Goal: Information Seeking & Learning: Find specific fact

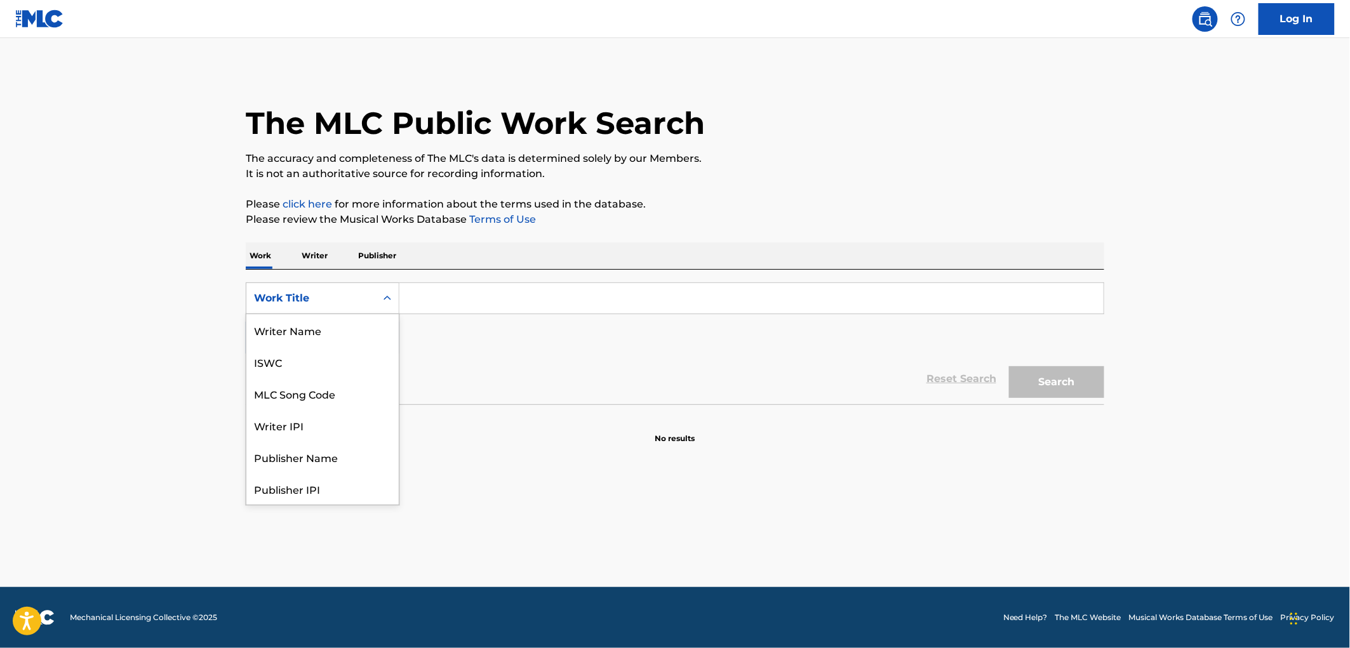
click at [377, 303] on div "Search Form" at bounding box center [387, 298] width 23 height 23
click at [313, 398] on div "Publisher Name" at bounding box center [322, 394] width 152 height 32
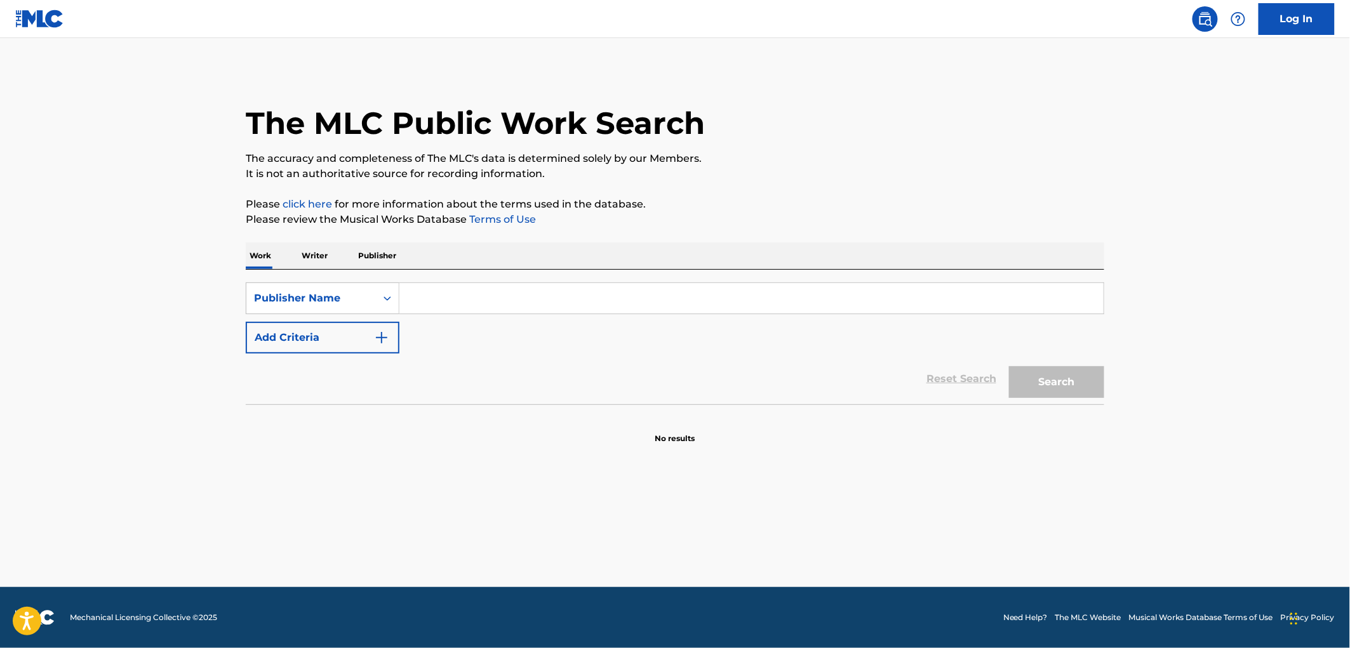
paste input "CASHEW MUSIC CO."
drag, startPoint x: 494, startPoint y: 295, endPoint x: 666, endPoint y: 313, distance: 172.5
click at [666, 313] on input "CASHEW MUSIC CO." at bounding box center [752, 298] width 704 height 30
type input "CASHEW MUSIC"
click at [1009, 366] on button "Search" at bounding box center [1056, 382] width 95 height 32
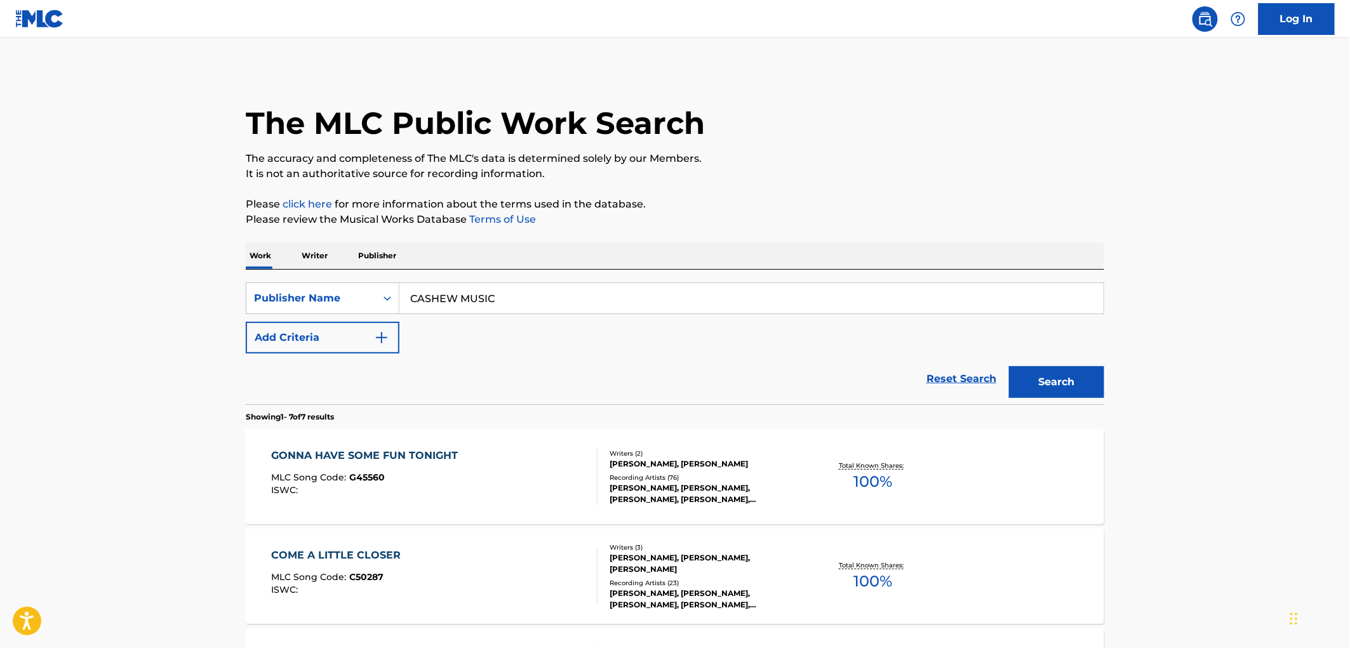
click at [367, 476] on span "G45560" at bounding box center [368, 477] width 36 height 11
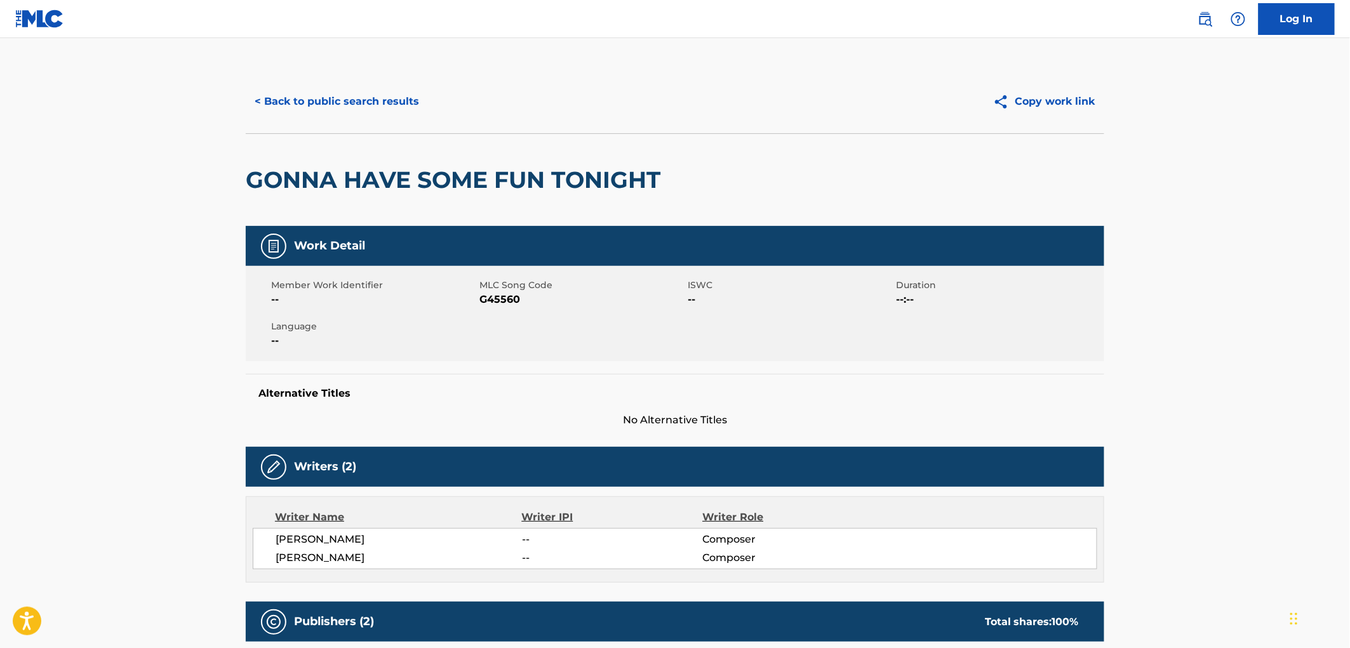
click at [369, 108] on button "< Back to public search results" at bounding box center [337, 102] width 182 height 32
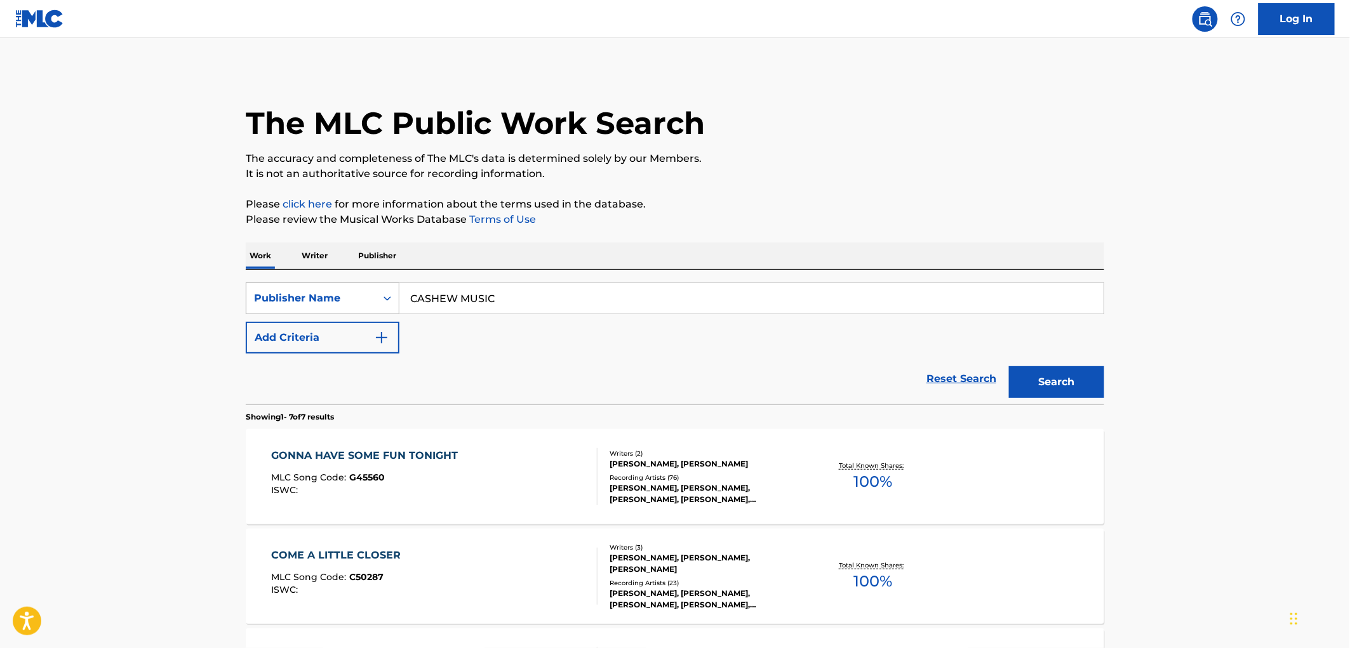
drag, startPoint x: 434, startPoint y: 300, endPoint x: 391, endPoint y: 301, distance: 43.2
click at [347, 300] on div "SearchWithCriteria17e57a69-19b2-4dda-adb4-3514f88badf9 Publisher Name CASHEW MU…" at bounding box center [675, 299] width 859 height 32
paste input "EIGHTY SECOND SOUND"
type input "EIGHTY SECOND SOUND"
click at [1049, 366] on button "Search" at bounding box center [1056, 382] width 95 height 32
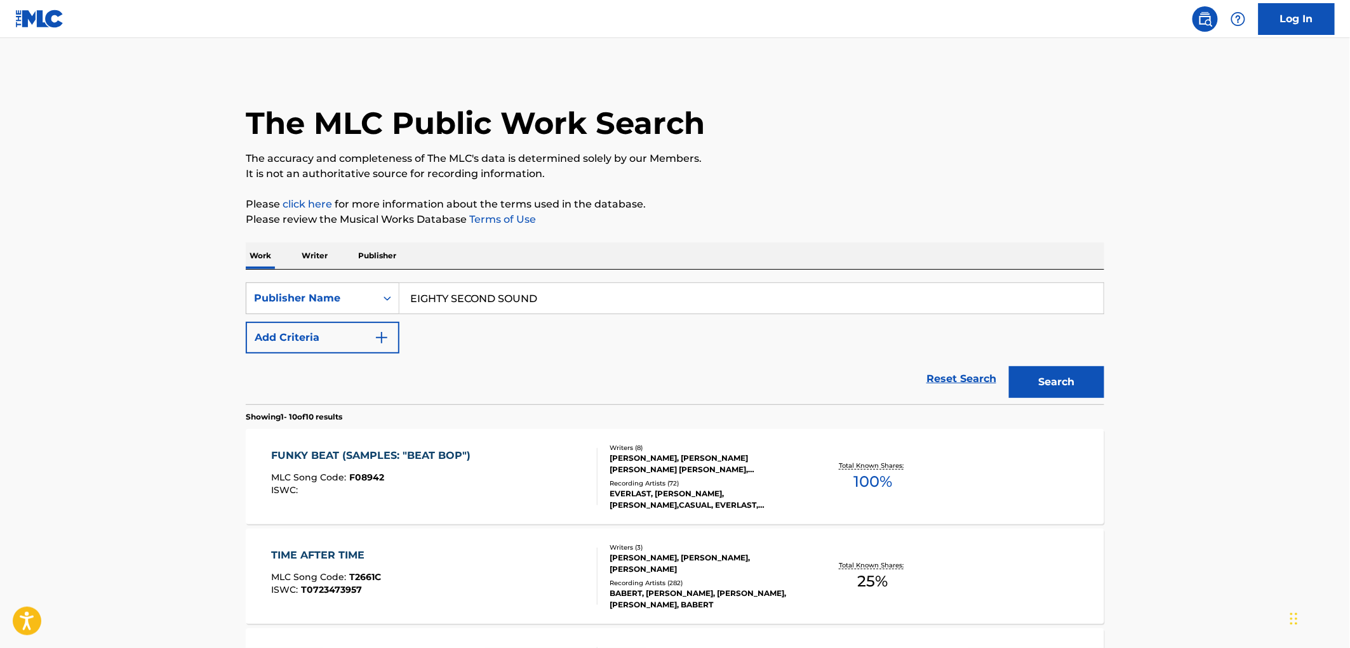
click at [365, 475] on span "F08942" at bounding box center [367, 477] width 35 height 11
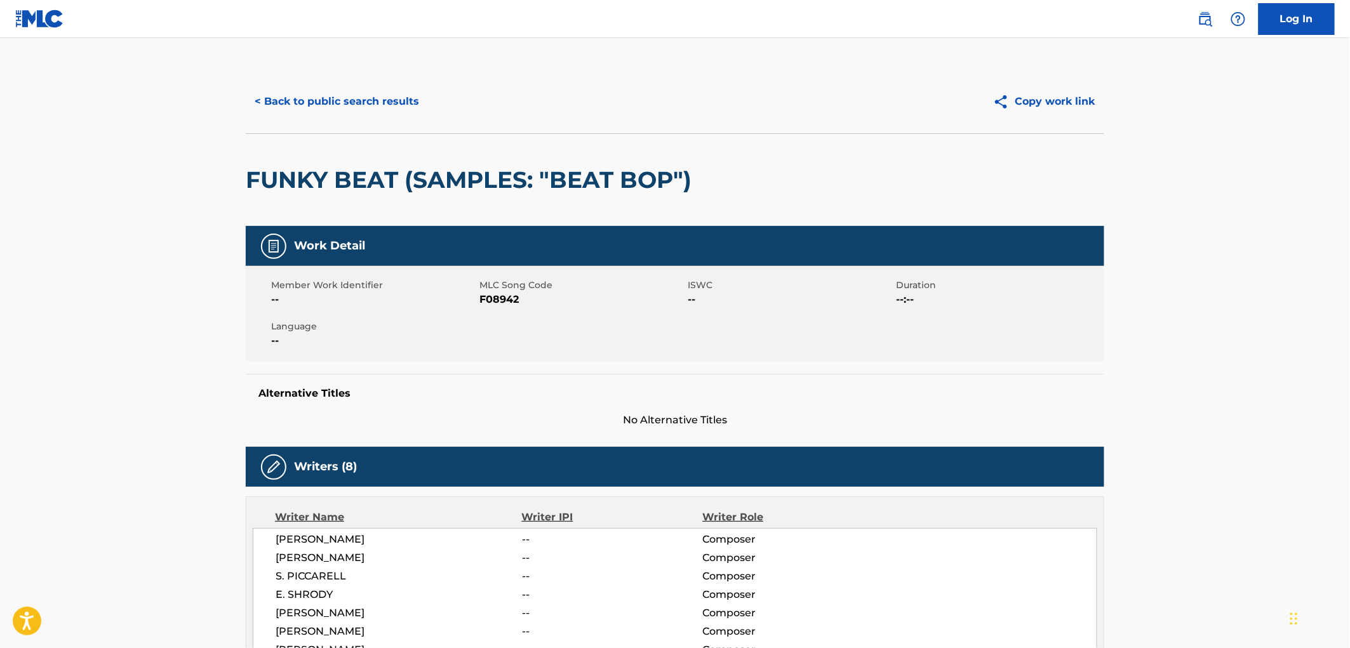
click at [375, 109] on button "< Back to public search results" at bounding box center [337, 102] width 182 height 32
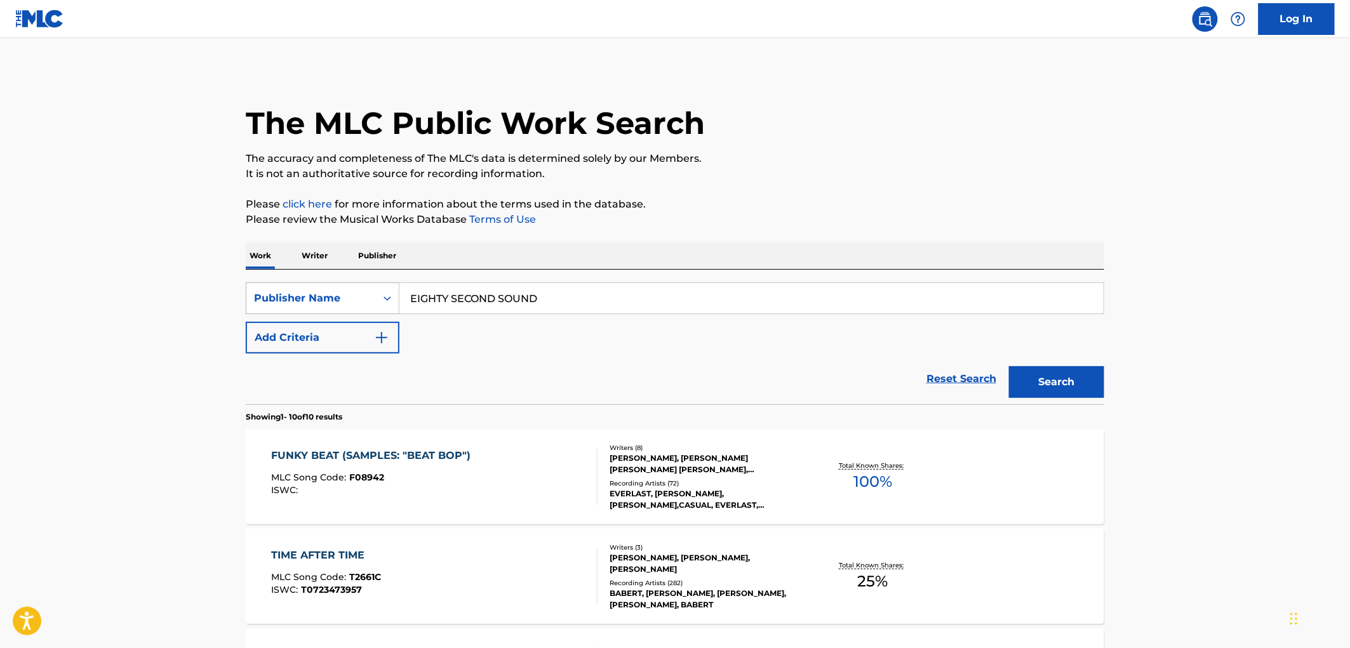
drag, startPoint x: 545, startPoint y: 295, endPoint x: 305, endPoint y: 300, distance: 240.1
click at [305, 300] on div "SearchWithCriteria17e57a69-19b2-4dda-adb4-3514f88badf9 Publisher Name EIGHTY SE…" at bounding box center [675, 299] width 859 height 32
paste input "MINARET MUSIC"
type input "MINARET MUSIC"
click at [1047, 376] on button "Search" at bounding box center [1056, 382] width 95 height 32
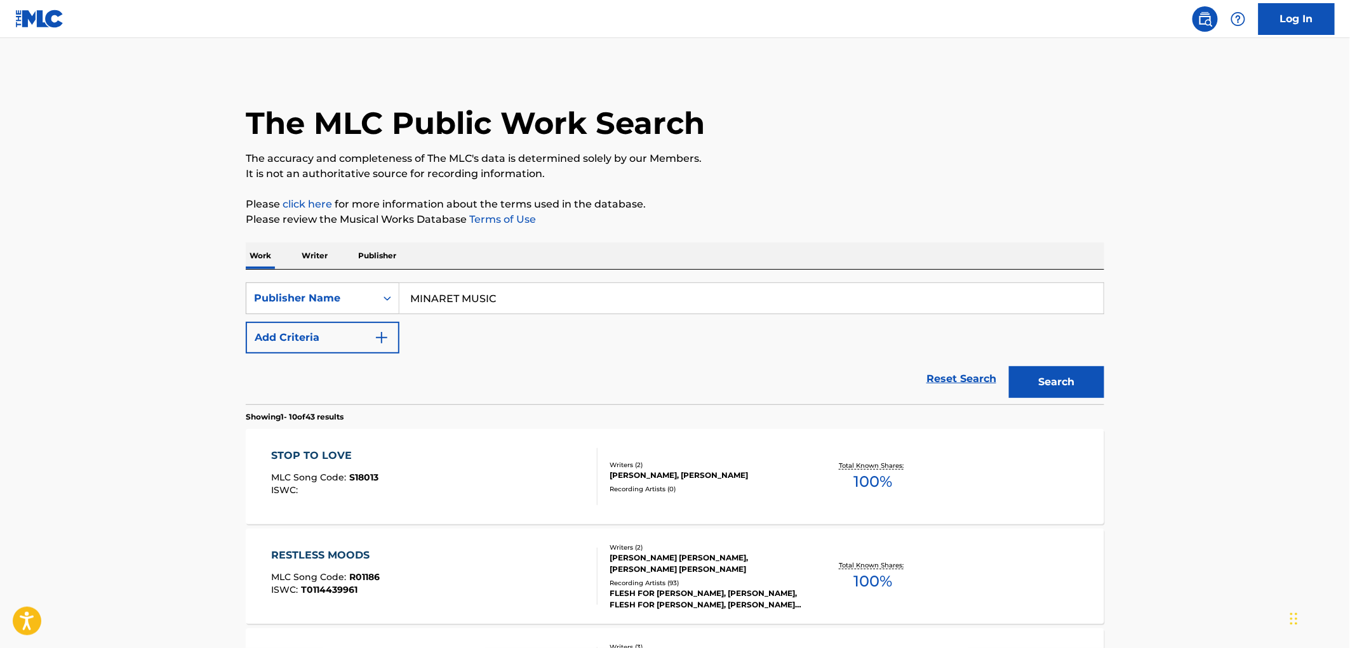
click at [382, 481] on div "STOP TO LOVE MLC Song Code : S18013 ISWC :" at bounding box center [435, 476] width 326 height 57
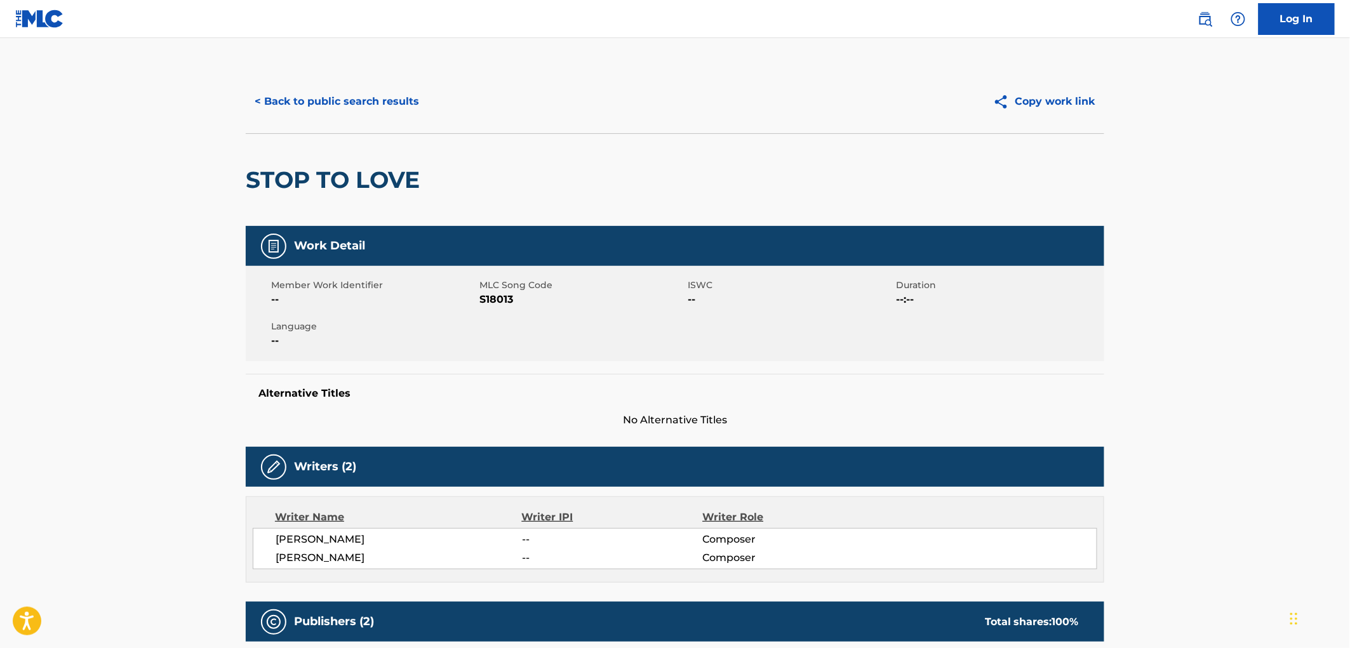
click at [348, 102] on button "< Back to public search results" at bounding box center [337, 102] width 182 height 32
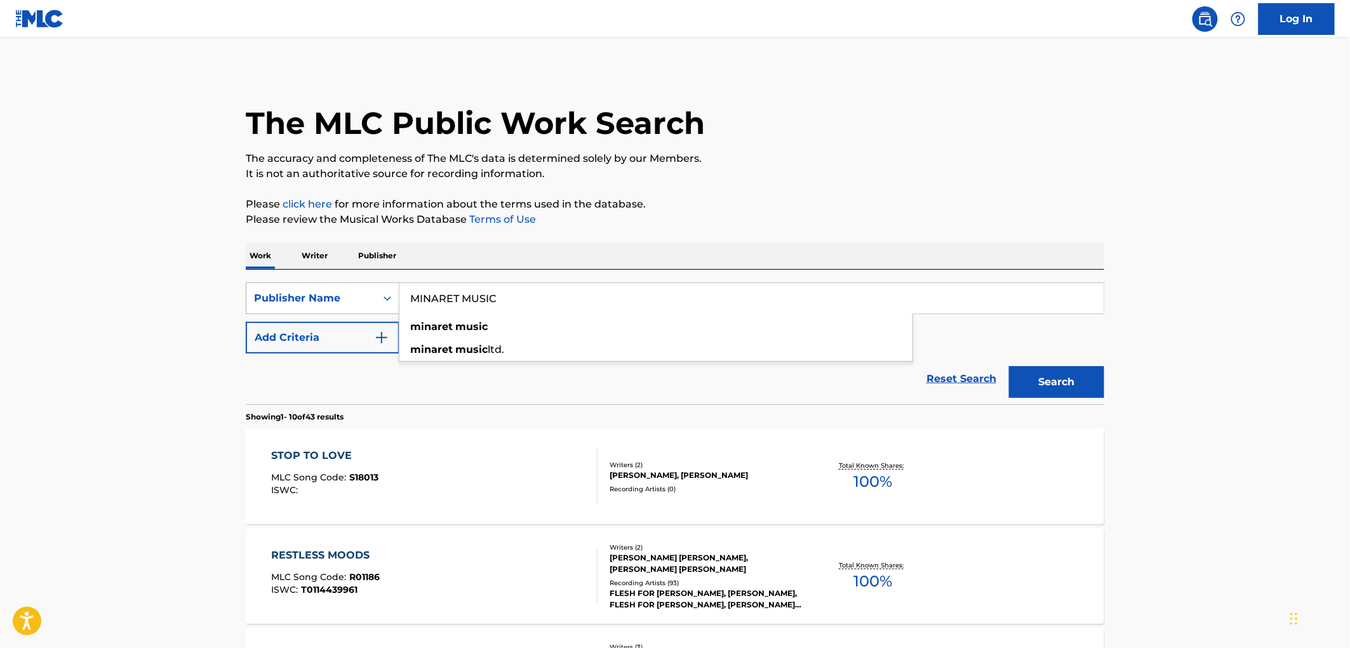
drag, startPoint x: 530, startPoint y: 299, endPoint x: 379, endPoint y: 301, distance: 151.2
click at [379, 301] on div "SearchWithCriteria17e57a69-19b2-4dda-adb4-3514f88badf9 Publisher Name MINARET M…" at bounding box center [675, 299] width 859 height 32
paste input "ALMSTEEN PUBLISHING"
click at [1073, 373] on button "Search" at bounding box center [1056, 382] width 95 height 32
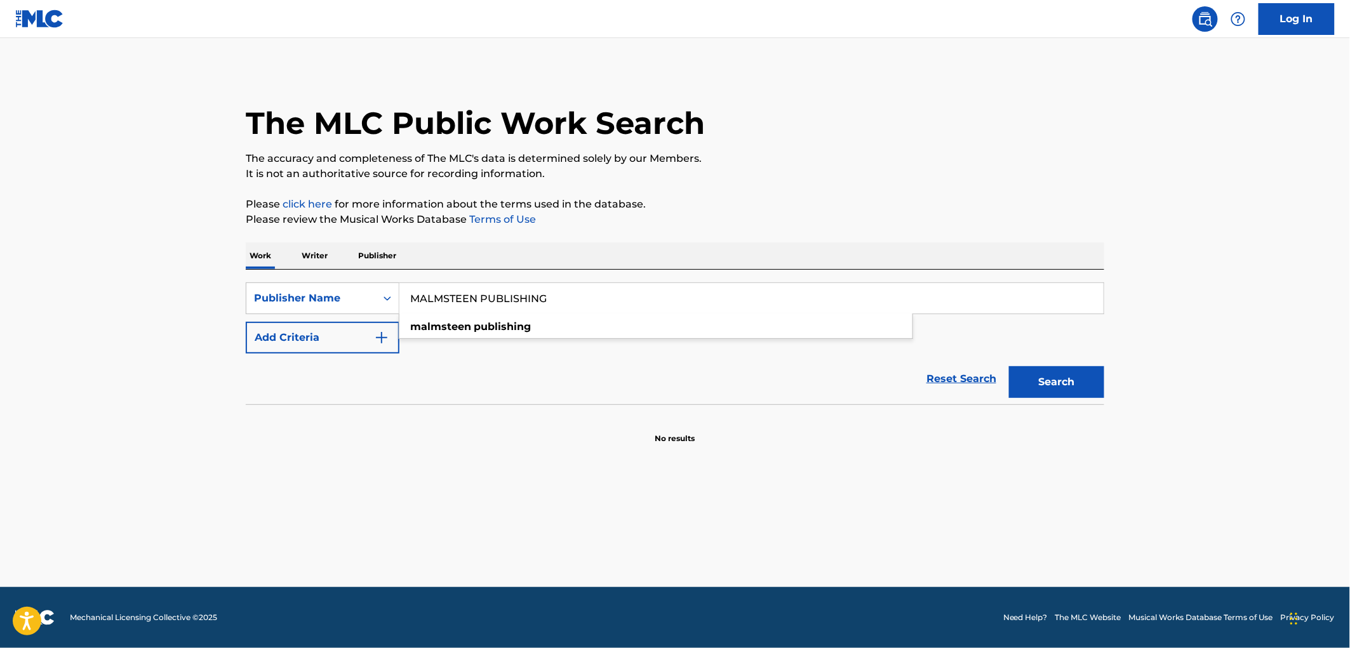
drag, startPoint x: 560, startPoint y: 294, endPoint x: 483, endPoint y: 301, distance: 77.2
click at [413, 297] on input "MALMSTEEN PUBLISHING" at bounding box center [752, 298] width 704 height 30
paste input "[PERSON_NAME] DBA RHYTHMIC"
type input "[PERSON_NAME] DBA RHYTHMIC PUBLISHING"
click at [1082, 379] on button "Search" at bounding box center [1056, 382] width 95 height 32
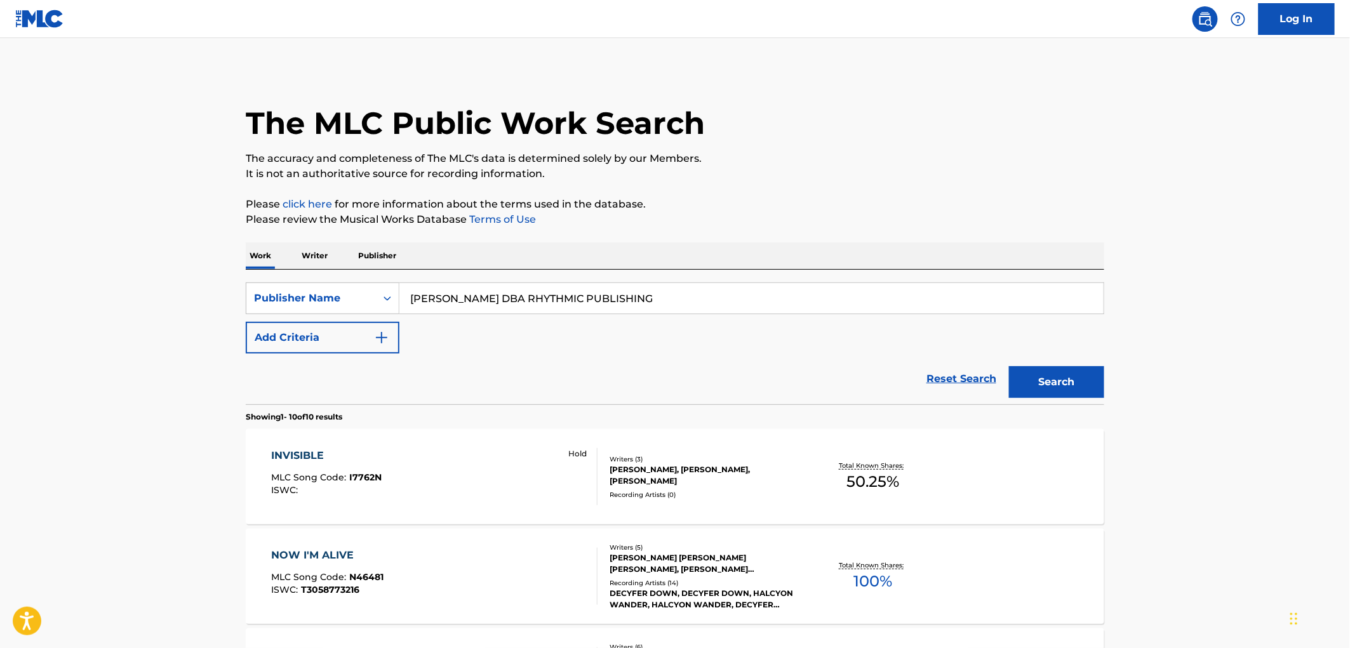
click at [372, 478] on span "I7762N" at bounding box center [366, 477] width 32 height 11
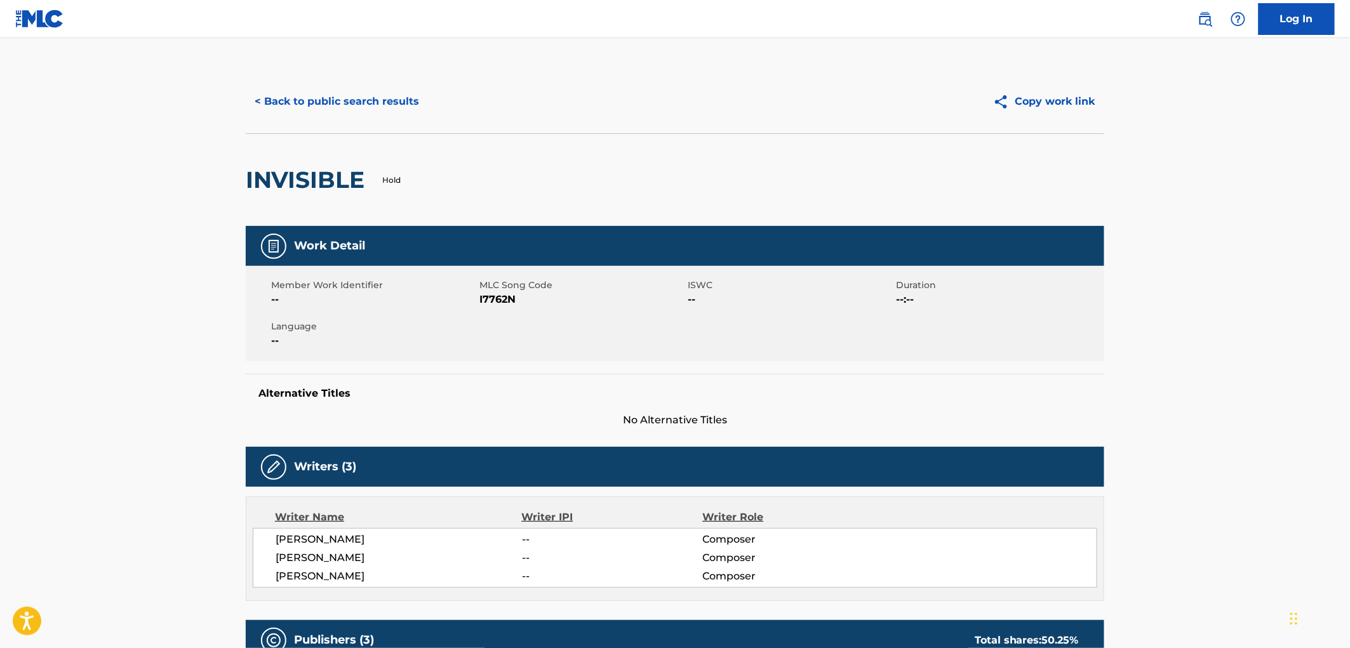
click at [337, 99] on button "< Back to public search results" at bounding box center [337, 102] width 182 height 32
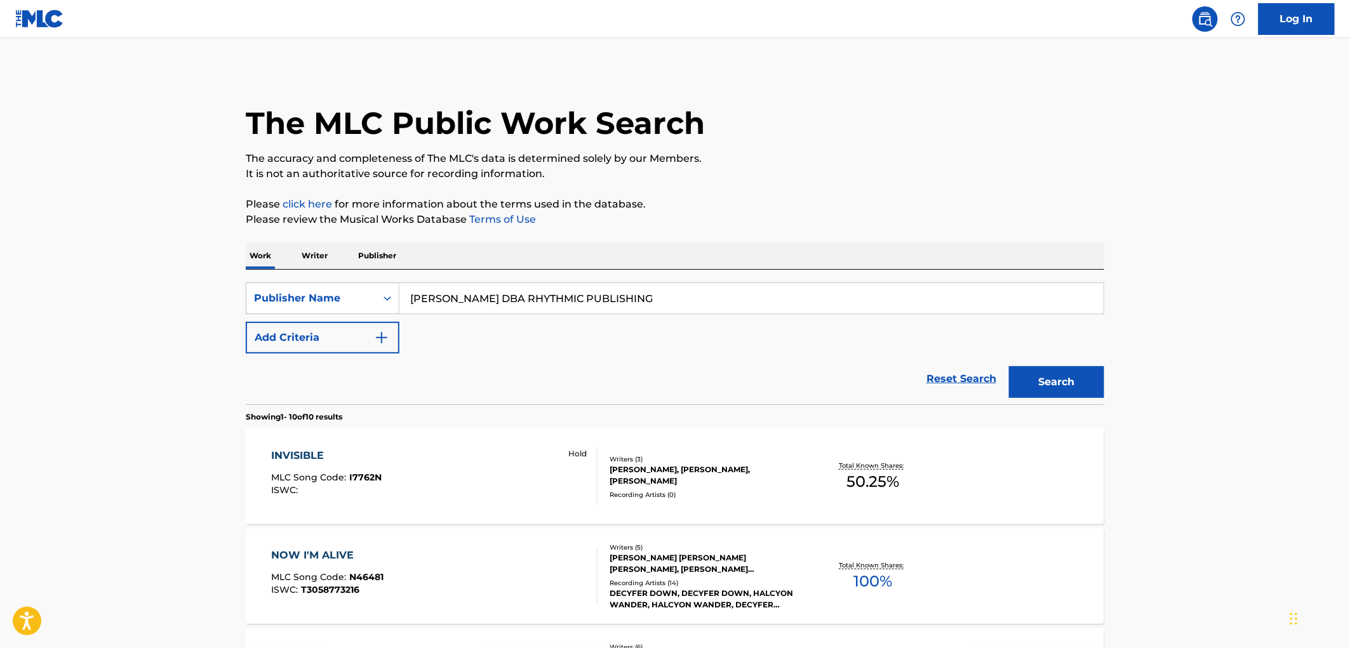
click at [637, 299] on input "[PERSON_NAME] DBA RHYTHMIC PUBLISHING" at bounding box center [752, 298] width 704 height 30
drag, startPoint x: 653, startPoint y: 296, endPoint x: 390, endPoint y: 294, distance: 263.0
click at [390, 294] on div "SearchWithCriteria17e57a69-19b2-4dda-adb4-3514f88badf9 Publisher Name [PERSON_N…" at bounding box center [675, 299] width 859 height 32
paste input "[PERSON_NAME] D/B/A CHRISCLONTS"
click at [1049, 388] on button "Search" at bounding box center [1056, 382] width 95 height 32
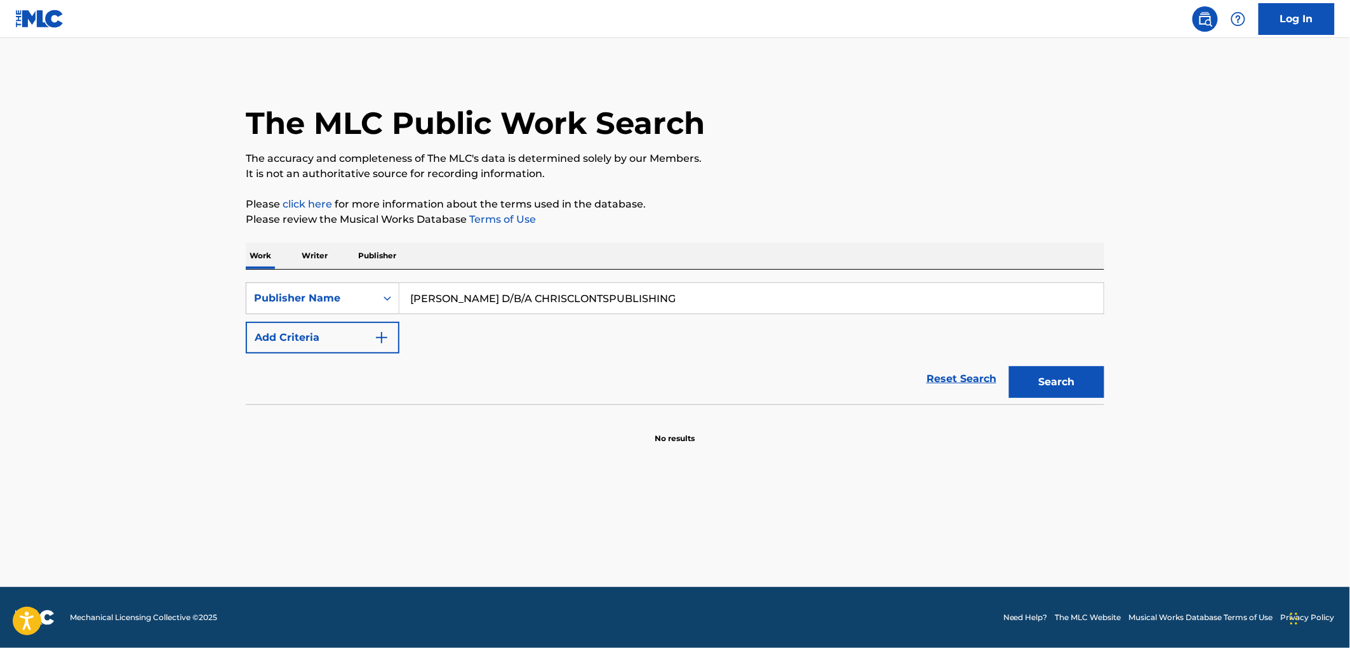
drag, startPoint x: 713, startPoint y: 295, endPoint x: 382, endPoint y: 274, distance: 332.2
click at [382, 274] on div "SearchWithCriteria17e57a69-19b2-4dda-adb4-3514f88badf9 Publisher Name [PERSON_N…" at bounding box center [675, 337] width 859 height 135
paste input "[PERSON_NAME] MUSIC"
type input "[PERSON_NAME] MUSIC"
click at [1067, 382] on button "Search" at bounding box center [1056, 382] width 95 height 32
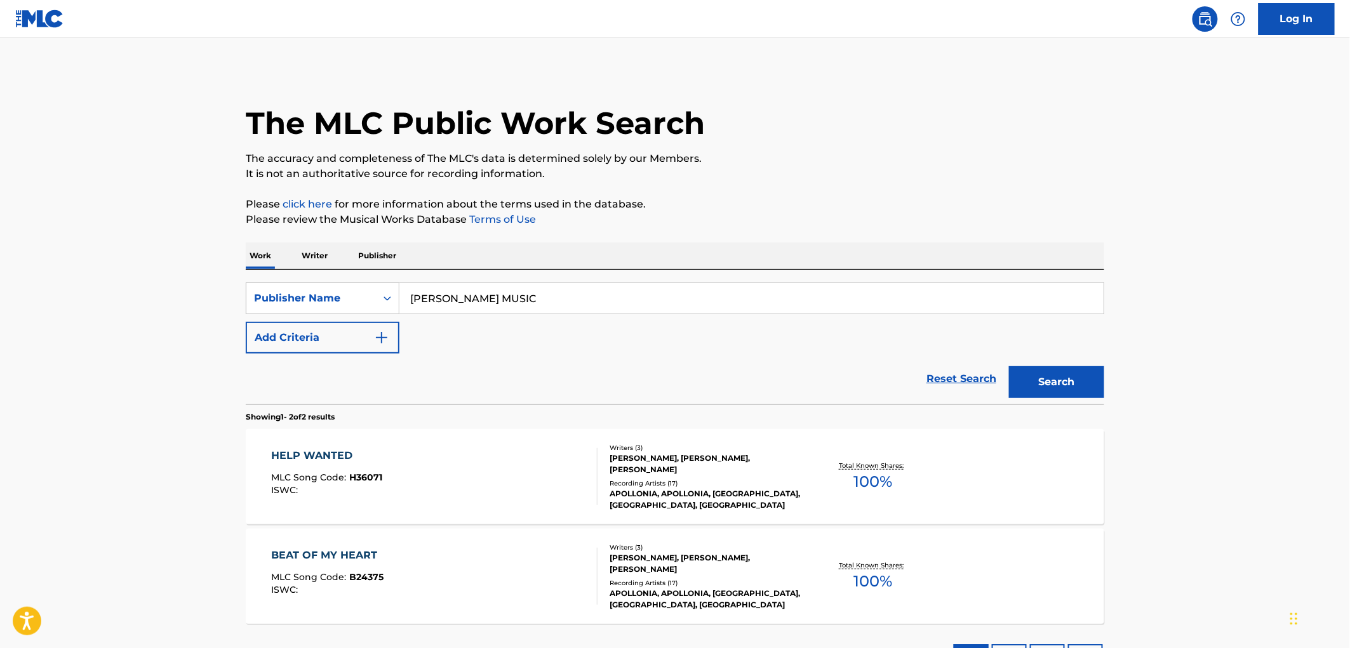
click at [356, 475] on span "H36071" at bounding box center [366, 477] width 33 height 11
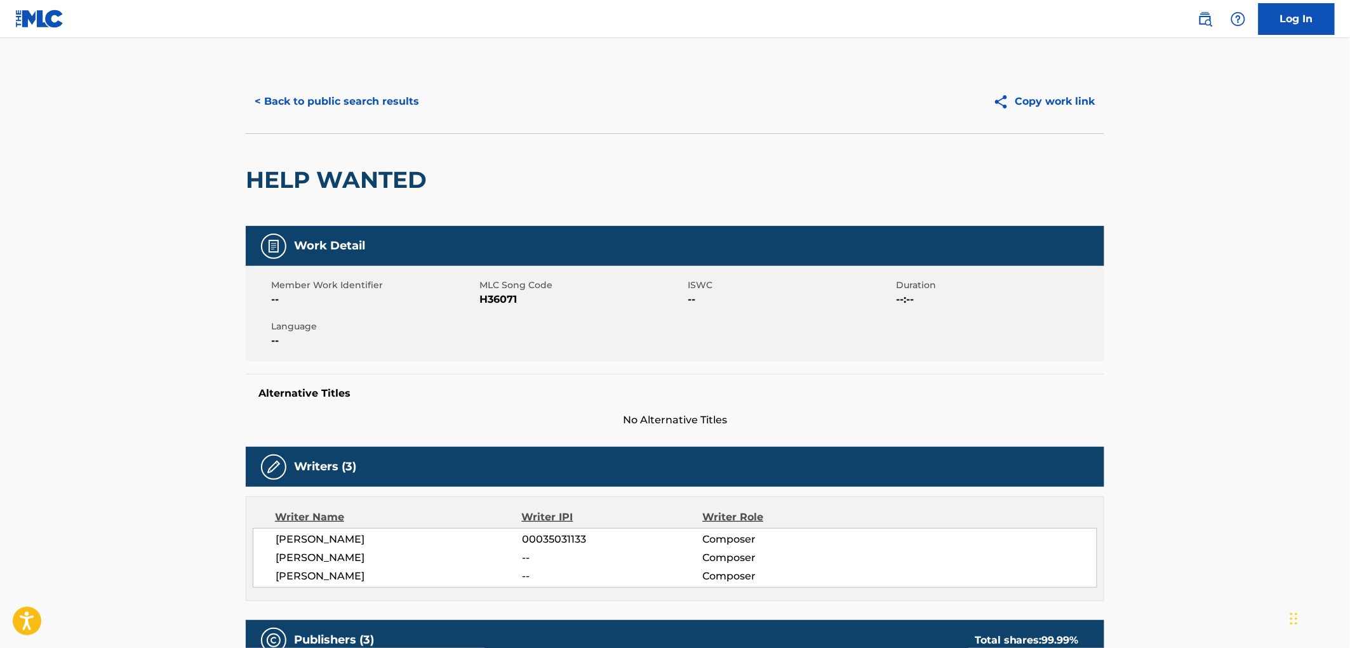
click at [371, 99] on button "< Back to public search results" at bounding box center [337, 102] width 182 height 32
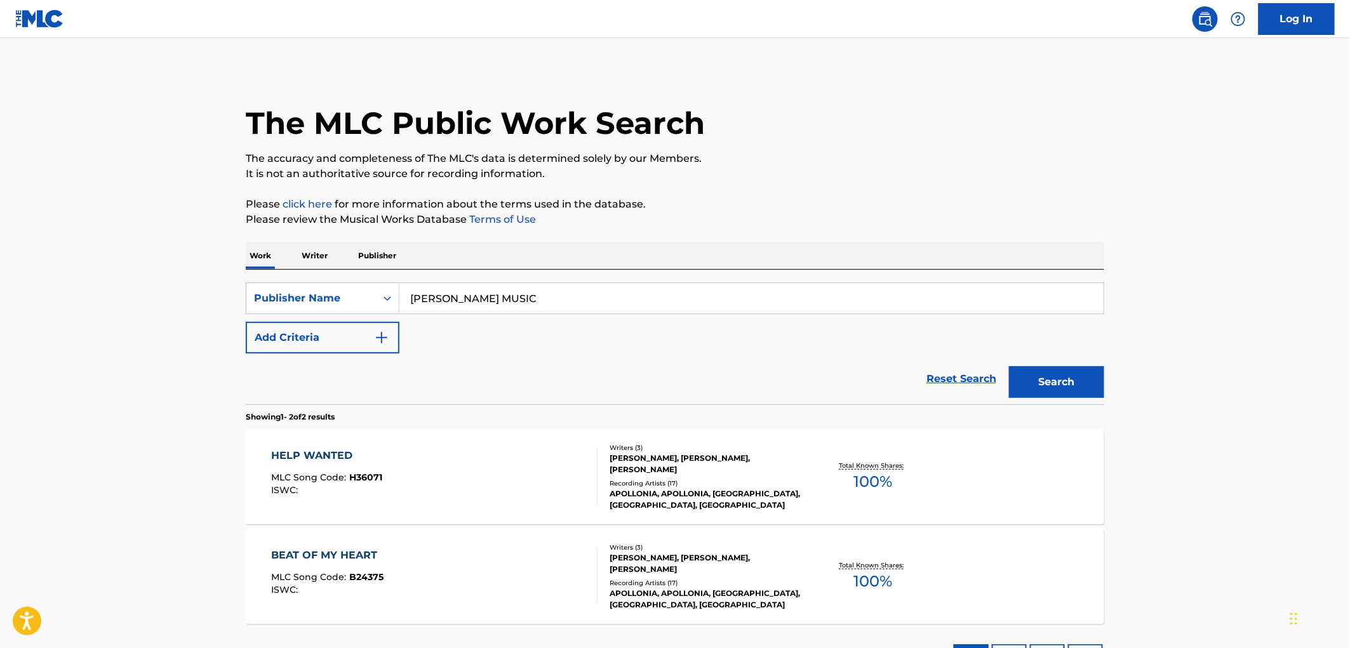
drag, startPoint x: 410, startPoint y: 299, endPoint x: 403, endPoint y: 302, distance: 7.4
click at [356, 296] on div "SearchWithCriteria17e57a69-19b2-4dda-adb4-3514f88badf9 Publisher Name [PERSON_N…" at bounding box center [675, 299] width 859 height 32
paste input "KOKE IS IT MUZICK"
type input "KOKE IS IT MUZICK"
click at [1042, 382] on button "Search" at bounding box center [1056, 382] width 95 height 32
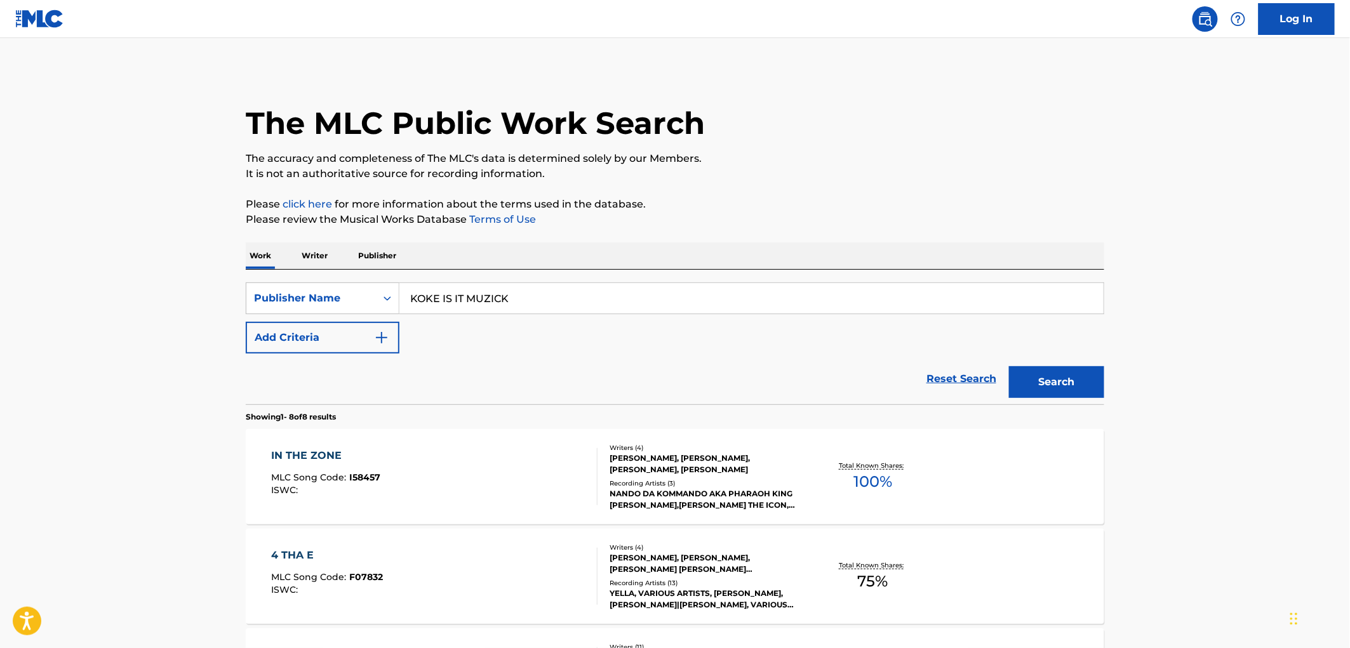
click at [373, 480] on span "I58457" at bounding box center [365, 477] width 31 height 11
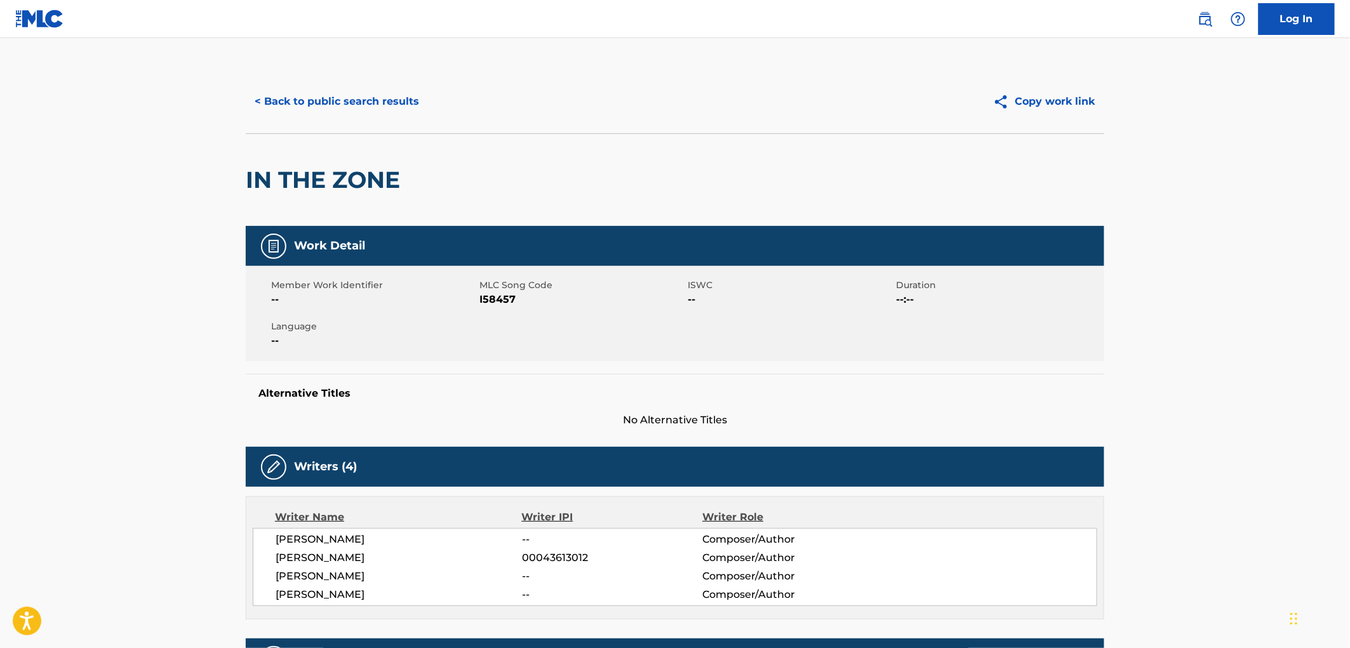
click at [346, 114] on button "< Back to public search results" at bounding box center [337, 102] width 182 height 32
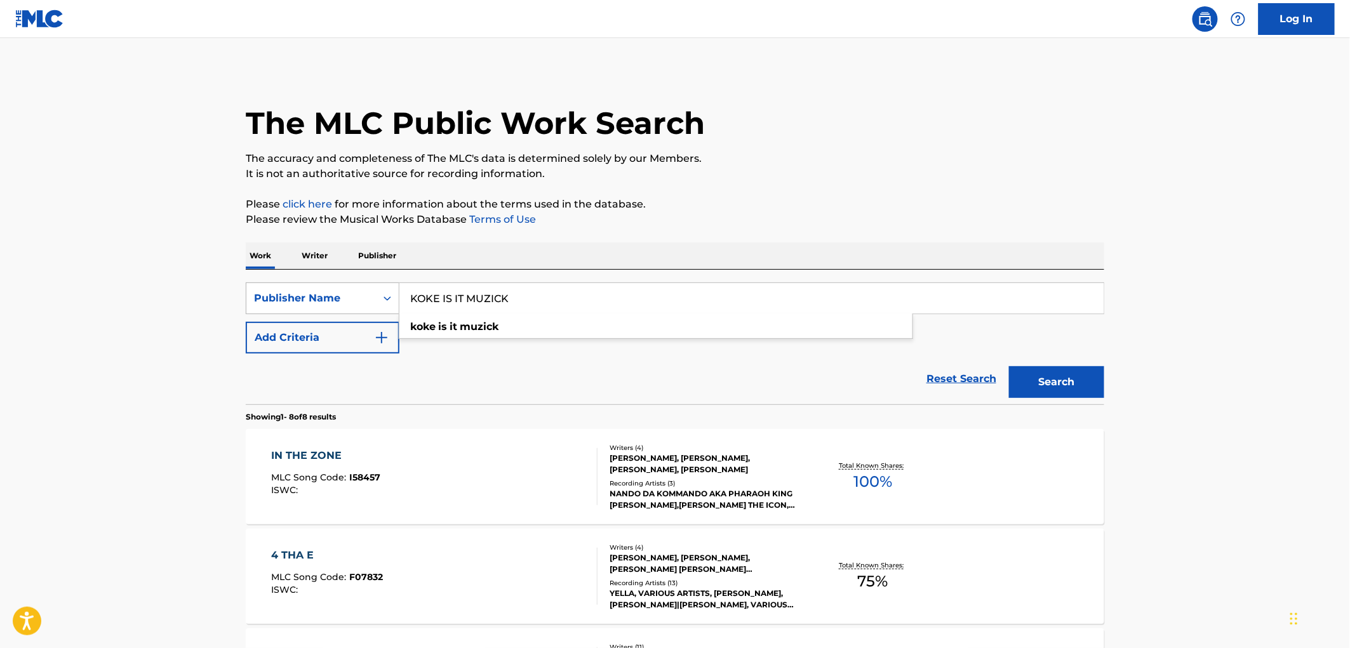
drag, startPoint x: 502, startPoint y: 297, endPoint x: 348, endPoint y: 295, distance: 154.4
click at [348, 295] on div "SearchWithCriteria17e57a69-19b2-4dda-adb4-3514f88badf9 Publisher Name [PERSON_N…" at bounding box center [675, 299] width 859 height 32
paste input "ONE FOOT MUSIC"
type input "ONE FOOT MUSIC"
click at [1081, 379] on button "Search" at bounding box center [1056, 382] width 95 height 32
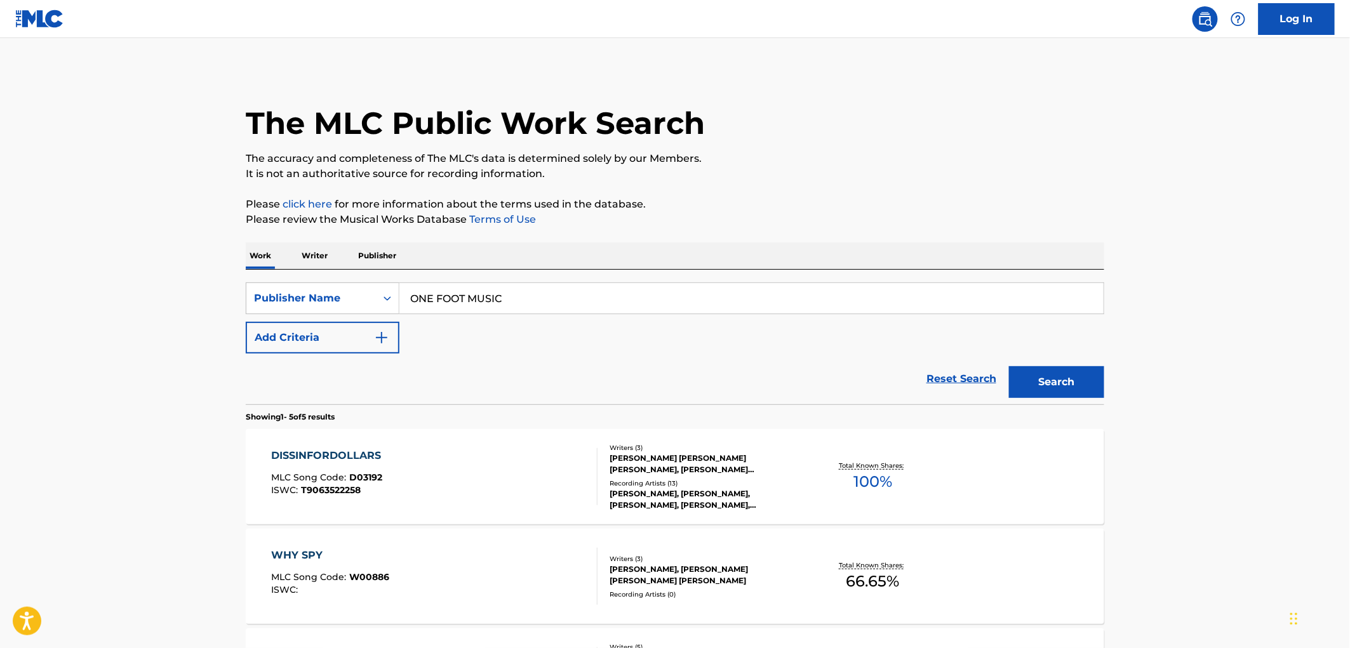
click at [365, 466] on div "DISSINFORDOLLARS MLC Song Code : D03192 ISWC : T9063522258" at bounding box center [330, 476] width 116 height 57
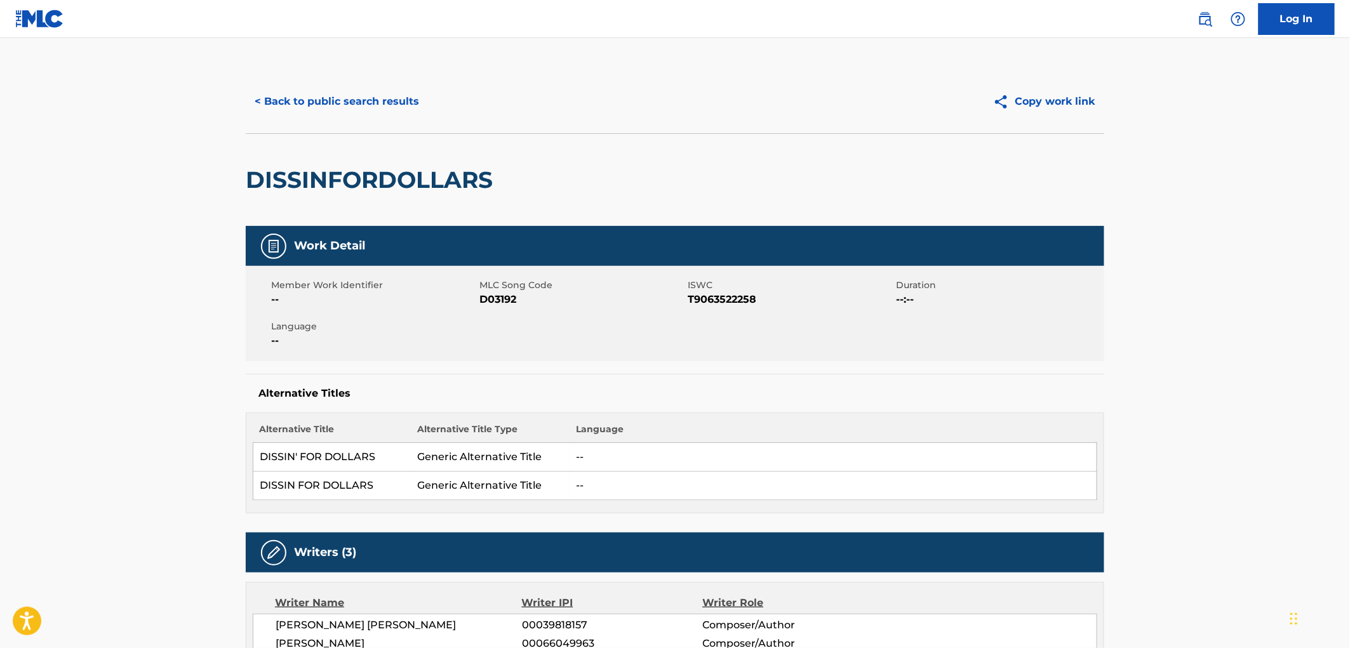
click at [348, 103] on button "< Back to public search results" at bounding box center [337, 102] width 182 height 32
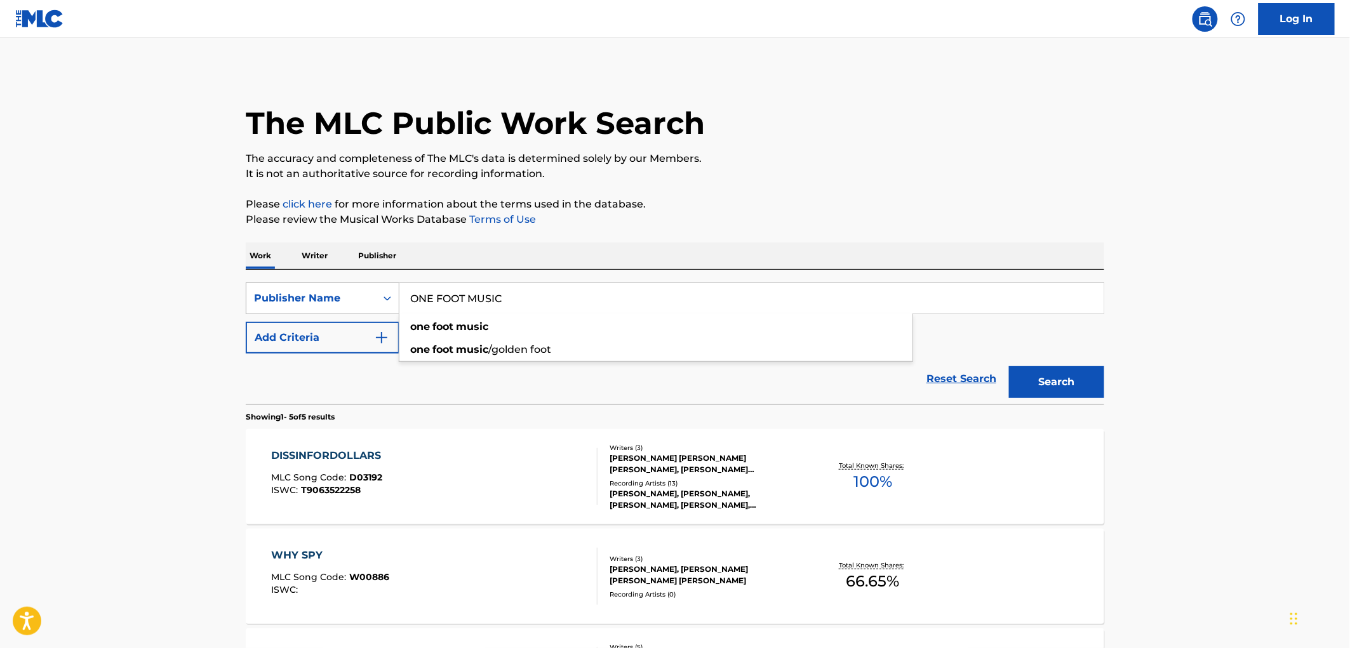
drag, startPoint x: 478, startPoint y: 296, endPoint x: 351, endPoint y: 292, distance: 126.4
click at [346, 292] on div "SearchWithCriteria17e57a69-19b2-4dda-adb4-3514f88badf9 Publisher Name ONE FOOT …" at bounding box center [675, 299] width 859 height 32
paste input "DAMO MUZIK WORKS"
click at [1039, 385] on button "Search" at bounding box center [1056, 382] width 95 height 32
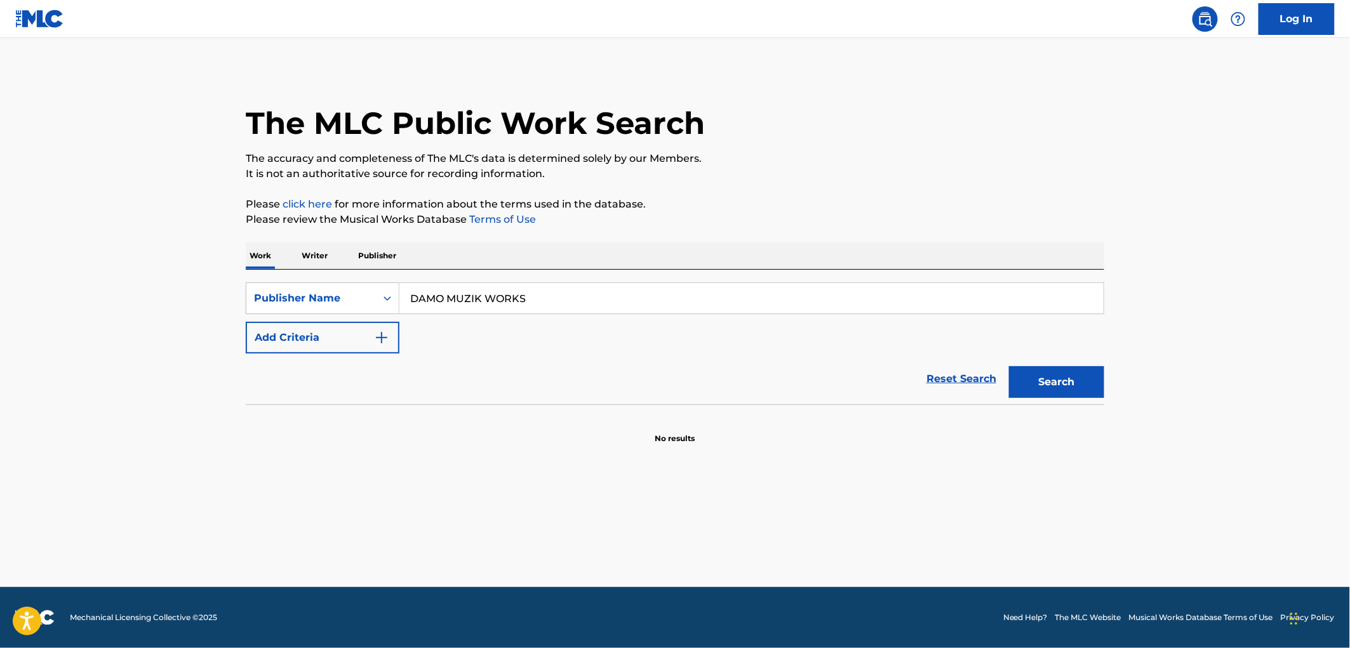
click at [440, 300] on input "DAMO MUZIK WORKS" at bounding box center [752, 298] width 704 height 30
drag, startPoint x: 408, startPoint y: 297, endPoint x: 575, endPoint y: 299, distance: 166.4
click at [576, 299] on input "DAMO MUZIK WORKS" at bounding box center [752, 298] width 704 height 30
paste input "KEMIT MUSIC"
type input "KEMIT MUSIC"
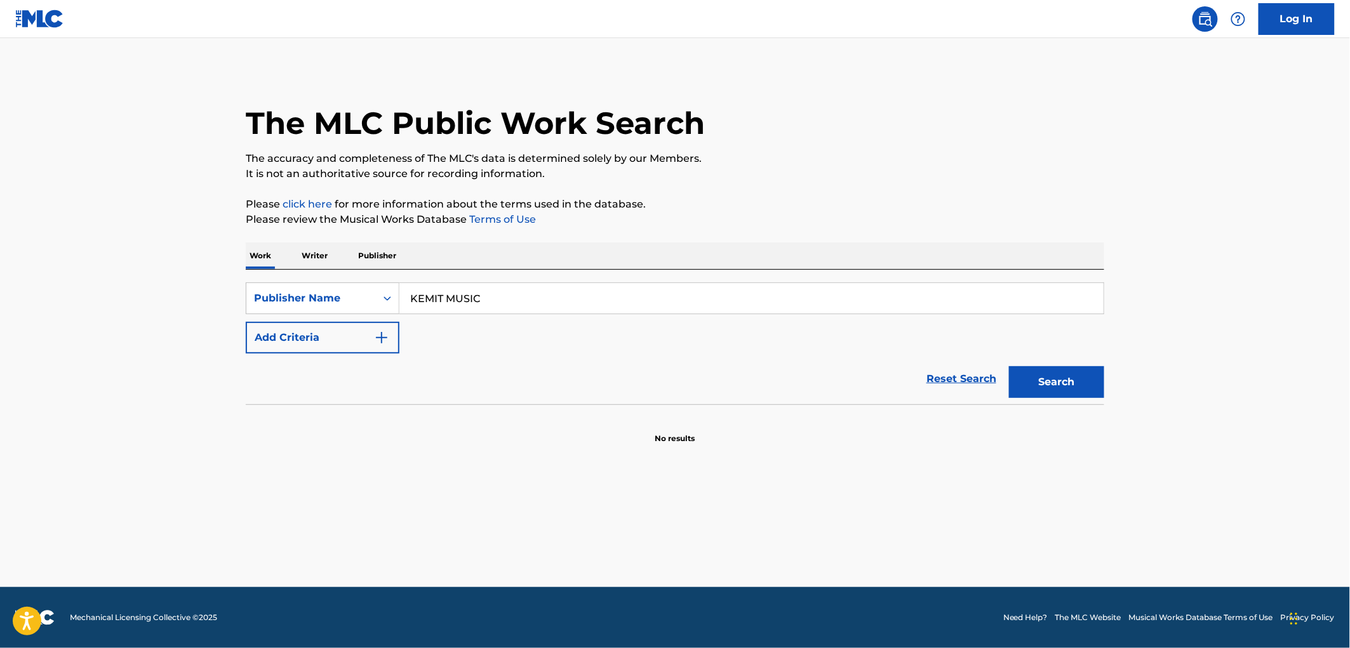
click at [1065, 381] on button "Search" at bounding box center [1056, 382] width 95 height 32
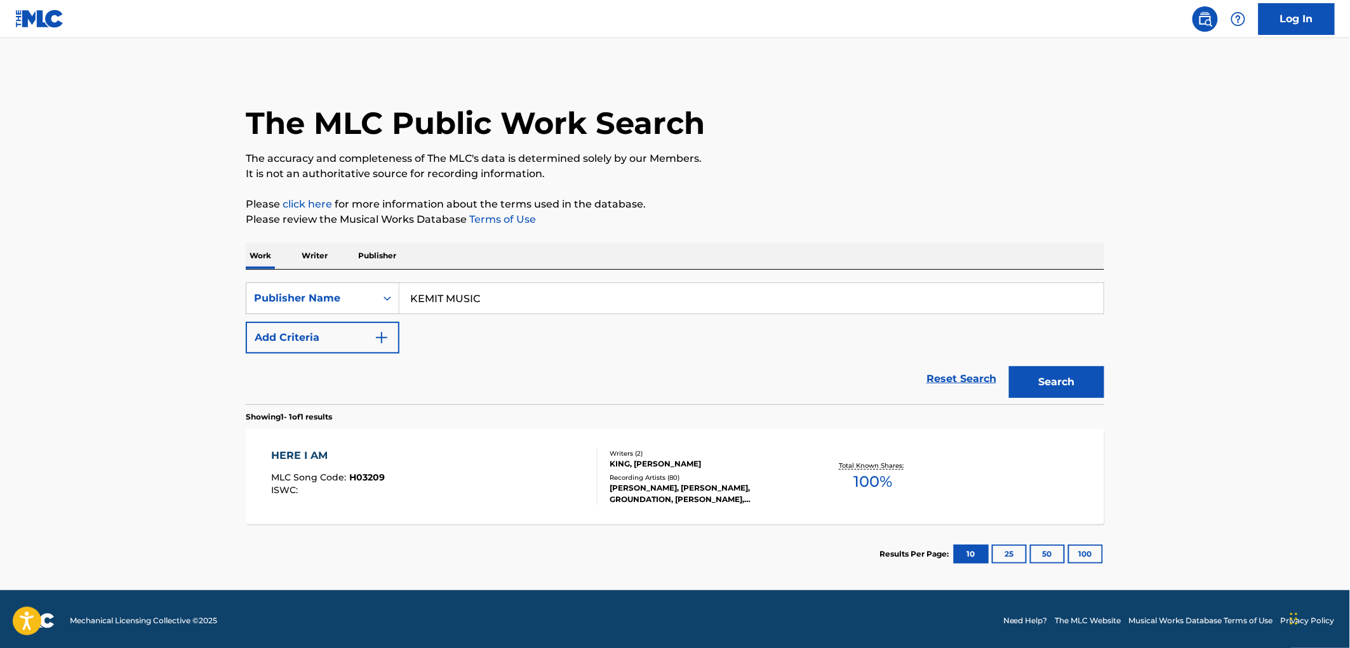
click at [359, 485] on div "MLC Song Code : H03209" at bounding box center [329, 479] width 114 height 13
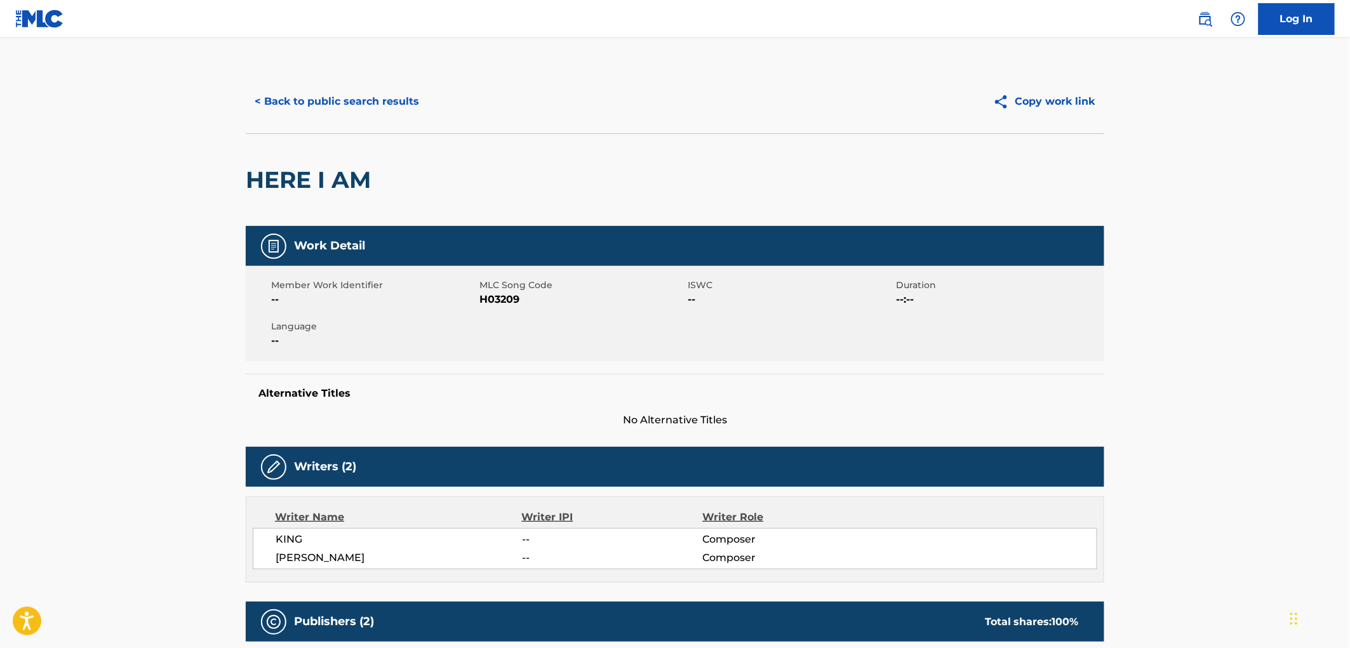
click at [332, 102] on button "< Back to public search results" at bounding box center [337, 102] width 182 height 32
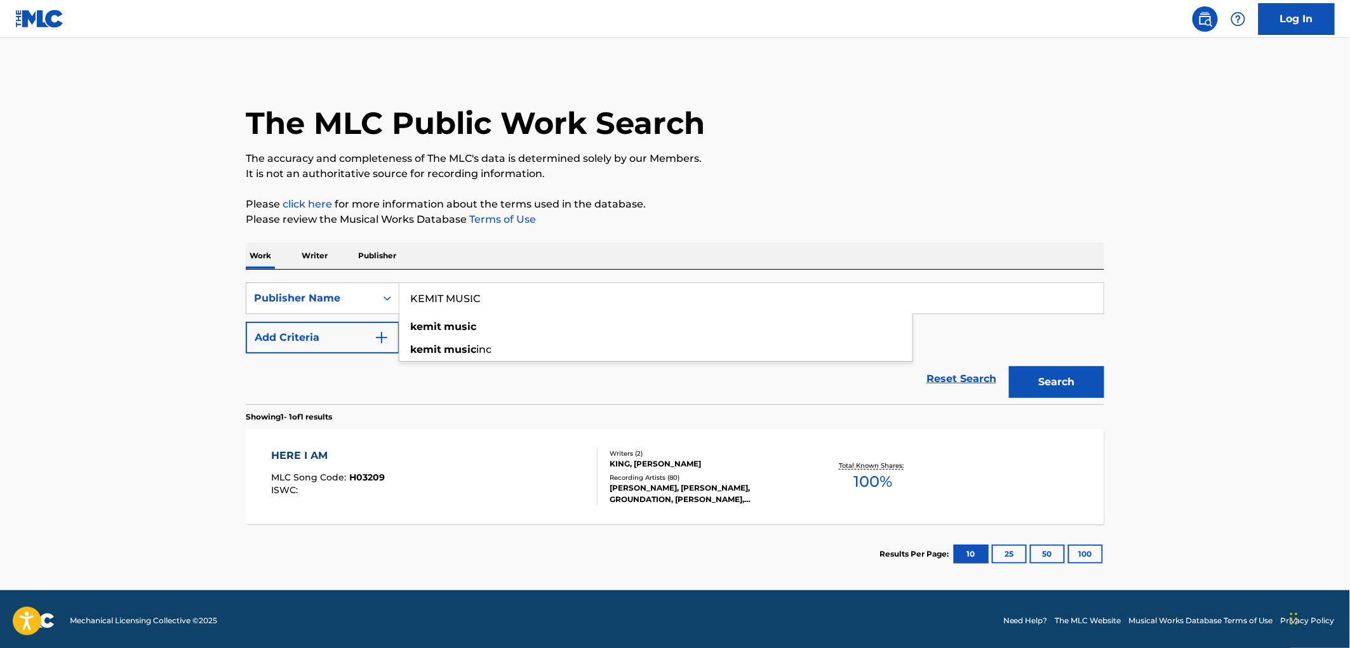
drag, startPoint x: 410, startPoint y: 294, endPoint x: 497, endPoint y: 300, distance: 86.6
click at [497, 300] on input "KEMIT MUSIC" at bounding box center [752, 298] width 704 height 30
paste input "[PERSON_NAME] D/B/A JEWELYARD"
click at [1026, 389] on button "Search" at bounding box center [1056, 382] width 95 height 32
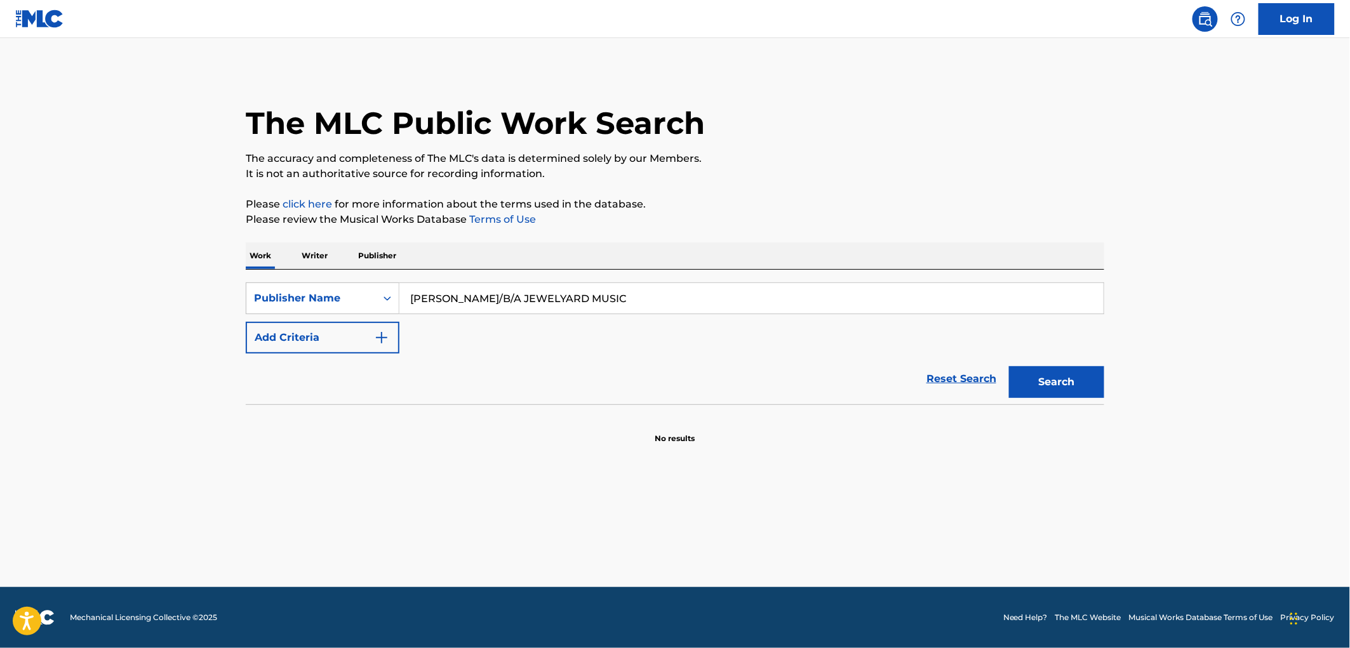
drag, startPoint x: 499, startPoint y: 297, endPoint x: 732, endPoint y: 299, distance: 233.1
click at [732, 299] on input "[PERSON_NAME]/B/A JEWELYARD MUSIC" at bounding box center [752, 298] width 704 height 30
click at [1009, 366] on button "Search" at bounding box center [1056, 382] width 95 height 32
drag, startPoint x: 518, startPoint y: 302, endPoint x: 396, endPoint y: 300, distance: 121.3
click at [396, 300] on div "SearchWithCriteria17e57a69-19b2-4dda-adb4-3514f88badf9 Publisher Name [PERSON_N…" at bounding box center [675, 299] width 859 height 32
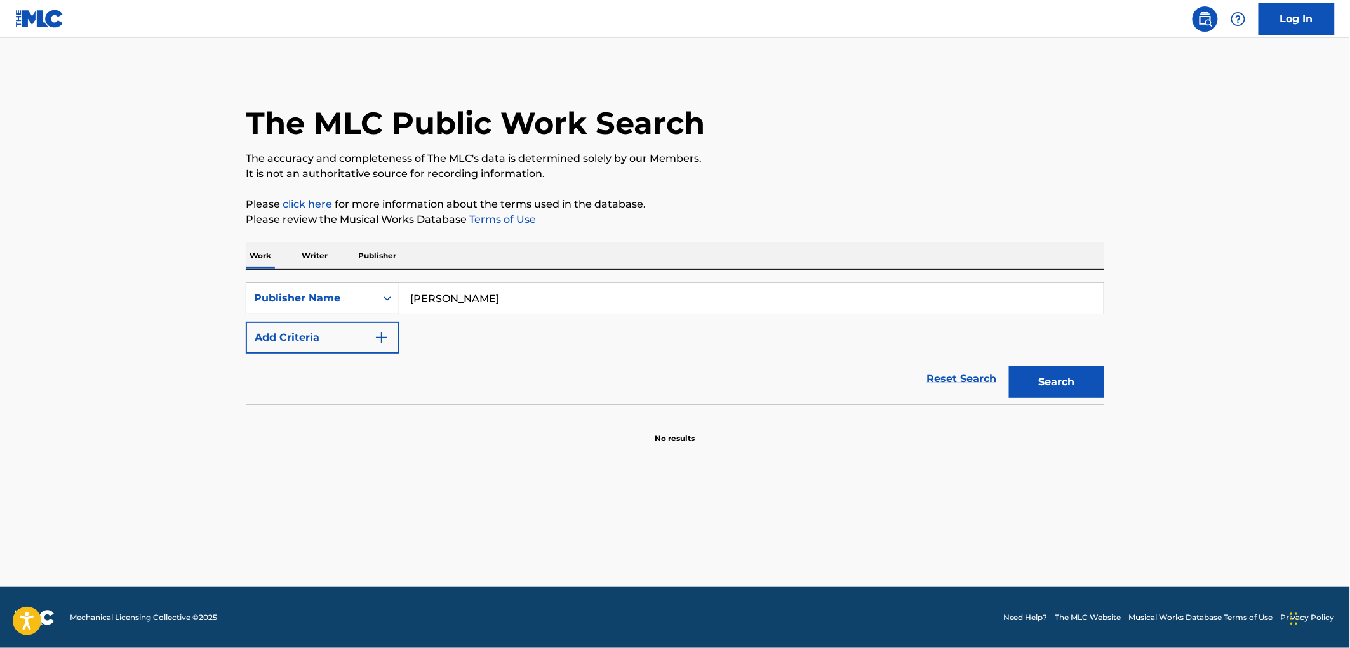
paste input "[PERSON_NAME]"
click at [1063, 378] on button "Search" at bounding box center [1056, 382] width 95 height 32
drag, startPoint x: 546, startPoint y: 304, endPoint x: 398, endPoint y: 303, distance: 148.6
click at [398, 303] on div "SearchWithCriteria17e57a69-19b2-4dda-adb4-3514f88badf9 Publisher Name [PERSON_N…" at bounding box center [675, 299] width 859 height 32
paste input "KIKITEPE A"
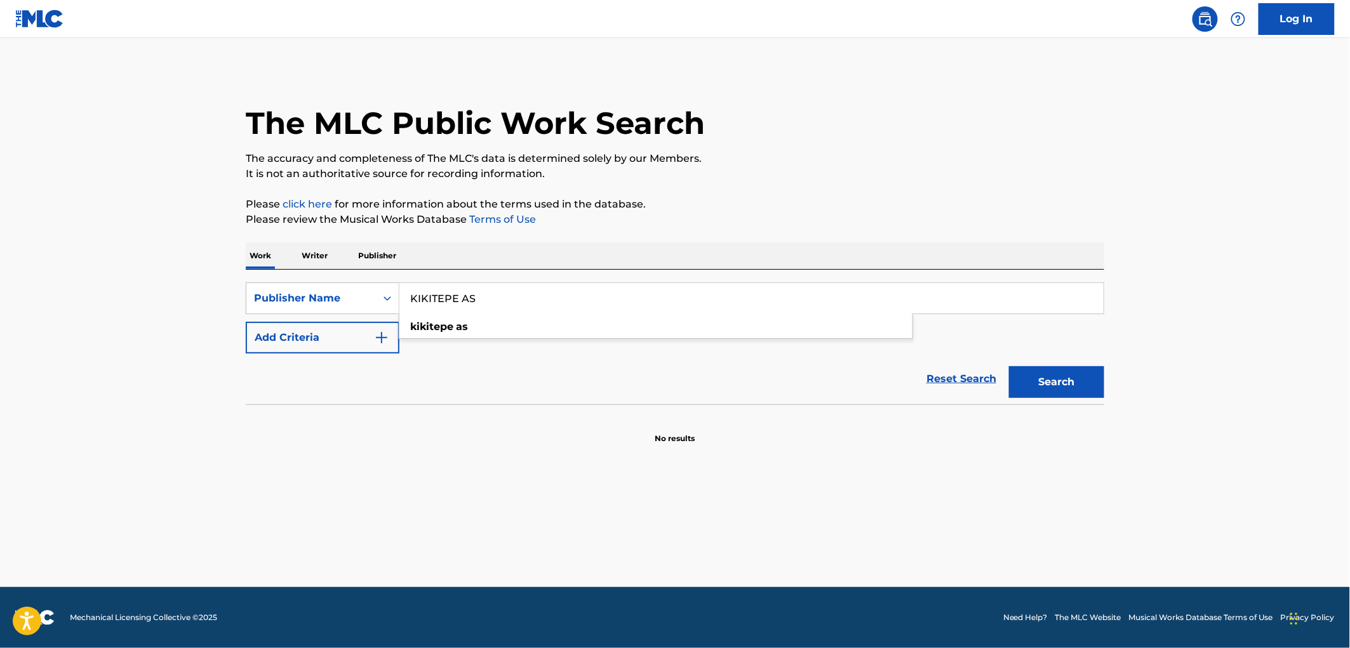
type input "KIKITEPE AS"
click at [1065, 385] on button "Search" at bounding box center [1056, 382] width 95 height 32
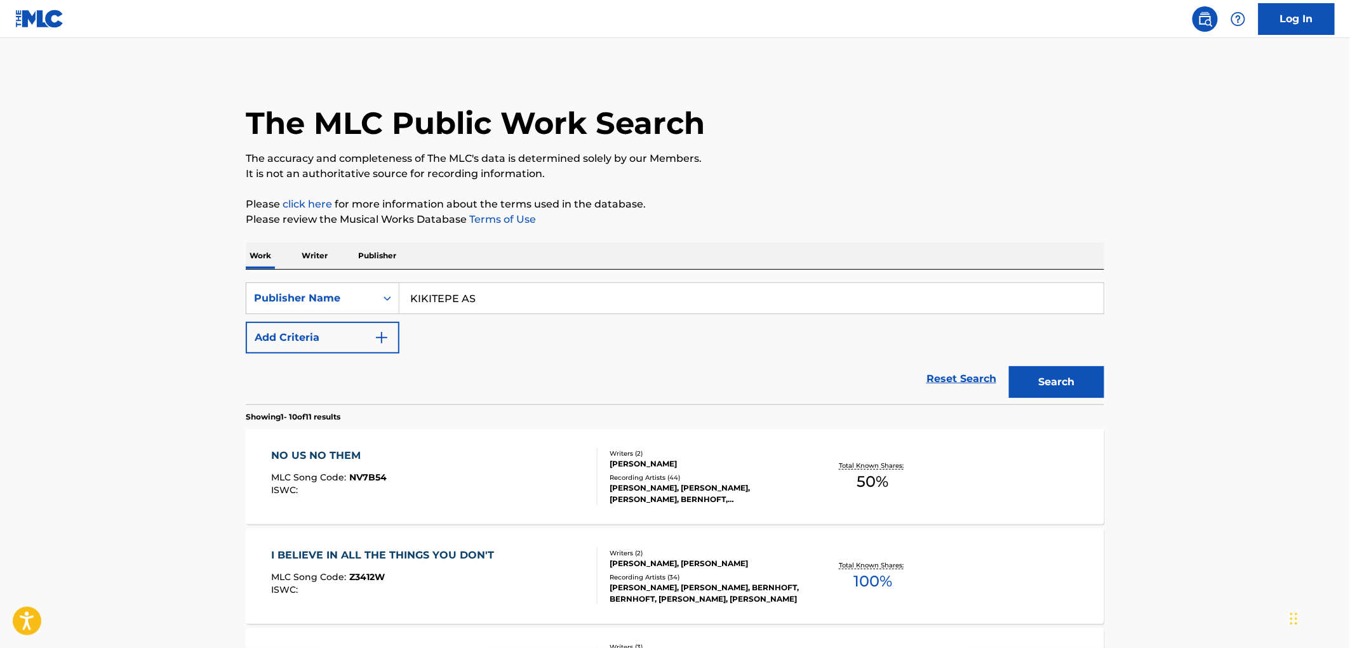
click at [357, 483] on div "MLC Song Code : NV7B54" at bounding box center [330, 479] width 116 height 13
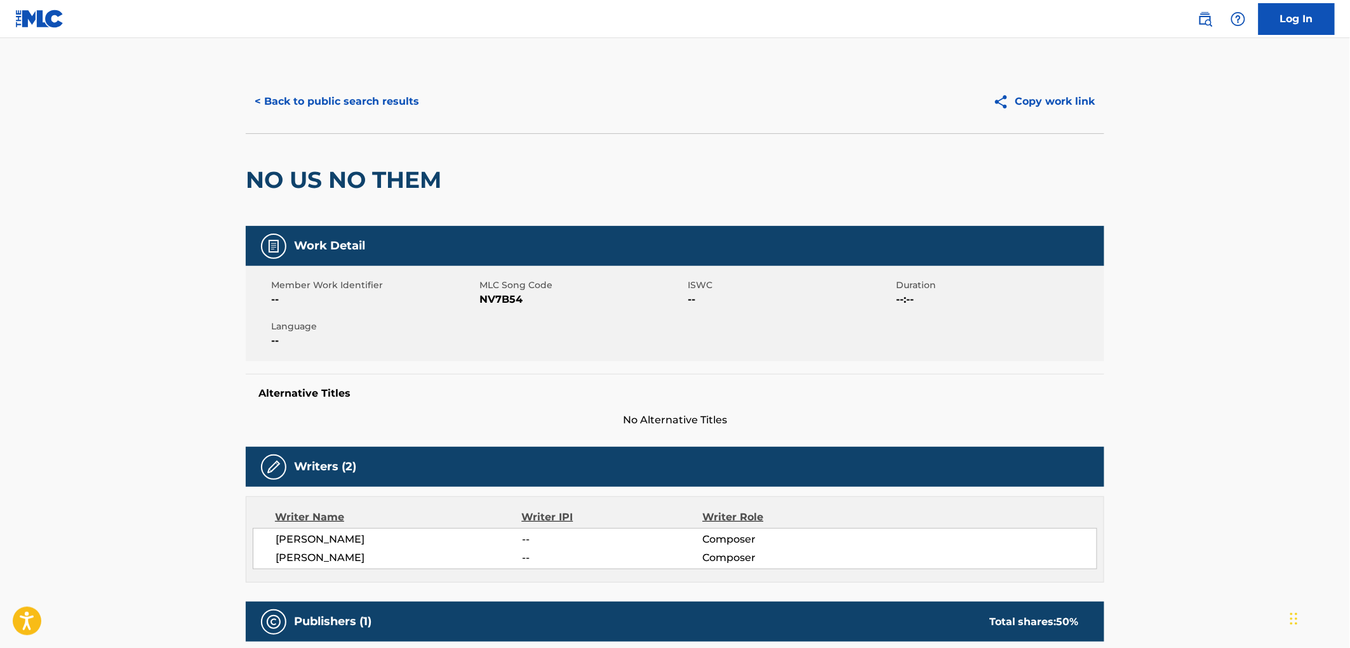
click at [377, 112] on button "< Back to public search results" at bounding box center [337, 102] width 182 height 32
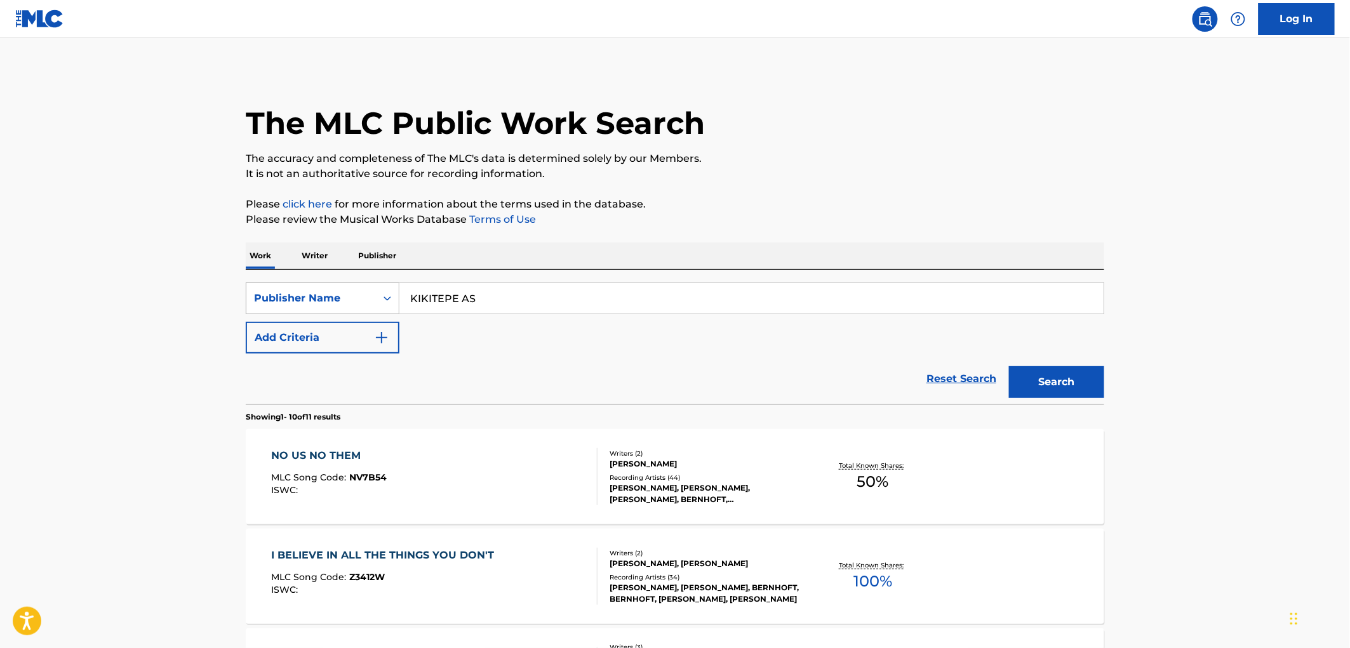
drag, startPoint x: 491, startPoint y: 307, endPoint x: 363, endPoint y: 304, distance: 128.3
click at [363, 304] on div "SearchWithCriteria17e57a69-19b2-4dda-adb4-3514f88badf9 Publisher Name [PERSON_N…" at bounding box center [675, 299] width 859 height 32
paste input "NUTSHOP MUSIC"
type input "NUTSHOP MUSIC"
click at [1070, 387] on button "Search" at bounding box center [1056, 382] width 95 height 32
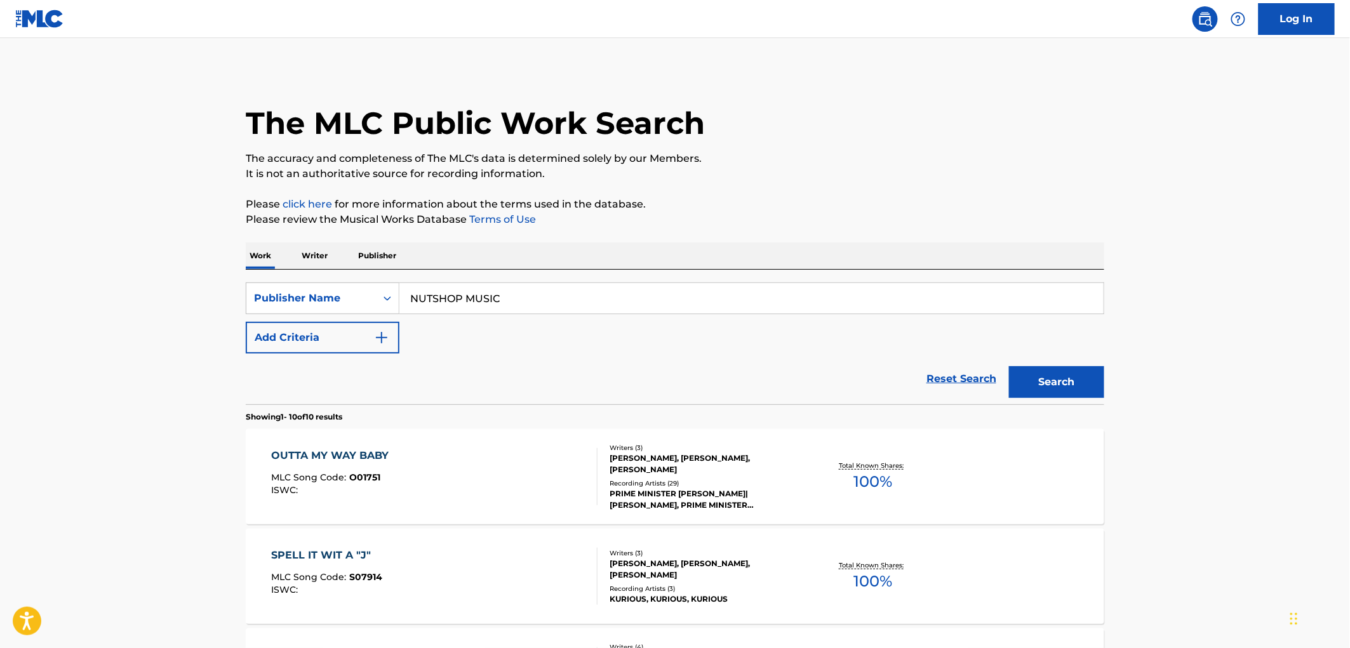
click at [381, 478] on div "MLC Song Code : O01751" at bounding box center [334, 479] width 124 height 13
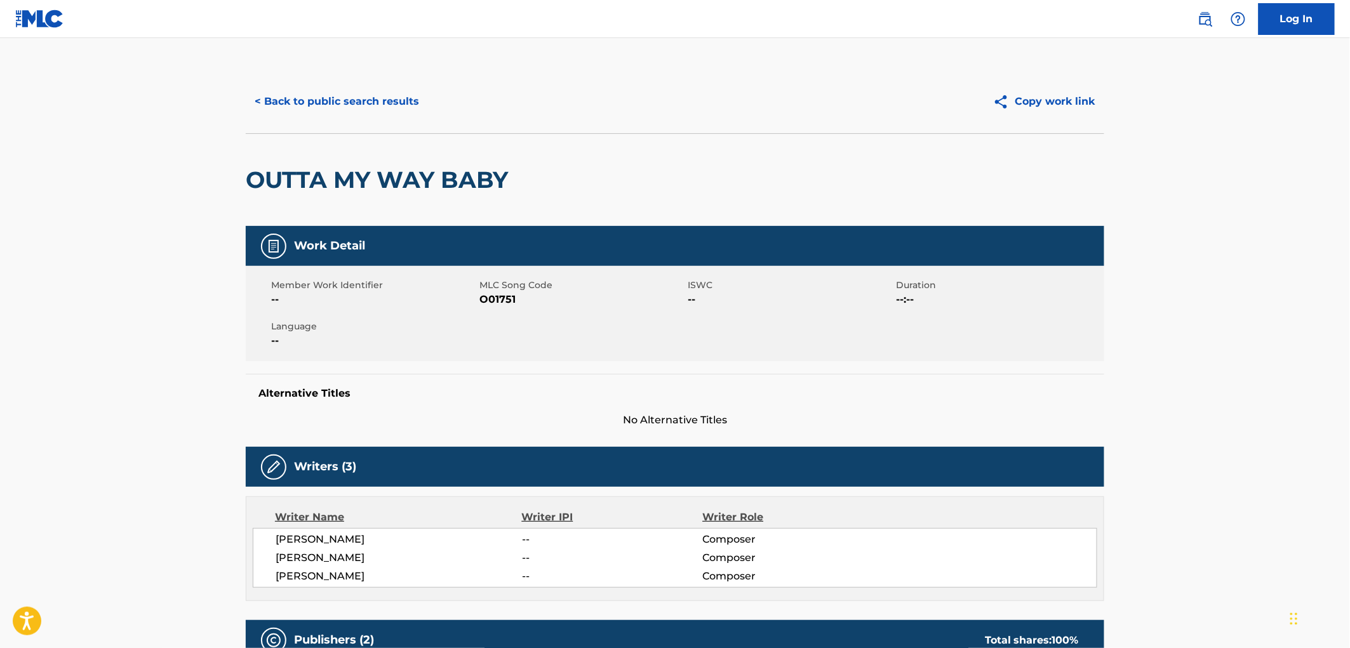
click at [349, 117] on div "< Back to public search results Copy work link" at bounding box center [675, 102] width 859 height 64
click at [364, 105] on button "< Back to public search results" at bounding box center [337, 102] width 182 height 32
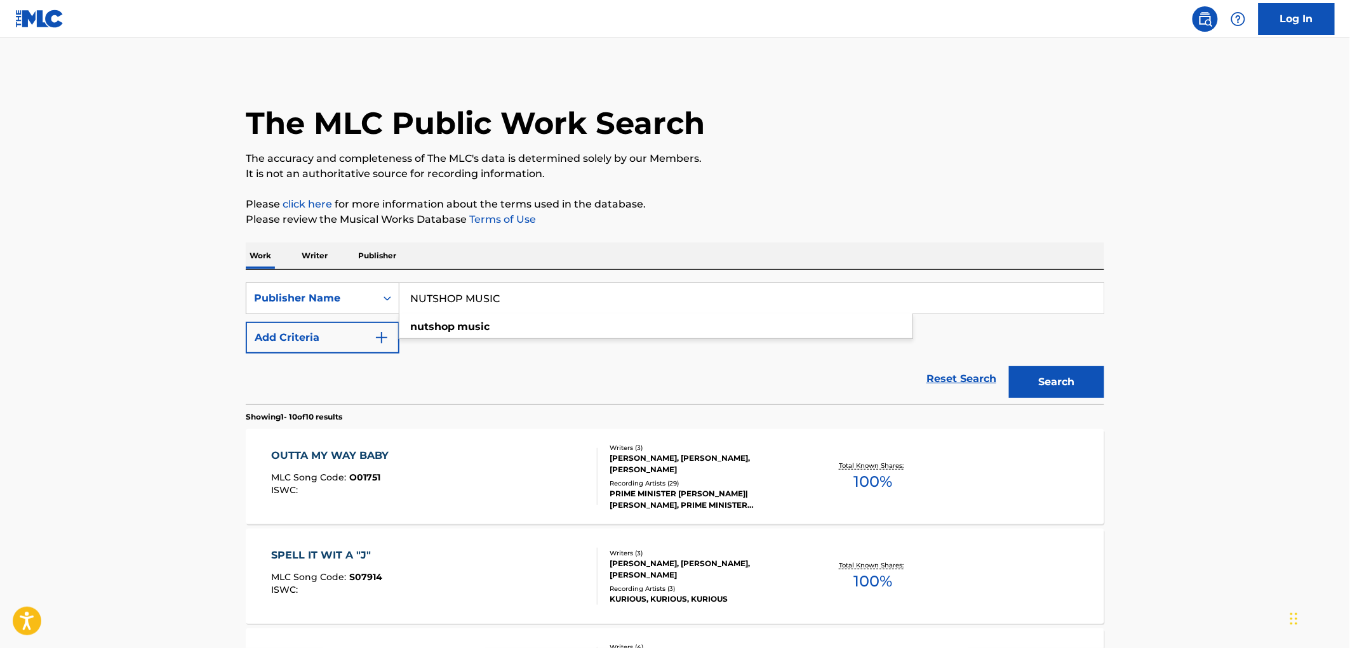
drag, startPoint x: 508, startPoint y: 299, endPoint x: 436, endPoint y: 295, distance: 71.9
click at [391, 299] on div "SearchWithCriteria17e57a69-19b2-4dda-adb4-3514f88badf9 Publisher Name NUTSHOP M…" at bounding box center [675, 299] width 859 height 32
paste input "CORNBREAD IN"
drag, startPoint x: 477, startPoint y: 297, endPoint x: 628, endPoint y: 301, distance: 150.6
click at [628, 301] on input "CORNBREAD INC" at bounding box center [752, 298] width 704 height 30
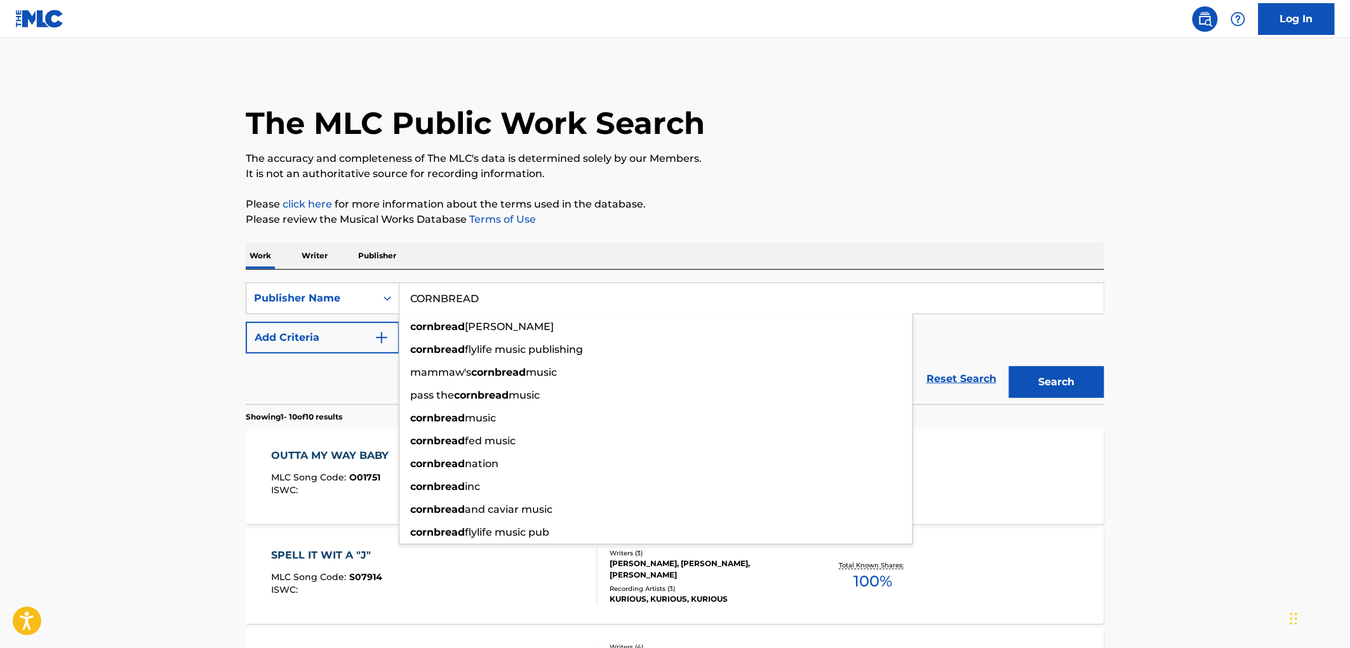
type input "CORNBREAD"
click at [1009, 366] on button "Search" at bounding box center [1056, 382] width 95 height 32
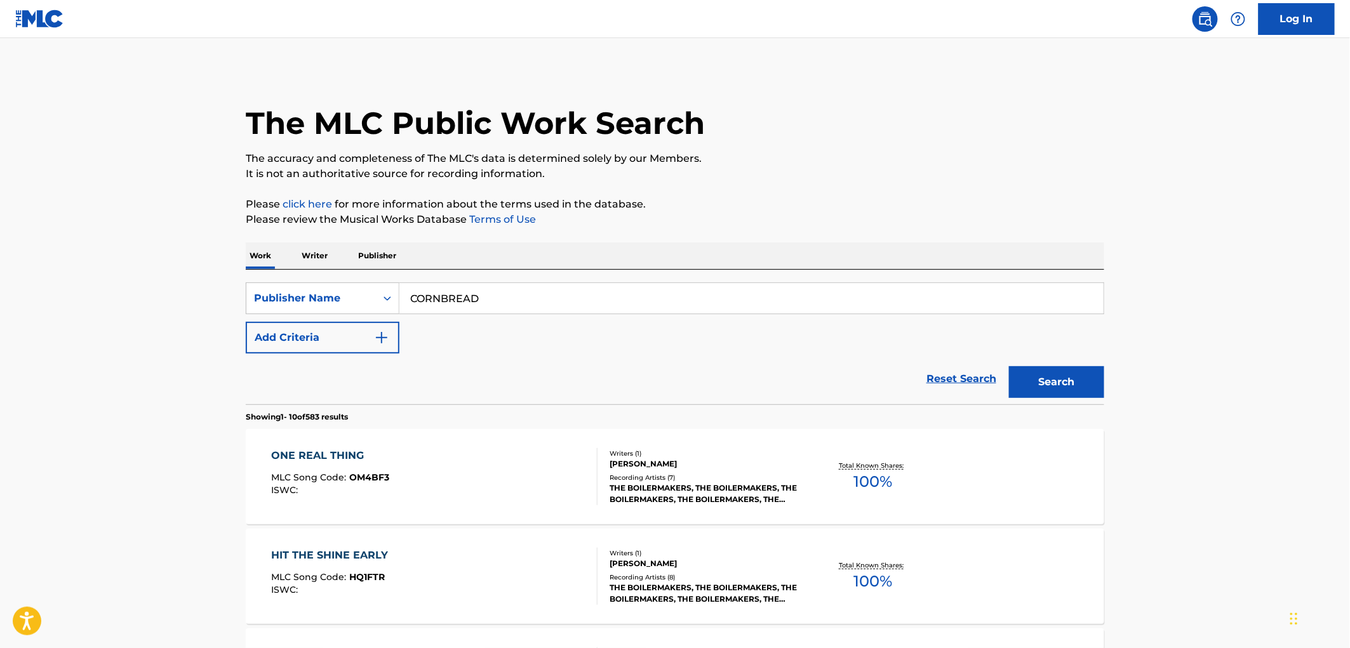
click at [386, 480] on span "OM4BF3" at bounding box center [370, 477] width 40 height 11
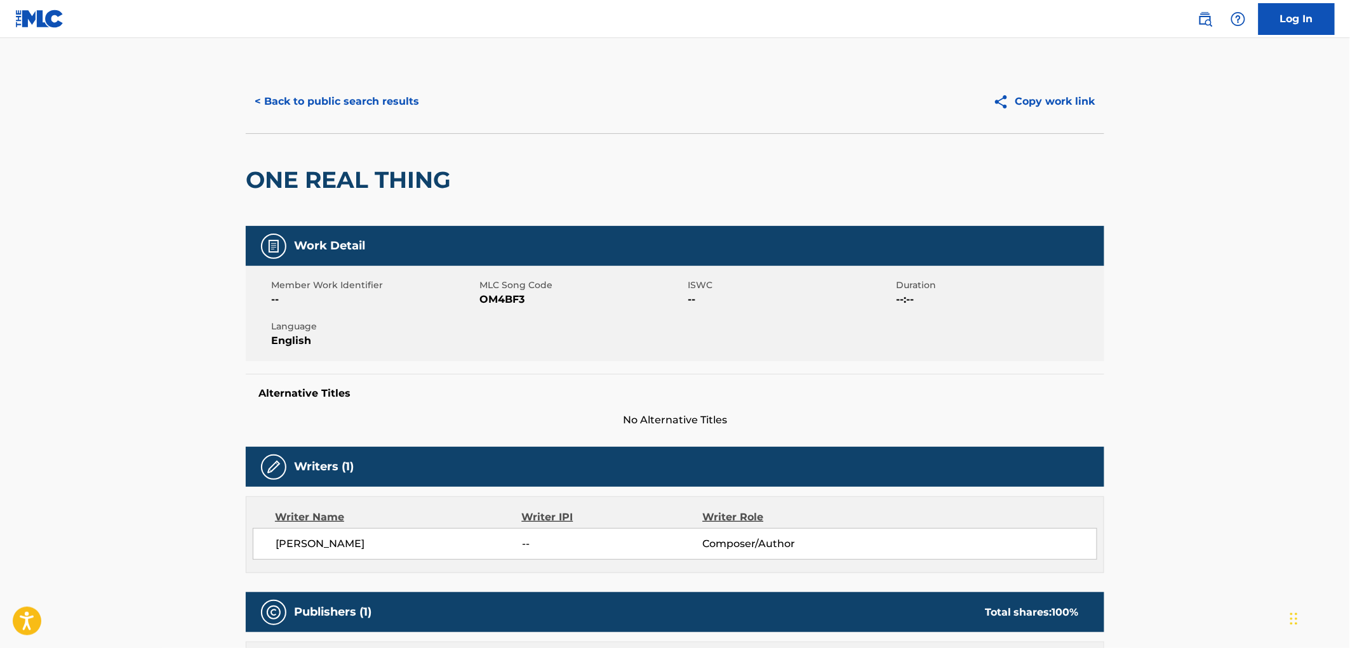
click at [363, 100] on button "< Back to public search results" at bounding box center [337, 102] width 182 height 32
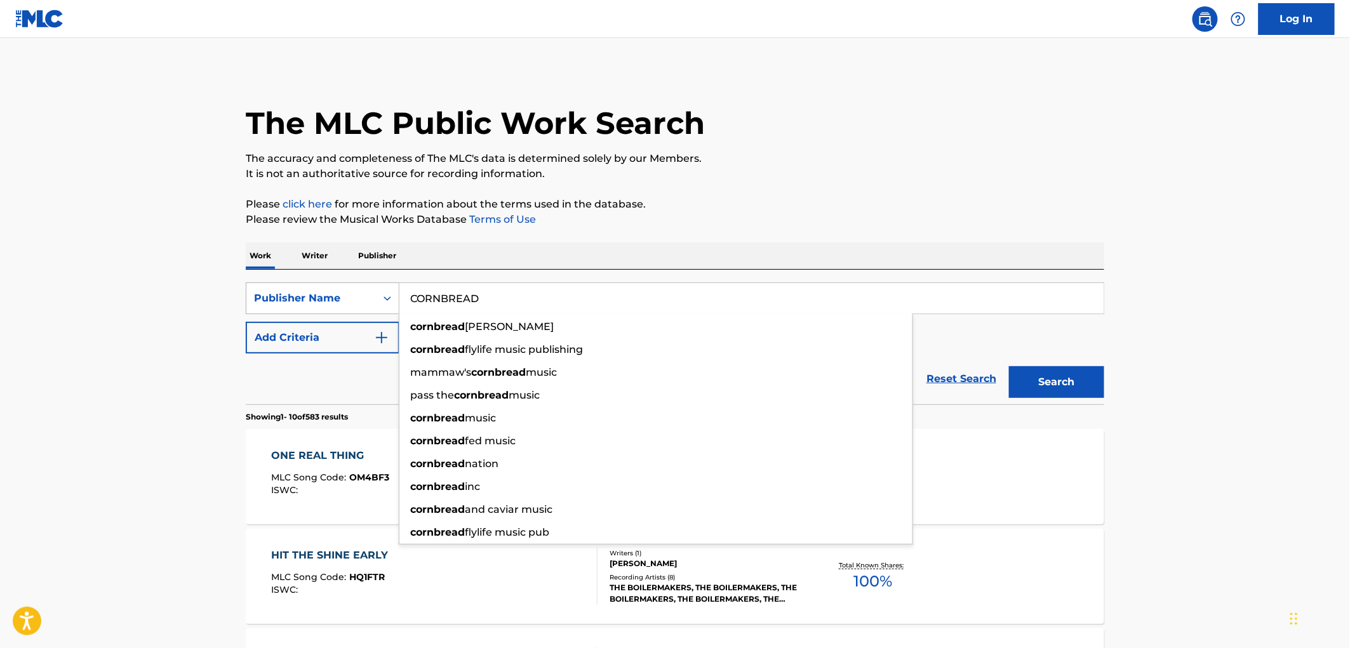
drag, startPoint x: 499, startPoint y: 300, endPoint x: 393, endPoint y: 301, distance: 106.1
click at [393, 301] on div "SearchWithCriteria17e57a69-19b2-4dda-adb4-3514f88badf9 Publisher Name CORNBREAD…" at bounding box center [675, 299] width 859 height 32
paste input "SWENDELL MUSIC"
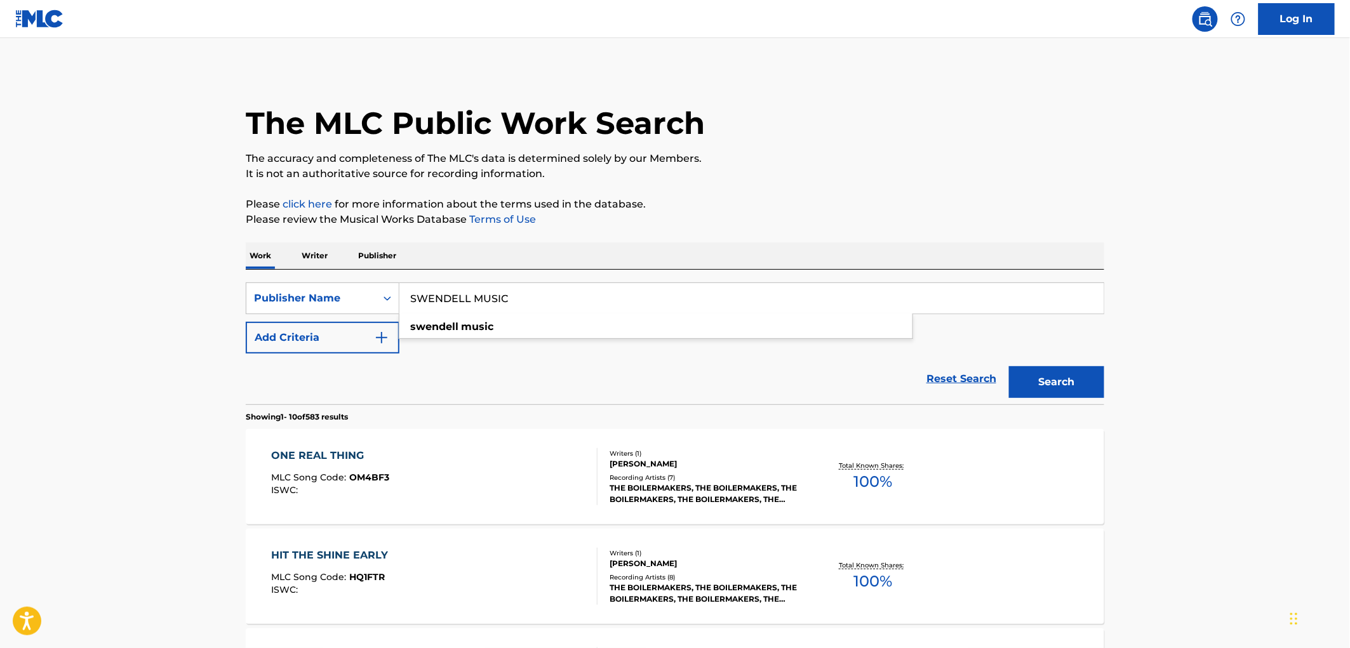
type input "SWENDELL MUSIC"
drag, startPoint x: 1055, startPoint y: 375, endPoint x: 1049, endPoint y: 383, distance: 9.5
click at [1054, 376] on button "Search" at bounding box center [1056, 382] width 95 height 32
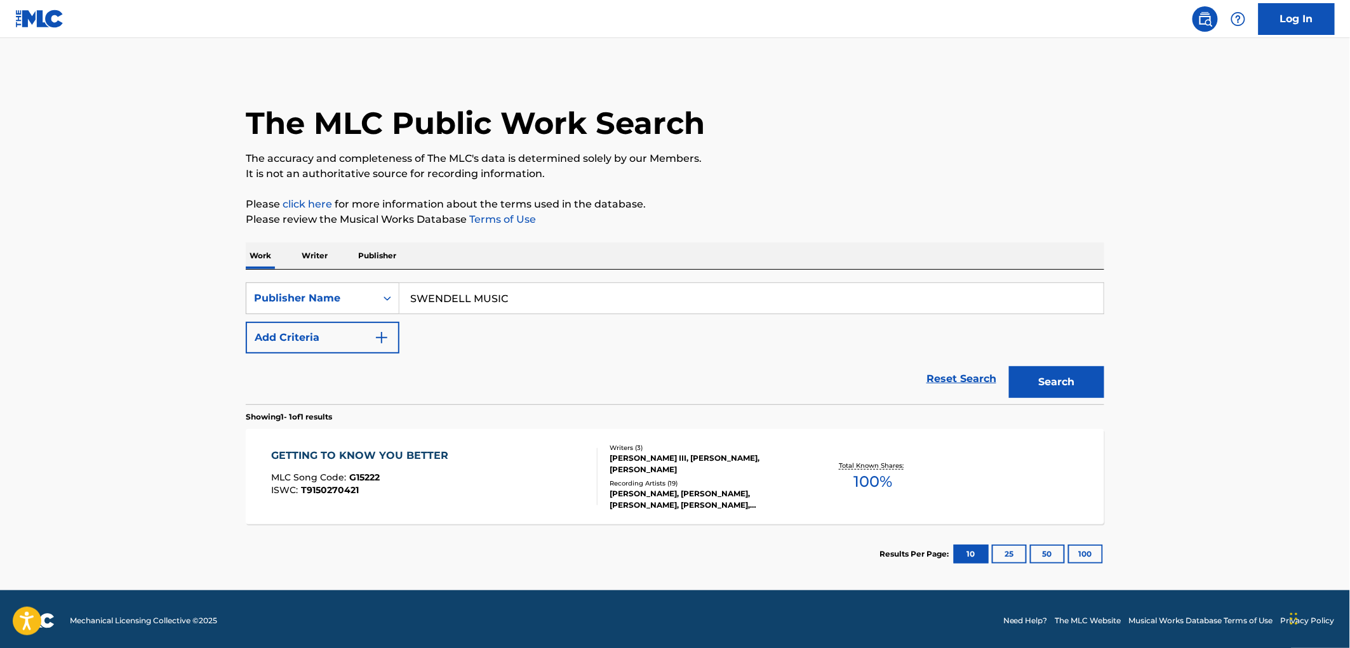
click at [370, 475] on span "G15222" at bounding box center [365, 477] width 30 height 11
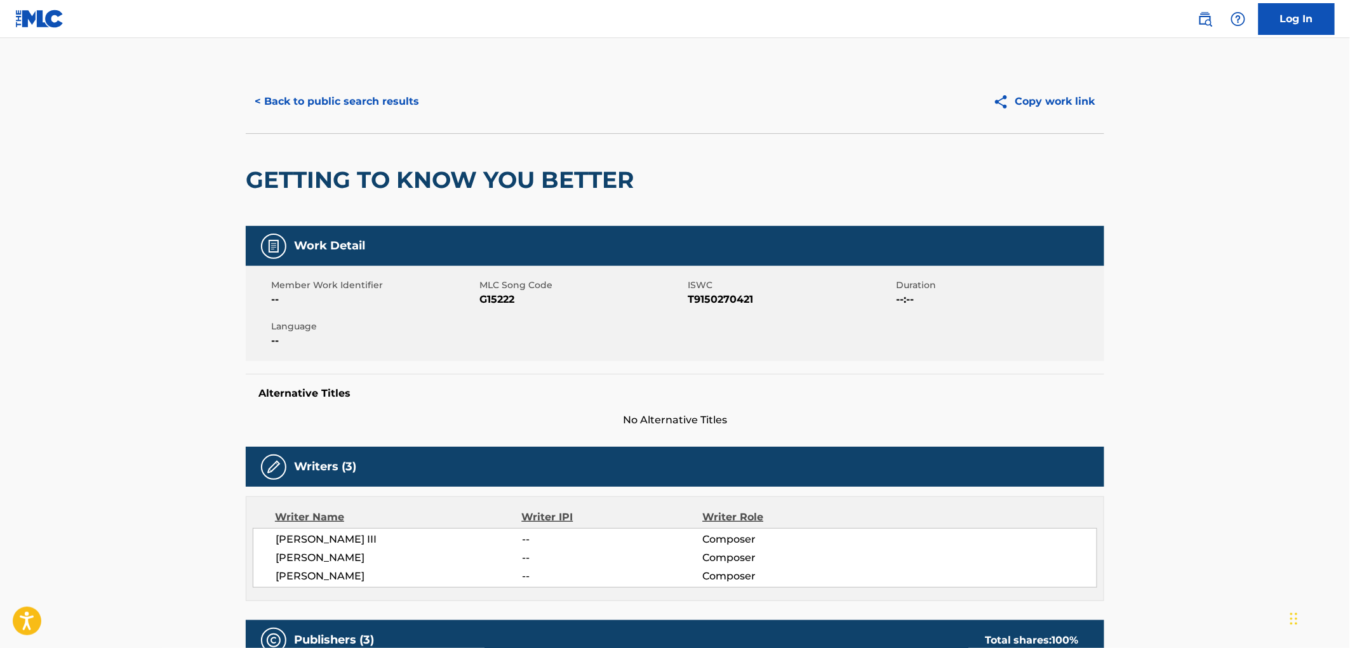
click at [401, 107] on button "< Back to public search results" at bounding box center [337, 102] width 182 height 32
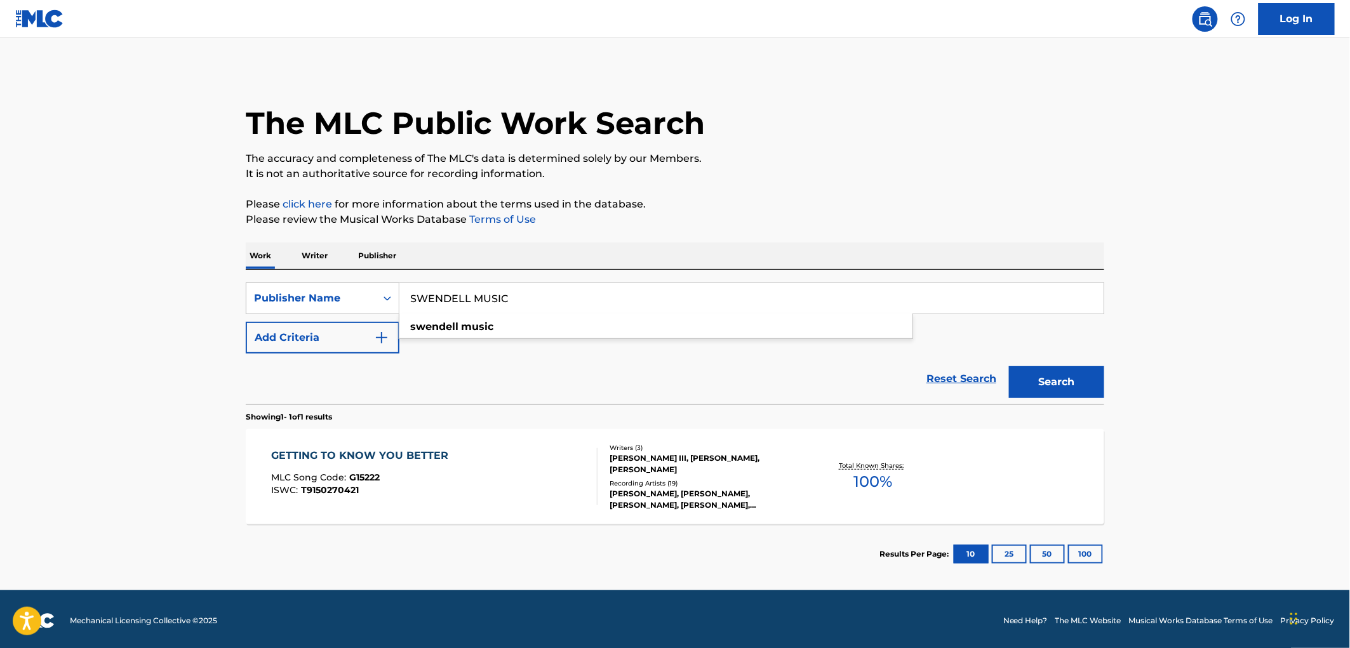
drag, startPoint x: 539, startPoint y: 293, endPoint x: 429, endPoint y: 306, distance: 110.5
click at [369, 301] on div "SearchWithCriteria17e57a69-19b2-4dda-adb4-3514f88badf9 Publisher Name SWENDELL …" at bounding box center [675, 299] width 859 height 32
paste input "[PERSON_NAME] PUBLISHING DESIGNEE"
click at [1031, 391] on button "Search" at bounding box center [1056, 382] width 95 height 32
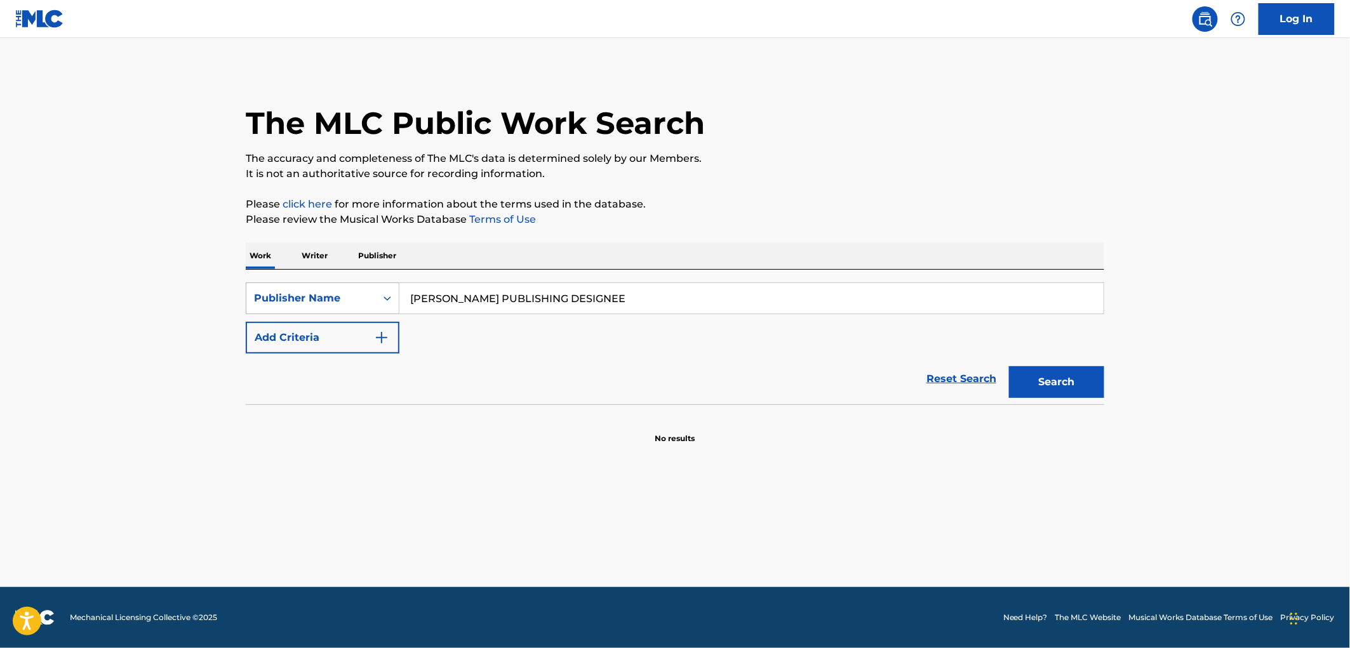
drag, startPoint x: 664, startPoint y: 300, endPoint x: 361, endPoint y: 299, distance: 303.0
click at [358, 299] on div "SearchWithCriteria17e57a69-19b2-4dda-adb4-3514f88badf9 Publisher Name [PERSON_N…" at bounding box center [675, 299] width 859 height 32
paste input "COWBELLA MUSIC"
click at [1061, 384] on button "Search" at bounding box center [1056, 382] width 95 height 32
drag, startPoint x: 478, startPoint y: 302, endPoint x: 370, endPoint y: 293, distance: 108.3
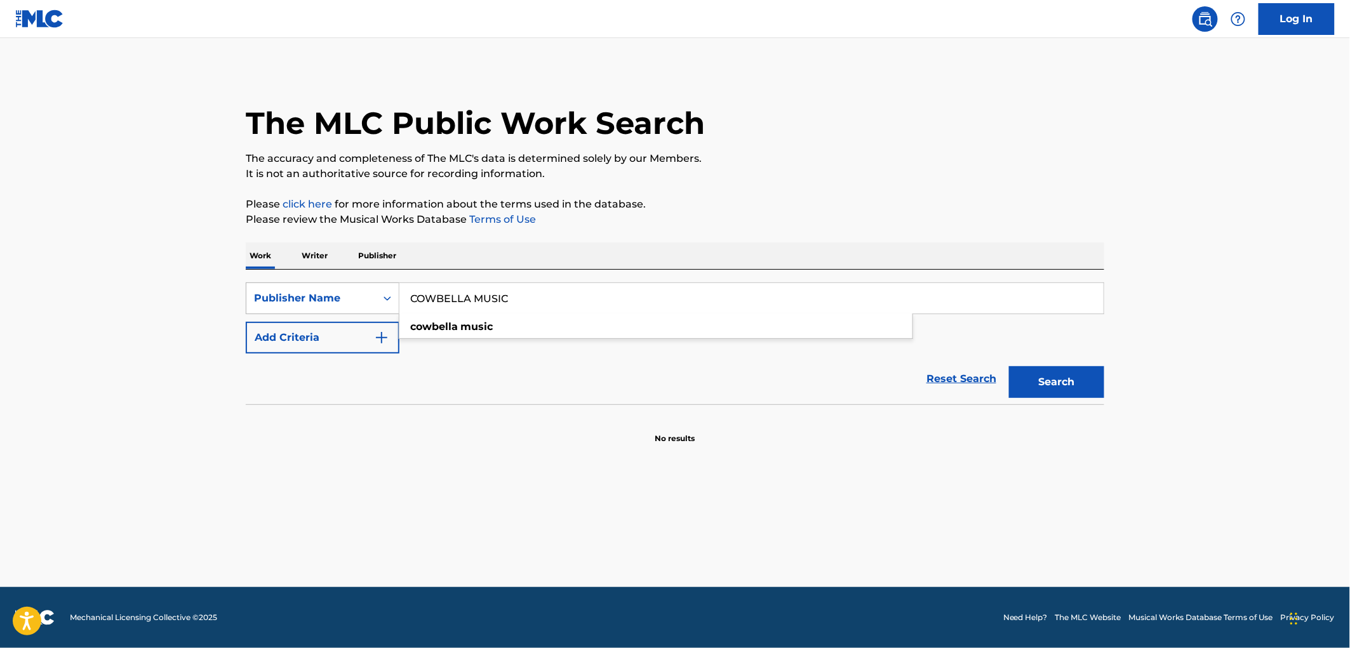
click at [370, 293] on div "SearchWithCriteria17e57a69-19b2-4dda-adb4-3514f88badf9 Publisher Name COWBELLA …" at bounding box center [675, 299] width 859 height 32
paste input "KIMITR"
type input "KIMITRA MUSIC"
click at [1048, 384] on button "Search" at bounding box center [1056, 382] width 95 height 32
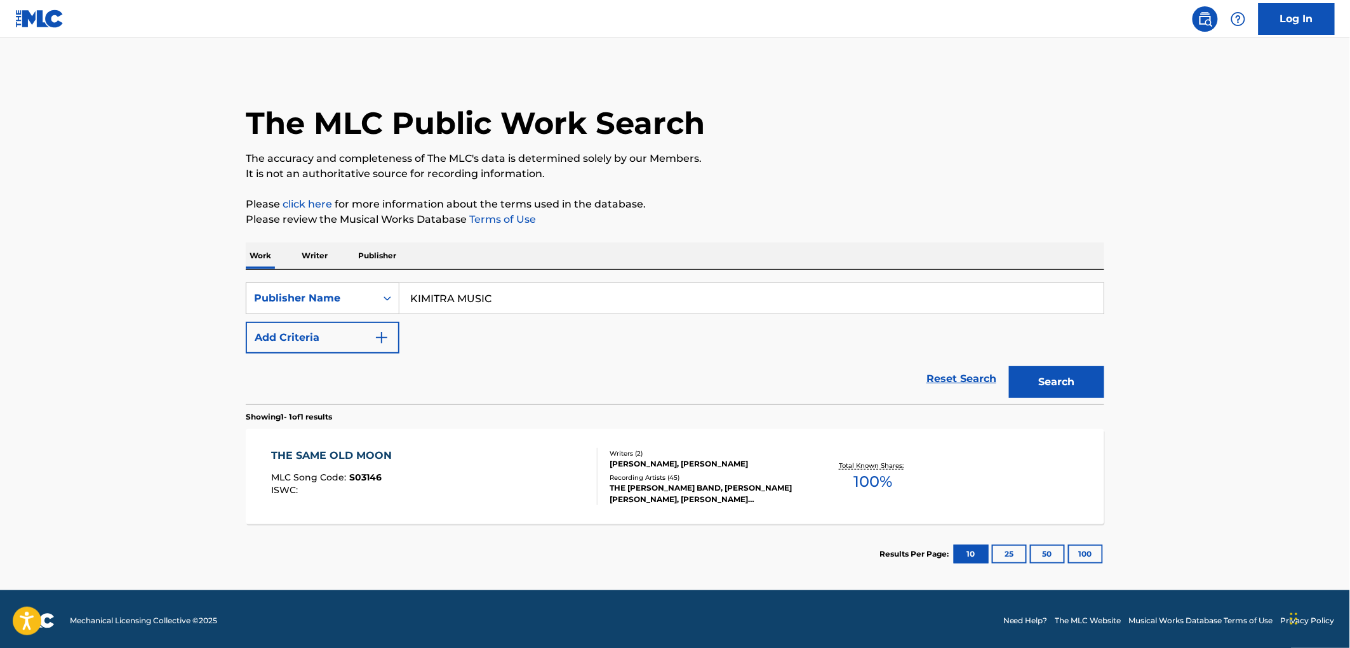
click at [365, 484] on div "MLC Song Code : S03146" at bounding box center [335, 479] width 127 height 13
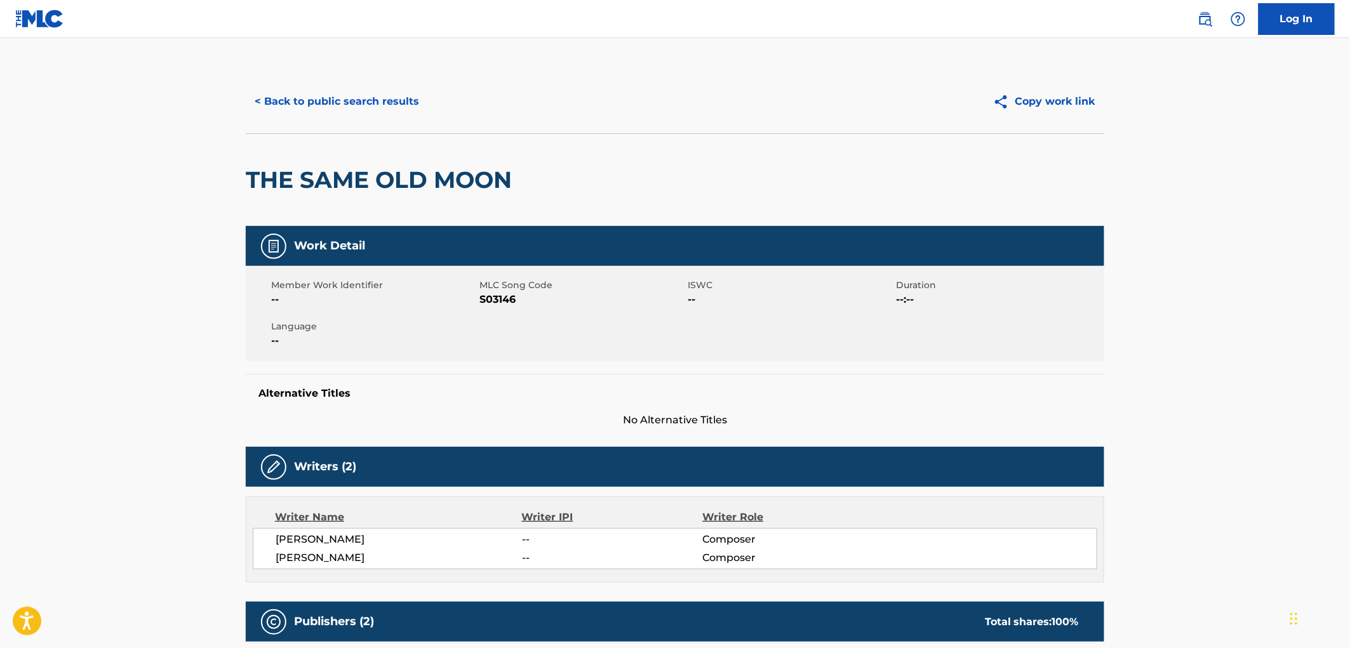
click at [352, 94] on button "< Back to public search results" at bounding box center [337, 102] width 182 height 32
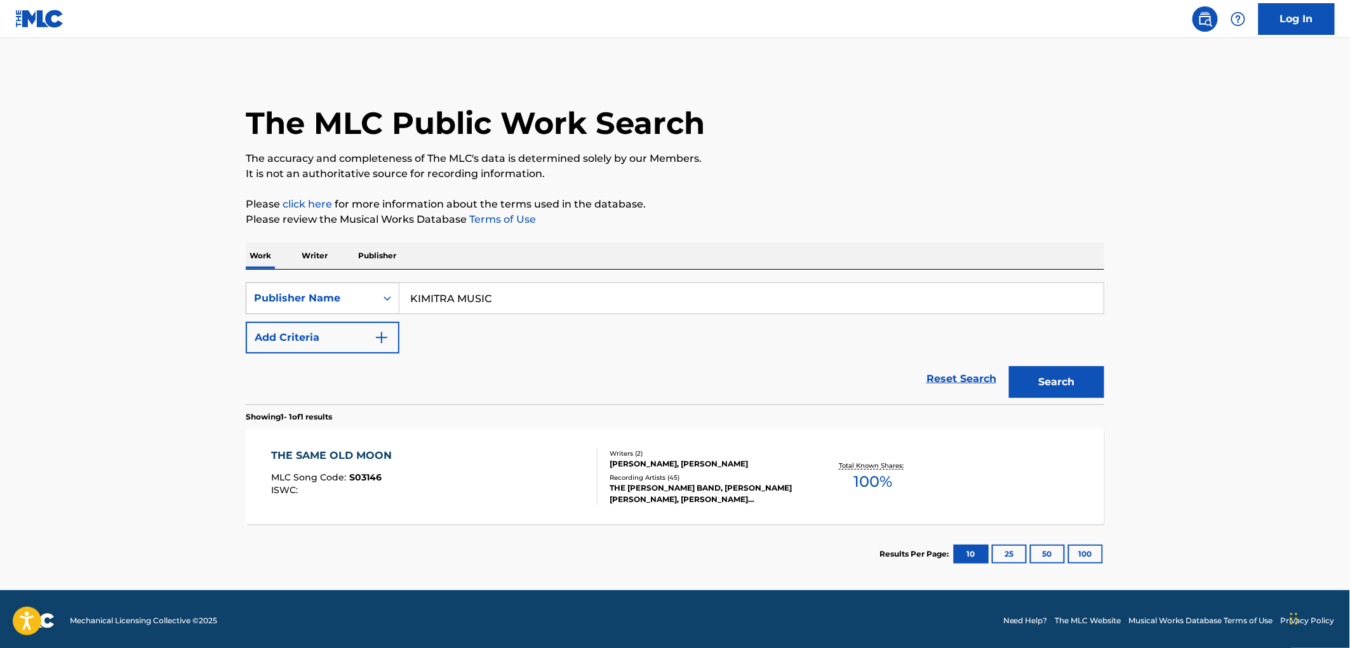
drag, startPoint x: 516, startPoint y: 299, endPoint x: 365, endPoint y: 296, distance: 150.5
click at [365, 296] on div "SearchWithCriteria17e57a69-19b2-4dda-adb4-3514f88badf9 Publisher Name KIMITRA M…" at bounding box center [675, 299] width 859 height 32
paste input "DIVERSE MUSIC IN"
type input "DIVERSE MUSIC INC"
click at [1042, 389] on button "Search" at bounding box center [1056, 382] width 95 height 32
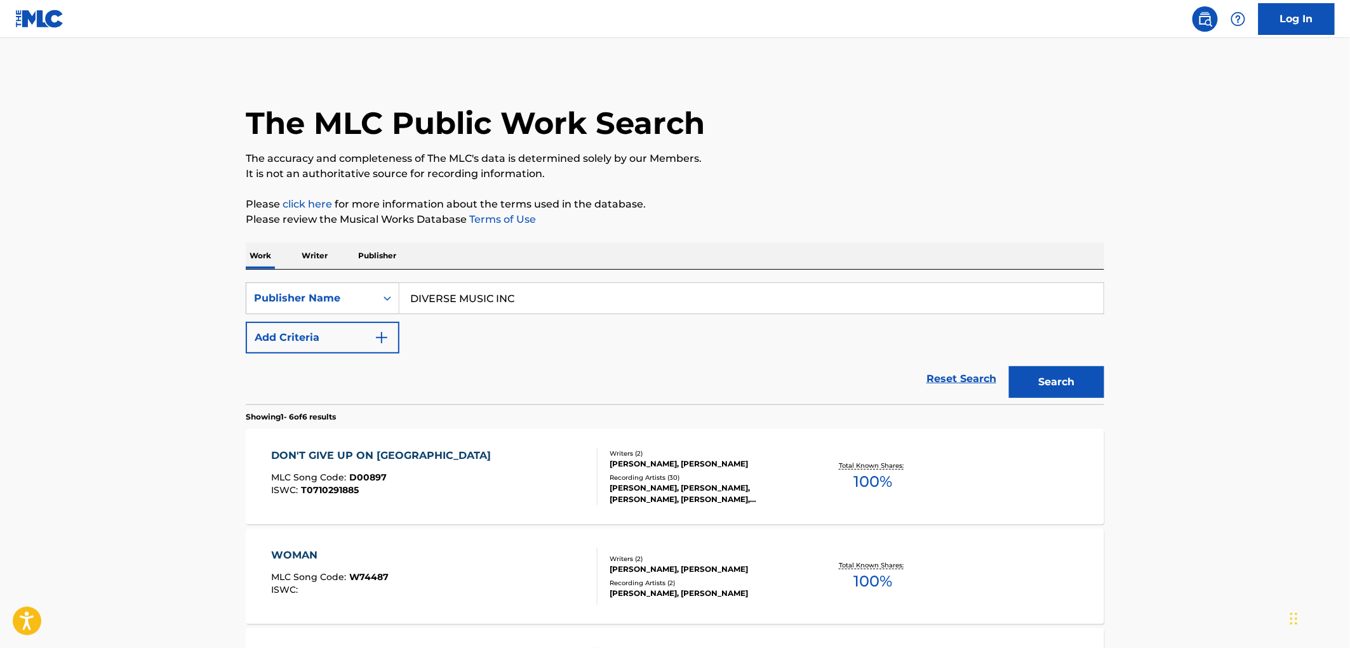
click at [367, 470] on div "DON'T GIVE UP ON US MLC Song Code : D00897 ISWC : T0710291885" at bounding box center [385, 476] width 226 height 57
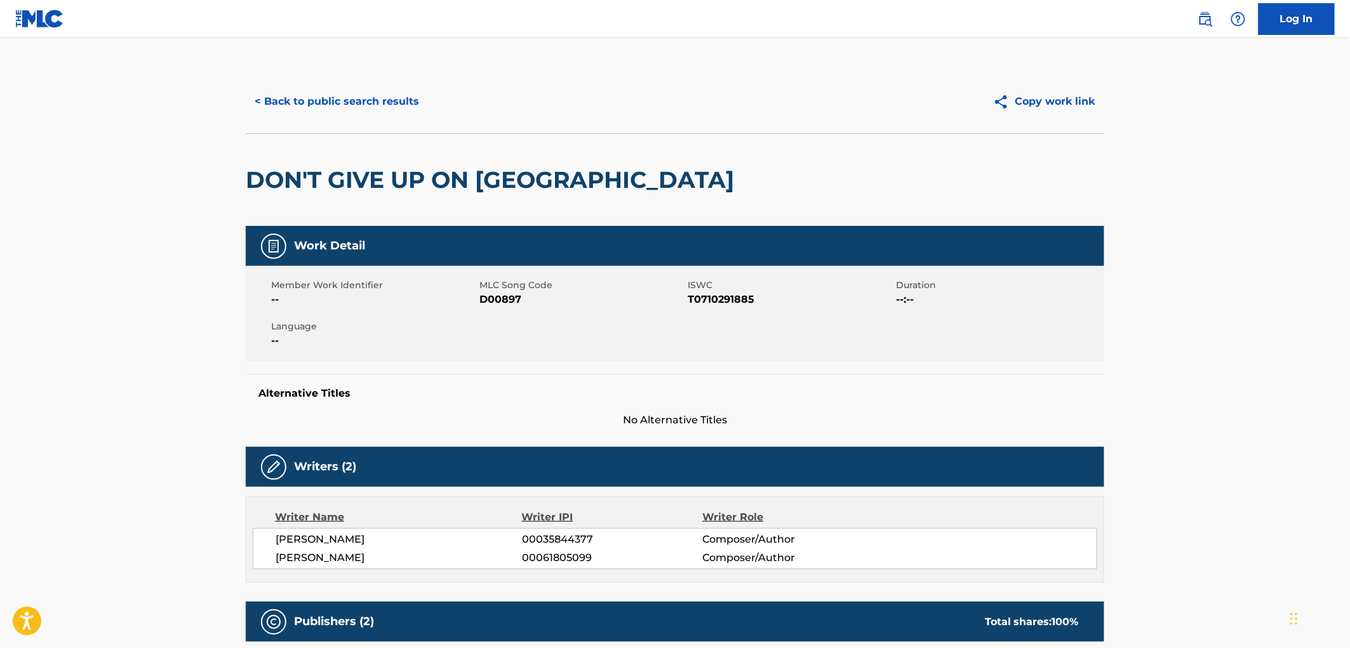
click at [353, 99] on button "< Back to public search results" at bounding box center [337, 102] width 182 height 32
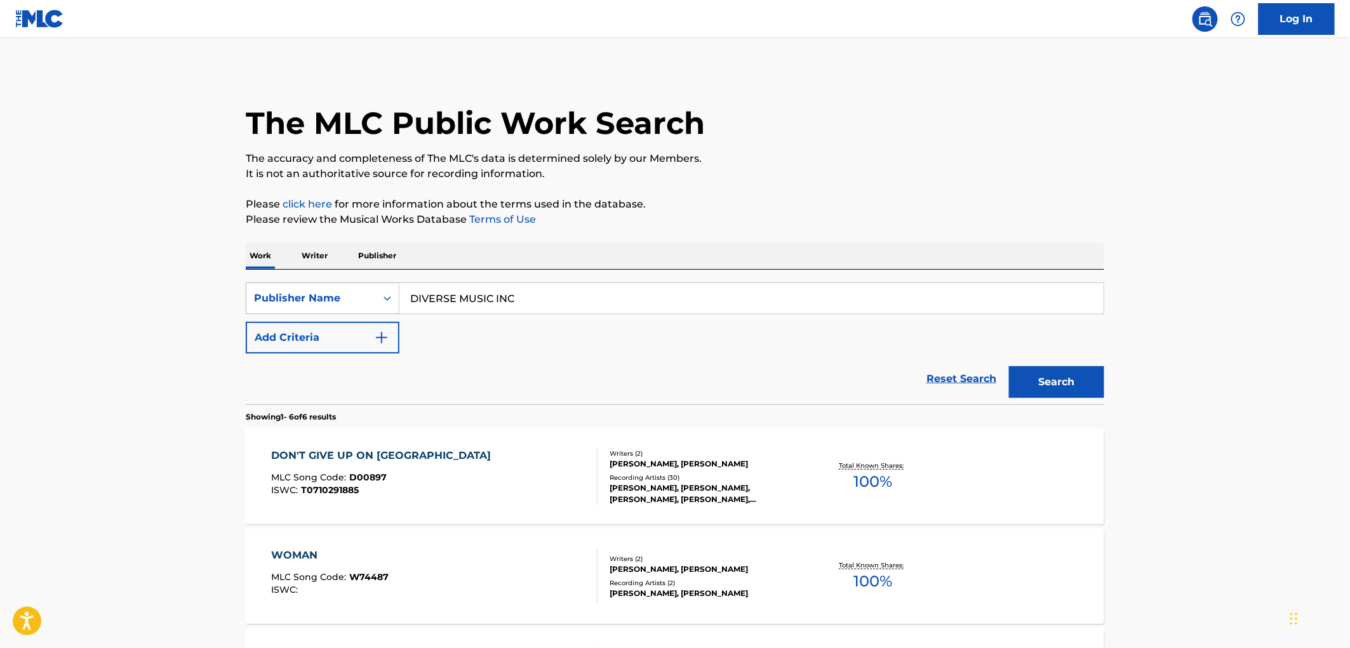
drag, startPoint x: 519, startPoint y: 304, endPoint x: 379, endPoint y: 300, distance: 140.4
click at [378, 300] on div "SearchWithCriteria17e57a69-19b2-4dda-adb4-3514f88badf9 Publisher Name DIVERSE M…" at bounding box center [675, 299] width 859 height 32
paste input "TRUE SCIENCE MUSIC PUBLISHING"
click at [1034, 389] on button "Search" at bounding box center [1056, 382] width 95 height 32
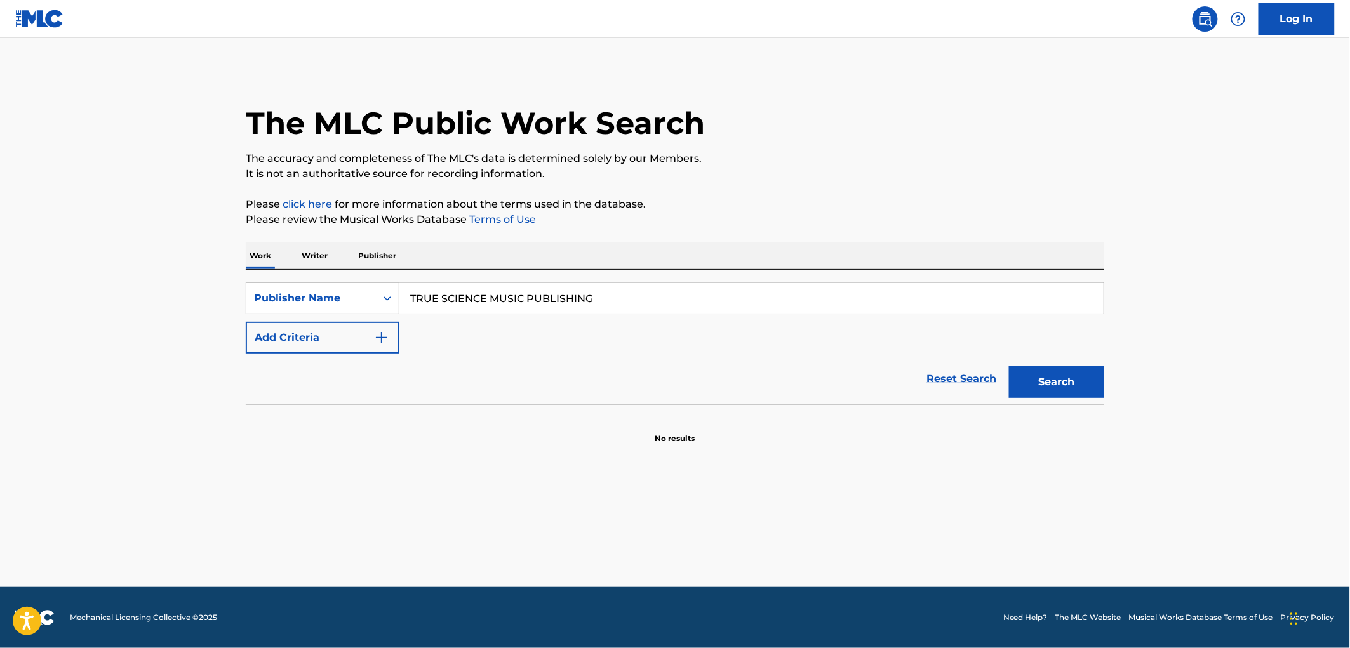
drag, startPoint x: 523, startPoint y: 296, endPoint x: 639, endPoint y: 299, distance: 116.3
click at [639, 299] on input "TRUE SCIENCE MUSIC PUBLISHING" at bounding box center [752, 298] width 704 height 30
click at [1009, 366] on button "Search" at bounding box center [1056, 382] width 95 height 32
drag, startPoint x: 560, startPoint y: 314, endPoint x: 516, endPoint y: 302, distance: 44.8
click at [516, 302] on div "TRUE SCIENCE MUSIC true science music" at bounding box center [752, 298] width 704 height 30
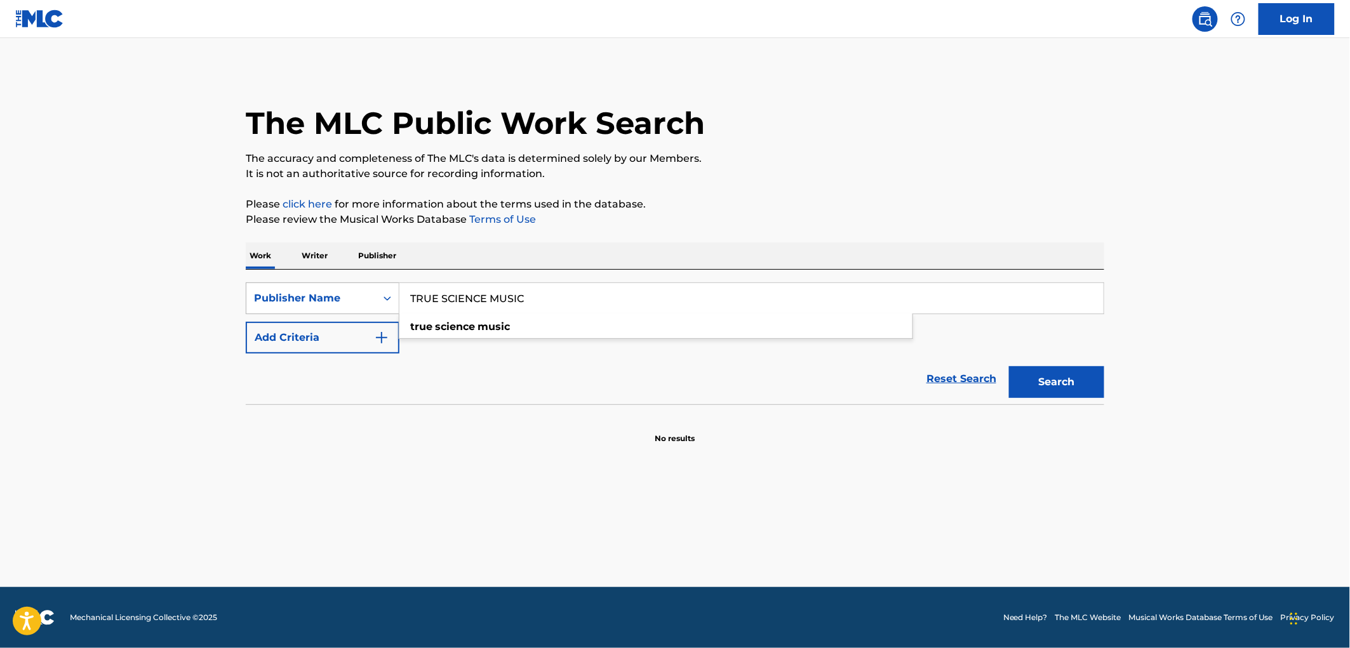
drag, startPoint x: 360, startPoint y: 291, endPoint x: 365, endPoint y: 302, distance: 12.3
click at [333, 294] on div "SearchWithCriteria17e57a69-19b2-4dda-adb4-3514f88badf9 Publisher Name TRUE SCIE…" at bounding box center [675, 299] width 859 height 32
paste input "ONE EYED FAT GIRL"
type input "ONE EYED FAT GIRL"
click at [1037, 399] on div "Search" at bounding box center [1054, 379] width 102 height 51
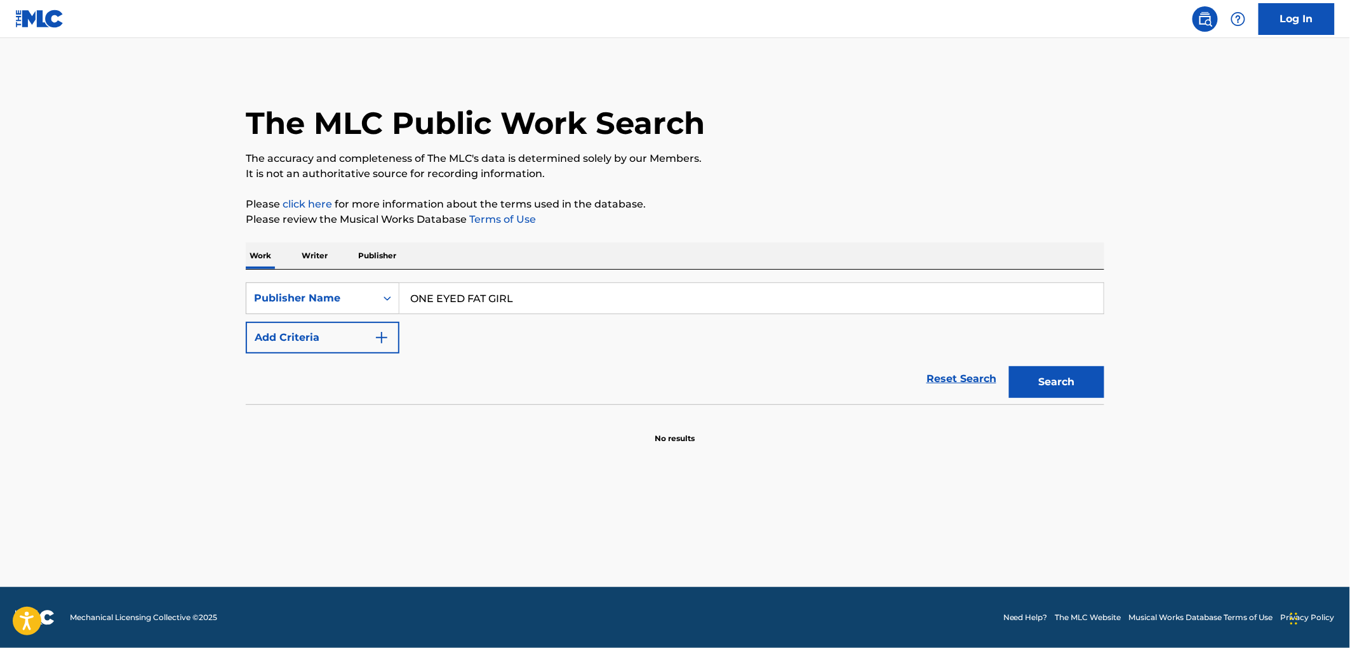
click at [1037, 384] on button "Search" at bounding box center [1056, 382] width 95 height 32
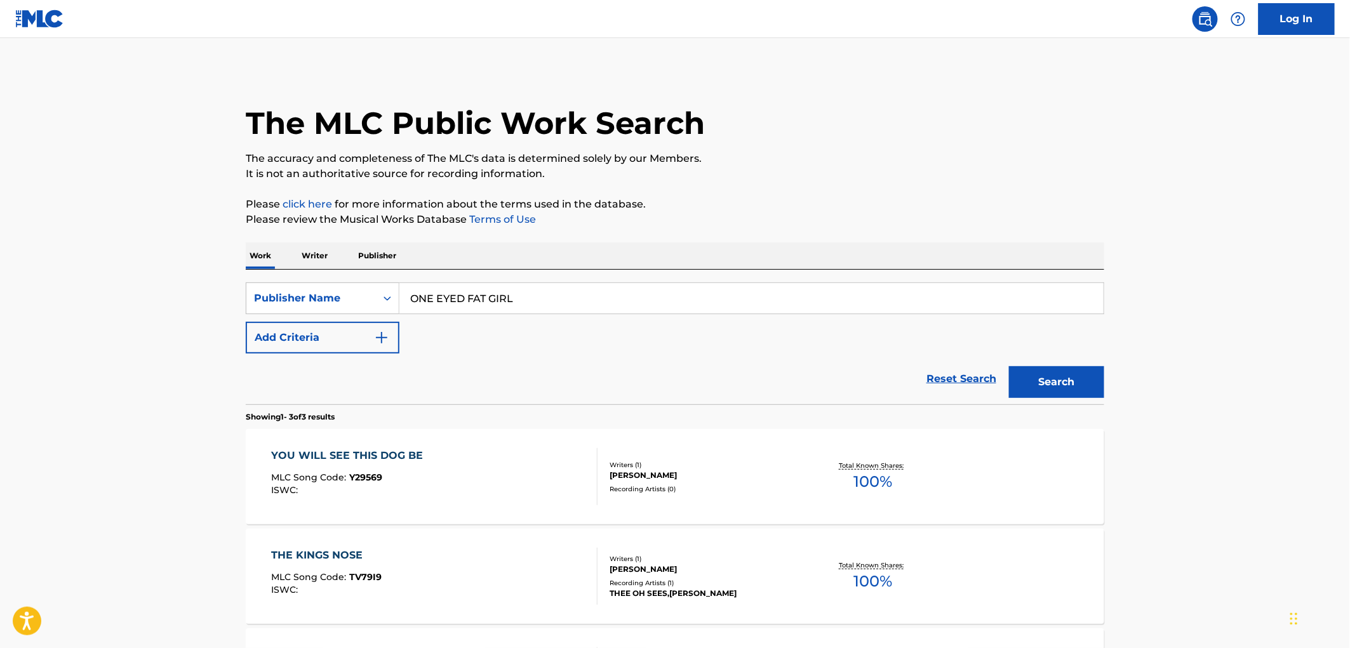
click at [350, 474] on span "Y29569" at bounding box center [366, 477] width 33 height 11
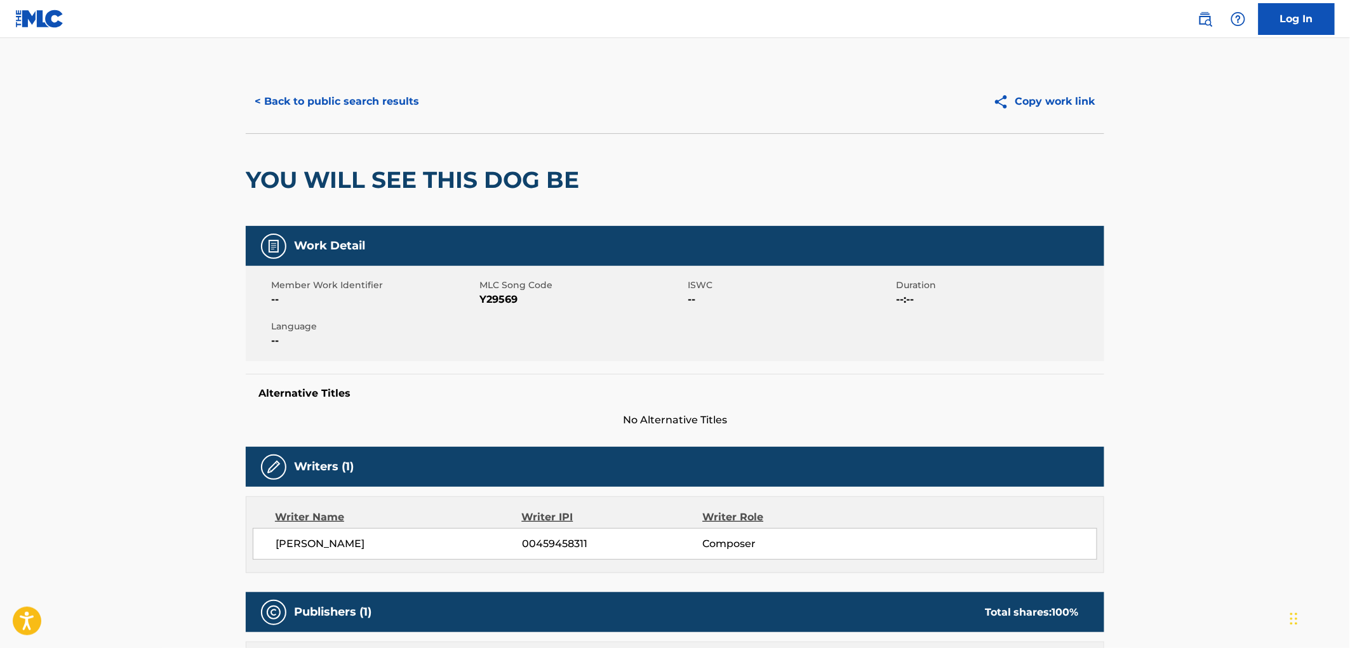
click at [378, 102] on button "< Back to public search results" at bounding box center [337, 102] width 182 height 32
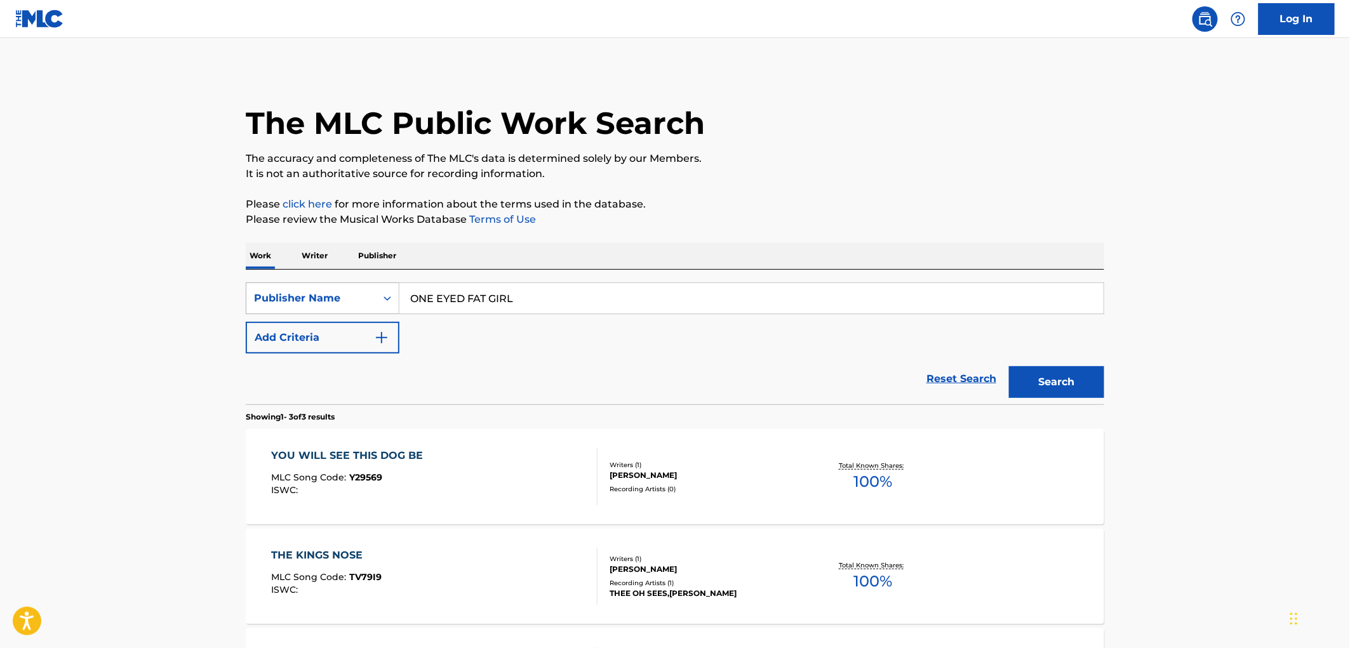
drag, startPoint x: 513, startPoint y: 301, endPoint x: 372, endPoint y: 303, distance: 141.0
click at [371, 303] on div "SearchWithCriteria17e57a69-19b2-4dda-adb4-3514f88badf9 Publisher Name [MEDICAL_…" at bounding box center [675, 299] width 859 height 32
paste input "[PERSON_NAME] DBA MILLENNIUM BUGGERY MUSIC"
click at [1045, 375] on button "Search" at bounding box center [1056, 382] width 95 height 32
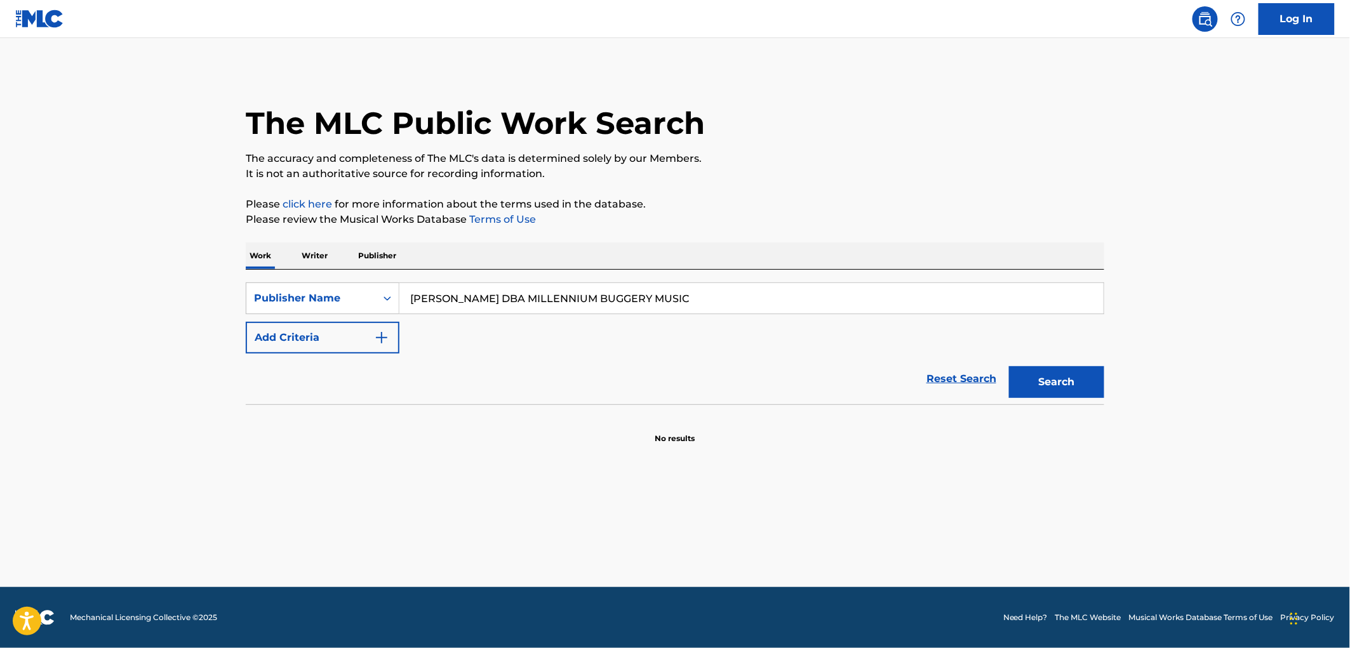
drag, startPoint x: 665, startPoint y: 302, endPoint x: 405, endPoint y: 293, distance: 260.6
click at [405, 293] on input "[PERSON_NAME] DBA MILLENNIUM BUGGERY MUSIC" at bounding box center [752, 298] width 704 height 30
drag, startPoint x: 464, startPoint y: 315, endPoint x: 643, endPoint y: 297, distance: 180.7
click at [659, 299] on input "[PERSON_NAME] DBA MILLENNIUM BUGGERY MUSIC" at bounding box center [752, 298] width 704 height 30
drag, startPoint x: 645, startPoint y: 295, endPoint x: 328, endPoint y: 304, distance: 317.7
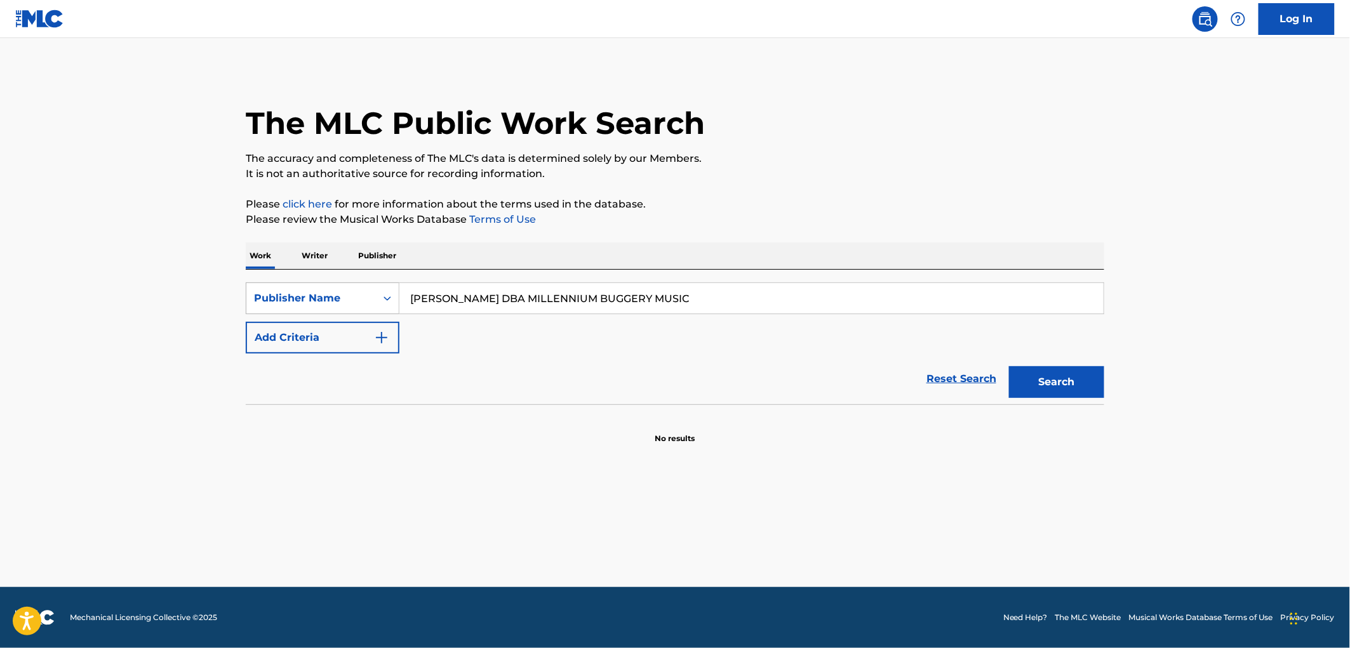
click at [328, 304] on div "SearchWithCriteria17e57a69-19b2-4dda-adb4-3514f88badf9 Publisher Name [PERSON_N…" at bounding box center [675, 299] width 859 height 32
paste input "T RUN ROCK"
type input "T RUN ROCK"
click at [1056, 373] on button "Search" at bounding box center [1056, 382] width 95 height 32
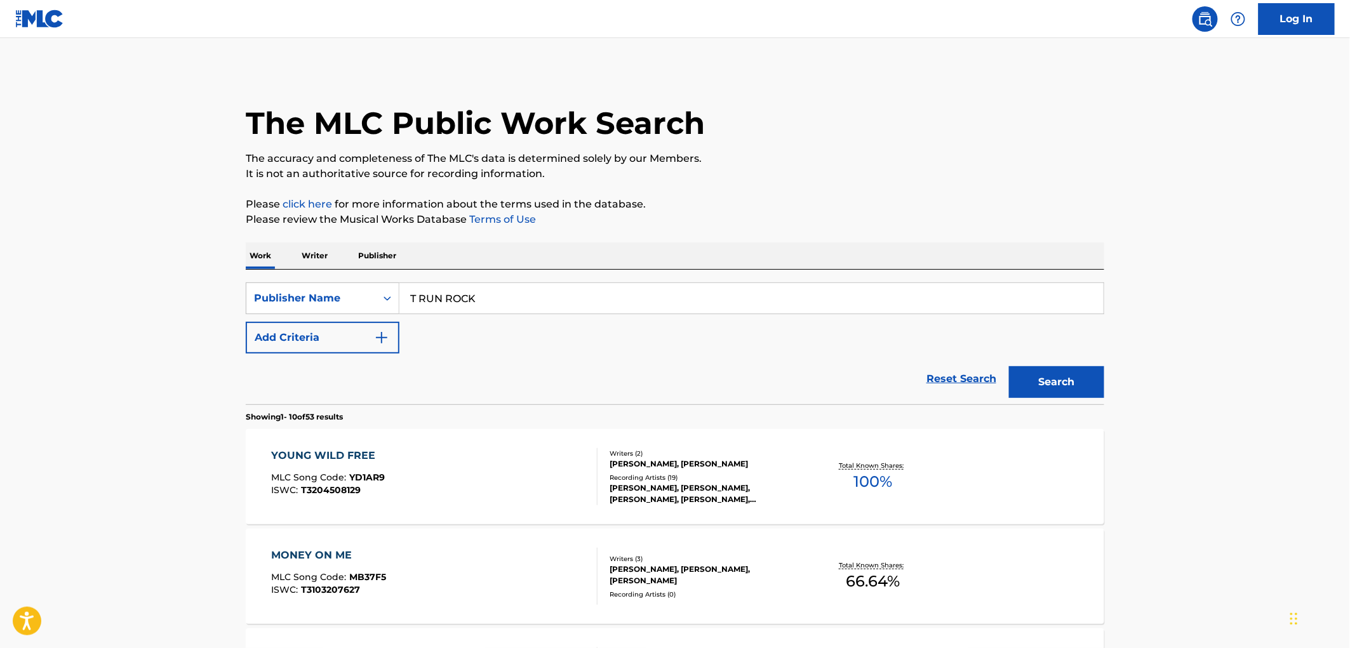
click at [373, 478] on span "YD1AR9" at bounding box center [368, 477] width 36 height 11
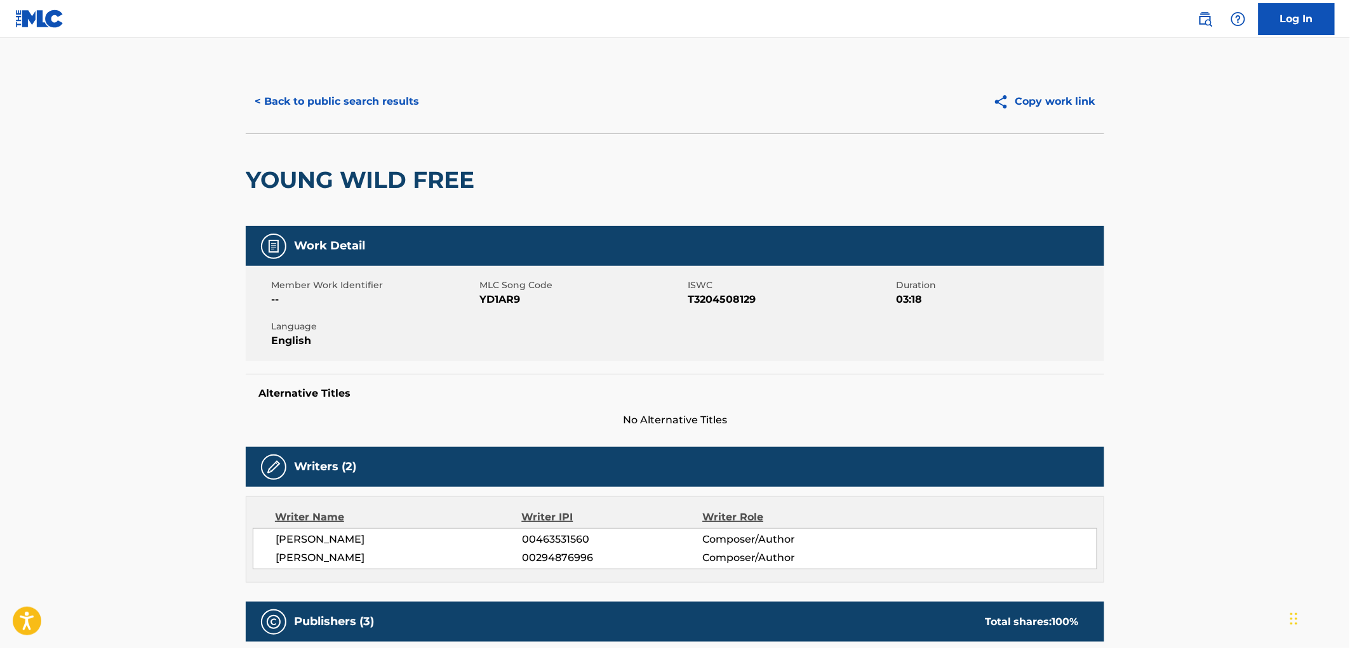
click at [348, 96] on button "< Back to public search results" at bounding box center [337, 102] width 182 height 32
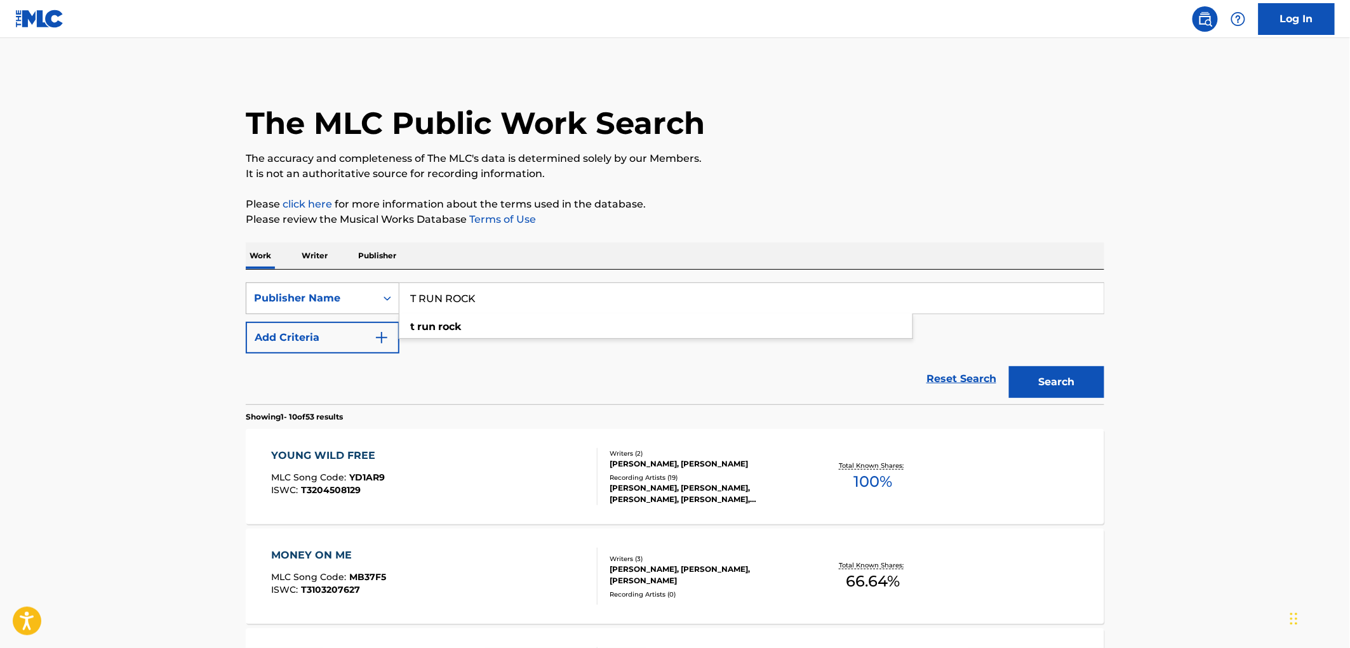
drag, startPoint x: 477, startPoint y: 300, endPoint x: 353, endPoint y: 288, distance: 124.4
click at [325, 287] on div "SearchWithCriteria17e57a69-19b2-4dda-adb4-3514f88badf9 Publisher Name T RUN ROC…" at bounding box center [675, 299] width 859 height 32
paste input "[PERSON_NAME]"
click at [1025, 384] on button "Search" at bounding box center [1056, 382] width 95 height 32
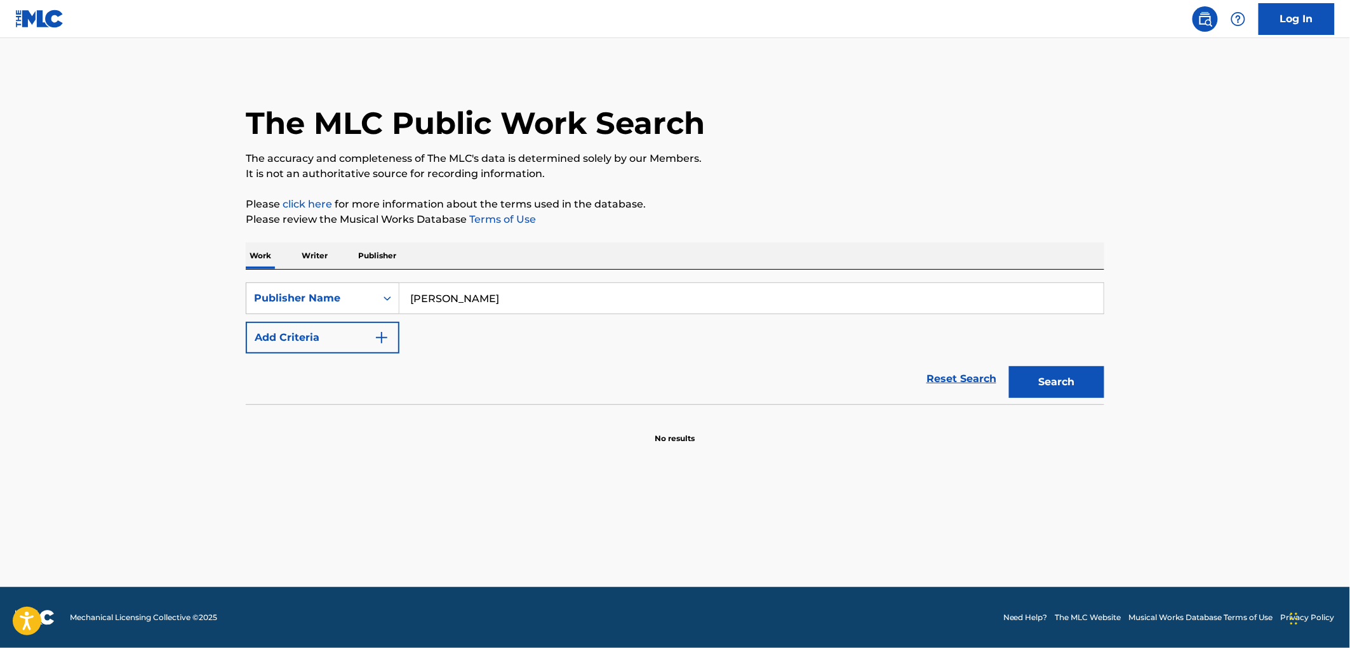
drag, startPoint x: 512, startPoint y: 300, endPoint x: 478, endPoint y: 297, distance: 34.4
click at [377, 302] on div "SearchWithCriteria17e57a69-19b2-4dda-adb4-3514f88badf9 Publisher Name [PERSON_N…" at bounding box center [675, 299] width 859 height 32
paste input "JK WE GOT THAT PUBLISHING"
type input "JK WE GOT THAT PUBLISHING"
click at [1047, 390] on button "Search" at bounding box center [1056, 382] width 95 height 32
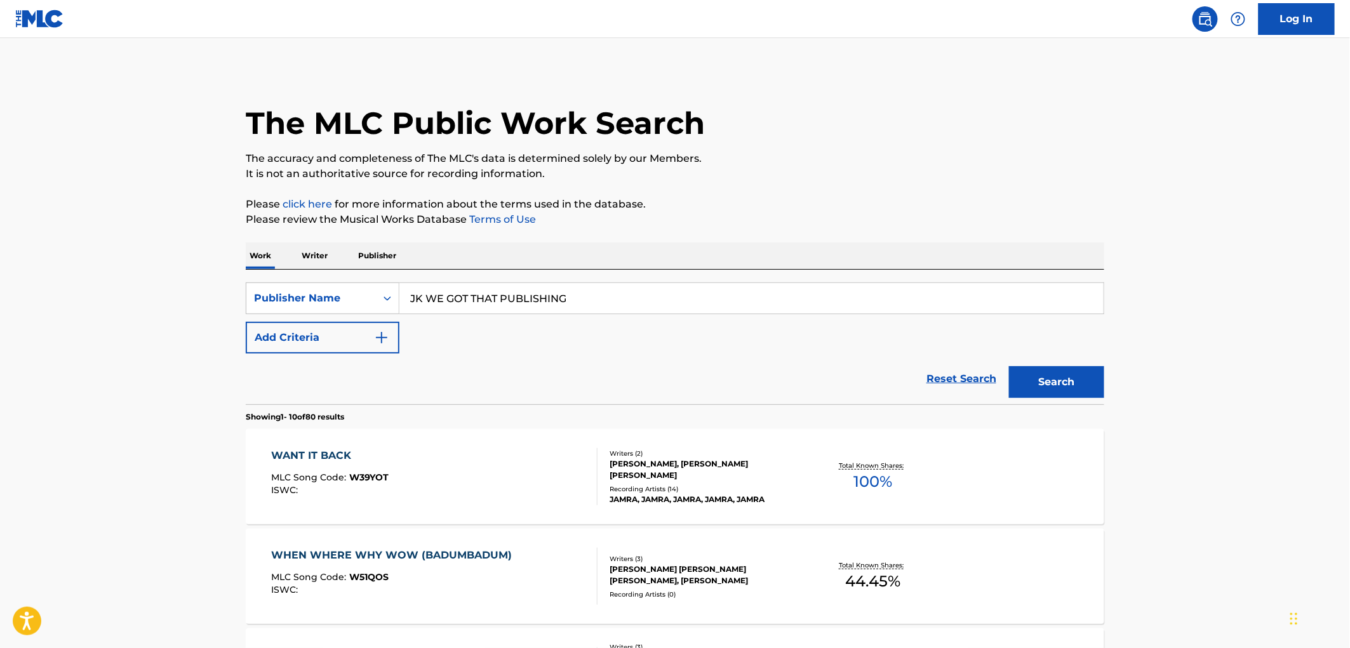
click at [367, 481] on span "W39YOT" at bounding box center [369, 477] width 39 height 11
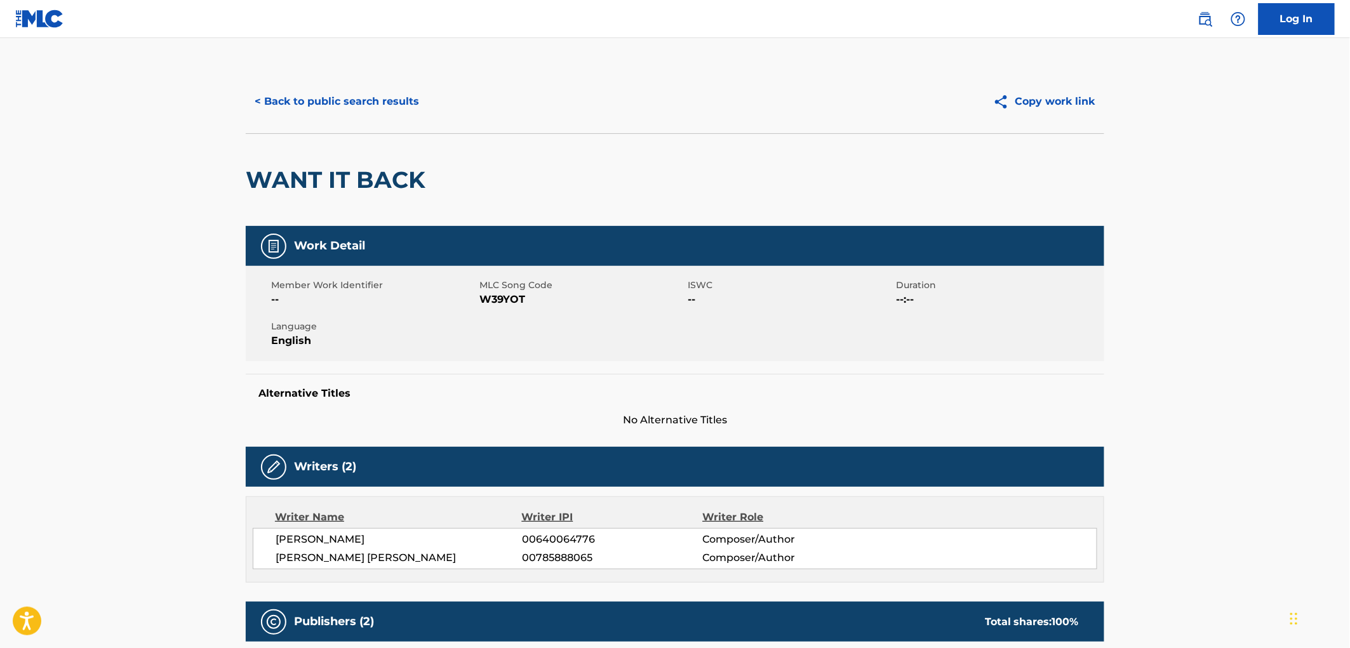
click at [356, 115] on button "< Back to public search results" at bounding box center [337, 102] width 182 height 32
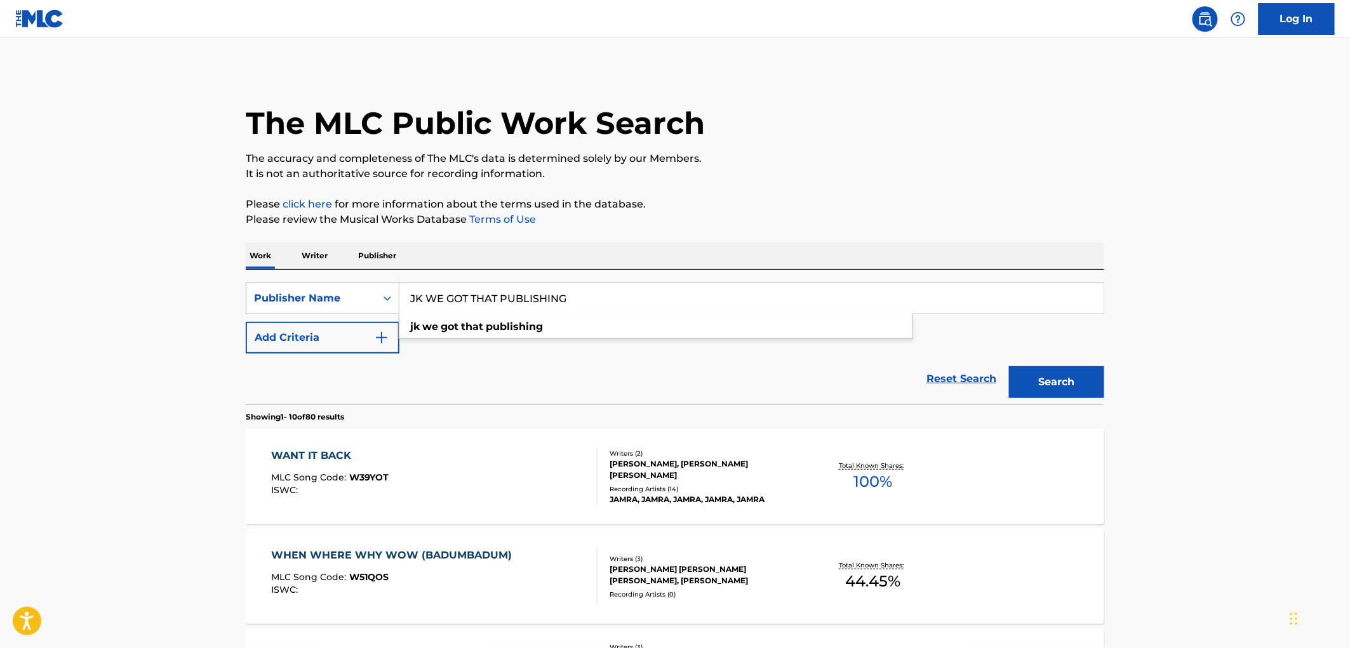
drag, startPoint x: 574, startPoint y: 295, endPoint x: 445, endPoint y: 304, distance: 129.9
click at [339, 300] on div "SearchWithCriteria17e57a69-19b2-4dda-adb4-3514f88badf9 Publisher Name [PERSON_N…" at bounding box center [675, 299] width 859 height 32
paste input "[PERSON_NAME]"
click at [1042, 379] on button "Search" at bounding box center [1056, 382] width 95 height 32
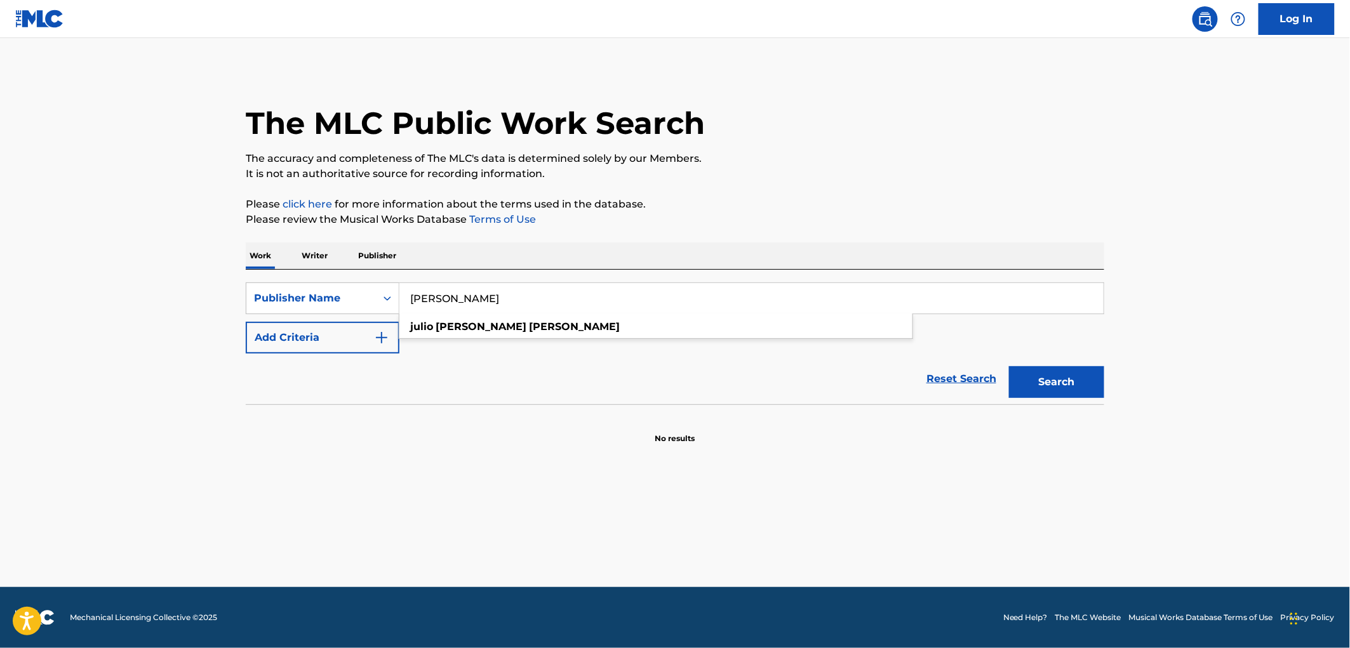
drag, startPoint x: 521, startPoint y: 297, endPoint x: 407, endPoint y: 304, distance: 114.5
click at [407, 304] on input "[PERSON_NAME]" at bounding box center [752, 298] width 704 height 30
paste input "COBWEB MUSIC INC."
drag, startPoint x: 496, startPoint y: 295, endPoint x: 678, endPoint y: 300, distance: 181.7
click at [678, 300] on input "COBWEB MUSIC INC." at bounding box center [752, 298] width 704 height 30
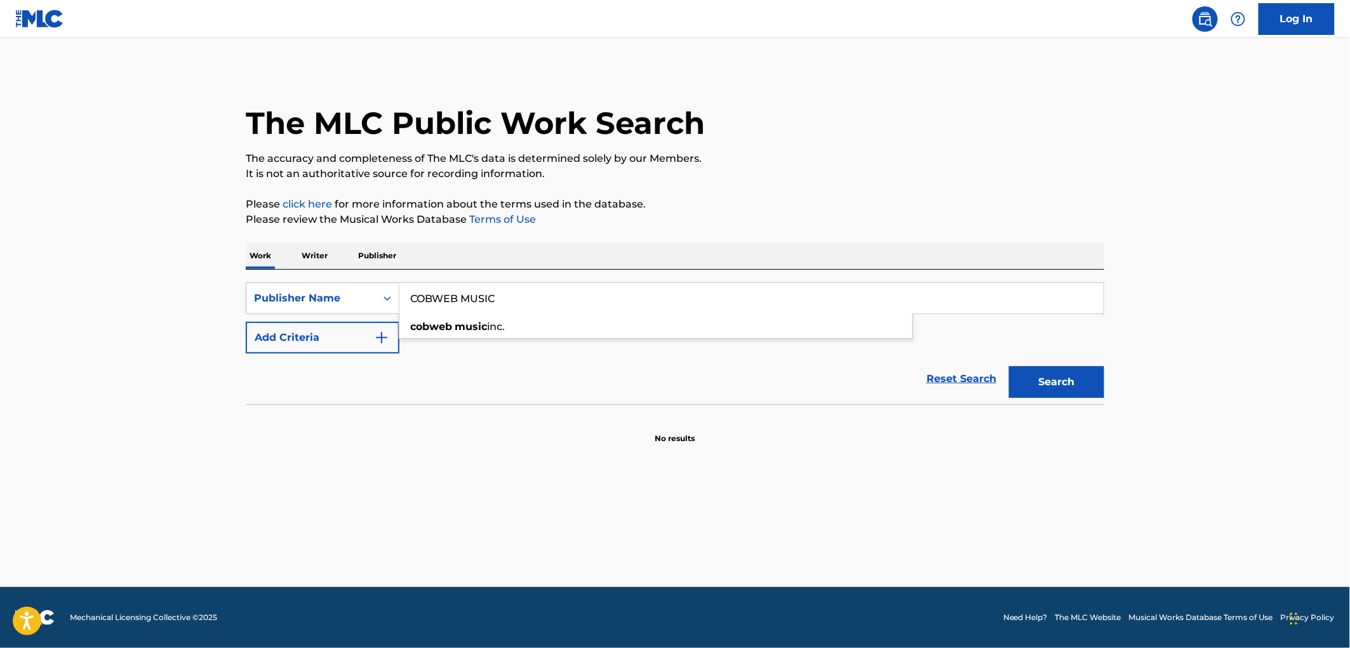
type input "COBWEB MUSIC"
click at [1009, 366] on button "Search" at bounding box center [1056, 382] width 95 height 32
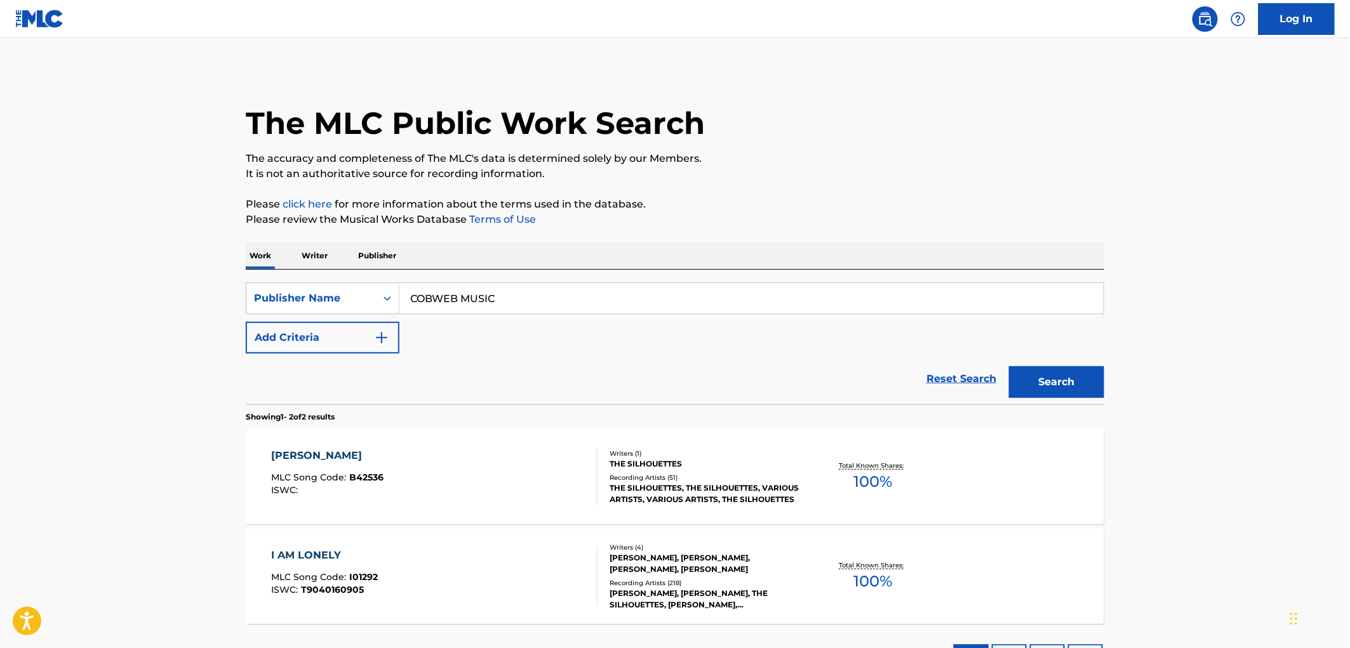
drag, startPoint x: 509, startPoint y: 307, endPoint x: 446, endPoint y: 293, distance: 64.9
click at [356, 302] on div "SearchWithCriteria17e57a69-19b2-4dda-adb4-3514f88badf9 Publisher Name COBWEB MU…" at bounding box center [675, 299] width 859 height 32
click at [366, 473] on span "B42536" at bounding box center [367, 477] width 34 height 11
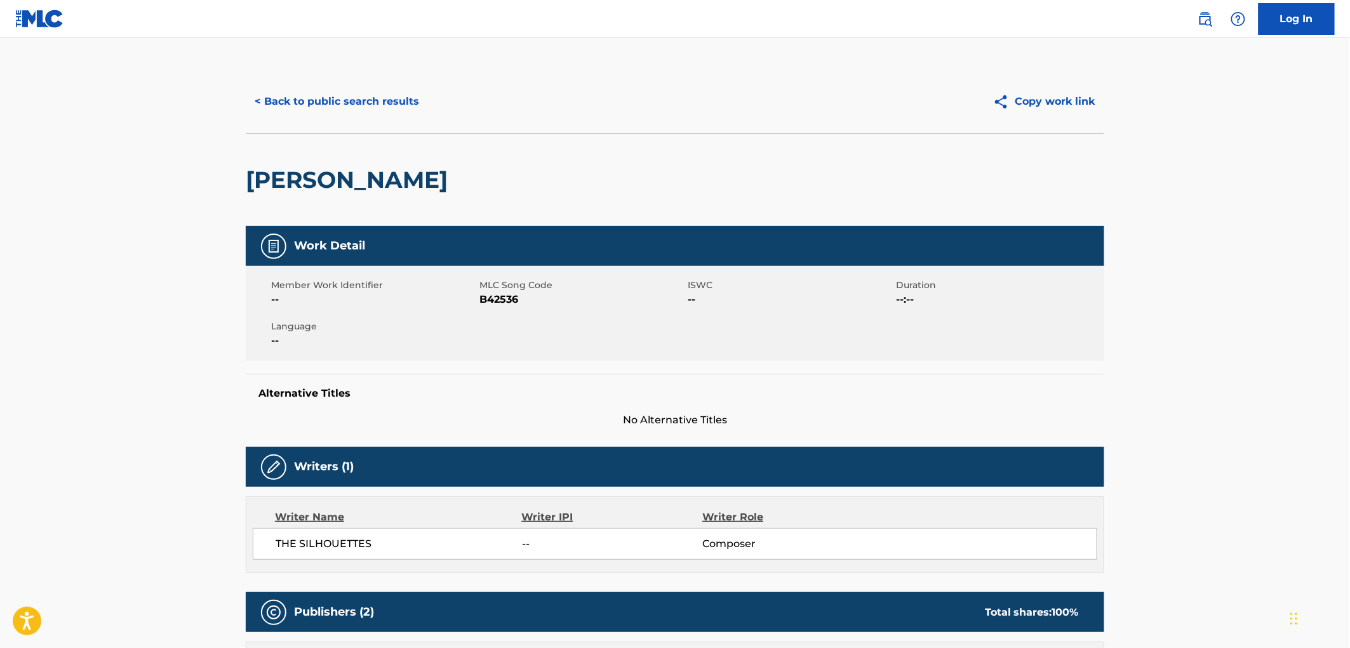
click at [373, 117] on button "< Back to public search results" at bounding box center [337, 102] width 182 height 32
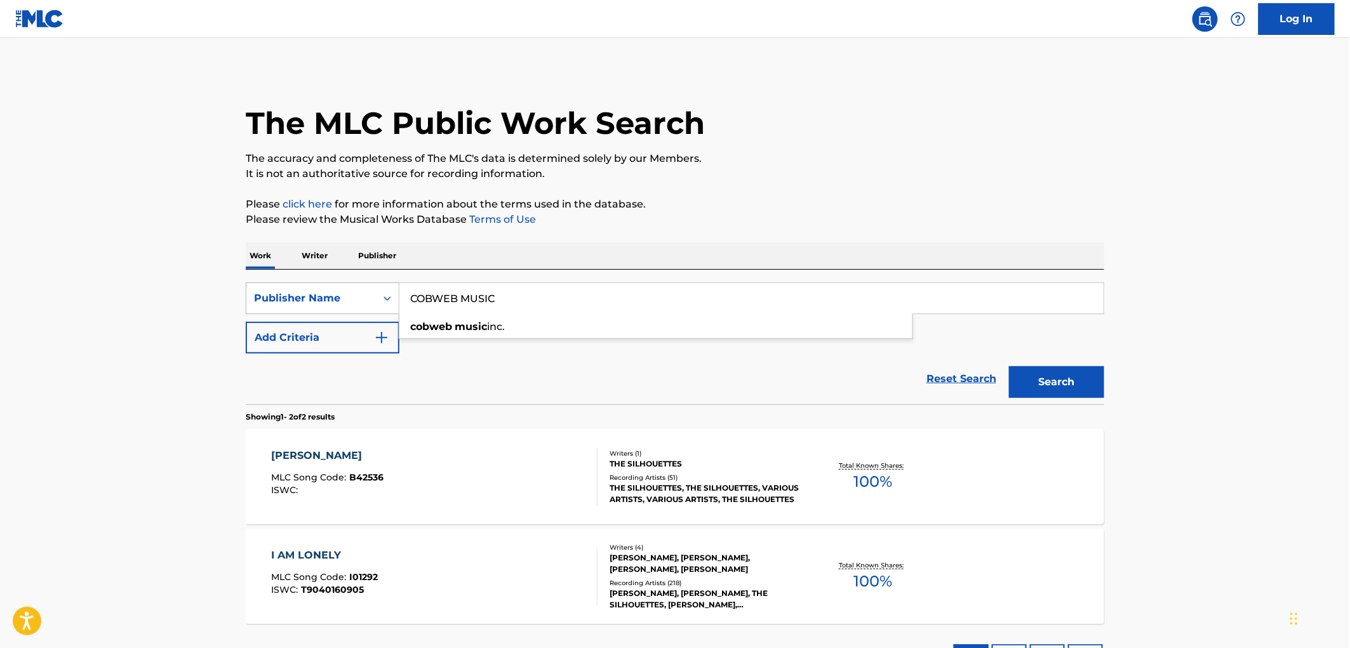
drag, startPoint x: 520, startPoint y: 308, endPoint x: 282, endPoint y: 306, distance: 237.6
click at [282, 306] on div "SearchWithCriteria17e57a69-19b2-4dda-adb4-3514f88badf9 Publisher Name COBWEB MU…" at bounding box center [675, 299] width 859 height 32
paste input "EDICIONES MUSICALES RIMO"
type input "EDICIONES MUSICALES RIMO"
click at [1023, 384] on button "Search" at bounding box center [1056, 382] width 95 height 32
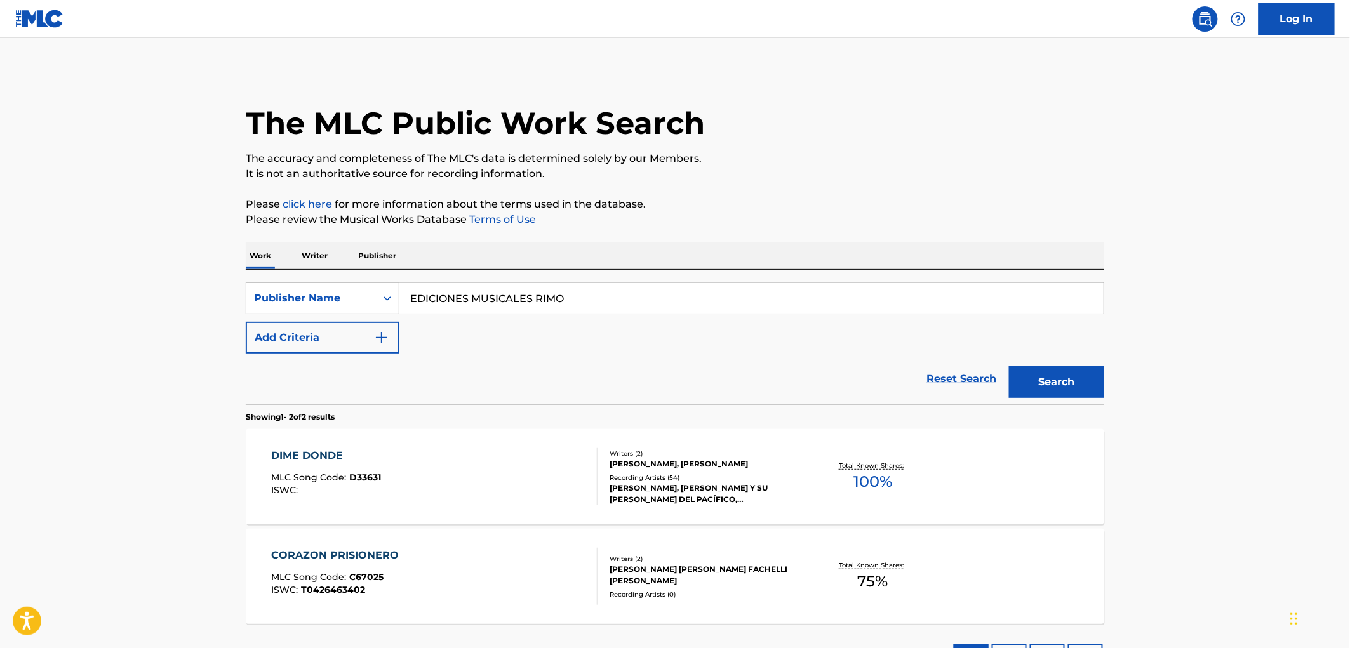
click at [373, 487] on div "ISWC :" at bounding box center [327, 491] width 110 height 10
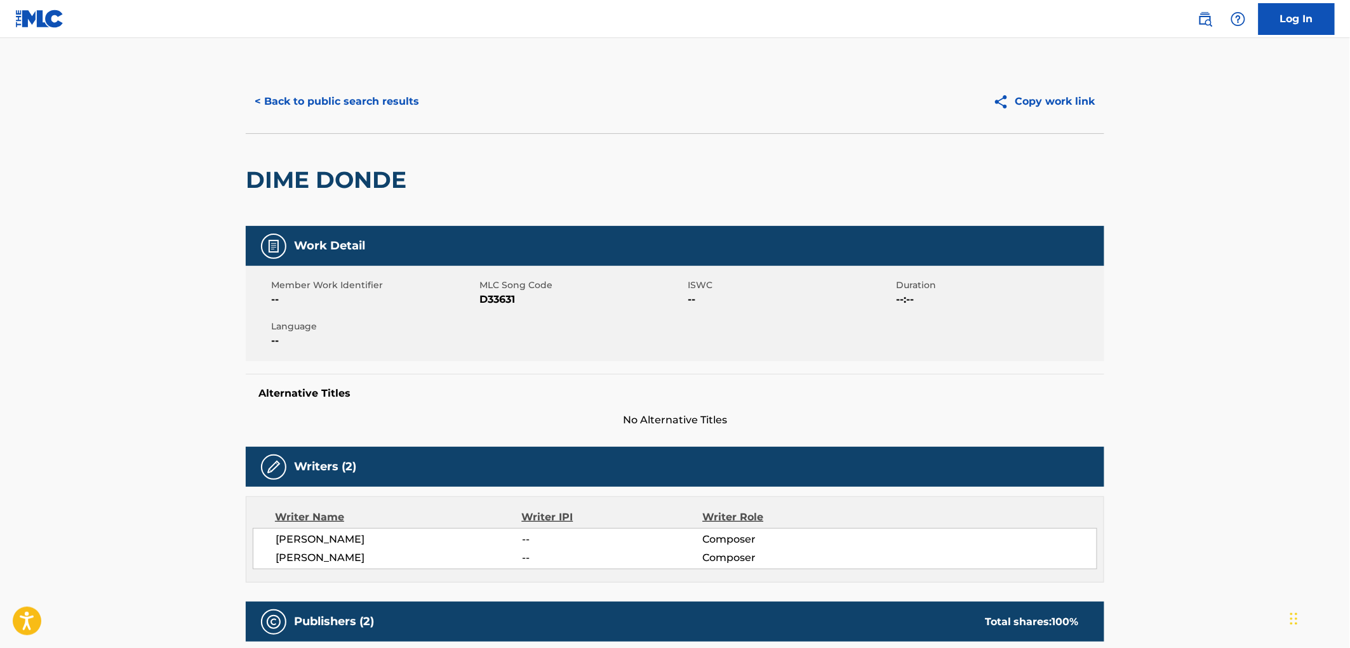
click at [405, 97] on button "< Back to public search results" at bounding box center [337, 102] width 182 height 32
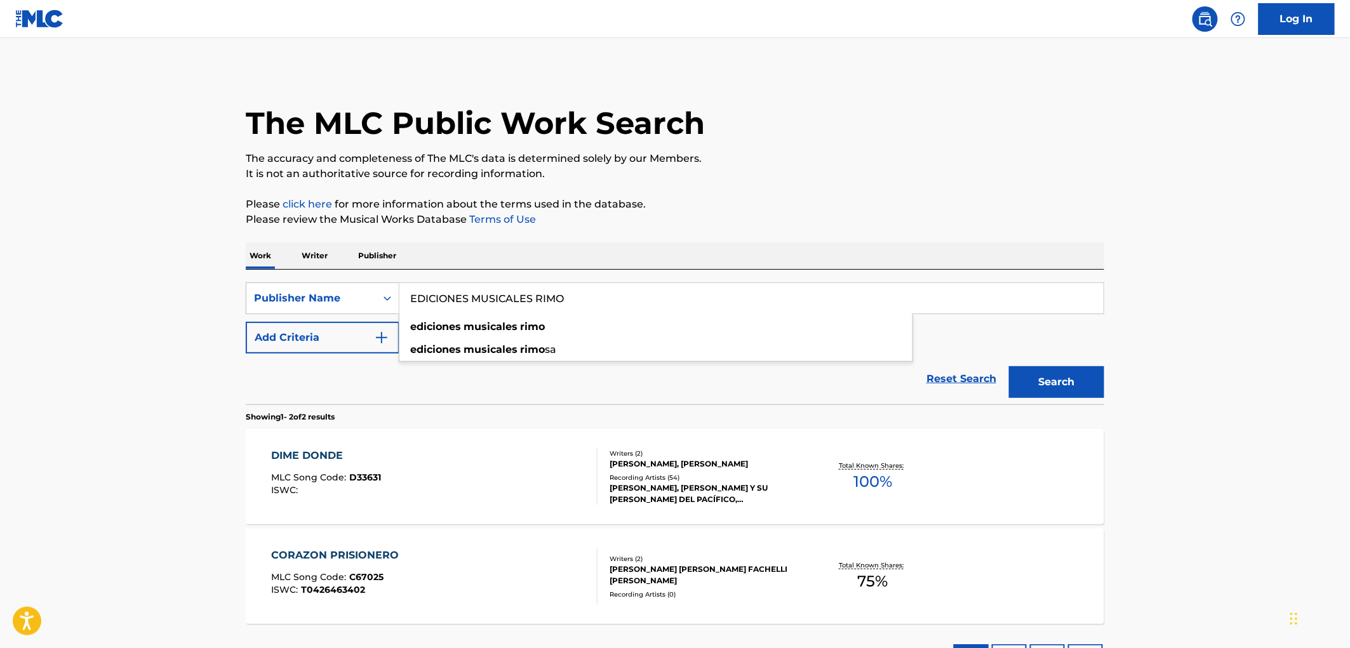
drag, startPoint x: 586, startPoint y: 299, endPoint x: 458, endPoint y: 296, distance: 128.3
click at [353, 306] on div "SearchWithCriteria17e57a69-19b2-4dda-adb4-3514f88badf9 Publisher Name EDICIONES…" at bounding box center [675, 299] width 859 height 32
paste input "WORDS AND MUSIC INTERNATIONAL"
click at [1050, 370] on button "Search" at bounding box center [1056, 382] width 95 height 32
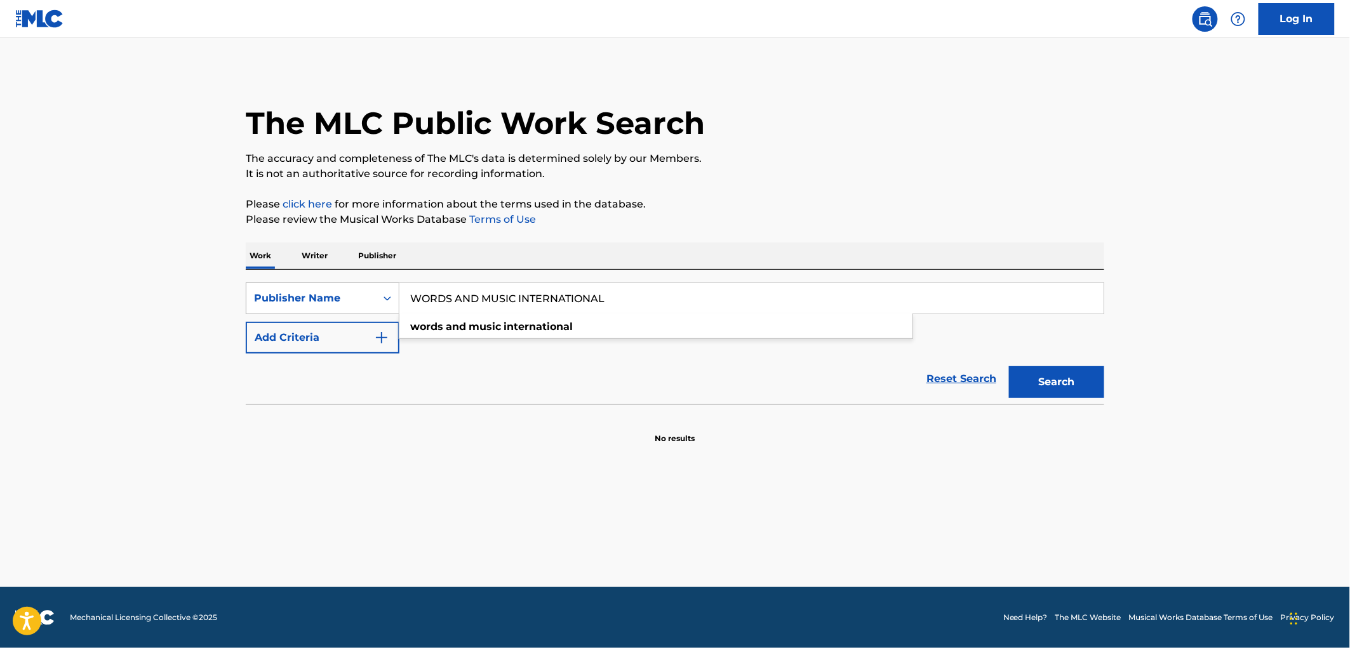
drag, startPoint x: 648, startPoint y: 295, endPoint x: 346, endPoint y: 302, distance: 303.0
click at [346, 302] on div "SearchWithCriteria17e57a69-19b2-4dda-adb4-3514f88badf9 Publisher Name WORDS AND…" at bounding box center [675, 299] width 859 height 32
paste input "FASULES MUSIC"
type input "FASULES MUSIC"
click at [1080, 375] on button "Search" at bounding box center [1056, 382] width 95 height 32
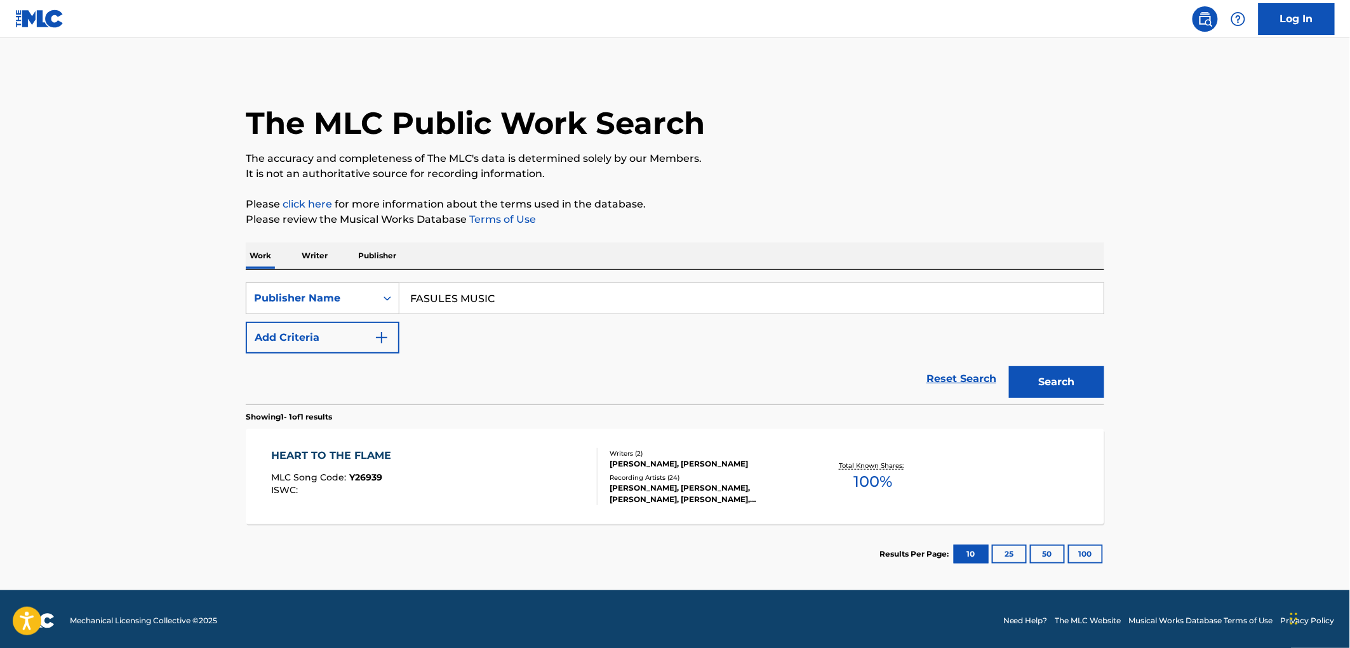
click at [384, 481] on div "MLC Song Code : Y26939" at bounding box center [335, 479] width 126 height 13
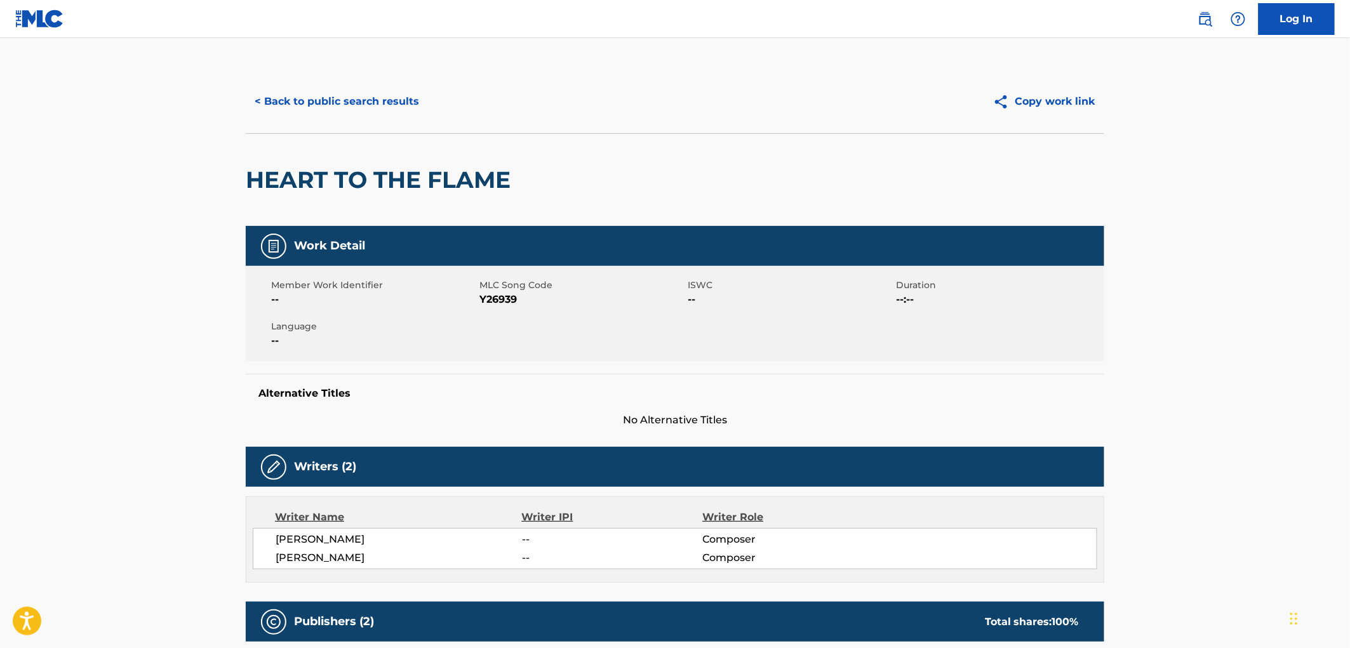
click at [386, 90] on button "< Back to public search results" at bounding box center [337, 102] width 182 height 32
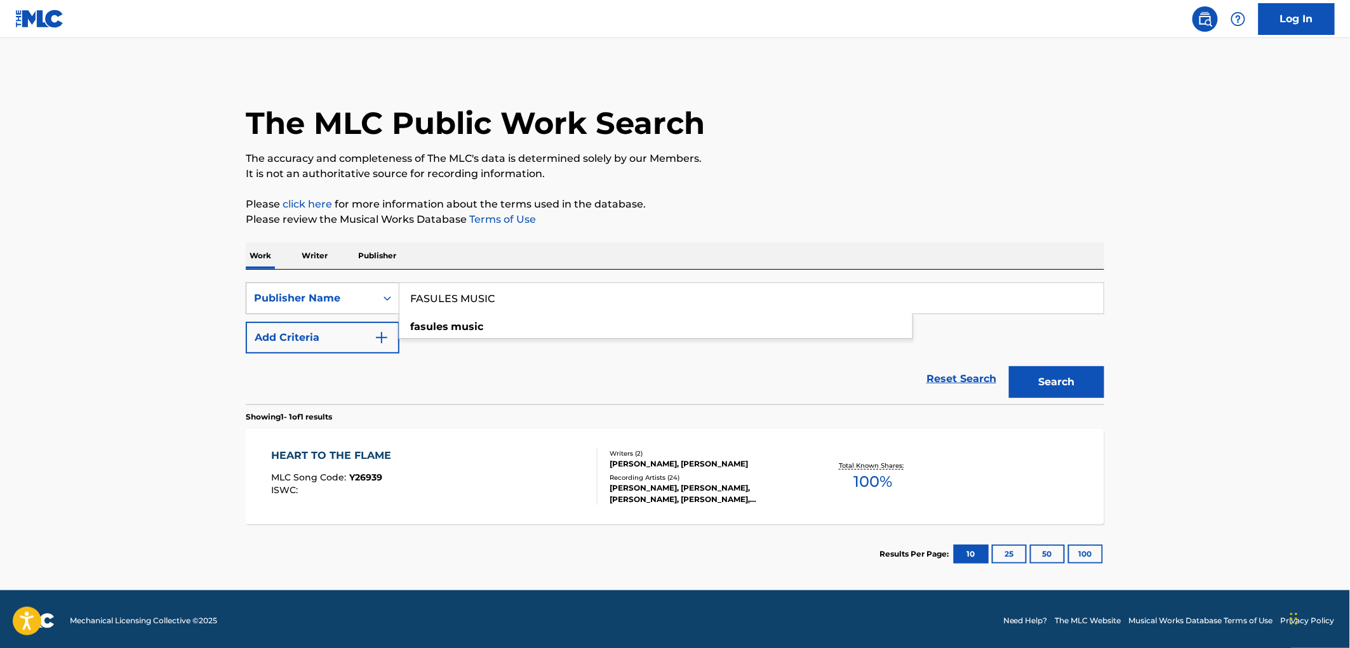
drag, startPoint x: 494, startPoint y: 299, endPoint x: 379, endPoint y: 300, distance: 114.3
click at [379, 300] on div "SearchWithCriteria17e57a69-19b2-4dda-adb4-3514f88badf9 Publisher Name FASULES M…" at bounding box center [675, 299] width 859 height 32
paste input "[PERSON_NAME] D/B/A [GEOGRAPHIC_DATA]"
type input "[PERSON_NAME] D/B/A YORKVILLE MUSIC"
click at [1070, 398] on button "Search" at bounding box center [1056, 382] width 95 height 32
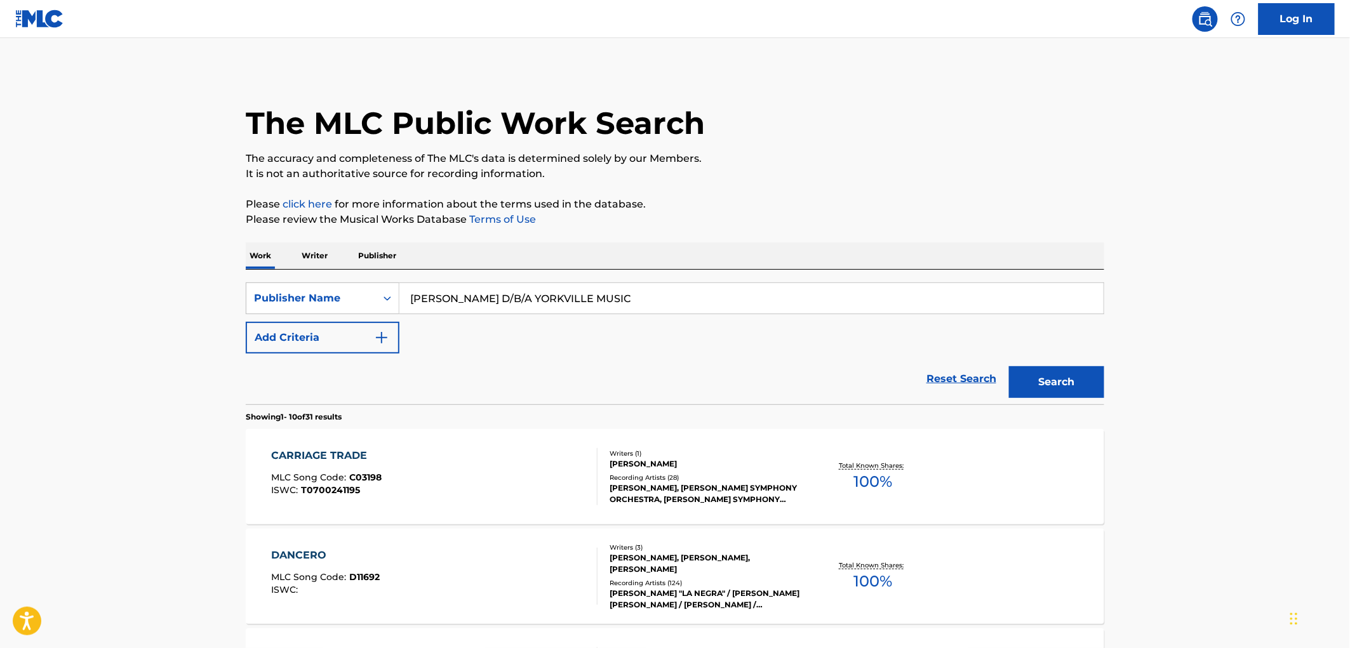
click at [362, 474] on span "C03198" at bounding box center [366, 477] width 32 height 11
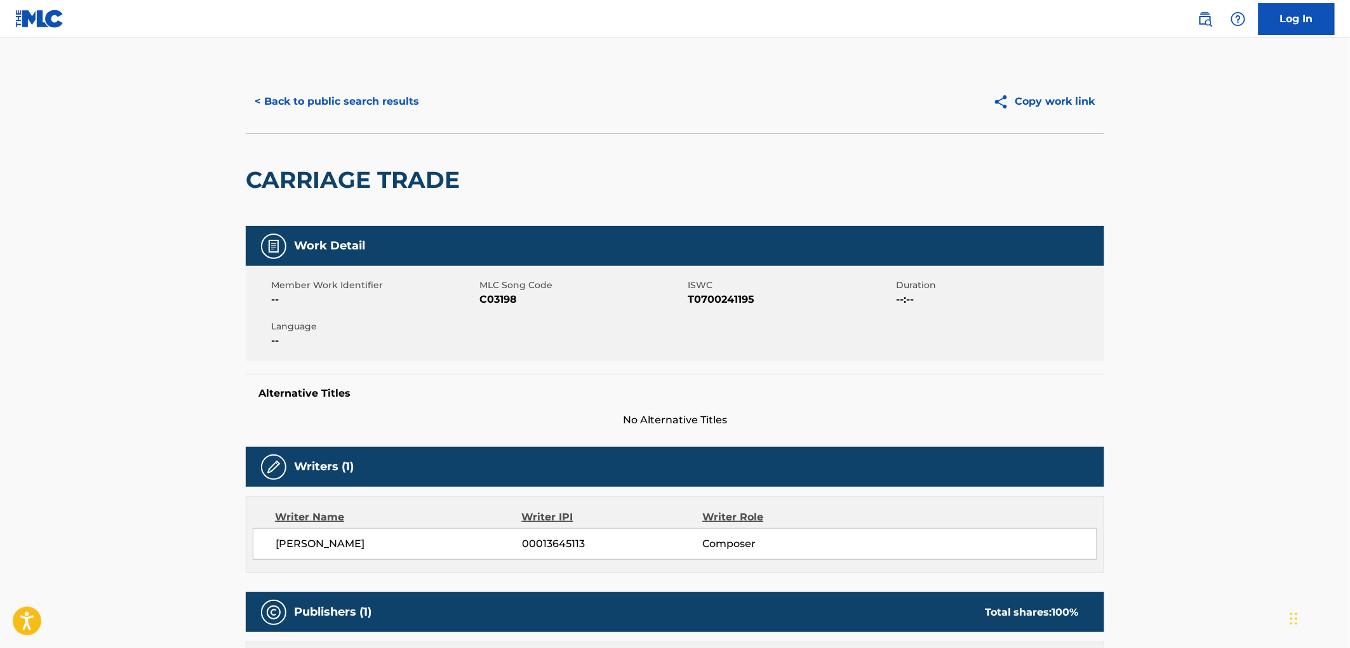
click at [288, 102] on button "< Back to public search results" at bounding box center [337, 102] width 182 height 32
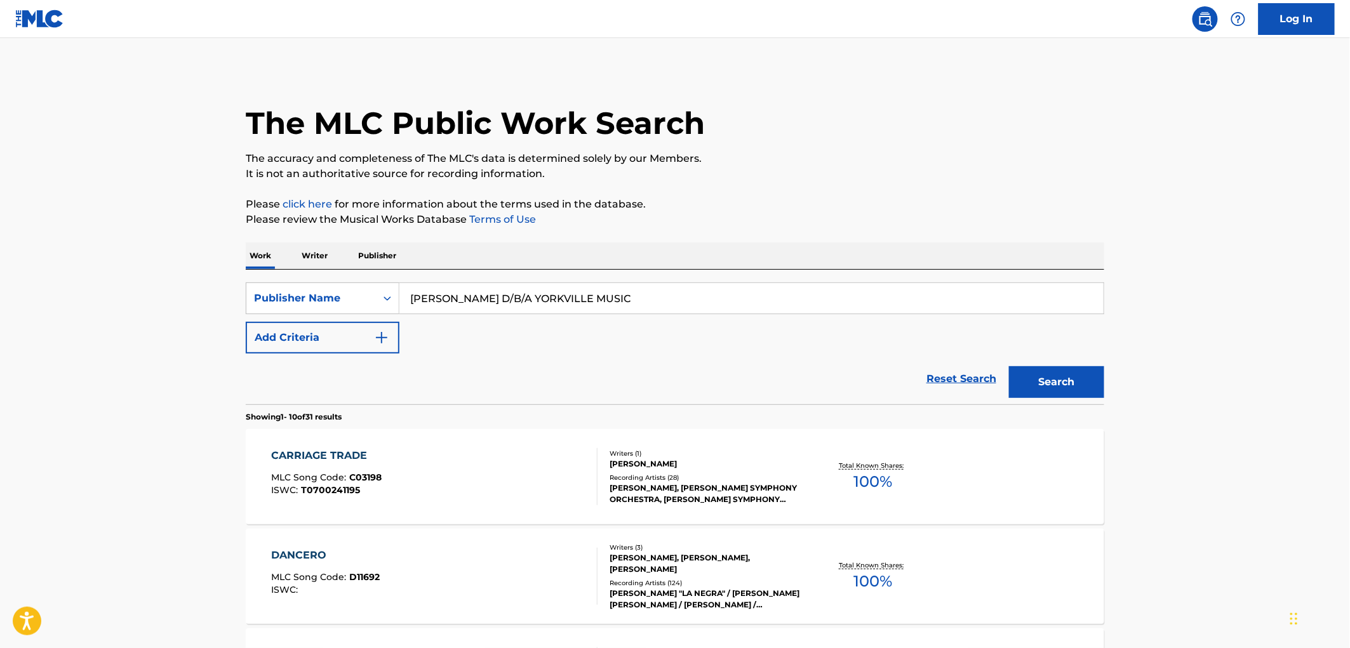
drag, startPoint x: 651, startPoint y: 295, endPoint x: 417, endPoint y: 306, distance: 234.0
click at [417, 306] on input "[PERSON_NAME] D/B/A YORKVILLE MUSIC" at bounding box center [752, 298] width 704 height 30
drag, startPoint x: 411, startPoint y: 297, endPoint x: 652, endPoint y: 300, distance: 241.4
click at [652, 300] on input "[PERSON_NAME] D/B/A YORKVILLE MUSIC" at bounding box center [752, 298] width 704 height 30
paste input "[PERSON_NAME] CORPORATION"
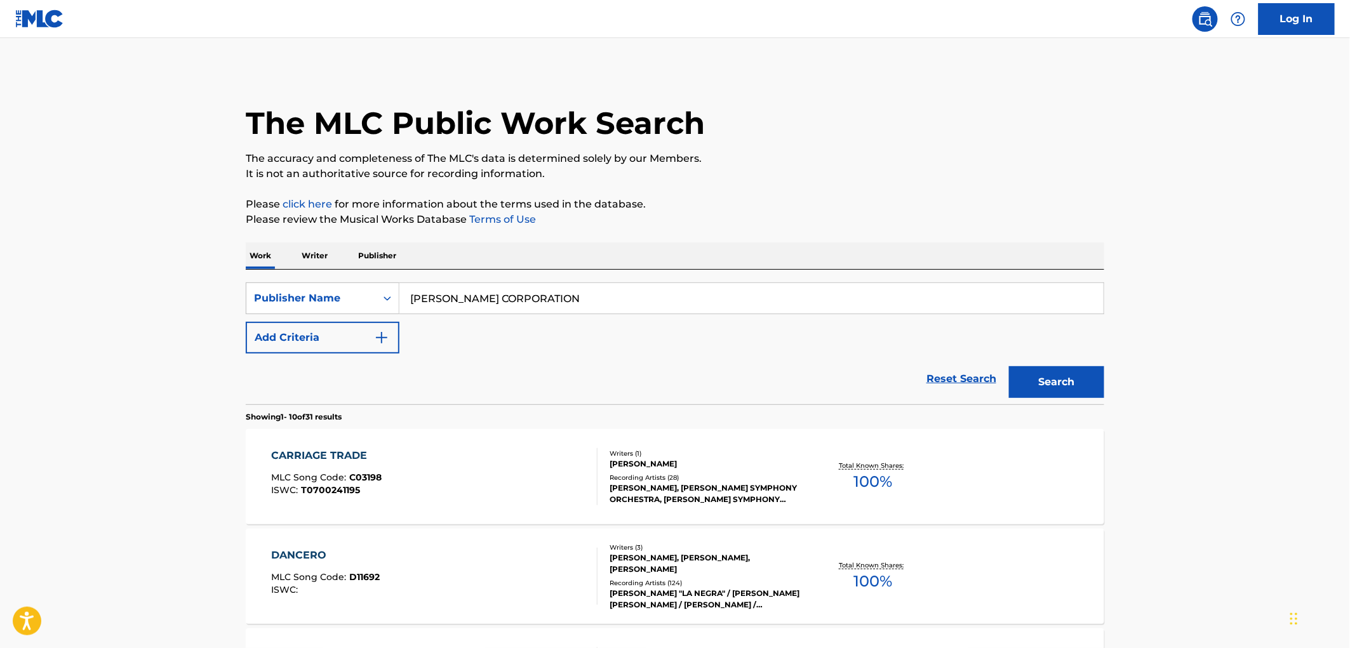
click at [1039, 379] on button "Search" at bounding box center [1056, 382] width 95 height 32
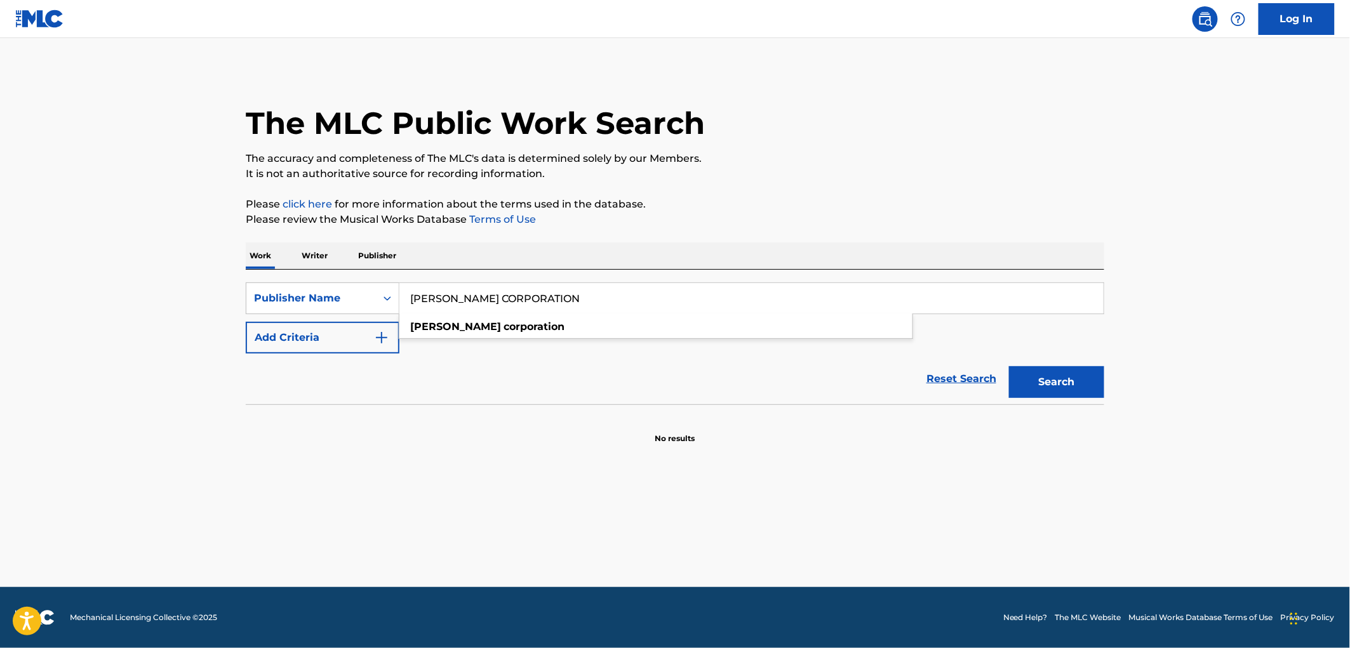
drag, startPoint x: 587, startPoint y: 295, endPoint x: 470, endPoint y: 297, distance: 116.9
click at [415, 297] on input "[PERSON_NAME] CORPORATION" at bounding box center [752, 298] width 704 height 30
drag, startPoint x: 409, startPoint y: 300, endPoint x: 650, endPoint y: 302, distance: 240.7
click at [655, 302] on input "[PERSON_NAME] CORPORATION" at bounding box center [752, 298] width 704 height 30
paste input "[PERSON_NAME]"
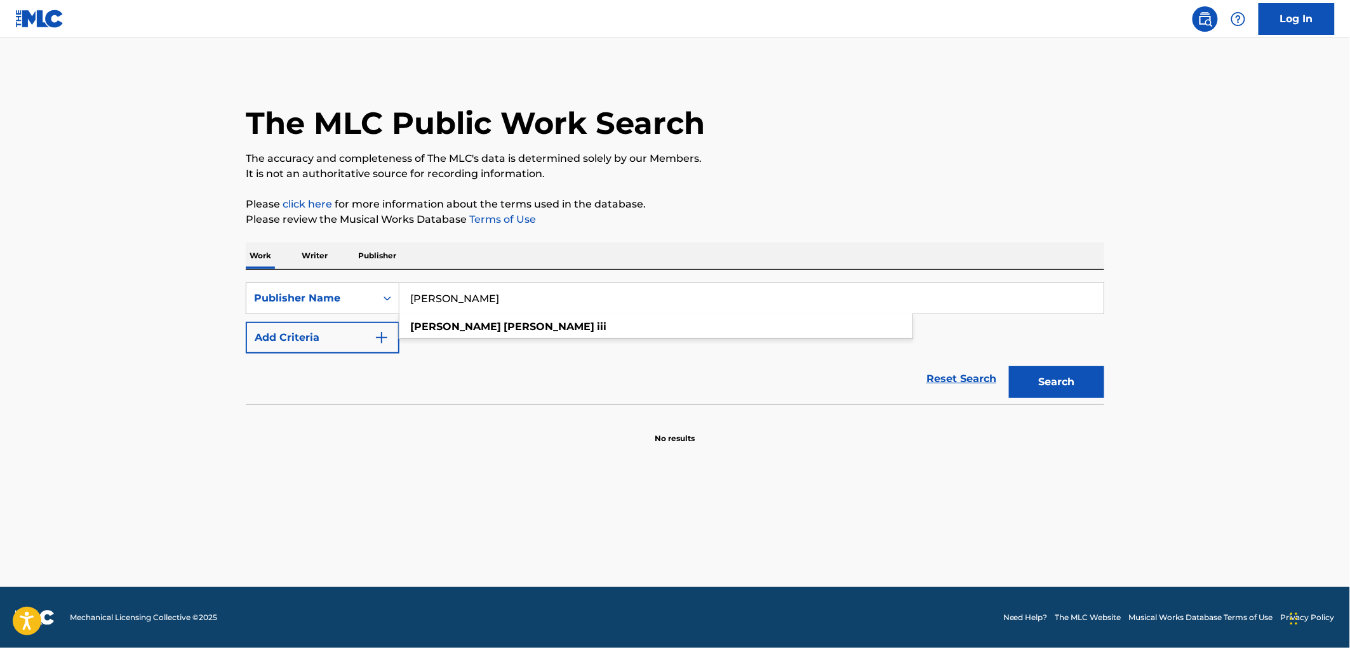
type input "[PERSON_NAME]"
click at [1094, 372] on button "Search" at bounding box center [1056, 382] width 95 height 32
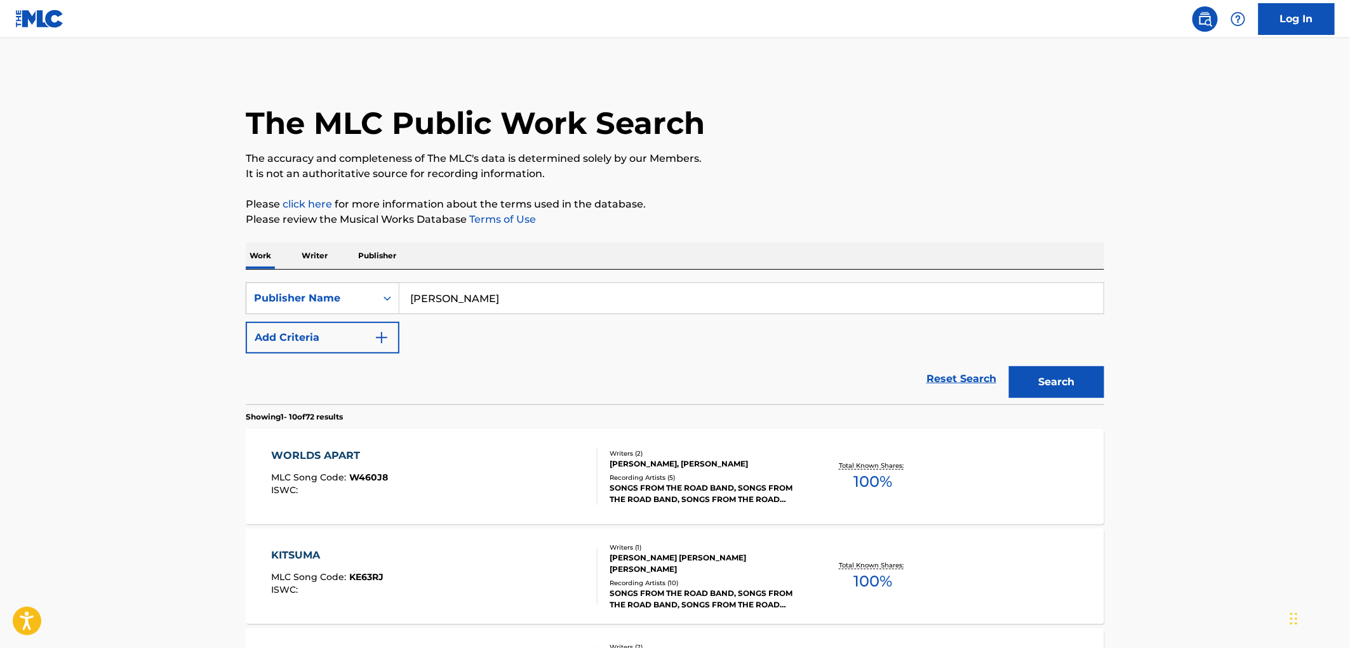
click at [384, 483] on div "MLC Song Code : W460J8" at bounding box center [330, 479] width 117 height 13
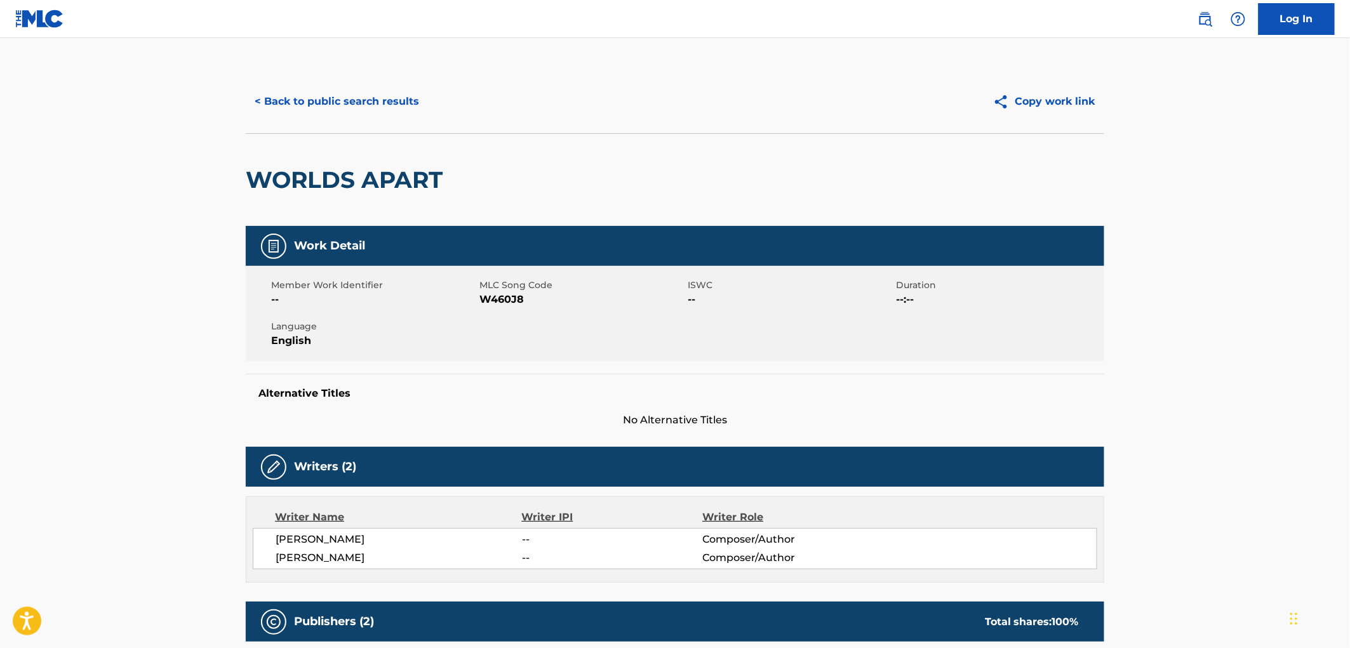
click at [375, 105] on button "< Back to public search results" at bounding box center [337, 102] width 182 height 32
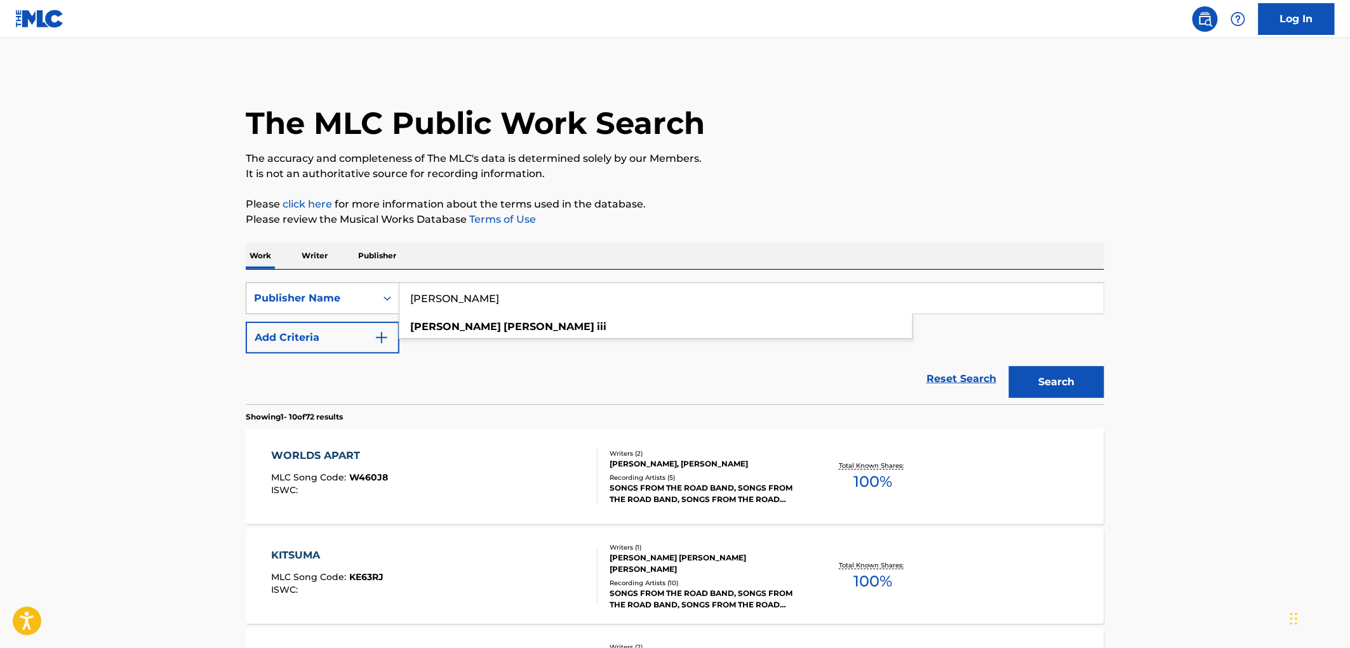
drag, startPoint x: 530, startPoint y: 299, endPoint x: 291, endPoint y: 304, distance: 238.9
click at [291, 304] on div "SearchWithCriteria17e57a69-19b2-4dda-adb4-3514f88badf9 Publisher Name [PERSON_N…" at bounding box center [675, 299] width 859 height 32
paste input "[DEMOGRAPHIC_DATA][PERSON_NAME]"
click at [1033, 394] on button "Search" at bounding box center [1056, 382] width 95 height 32
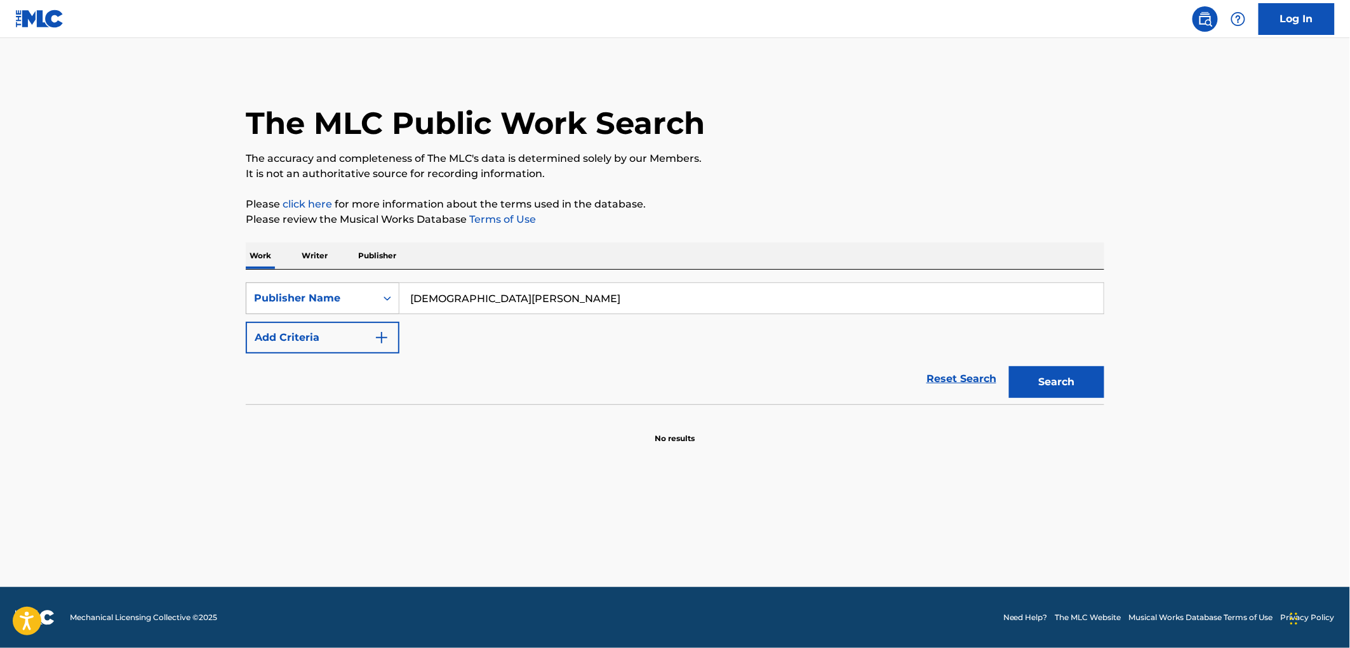
drag, startPoint x: 542, startPoint y: 289, endPoint x: 349, endPoint y: 311, distance: 193.7
click at [309, 300] on div "SearchWithCriteria17e57a69-19b2-4dda-adb4-3514f88badf9 Publisher Name [DEMOGRAP…" at bounding box center [675, 299] width 859 height 32
paste input "SEA LOR MUSIC"
type input "SEA LOR MUSIC"
click at [1062, 386] on button "Search" at bounding box center [1056, 382] width 95 height 32
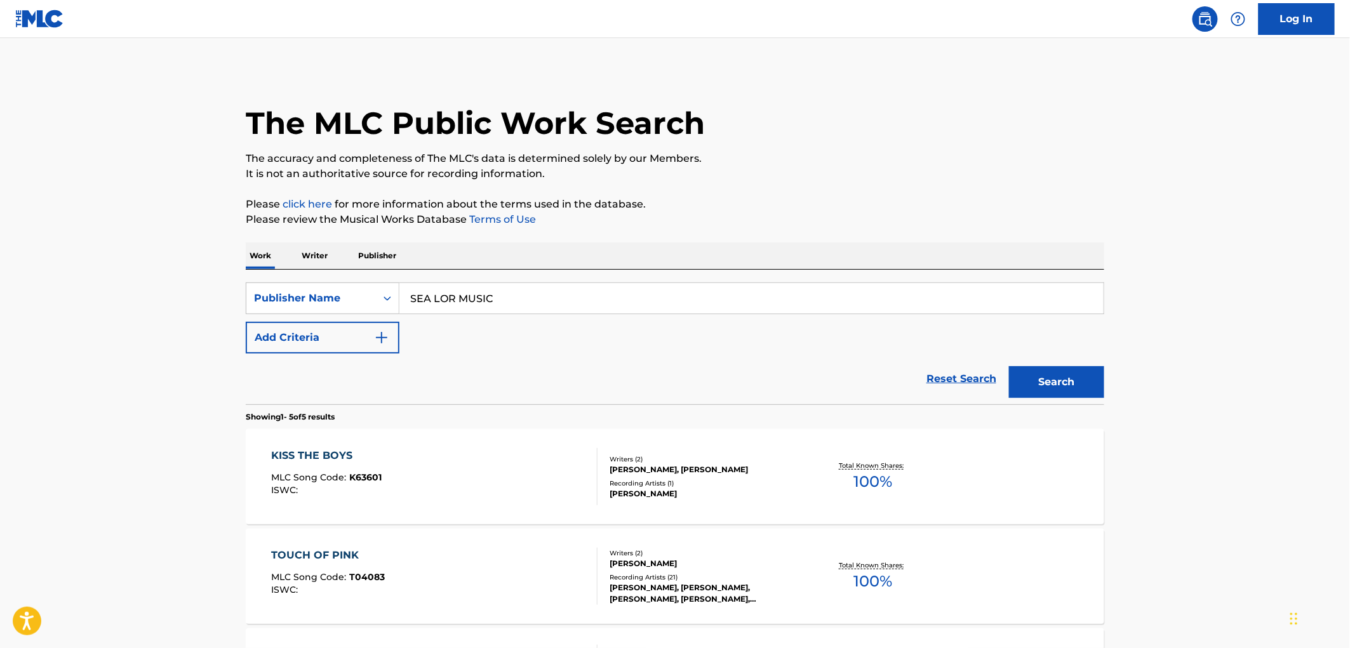
click at [382, 475] on div "KISS THE BOYS MLC Song Code : K63601 ISWC :" at bounding box center [435, 476] width 326 height 57
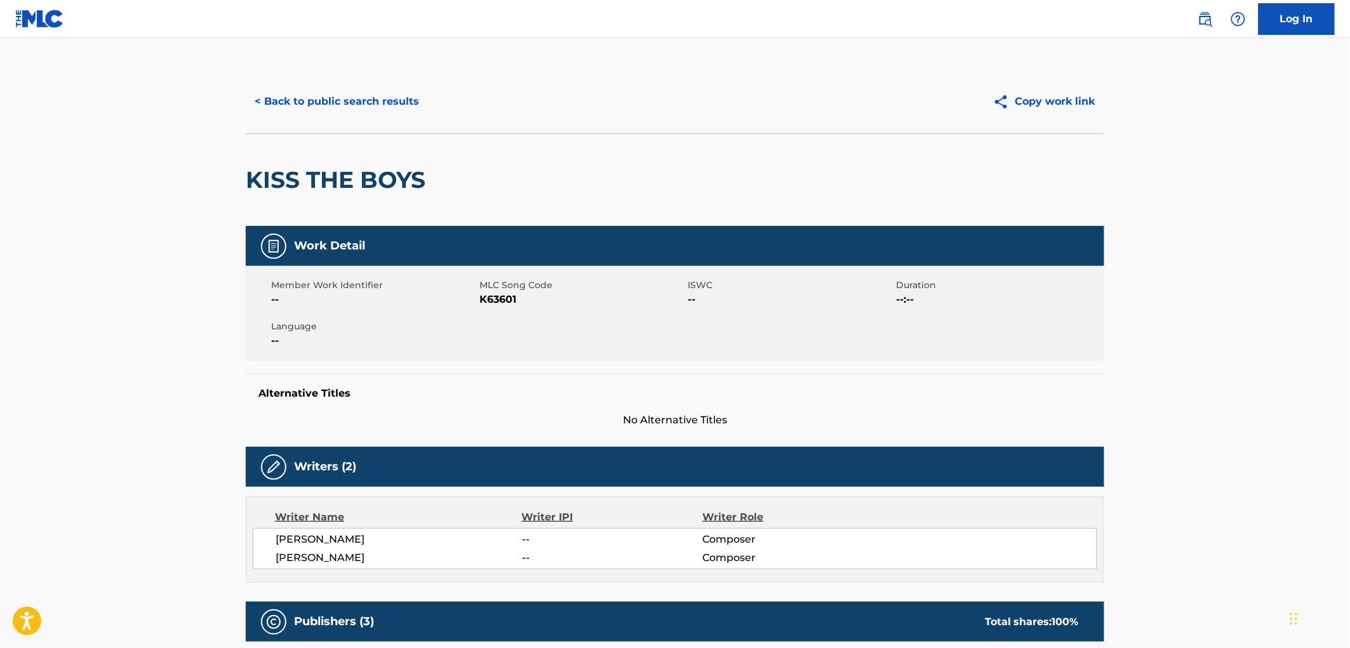
click at [337, 111] on button "< Back to public search results" at bounding box center [337, 102] width 182 height 32
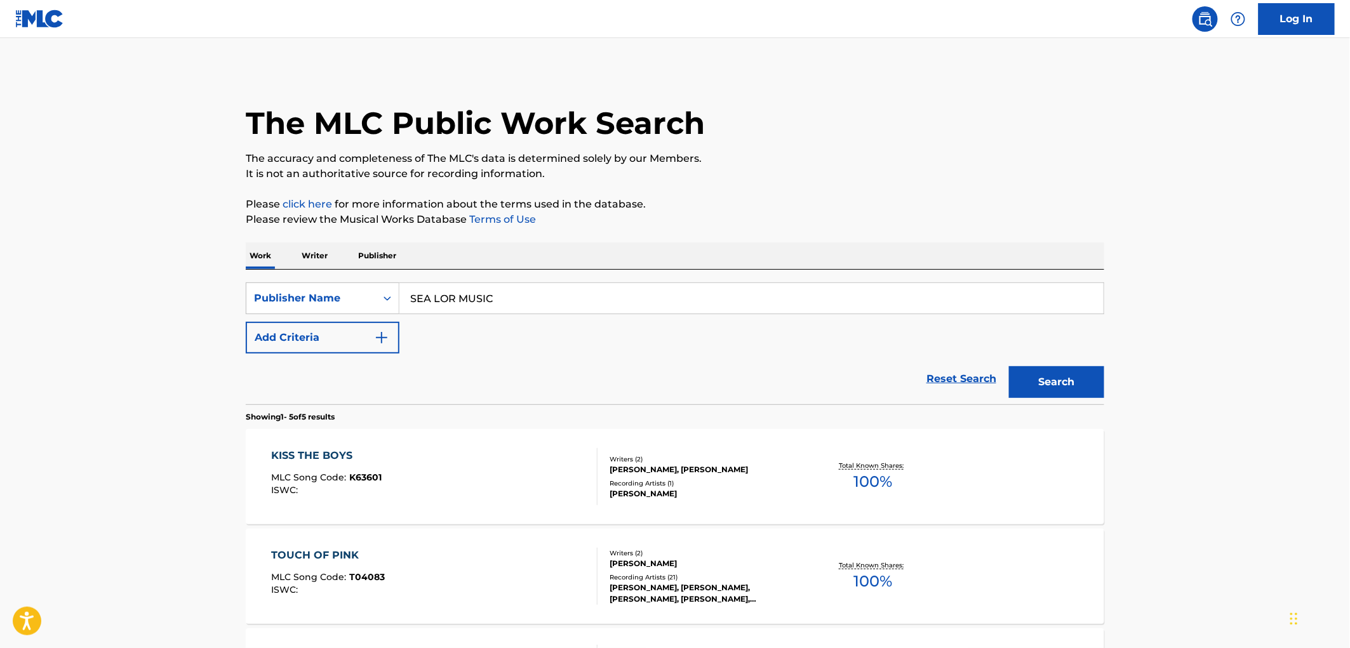
drag, startPoint x: 493, startPoint y: 294, endPoint x: 410, endPoint y: 293, distance: 82.6
click at [410, 293] on input "SEA LOR MUSIC" at bounding box center [752, 298] width 704 height 30
paste input "REGREBSNEBE"
type input "REGREBSNEBE MUSIC"
click at [1081, 384] on button "Search" at bounding box center [1056, 382] width 95 height 32
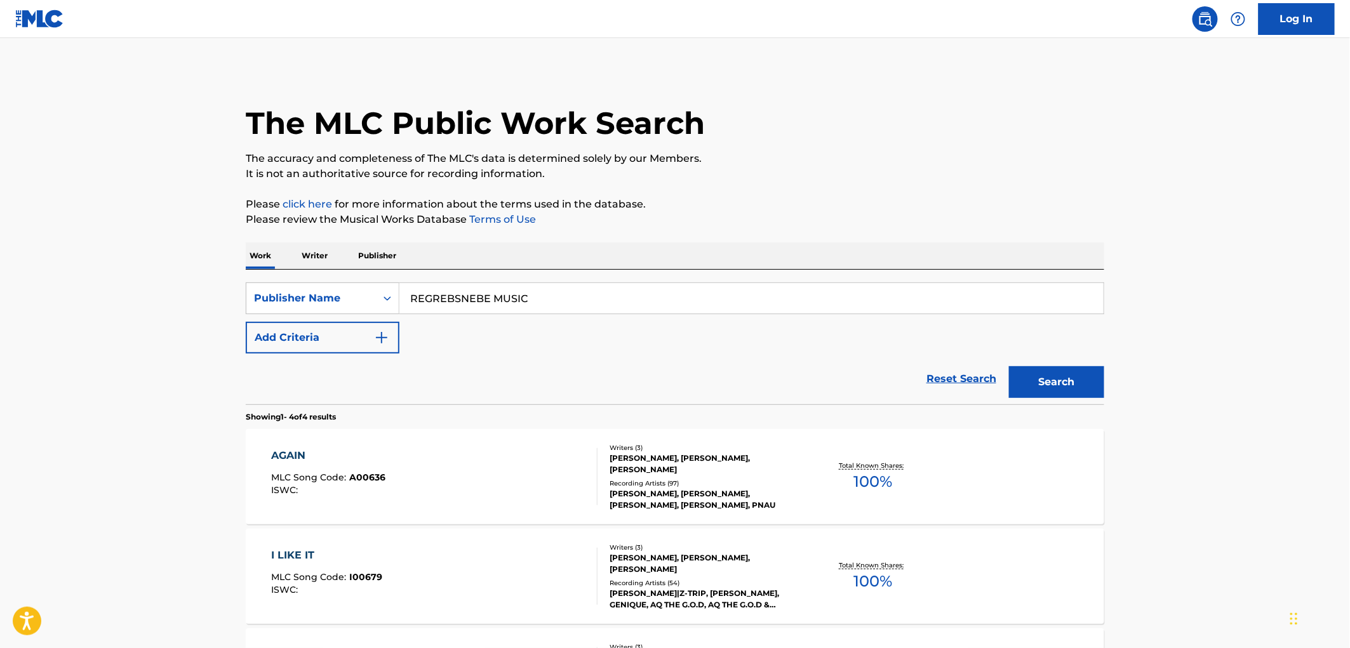
click at [356, 488] on div "ISWC :" at bounding box center [329, 491] width 114 height 10
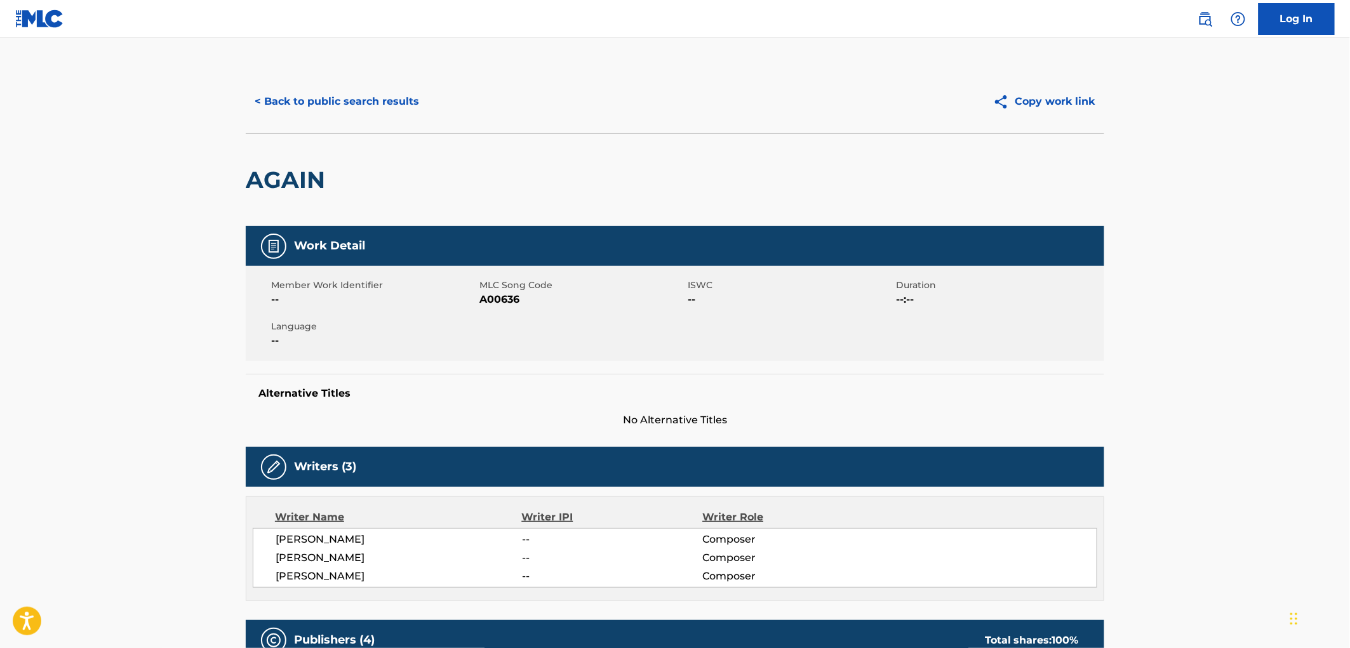
click at [393, 109] on button "< Back to public search results" at bounding box center [337, 102] width 182 height 32
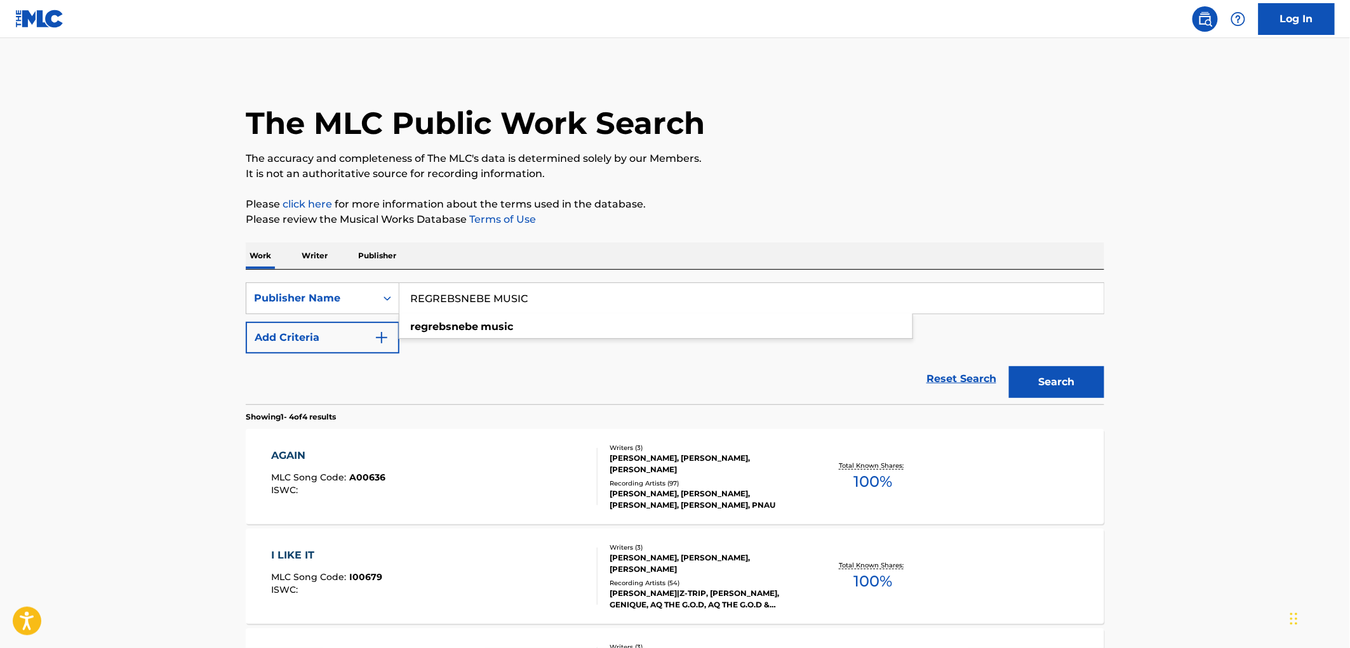
drag, startPoint x: 534, startPoint y: 306, endPoint x: 407, endPoint y: 295, distance: 127.5
click at [406, 294] on input "REGREBSNEBE MUSIC" at bounding box center [752, 298] width 704 height 30
paste input "SHAMANDA MUSICAL"
type input "SHAMANDA MUSICAL"
click at [1050, 384] on button "Search" at bounding box center [1056, 382] width 95 height 32
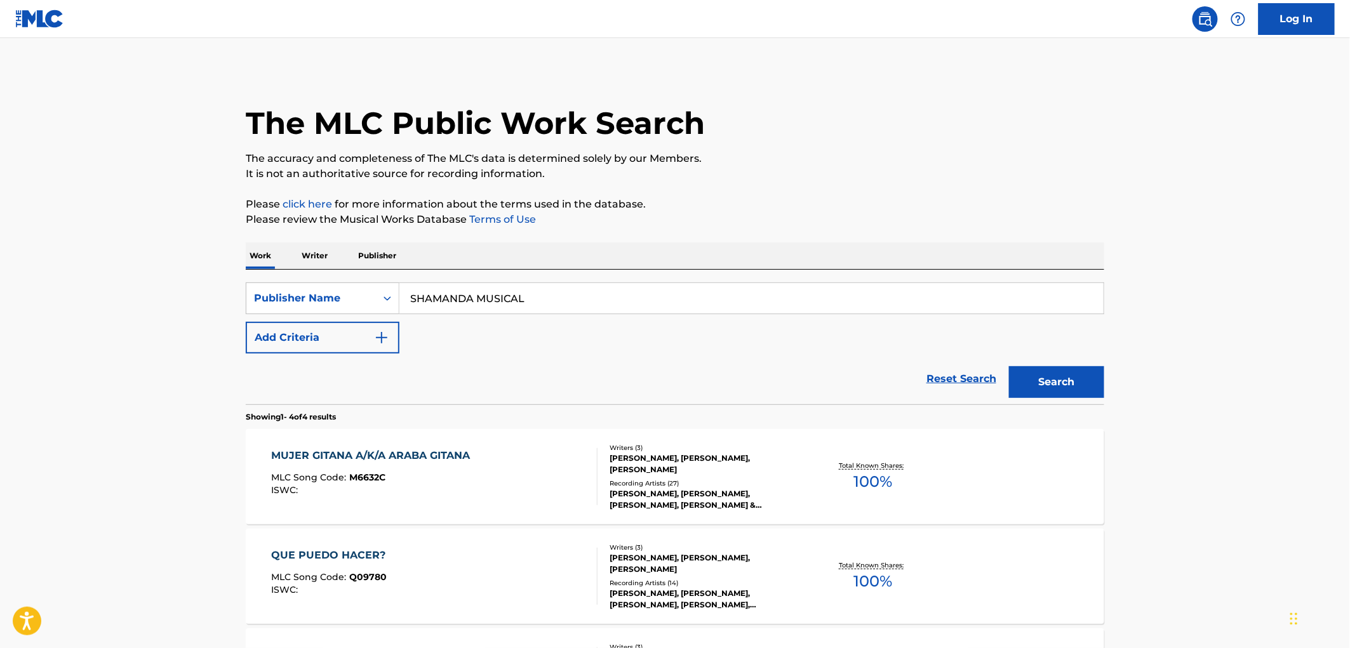
click at [366, 472] on div "MUJER GITANA A/K/A ARABA GITANA MLC Song Code : M6632C ISWC :" at bounding box center [374, 476] width 205 height 57
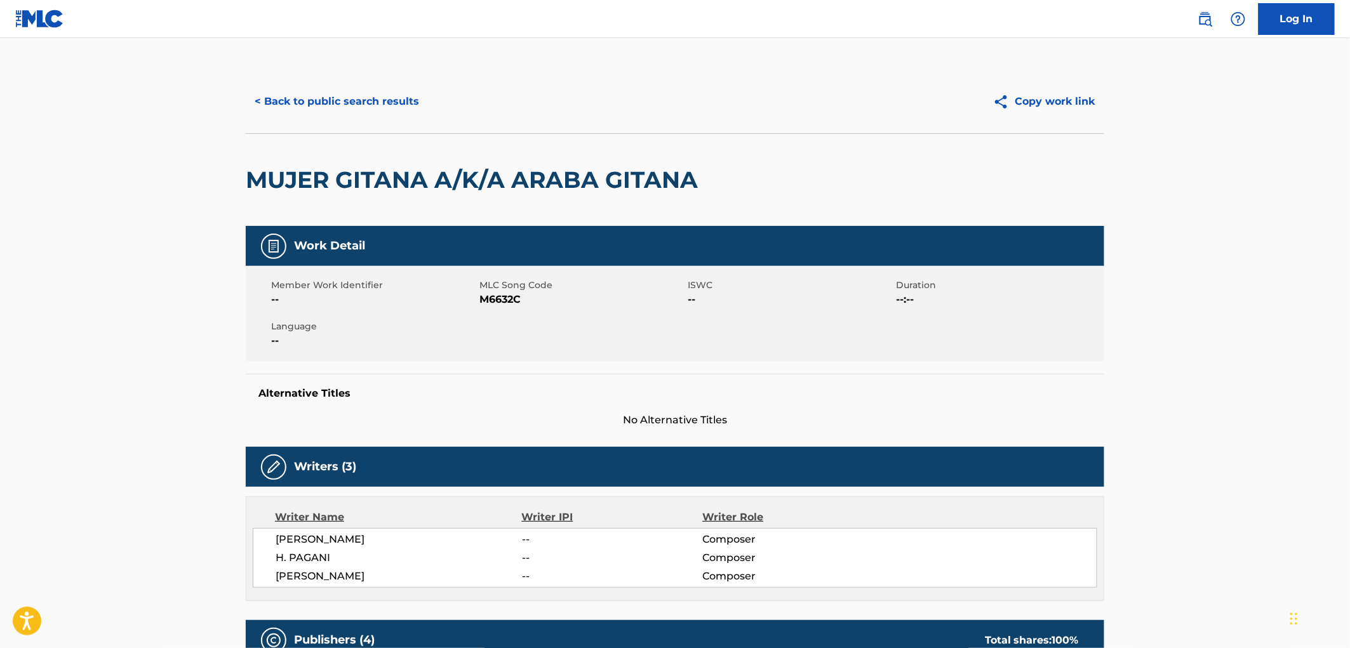
click at [294, 104] on button "< Back to public search results" at bounding box center [337, 102] width 182 height 32
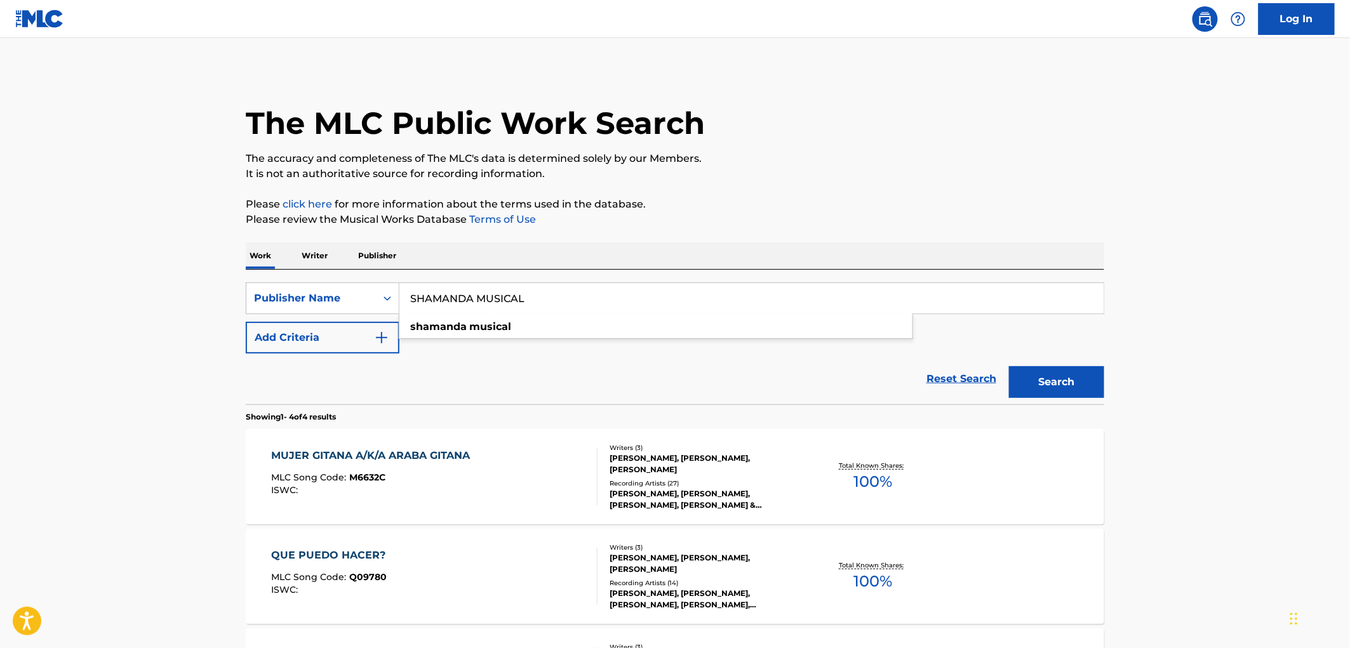
drag, startPoint x: 405, startPoint y: 297, endPoint x: 668, endPoint y: 301, distance: 263.0
click at [669, 301] on input "SHAMANDA MUSICAL" at bounding box center [752, 298] width 704 height 30
paste input "OUTHERN EAGLE MUSIC GROUP LLC"
click at [1062, 387] on button "Search" at bounding box center [1056, 382] width 95 height 32
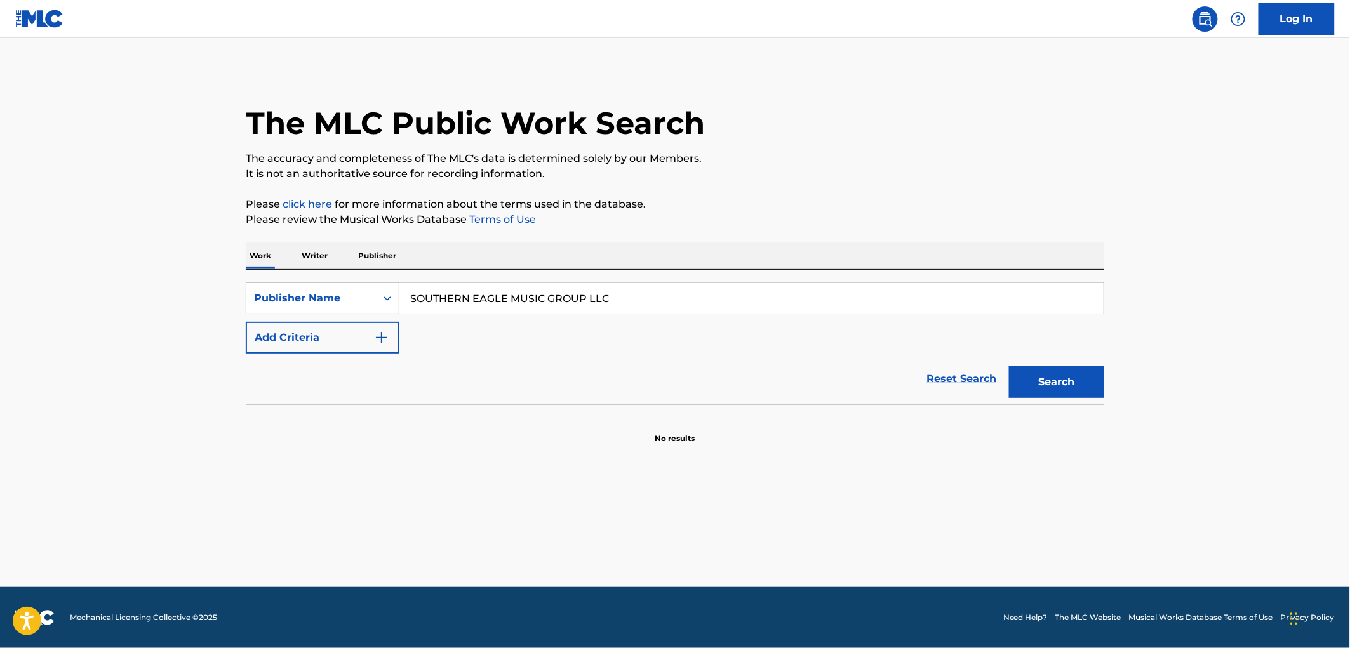
drag, startPoint x: 509, startPoint y: 297, endPoint x: 732, endPoint y: 302, distance: 223.0
click at [732, 302] on input "SOUTHERN EAGLE MUSIC GROUP LLC" at bounding box center [752, 298] width 704 height 30
click at [1009, 366] on button "Search" at bounding box center [1056, 382] width 95 height 32
click at [1082, 378] on button "Search" at bounding box center [1056, 382] width 95 height 32
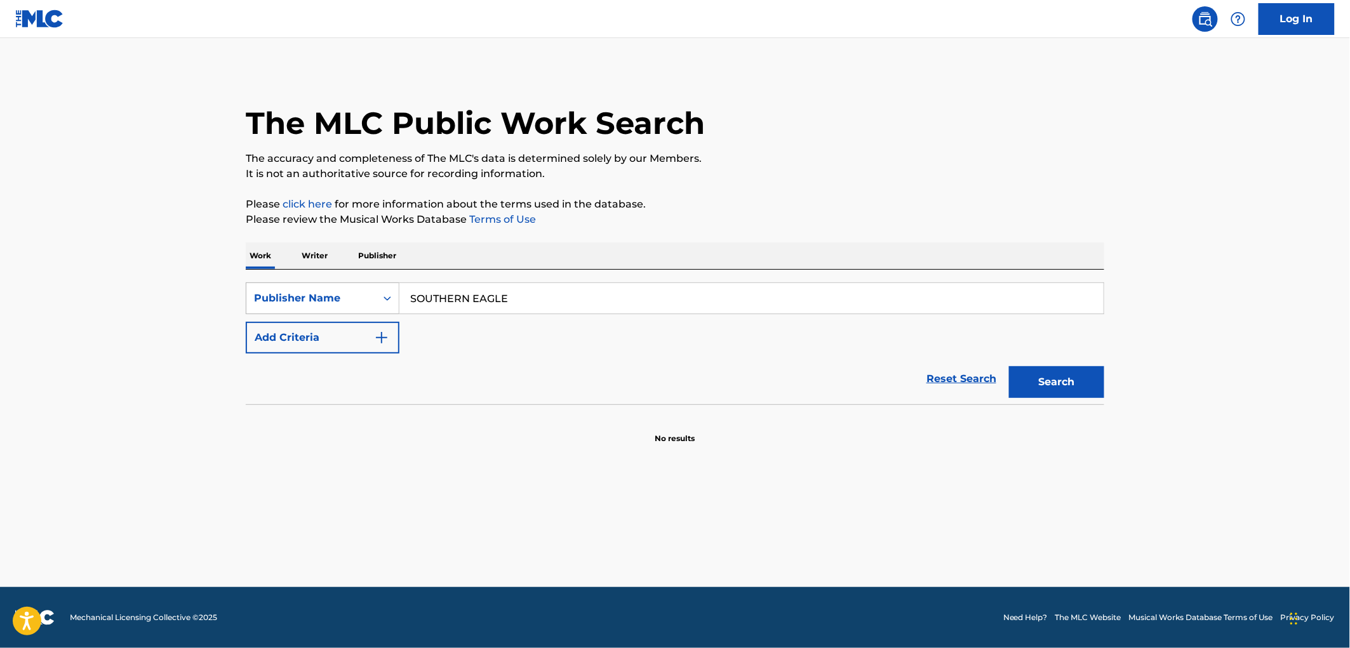
drag, startPoint x: 525, startPoint y: 304, endPoint x: 343, endPoint y: 303, distance: 181.7
click at [343, 303] on div "SearchWithCriteria17e57a69-19b2-4dda-adb4-3514f88badf9 Publisher Name SOUTHERN …" at bounding box center [675, 299] width 859 height 32
paste input "O.A.S. MUSIC PUBLISHING, INC."
drag, startPoint x: 478, startPoint y: 299, endPoint x: 879, endPoint y: 302, distance: 401.4
click at [879, 302] on input "O.A.S. MUSIC PUBLISHING, INC." at bounding box center [752, 298] width 704 height 30
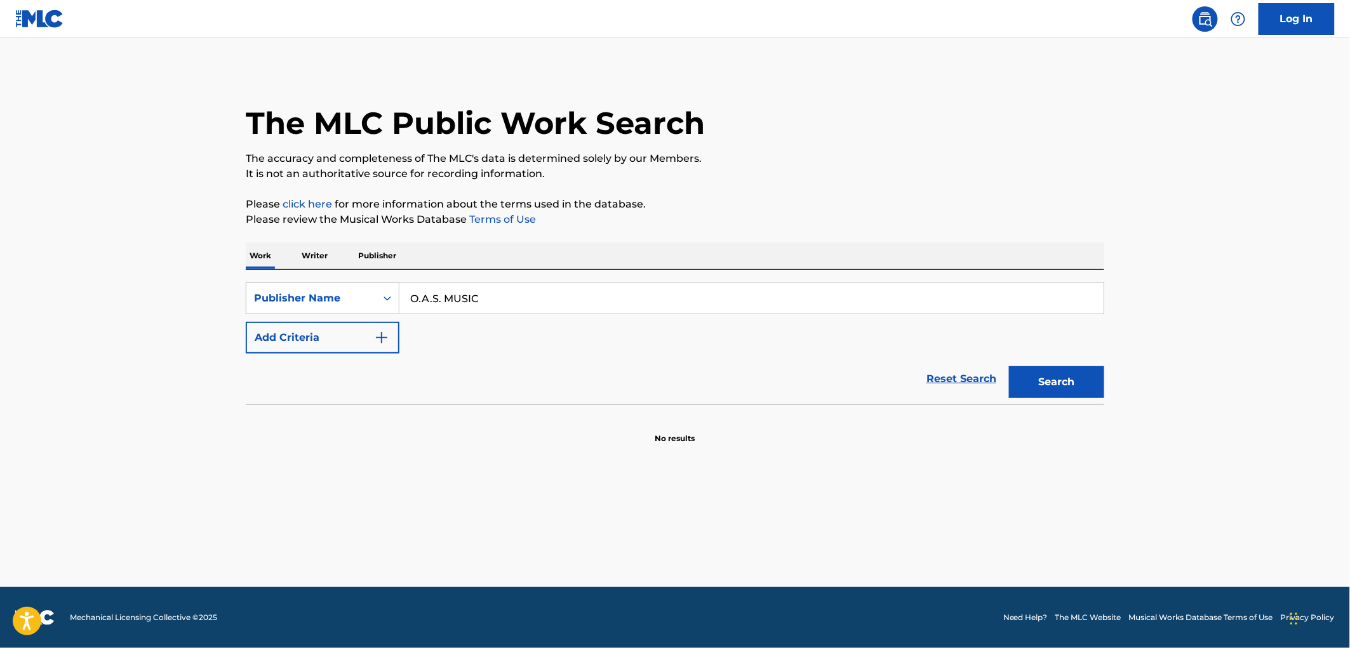
drag, startPoint x: 483, startPoint y: 303, endPoint x: 415, endPoint y: 302, distance: 68.0
click at [415, 302] on input "O.A.S. MUSIC" at bounding box center [752, 298] width 704 height 30
drag, startPoint x: 409, startPoint y: 295, endPoint x: 485, endPoint y: 296, distance: 75.6
click at [540, 309] on input "O.A.S. MUSIC" at bounding box center [752, 298] width 704 height 30
type input "O.A.S. MUSIC"
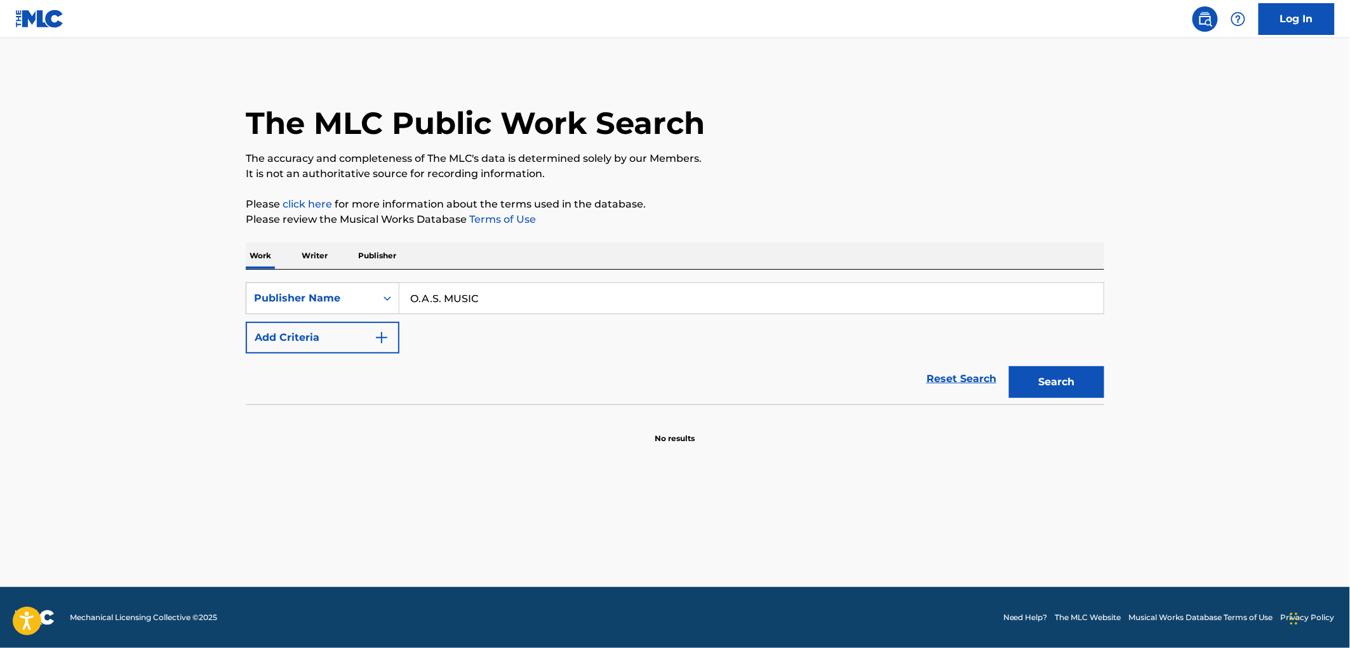
click at [1046, 377] on button "Search" at bounding box center [1056, 382] width 95 height 32
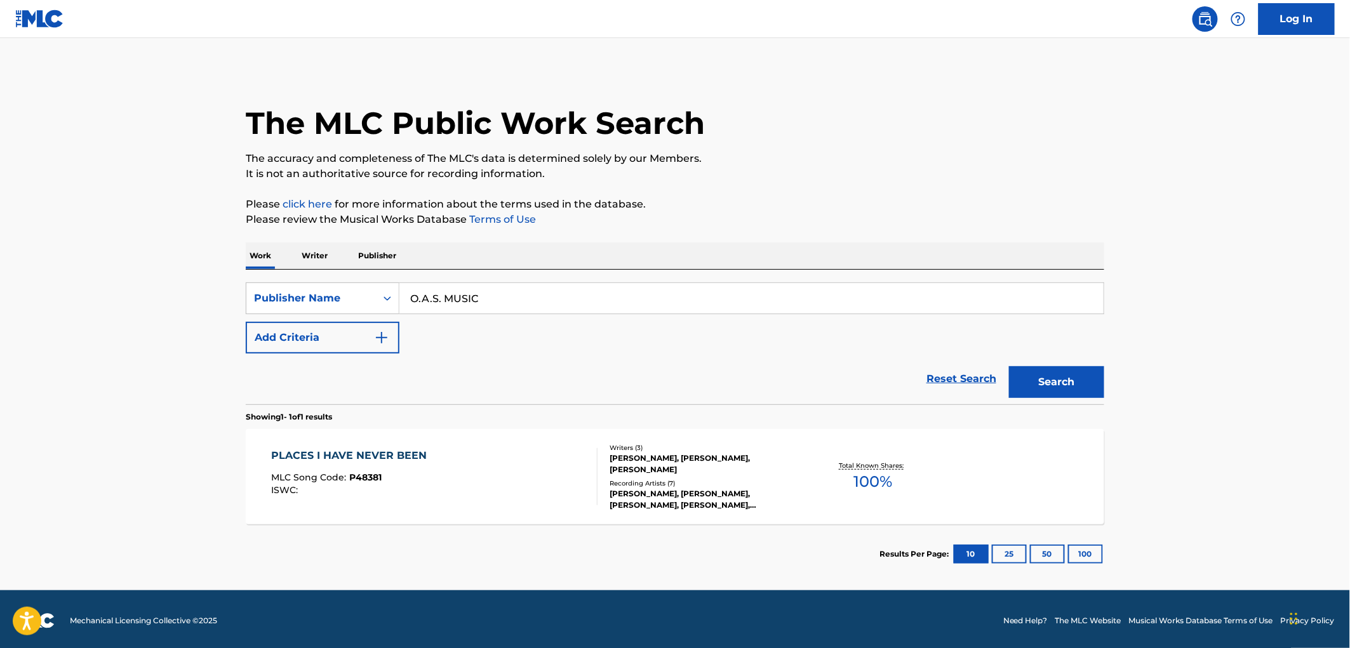
click at [378, 483] on span "P48381" at bounding box center [366, 477] width 32 height 11
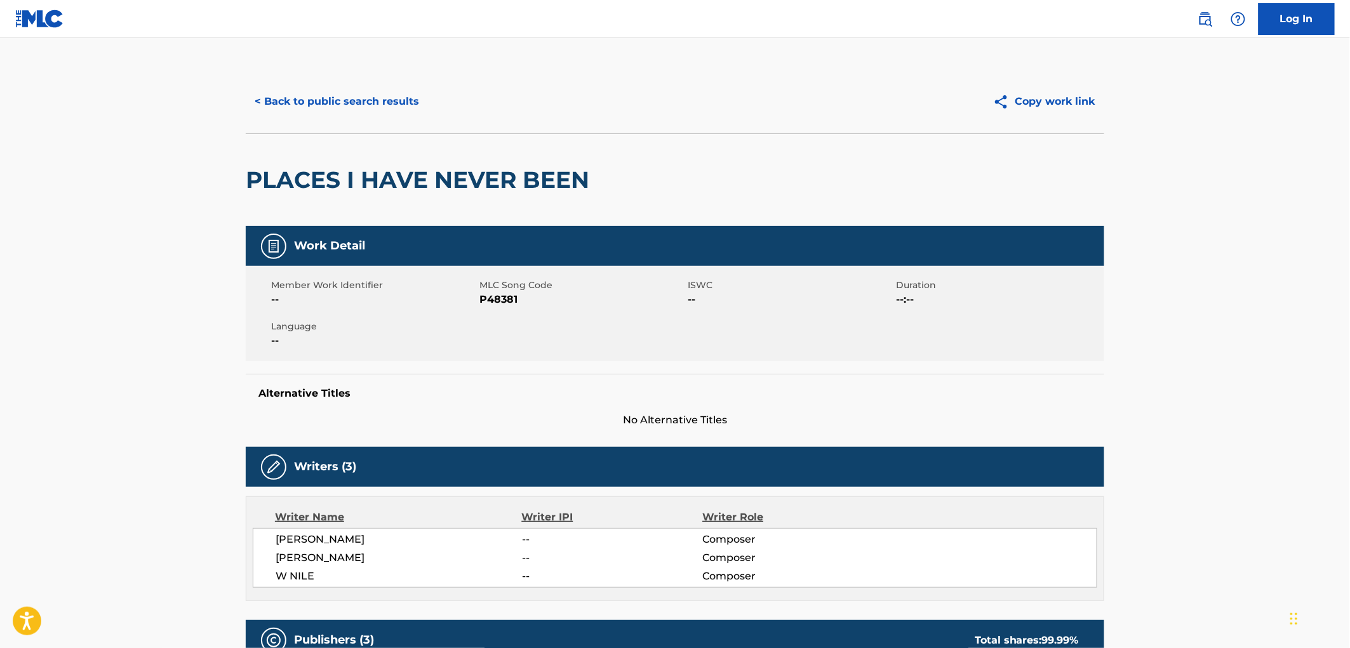
click at [328, 109] on button "< Back to public search results" at bounding box center [337, 102] width 182 height 32
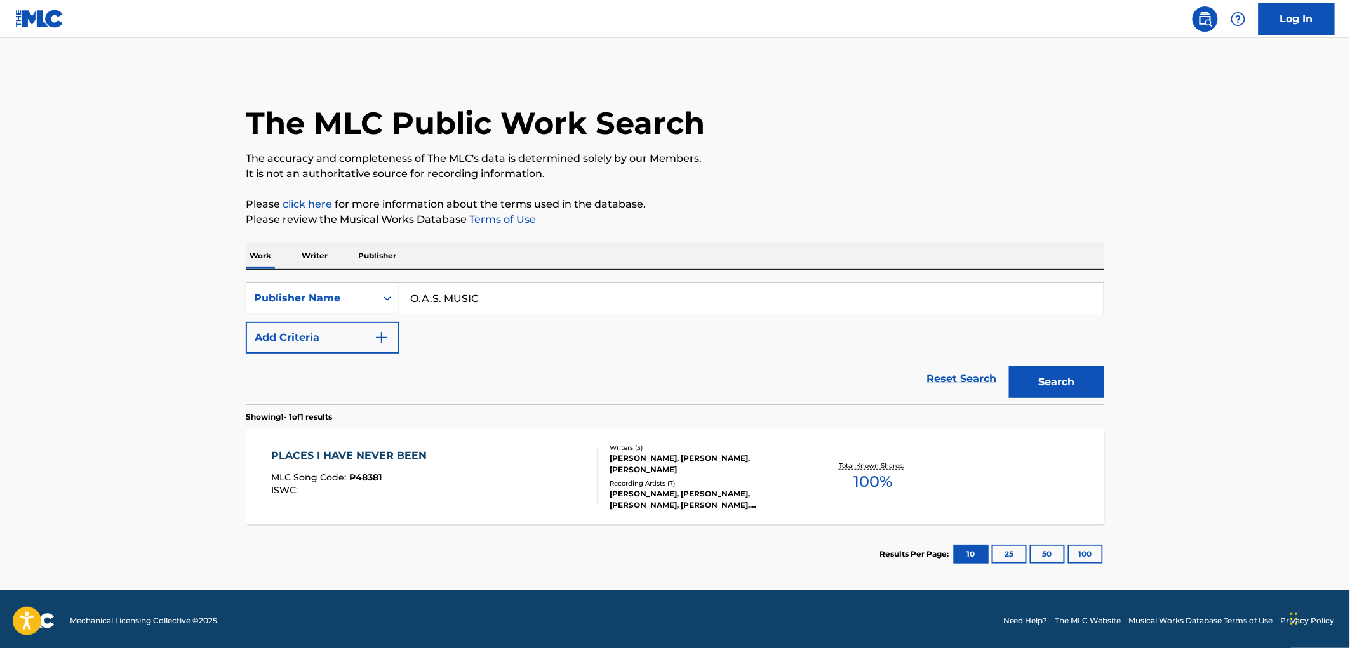
drag, startPoint x: 407, startPoint y: 295, endPoint x: 507, endPoint y: 310, distance: 100.8
click at [509, 312] on input "O.A.S. MUSIC" at bounding box center [752, 298] width 704 height 30
paste input "[PERSON_NAME] ENTERPRISES"
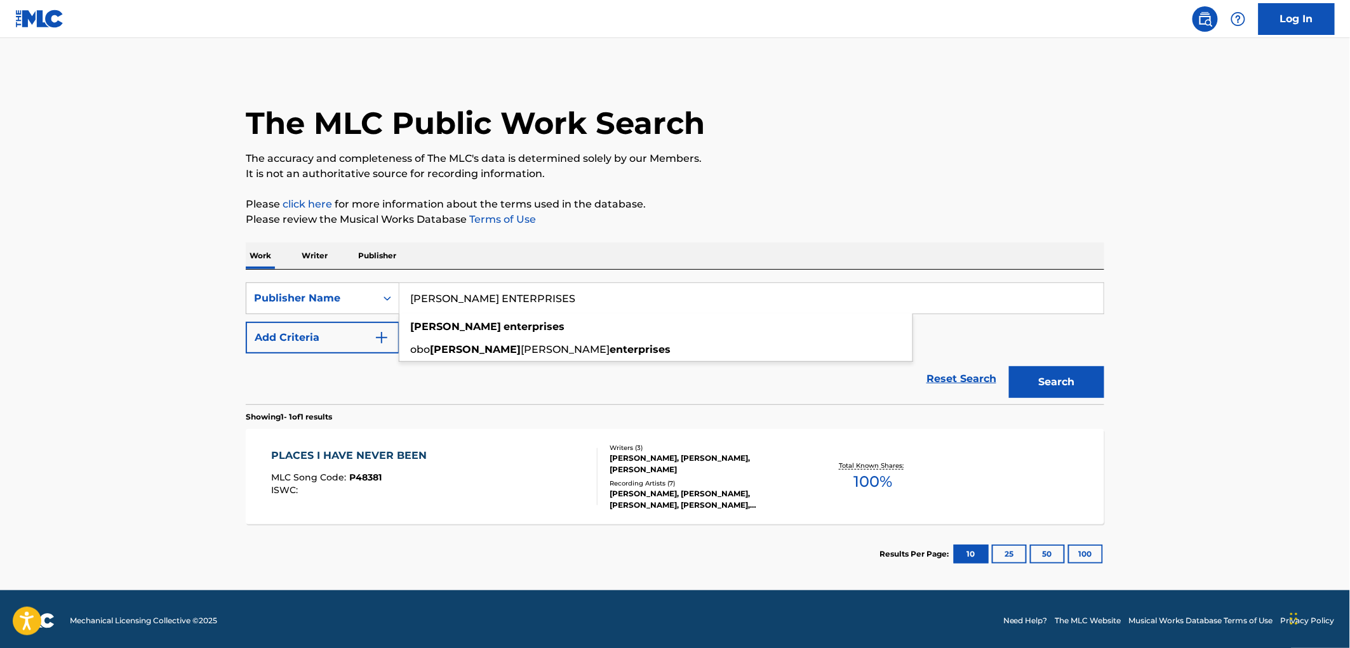
type input "[PERSON_NAME] ENTERPRISES"
click at [1077, 387] on button "Search" at bounding box center [1056, 382] width 95 height 32
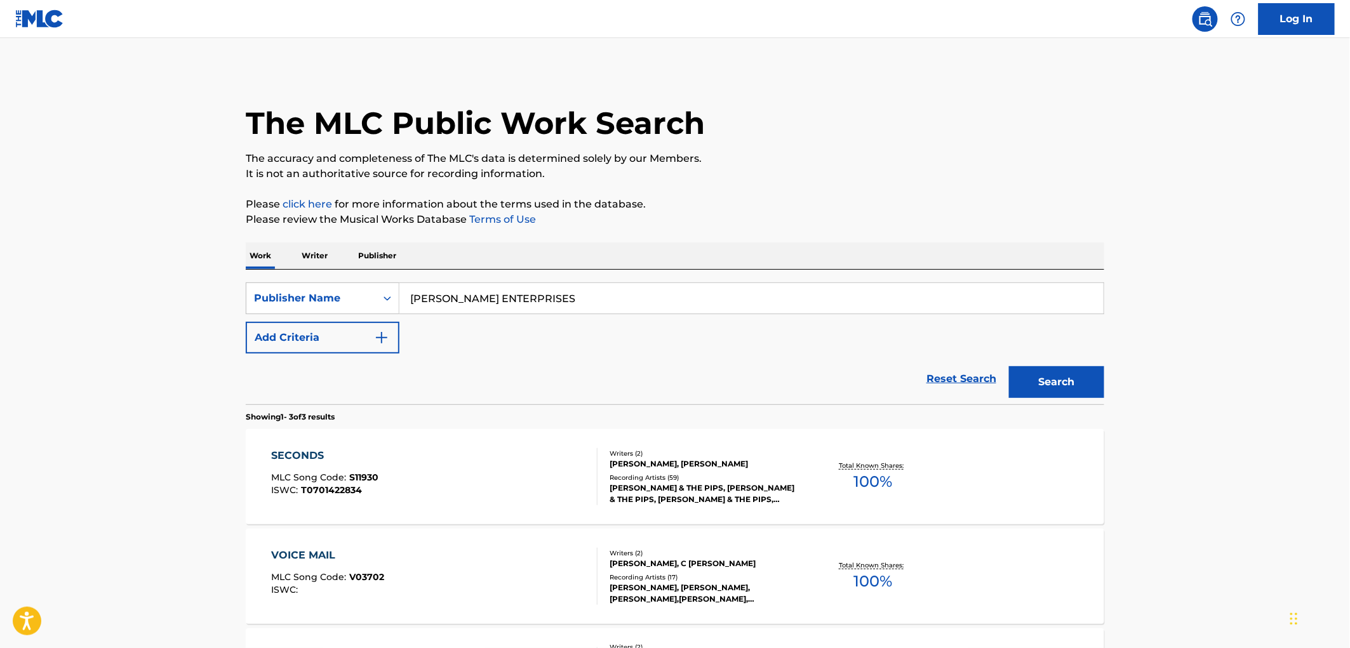
click at [368, 481] on span "S11930" at bounding box center [364, 477] width 29 height 11
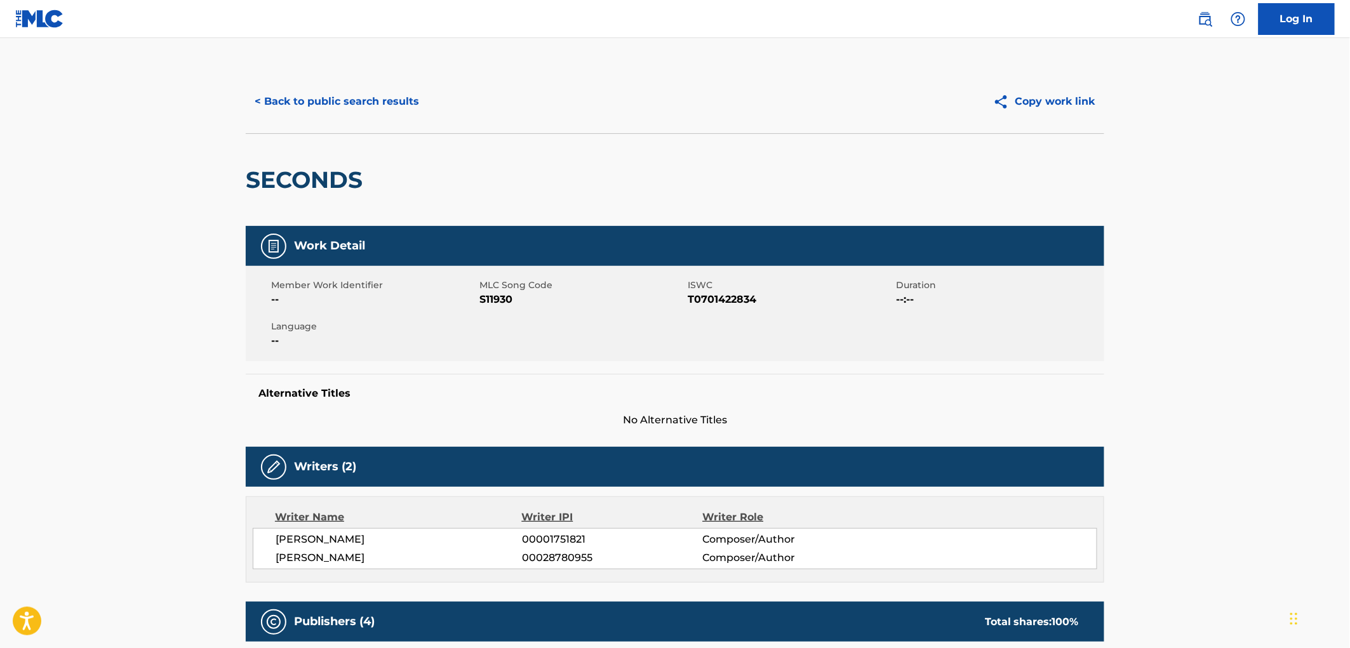
click at [347, 108] on button "< Back to public search results" at bounding box center [337, 102] width 182 height 32
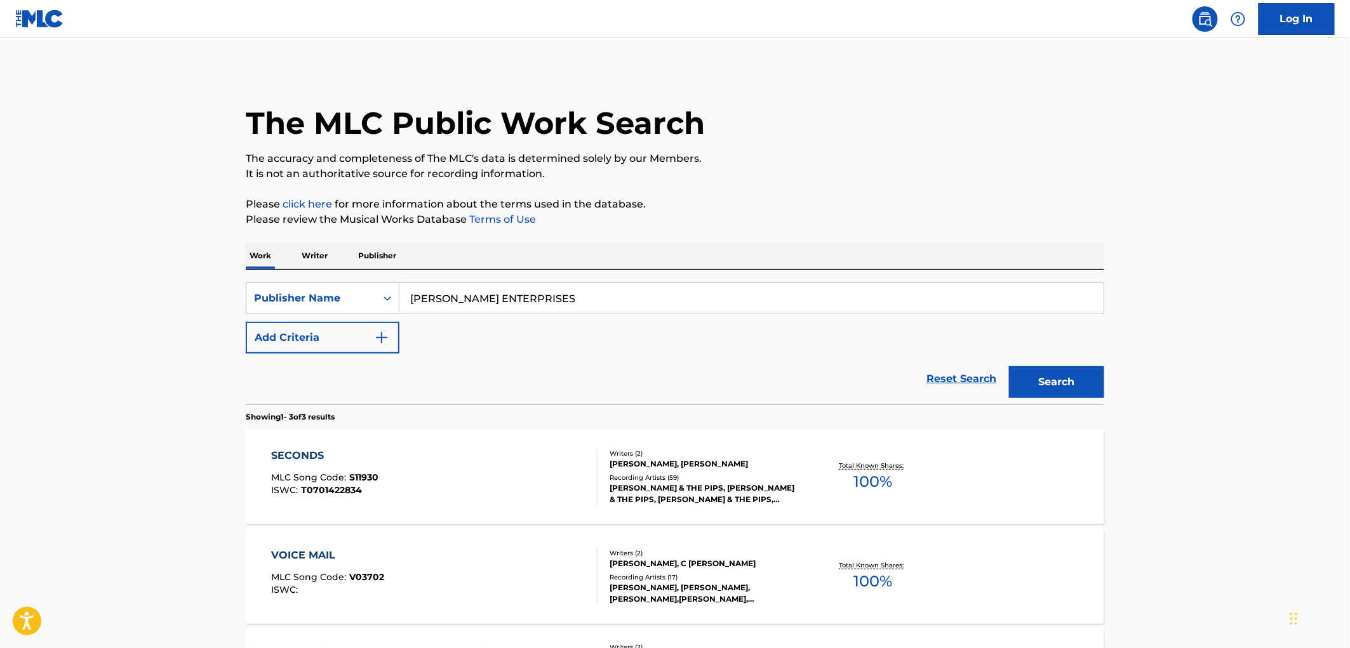
drag, startPoint x: 410, startPoint y: 300, endPoint x: 579, endPoint y: 288, distance: 168.8
click at [579, 288] on input "[PERSON_NAME] ENTERPRISES" at bounding box center [752, 298] width 704 height 30
paste input "[PERSON_NAME] MUSIC"
click at [445, 296] on input "[PERSON_NAME] MUSIC" at bounding box center [752, 298] width 704 height 30
drag, startPoint x: 410, startPoint y: 297, endPoint x: 515, endPoint y: 299, distance: 105.5
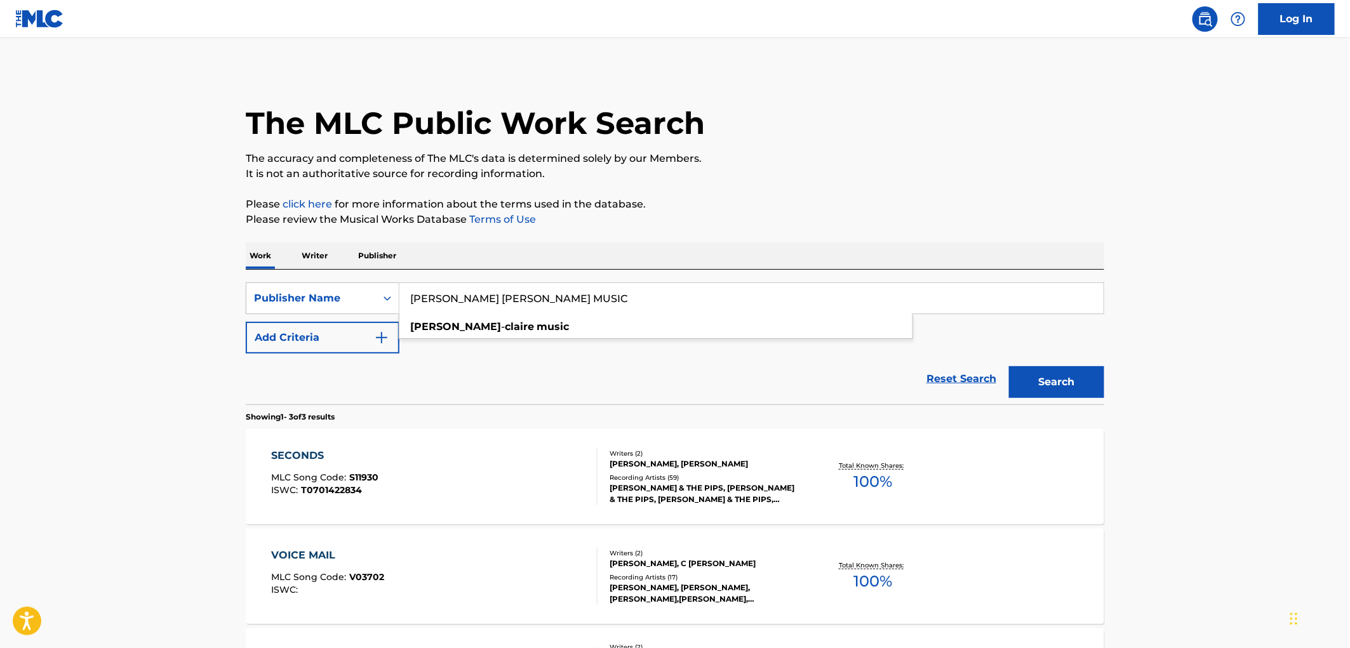
click at [515, 299] on input "[PERSON_NAME] [PERSON_NAME] MUSIC" at bounding box center [752, 298] width 704 height 30
click at [519, 297] on input "[PERSON_NAME] [PERSON_NAME] MUSIC" at bounding box center [752, 298] width 704 height 30
drag, startPoint x: 521, startPoint y: 296, endPoint x: 396, endPoint y: 306, distance: 125.5
click at [396, 306] on div "SearchWithCriteria17e57a69-19b2-4dda-adb4-3514f88badf9 Publisher Name [PERSON_N…" at bounding box center [675, 299] width 859 height 32
type input "[PERSON_NAME] [PERSON_NAME] MUSIC"
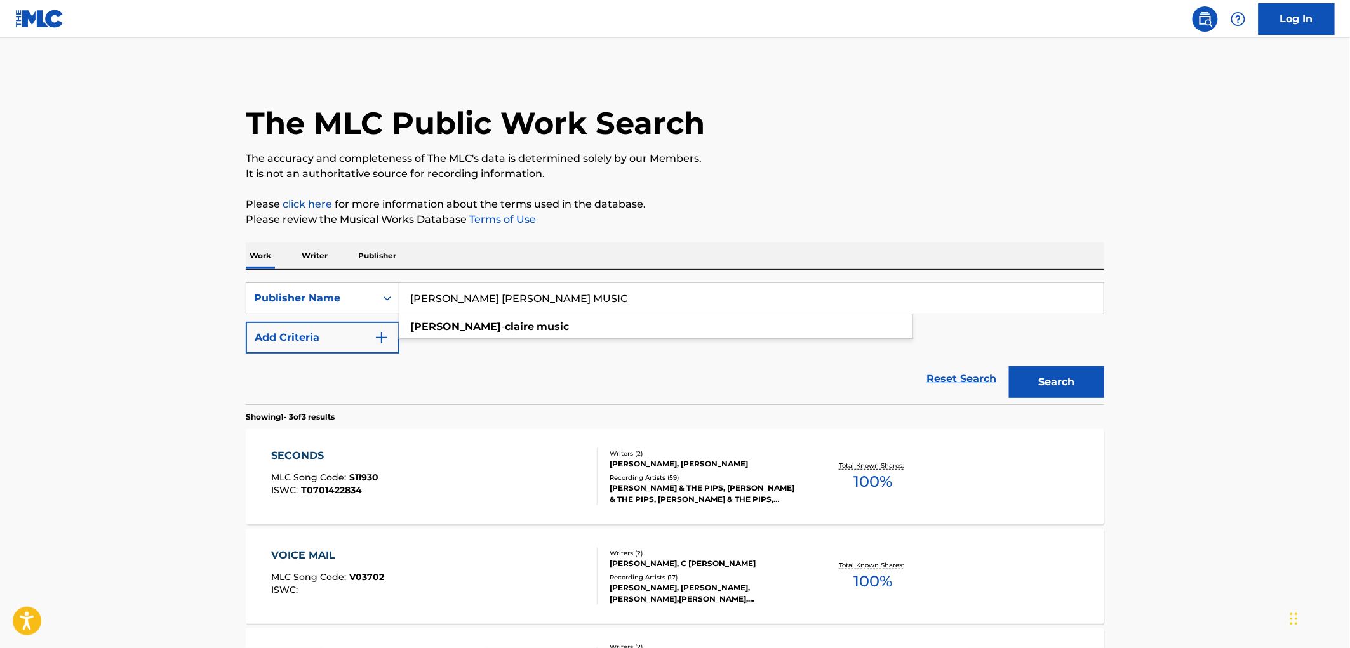
click at [1048, 378] on button "Search" at bounding box center [1056, 382] width 95 height 32
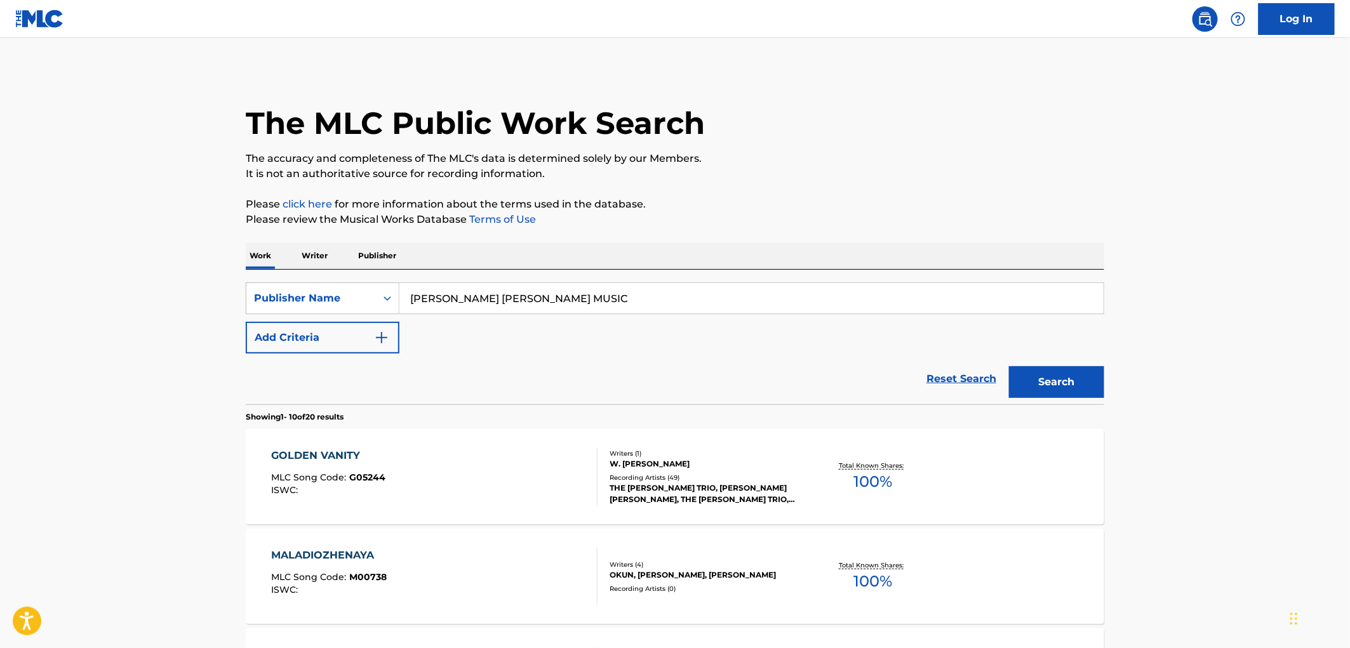
click at [353, 473] on span "G05244" at bounding box center [368, 477] width 36 height 11
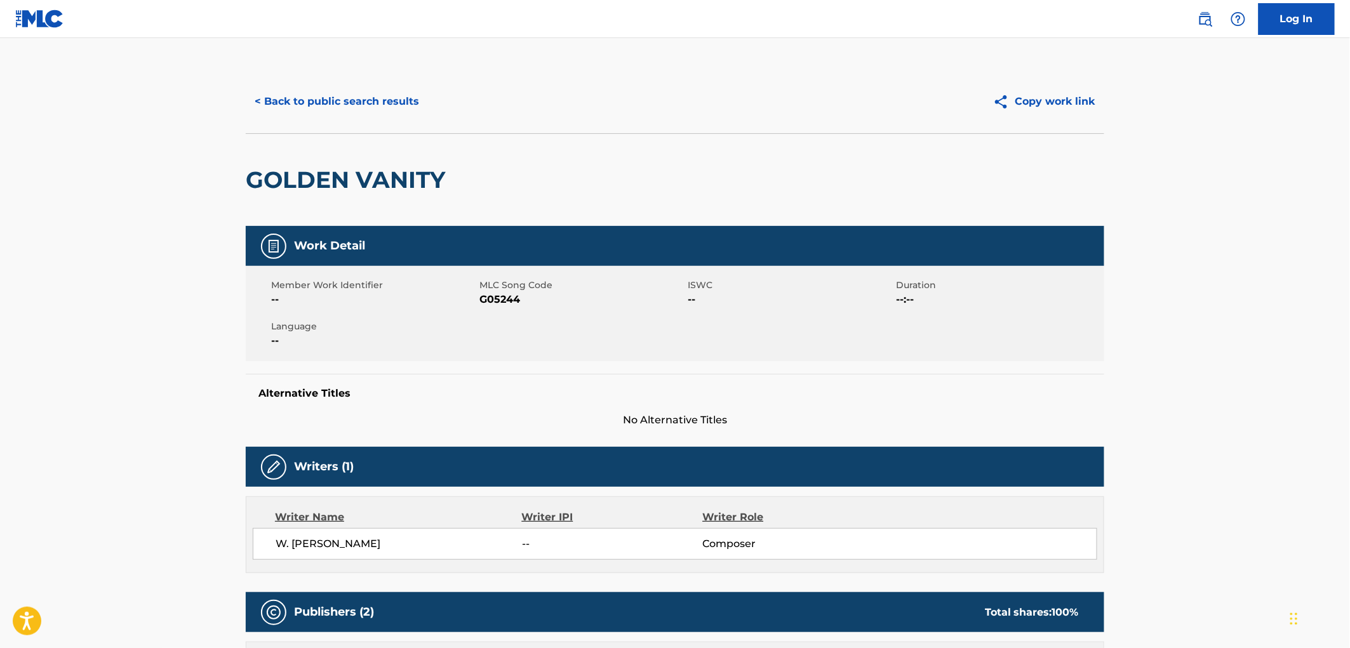
click at [391, 106] on button "< Back to public search results" at bounding box center [337, 102] width 182 height 32
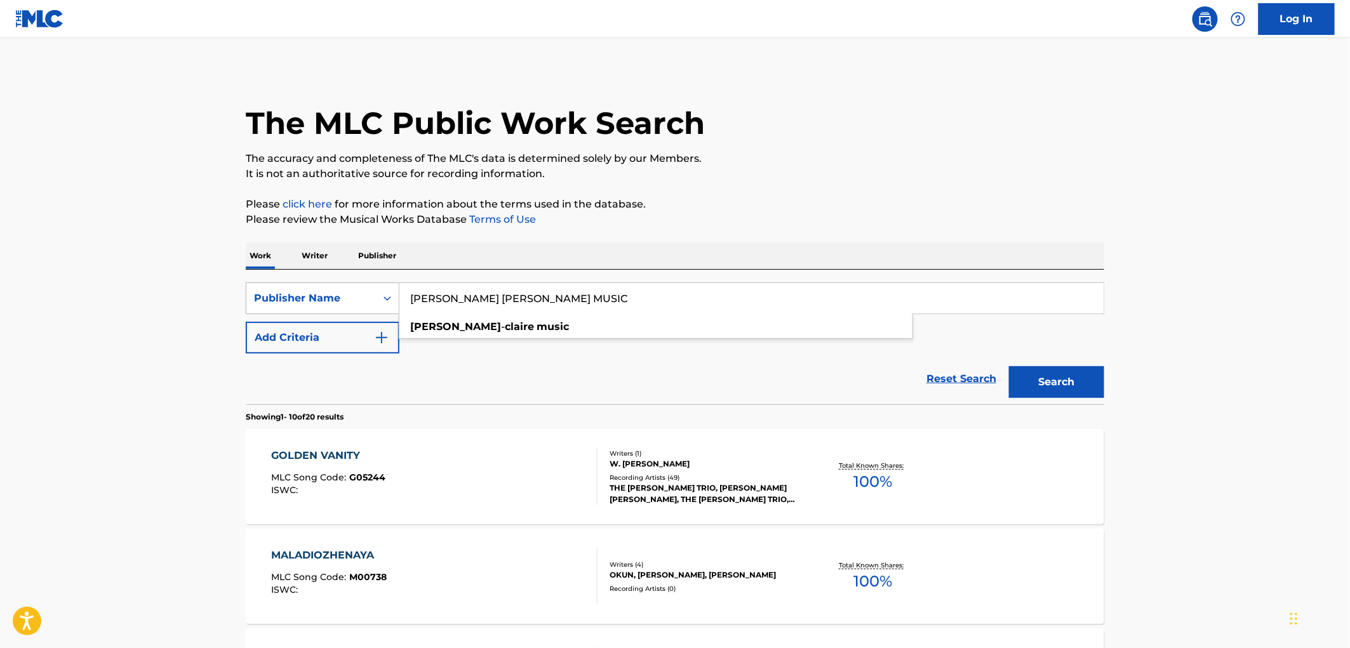
drag, startPoint x: 534, startPoint y: 290, endPoint x: 452, endPoint y: 301, distance: 83.4
click at [389, 313] on div "SearchWithCriteria17e57a69-19b2-4dda-adb4-3514f88badf9 Publisher Name [PERSON_N…" at bounding box center [675, 299] width 859 height 32
paste input "[PERSON_NAME]"
drag, startPoint x: 494, startPoint y: 294, endPoint x: 547, endPoint y: 304, distance: 53.6
click at [547, 304] on input "[PERSON_NAME]" at bounding box center [752, 298] width 704 height 30
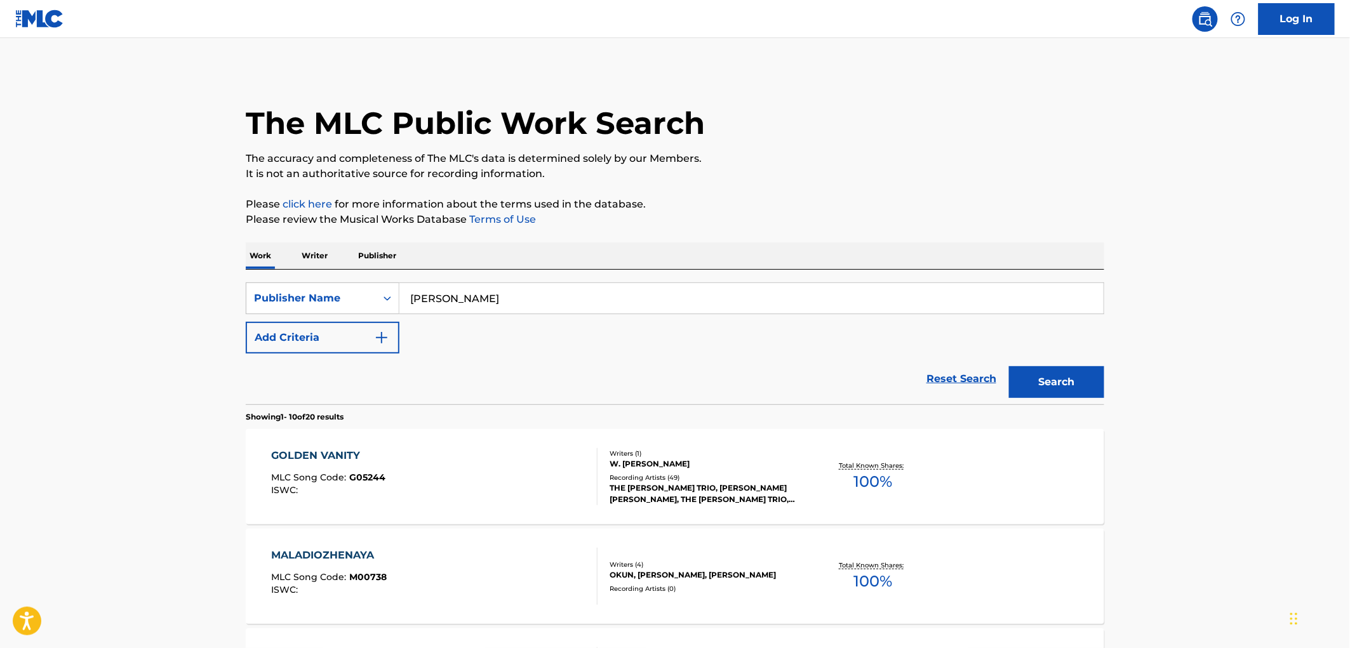
click at [1009, 366] on button "Search" at bounding box center [1056, 382] width 95 height 32
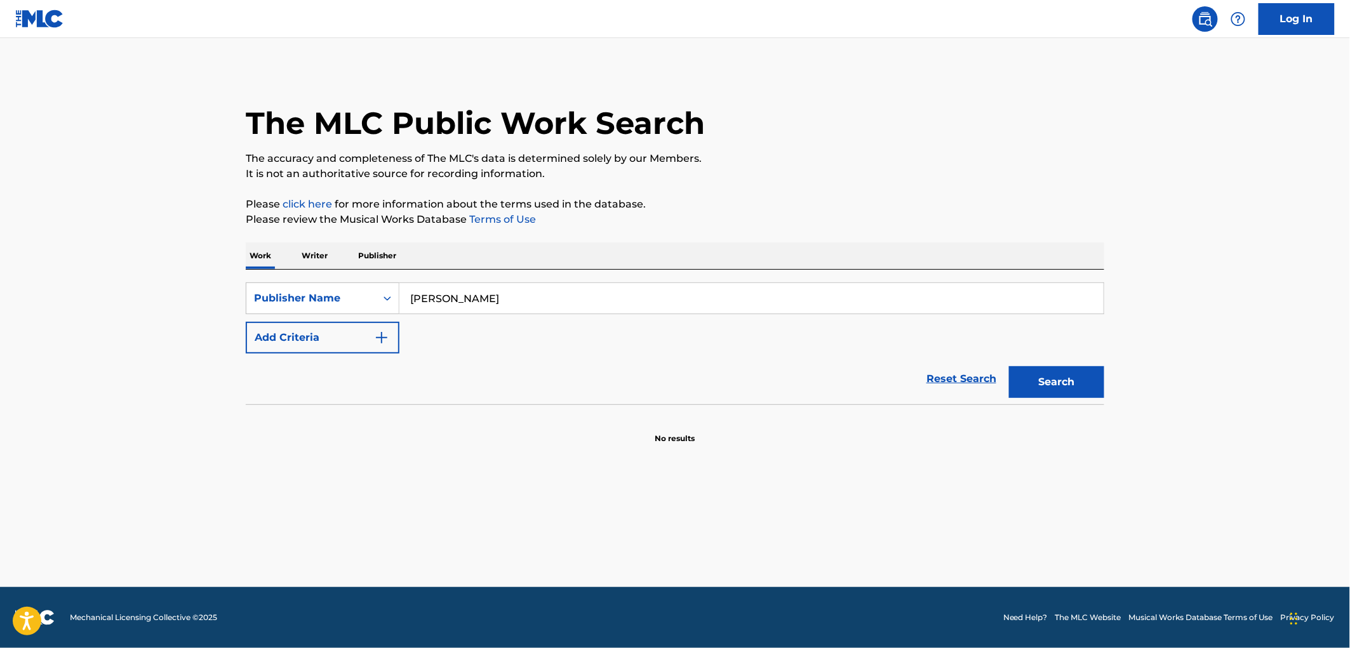
click at [1059, 384] on button "Search" at bounding box center [1056, 382] width 95 height 32
click at [1042, 396] on button "Search" at bounding box center [1056, 382] width 95 height 32
drag, startPoint x: 499, startPoint y: 297, endPoint x: 390, endPoint y: 300, distance: 109.3
click at [390, 300] on div "SearchWithCriteria17e57a69-19b2-4dda-adb4-3514f88badf9 Publisher Name [PERSON_N…" at bounding box center [675, 299] width 859 height 32
paste input "RAN'Z PUBLISHING"
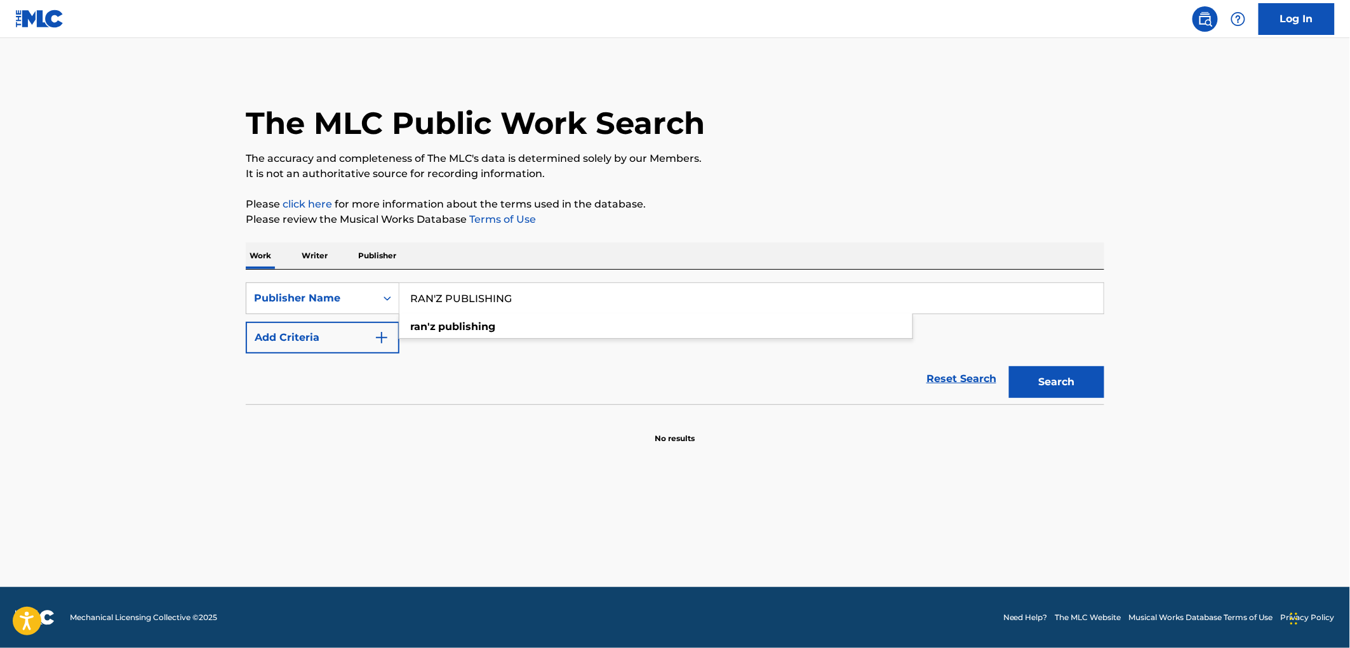
drag, startPoint x: 433, startPoint y: 293, endPoint x: 436, endPoint y: 300, distance: 7.4
click at [434, 294] on input "RAN'Z PUBLISHING" at bounding box center [752, 298] width 704 height 30
click at [1049, 384] on button "Search" at bounding box center [1056, 382] width 95 height 32
drag, startPoint x: 532, startPoint y: 299, endPoint x: 391, endPoint y: 299, distance: 141.6
click at [391, 299] on div "SearchWithCriteria17e57a69-19b2-4dda-adb4-3514f88badf9 Publisher Name RAN Z PUB…" at bounding box center [675, 299] width 859 height 32
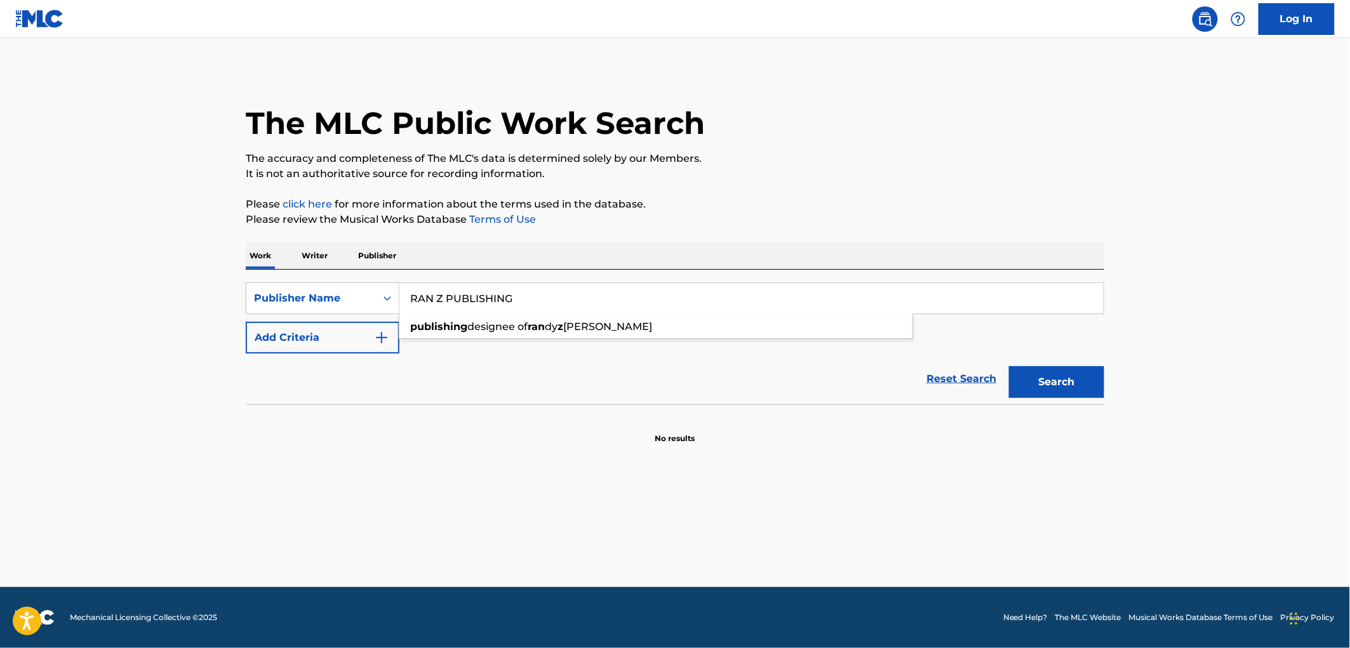
click at [1024, 384] on button "Search" at bounding box center [1056, 382] width 95 height 32
paste input "[PERSON_NAME]"
type input "[PERSON_NAME]"
click at [1072, 389] on button "Search" at bounding box center [1056, 382] width 95 height 32
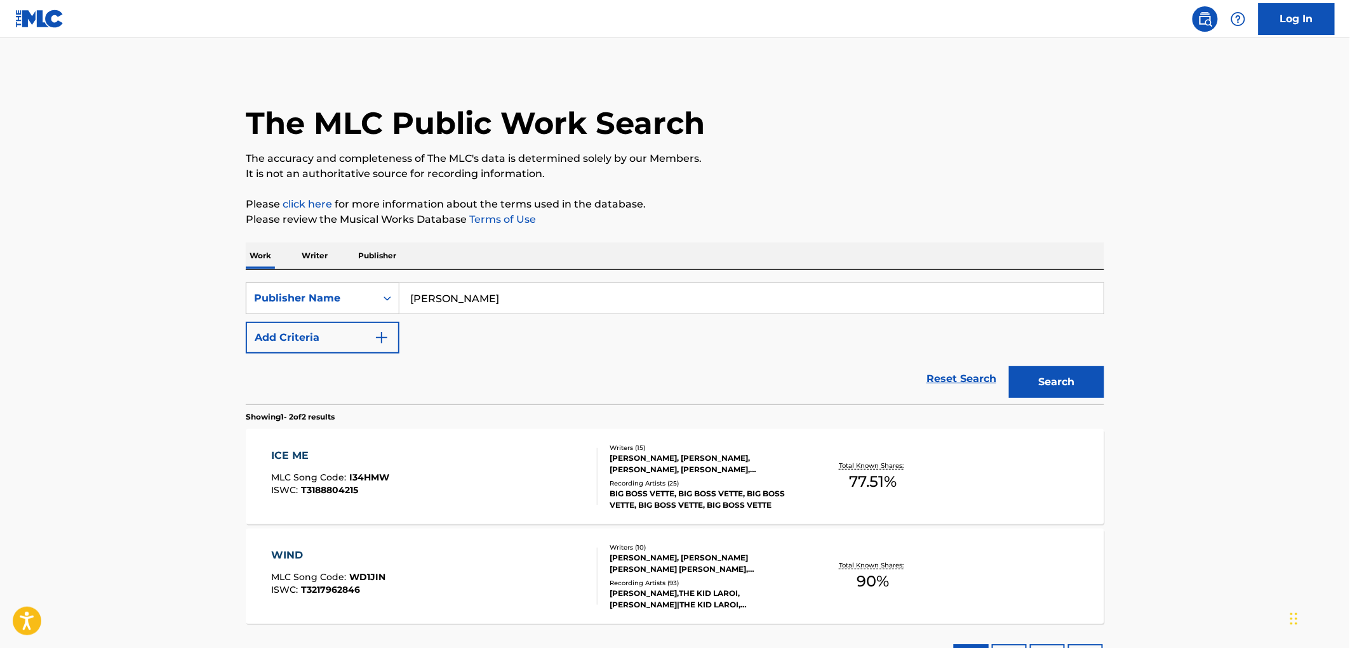
click at [378, 472] on div "ICE ME MLC Song Code : I34HMW ISWC : T3188804215" at bounding box center [331, 476] width 118 height 57
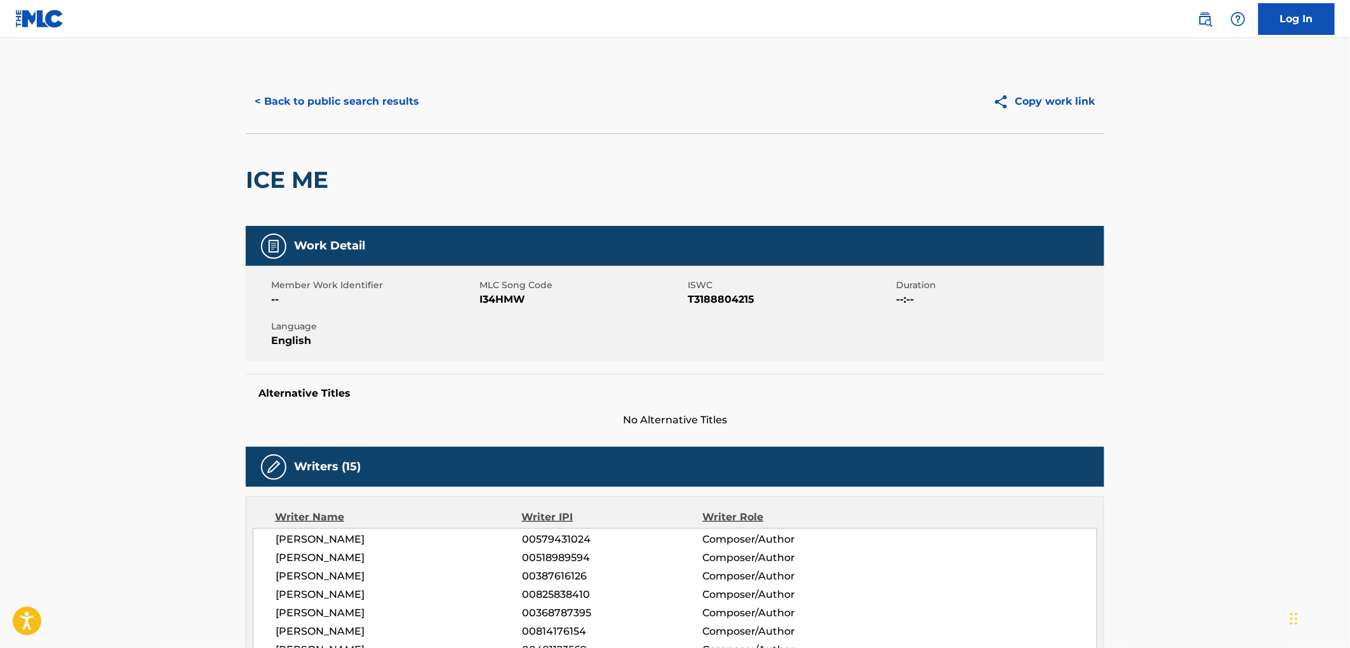
click at [310, 92] on button "< Back to public search results" at bounding box center [337, 102] width 182 height 32
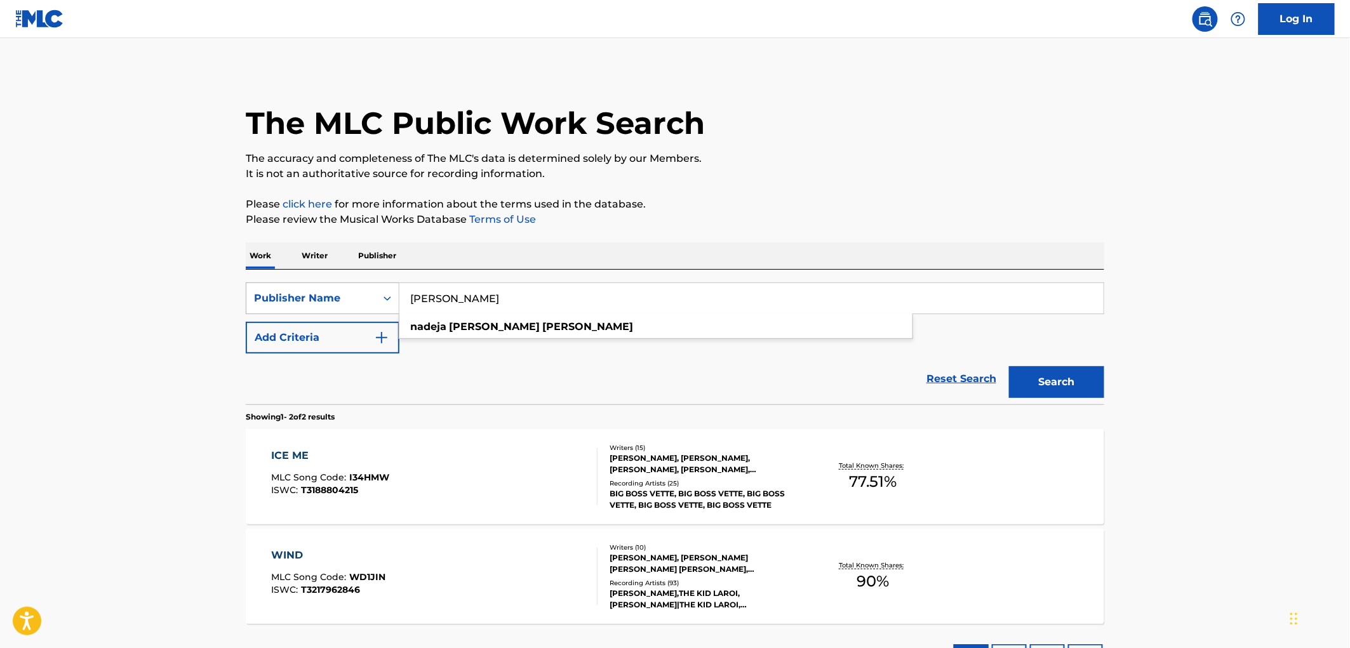
drag, startPoint x: 490, startPoint y: 299, endPoint x: 380, endPoint y: 299, distance: 109.9
click at [380, 299] on div "SearchWithCriteria17e57a69-19b2-4dda-adb4-3514f88badf9 Publisher Name [PERSON_N…" at bounding box center [675, 299] width 859 height 32
paste input "PARK PLAZA MUSIC"
type input "PARK PLAZA MUSIC"
click at [1092, 375] on button "Search" at bounding box center [1056, 382] width 95 height 32
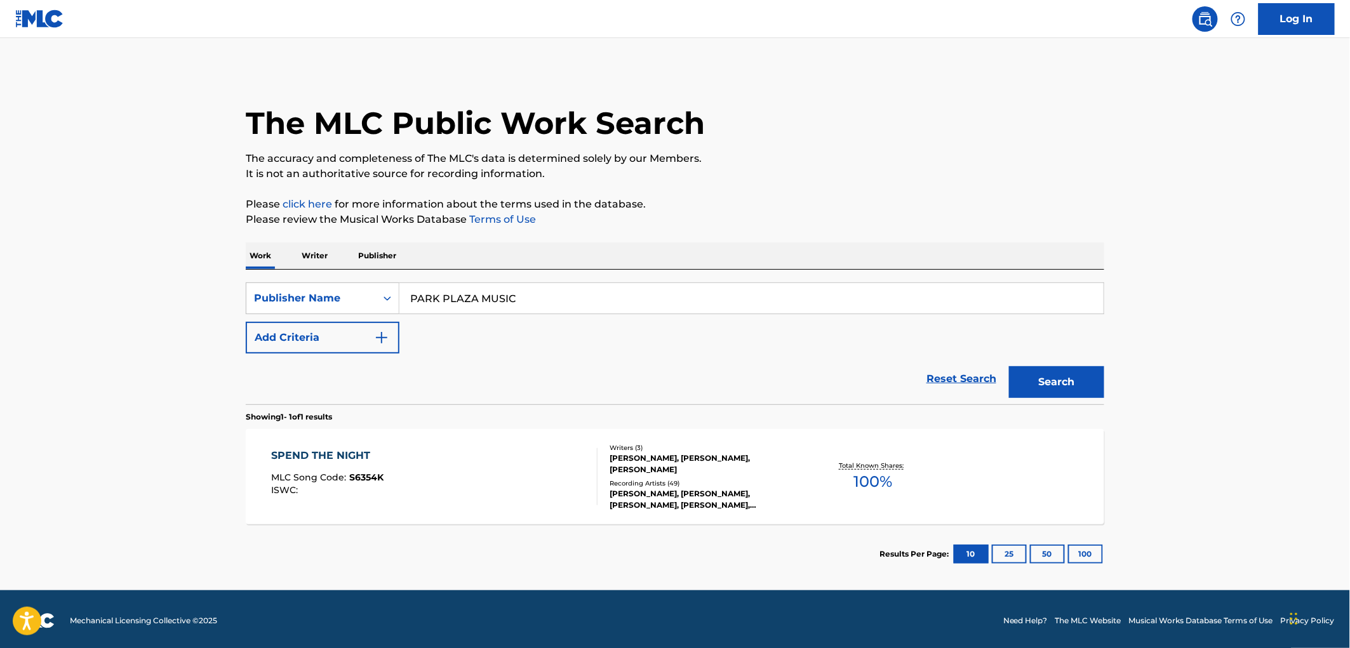
click at [379, 480] on span "S6354K" at bounding box center [367, 477] width 34 height 11
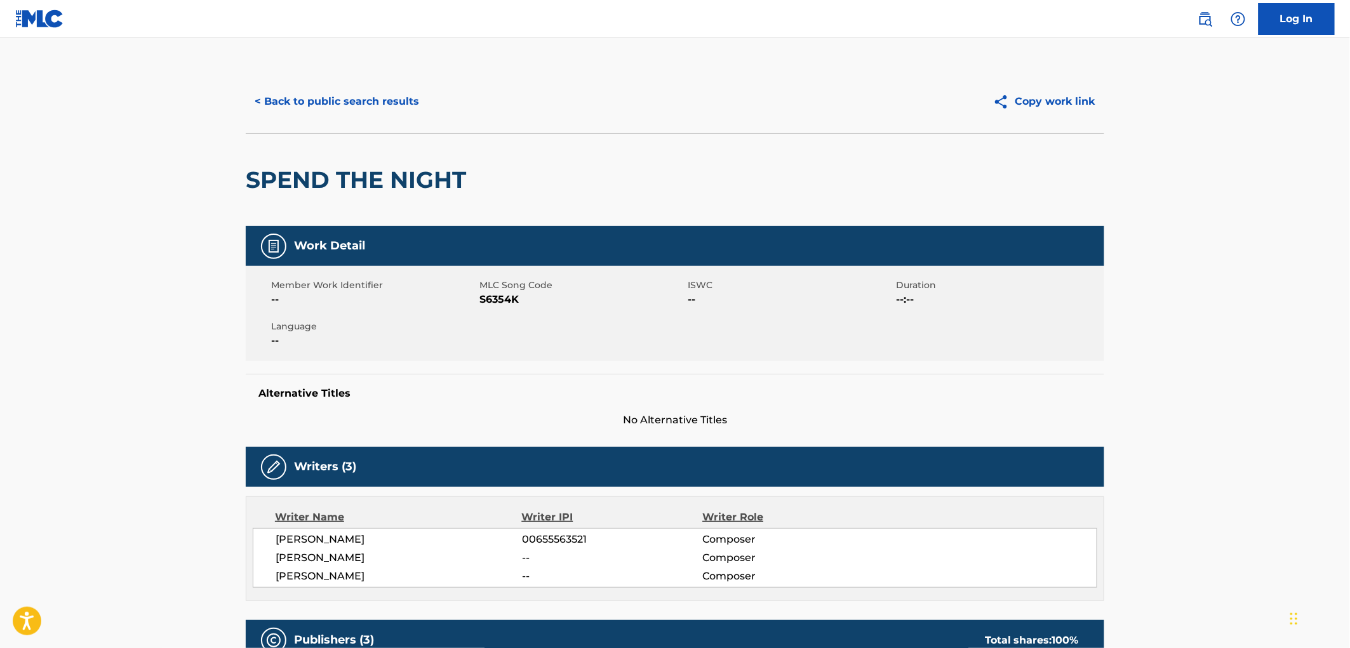
click at [371, 115] on button "< Back to public search results" at bounding box center [337, 102] width 182 height 32
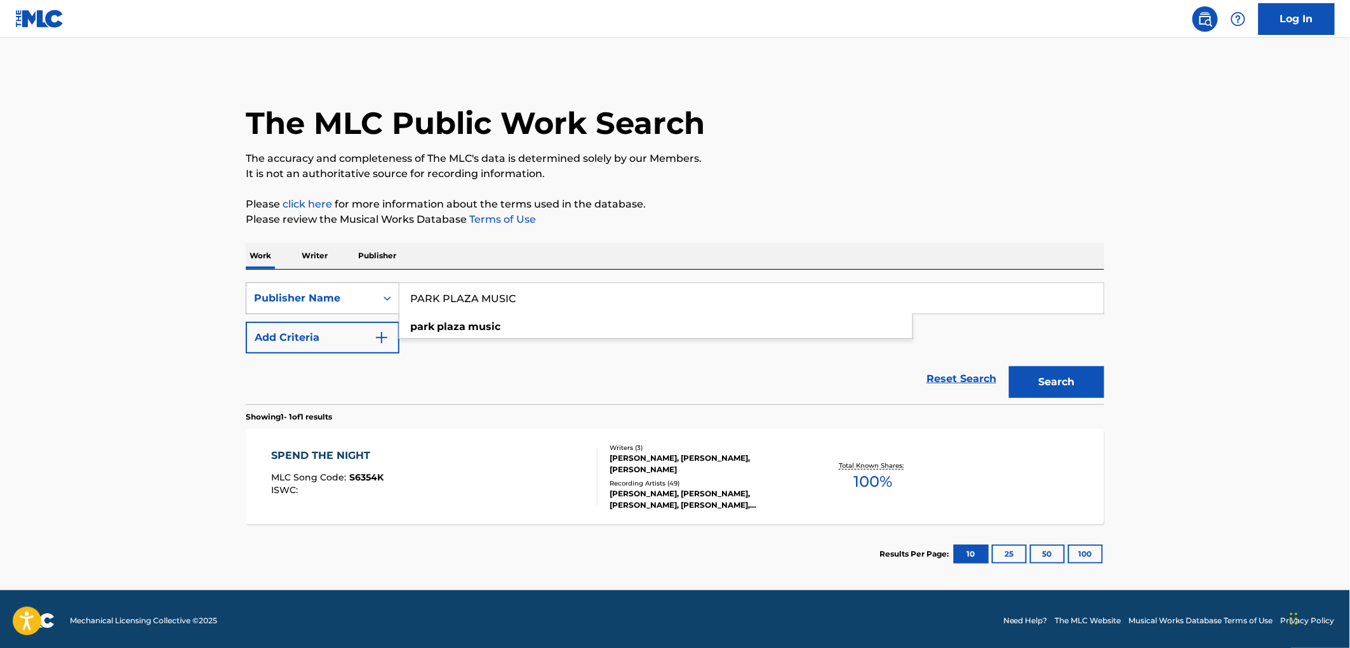
drag, startPoint x: 414, startPoint y: 301, endPoint x: 314, endPoint y: 301, distance: 99.7
click at [314, 301] on div "SearchWithCriteria17e57a69-19b2-4dda-adb4-3514f88badf9 Publisher Name [GEOGRAPH…" at bounding box center [675, 299] width 859 height 32
paste input "UL [PERSON_NAME]"
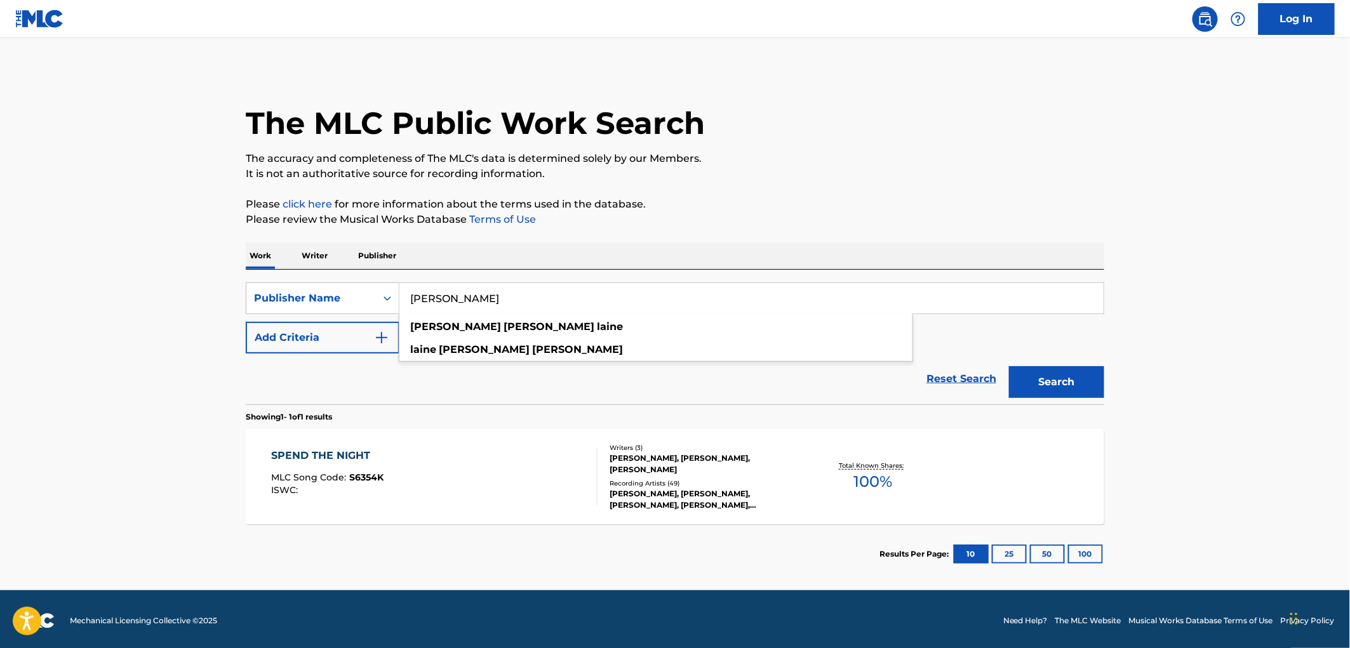
type input "[PERSON_NAME]"
click at [1098, 382] on button "Search" at bounding box center [1056, 382] width 95 height 32
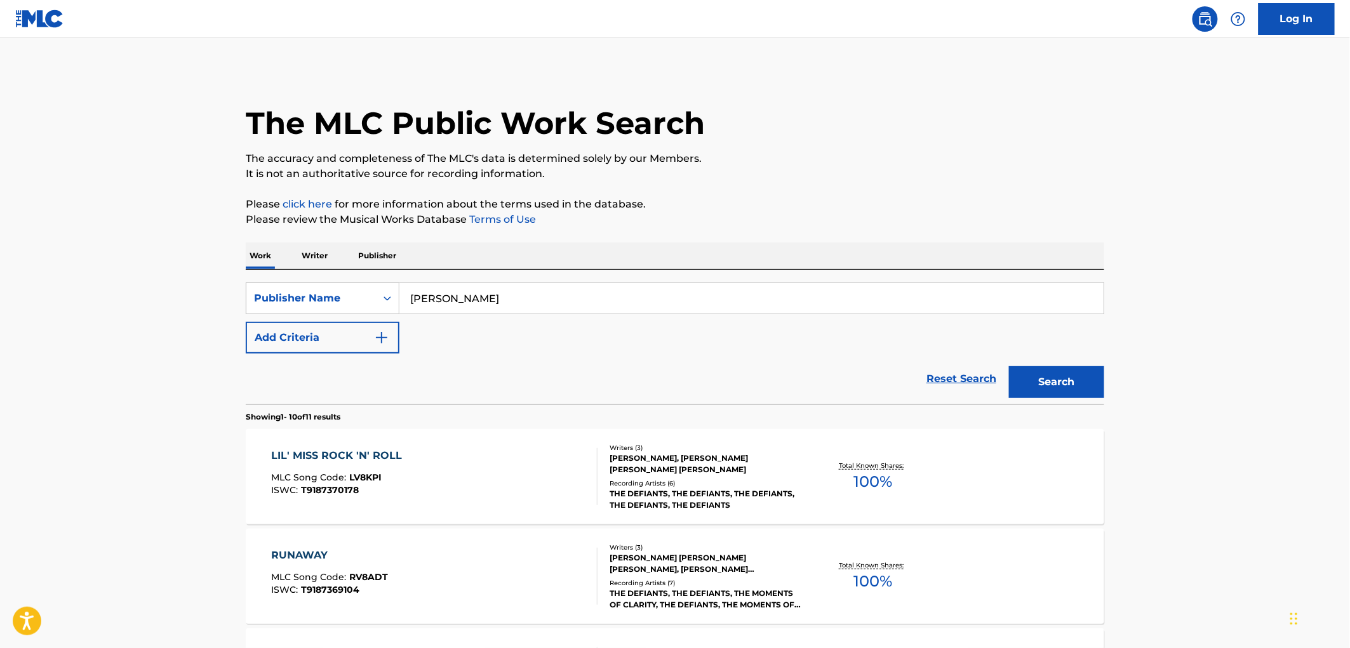
click at [360, 478] on span "LV8KPI" at bounding box center [366, 477] width 32 height 11
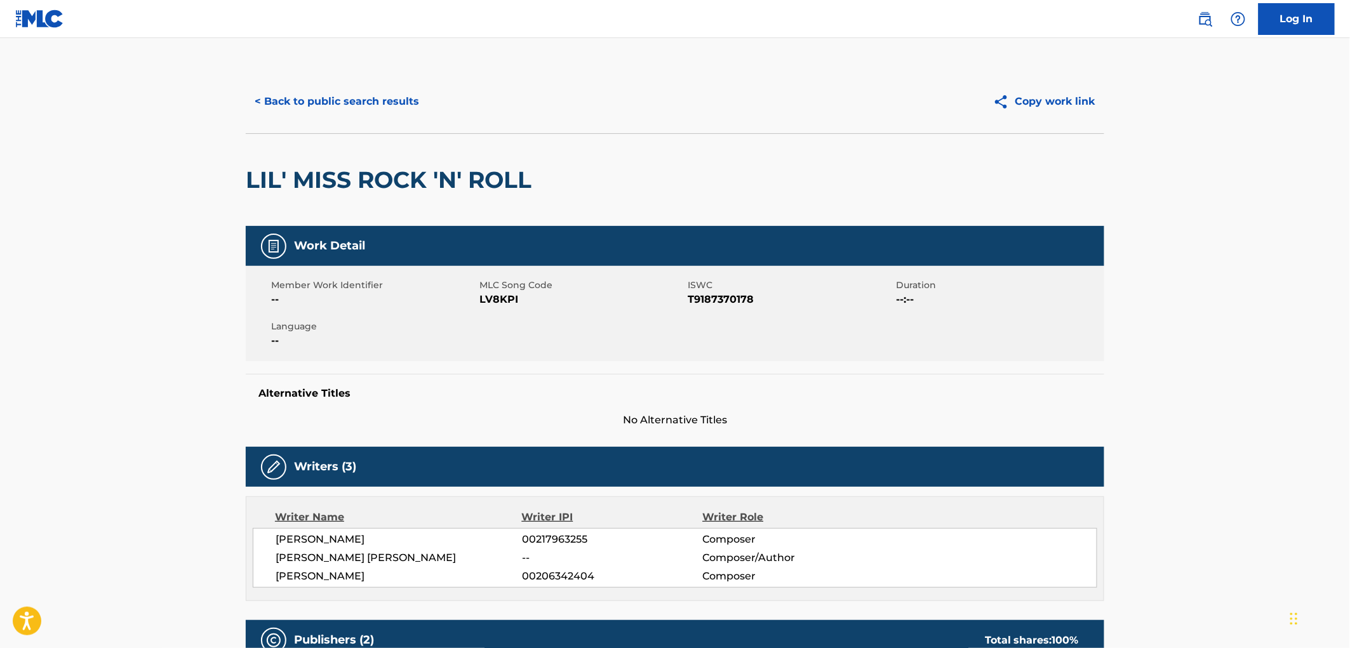
click at [311, 110] on button "< Back to public search results" at bounding box center [337, 102] width 182 height 32
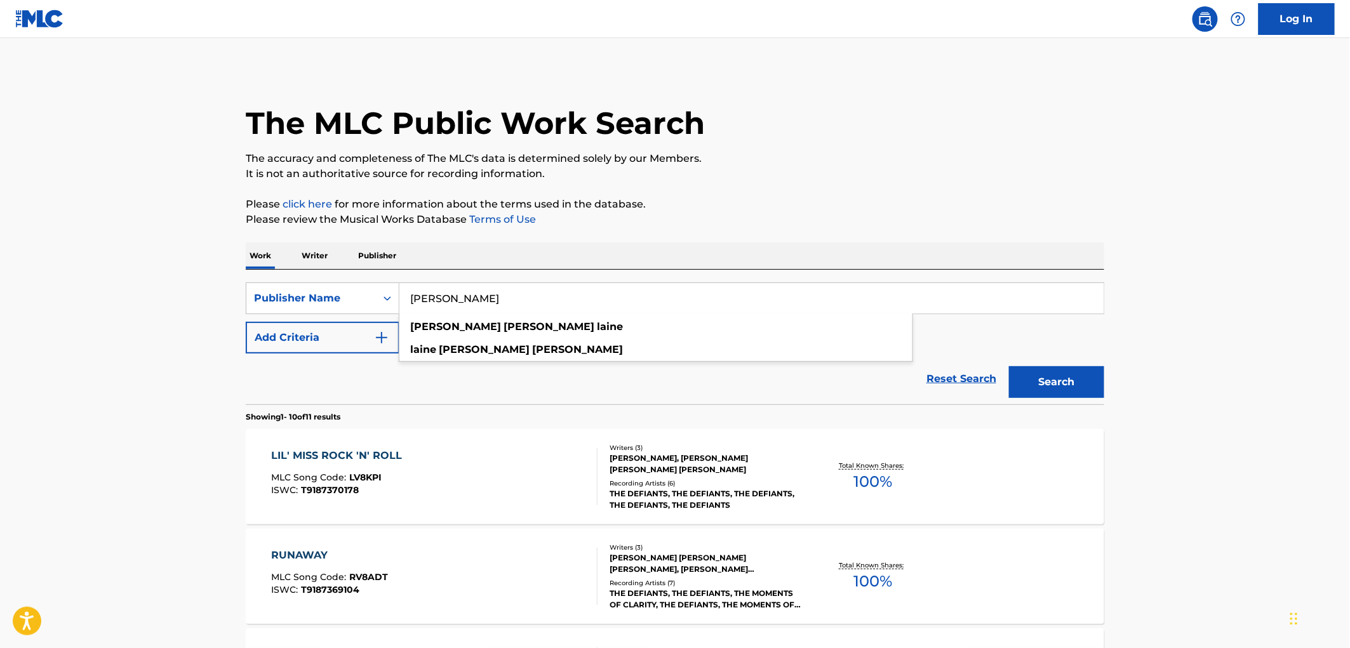
drag, startPoint x: 407, startPoint y: 297, endPoint x: 538, endPoint y: 309, distance: 131.5
click at [538, 309] on input "[PERSON_NAME]" at bounding box center [752, 298] width 704 height 30
paste input "DOUBLE STING MUSIC PUB. CO."
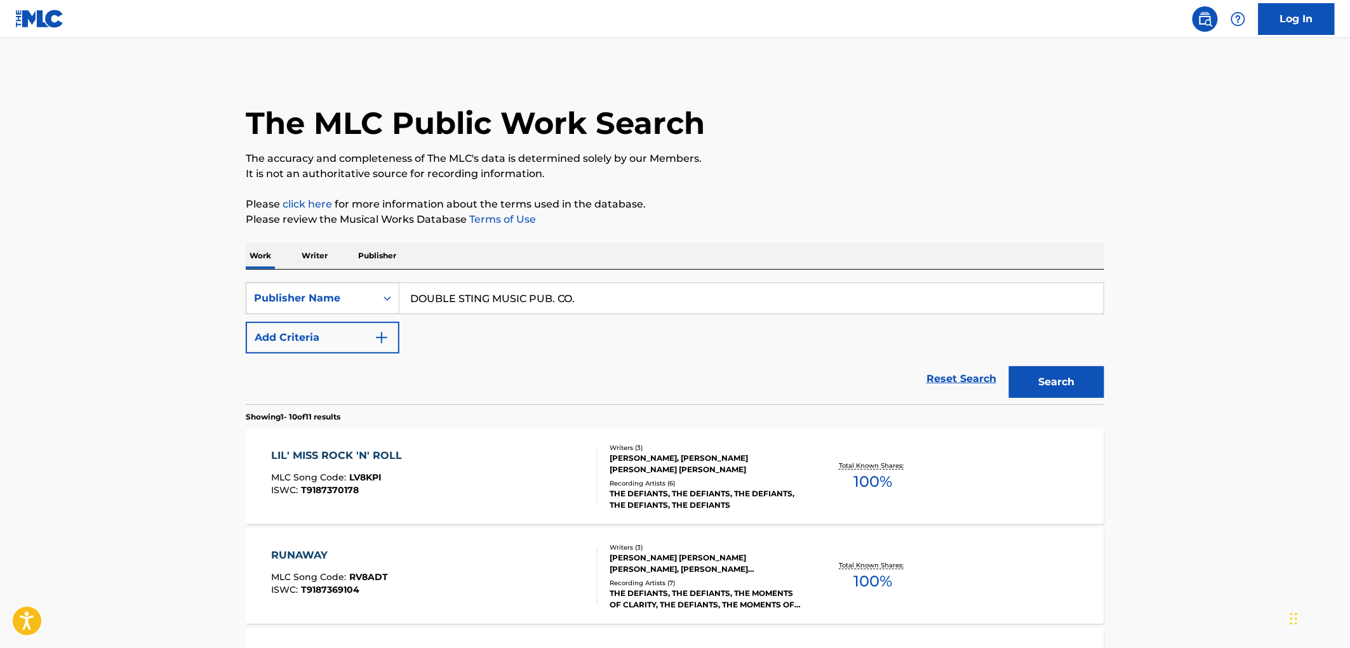
drag, startPoint x: 535, startPoint y: 299, endPoint x: 598, endPoint y: 299, distance: 62.9
click at [598, 299] on input "DOUBLE STING MUSIC PUB. CO." at bounding box center [752, 298] width 704 height 30
type input "DOUBLE STING MUSIC"
click at [1009, 366] on button "Search" at bounding box center [1056, 382] width 95 height 32
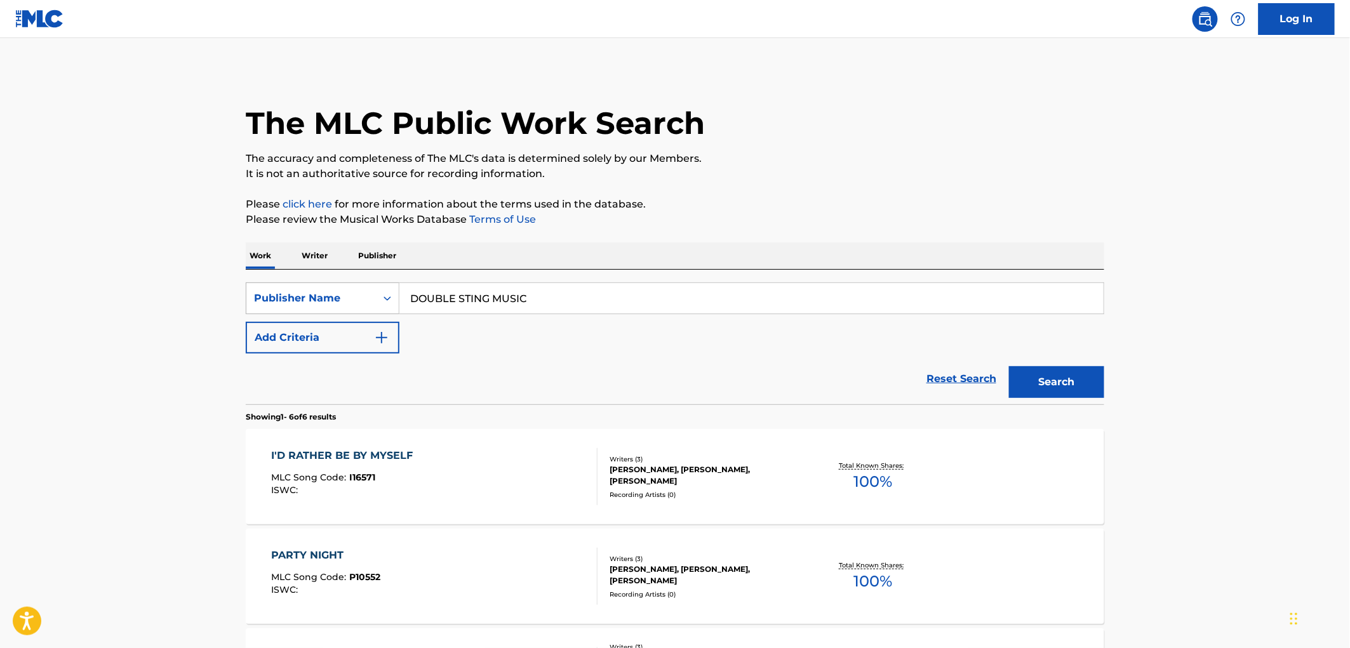
drag, startPoint x: 560, startPoint y: 297, endPoint x: 370, endPoint y: 303, distance: 190.0
click at [370, 303] on div "SearchWithCriteria17e57a69-19b2-4dda-adb4-3514f88badf9 Publisher Name DOUBLE ST…" at bounding box center [675, 299] width 859 height 32
click at [1071, 389] on button "Search" at bounding box center [1056, 382] width 95 height 32
click at [372, 491] on div "ISWC :" at bounding box center [346, 491] width 148 height 10
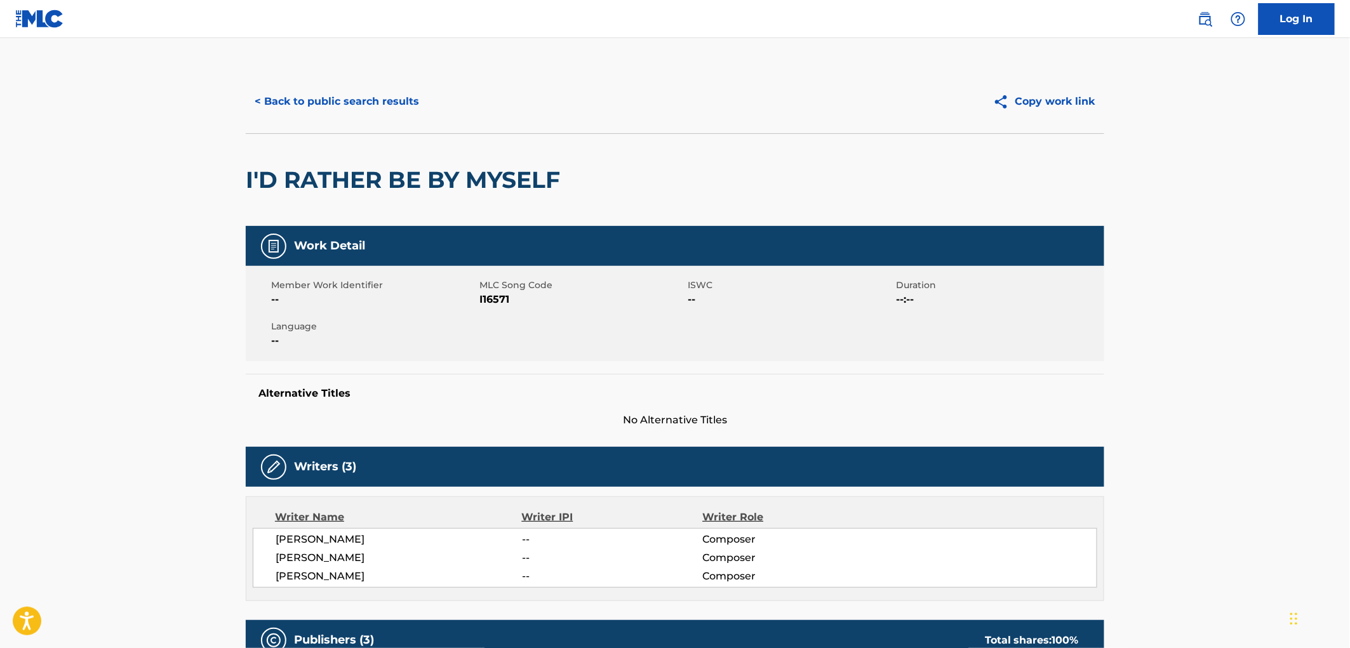
click at [357, 96] on button "< Back to public search results" at bounding box center [337, 102] width 182 height 32
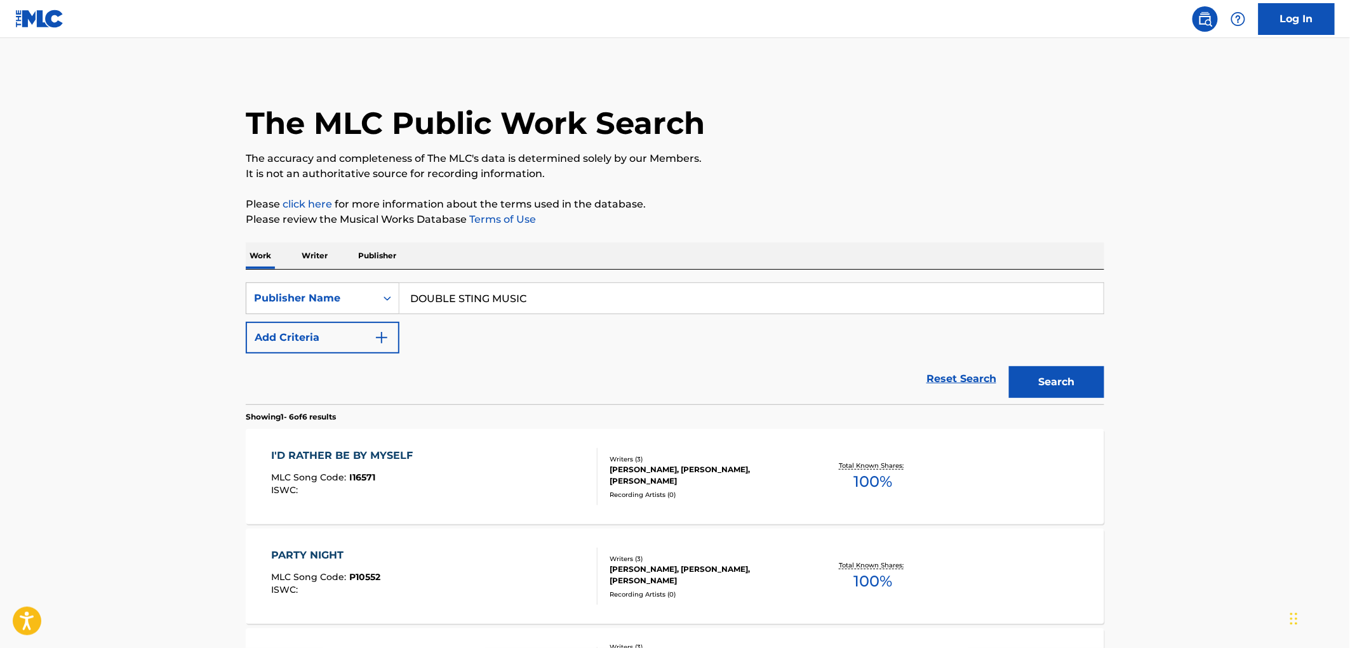
click at [535, 288] on input "DOUBLE STING MUSIC" at bounding box center [752, 298] width 704 height 30
drag, startPoint x: 532, startPoint y: 297, endPoint x: 401, endPoint y: 297, distance: 130.8
click at [401, 297] on input "DOUBLE STING MUSIC" at bounding box center [752, 298] width 704 height 30
paste input "SONG DOCTOR"
type input "SONG DOCTOR MUSIC"
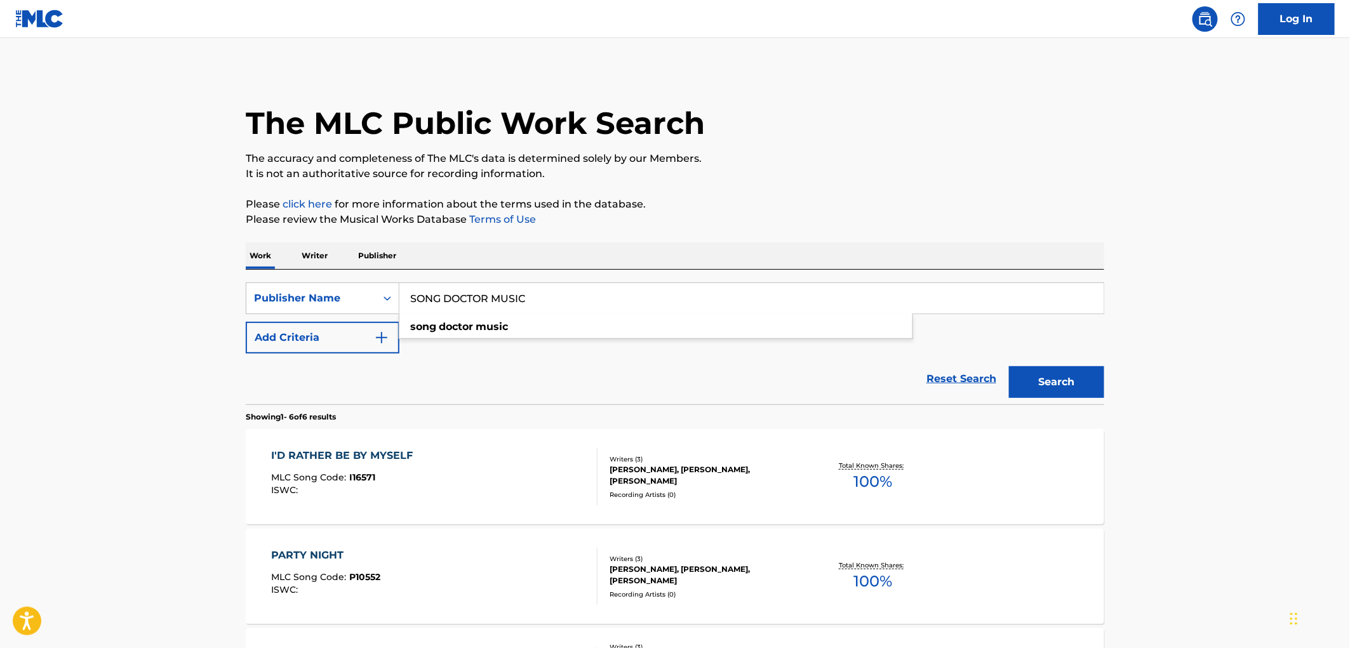
click at [1037, 377] on button "Search" at bounding box center [1056, 382] width 95 height 32
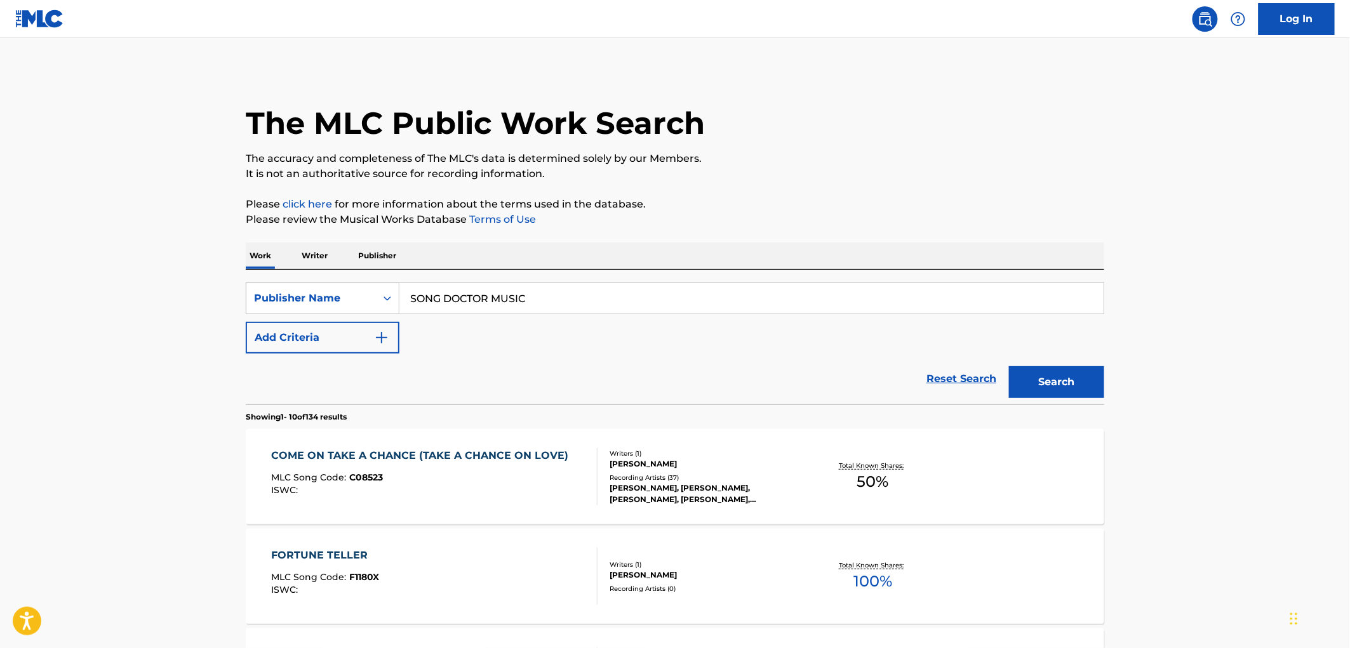
click at [380, 473] on span "C08523" at bounding box center [367, 477] width 34 height 11
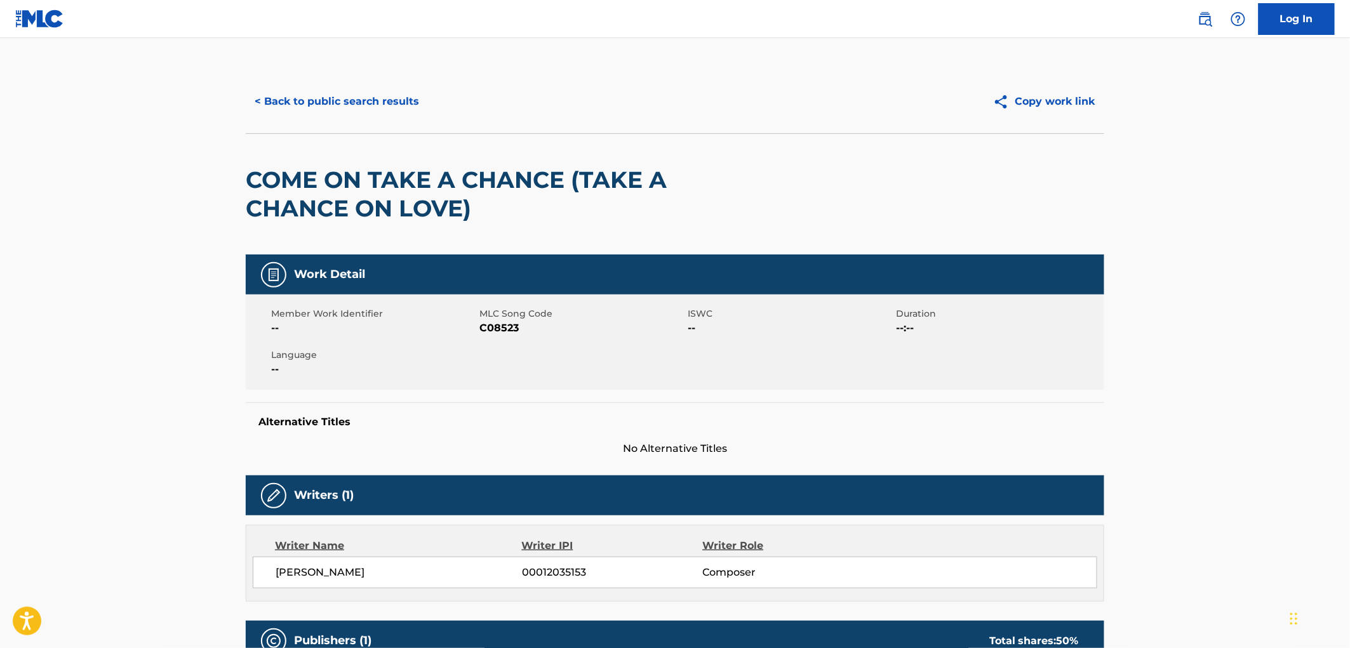
click at [339, 106] on button "< Back to public search results" at bounding box center [337, 102] width 182 height 32
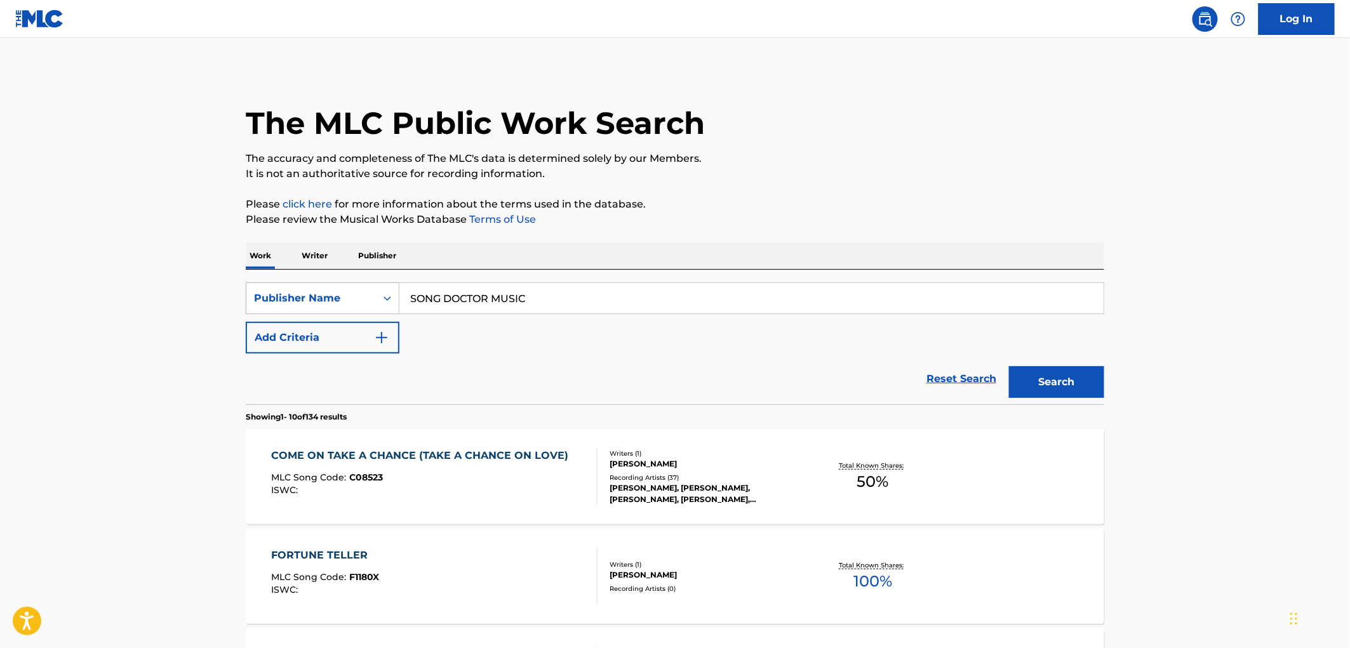
drag, startPoint x: 534, startPoint y: 299, endPoint x: 291, endPoint y: 302, distance: 243.3
click at [283, 302] on div "SearchWithCriteria17e57a69-19b2-4dda-adb4-3514f88badf9 Publisher Name SONG DOCT…" at bounding box center [675, 299] width 859 height 32
paste input "THE TUNE ROOM, INC."
drag, startPoint x: 499, startPoint y: 299, endPoint x: 741, endPoint y: 286, distance: 241.7
click at [741, 286] on input "THE TUNE ROOM, INC." at bounding box center [752, 298] width 704 height 30
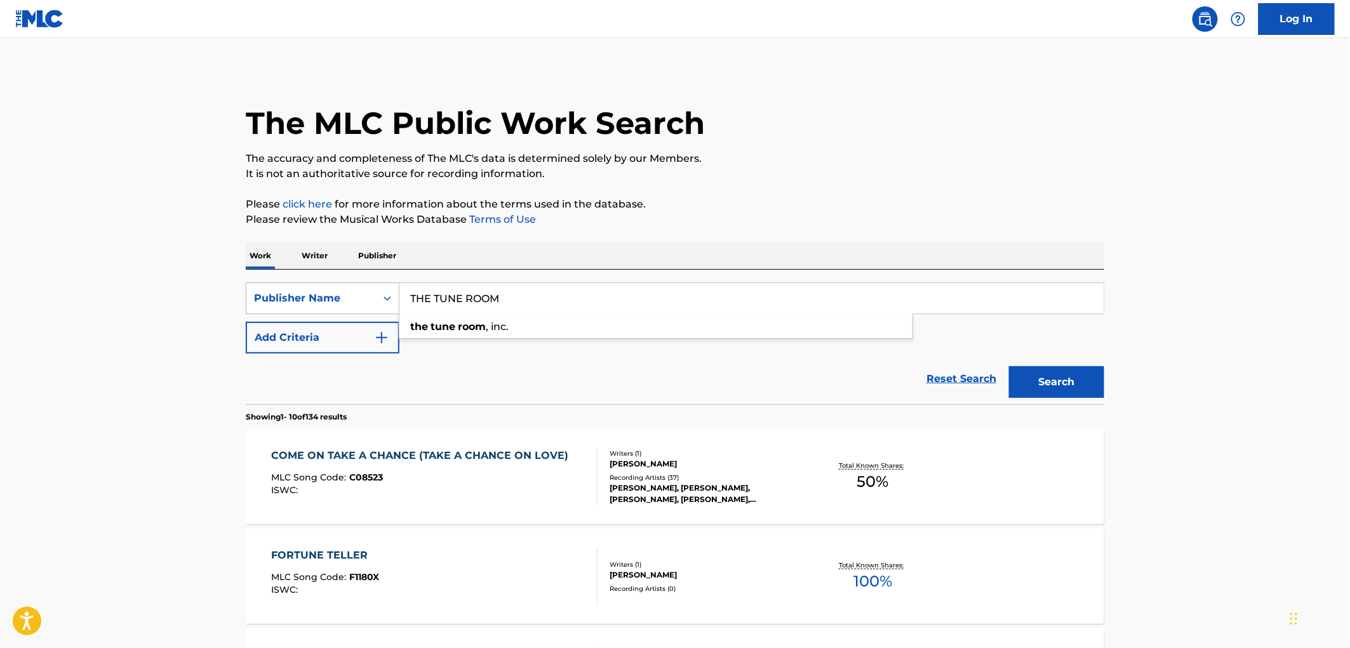
drag, startPoint x: 398, startPoint y: 312, endPoint x: 363, endPoint y: 309, distance: 35.7
click at [363, 309] on div "SearchWithCriteria17e57a69-19b2-4dda-adb4-3514f88badf9 Publisher Name THE TUNE …" at bounding box center [675, 299] width 859 height 32
type input "THE TUNE ROOM"
click at [1059, 389] on button "Search" at bounding box center [1056, 382] width 95 height 32
click at [378, 481] on span "DA2TOM" at bounding box center [370, 477] width 41 height 11
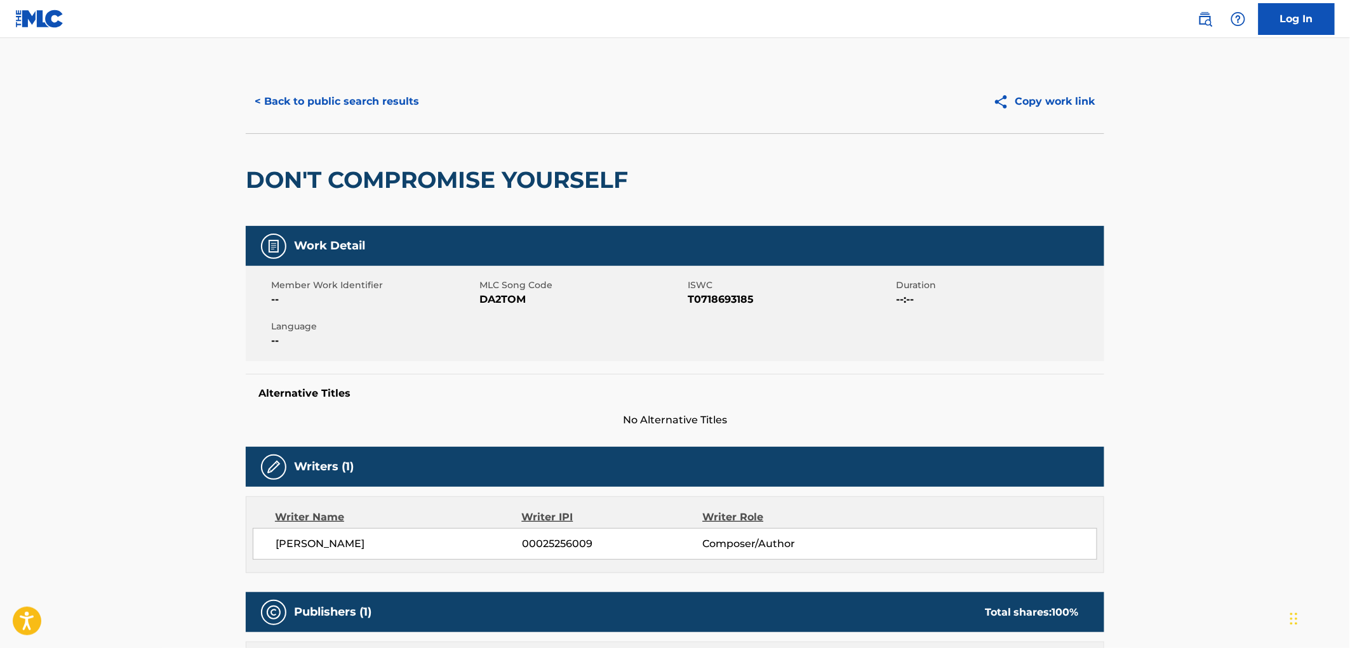
click at [304, 95] on button "< Back to public search results" at bounding box center [337, 102] width 182 height 32
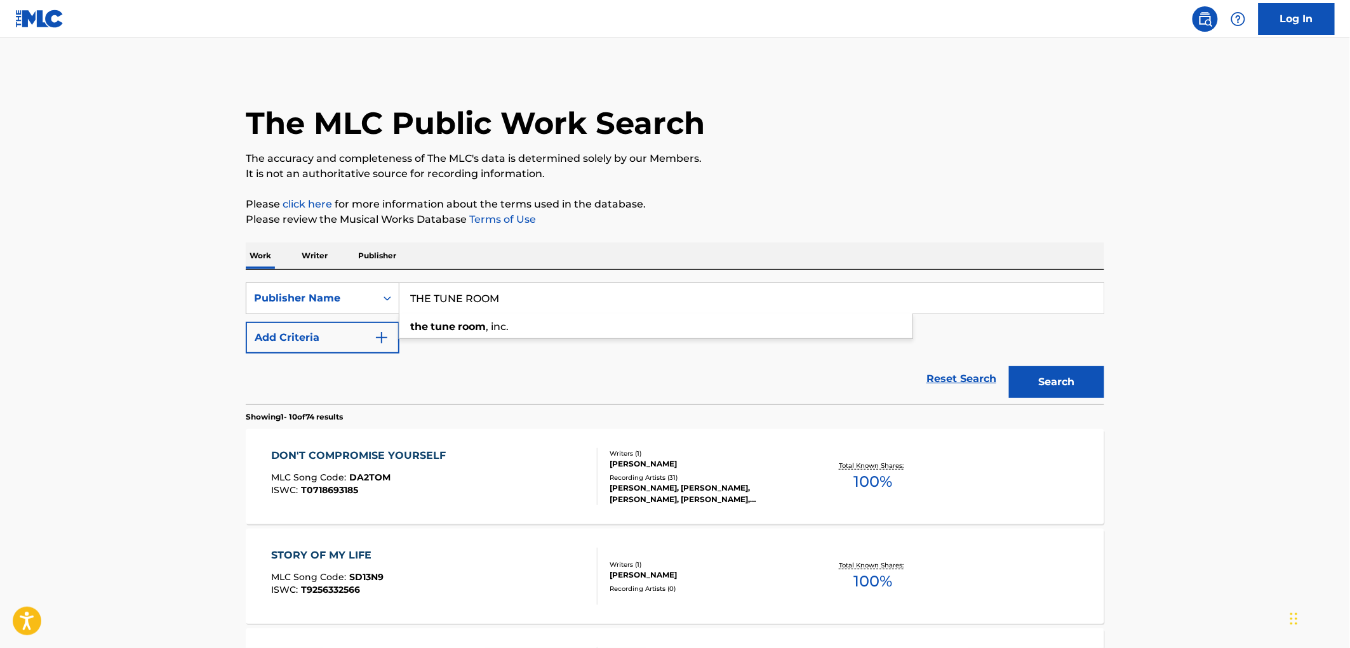
drag, startPoint x: 530, startPoint y: 289, endPoint x: 410, endPoint y: 304, distance: 120.9
click at [410, 304] on input "THE TUNE ROOM" at bounding box center [752, 298] width 704 height 30
paste input "[PERSON_NAME]"
type input "[PERSON_NAME]"
click at [1017, 370] on button "Search" at bounding box center [1056, 382] width 95 height 32
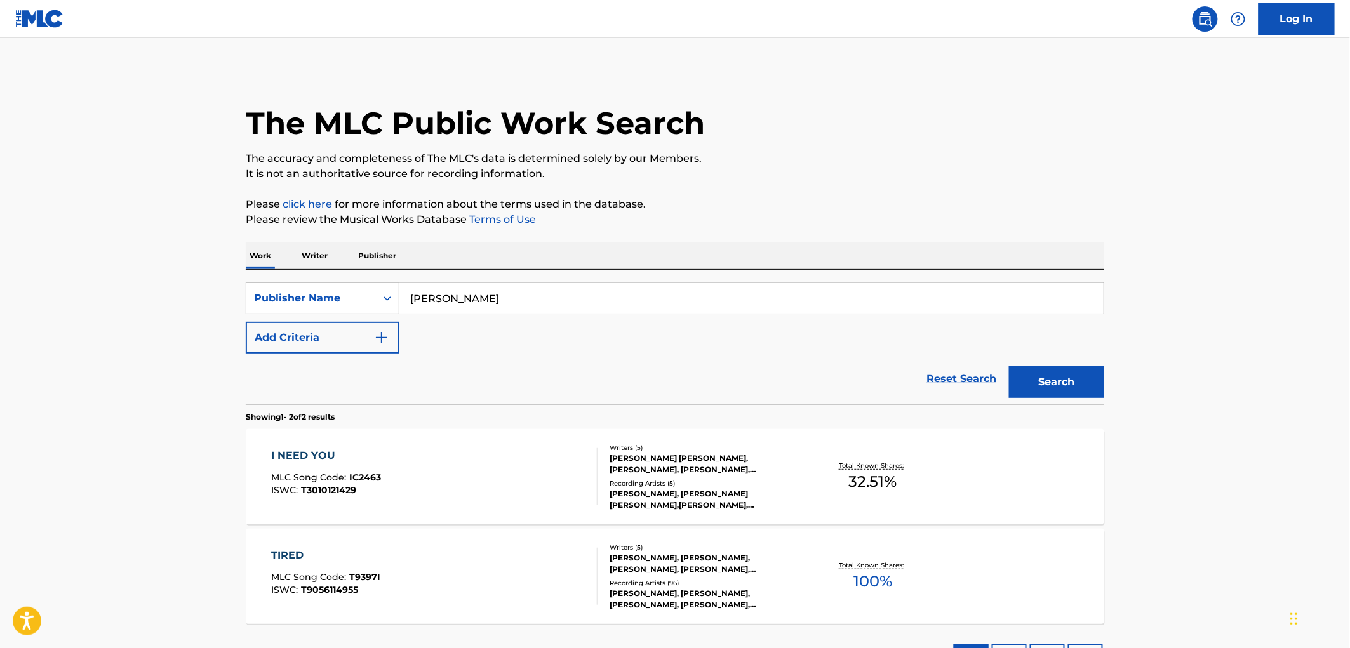
click at [386, 478] on div "I NEED YOU MLC Song Code : IC2463 ISWC : T3010121429" at bounding box center [435, 476] width 326 height 57
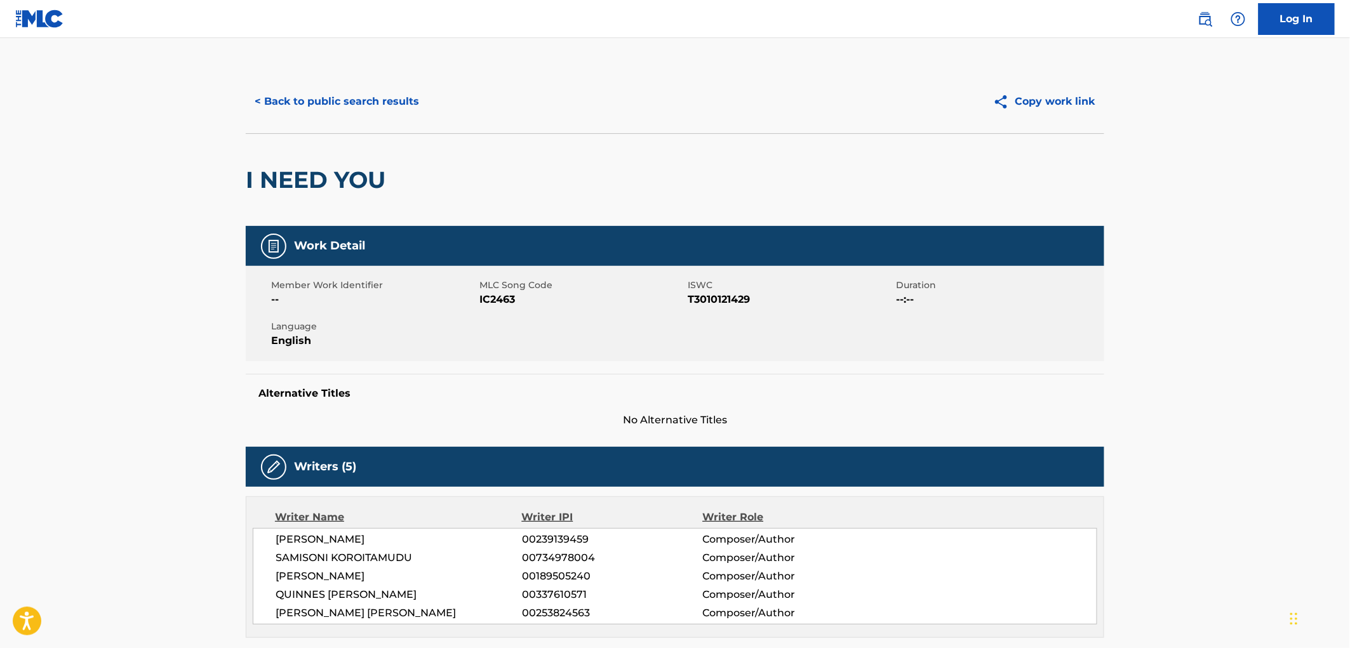
click at [357, 111] on button "< Back to public search results" at bounding box center [337, 102] width 182 height 32
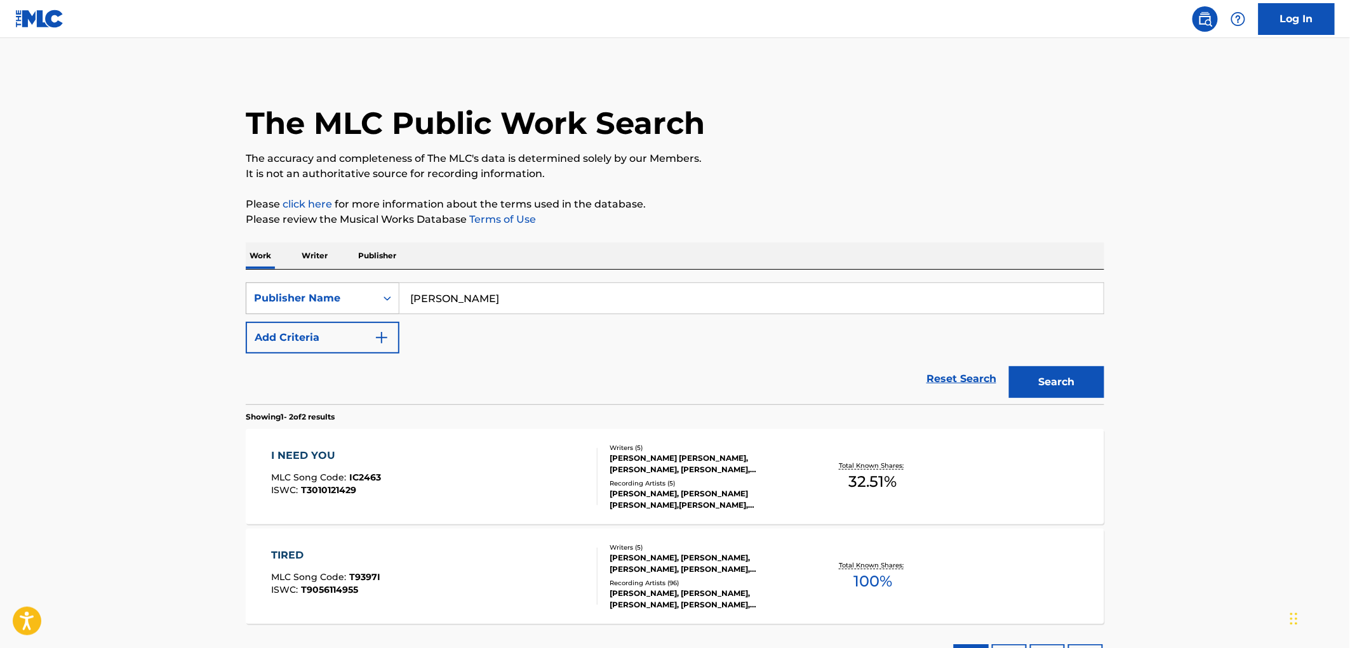
drag, startPoint x: 523, startPoint y: 296, endPoint x: 285, endPoint y: 302, distance: 238.2
click at [283, 301] on div "SearchWithCriteria17e57a69-19b2-4dda-adb4-3514f88badf9 Publisher Name [PERSON_N…" at bounding box center [675, 299] width 859 height 32
paste input "LATTE PUBL."
drag, startPoint x: 474, startPoint y: 303, endPoint x: 497, endPoint y: 315, distance: 25.9
click at [497, 315] on div "SearchWithCriteria17e57a69-19b2-4dda-adb4-3514f88badf9 Publisher Name [PERSON_N…" at bounding box center [675, 318] width 859 height 71
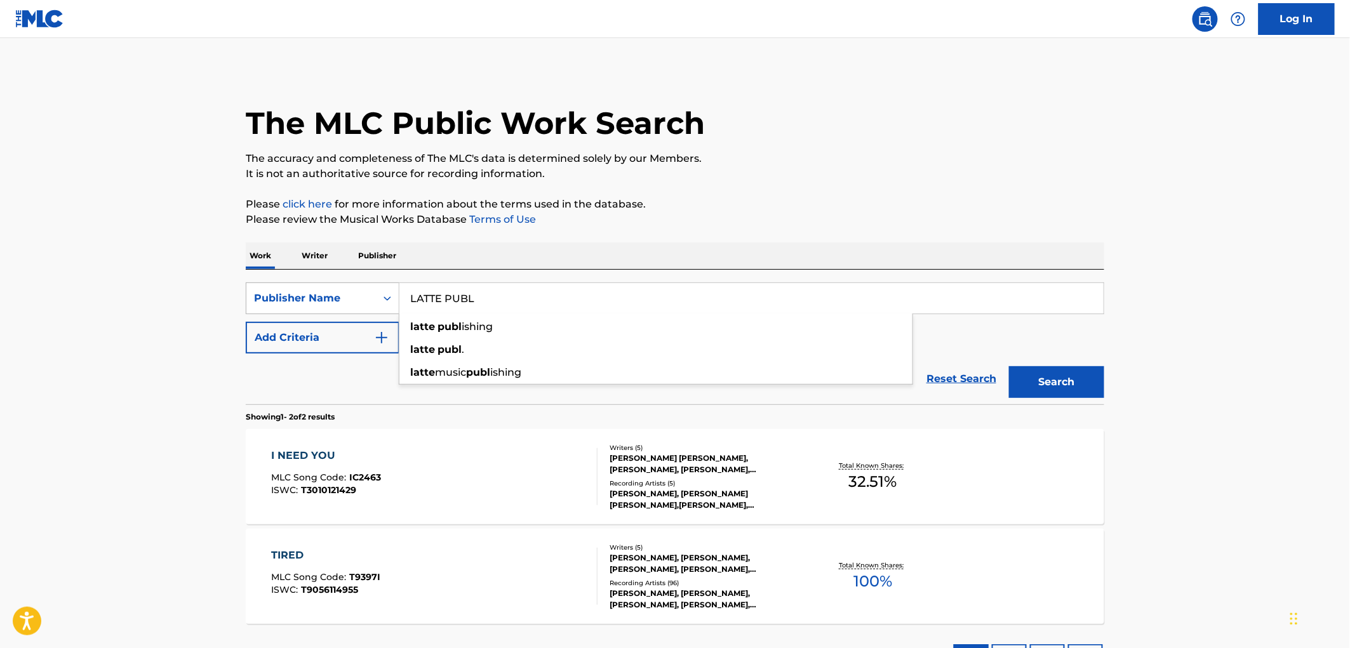
drag, startPoint x: 481, startPoint y: 305, endPoint x: 350, endPoint y: 304, distance: 131.5
click at [350, 304] on div "SearchWithCriteria17e57a69-19b2-4dda-adb4-3514f88badf9 Publisher Name [PERSON_N…" at bounding box center [675, 299] width 859 height 32
type input "LATTE PUBL"
click at [1042, 373] on button "Search" at bounding box center [1056, 382] width 95 height 32
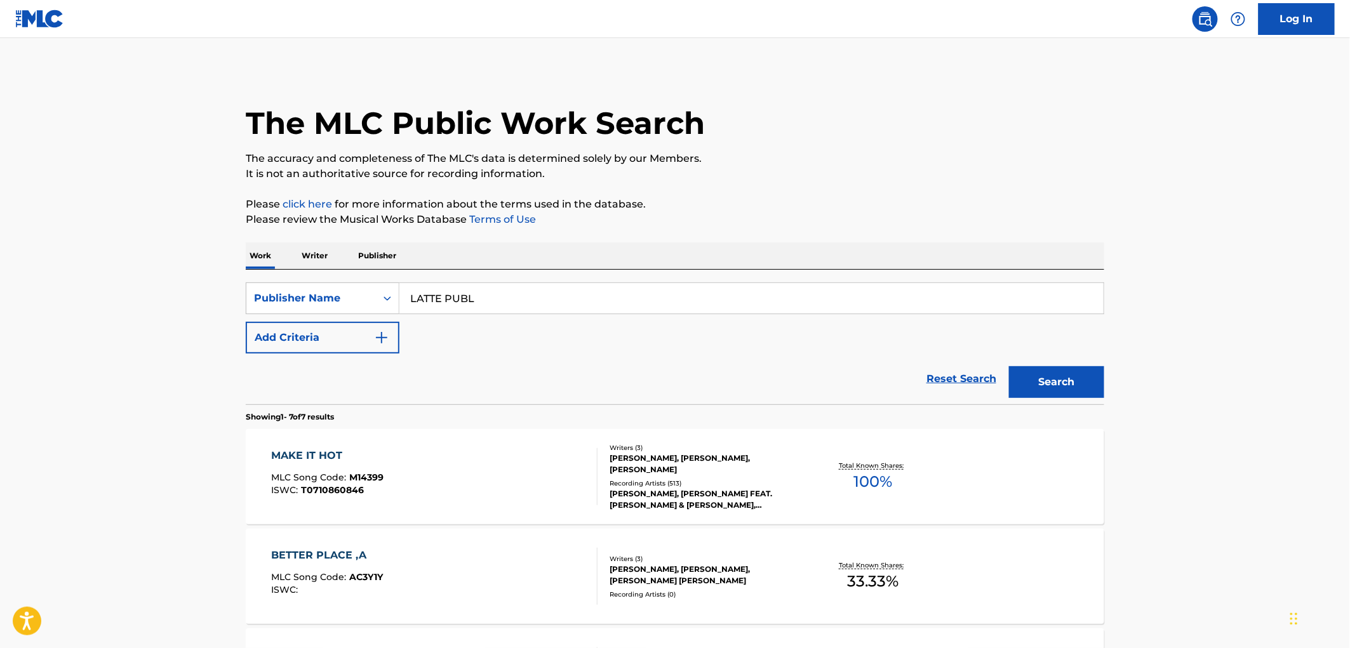
click at [373, 478] on span "M14399" at bounding box center [367, 477] width 34 height 11
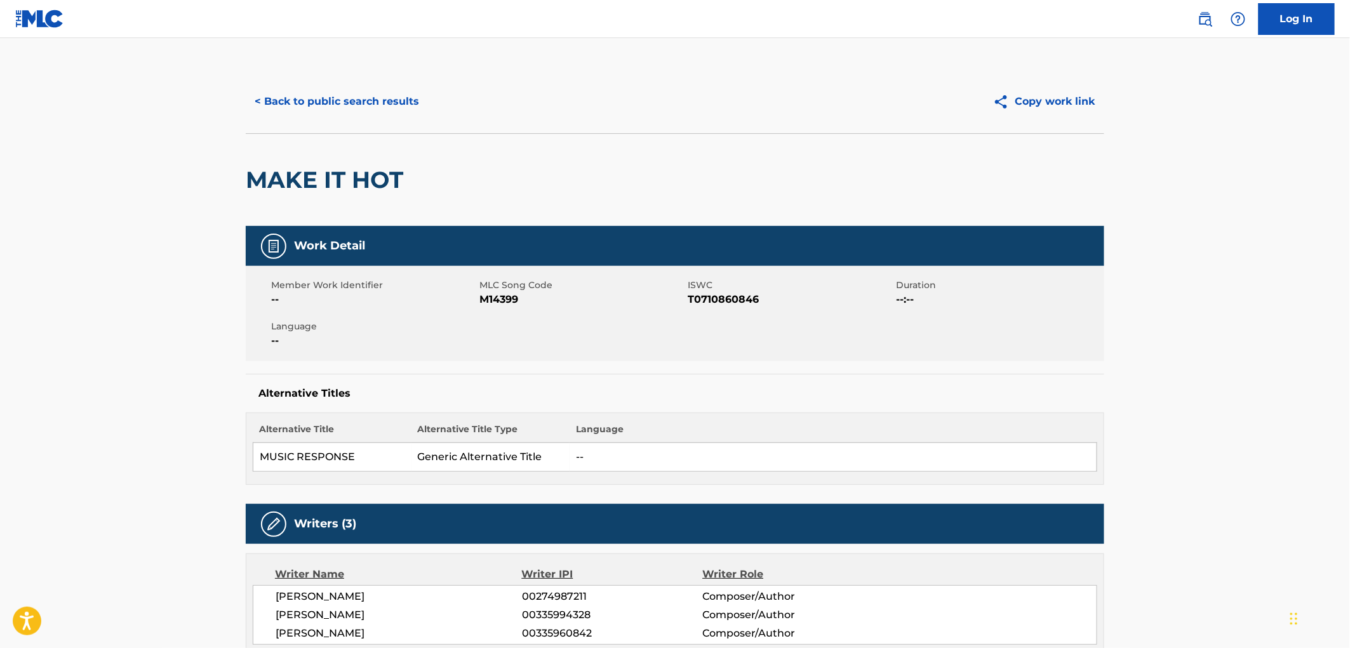
click at [354, 99] on button "< Back to public search results" at bounding box center [337, 102] width 182 height 32
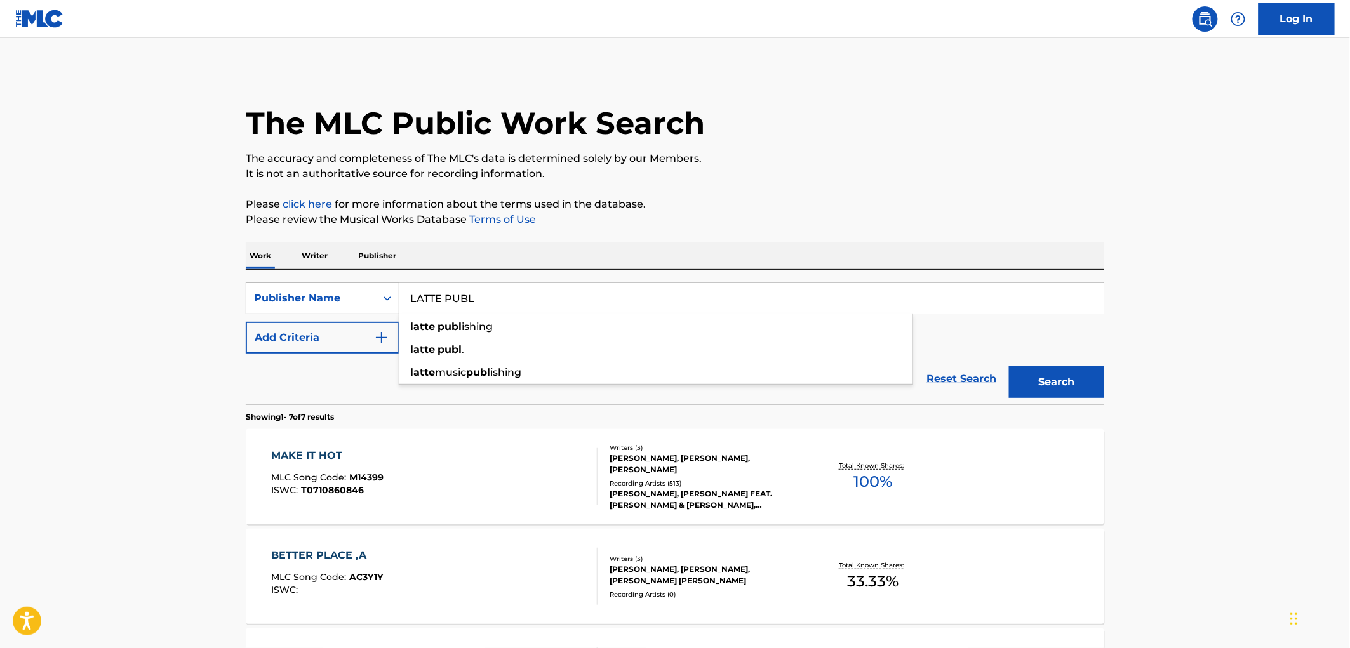
drag, startPoint x: 475, startPoint y: 297, endPoint x: 356, endPoint y: 296, distance: 118.8
click at [309, 295] on div "SearchWithCriteria17e57a69-19b2-4dda-adb4-3514f88badf9 Publisher Name [PERSON_N…" at bounding box center [675, 299] width 859 height 32
paste input "ishing"
type input "LATTE PUBLishing"
click at [1064, 385] on button "Search" at bounding box center [1056, 382] width 95 height 32
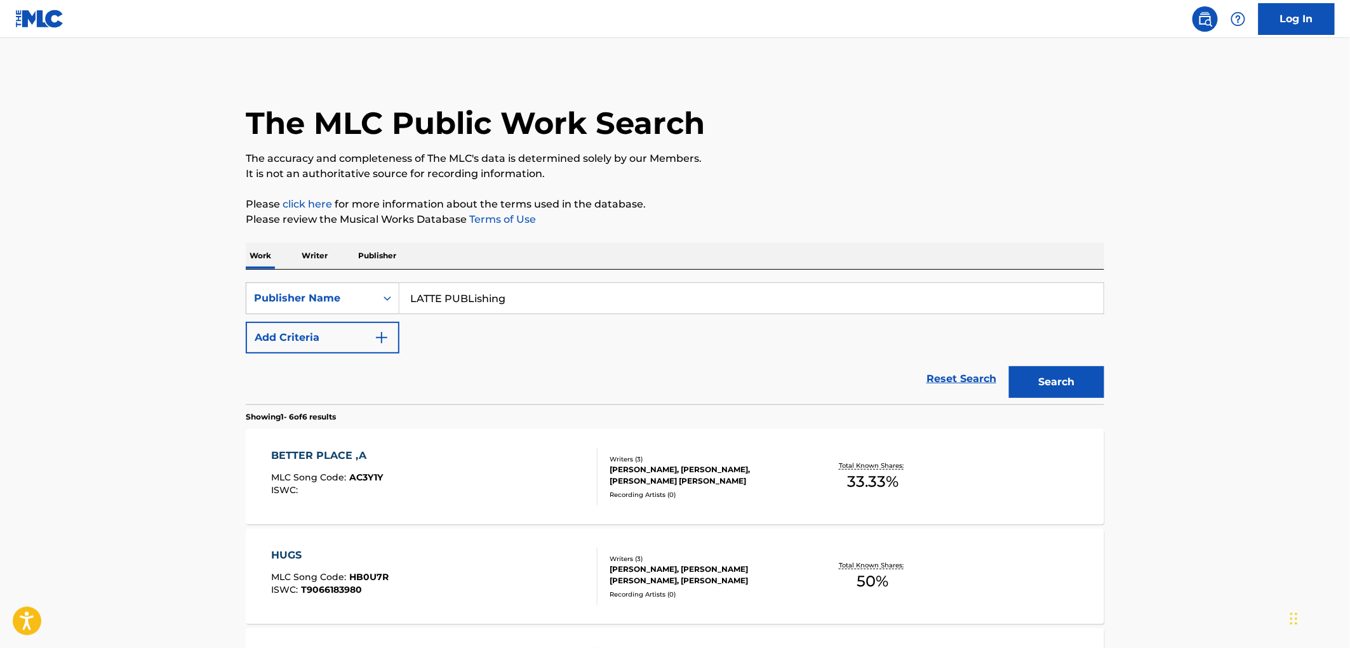
click at [379, 486] on div "ISWC :" at bounding box center [328, 491] width 112 height 10
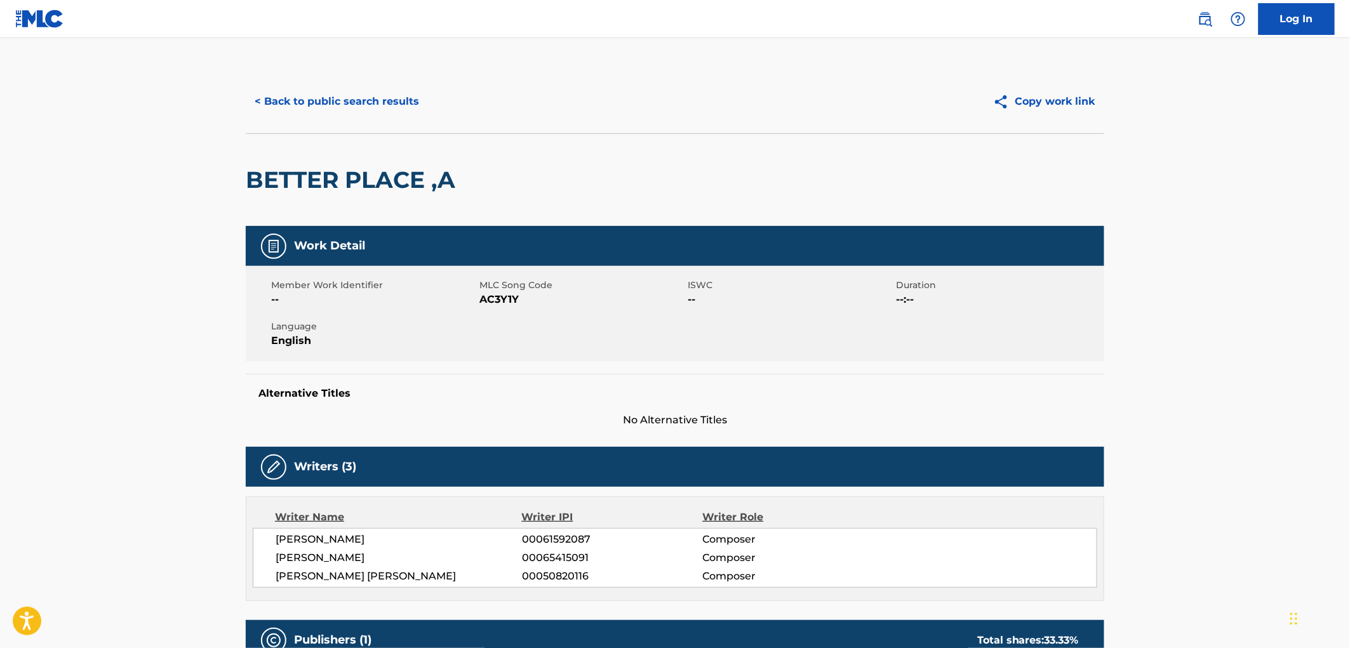
scroll to position [353, 0]
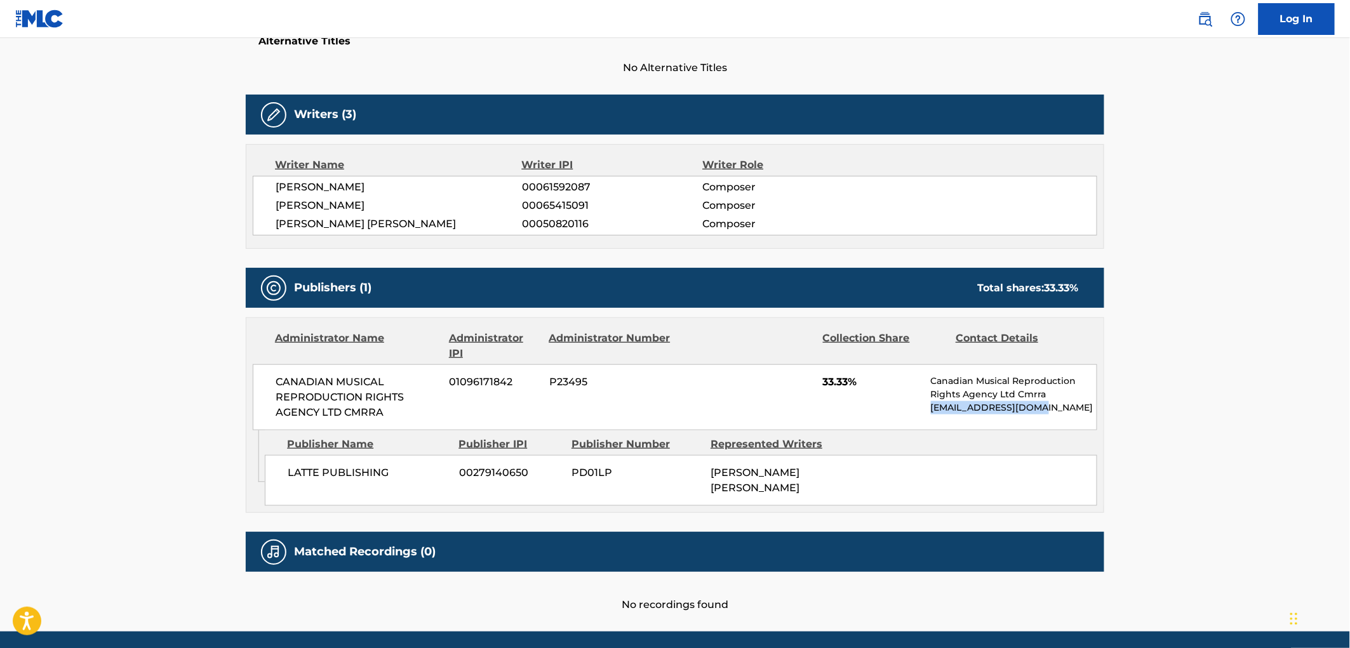
drag, startPoint x: 1039, startPoint y: 408, endPoint x: 924, endPoint y: 410, distance: 115.0
click at [924, 410] on div "CANADIAN MUSICAL REPRODUCTION RIGHTS AGENCY LTD CMRRA 01096171842 P23495 33.33%…" at bounding box center [675, 398] width 845 height 66
copy p "[EMAIL_ADDRESS][DOMAIN_NAME]"
drag, startPoint x: 1054, startPoint y: 394, endPoint x: 930, endPoint y: 382, distance: 124.5
click at [931, 382] on p "Canadian Musical Reproduction Rights Agency Ltd Cmrra" at bounding box center [1014, 388] width 166 height 27
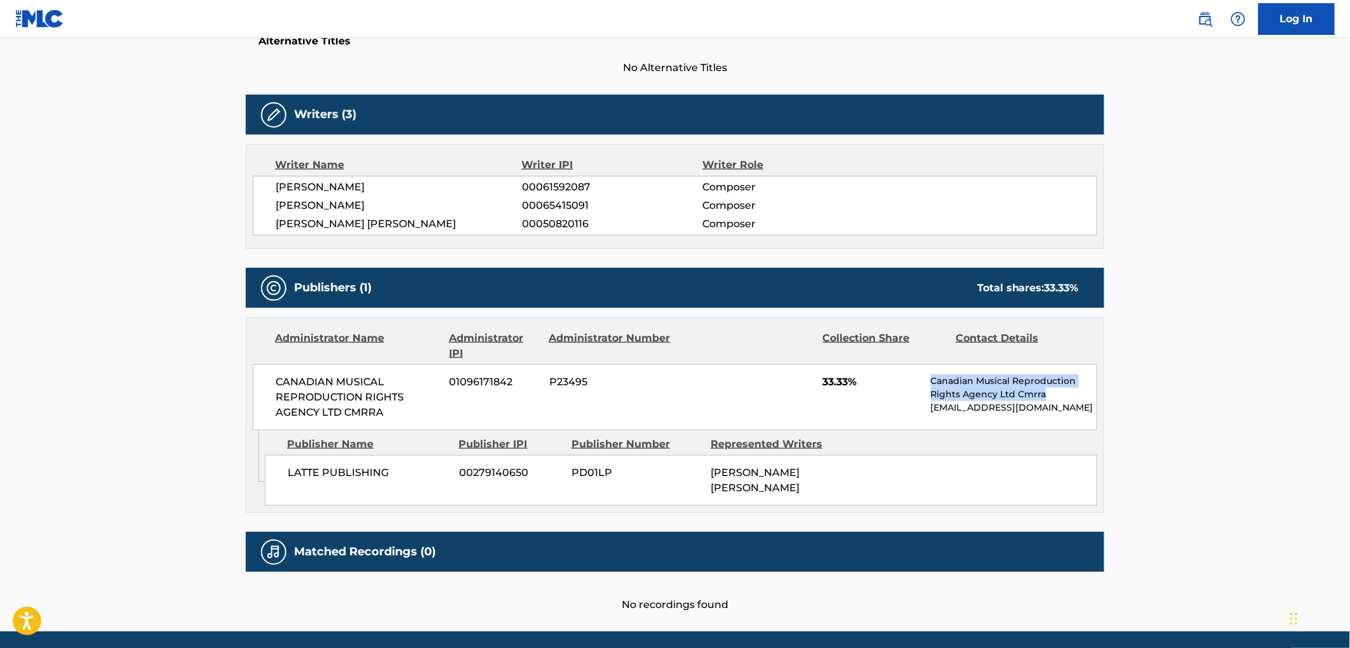
copy p "Canadian Musical Reproduction Rights Agency Ltd Cmrra"
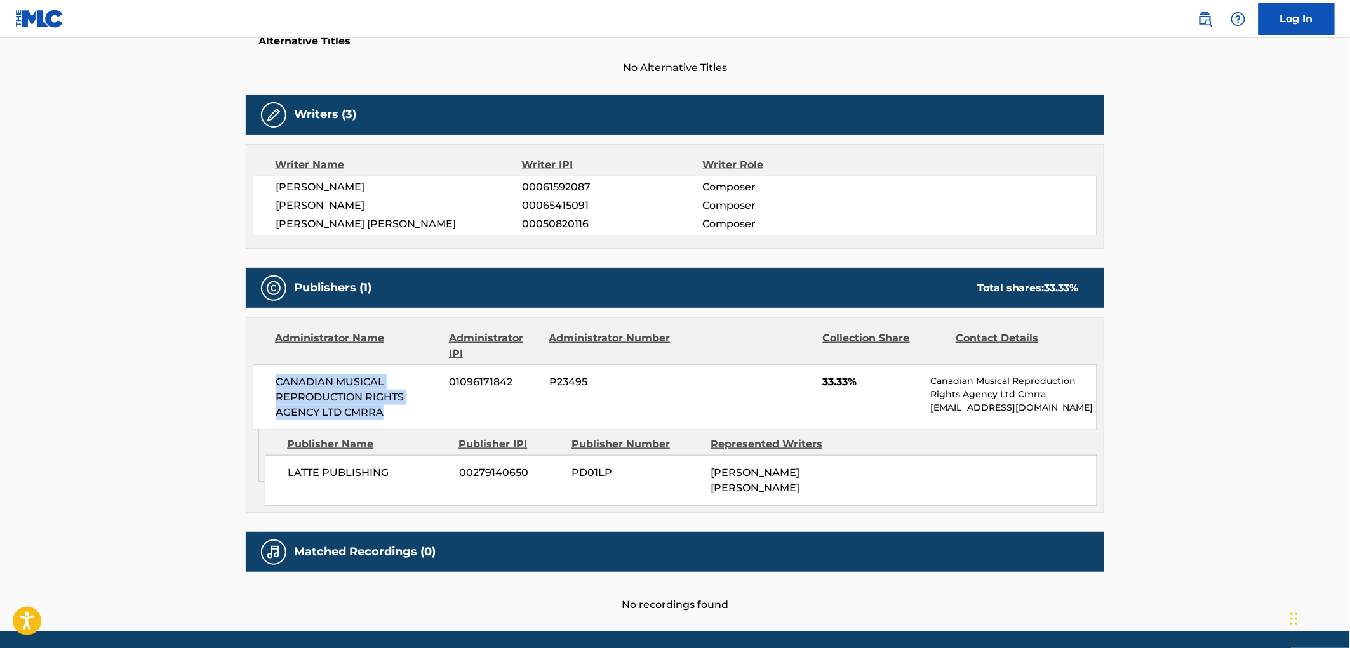
drag, startPoint x: 386, startPoint y: 413, endPoint x: 270, endPoint y: 386, distance: 119.3
click at [270, 386] on div "CANADIAN MUSICAL REPRODUCTION RIGHTS AGENCY LTD CMRRA 01096171842 P23495 33.33%…" at bounding box center [675, 398] width 845 height 66
copy span "CANADIAN MUSICAL REPRODUCTION RIGHTS AGENCY LTD CMRRA"
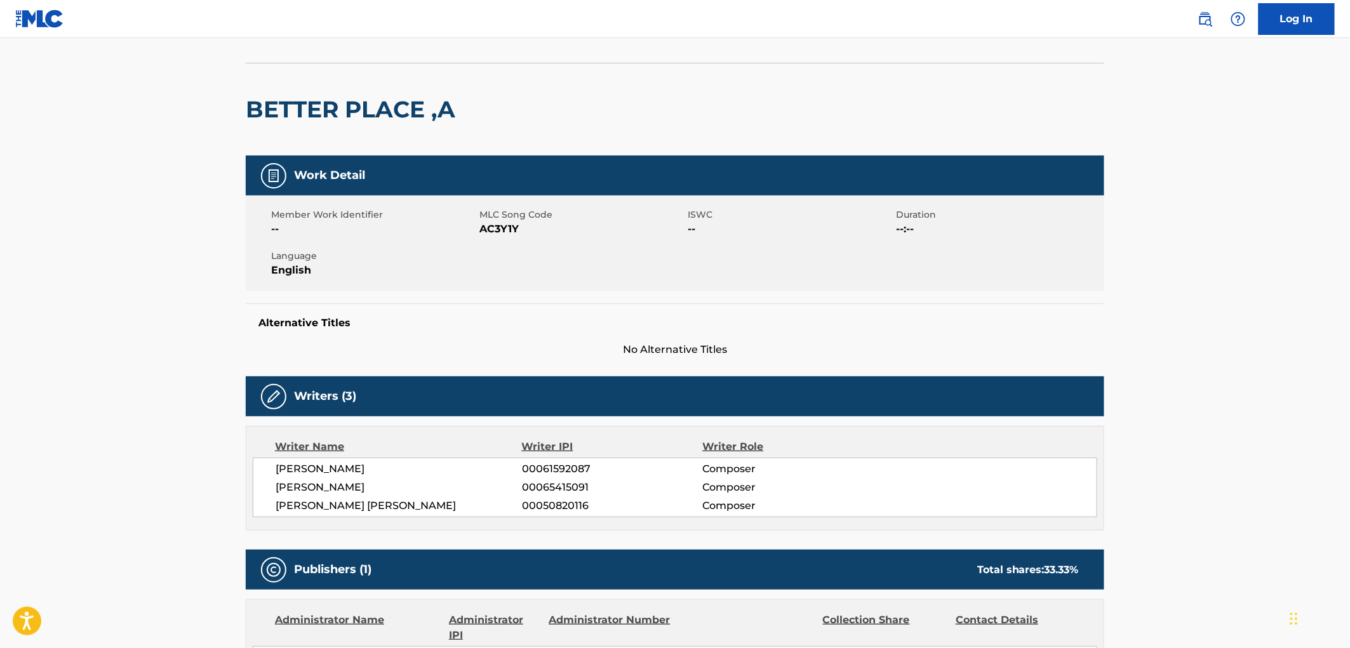
scroll to position [0, 0]
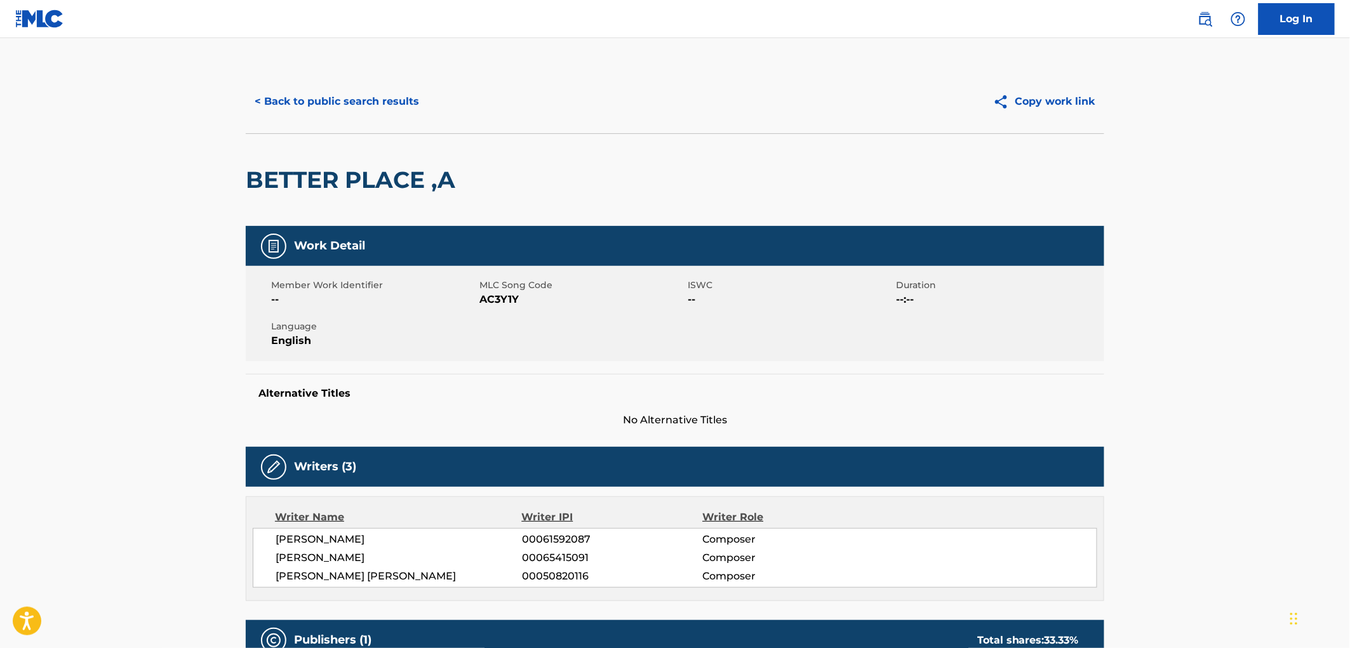
click at [404, 83] on div "< Back to public search results Copy work link" at bounding box center [675, 102] width 859 height 64
click at [405, 104] on button "< Back to public search results" at bounding box center [337, 102] width 182 height 32
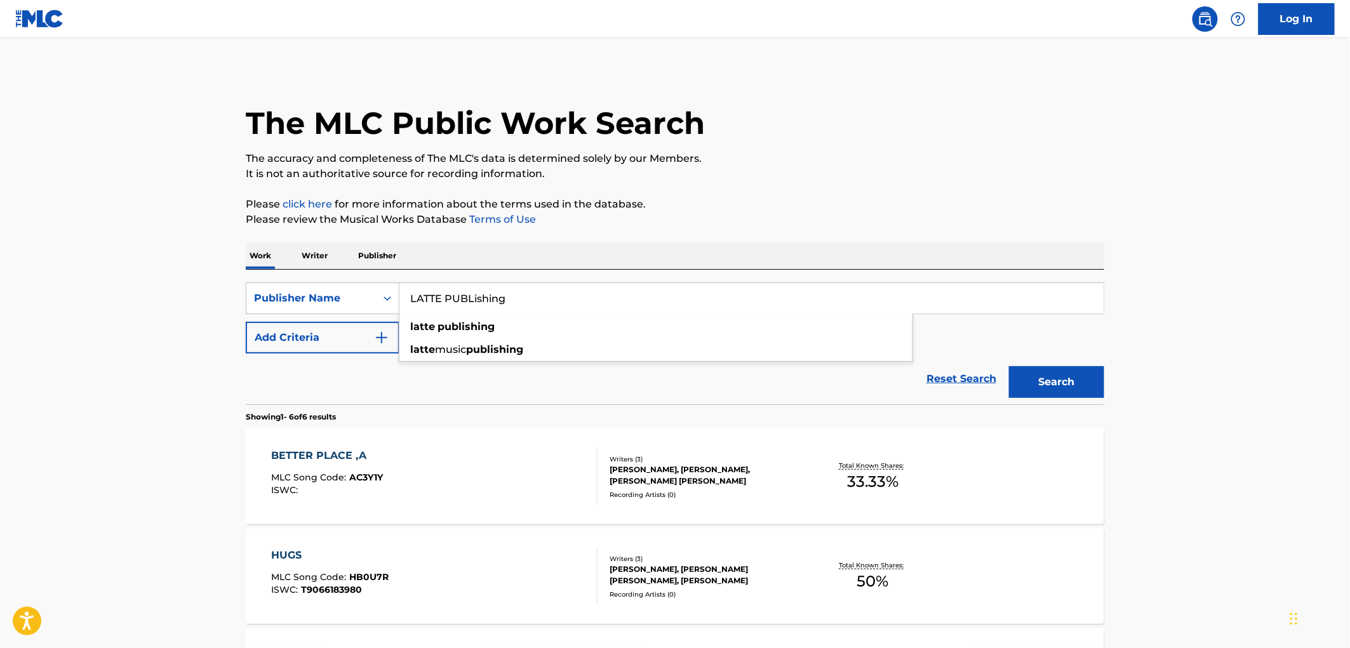
drag, startPoint x: 518, startPoint y: 305, endPoint x: 400, endPoint y: 309, distance: 118.2
click at [400, 309] on input "LATTE PUBLishing" at bounding box center [752, 298] width 704 height 30
paste input "CARRHORN MUSIC CO."
drag, startPoint x: 507, startPoint y: 297, endPoint x: 662, endPoint y: 316, distance: 156.1
click at [662, 316] on div "SearchWithCriteria17e57a69-19b2-4dda-adb4-3514f88badf9 Publisher Name CARRHORN …" at bounding box center [675, 318] width 859 height 71
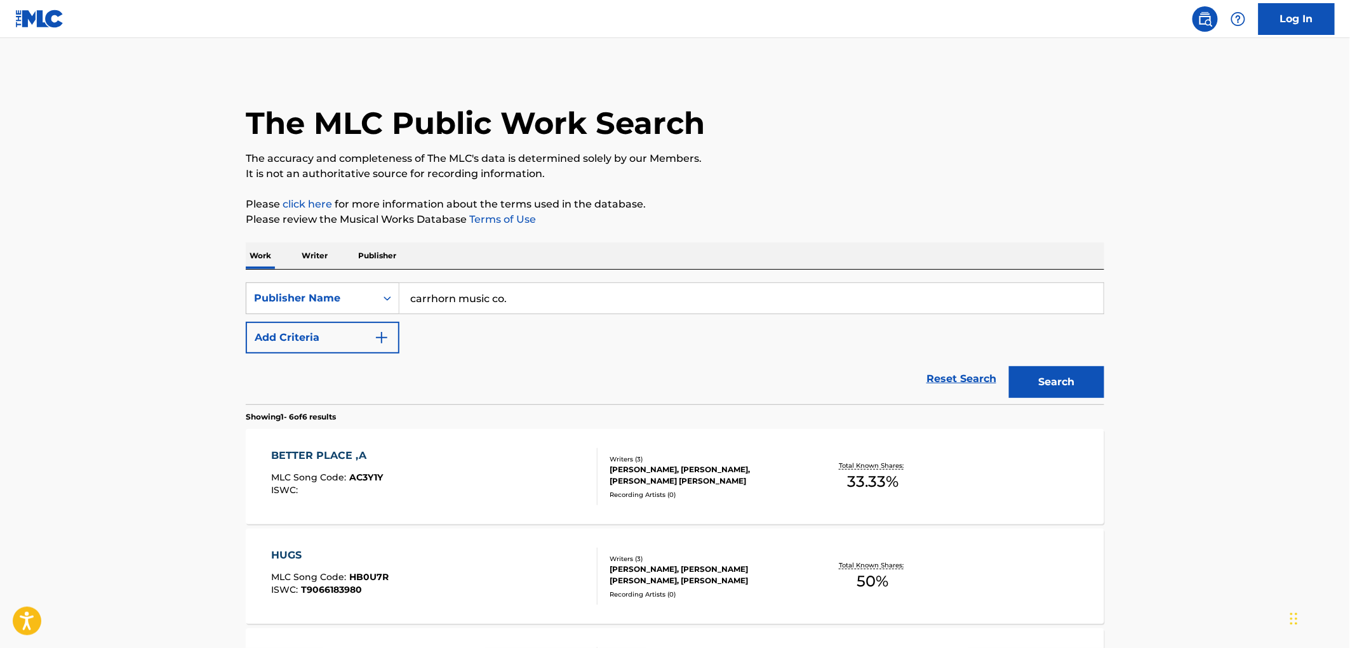
drag, startPoint x: 487, startPoint y: 297, endPoint x: 576, endPoint y: 320, distance: 92.6
click at [576, 320] on div "SearchWithCriteria17e57a69-19b2-4dda-adb4-3514f88badf9 Publisher Name carrhorn …" at bounding box center [675, 318] width 859 height 71
drag, startPoint x: 499, startPoint y: 299, endPoint x: 389, endPoint y: 297, distance: 109.9
click at [389, 297] on div "SearchWithCriteria17e57a69-19b2-4dda-adb4-3514f88badf9 Publisher Name carrhorn …" at bounding box center [675, 299] width 859 height 32
type input "carrhorn music"
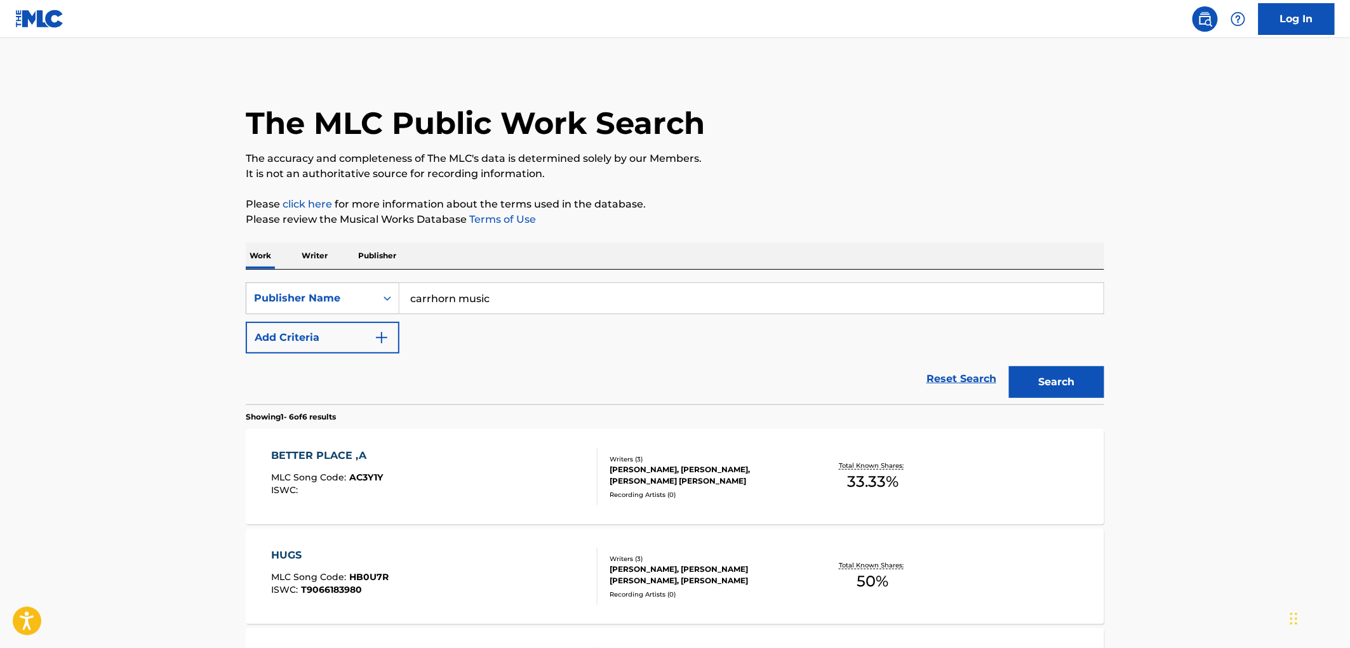
click at [1055, 375] on button "Search" at bounding box center [1056, 382] width 95 height 32
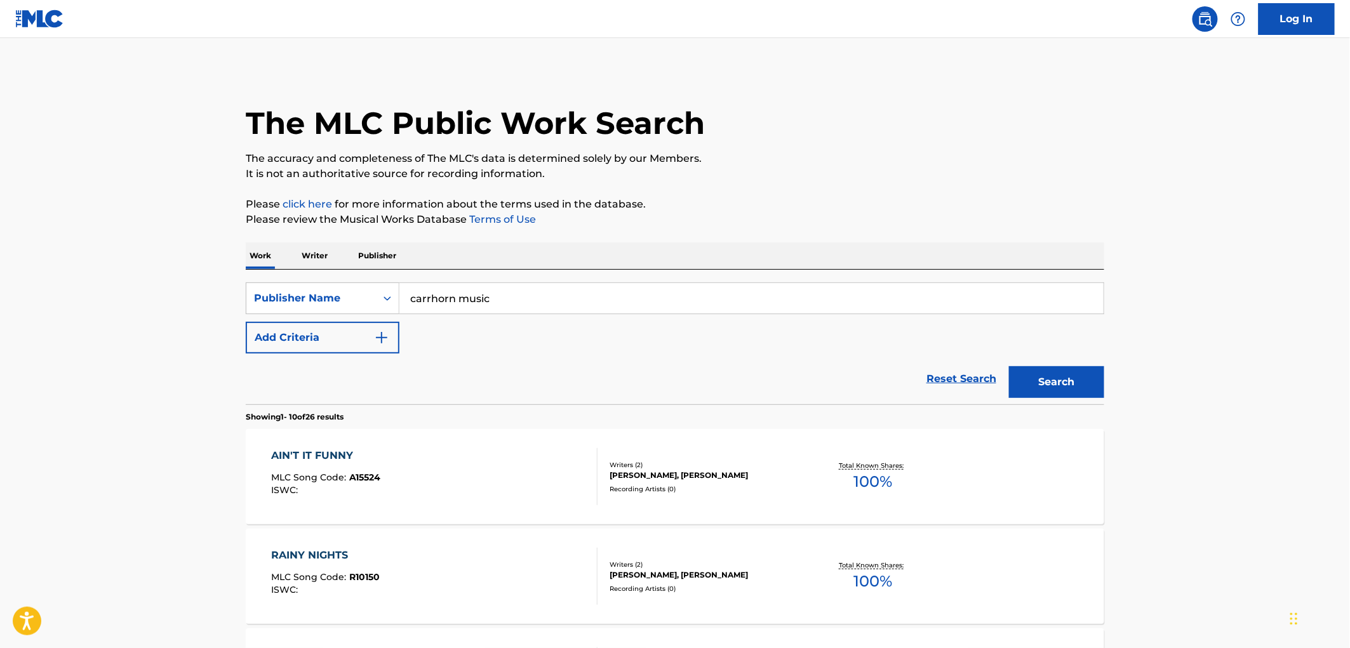
click at [375, 473] on span "A15524" at bounding box center [365, 477] width 31 height 11
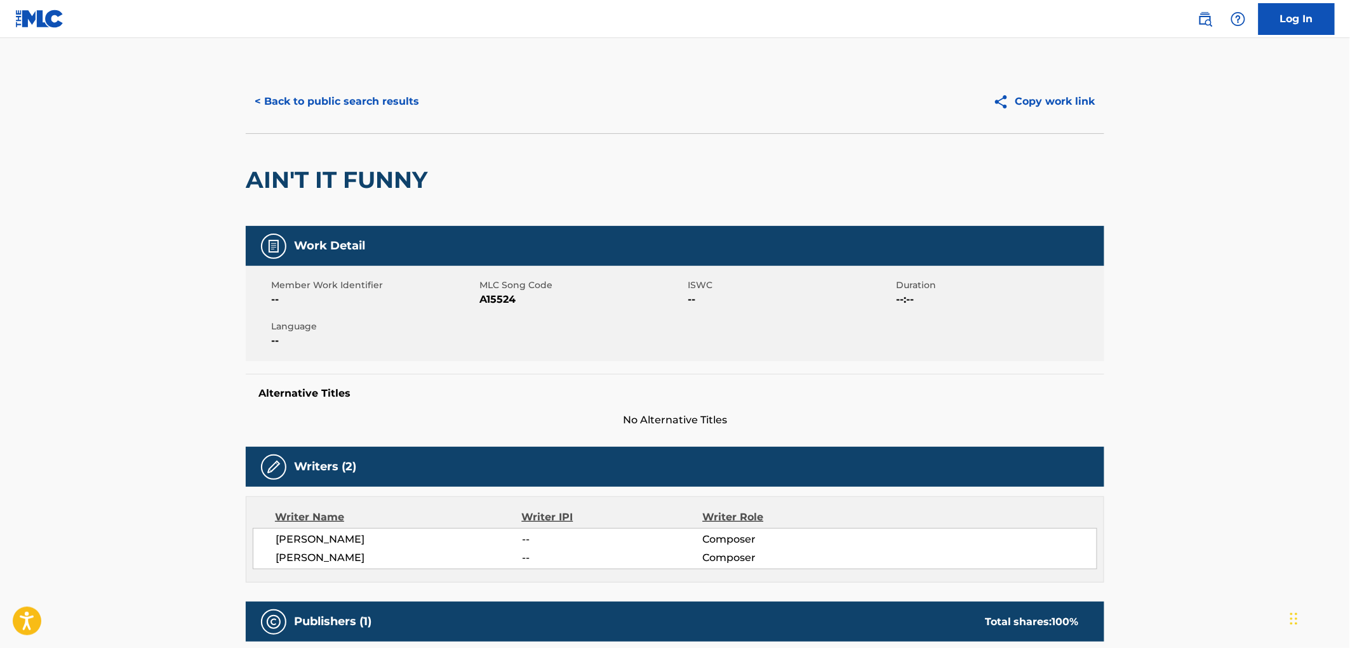
click at [398, 111] on button "< Back to public search results" at bounding box center [337, 102] width 182 height 32
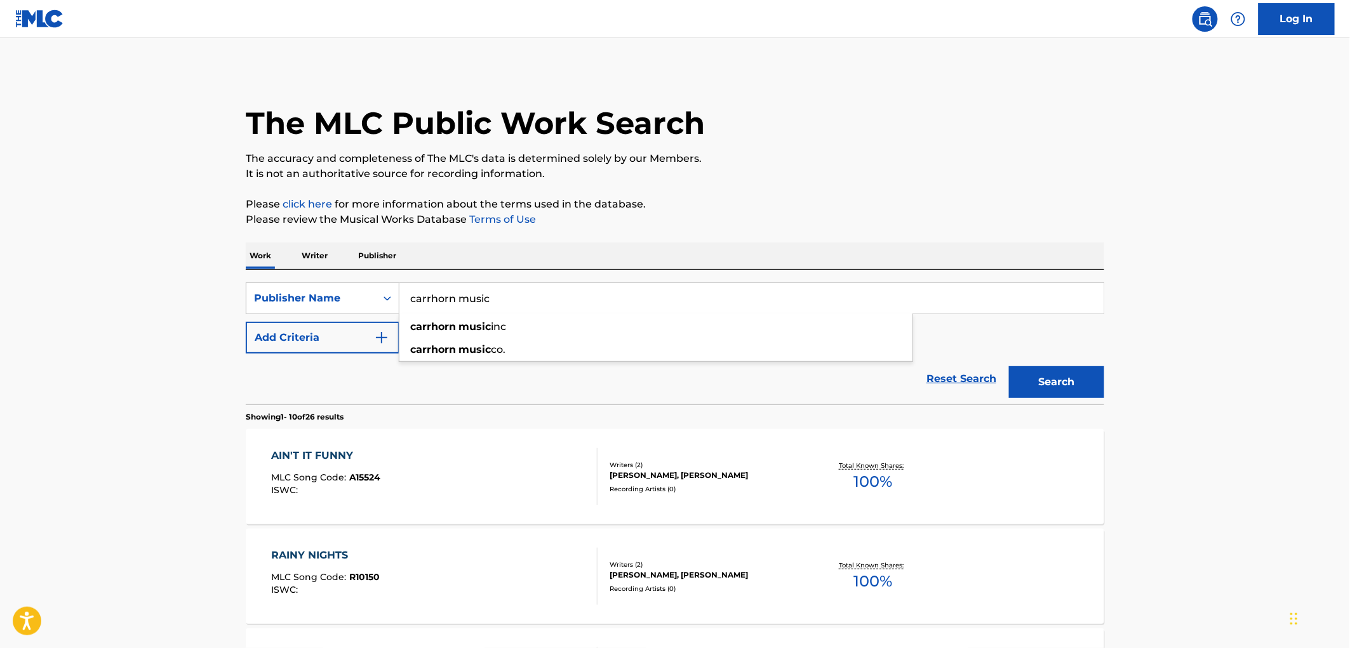
drag, startPoint x: 504, startPoint y: 301, endPoint x: 405, endPoint y: 303, distance: 99.1
click at [405, 303] on input "carrhorn music" at bounding box center [752, 298] width 704 height 30
paste input "CONASAUGA TROUBADORS MUSIC"
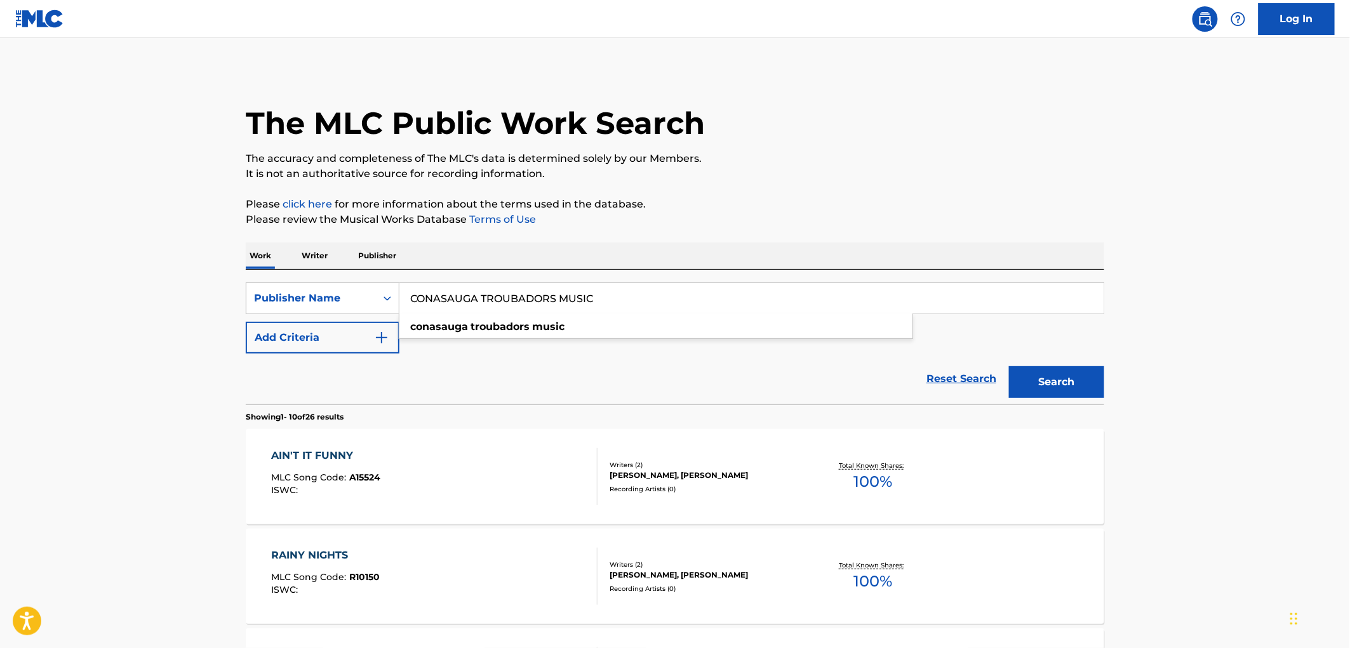
type input "CONASAUGA TROUBADORS MUSIC"
click at [1014, 391] on button "Search" at bounding box center [1056, 382] width 95 height 32
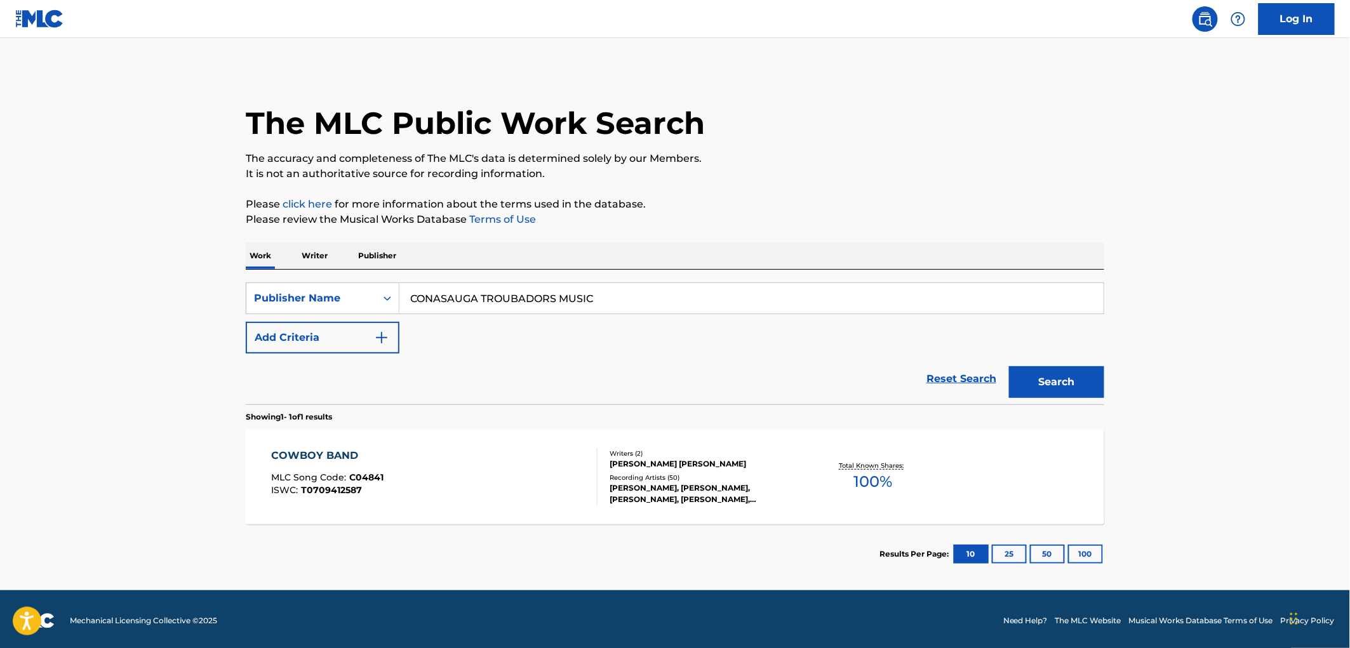
click at [367, 476] on span "C04841" at bounding box center [367, 477] width 34 height 11
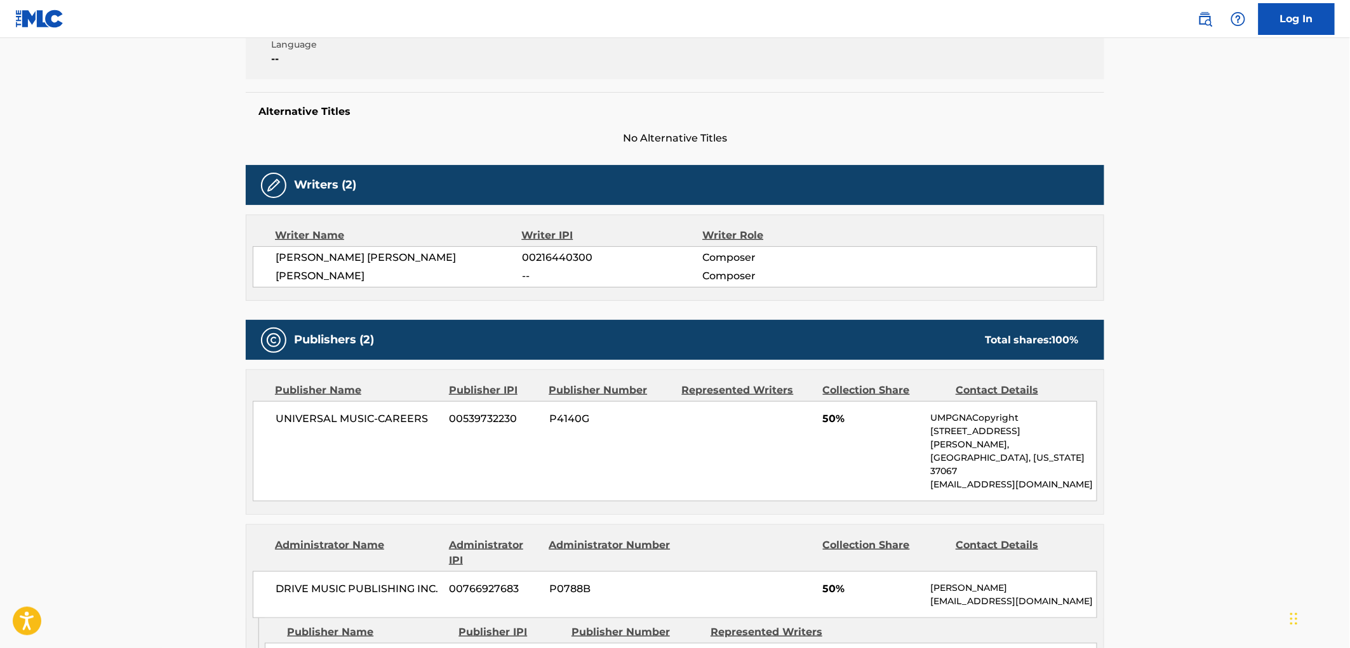
scroll to position [423, 0]
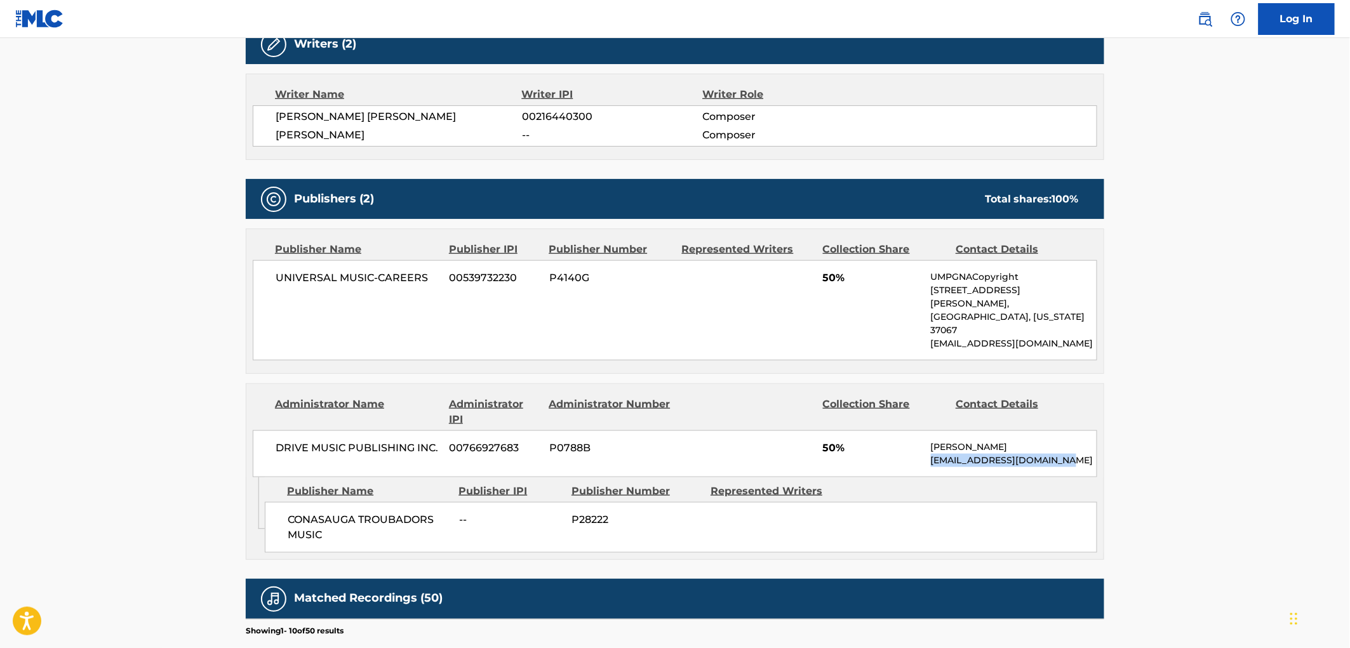
drag, startPoint x: 1089, startPoint y: 441, endPoint x: 929, endPoint y: 445, distance: 160.1
click at [929, 445] on div "DRIVE MUSIC PUBLISHING INC. 00766927683 P0788B 50% [PERSON_NAME] [PERSON_NAME][…" at bounding box center [675, 454] width 845 height 47
copy p "[EMAIL_ADDRESS][DOMAIN_NAME]"
drag, startPoint x: 990, startPoint y: 420, endPoint x: 907, endPoint y: 417, distance: 82.6
click at [907, 431] on div "DRIVE MUSIC PUBLISHING INC. 00766927683 P0788B 50% [PERSON_NAME] [PERSON_NAME][…" at bounding box center [675, 454] width 845 height 47
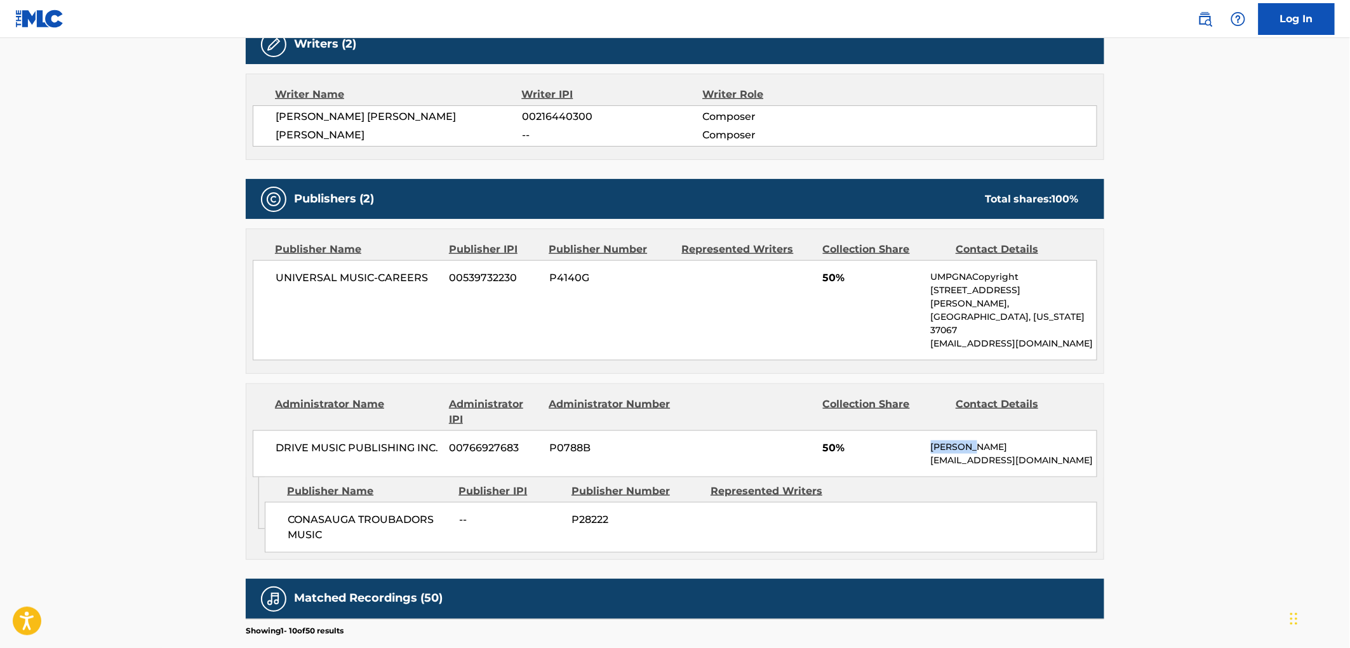
copy div "[PERSON_NAME]"
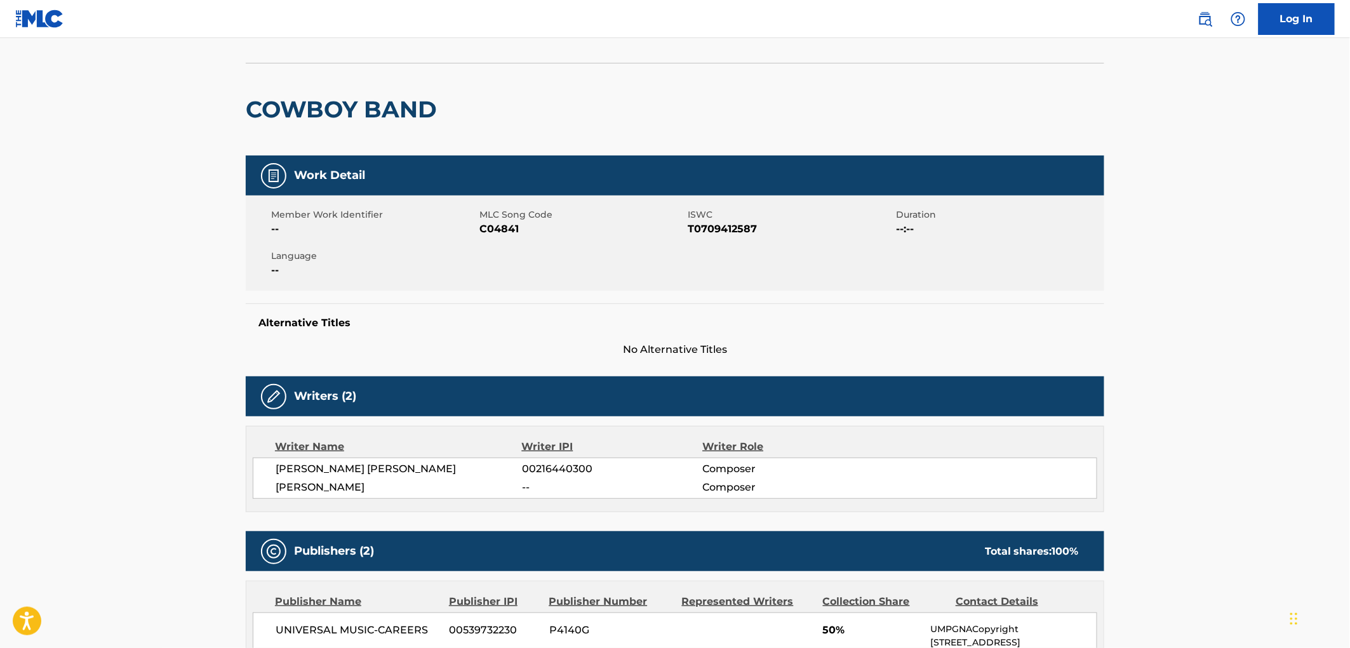
scroll to position [0, 0]
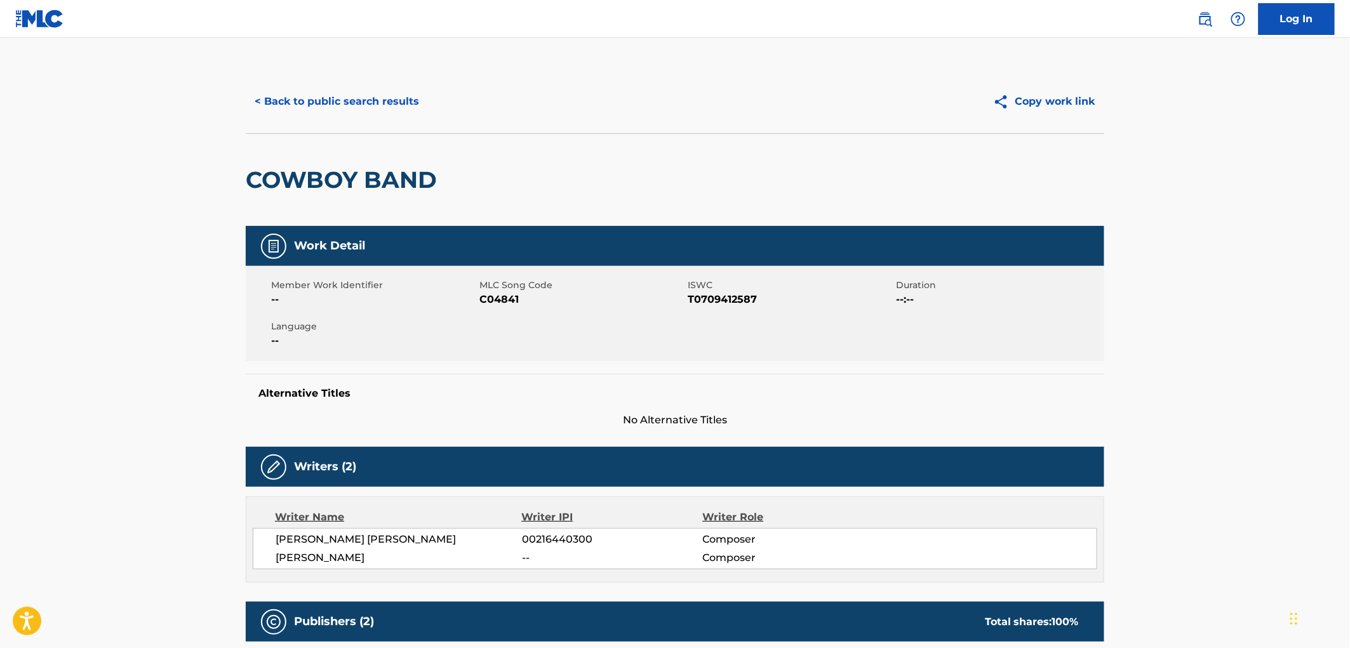
click at [347, 97] on button "< Back to public search results" at bounding box center [337, 102] width 182 height 32
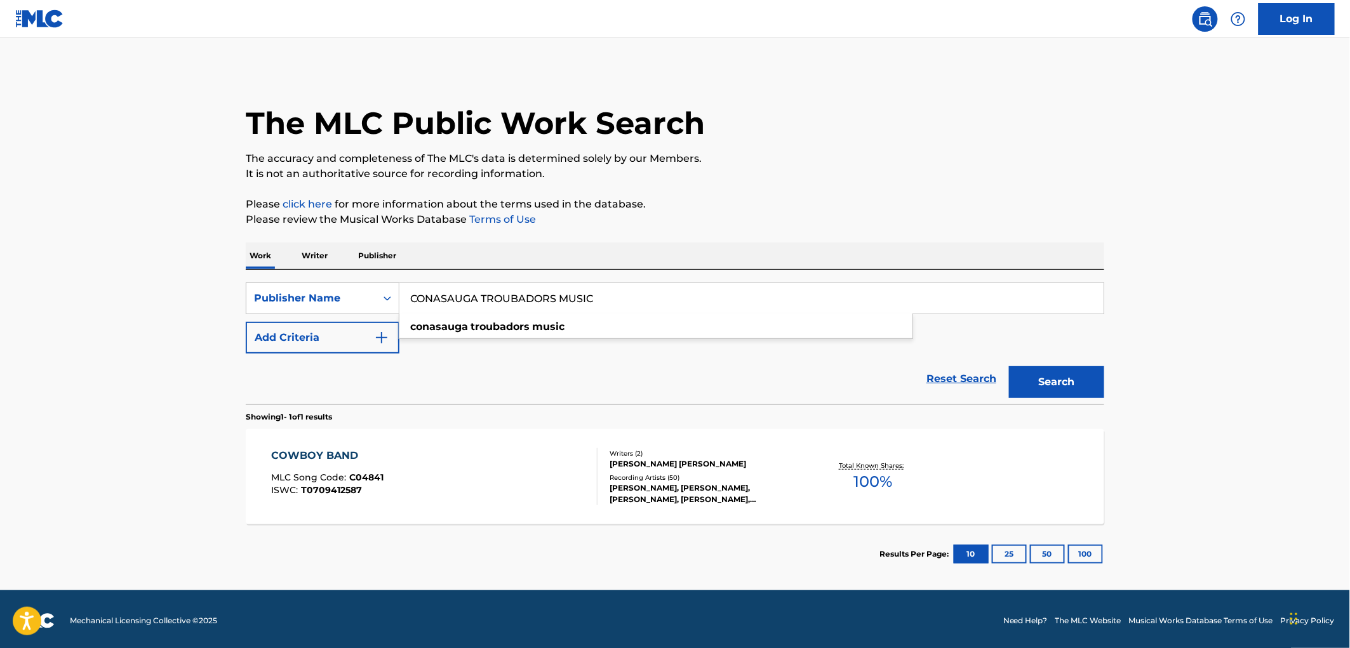
drag, startPoint x: 629, startPoint y: 293, endPoint x: 408, endPoint y: 309, distance: 221.6
click at [275, 309] on div "SearchWithCriteria17e57a69-19b2-4dda-adb4-3514f88badf9 Publisher Name CONASAUGA…" at bounding box center [675, 299] width 859 height 32
paste input "DEEZNUTZ PUBLISHING"
type input "DEEZNUTZ PUBLISHING"
click at [1046, 382] on button "Search" at bounding box center [1056, 382] width 95 height 32
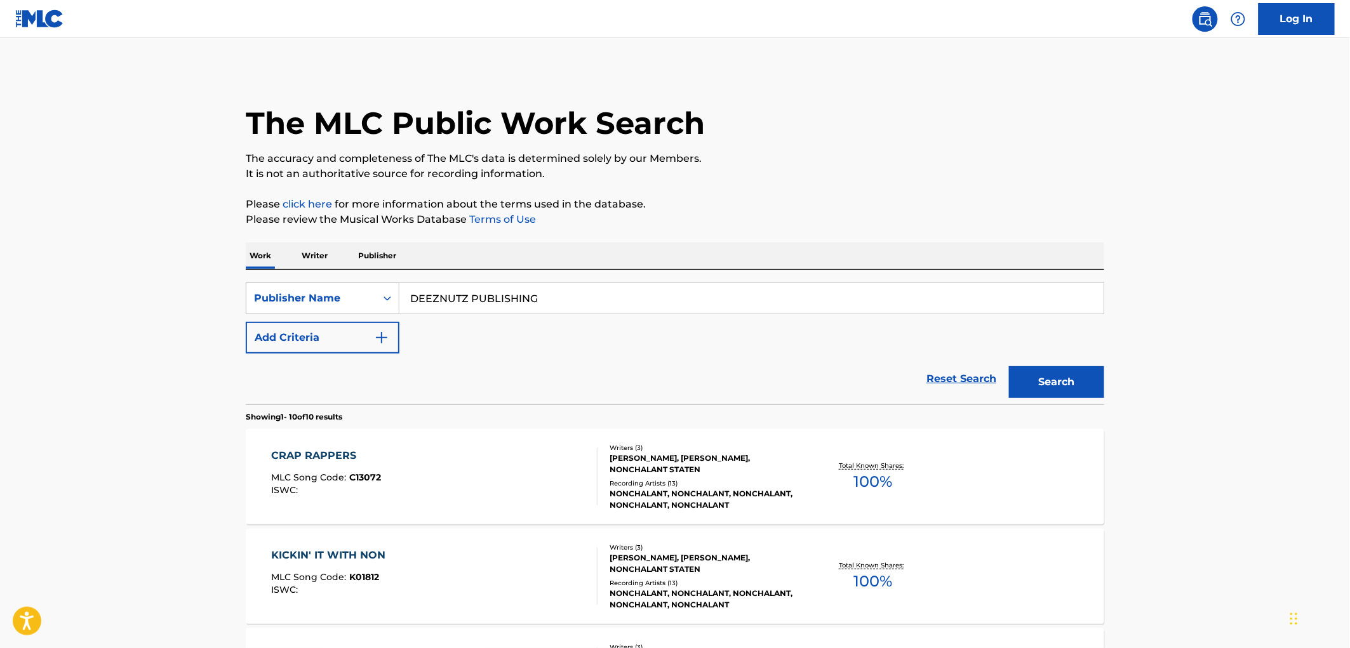
click at [379, 483] on div "MLC Song Code : C13072" at bounding box center [327, 479] width 110 height 13
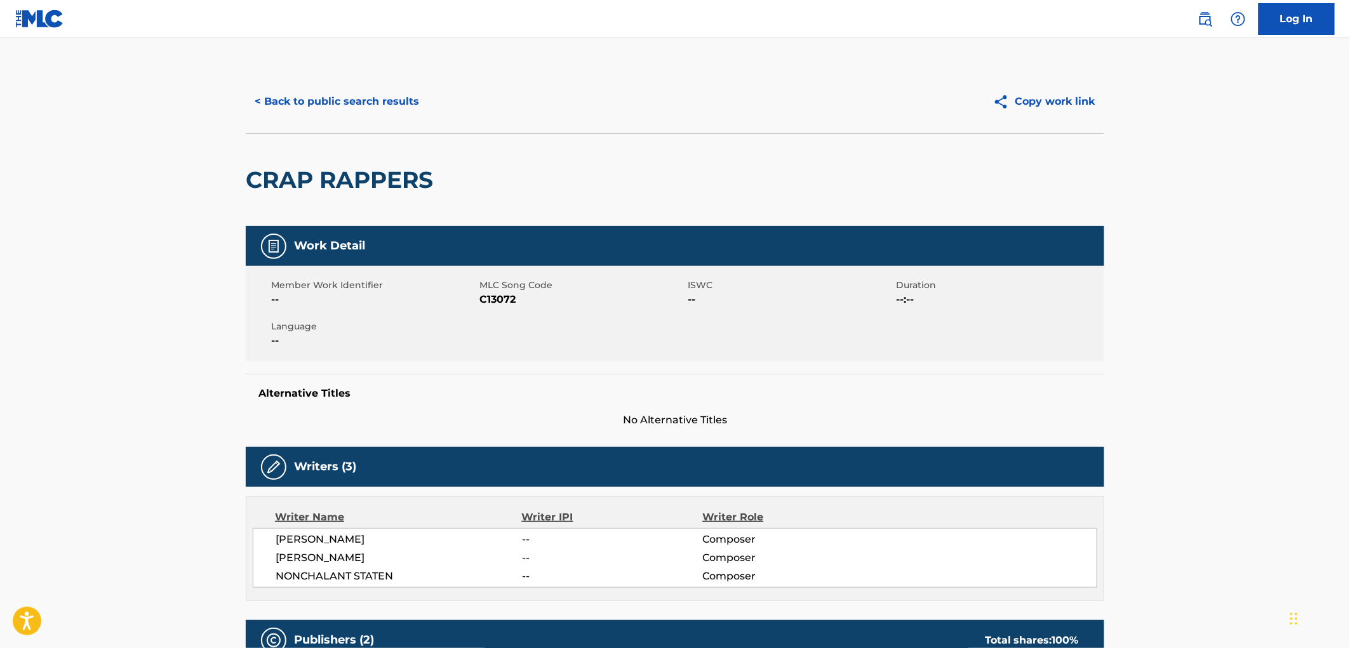
click at [316, 93] on button "< Back to public search results" at bounding box center [337, 102] width 182 height 32
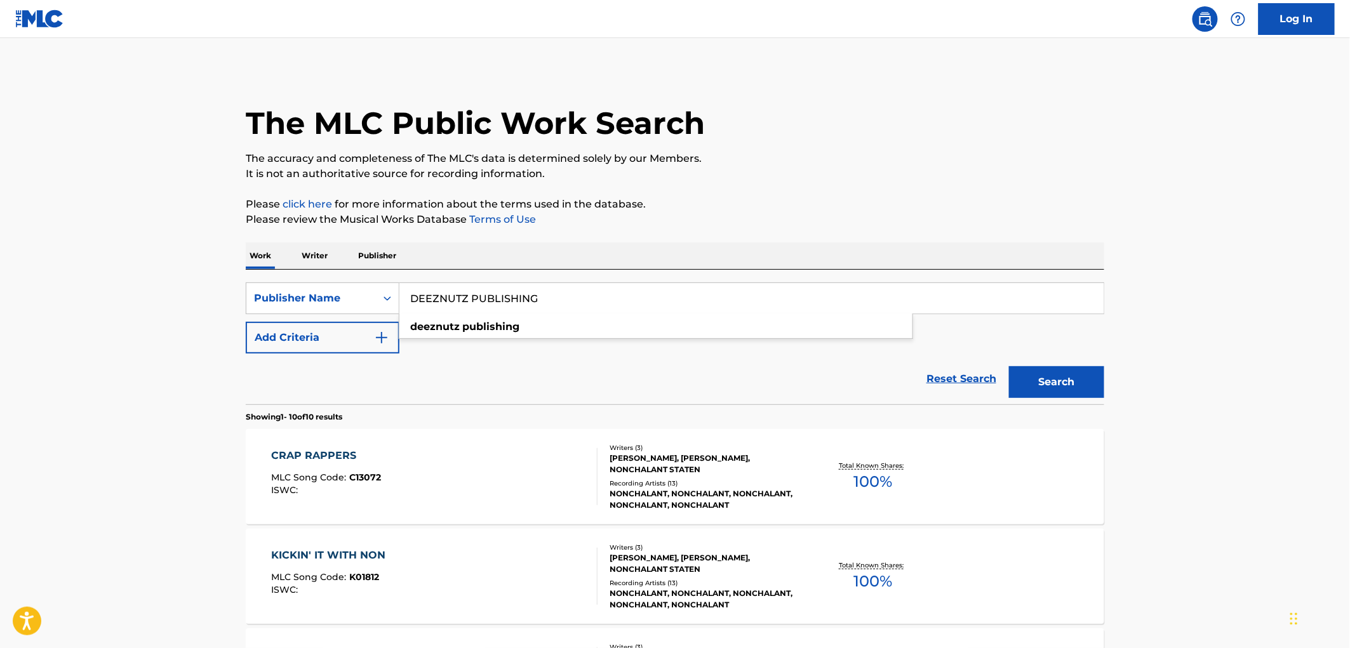
drag, startPoint x: 542, startPoint y: 306, endPoint x: 375, endPoint y: 325, distance: 168.2
click at [375, 324] on div "SearchWithCriteria17e57a69-19b2-4dda-adb4-3514f88badf9 Publisher Name DEEZNUTZ …" at bounding box center [675, 318] width 859 height 71
paste input "MADAME PRODUCTIONS"
type input "MADAME PRODUCTIONS"
click at [1033, 372] on button "Search" at bounding box center [1056, 382] width 95 height 32
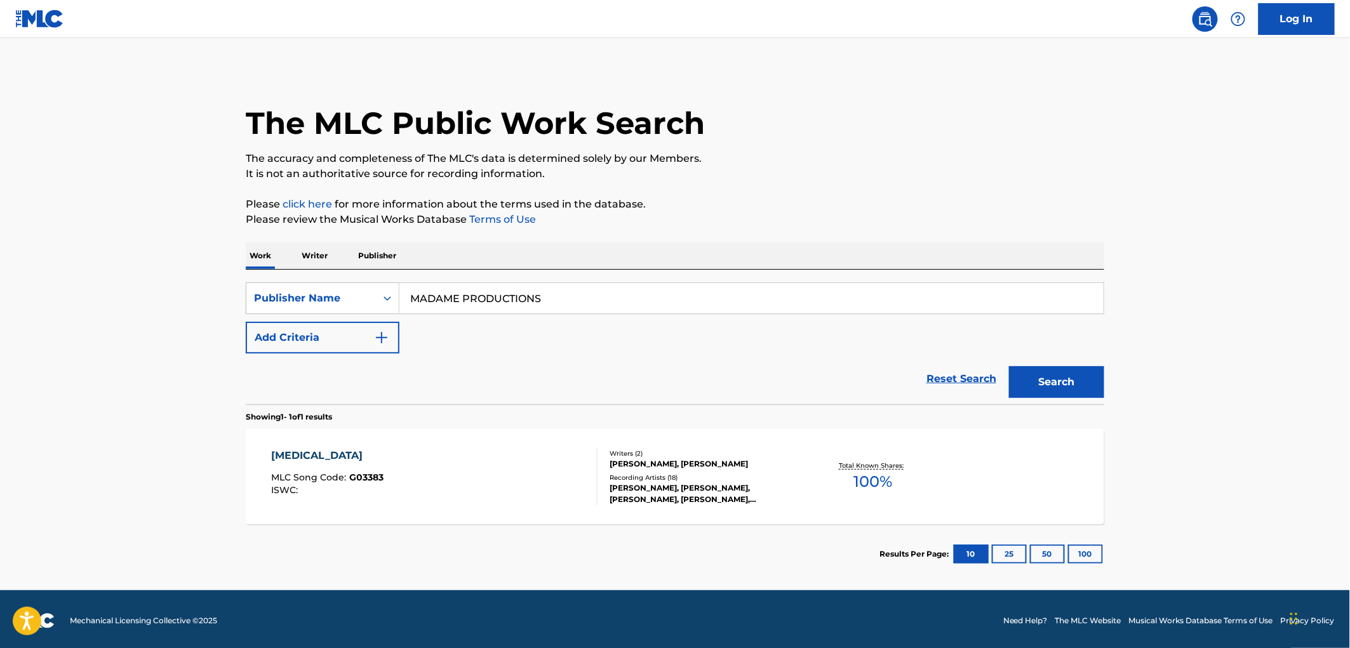
click at [372, 483] on span "G03383" at bounding box center [367, 477] width 34 height 11
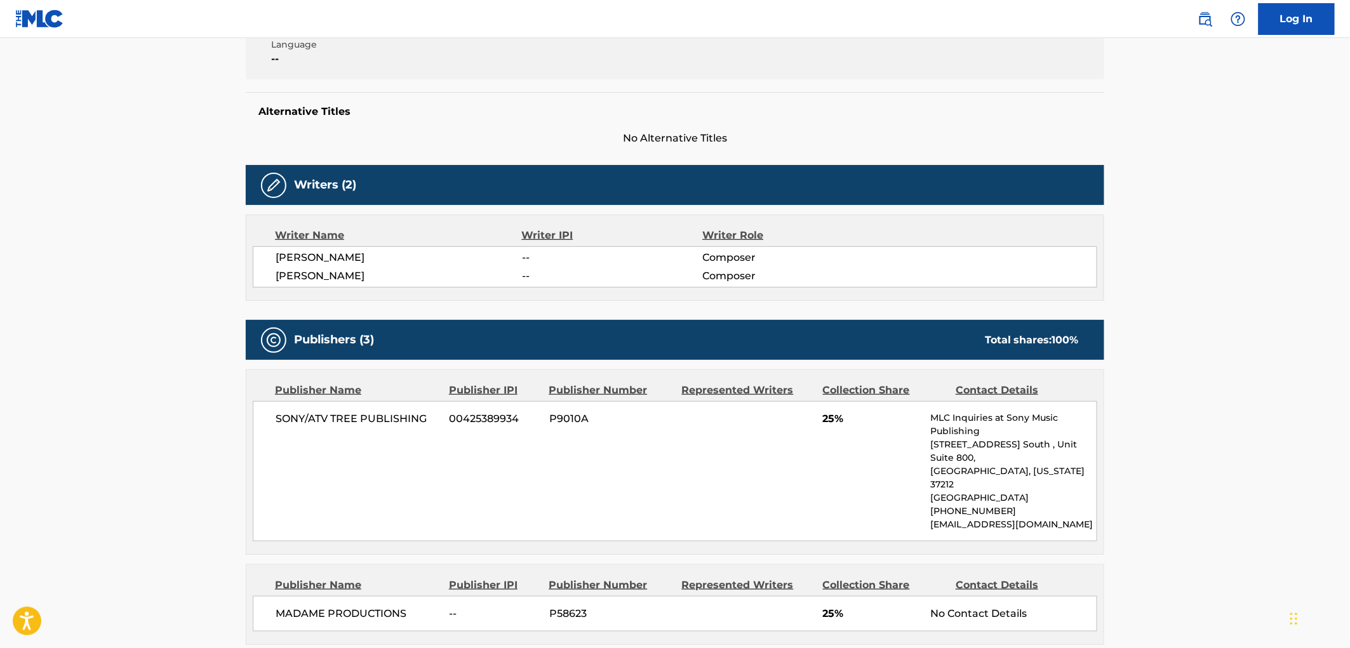
scroll to position [353, 0]
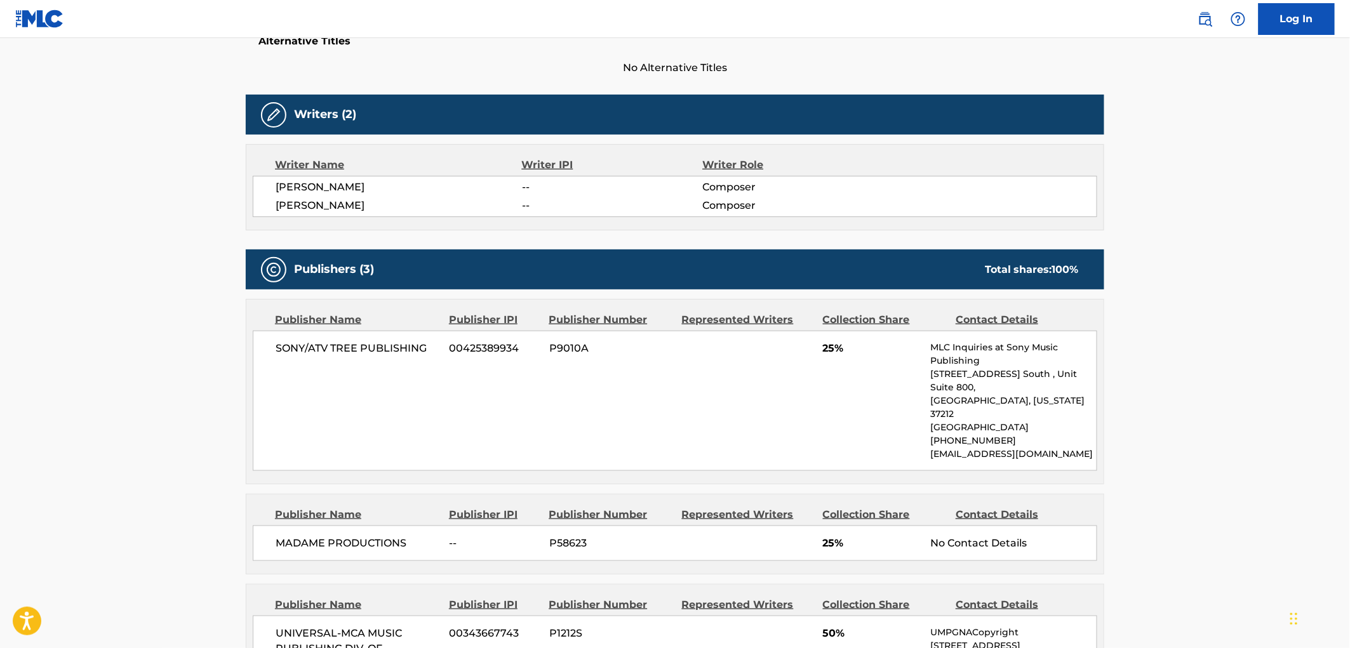
click at [554, 413] on div "SONY/ATV TREE PUBLISHING 00425389934 P9010A 25% MLC Inquiries at Sony Music Pub…" at bounding box center [675, 401] width 845 height 140
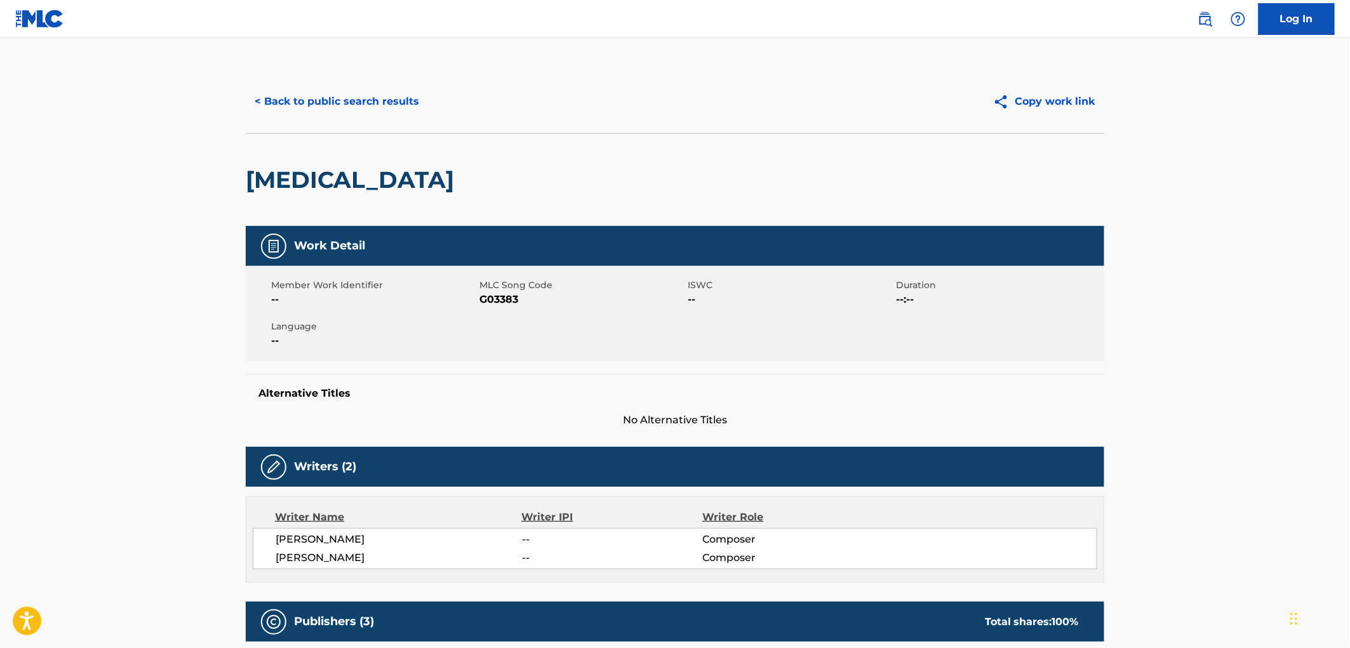
click at [328, 105] on button "< Back to public search results" at bounding box center [337, 102] width 182 height 32
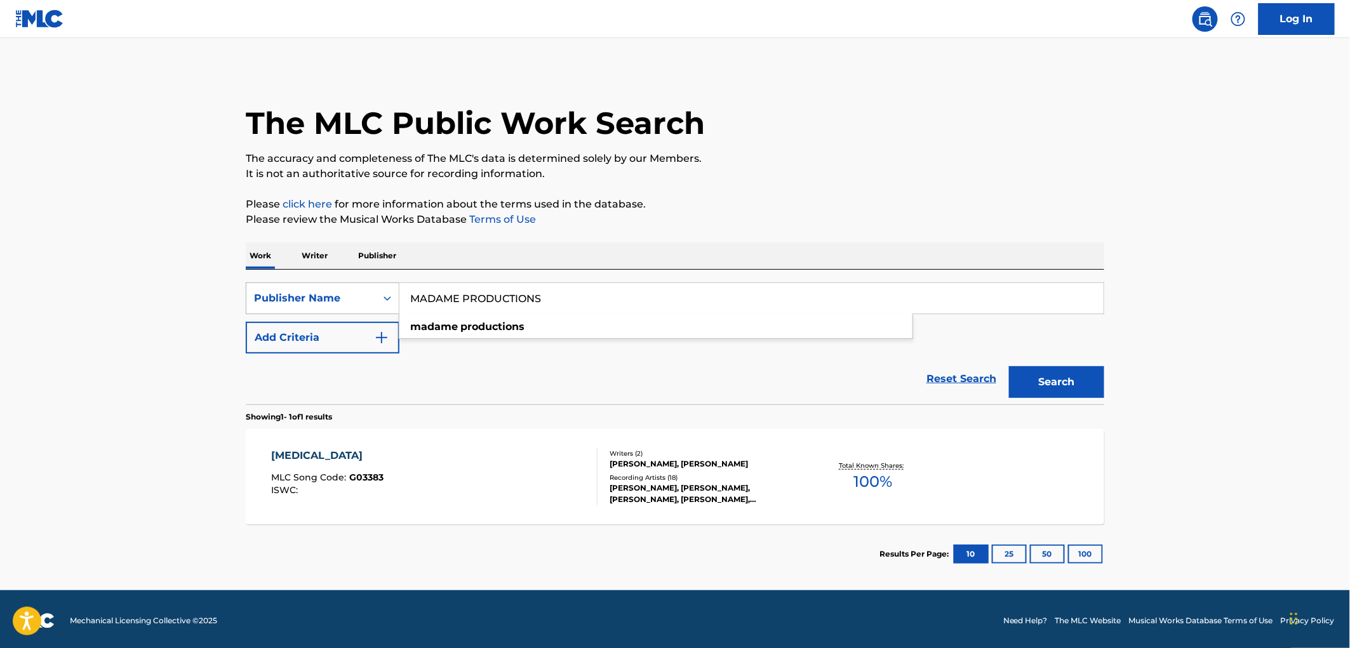
drag, startPoint x: 547, startPoint y: 294, endPoint x: 254, endPoint y: 302, distance: 293.5
click at [254, 302] on div "SearchWithCriteria17e57a69-19b2-4dda-adb4-3514f88badf9 Publisher Name MADAME PR…" at bounding box center [675, 299] width 859 height 32
paste input "BAR NEW MUSIC"
type input "BAR NEW MUSIC"
click at [1047, 377] on button "Search" at bounding box center [1056, 382] width 95 height 32
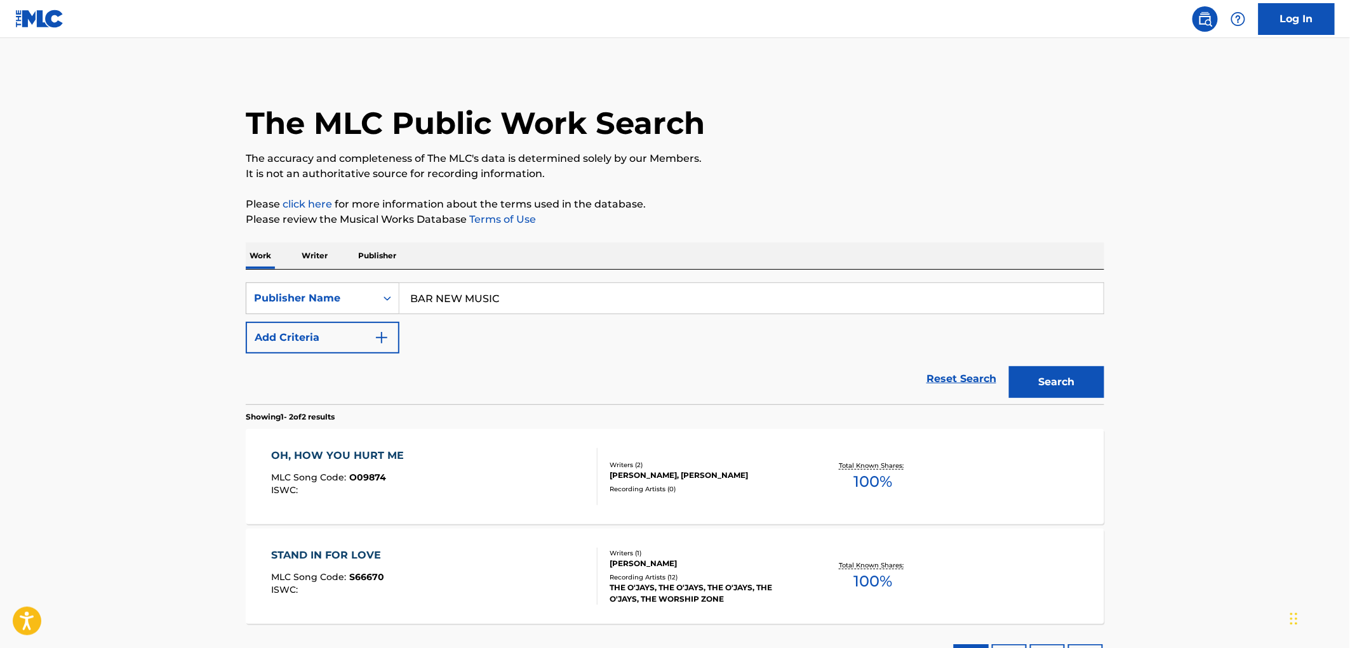
click at [373, 474] on span "O09874" at bounding box center [368, 477] width 37 height 11
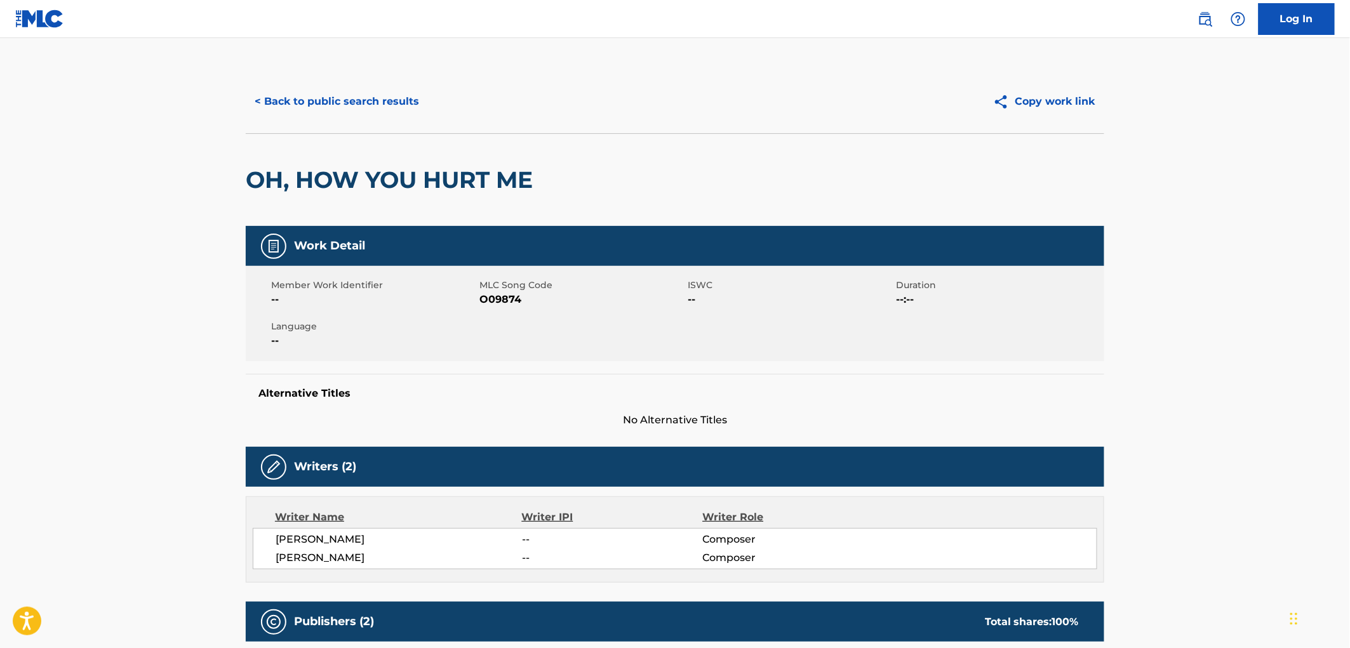
click at [344, 105] on button "< Back to public search results" at bounding box center [337, 102] width 182 height 32
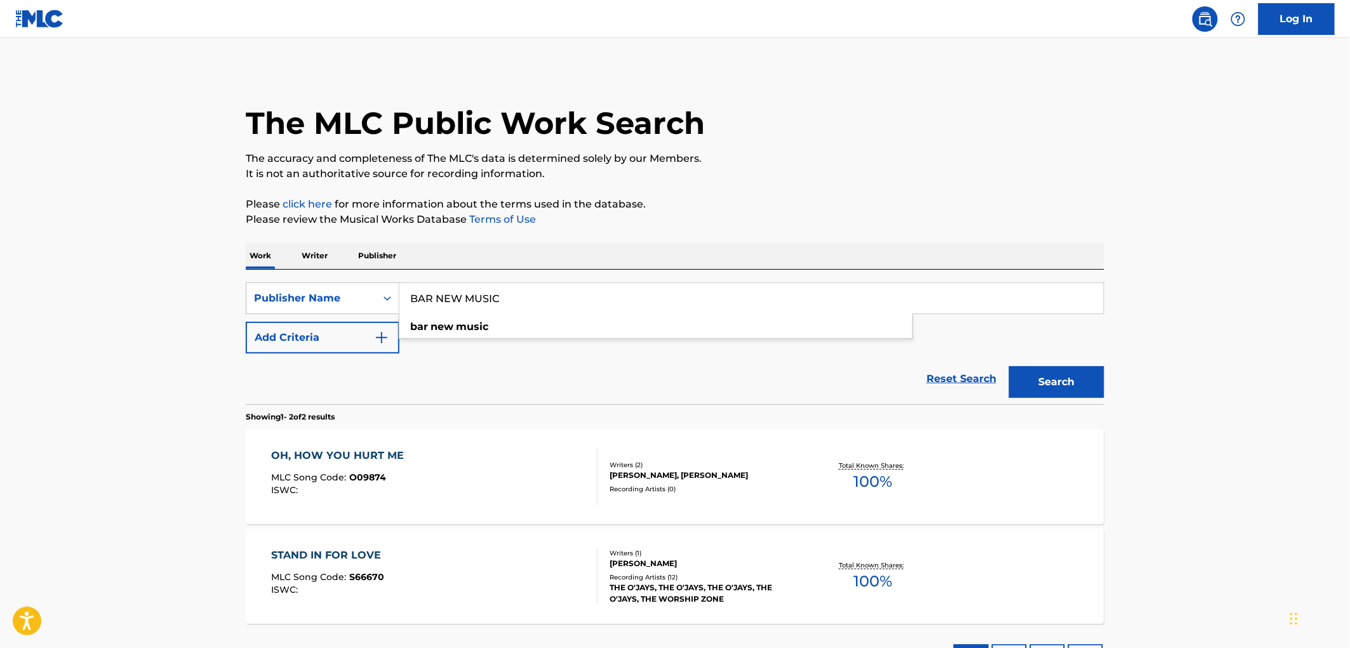
drag, startPoint x: 526, startPoint y: 294, endPoint x: 421, endPoint y: 297, distance: 104.8
click at [354, 295] on div "SearchWithCriteria17e57a69-19b2-4dda-adb4-3514f88badf9 Publisher Name BAR NEW M…" at bounding box center [675, 299] width 859 height 32
paste input "[PERSON_NAME]"
type input "[PERSON_NAME] MUSIC"
click at [1088, 388] on button "Search" at bounding box center [1056, 382] width 95 height 32
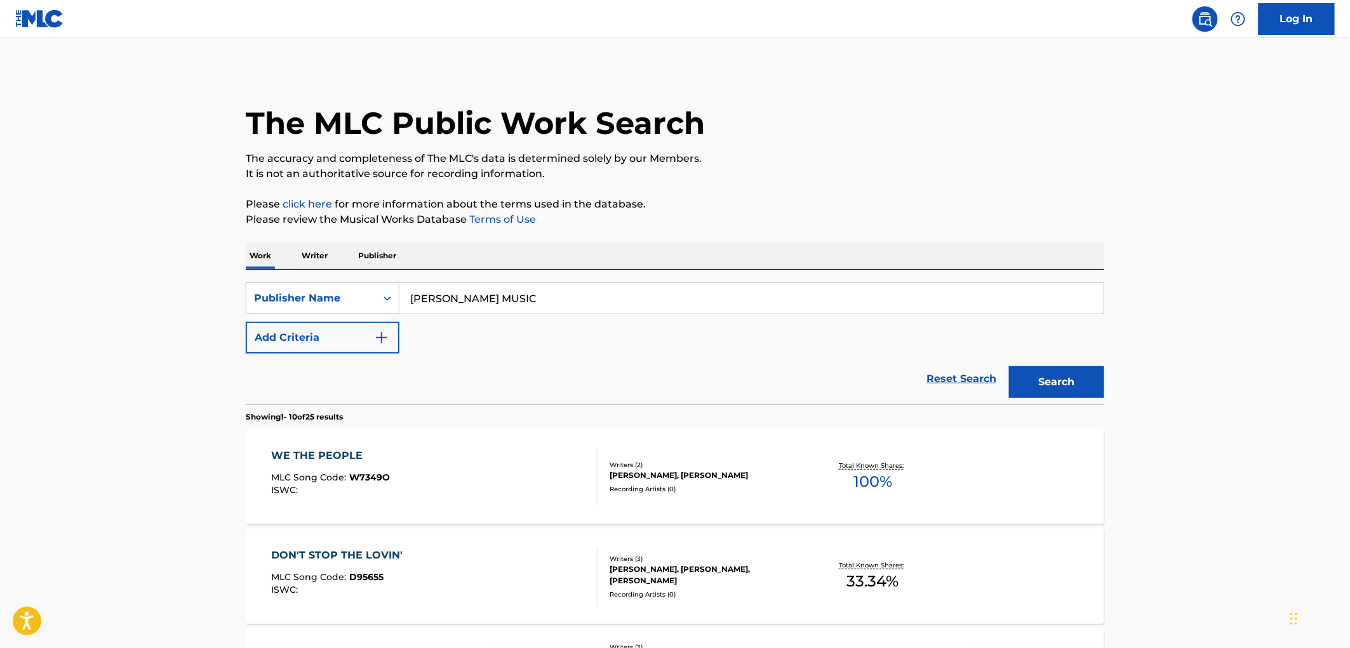
click at [363, 470] on div "WE THE PEOPLE MLC Song Code : W7349O ISWC :" at bounding box center [331, 476] width 119 height 57
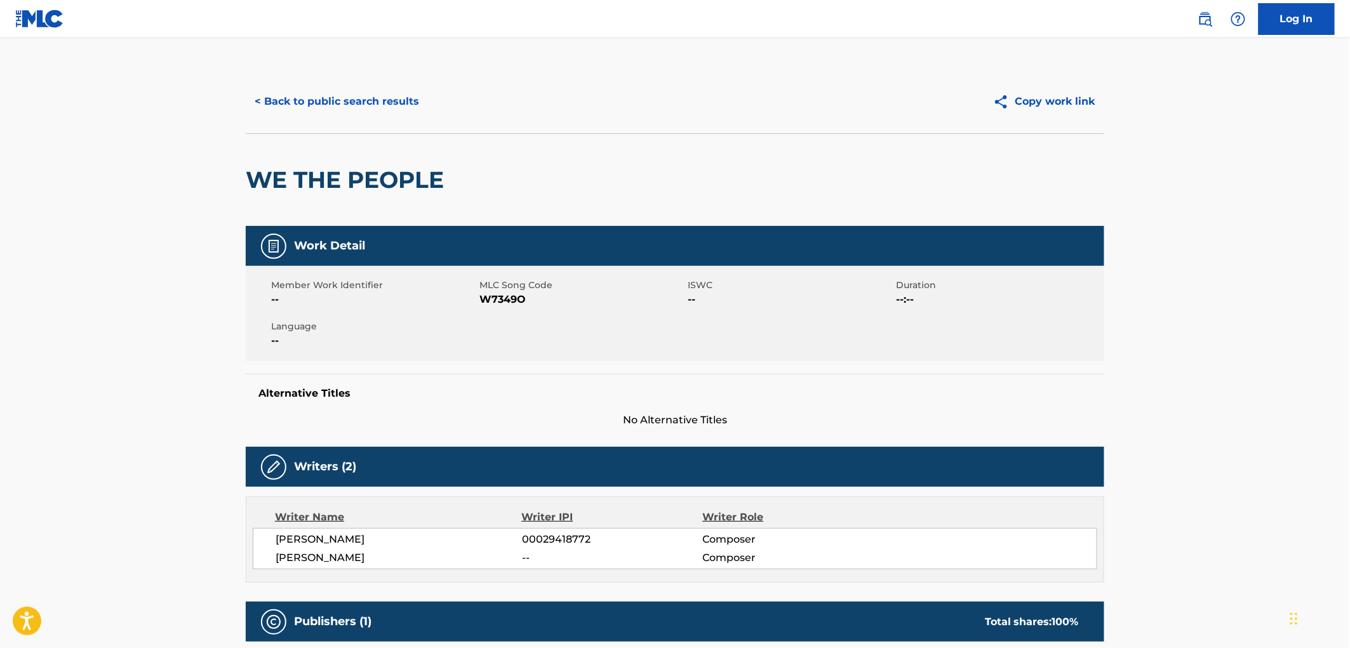
click at [414, 100] on button "< Back to public search results" at bounding box center [337, 102] width 182 height 32
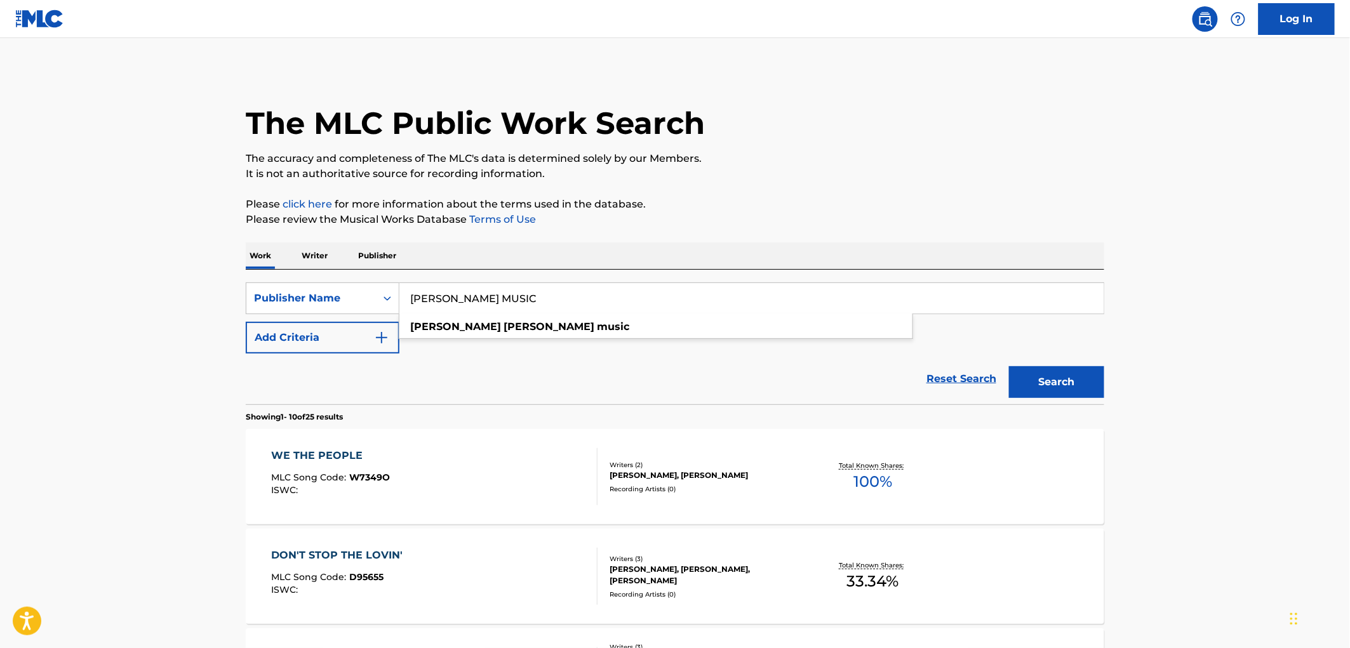
drag, startPoint x: 534, startPoint y: 296, endPoint x: 413, endPoint y: 302, distance: 121.5
click at [404, 302] on input "[PERSON_NAME] MUSIC" at bounding box center [752, 298] width 704 height 30
paste input "VARIENA MUSIC IN"
drag, startPoint x: 494, startPoint y: 299, endPoint x: 661, endPoint y: 299, distance: 167.7
click at [661, 299] on input "VARIENA MUSIC INC" at bounding box center [752, 298] width 704 height 30
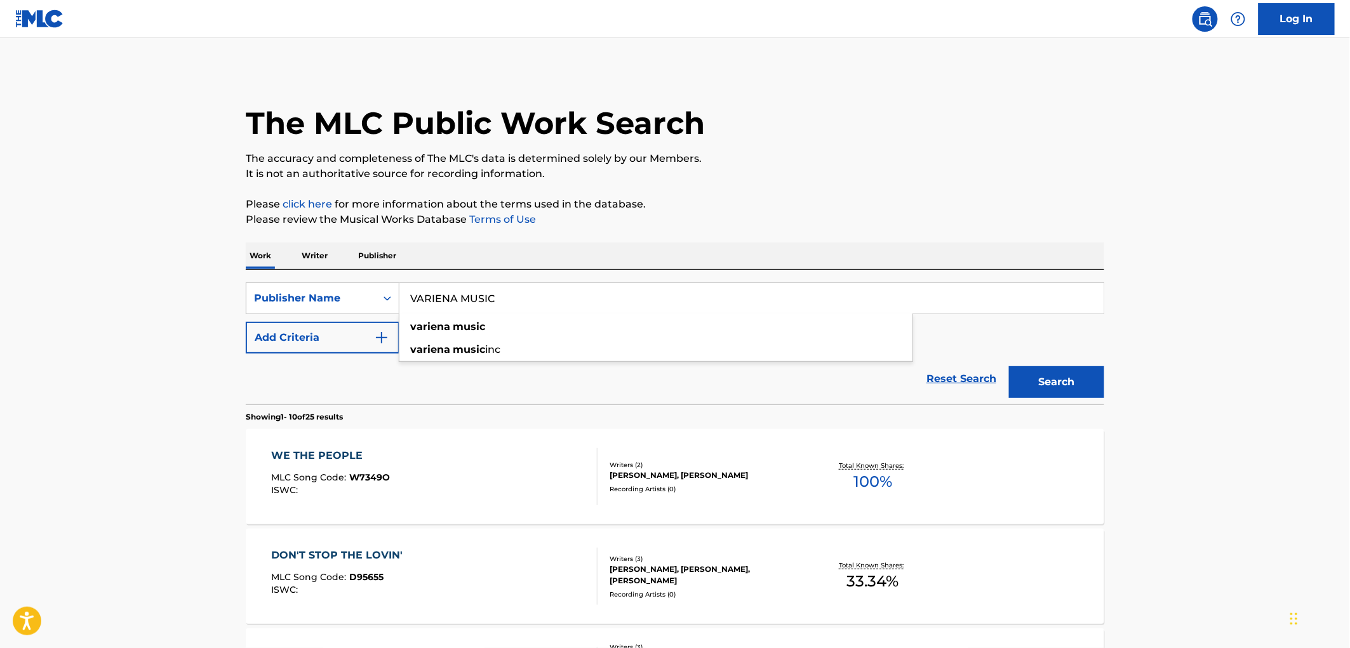
type input "VARIENA MUSIC"
click at [1009, 366] on button "Search" at bounding box center [1056, 382] width 95 height 32
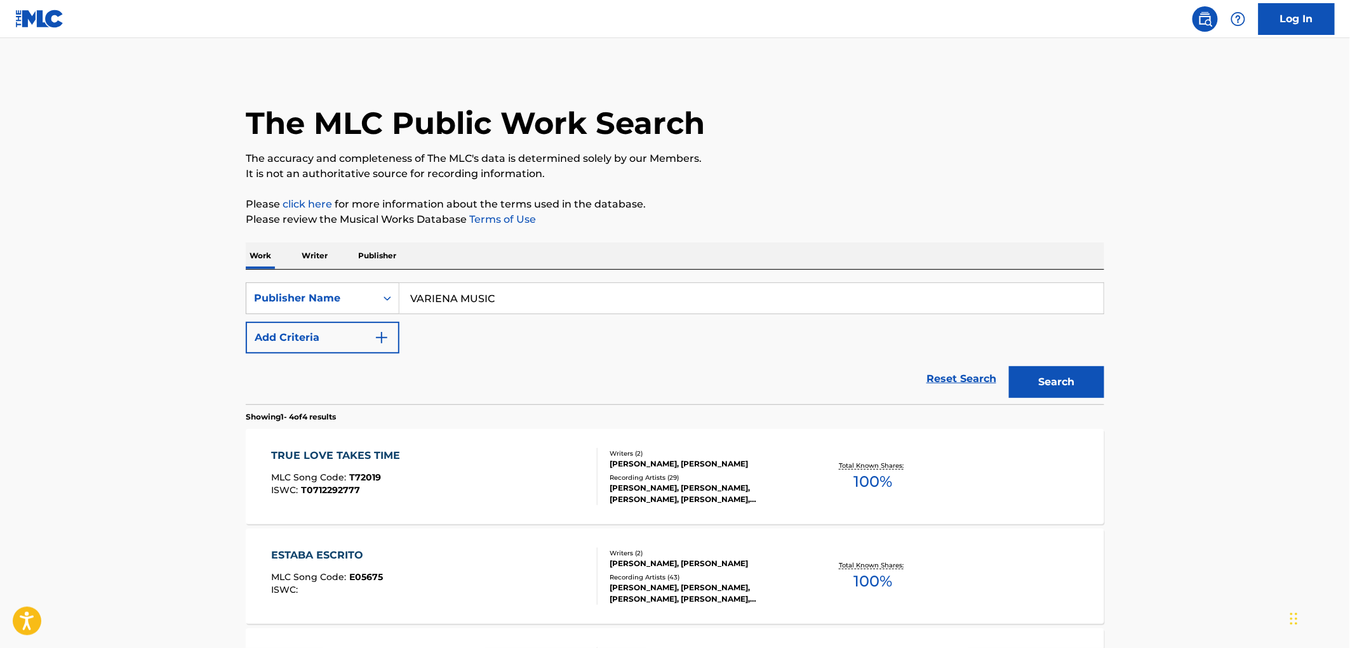
click at [365, 483] on span "T72019" at bounding box center [366, 477] width 32 height 11
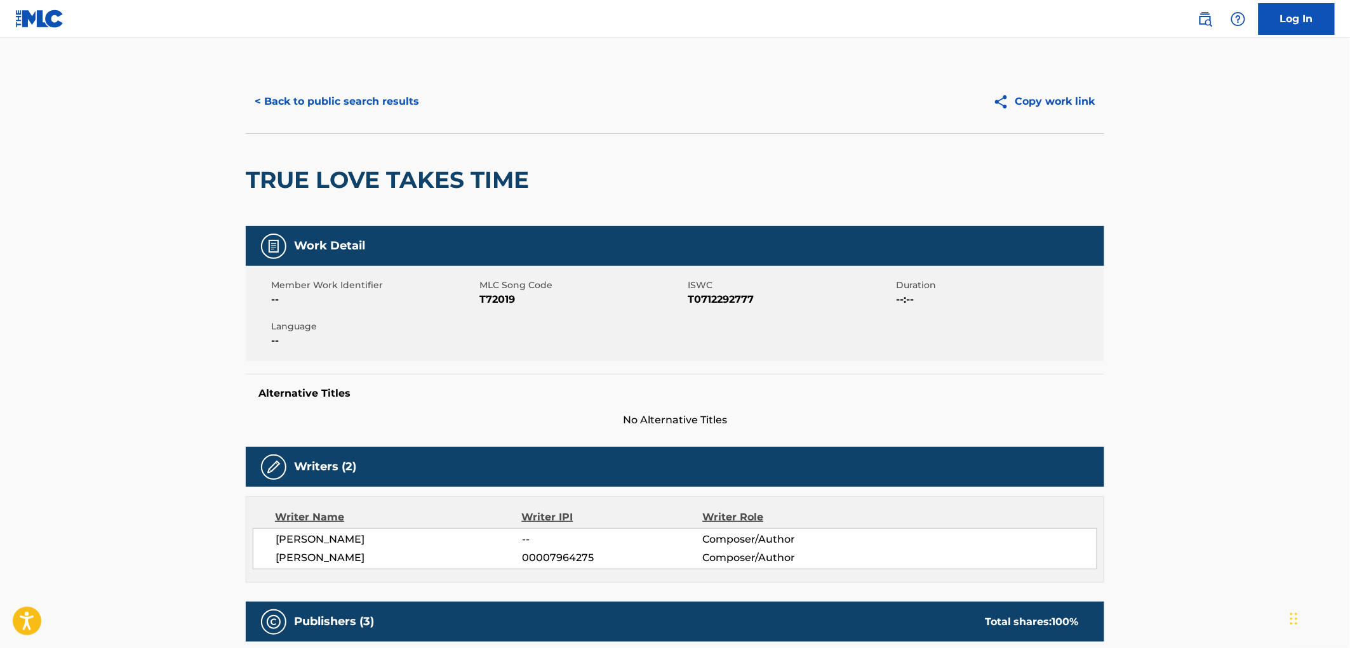
click at [329, 102] on button "< Back to public search results" at bounding box center [337, 102] width 182 height 32
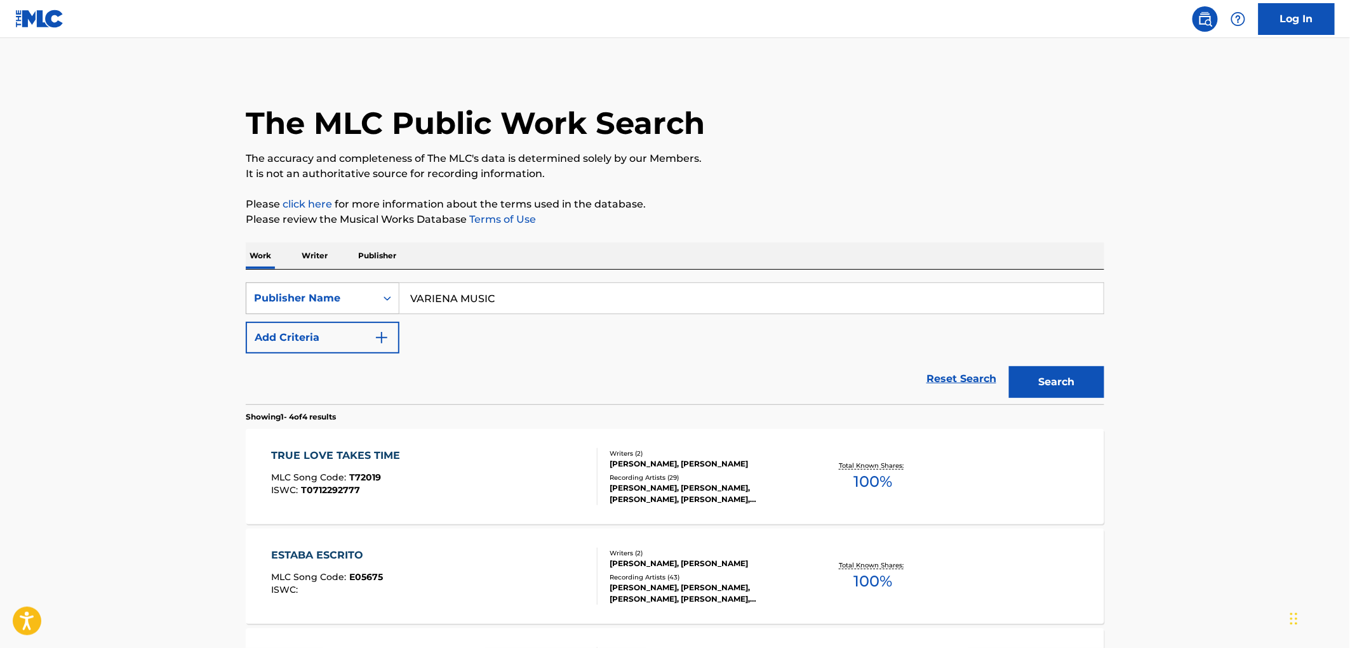
drag, startPoint x: 500, startPoint y: 303, endPoint x: 366, endPoint y: 306, distance: 134.1
click at [366, 306] on div "SearchWithCriteria17e57a69-19b2-4dda-adb4-3514f88badf9 Publisher Name VARIENA M…" at bounding box center [675, 299] width 859 height 32
paste input "GABE'S"
type input "GABE'S MUSIC"
click at [1042, 379] on button "Search" at bounding box center [1056, 382] width 95 height 32
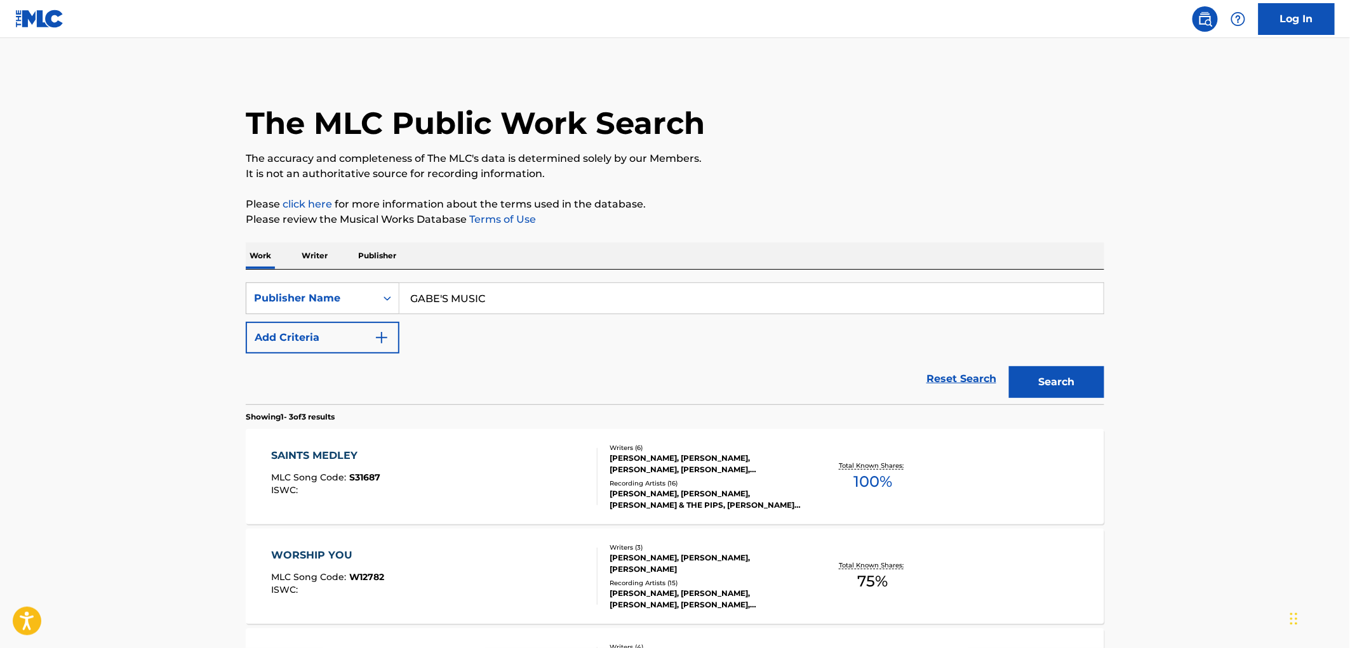
click at [350, 470] on div "SAINTS MEDLEY MLC Song Code : S31687 ISWC :" at bounding box center [326, 476] width 109 height 57
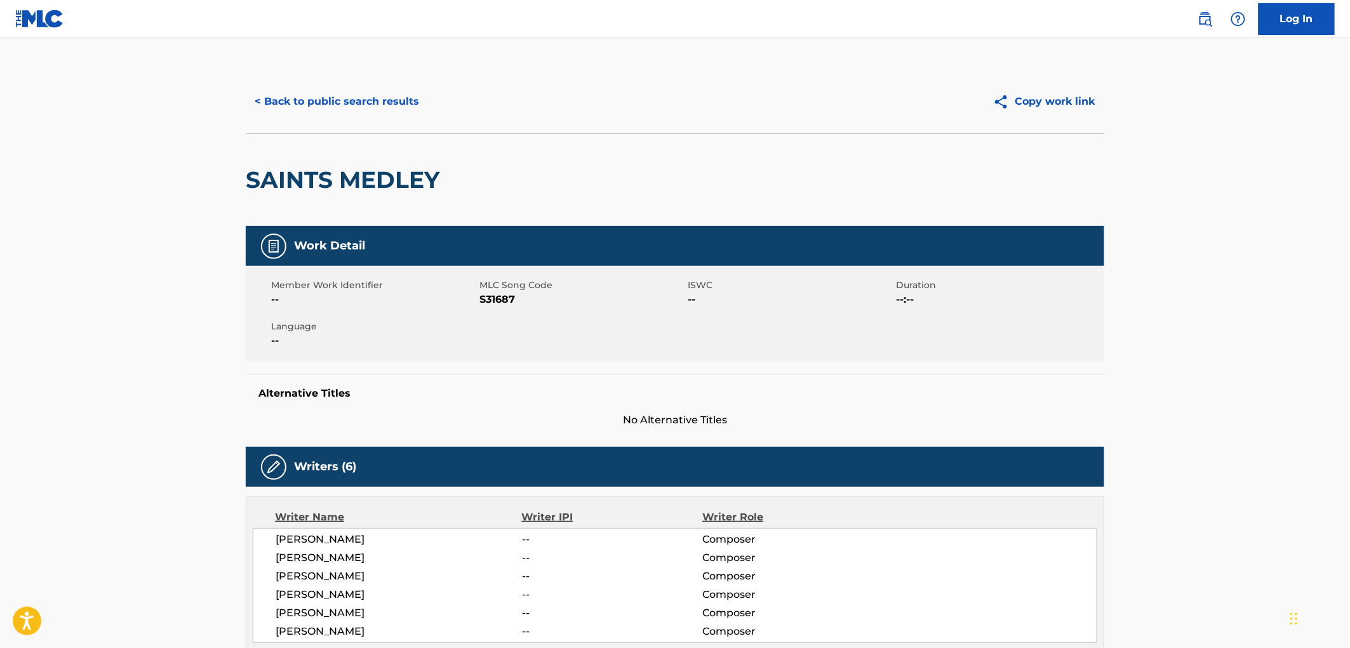
click at [373, 84] on div "< Back to public search results Copy work link" at bounding box center [675, 102] width 859 height 64
click at [375, 96] on button "< Back to public search results" at bounding box center [337, 102] width 182 height 32
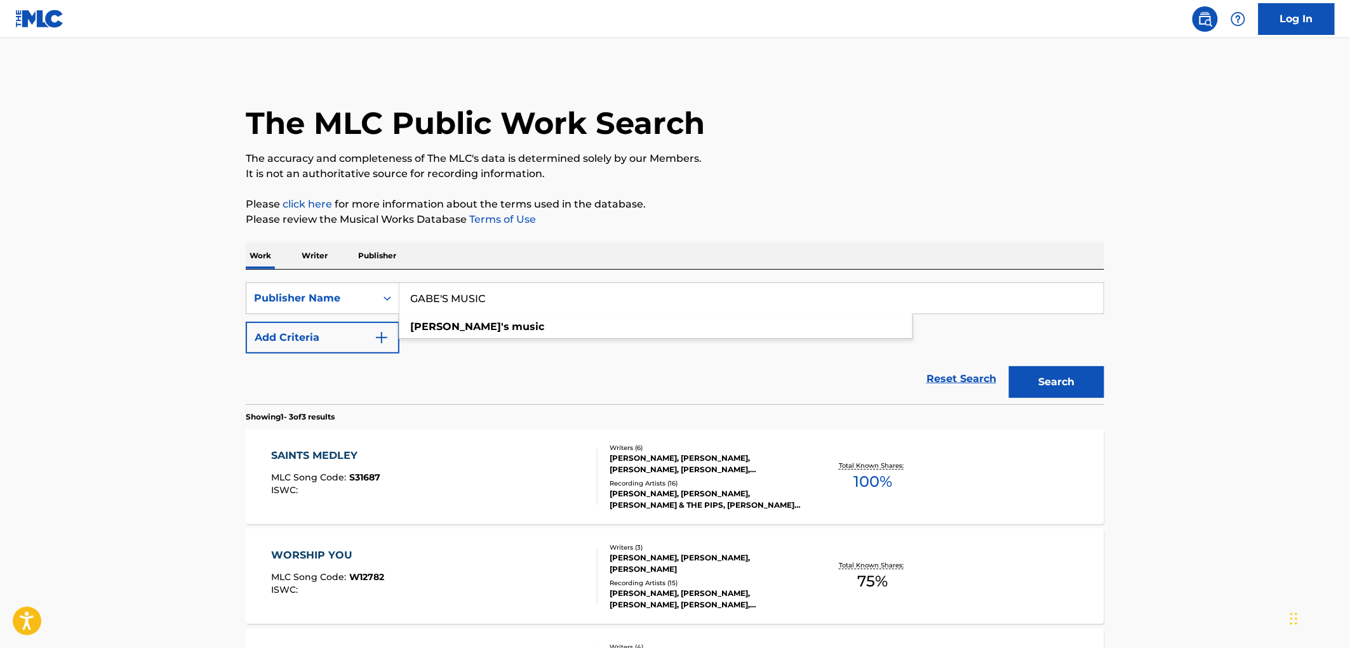
drag, startPoint x: 545, startPoint y: 297, endPoint x: 419, endPoint y: 287, distance: 126.2
click at [420, 287] on input "GABE'S MUSIC" at bounding box center [752, 298] width 704 height 30
drag, startPoint x: 406, startPoint y: 299, endPoint x: 513, endPoint y: 302, distance: 106.1
click at [513, 302] on input "GABE'S MUSIC" at bounding box center [752, 298] width 704 height 30
paste input "[PERSON_NAME]"
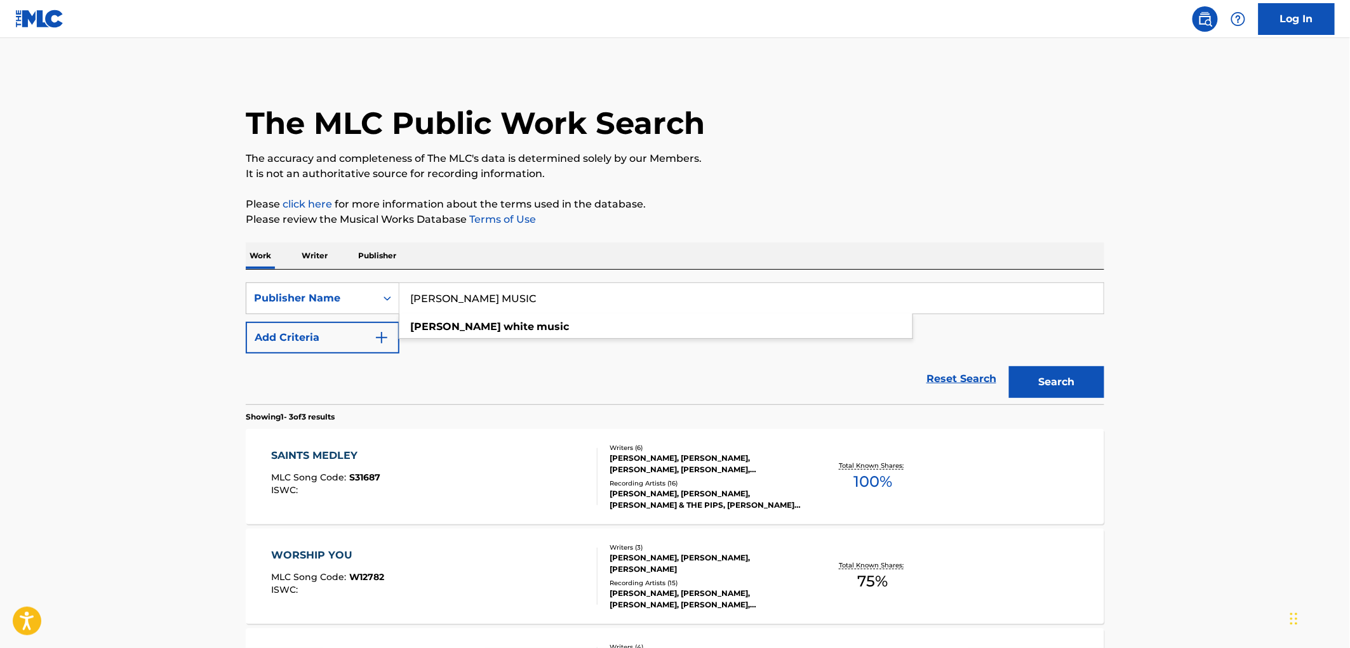
type input "[PERSON_NAME] MUSIC"
click at [1029, 370] on button "Search" at bounding box center [1056, 382] width 95 height 32
click at [680, 480] on div "Recording Artists ( 5 )" at bounding box center [706, 484] width 192 height 10
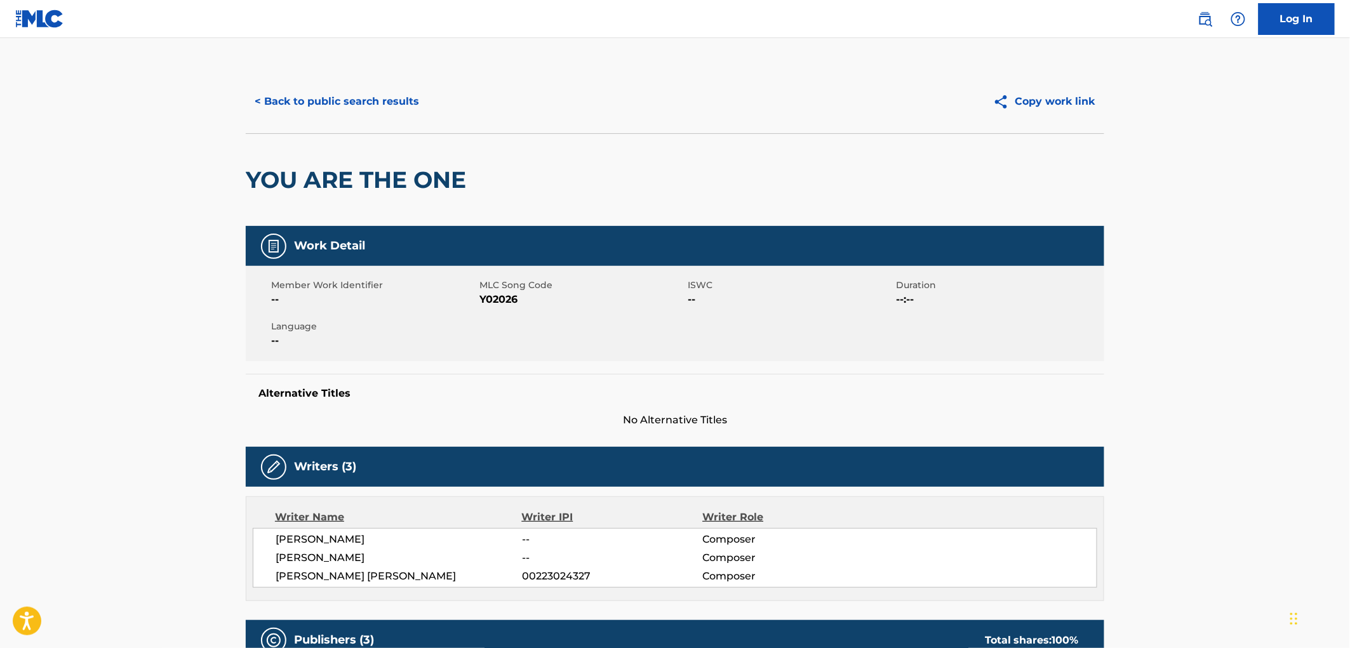
click at [354, 99] on button "< Back to public search results" at bounding box center [337, 102] width 182 height 32
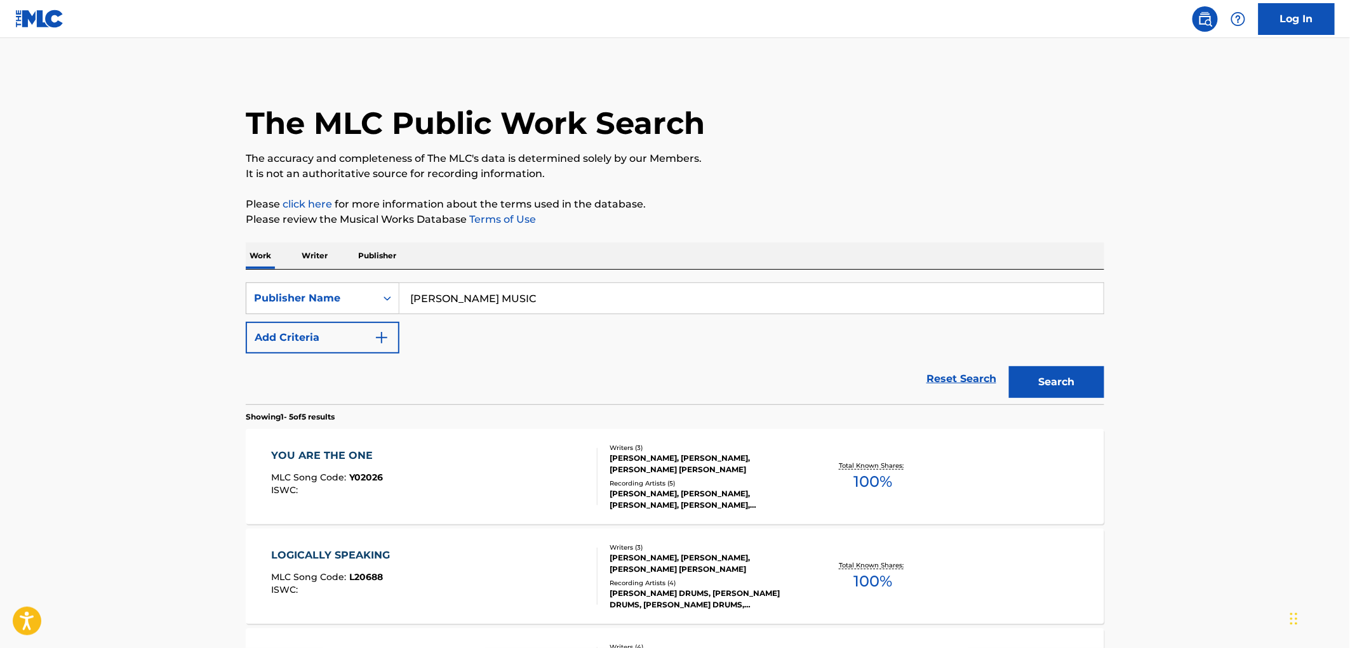
drag, startPoint x: 522, startPoint y: 295, endPoint x: 429, endPoint y: 304, distance: 93.7
click at [360, 288] on div "SearchWithCriteria17e57a69-19b2-4dda-adb4-3514f88badf9 Publisher Name [PERSON_N…" at bounding box center [675, 299] width 859 height 32
paste input "NILE PUBLISHING"
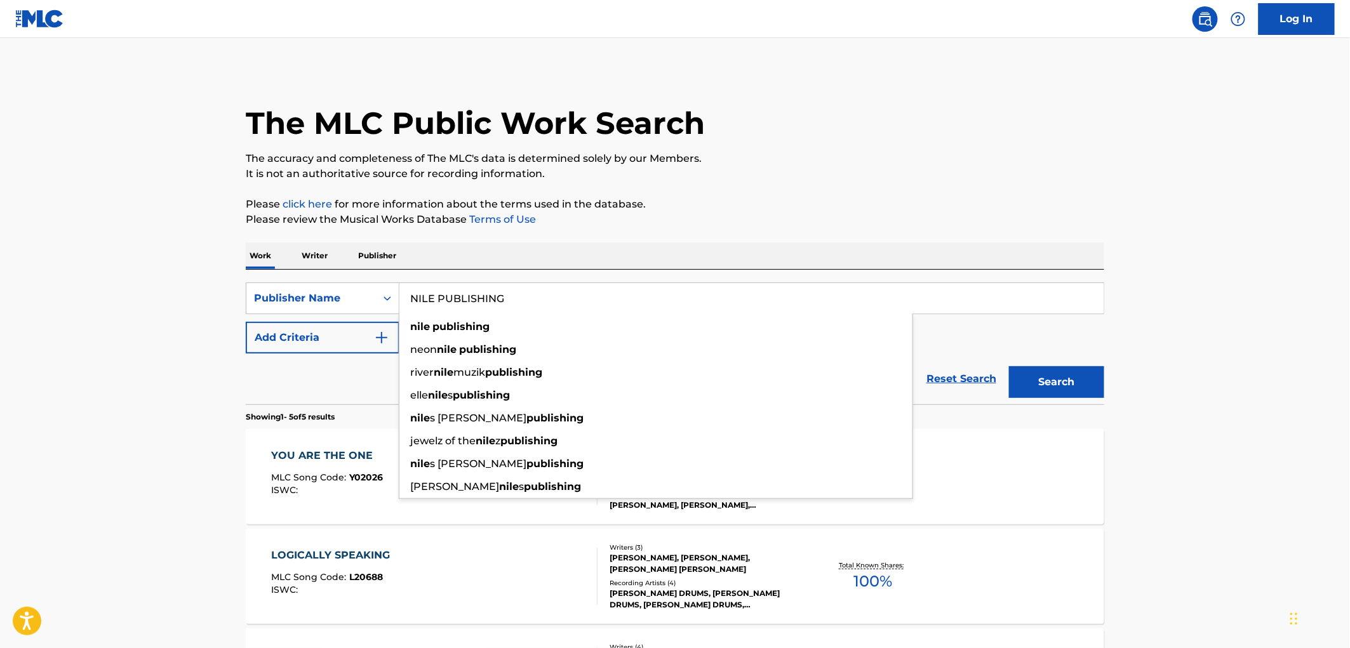
type input "NILE PUBLISHING"
click at [1045, 388] on button "Search" at bounding box center [1056, 382] width 95 height 32
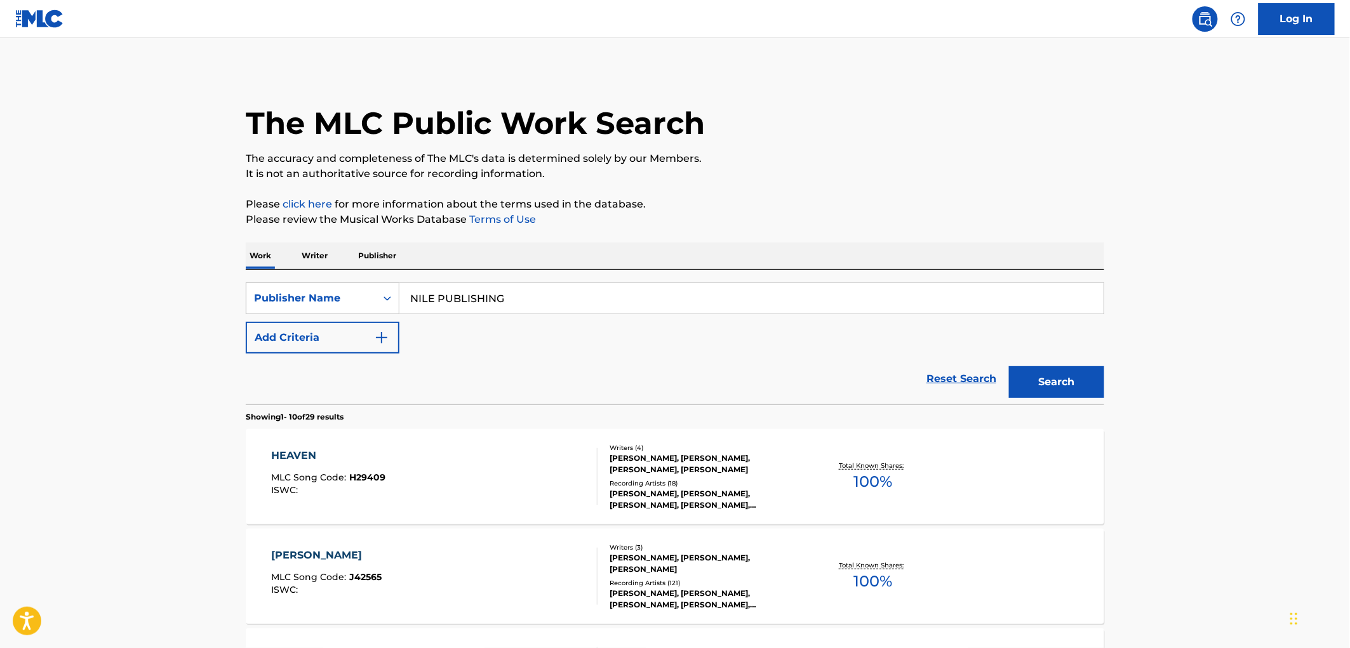
click at [375, 474] on span "H29409" at bounding box center [368, 477] width 36 height 11
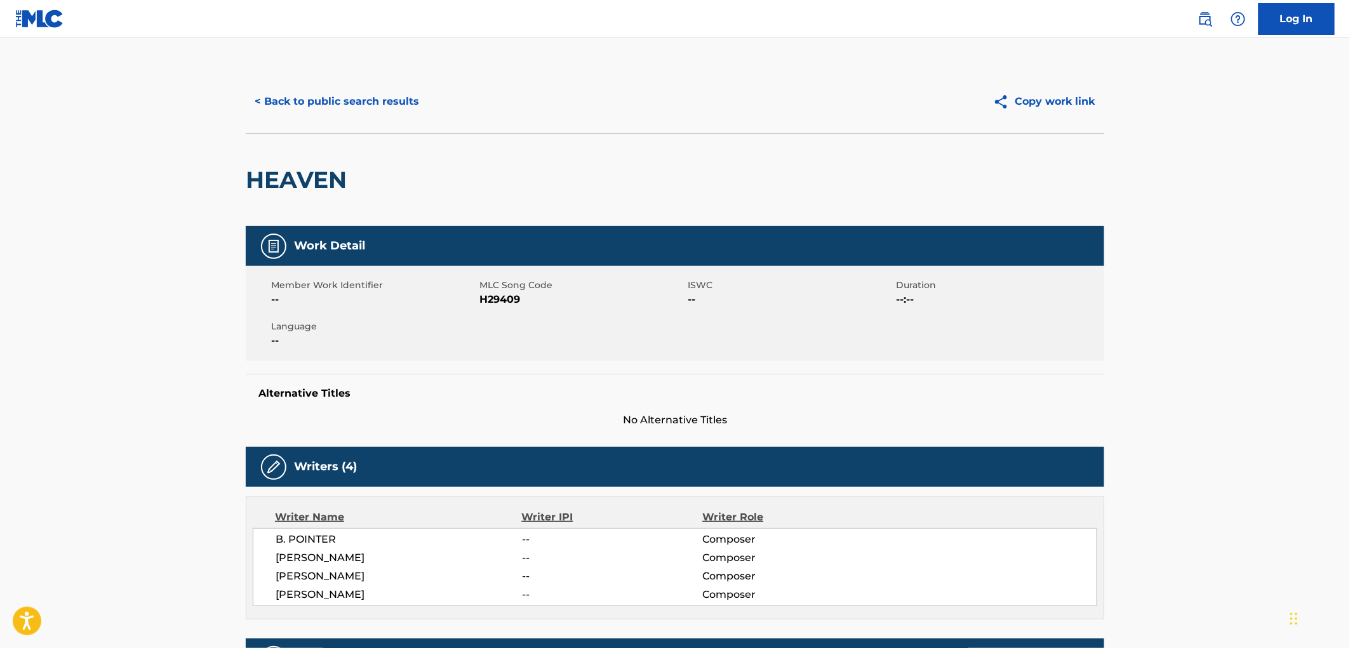
click at [356, 98] on button "< Back to public search results" at bounding box center [337, 102] width 182 height 32
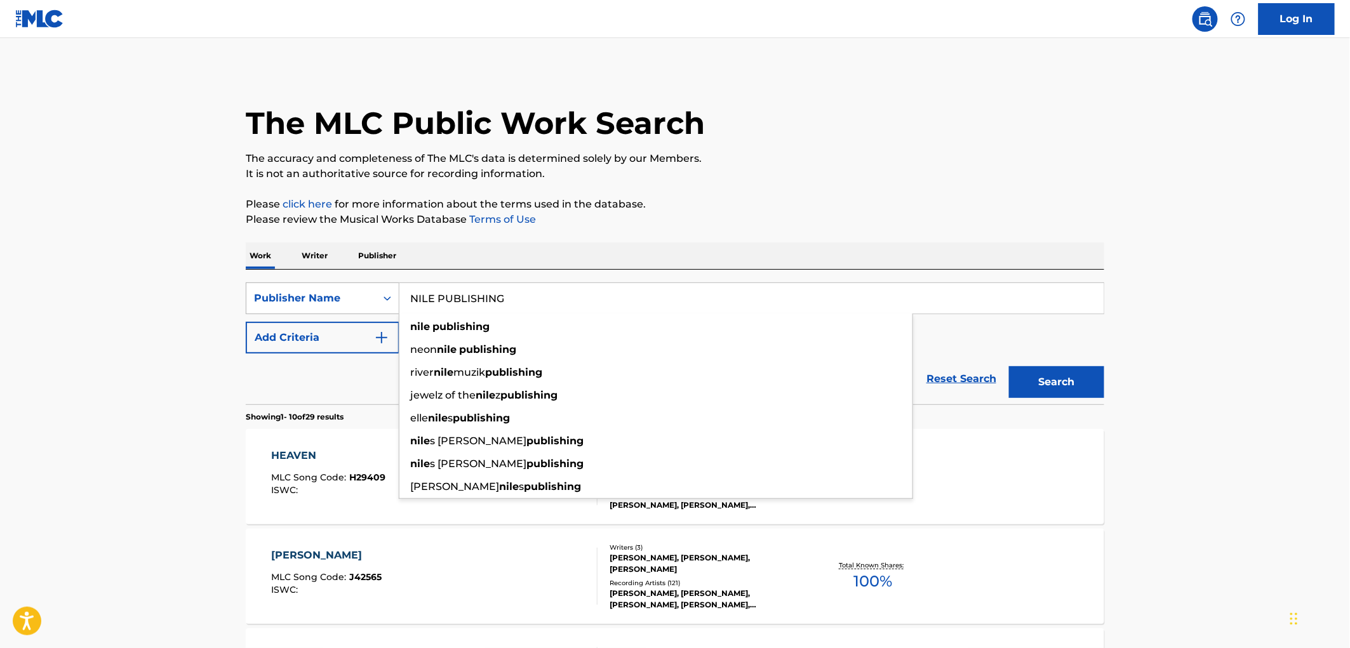
drag, startPoint x: 513, startPoint y: 302, endPoint x: 328, endPoint y: 309, distance: 185.0
click at [319, 309] on div "SearchWithCriteria17e57a69-19b2-4dda-adb4-3514f88badf9 Publisher Name NILE PUBL…" at bounding box center [675, 299] width 859 height 32
paste input "HUMP CITY MUSIC"
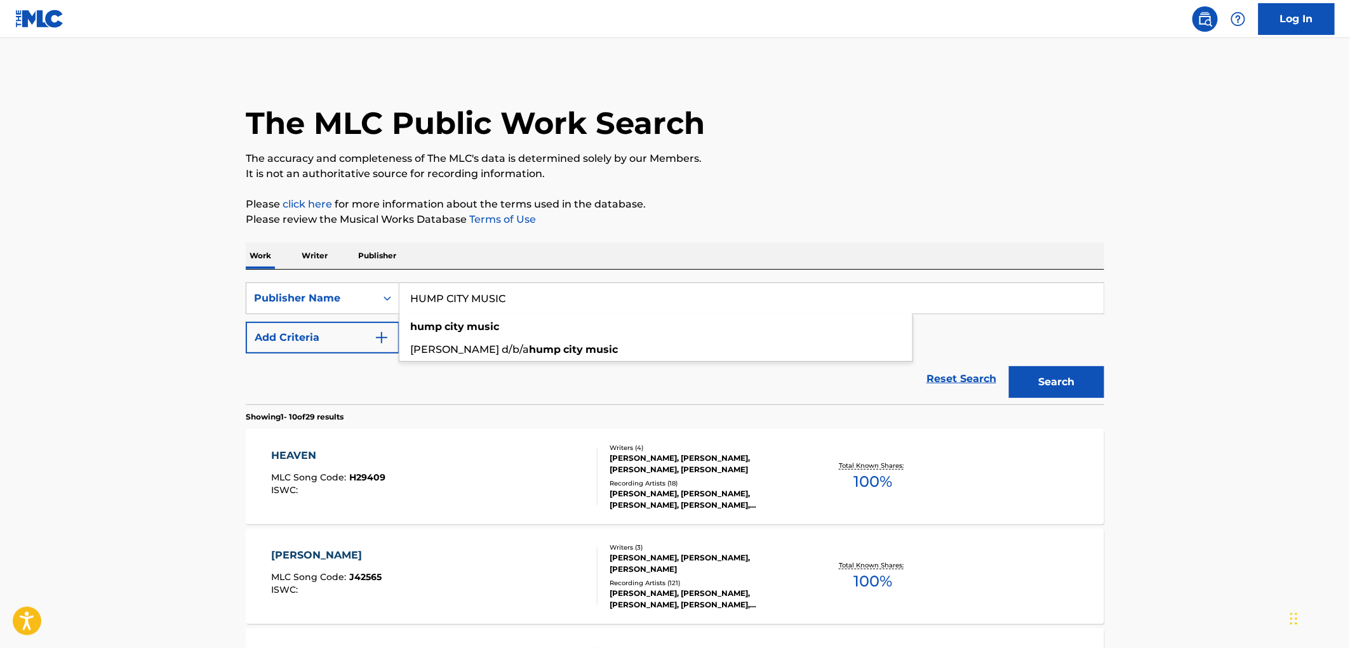
type input "HUMP CITY MUSIC"
click at [1019, 383] on button "Search" at bounding box center [1056, 382] width 95 height 32
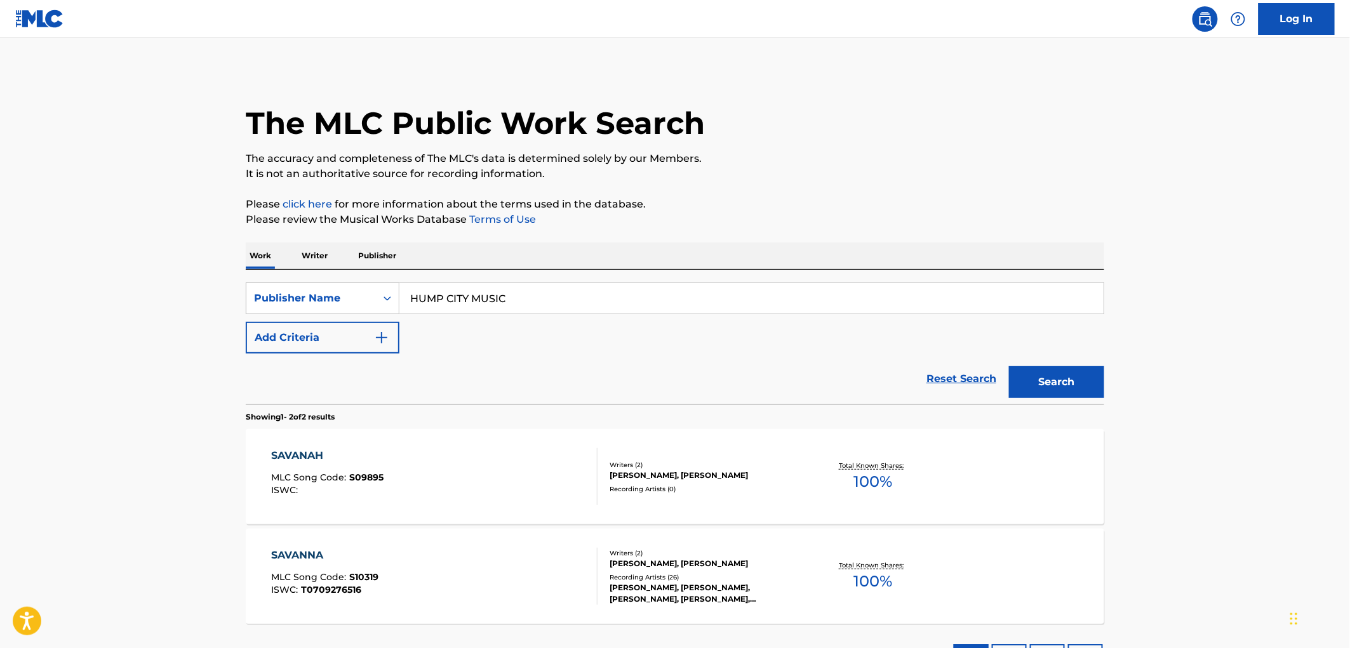
click at [394, 480] on div "SAVANAH MLC Song Code : S09895 ISWC :" at bounding box center [435, 476] width 326 height 57
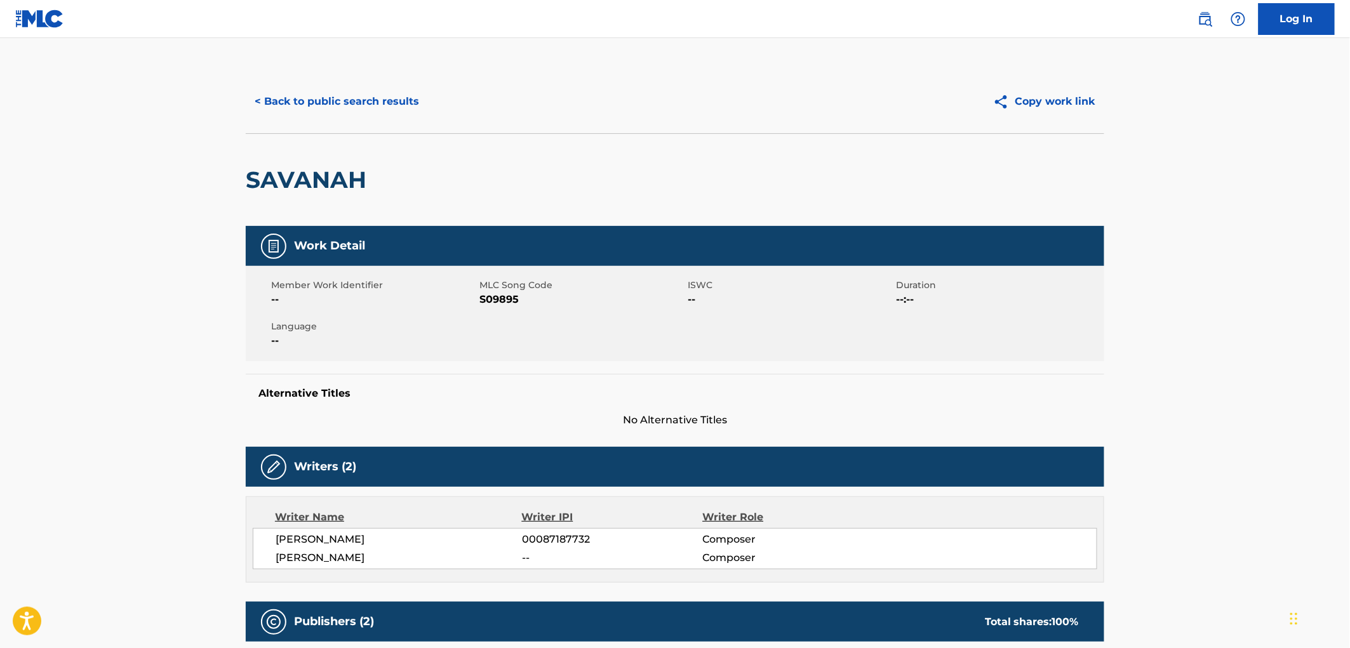
click at [332, 102] on button "< Back to public search results" at bounding box center [337, 102] width 182 height 32
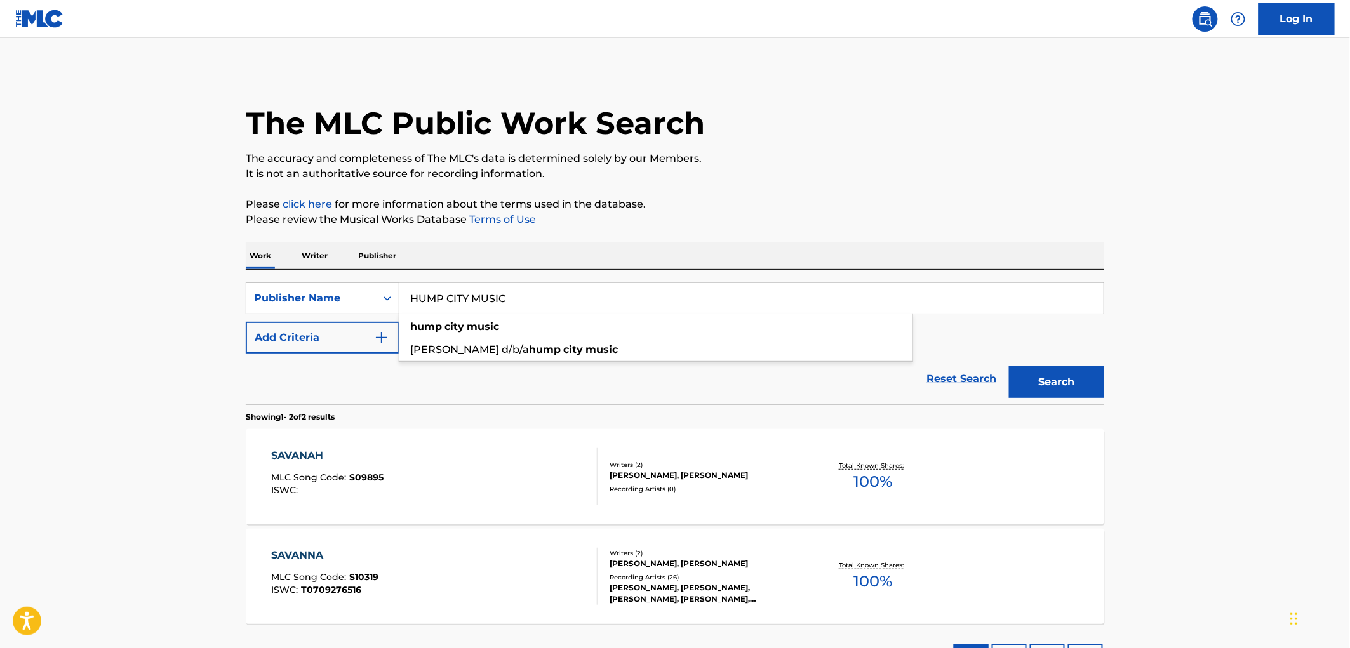
drag, startPoint x: 496, startPoint y: 297, endPoint x: 408, endPoint y: 300, distance: 87.7
click at [408, 300] on input "HUMP CITY MUSIC" at bounding box center [752, 298] width 704 height 30
paste input "[PERSON_NAME] DBA SOBX"
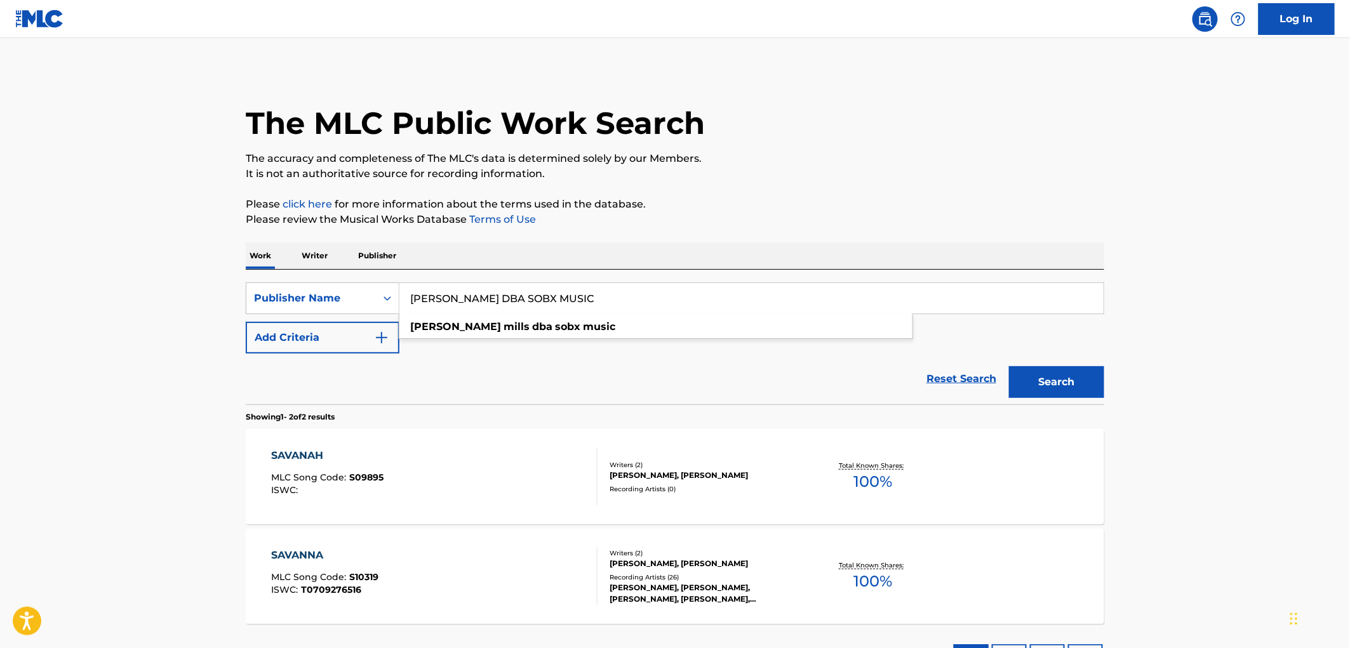
type input "[PERSON_NAME] DBA SOBX MUSIC"
click at [1046, 379] on button "Search" at bounding box center [1056, 382] width 95 height 32
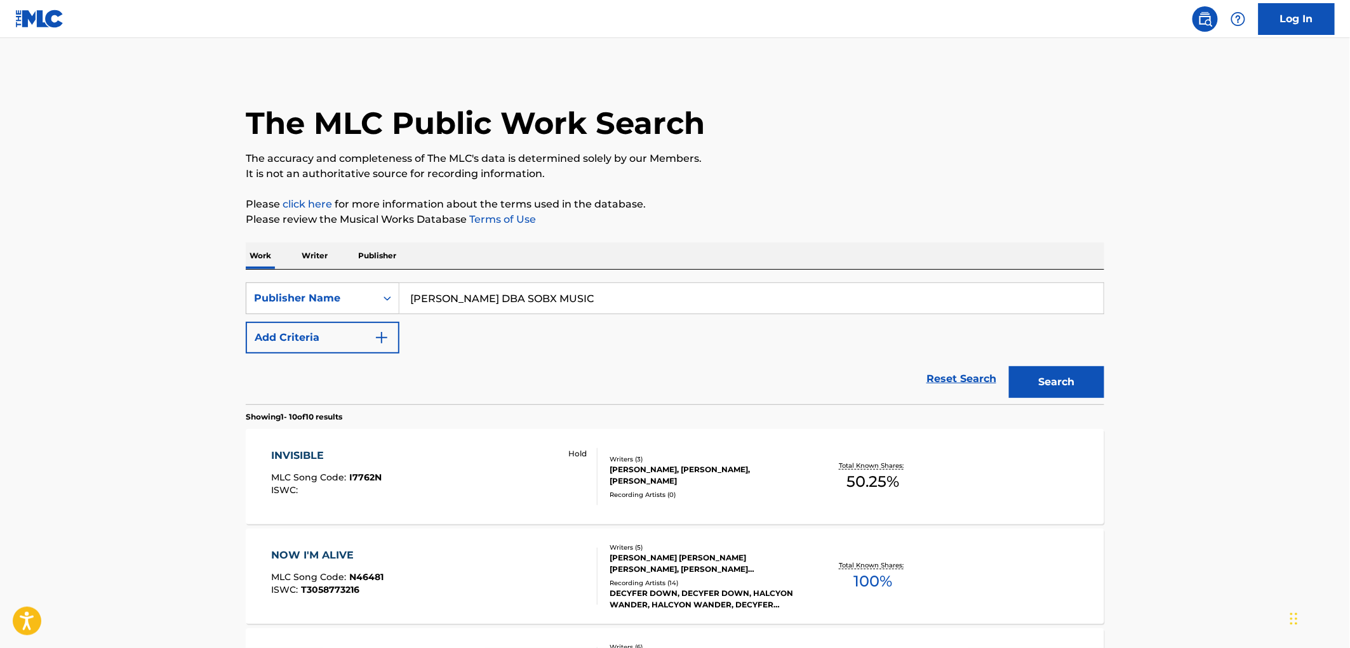
click at [375, 487] on div "ISWC :" at bounding box center [327, 491] width 111 height 10
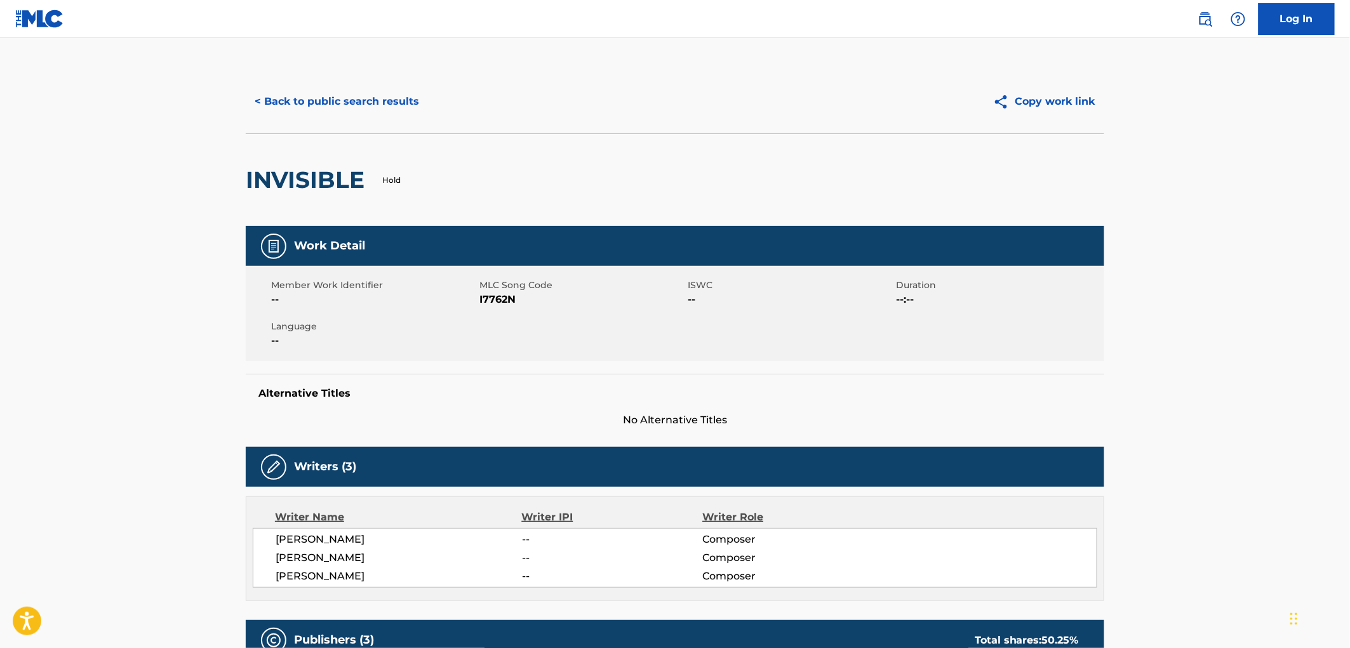
click at [323, 104] on button "< Back to public search results" at bounding box center [337, 102] width 182 height 32
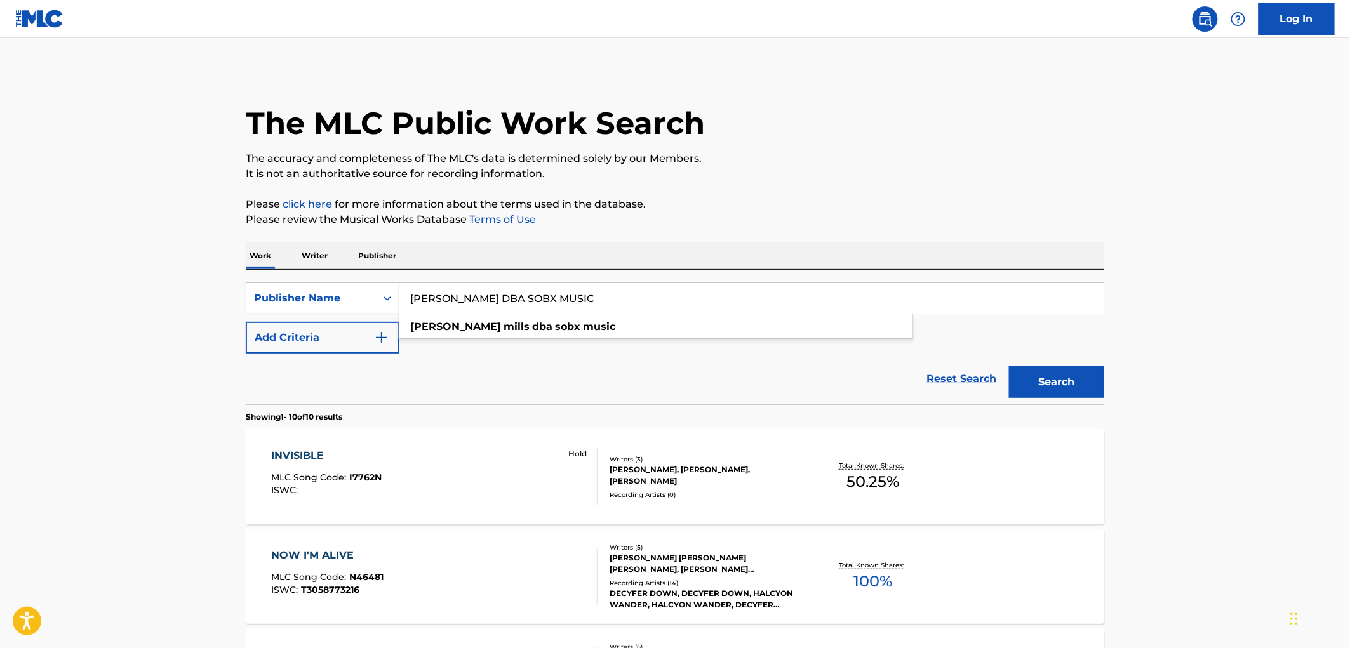
drag, startPoint x: 650, startPoint y: 302, endPoint x: 467, endPoint y: 295, distance: 183.1
click at [295, 306] on div "SearchWithCriteria17e57a69-19b2-4dda-adb4-3514f88badf9 Publisher Name [PERSON_N…" at bounding box center [675, 299] width 859 height 32
paste input "DJEMBE"
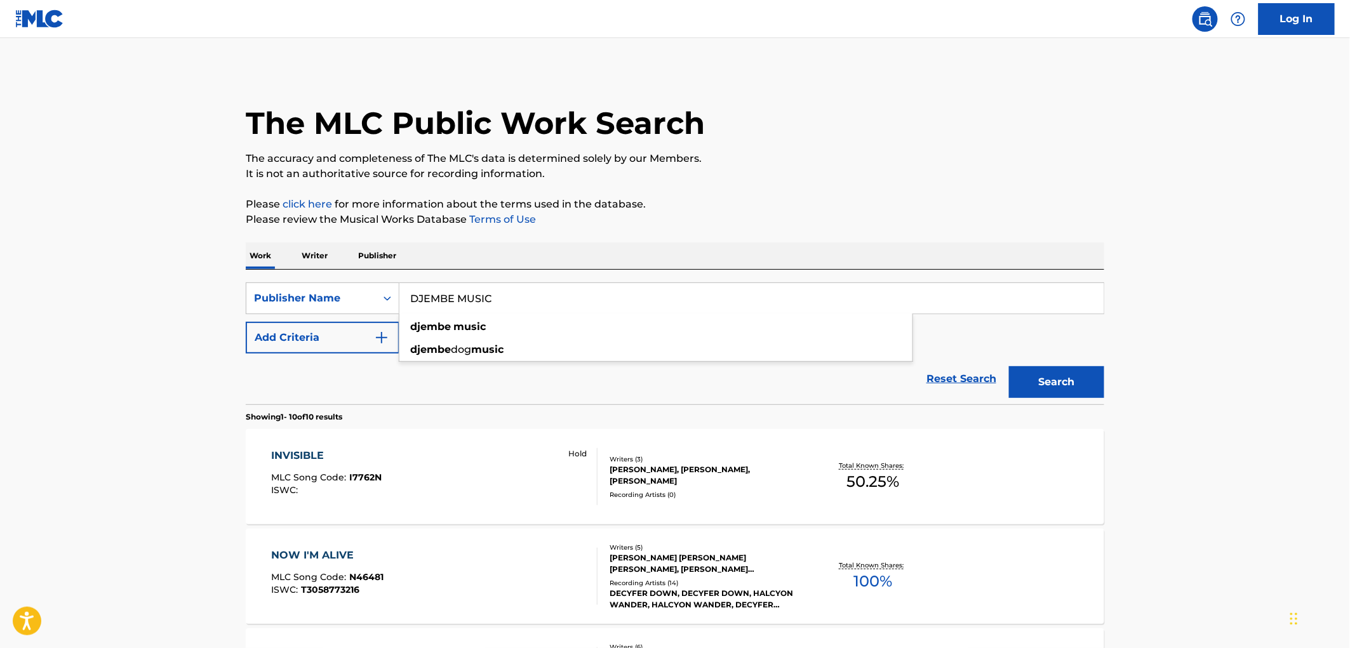
type input "DJEMBE MUSIC"
click at [1042, 386] on button "Search" at bounding box center [1056, 382] width 95 height 32
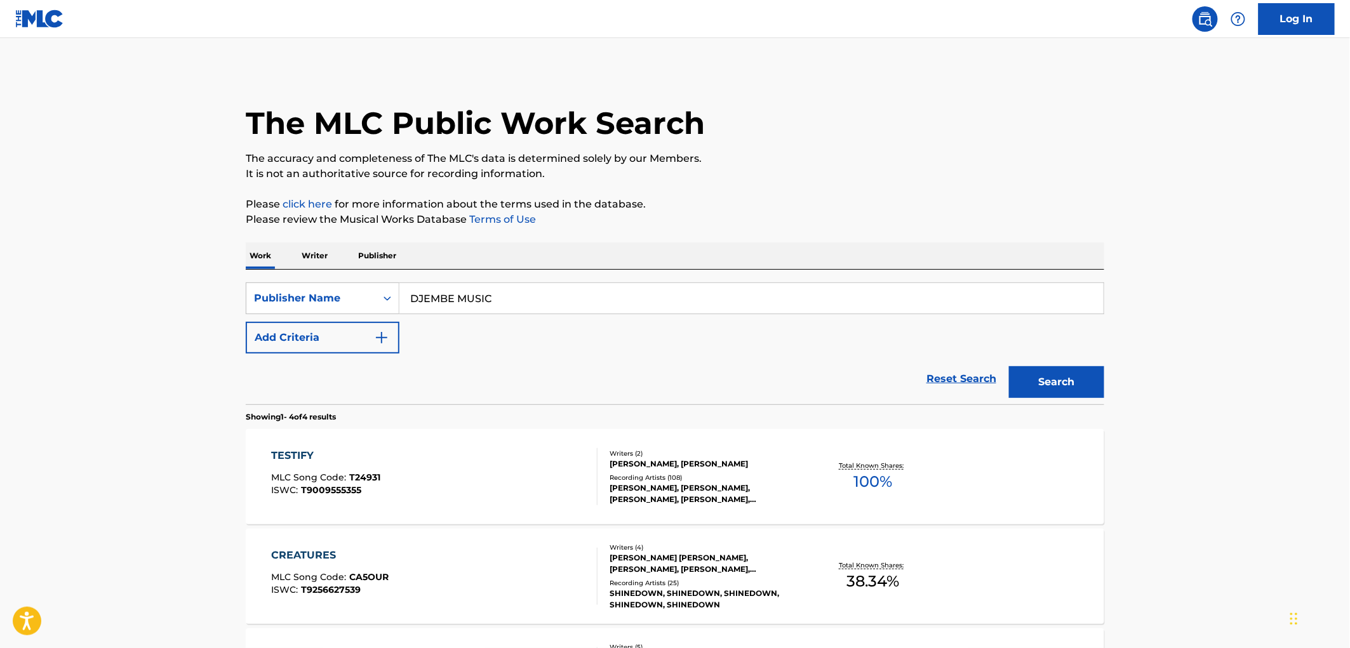
click at [387, 474] on div "TESTIFY MLC Song Code : T24931 ISWC : T9009555355" at bounding box center [435, 476] width 326 height 57
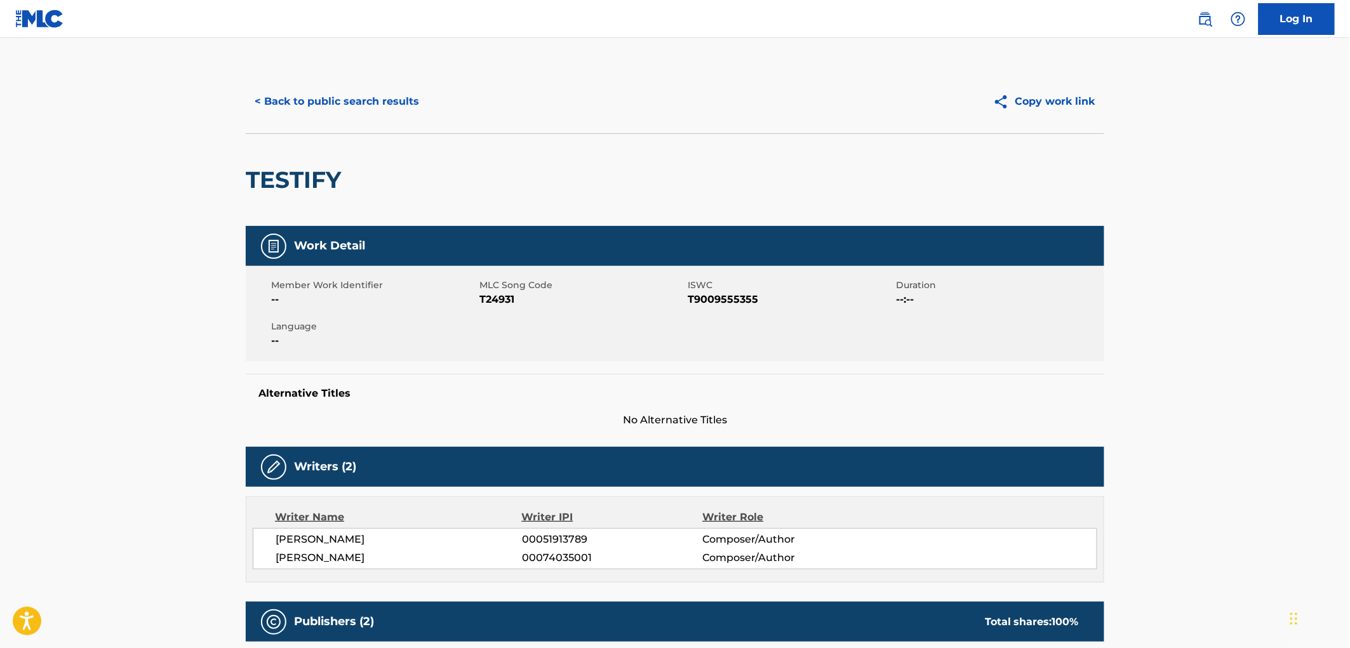
click at [391, 98] on button "< Back to public search results" at bounding box center [337, 102] width 182 height 32
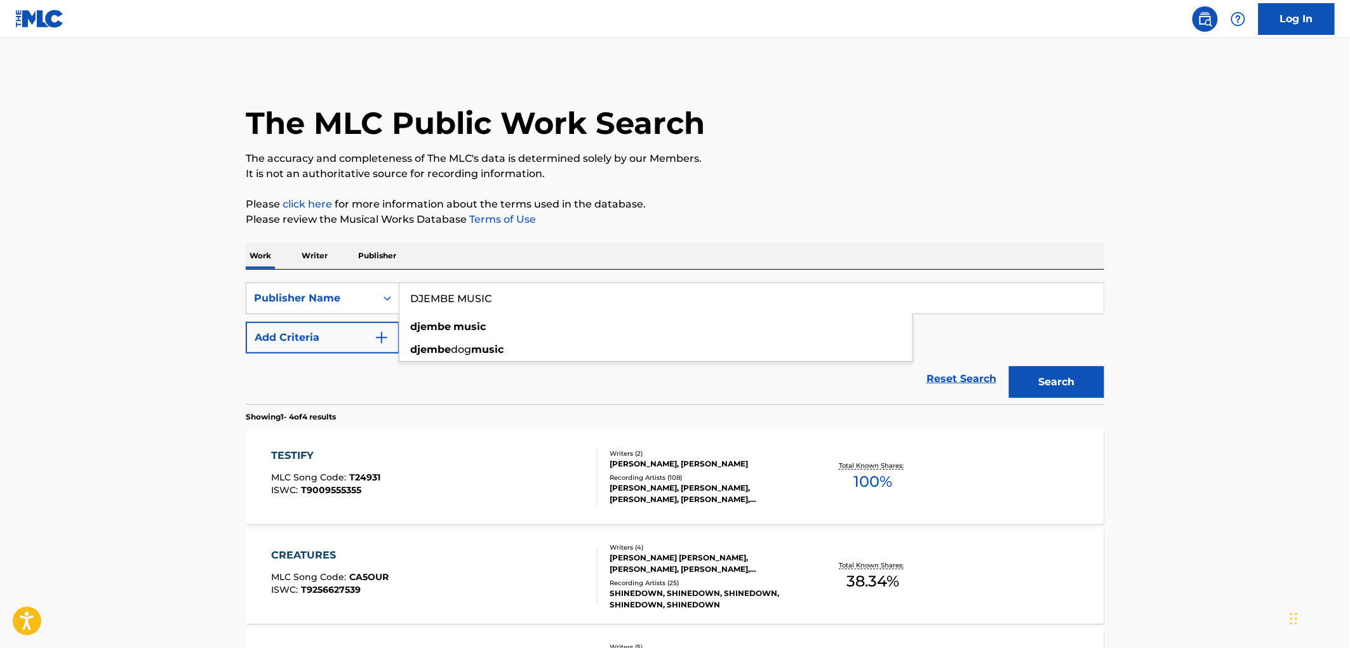
drag, startPoint x: 545, startPoint y: 302, endPoint x: 407, endPoint y: 310, distance: 138.1
click at [407, 310] on input "DJEMBE MUSIC" at bounding box center [752, 298] width 704 height 30
paste input "SINGER BROS."
click at [485, 297] on input "SINGER BROS. MUSIC" at bounding box center [752, 298] width 704 height 30
type input "SINGER BROS MUSIC"
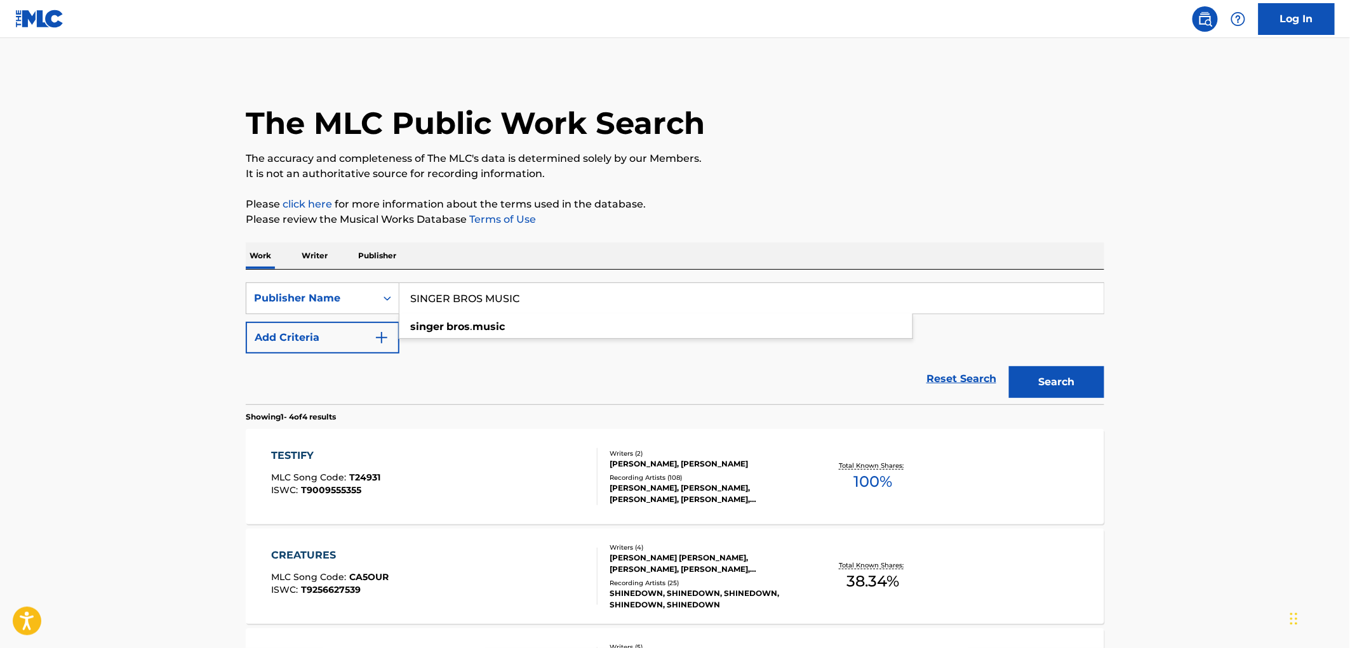
click at [1009, 366] on button "Search" at bounding box center [1056, 382] width 95 height 32
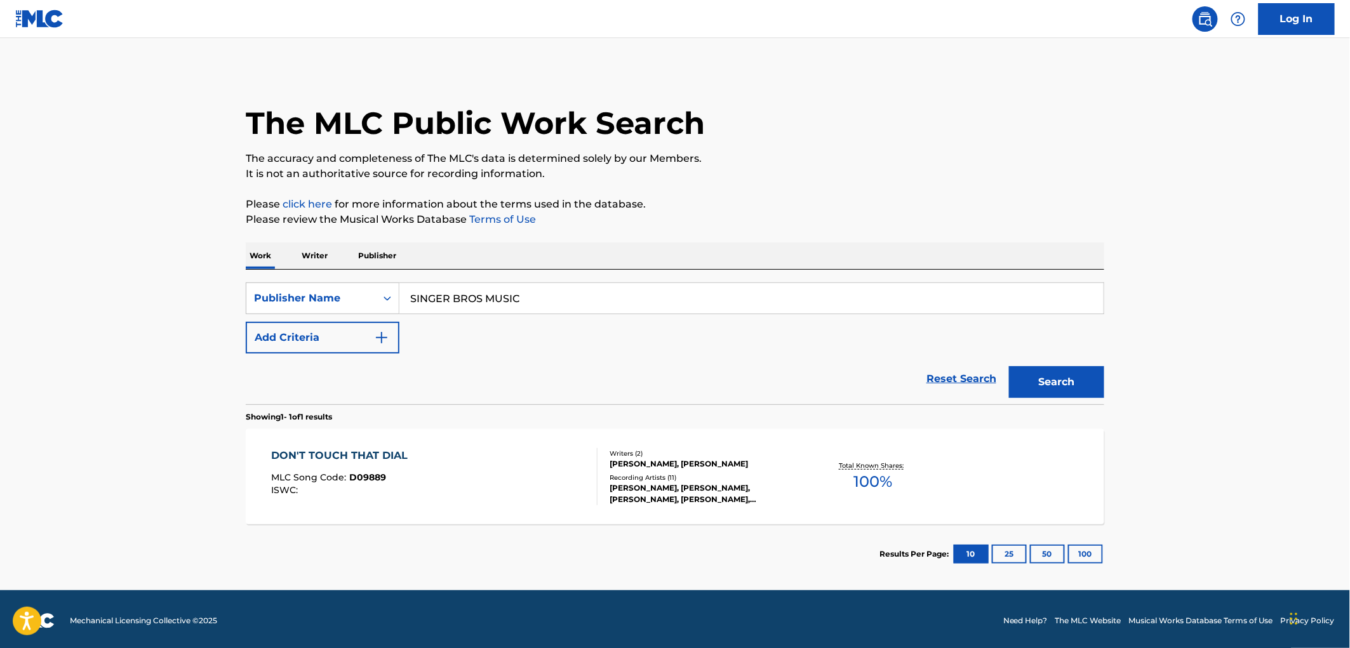
click at [379, 486] on div "ISWC :" at bounding box center [343, 491] width 143 height 10
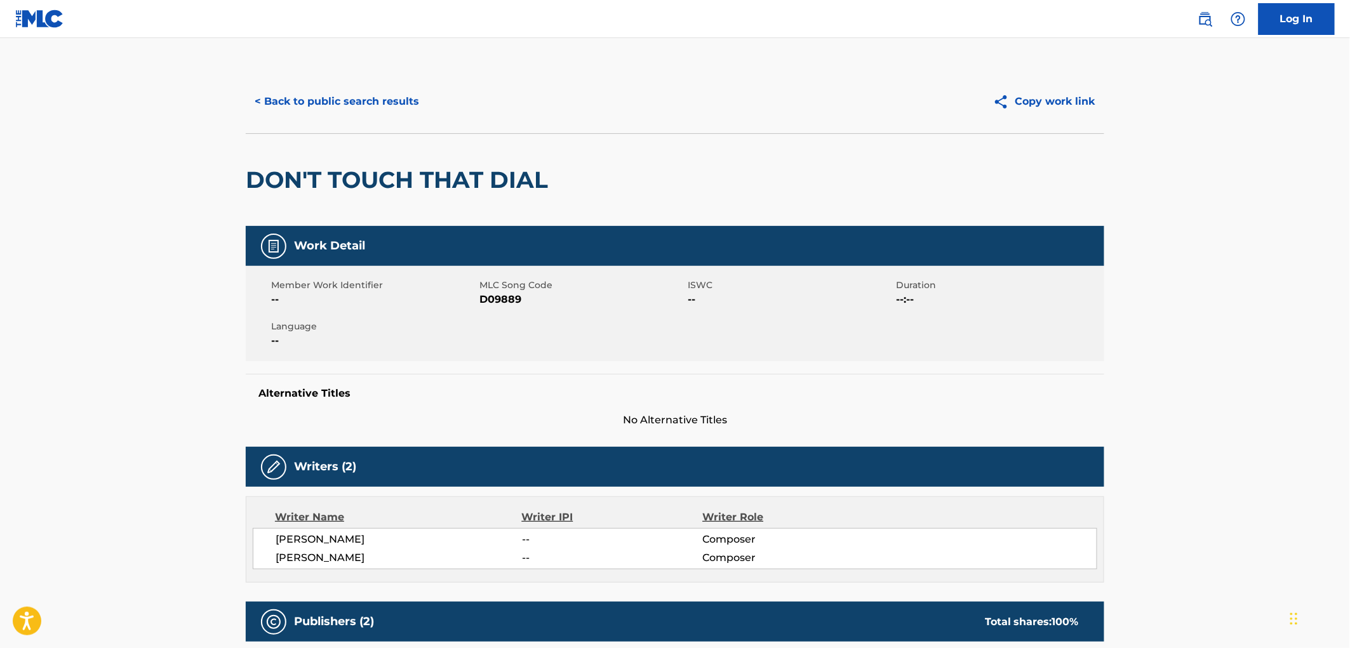
click at [363, 112] on button "< Back to public search results" at bounding box center [337, 102] width 182 height 32
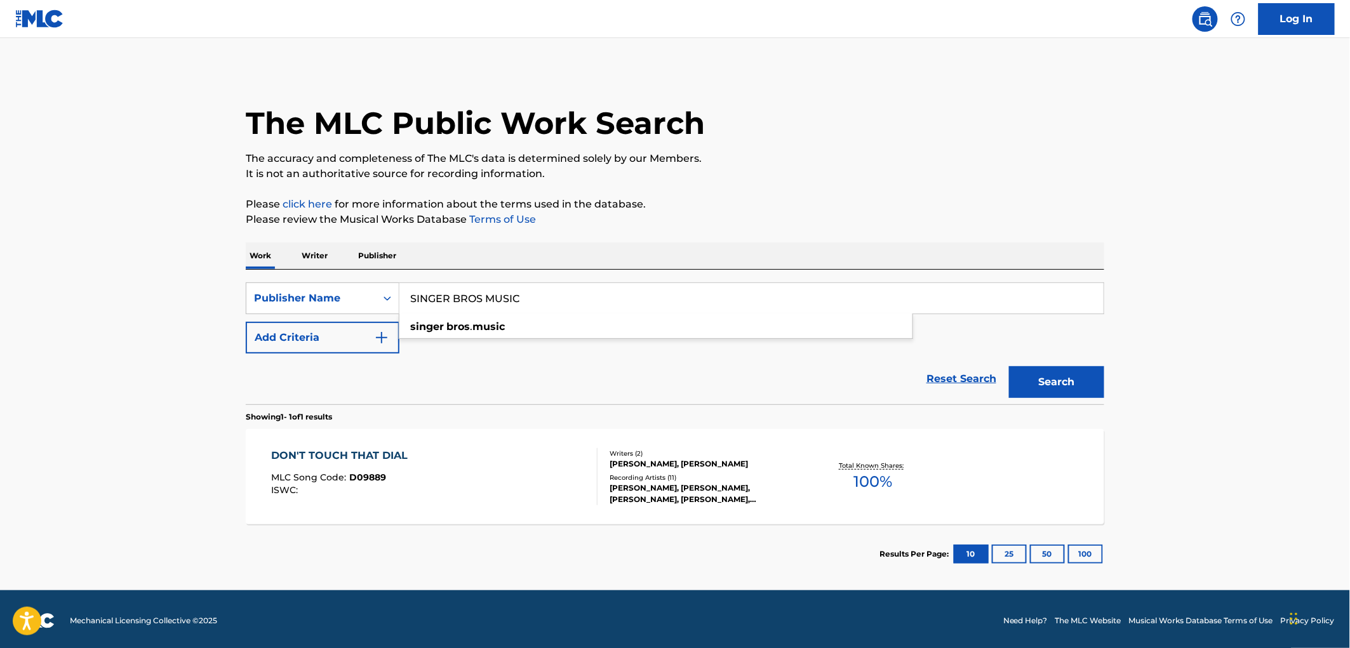
drag, startPoint x: 409, startPoint y: 299, endPoint x: 556, endPoint y: 300, distance: 146.7
click at [556, 300] on input "SINGER BROS MUSIC" at bounding box center [752, 298] width 704 height 30
paste input "ROYAL KOOK"
click at [1068, 378] on button "Search" at bounding box center [1056, 382] width 95 height 32
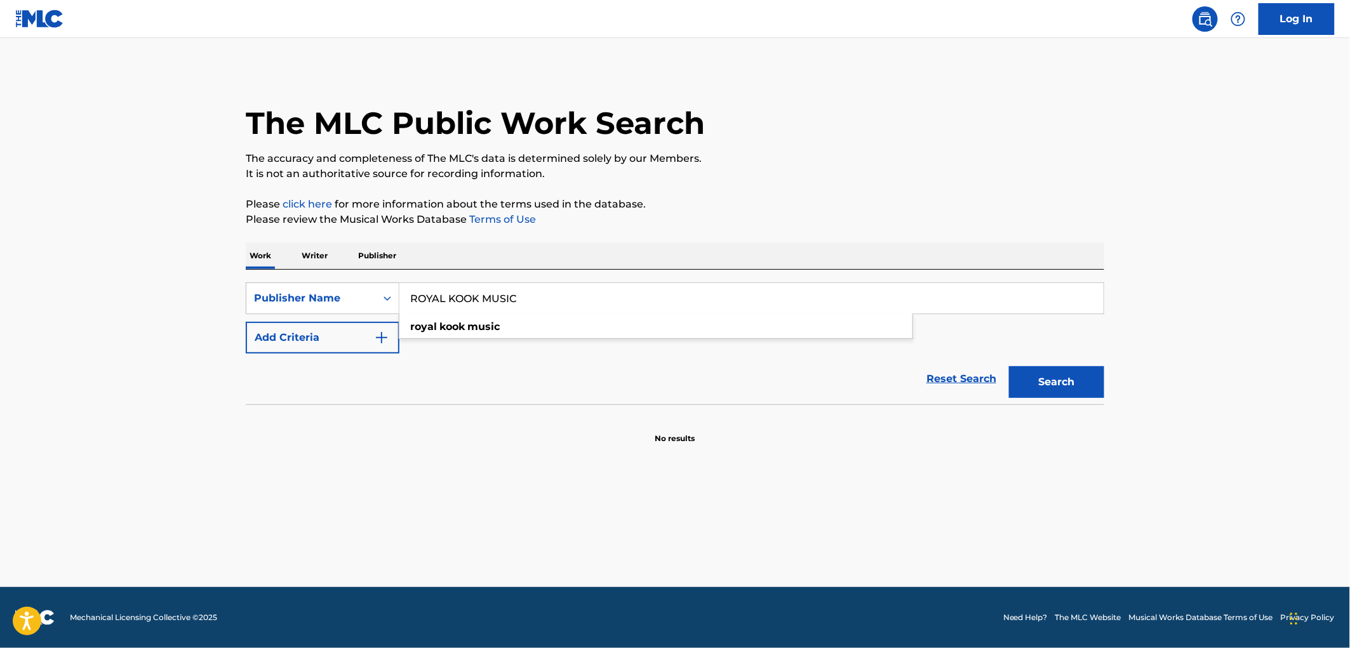
drag, startPoint x: 524, startPoint y: 302, endPoint x: 454, endPoint y: 300, distance: 69.9
click at [373, 304] on div "SearchWithCriteria17e57a69-19b2-4dda-adb4-3514f88badf9 Publisher Name ROYAL KOO…" at bounding box center [675, 299] width 859 height 32
paste input "[PERSON_NAME] (MASSPIKE MILES)"
drag, startPoint x: 534, startPoint y: 301, endPoint x: 652, endPoint y: 300, distance: 118.8
click at [652, 300] on input "[PERSON_NAME] (MASSPIKE MILES)" at bounding box center [752, 298] width 704 height 30
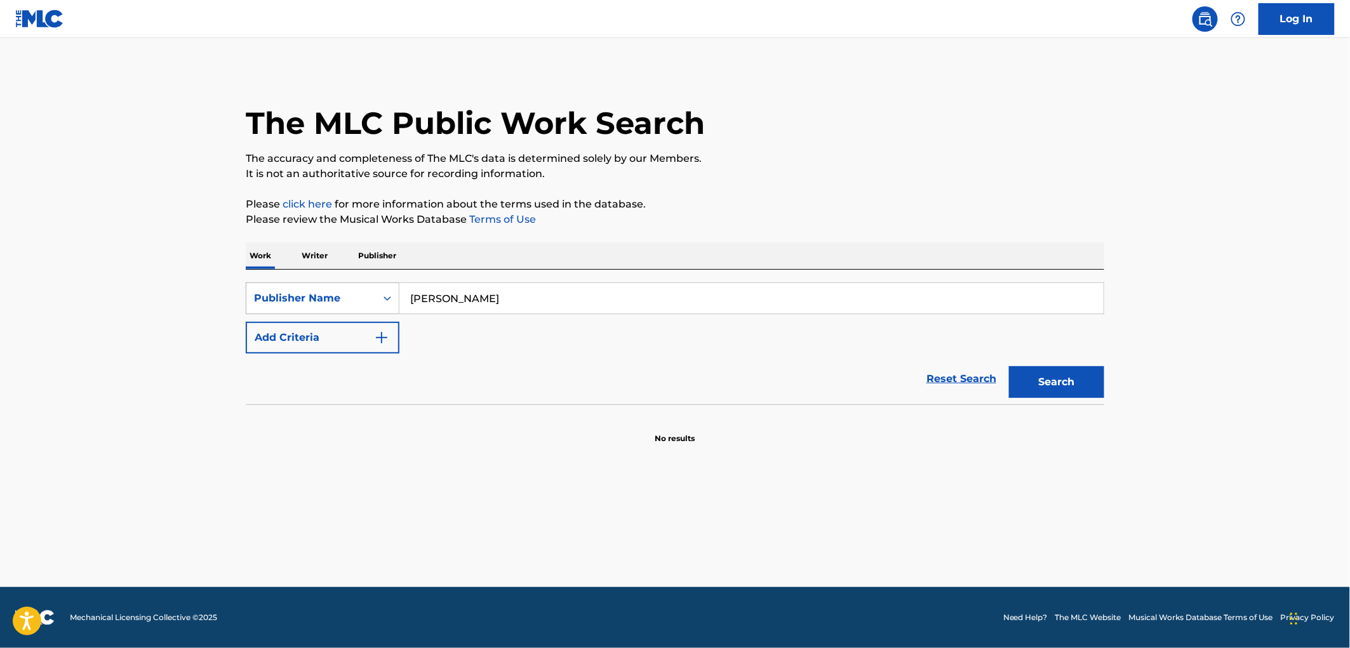
drag, startPoint x: 542, startPoint y: 300, endPoint x: 392, endPoint y: 302, distance: 150.5
click at [392, 302] on div "SearchWithCriteria17e57a69-19b2-4dda-adb4-3514f88badf9 Publisher Name [PERSON_N…" at bounding box center [675, 299] width 859 height 32
click at [556, 295] on input "[PERSON_NAME]" at bounding box center [752, 298] width 704 height 30
click at [532, 302] on input "[PERSON_NAME]" at bounding box center [752, 298] width 704 height 30
drag, startPoint x: 534, startPoint y: 301, endPoint x: 322, endPoint y: 295, distance: 212.2
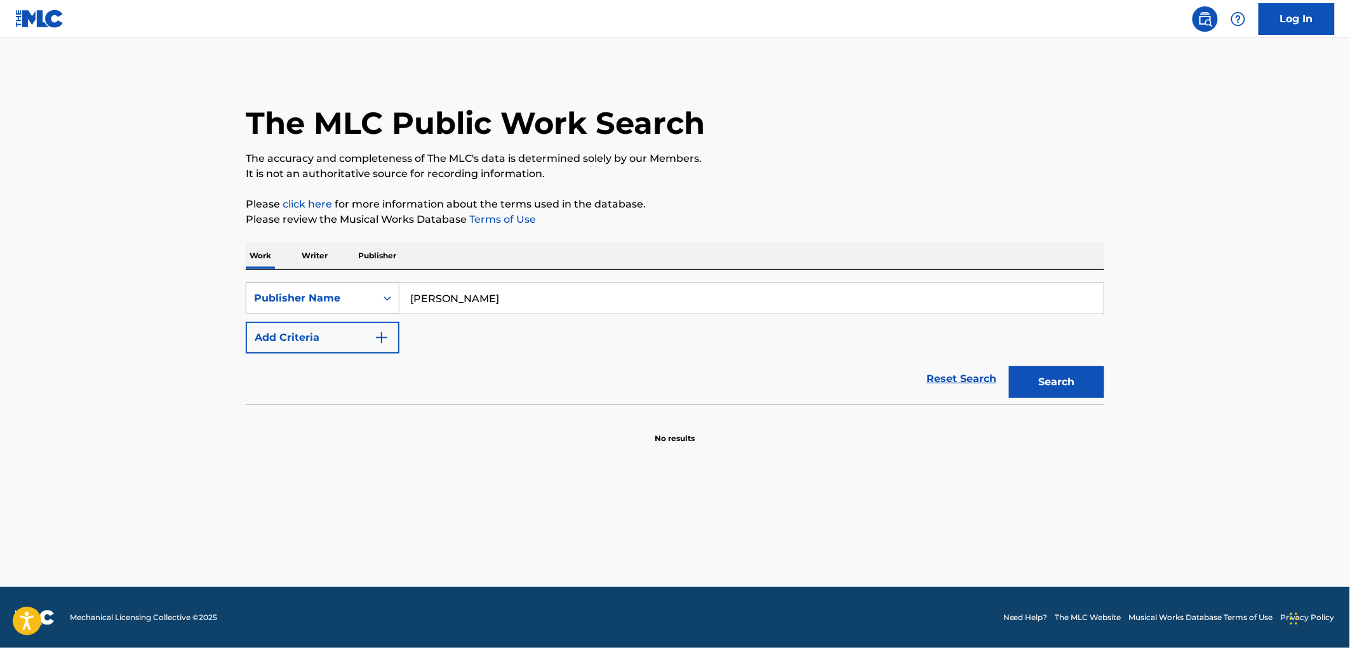
click at [322, 295] on div "SearchWithCriteria17e57a69-19b2-4dda-adb4-3514f88badf9 Publisher Name [PERSON_N…" at bounding box center [675, 299] width 859 height 32
type input "[PERSON_NAME]"
click at [1076, 383] on button "Search" at bounding box center [1056, 382] width 95 height 32
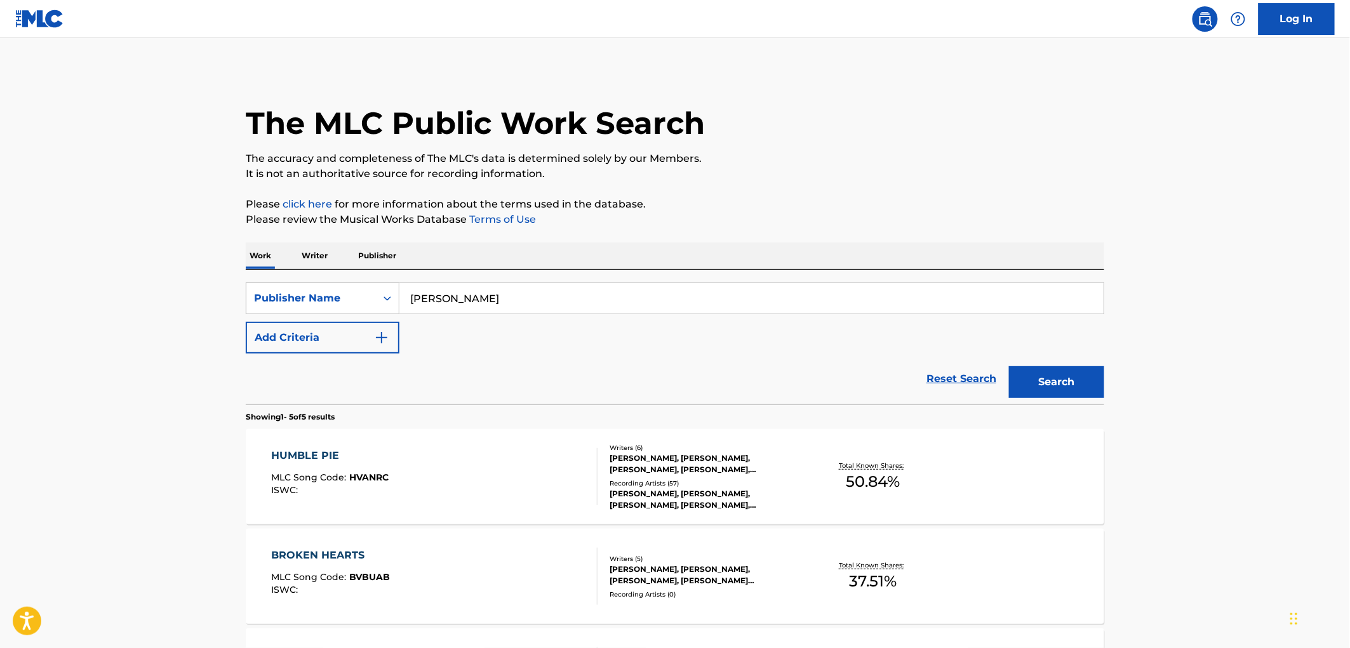
click at [391, 483] on div "HUMBLE PIE MLC Song Code : HVANRC ISWC :" at bounding box center [435, 476] width 326 height 57
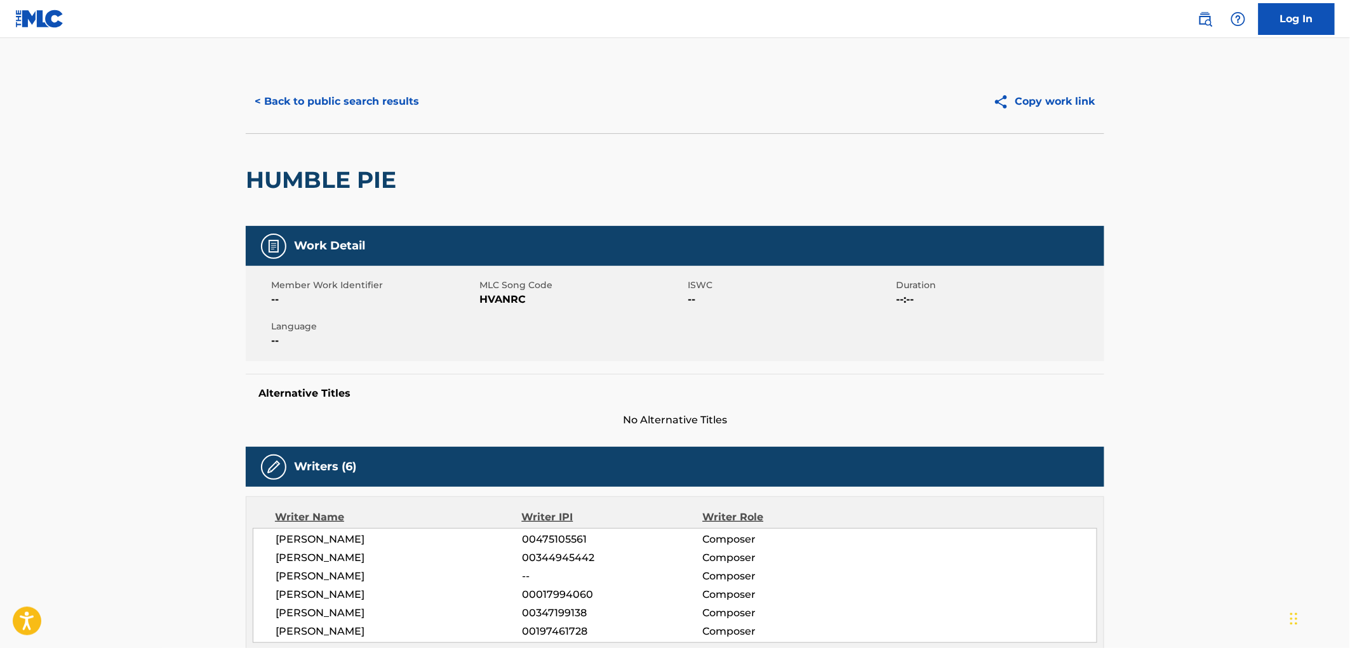
click at [401, 105] on button "< Back to public search results" at bounding box center [337, 102] width 182 height 32
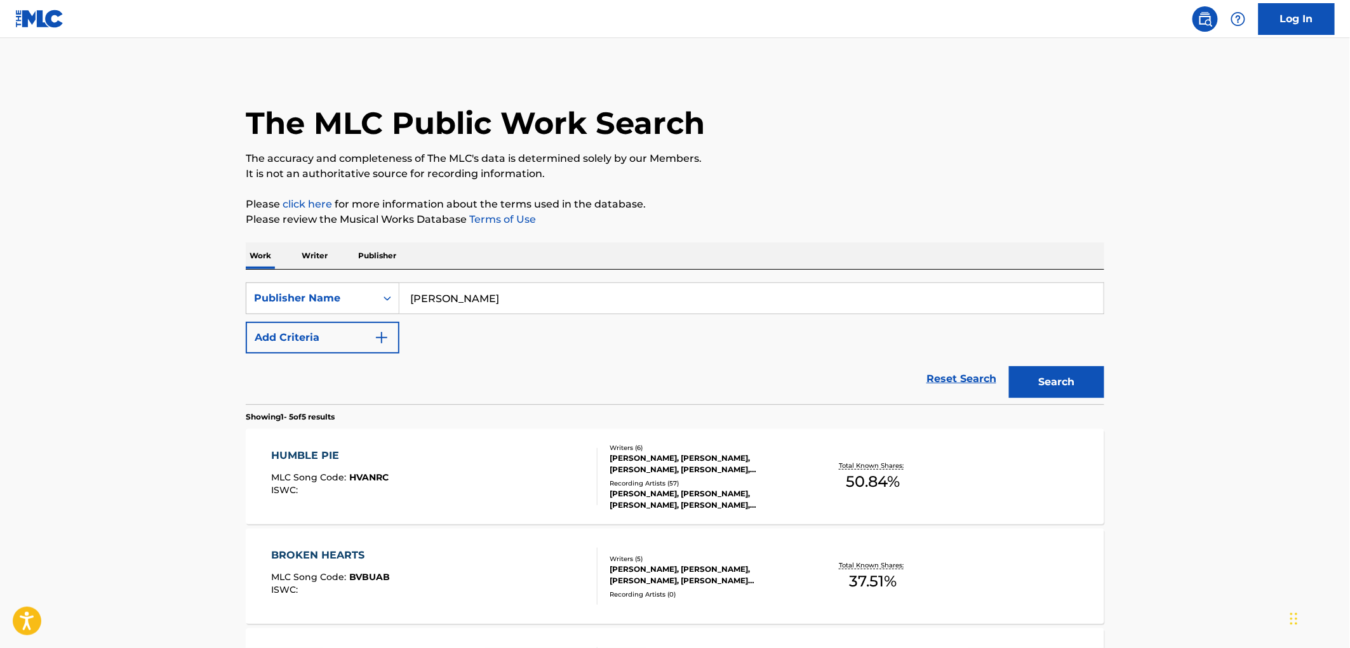
drag, startPoint x: 544, startPoint y: 302, endPoint x: 400, endPoint y: 304, distance: 143.6
click at [400, 304] on input "[PERSON_NAME]" at bounding box center [752, 298] width 704 height 30
paste input "[PERSON_NAME] MUSIC"
type input "[PERSON_NAME] MUSIC"
click at [1031, 386] on button "Search" at bounding box center [1056, 382] width 95 height 32
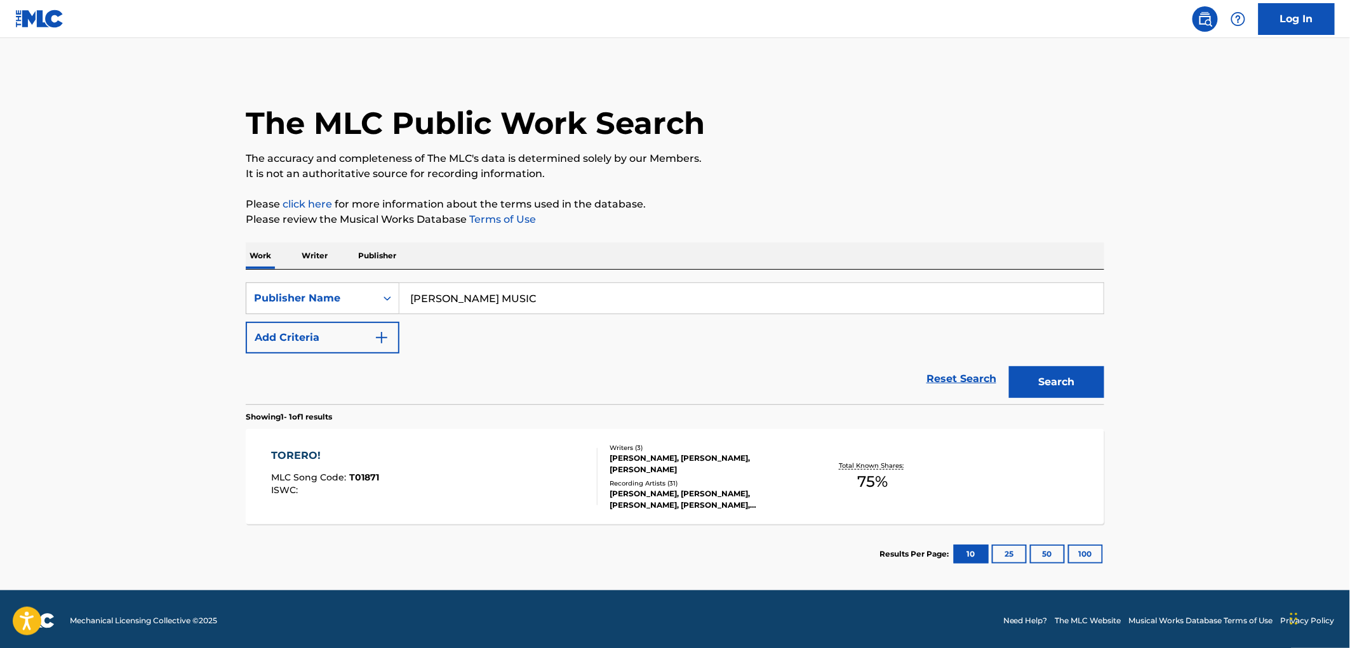
click at [373, 481] on span "T01871" at bounding box center [365, 477] width 30 height 11
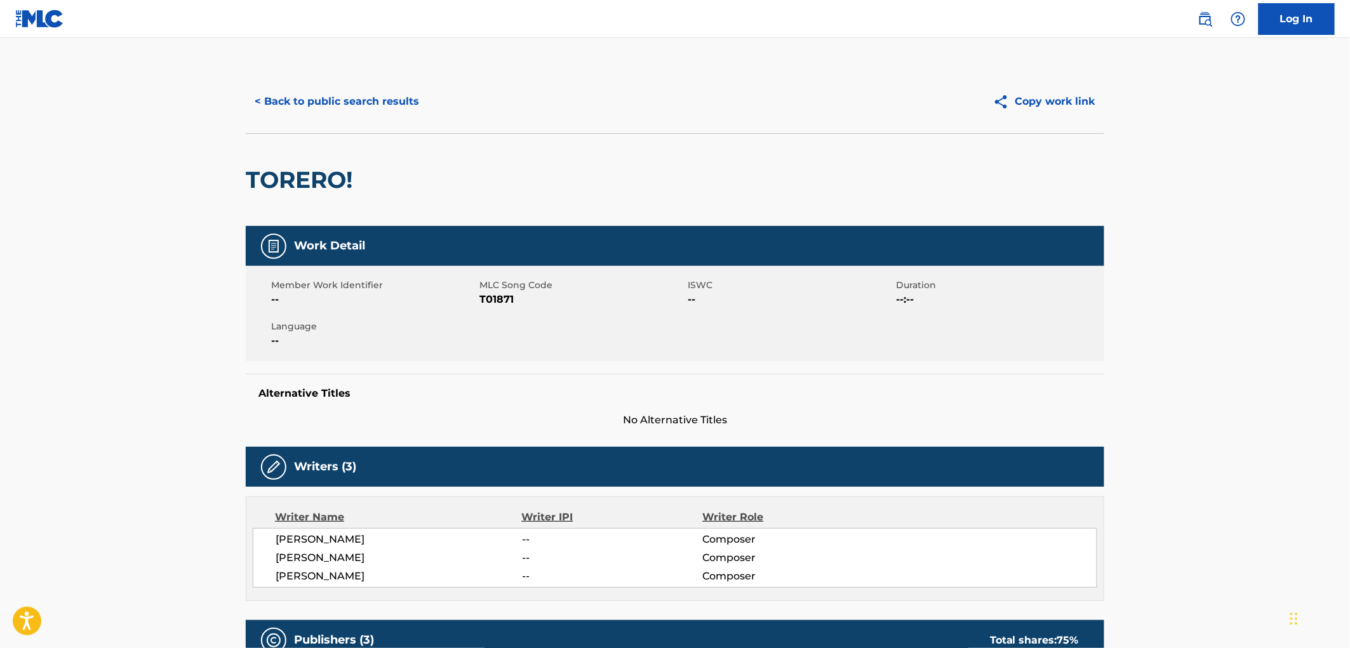
click at [389, 102] on button "< Back to public search results" at bounding box center [337, 102] width 182 height 32
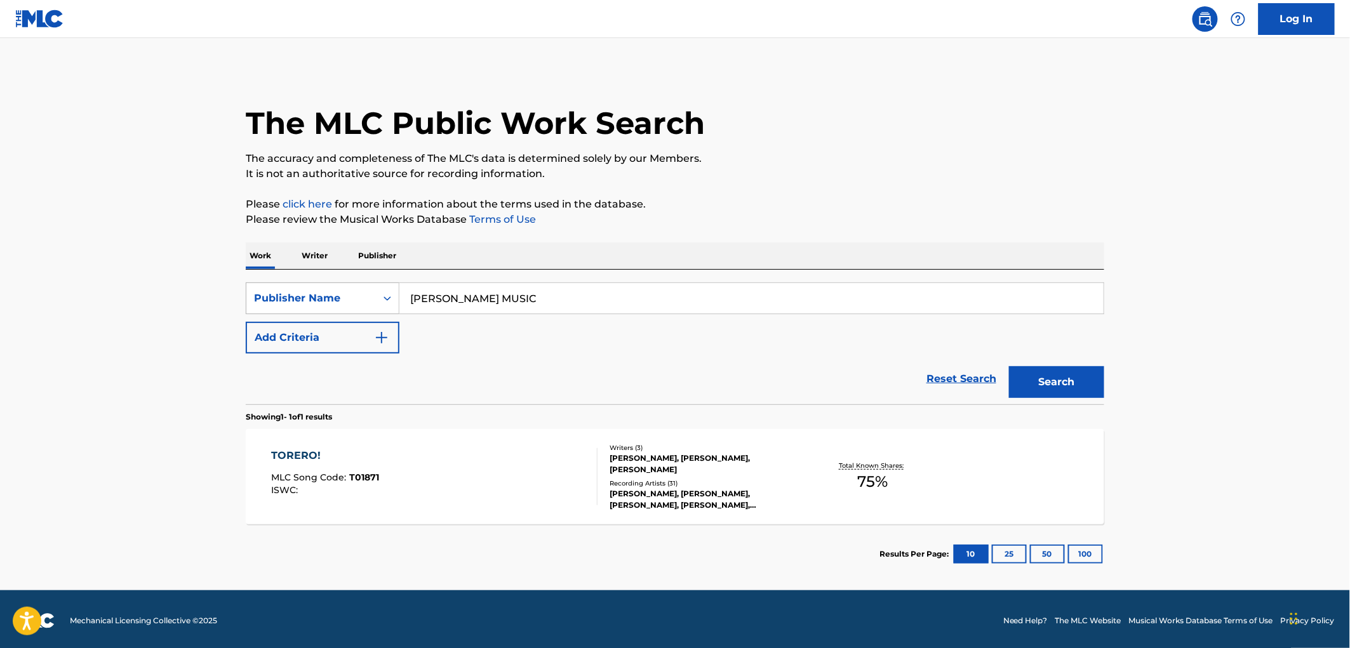
drag, startPoint x: 564, startPoint y: 295, endPoint x: 347, endPoint y: 295, distance: 216.6
click at [347, 295] on div "SearchWithCriteria17e57a69-19b2-4dda-adb4-3514f88badf9 Publisher Name [PERSON_N…" at bounding box center [675, 299] width 859 height 32
paste input "EARLY JUNE"
type input "EARLY JUNE MUSIC"
click at [1062, 386] on button "Search" at bounding box center [1056, 382] width 95 height 32
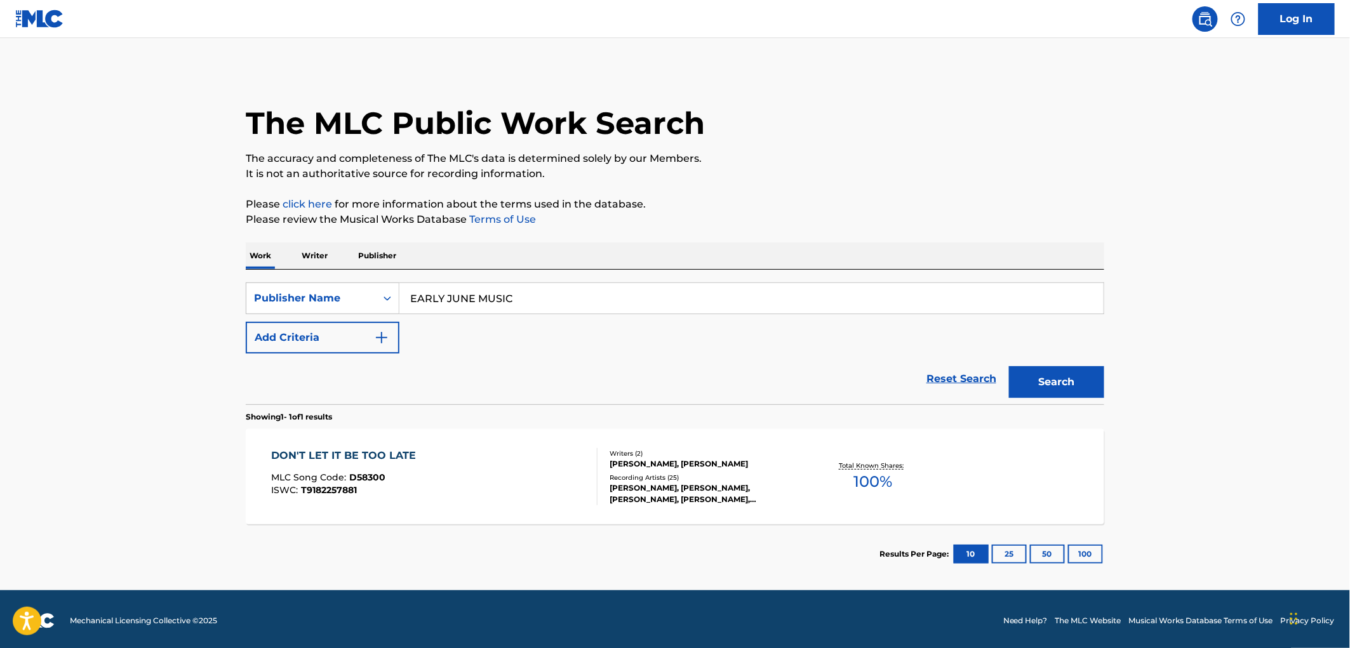
click at [385, 477] on div "MLC Song Code : D58300" at bounding box center [347, 479] width 151 height 13
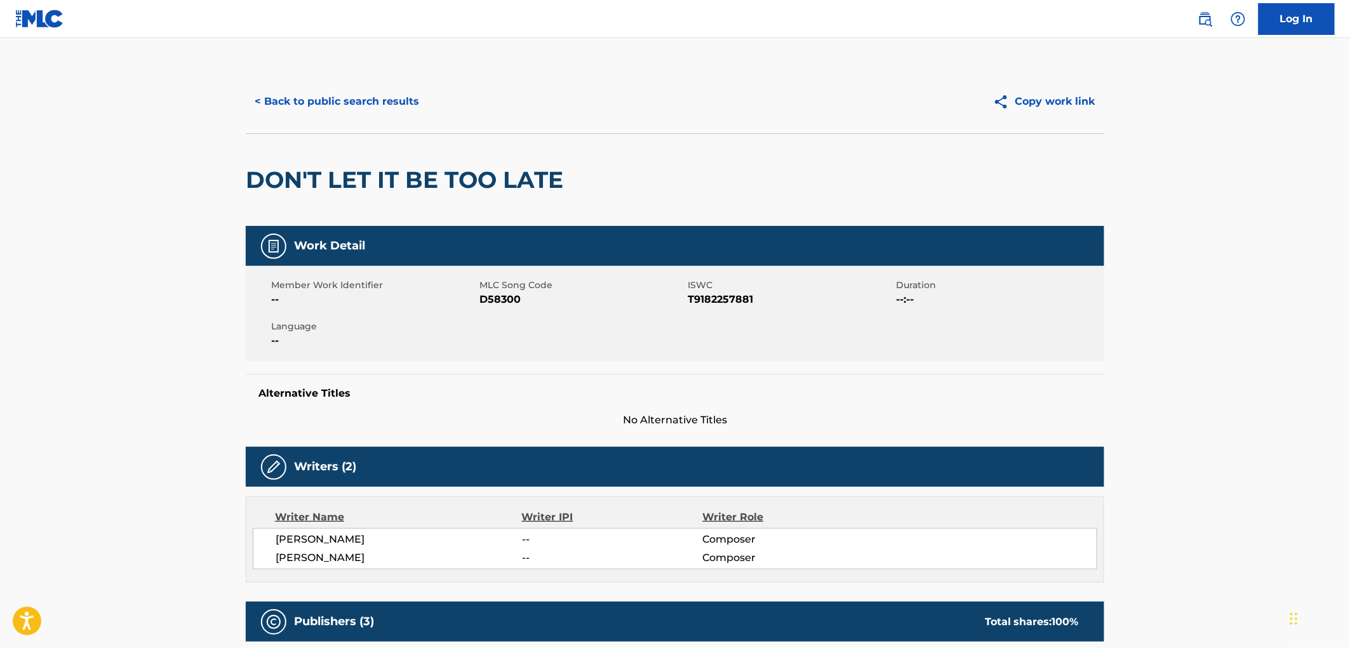
click at [344, 106] on button "< Back to public search results" at bounding box center [337, 102] width 182 height 32
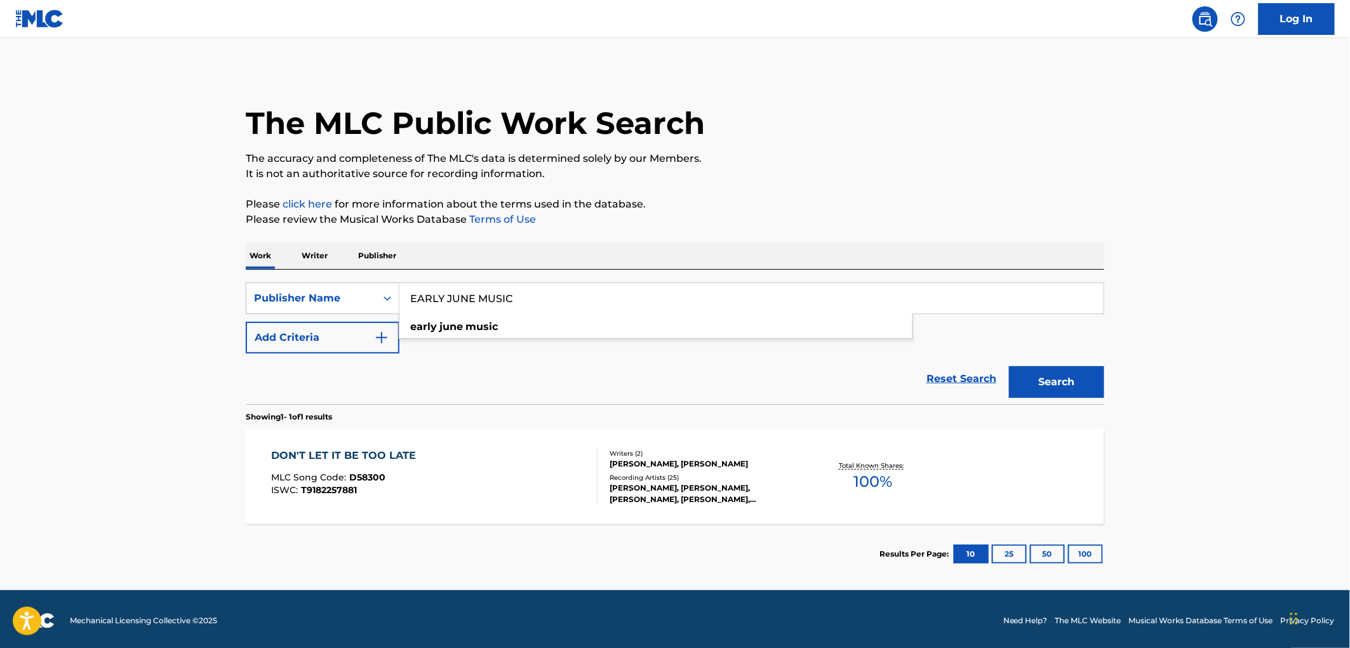
drag, startPoint x: 407, startPoint y: 295, endPoint x: 548, endPoint y: 302, distance: 141.2
click at [548, 302] on input "EARLY JUNE MUSIC" at bounding box center [752, 298] width 704 height 30
paste input "[PERSON_NAME] PUBLISHING"
type input "[PERSON_NAME] PUBLISHING"
click at [1050, 391] on button "Search" at bounding box center [1056, 382] width 95 height 32
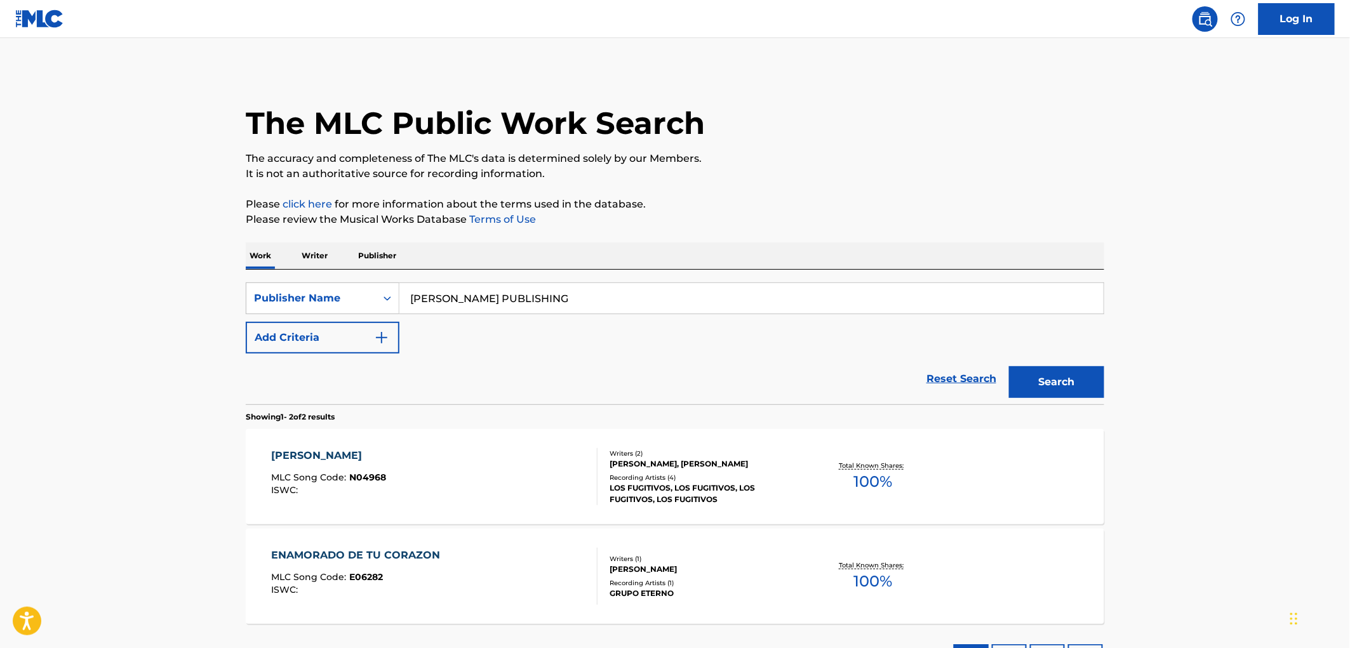
click at [383, 478] on span "N04968" at bounding box center [368, 477] width 37 height 11
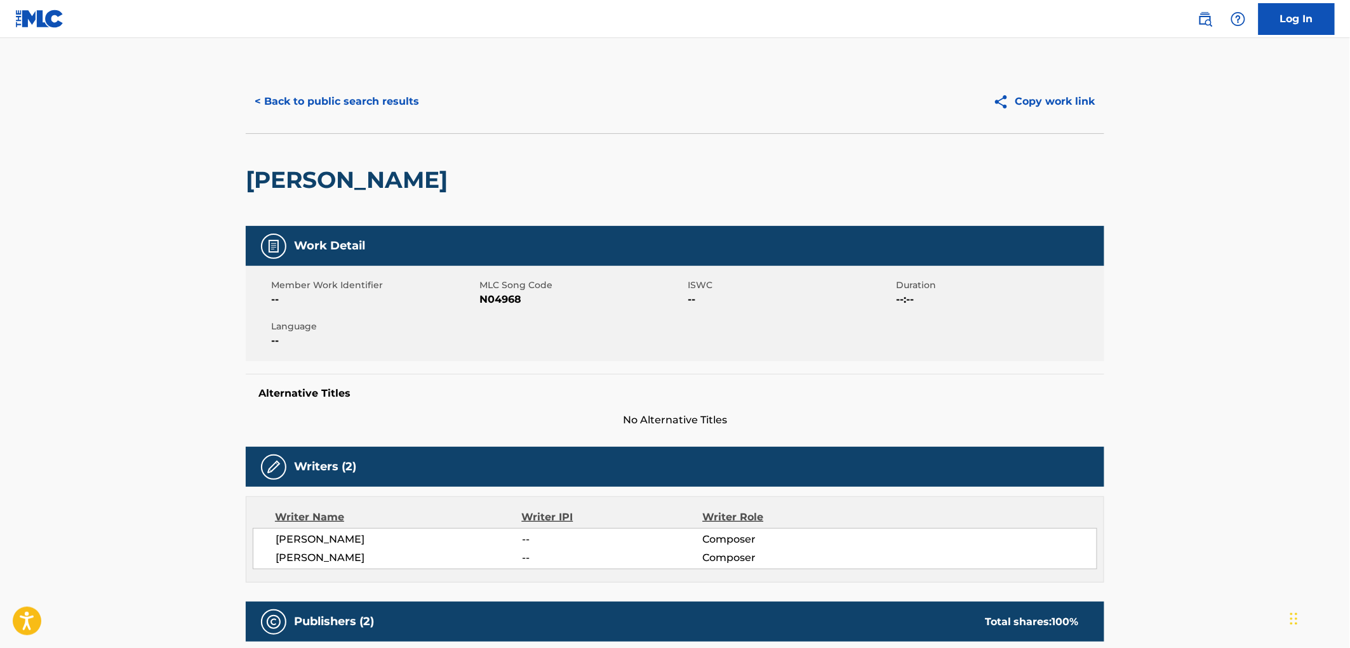
click at [353, 98] on button "< Back to public search results" at bounding box center [337, 102] width 182 height 32
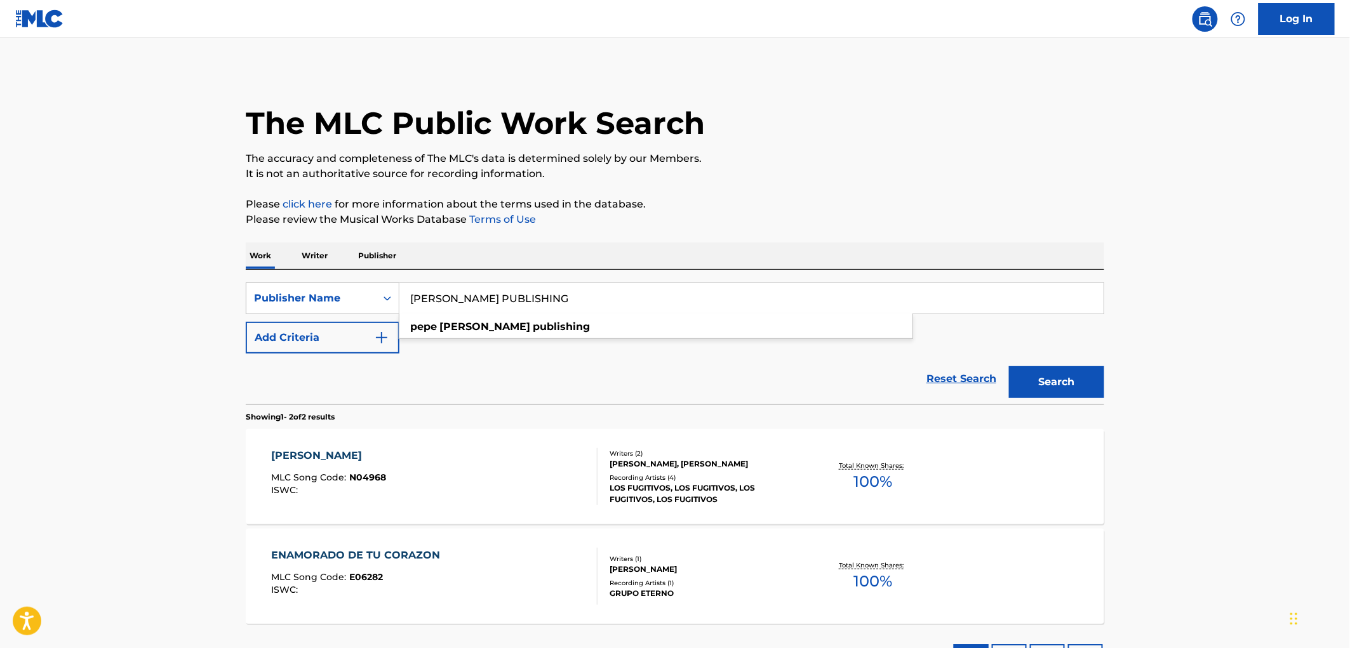
drag, startPoint x: 413, startPoint y: 297, endPoint x: 544, endPoint y: 306, distance: 131.1
click at [544, 306] on input "[PERSON_NAME] PUBLISHING" at bounding box center [752, 298] width 704 height 30
paste input "B DOUBLE E R PUBLISHING C/O CRUSH MANAGEMENT"
type input "B DOUBLE E R PUBLISHING C/O CRUSH MANAGEMENT"
click at [1028, 380] on button "Search" at bounding box center [1056, 382] width 95 height 32
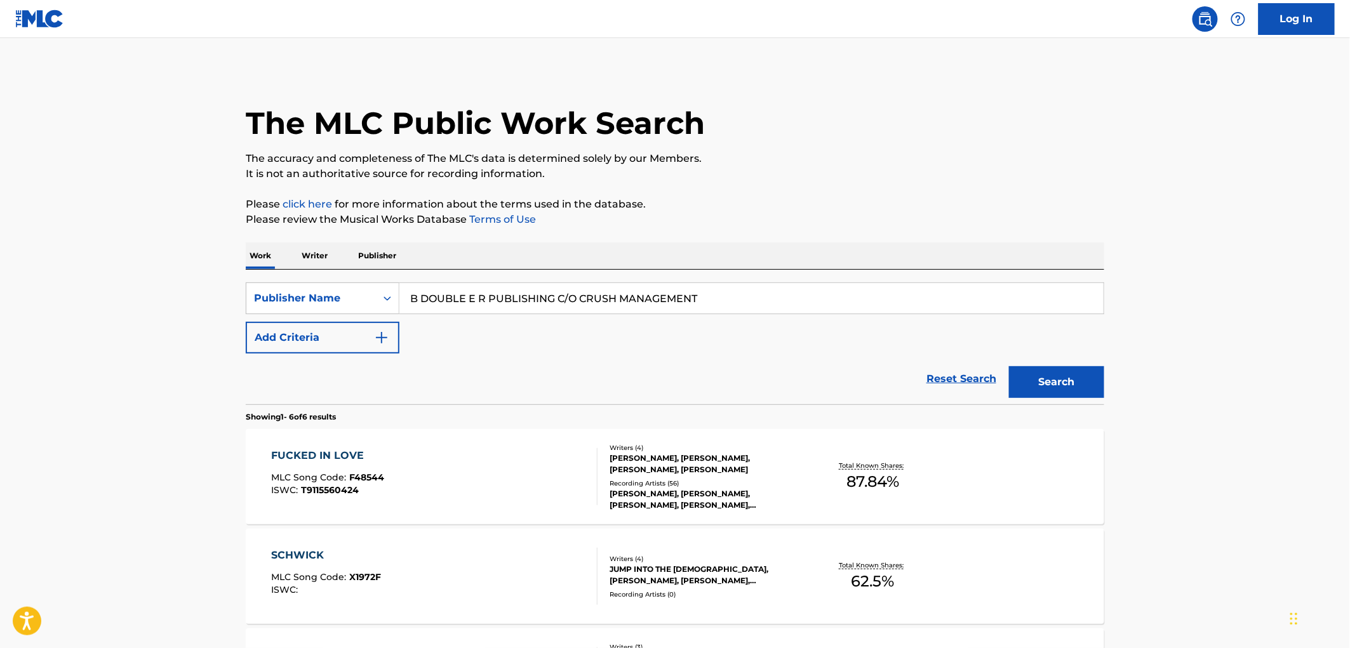
click at [376, 481] on span "F48544" at bounding box center [367, 477] width 35 height 11
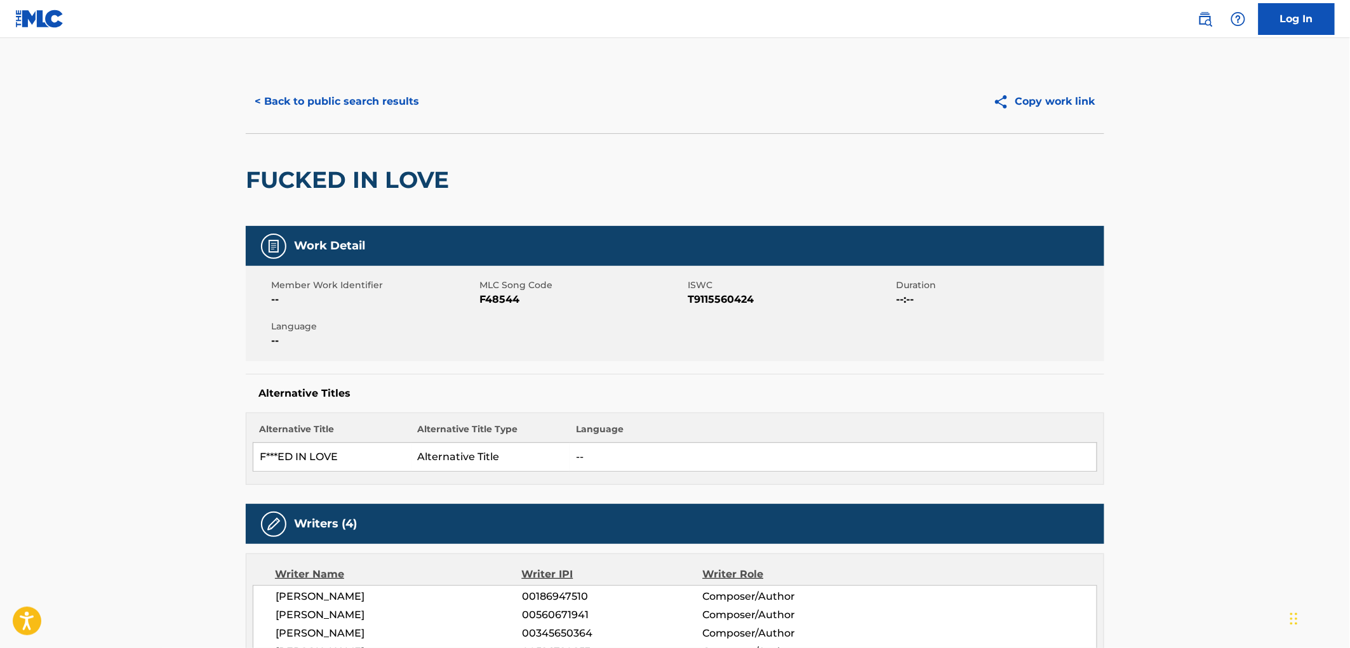
click at [393, 105] on button "< Back to public search results" at bounding box center [337, 102] width 182 height 32
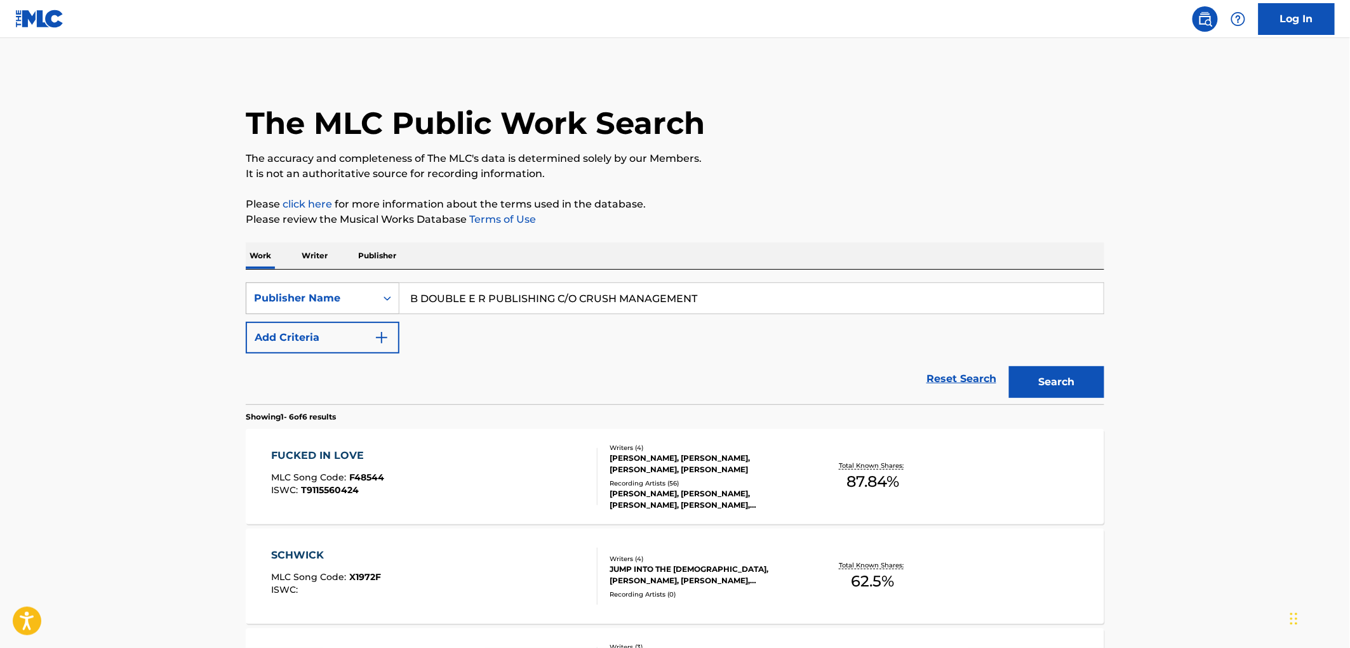
drag, startPoint x: 710, startPoint y: 299, endPoint x: 319, endPoint y: 307, distance: 390.7
click at [319, 307] on div "SearchWithCriteria17e57a69-19b2-4dda-adb4-3514f88badf9 Publisher Name B DOUBLE …" at bounding box center [675, 299] width 859 height 32
paste input "[PERSON_NAME]"
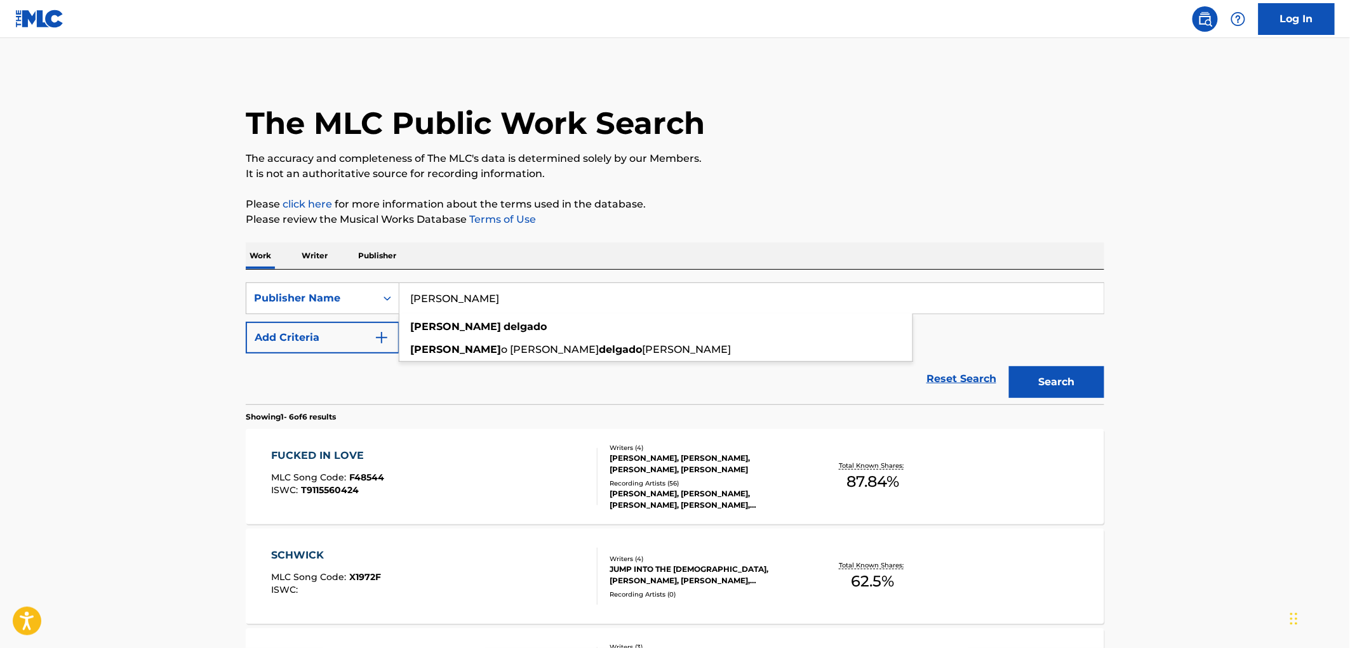
type input "[PERSON_NAME]"
click at [1077, 375] on button "Search" at bounding box center [1056, 382] width 95 height 32
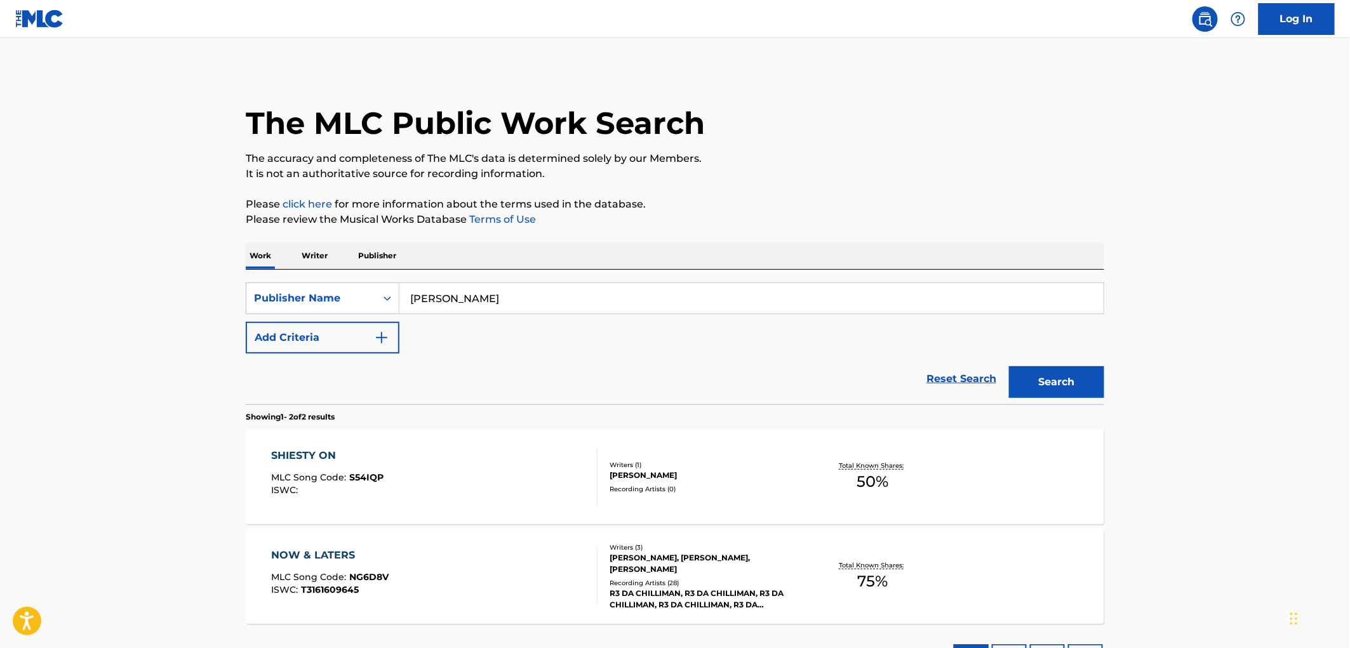
click at [367, 468] on div "SHIESTY ON MLC Song Code : S54IQP ISWC :" at bounding box center [328, 476] width 112 height 57
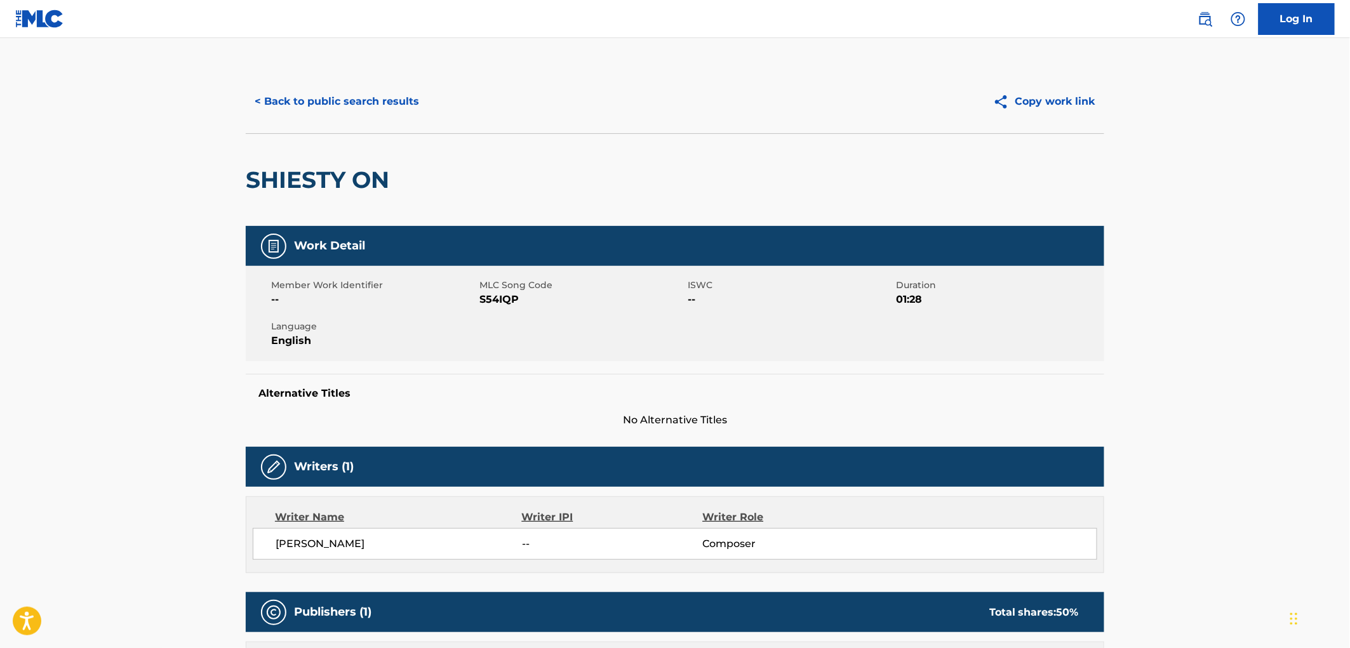
click at [346, 110] on button "< Back to public search results" at bounding box center [337, 102] width 182 height 32
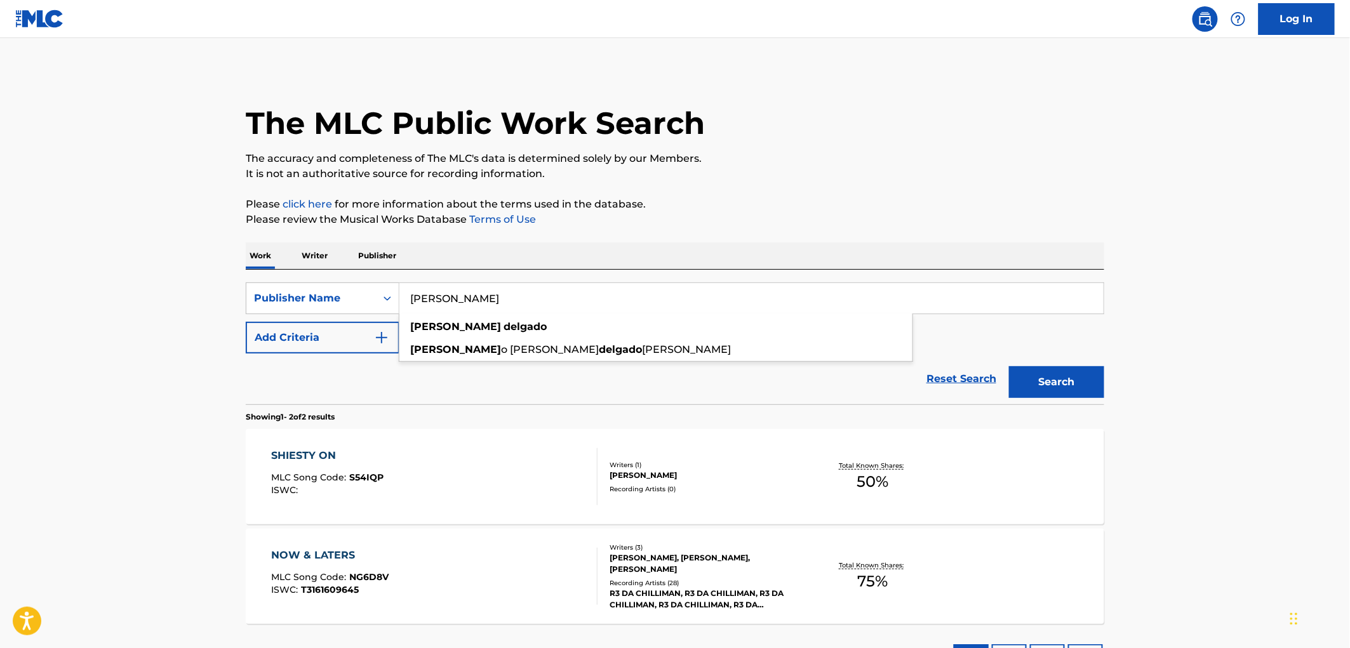
drag, startPoint x: 427, startPoint y: 307, endPoint x: 531, endPoint y: 299, distance: 104.5
click at [531, 299] on input "[PERSON_NAME]" at bounding box center [752, 298] width 704 height 30
paste input "JKL&P PUBLISHING INC."
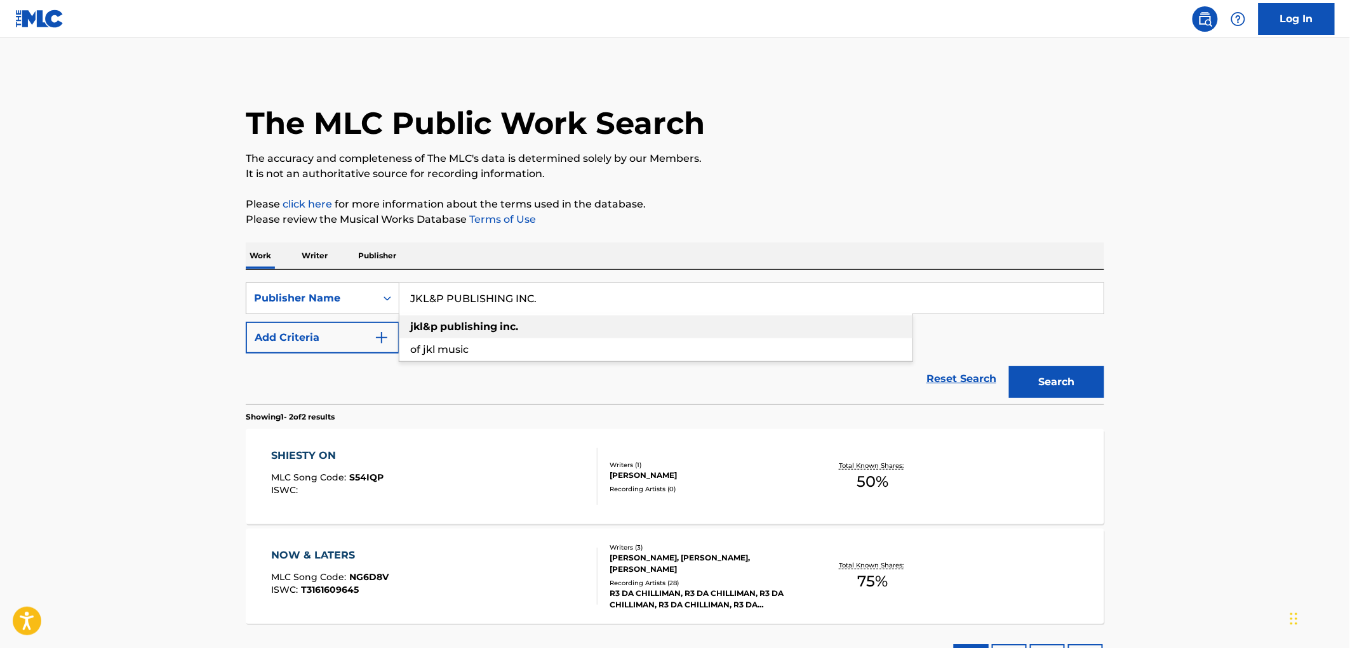
drag, startPoint x: 511, startPoint y: 299, endPoint x: 592, endPoint y: 333, distance: 87.7
click at [592, 314] on div "JKL&P PUBLISHING INC. jkl&p publishing inc. of jkl music" at bounding box center [752, 298] width 704 height 30
type input "JKL&P PUBLISHING"
drag, startPoint x: 1078, startPoint y: 382, endPoint x: 1013, endPoint y: 379, distance: 64.9
click at [1077, 382] on button "Search" at bounding box center [1056, 382] width 95 height 32
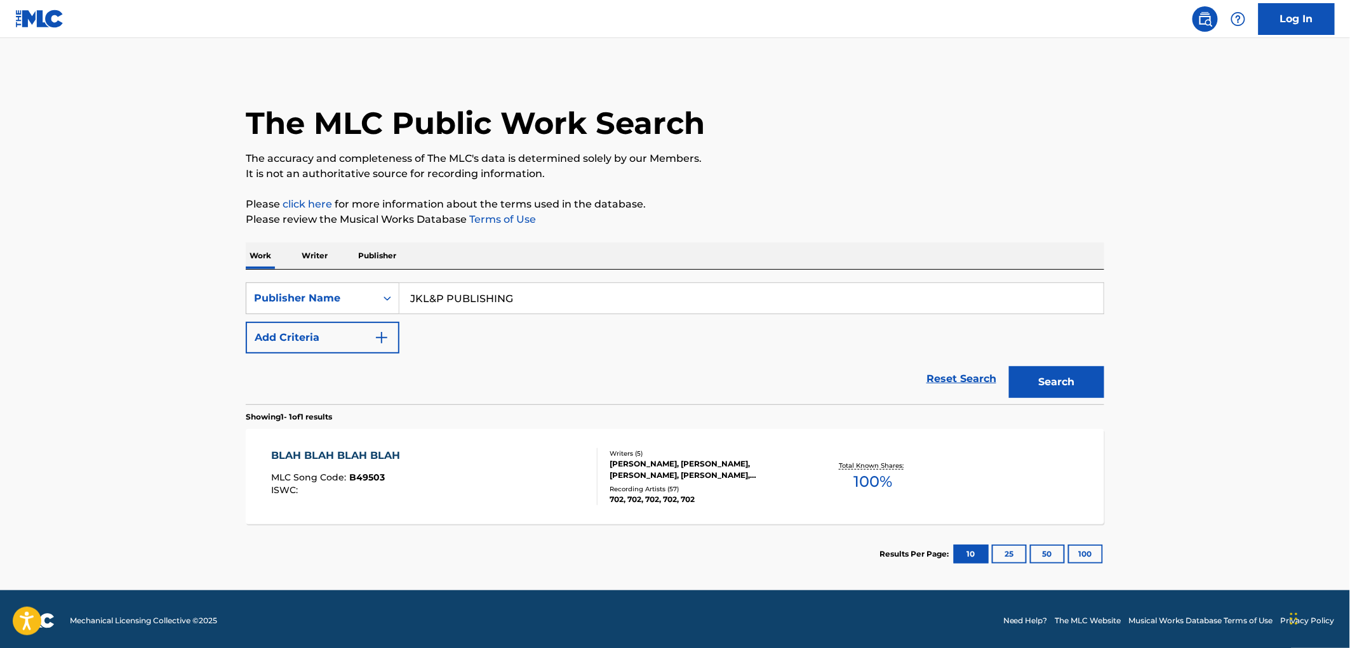
click at [358, 483] on span "B49503" at bounding box center [368, 477] width 36 height 11
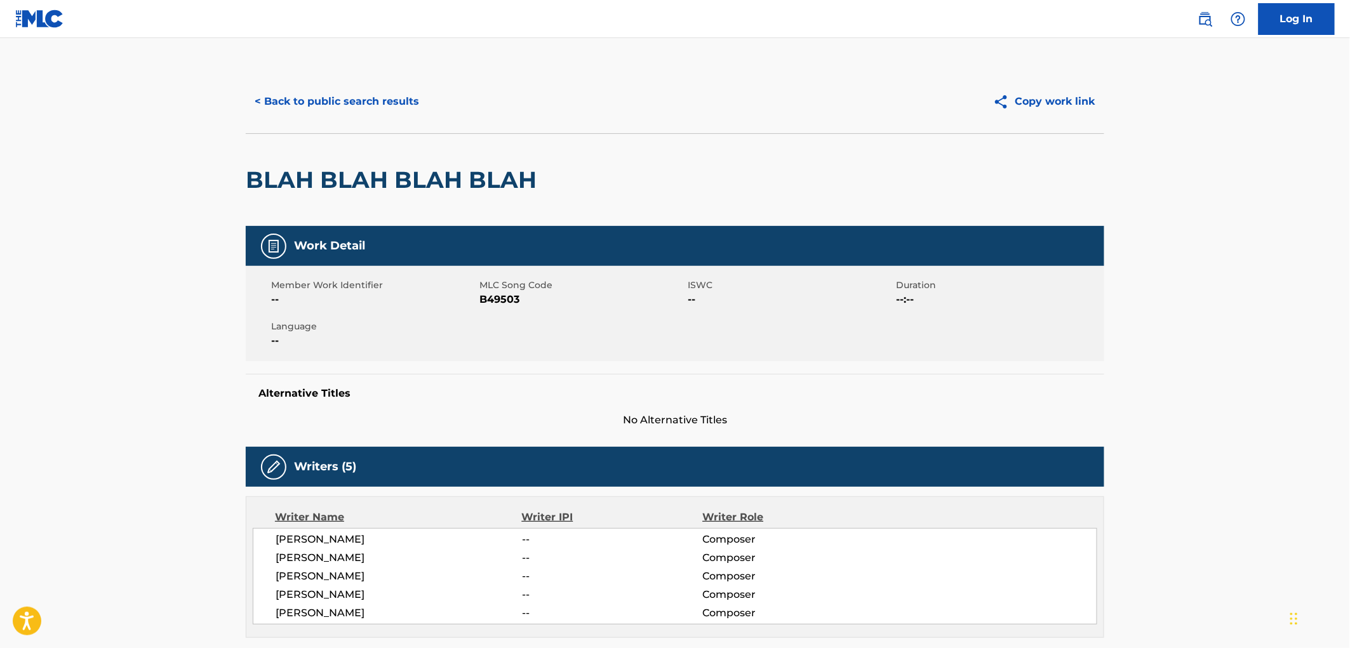
click at [402, 111] on button "< Back to public search results" at bounding box center [337, 102] width 182 height 32
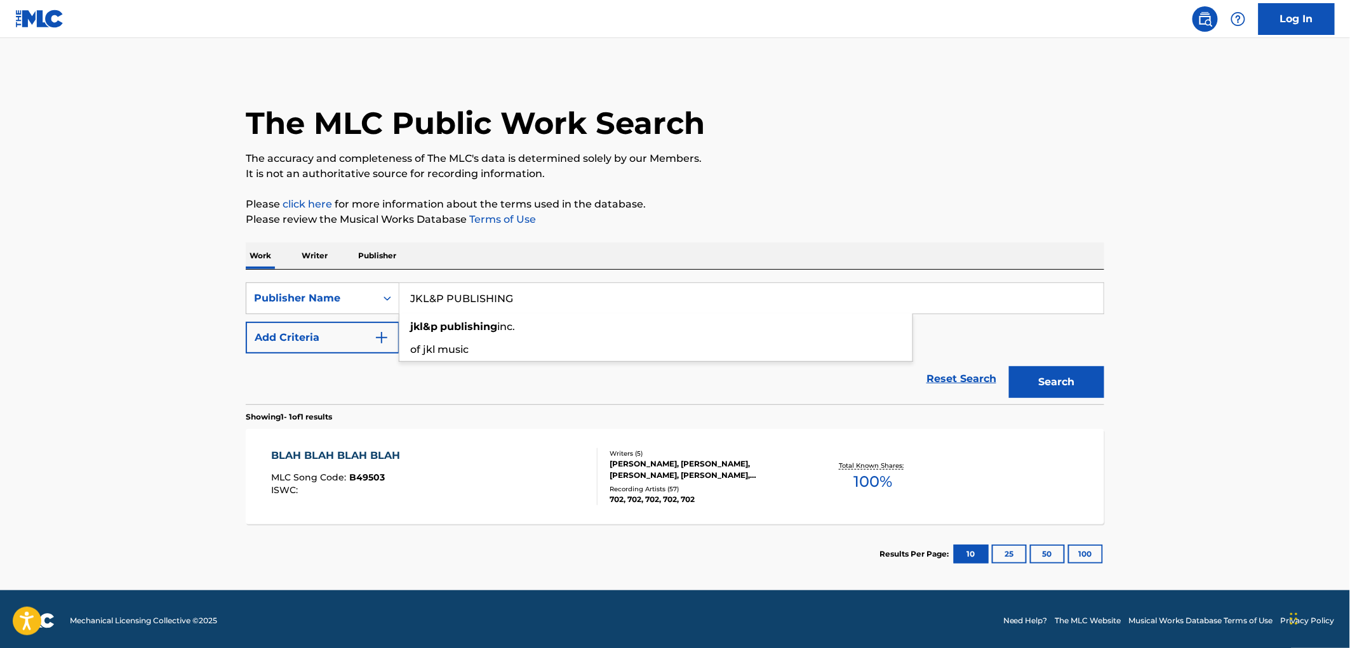
drag, startPoint x: 515, startPoint y: 309, endPoint x: 404, endPoint y: 302, distance: 111.3
click at [407, 302] on input "JKL&P PUBLISHING" at bounding box center [752, 298] width 704 height 30
paste input "LARCON MUSIC"
type input "LARCON MUSIC"
click at [1055, 389] on button "Search" at bounding box center [1056, 382] width 95 height 32
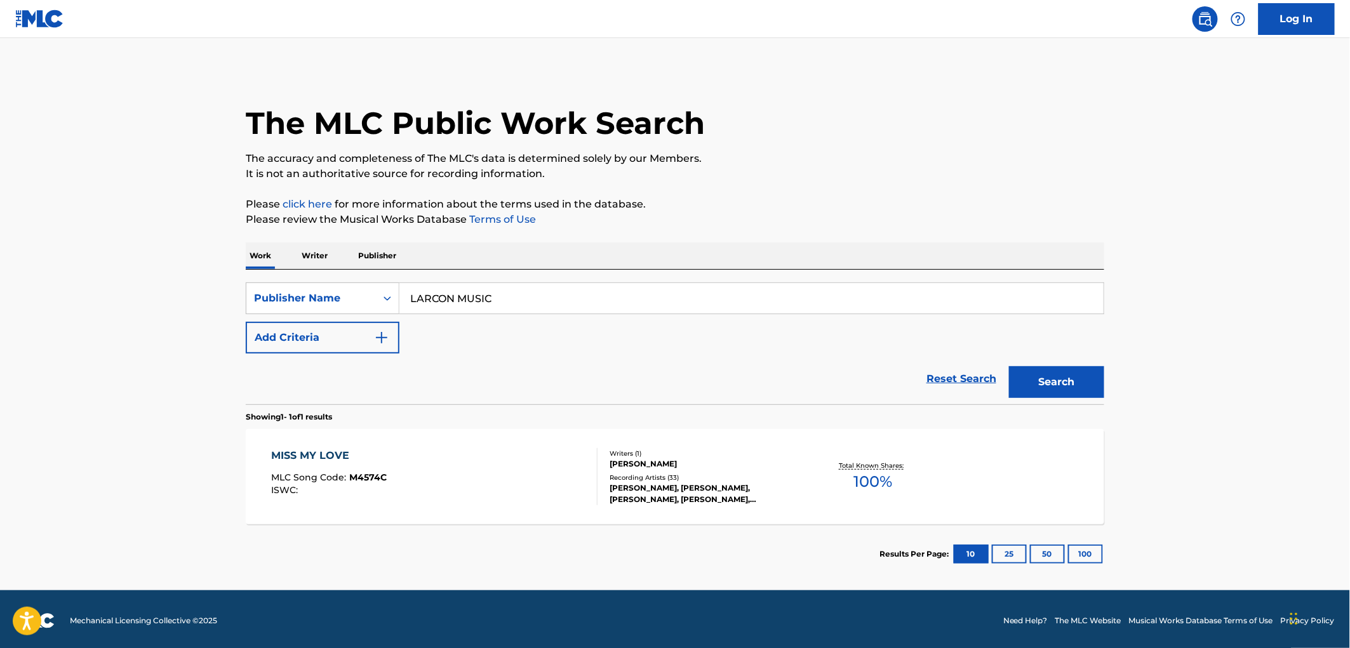
click at [368, 488] on div "ISWC :" at bounding box center [330, 491] width 116 height 10
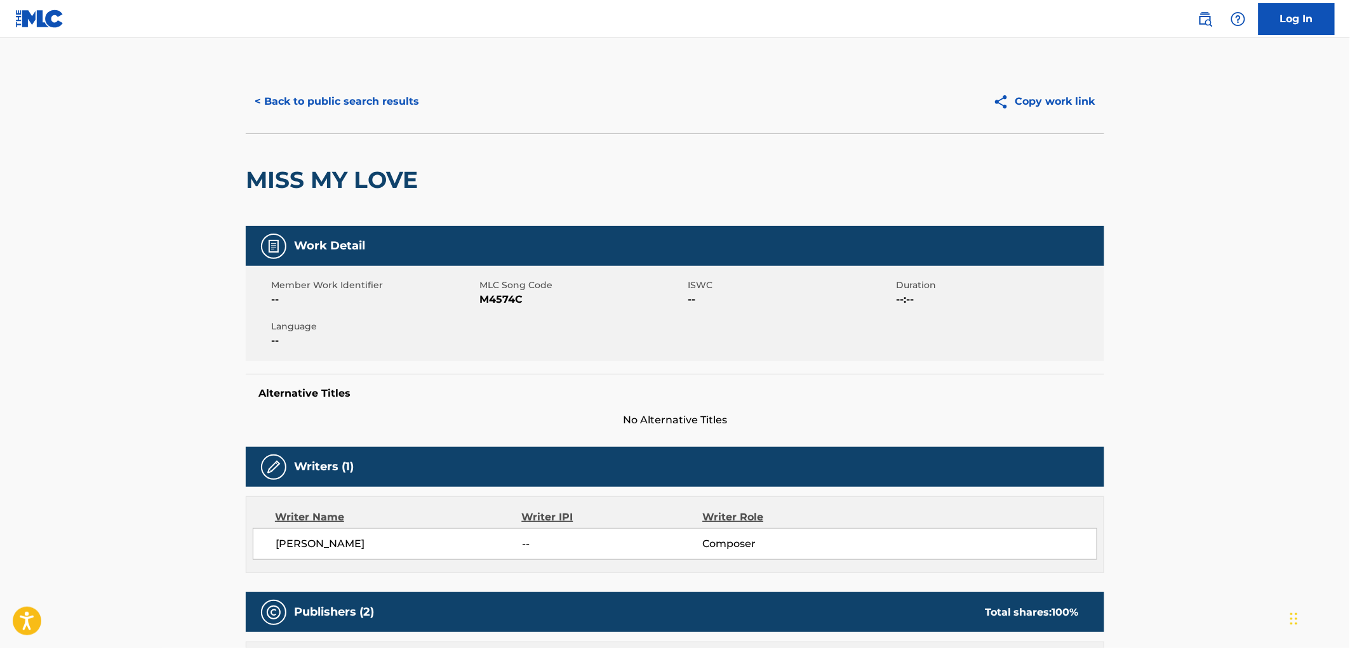
click at [345, 107] on button "< Back to public search results" at bounding box center [337, 102] width 182 height 32
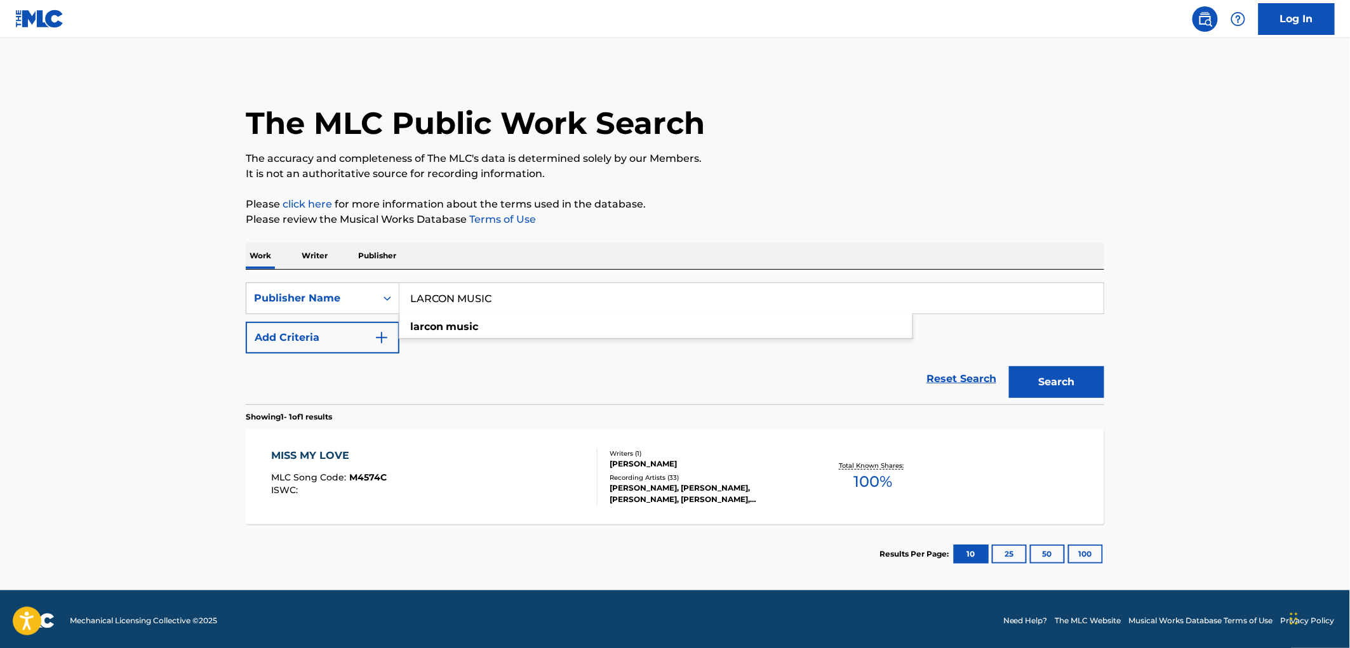
drag, startPoint x: 445, startPoint y: 296, endPoint x: 408, endPoint y: 297, distance: 36.2
click at [408, 297] on input "LARCON MUSIC" at bounding box center [752, 298] width 704 height 30
paste input "[PERSON_NAME]"
type input "[PERSON_NAME] MUSIC"
click at [1067, 381] on button "Search" at bounding box center [1056, 382] width 95 height 32
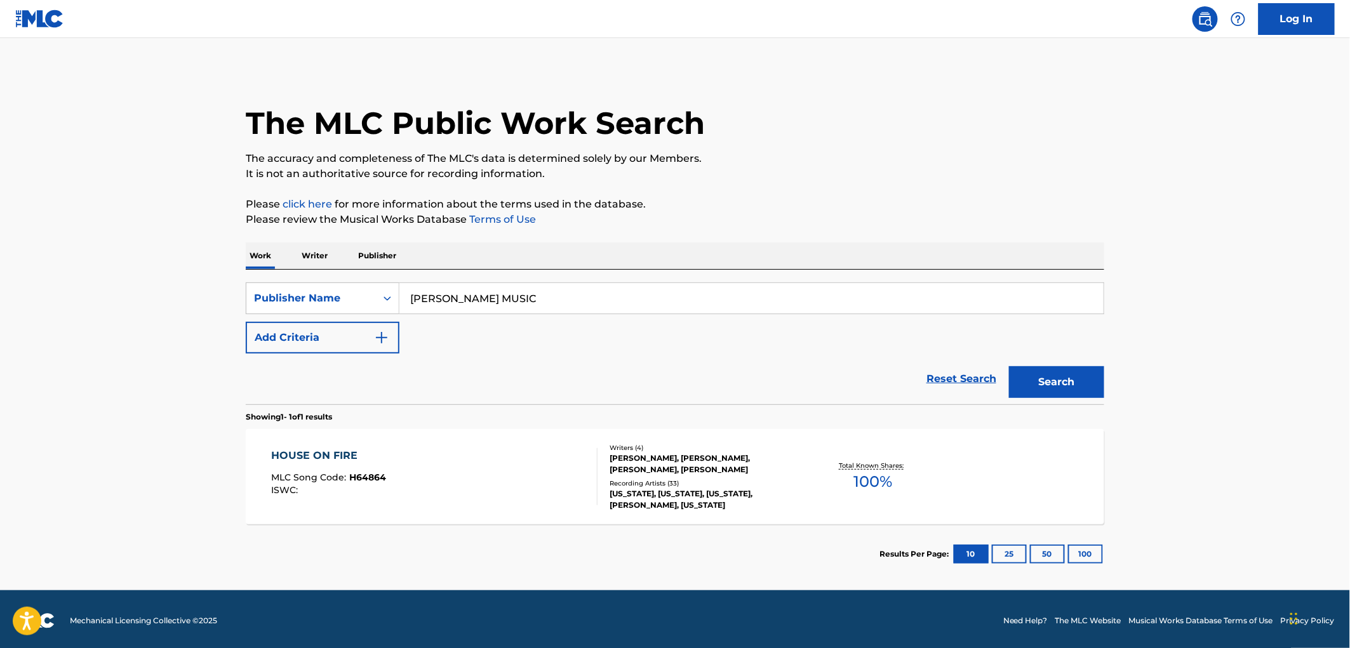
click at [388, 484] on div "HOUSE ON FIRE MLC Song Code : H64864 ISWC :" at bounding box center [435, 476] width 326 height 57
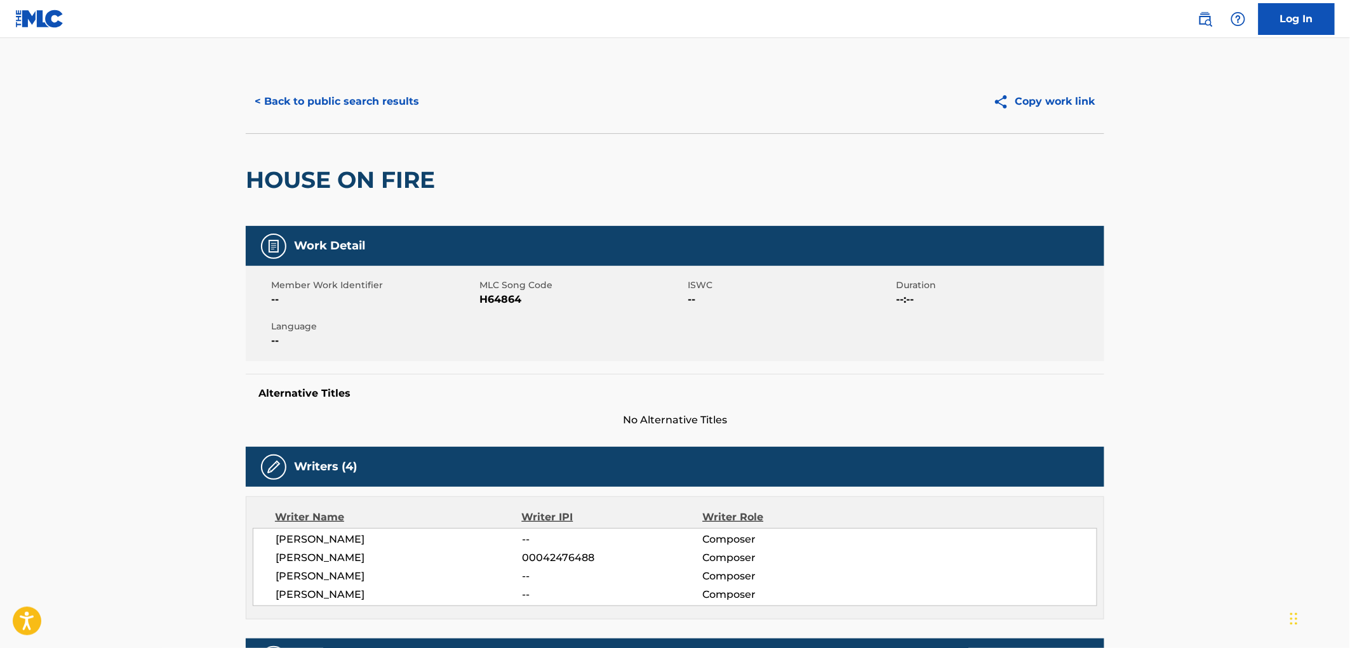
click at [341, 100] on button "< Back to public search results" at bounding box center [337, 102] width 182 height 32
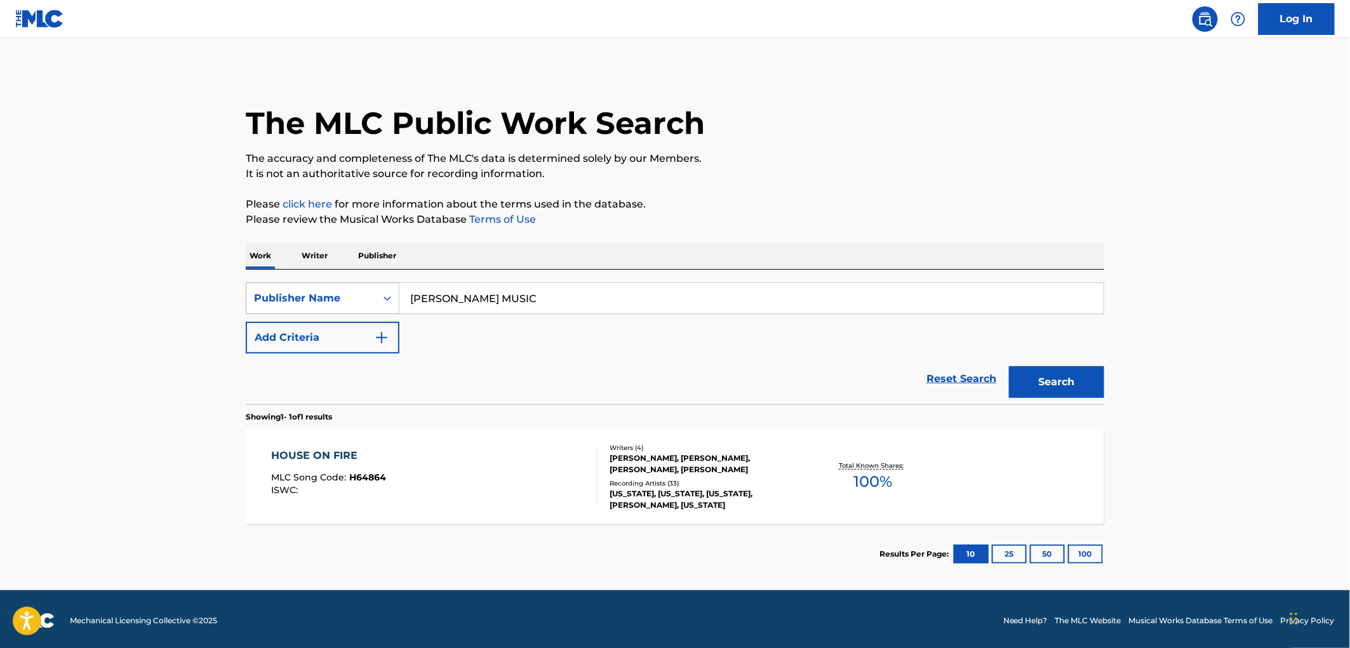
drag, startPoint x: 544, startPoint y: 290, endPoint x: 356, endPoint y: 297, distance: 188.1
click at [356, 297] on div "SearchWithCriteria17e57a69-19b2-4dda-adb4-3514f88badf9 Publisher Name [PERSON_N…" at bounding box center [675, 299] width 859 height 32
paste input "HEY NINETEEN"
type input "HEY NINETEEN MUSIC"
click at [1069, 378] on button "Search" at bounding box center [1056, 382] width 95 height 32
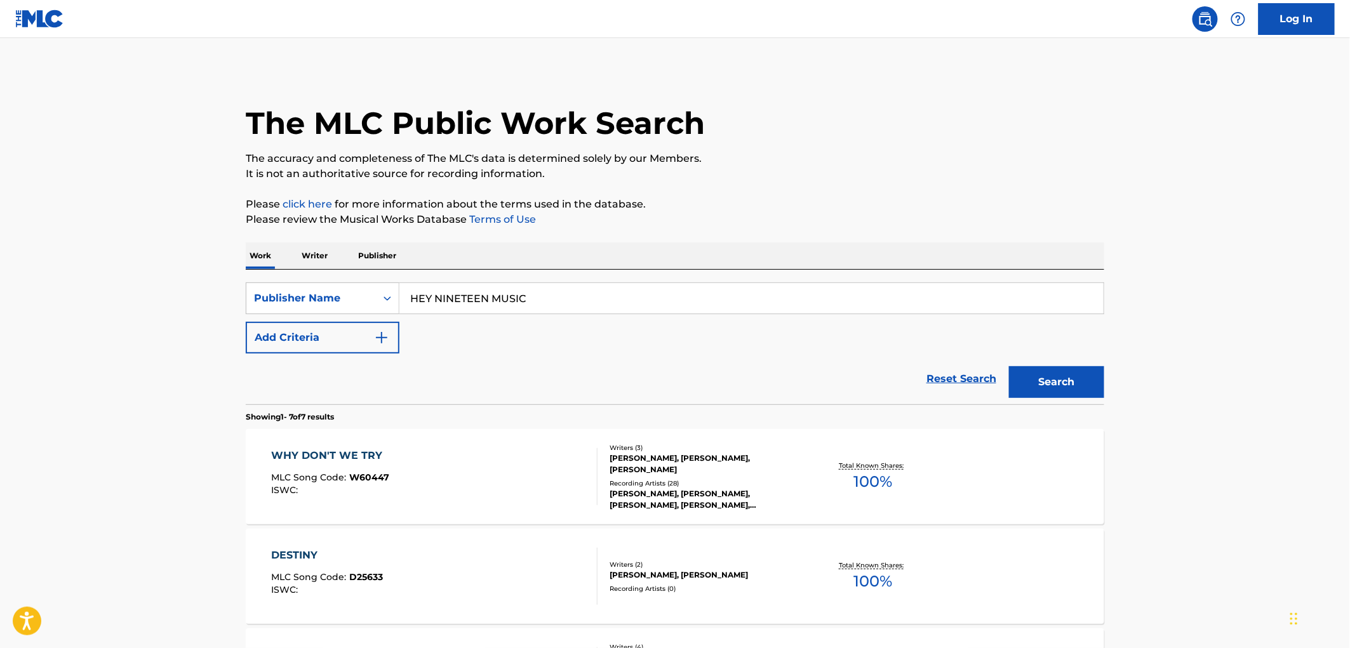
click at [364, 488] on div "ISWC :" at bounding box center [331, 491] width 118 height 10
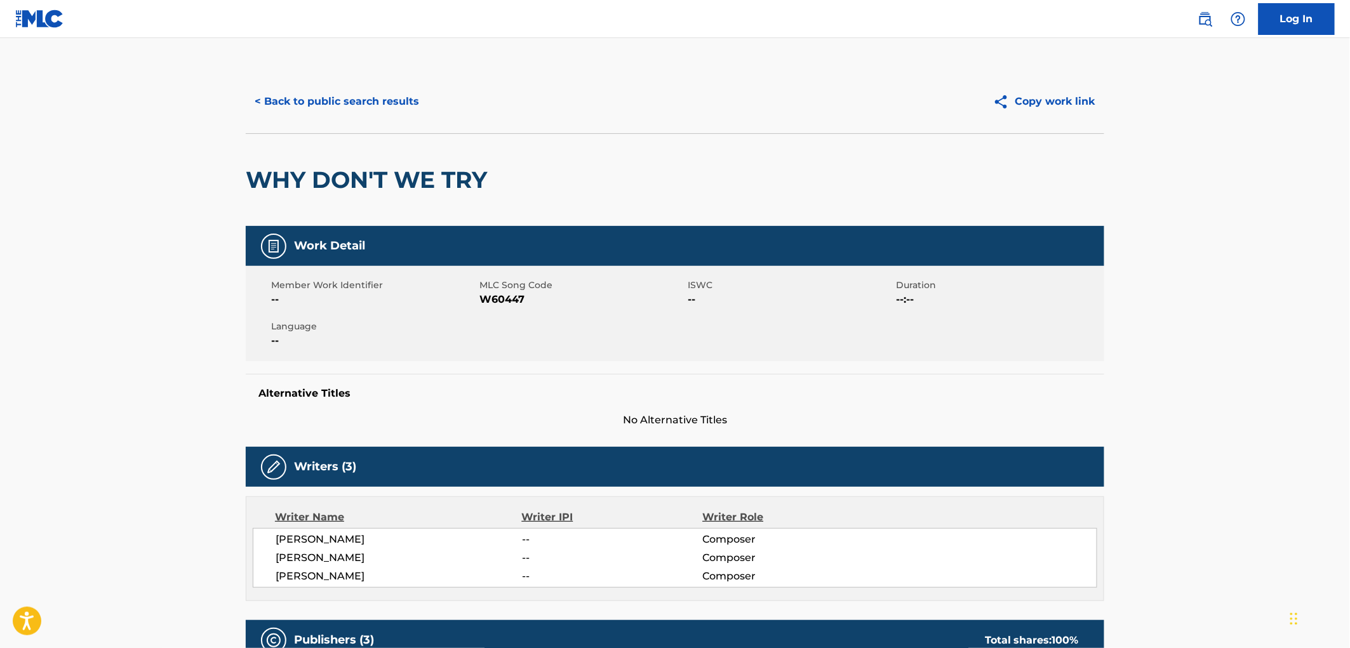
click at [330, 100] on button "< Back to public search results" at bounding box center [337, 102] width 182 height 32
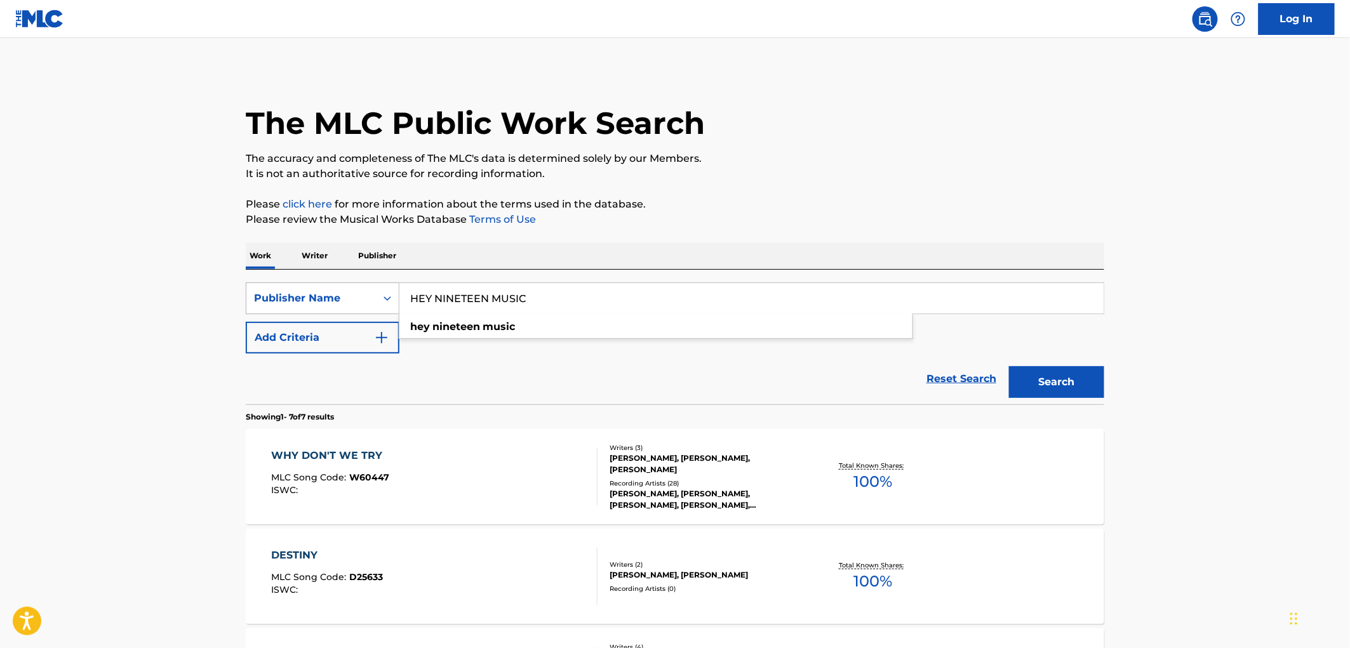
drag, startPoint x: 535, startPoint y: 300, endPoint x: 322, endPoint y: 299, distance: 213.4
click at [322, 299] on div "SearchWithCriteria17e57a69-19b2-4dda-adb4-3514f88badf9 Publisher Name HEY NINET…" at bounding box center [675, 299] width 859 height 32
paste input "GUN SMOKE"
click at [1034, 376] on button "Search" at bounding box center [1056, 382] width 95 height 32
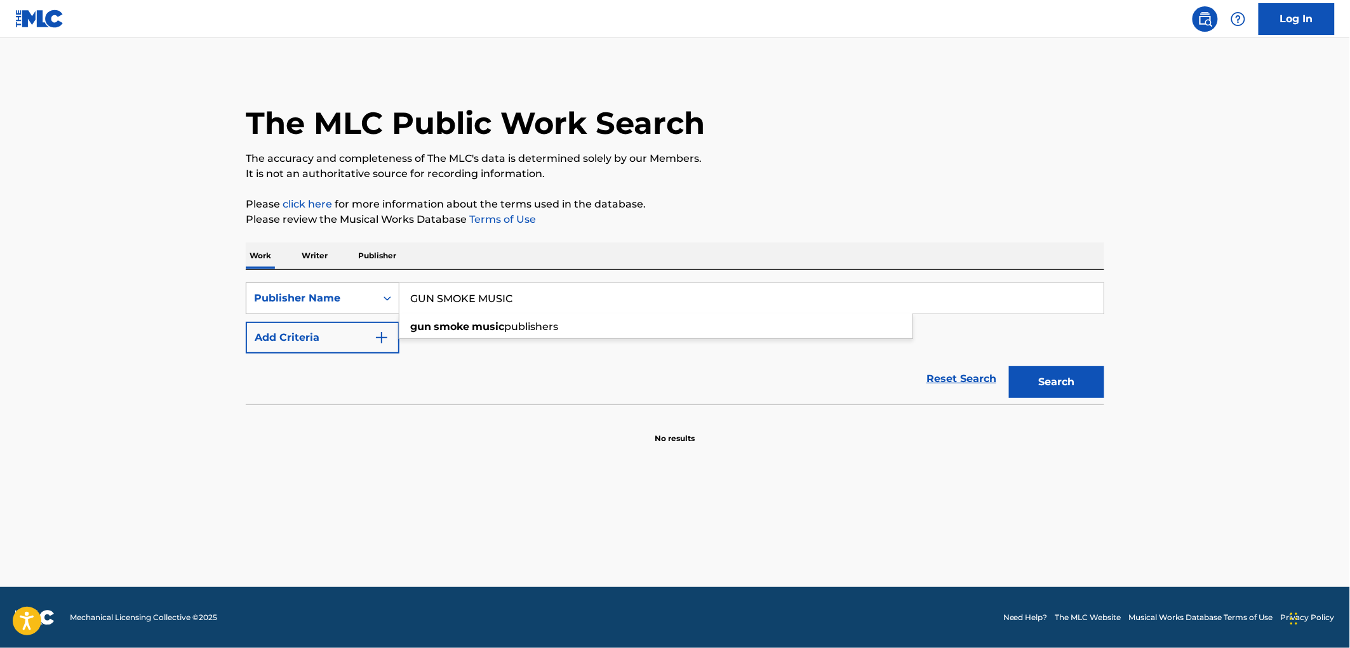
drag, startPoint x: 515, startPoint y: 305, endPoint x: 396, endPoint y: 295, distance: 119.8
click at [396, 295] on div "SearchWithCriteria17e57a69-19b2-4dda-adb4-3514f88badf9 Publisher Name GUN SMOKE…" at bounding box center [675, 299] width 859 height 32
paste input "[PERSON_NAME] PUB. DESIGNEE"
drag, startPoint x: 471, startPoint y: 299, endPoint x: 664, endPoint y: 312, distance: 193.5
click at [664, 312] on input "[PERSON_NAME] PUB. DESIGNEE" at bounding box center [752, 298] width 704 height 30
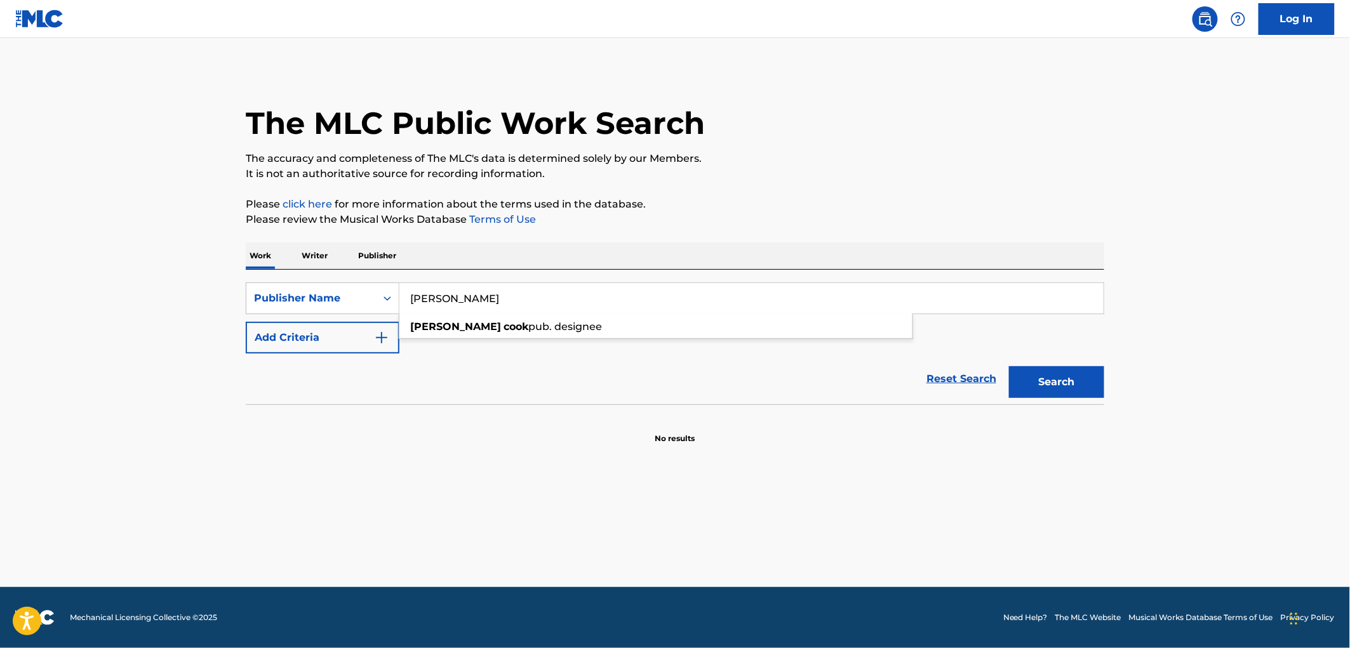
type input "[PERSON_NAME]"
click at [1009, 366] on button "Search" at bounding box center [1056, 382] width 95 height 32
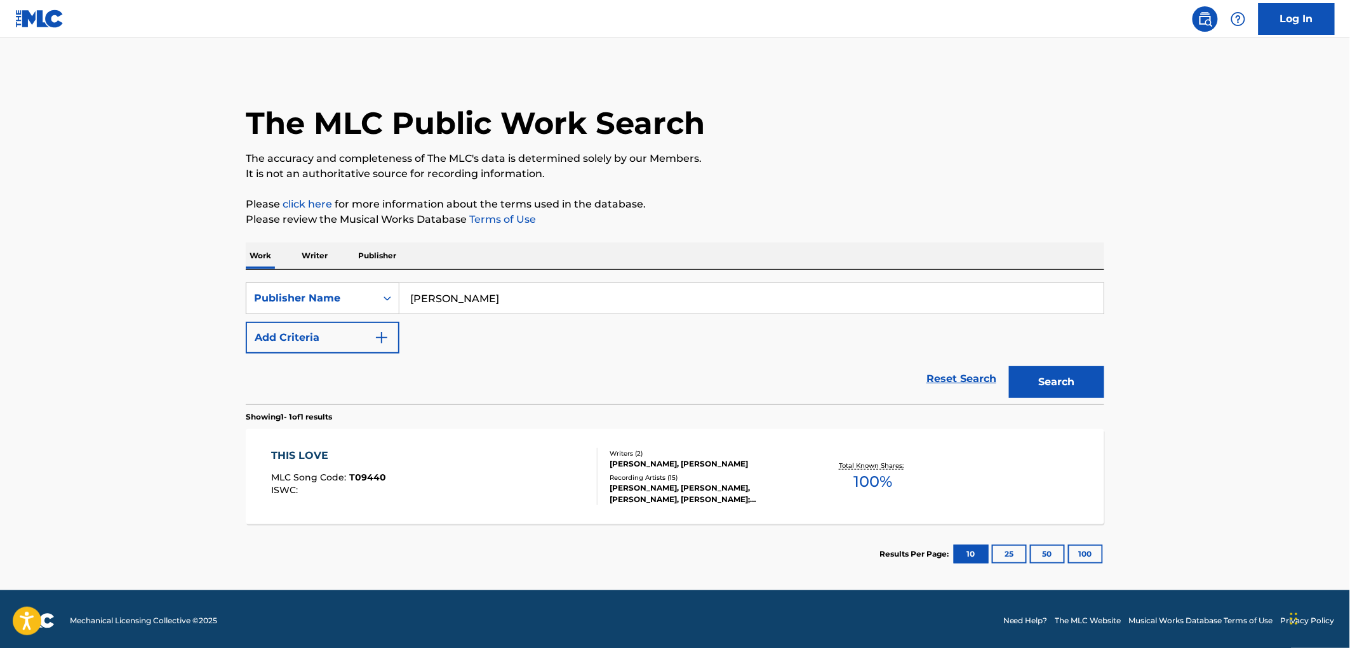
click at [356, 476] on span "T09440" at bounding box center [368, 477] width 37 height 11
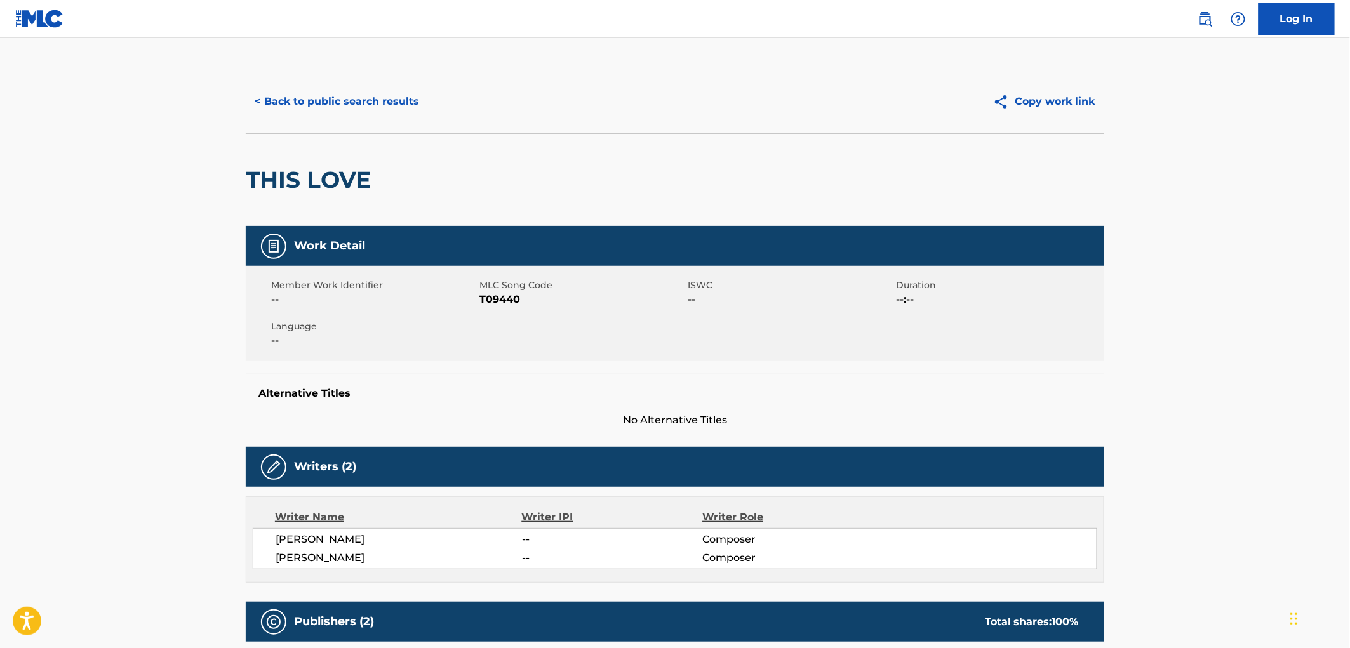
click at [347, 102] on button "< Back to public search results" at bounding box center [337, 102] width 182 height 32
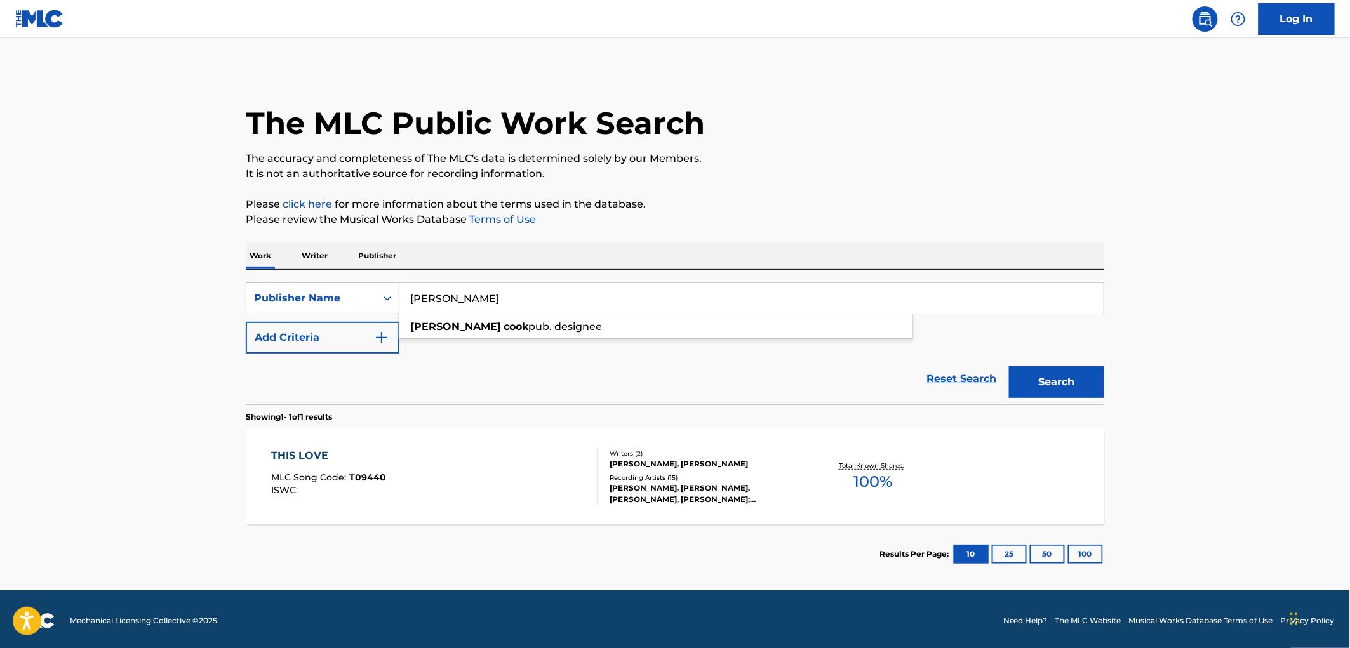
drag, startPoint x: 411, startPoint y: 297, endPoint x: 528, endPoint y: 308, distance: 117.4
click at [528, 308] on input "[PERSON_NAME]" at bounding box center [752, 298] width 704 height 30
paste input "[PERSON_NAME] MUSIC"
type input "[PERSON_NAME] MUSIC"
click at [1024, 380] on button "Search" at bounding box center [1056, 382] width 95 height 32
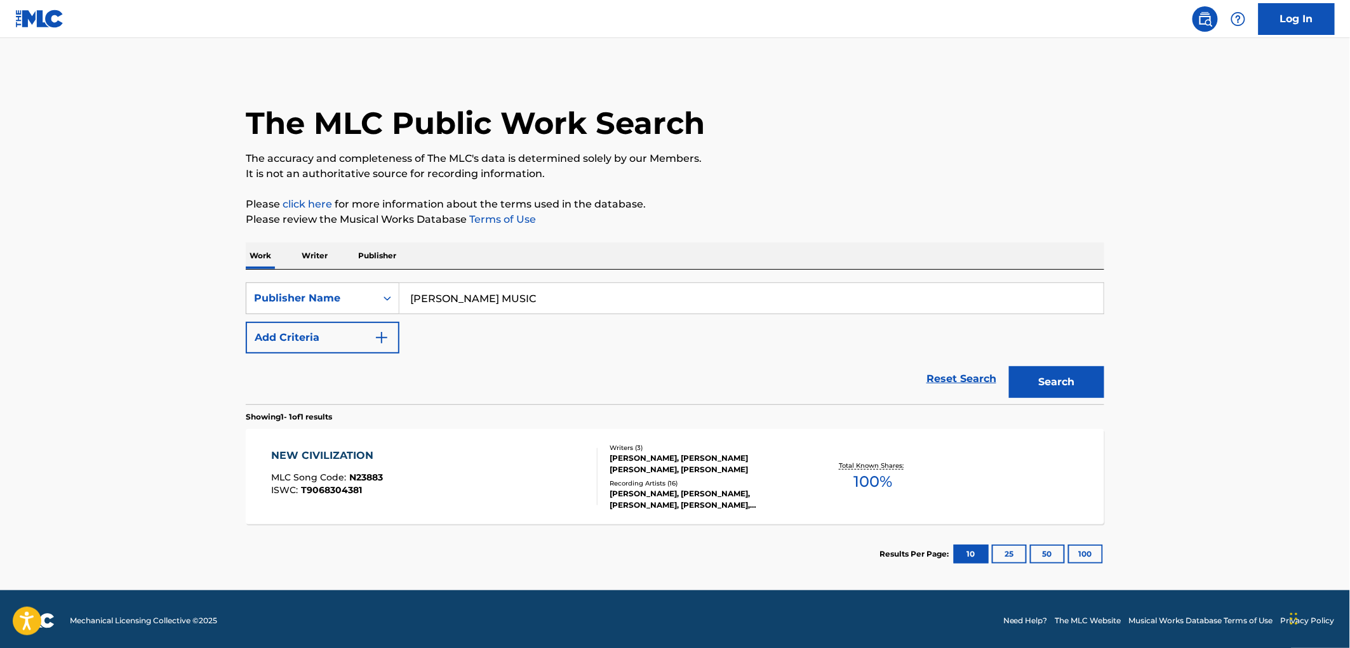
click at [369, 477] on span "N23883" at bounding box center [367, 477] width 34 height 11
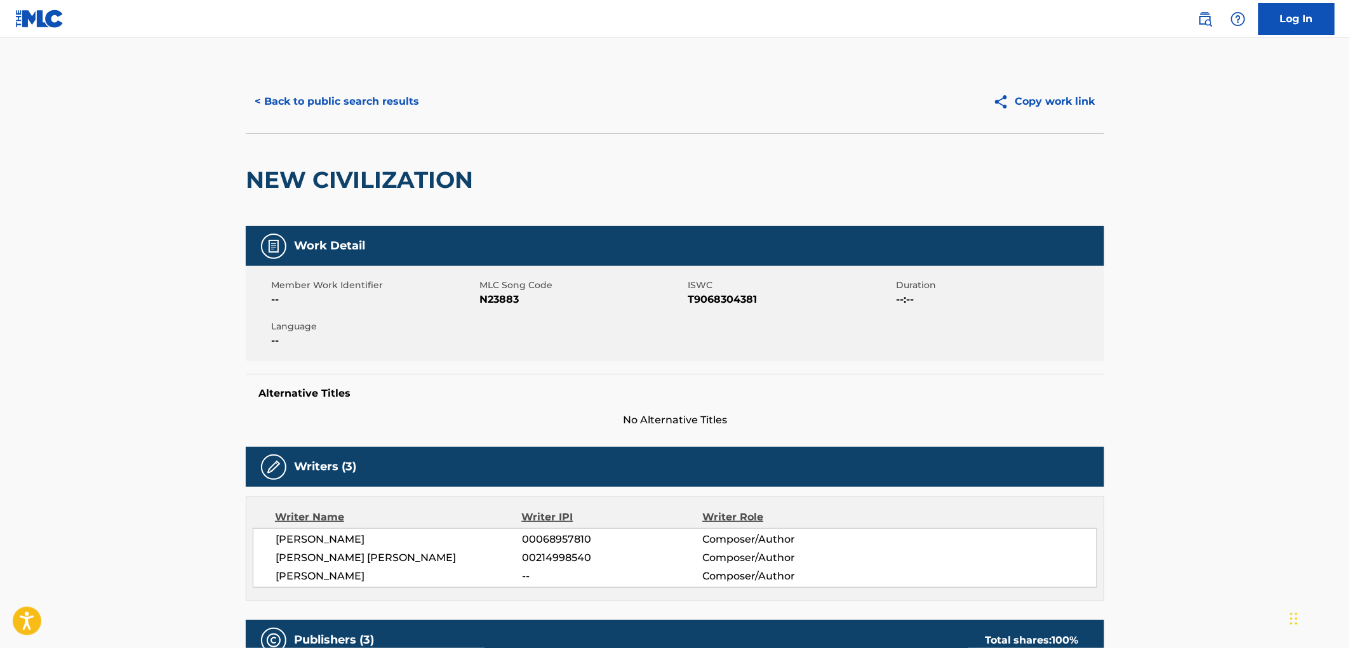
click at [359, 109] on button "< Back to public search results" at bounding box center [337, 102] width 182 height 32
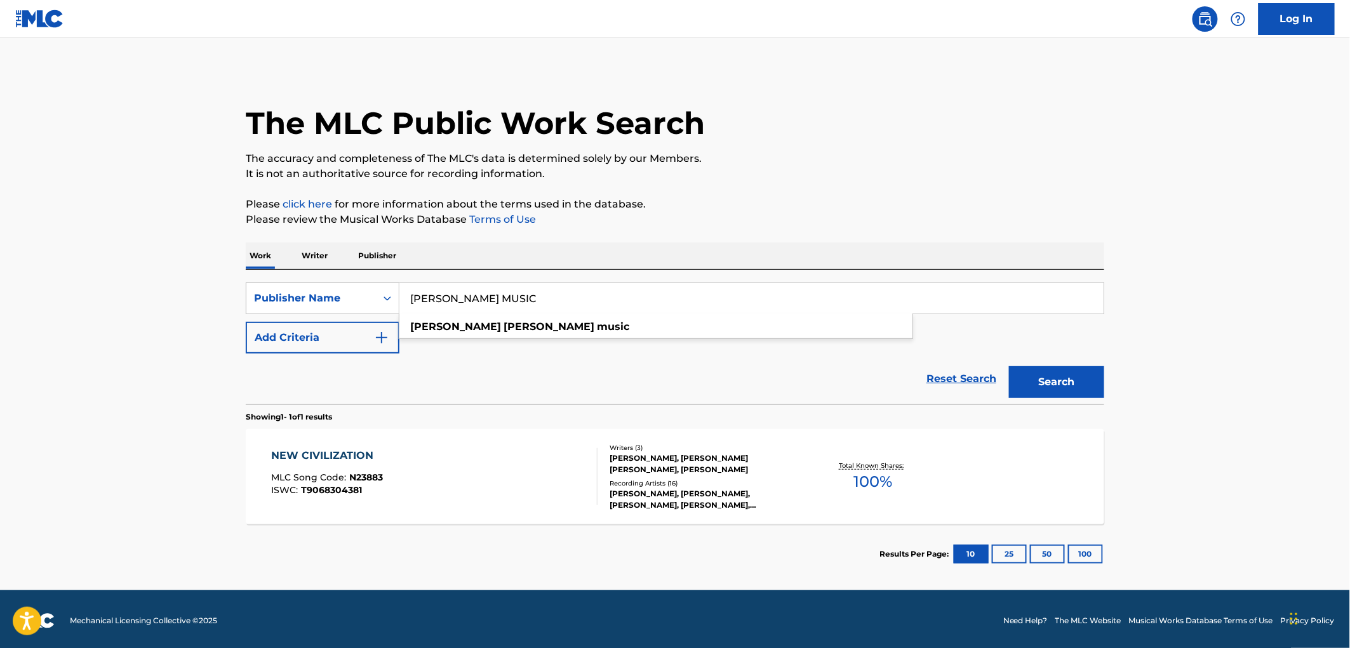
drag, startPoint x: 410, startPoint y: 295, endPoint x: 600, endPoint y: 300, distance: 190.0
click at [600, 300] on input "[PERSON_NAME] MUSIC" at bounding box center [752, 298] width 704 height 30
paste input "CONEY ISLAND WHITEFISH"
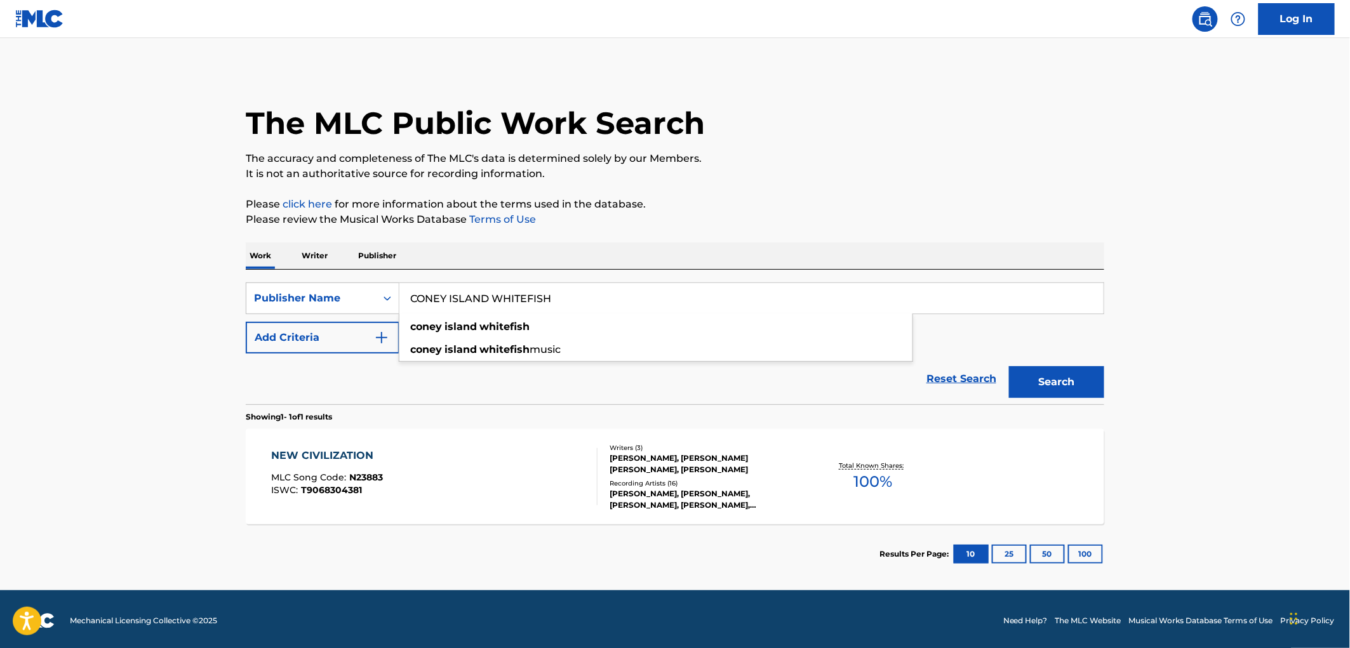
type input "CONEY ISLAND WHITEFISH"
click at [1073, 381] on button "Search" at bounding box center [1056, 382] width 95 height 32
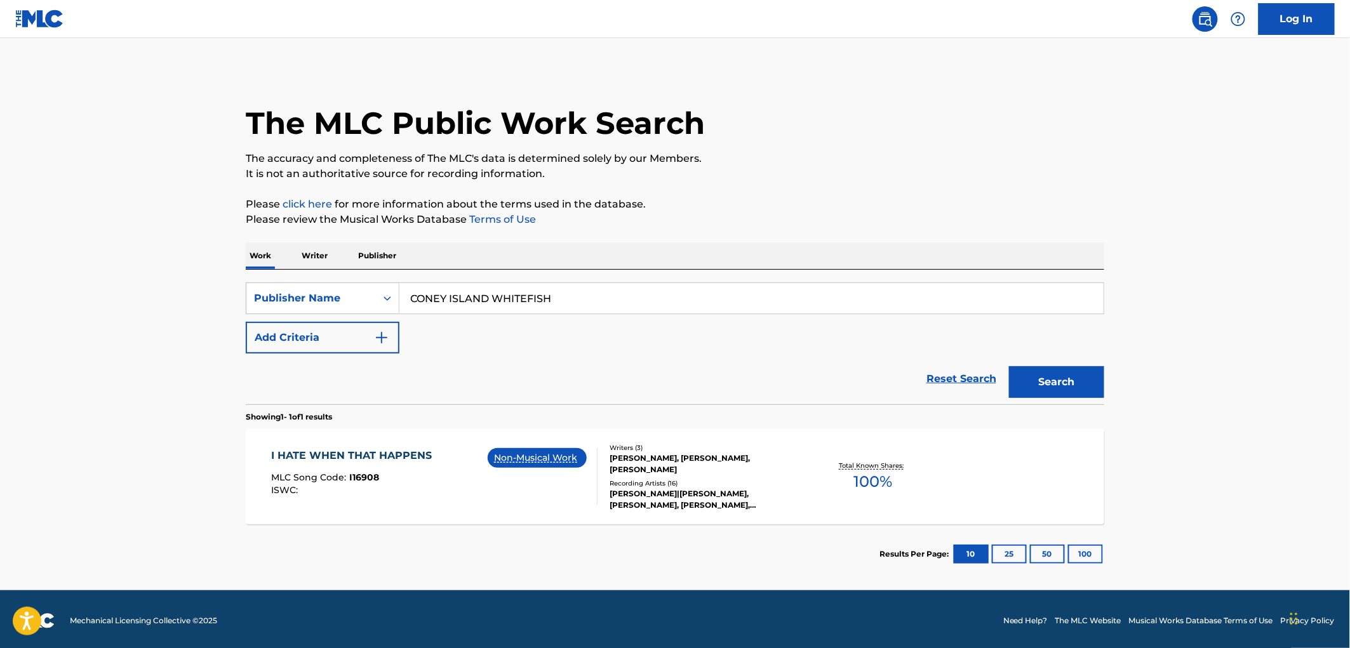
click at [366, 474] on span "I16908" at bounding box center [365, 477] width 30 height 11
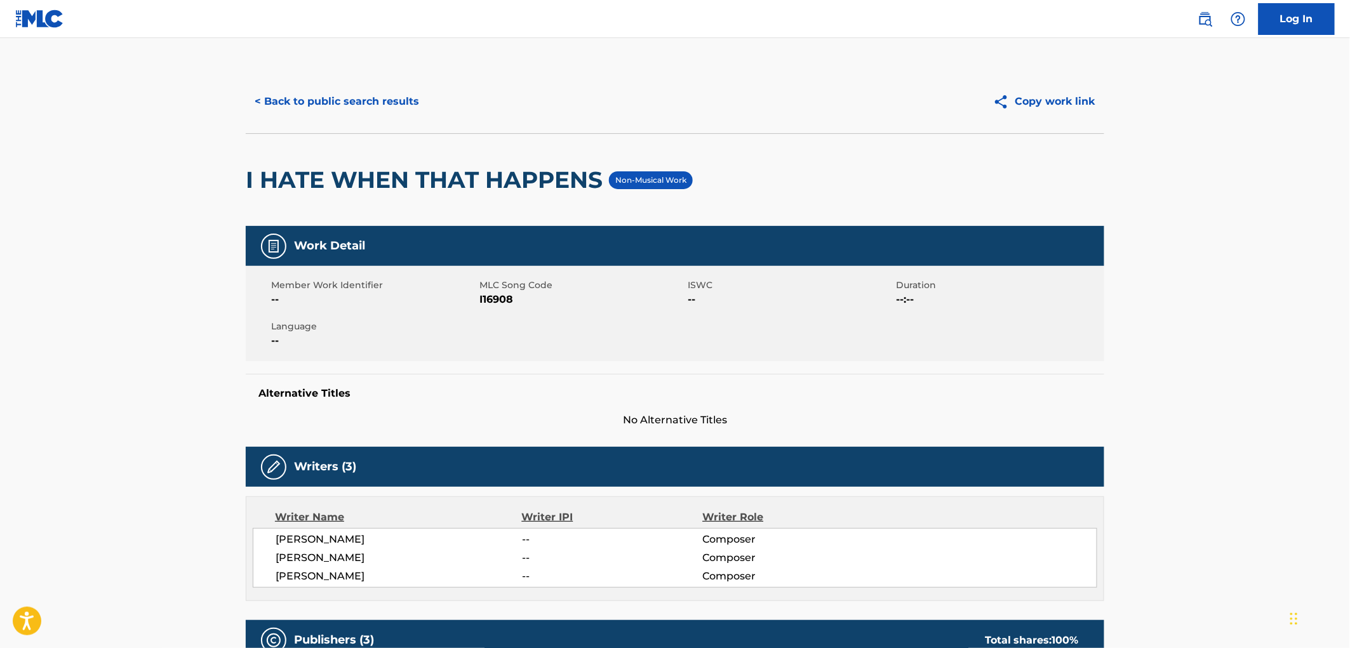
click at [358, 96] on button "< Back to public search results" at bounding box center [337, 102] width 182 height 32
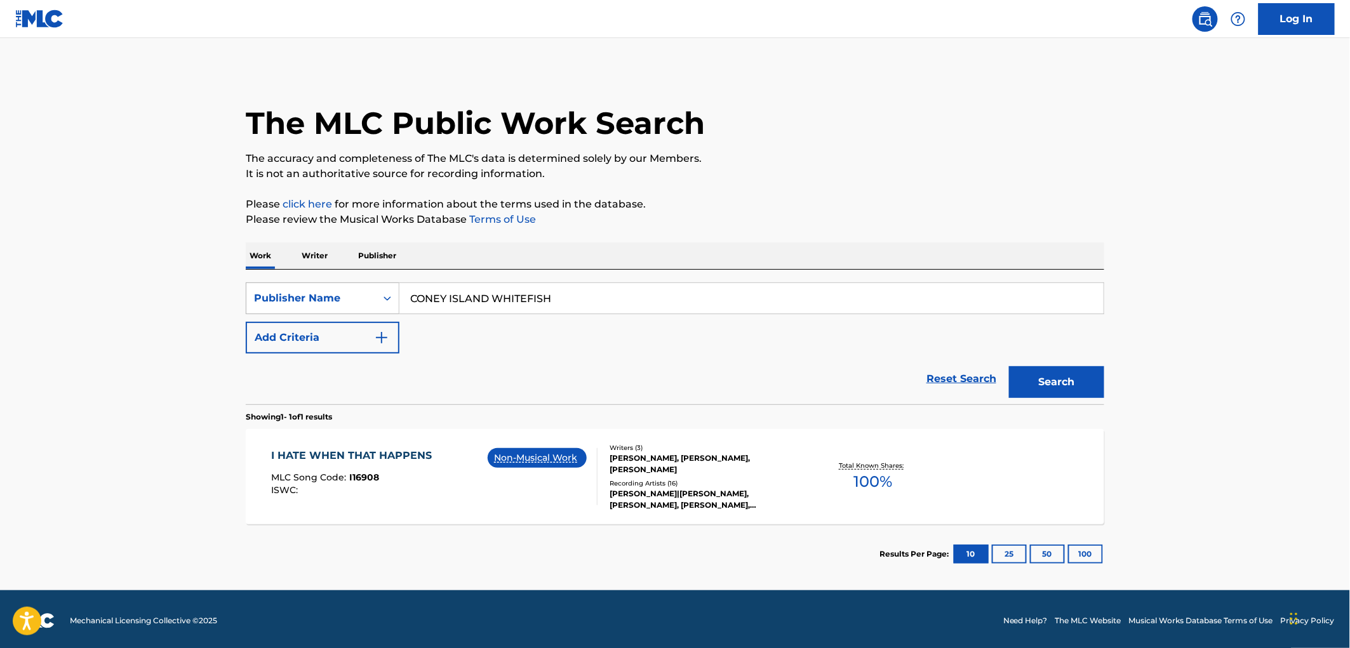
drag, startPoint x: 574, startPoint y: 292, endPoint x: 314, endPoint y: 300, distance: 259.9
click at [314, 300] on div "SearchWithCriteria17e57a69-19b2-4dda-adb4-3514f88badf9 Publisher Name CONEY ISL…" at bounding box center [675, 299] width 859 height 32
paste input "ANDROMEDA MUSIC CORP"
type input "ANDROMEDA MUSIC CORP"
click at [1049, 387] on button "Search" at bounding box center [1056, 382] width 95 height 32
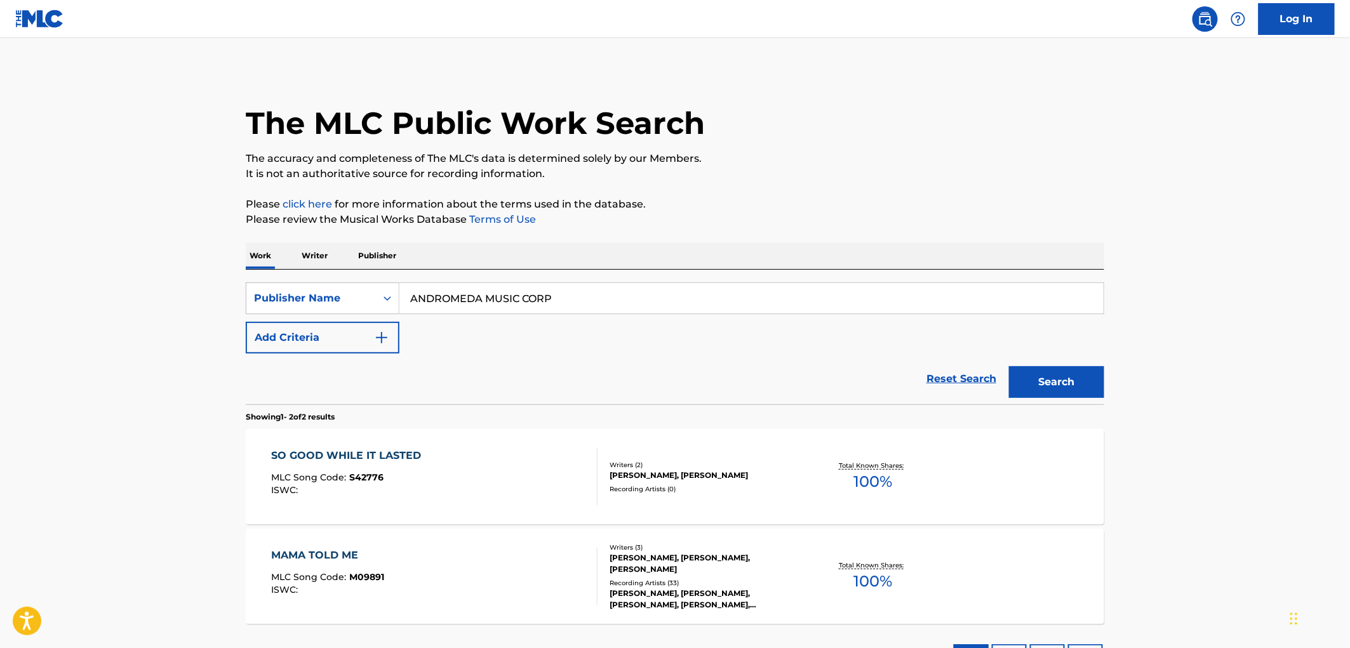
click at [368, 486] on div "ISWC :" at bounding box center [350, 491] width 156 height 10
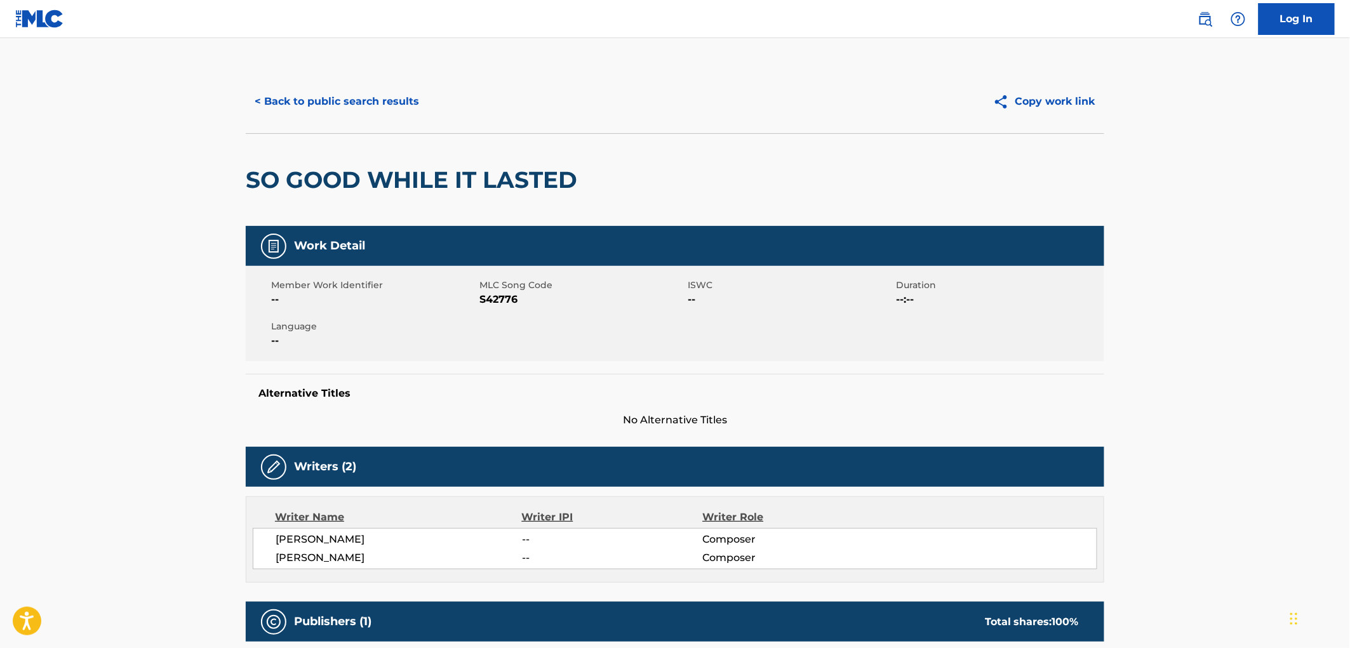
click at [361, 108] on button "< Back to public search results" at bounding box center [337, 102] width 182 height 32
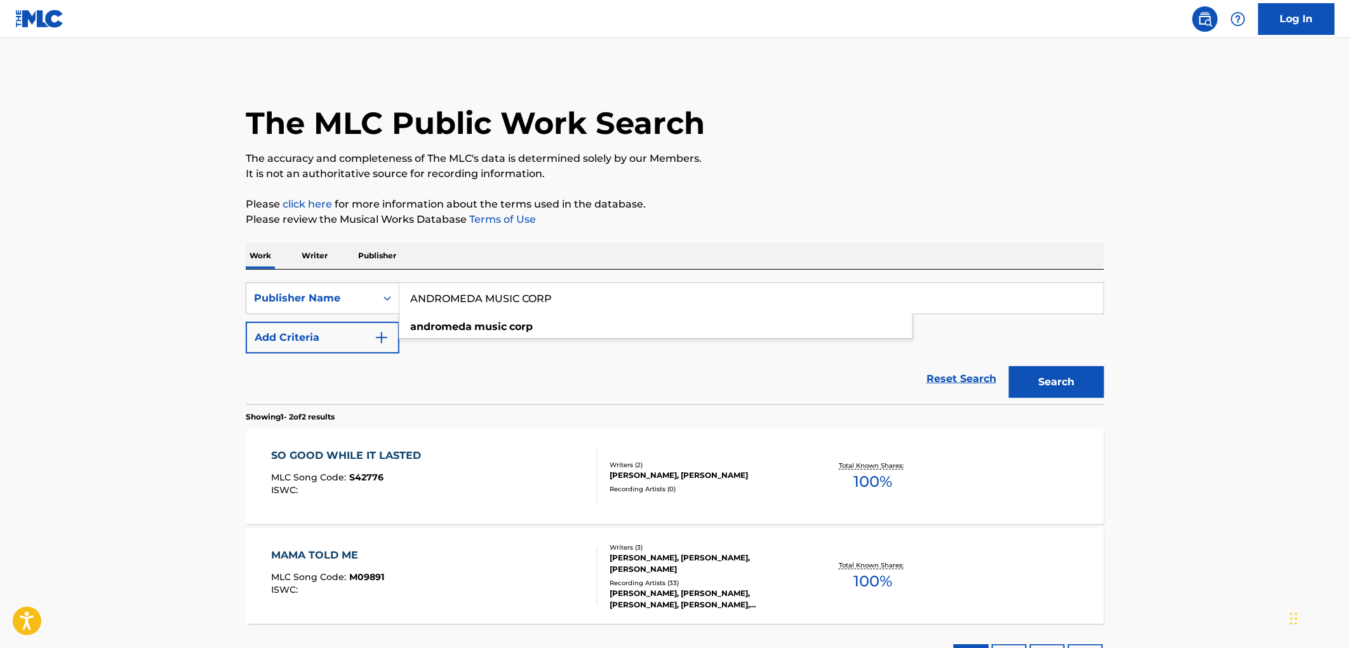
drag, startPoint x: 442, startPoint y: 306, endPoint x: 525, endPoint y: 306, distance: 83.2
click at [525, 306] on input "ANDROMEDA MUSIC CORP" at bounding box center [752, 298] width 704 height 30
drag, startPoint x: 553, startPoint y: 293, endPoint x: 409, endPoint y: 295, distance: 143.5
click at [407, 295] on input "ANDROMEDA MUSIC CORP" at bounding box center [752, 298] width 704 height 30
paste input "MARKRAFT MUSIC"
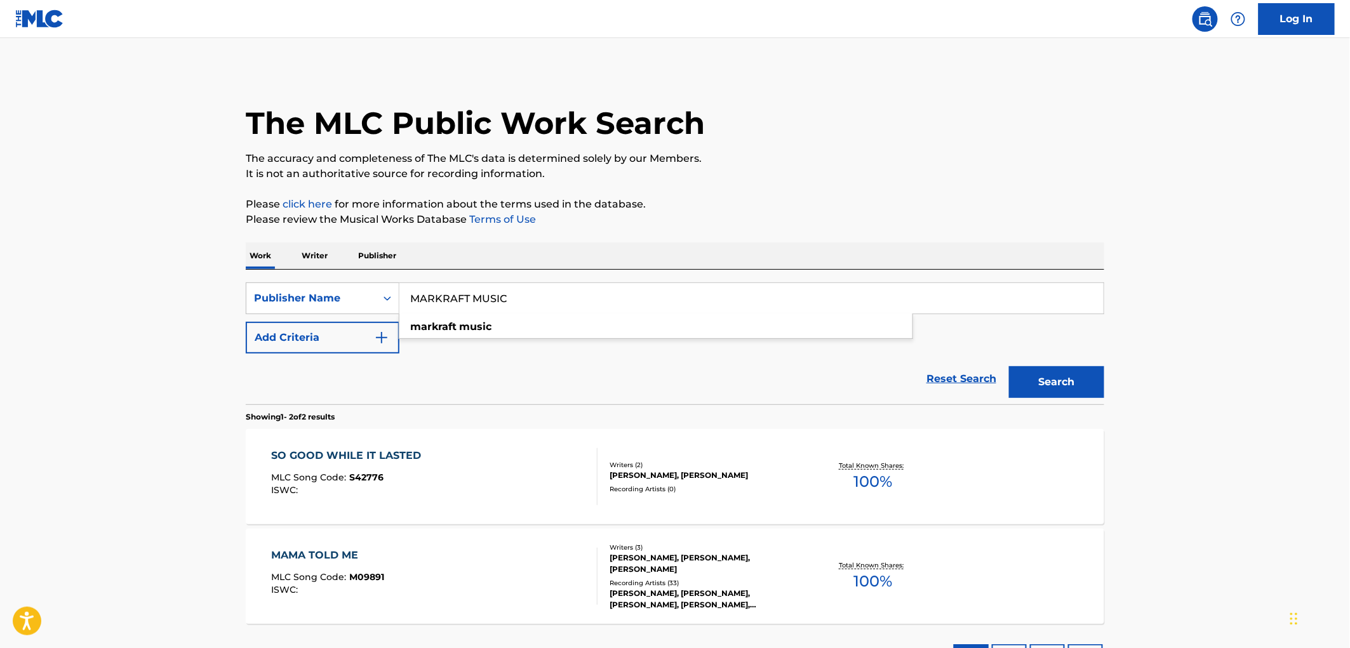
type input "MARKRAFT MUSIC"
click at [1038, 389] on button "Search" at bounding box center [1056, 382] width 95 height 32
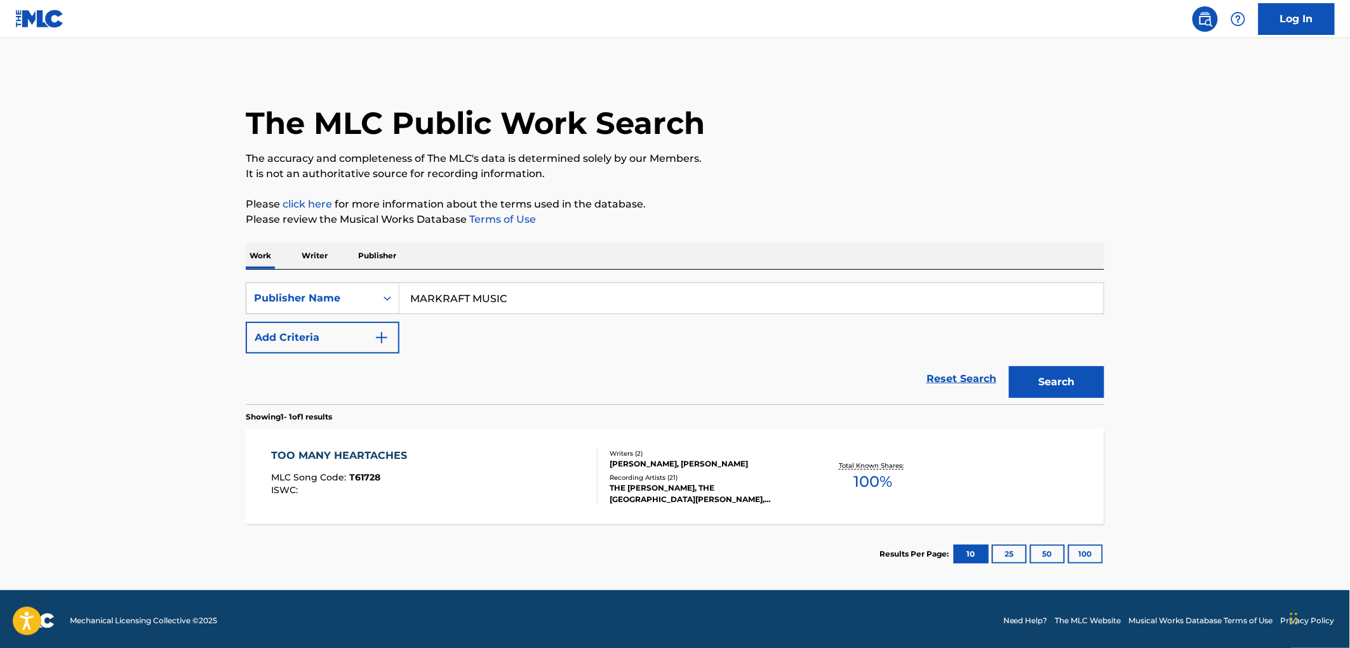
click at [363, 486] on div "ISWC :" at bounding box center [343, 491] width 142 height 10
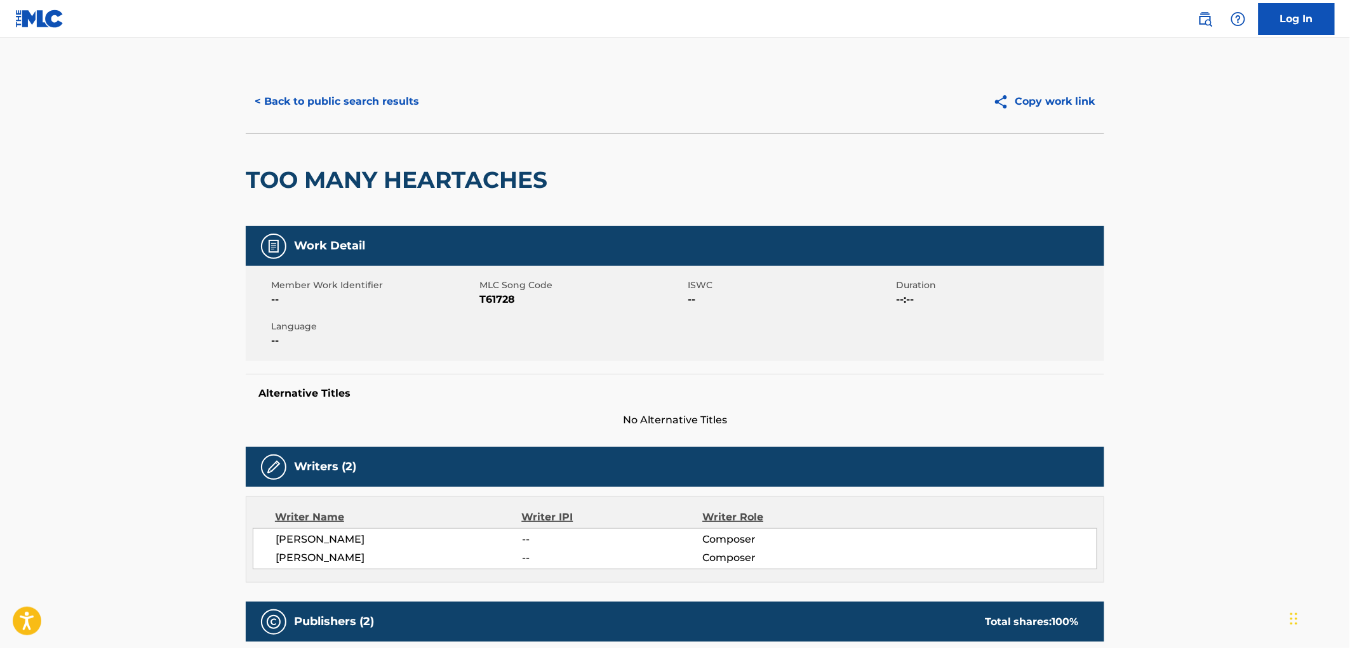
click at [359, 94] on button "< Back to public search results" at bounding box center [337, 102] width 182 height 32
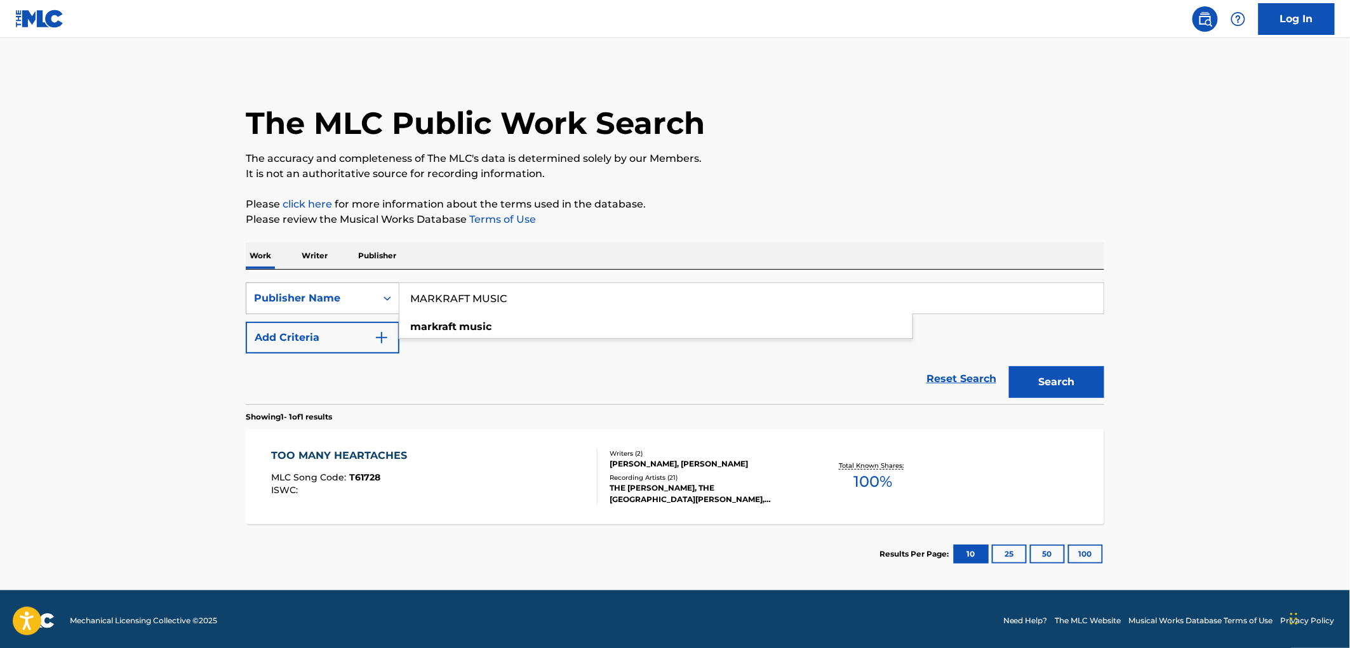
drag, startPoint x: 513, startPoint y: 299, endPoint x: 342, endPoint y: 304, distance: 171.5
click at [286, 307] on div "SearchWithCriteria17e57a69-19b2-4dda-adb4-3514f88badf9 Publisher Name MARKRAFT …" at bounding box center [675, 299] width 859 height 32
paste input "[PERSON_NAME] TWO"
type input "[PERSON_NAME] TWO MUSIC"
click at [1053, 384] on button "Search" at bounding box center [1056, 382] width 95 height 32
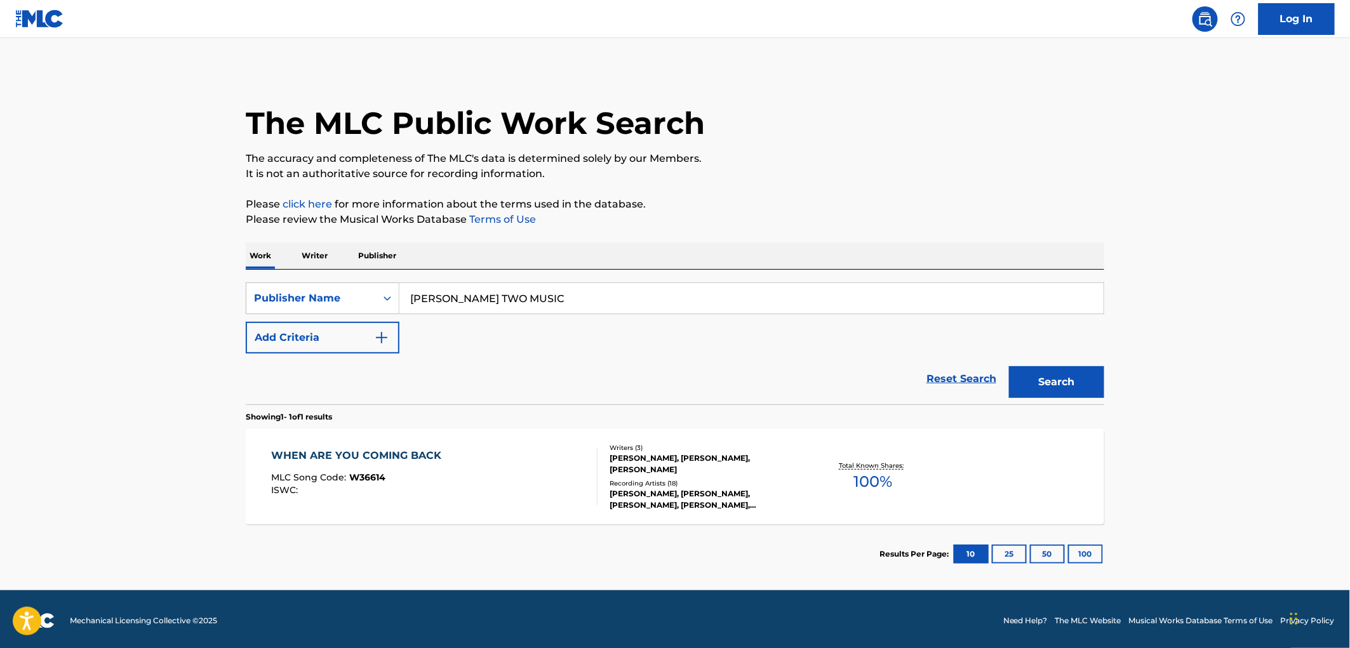
click at [386, 478] on div "MLC Song Code : W36614" at bounding box center [360, 479] width 177 height 13
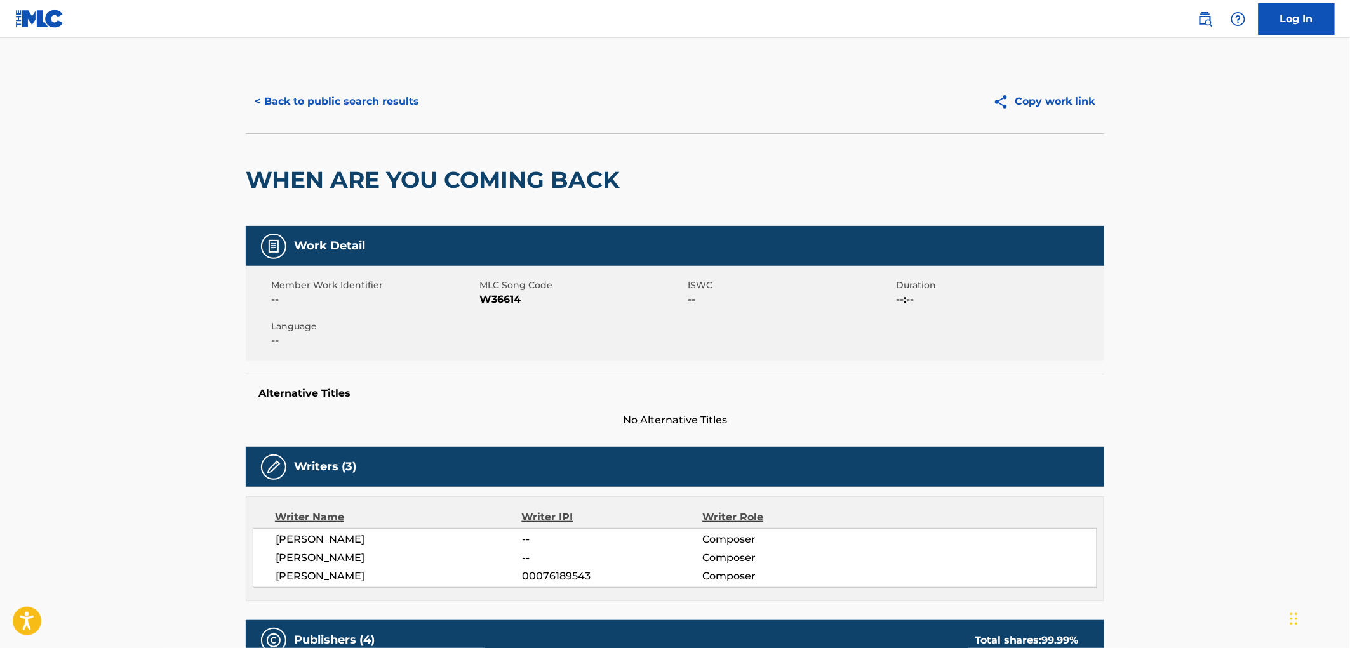
click at [348, 102] on button "< Back to public search results" at bounding box center [337, 102] width 182 height 32
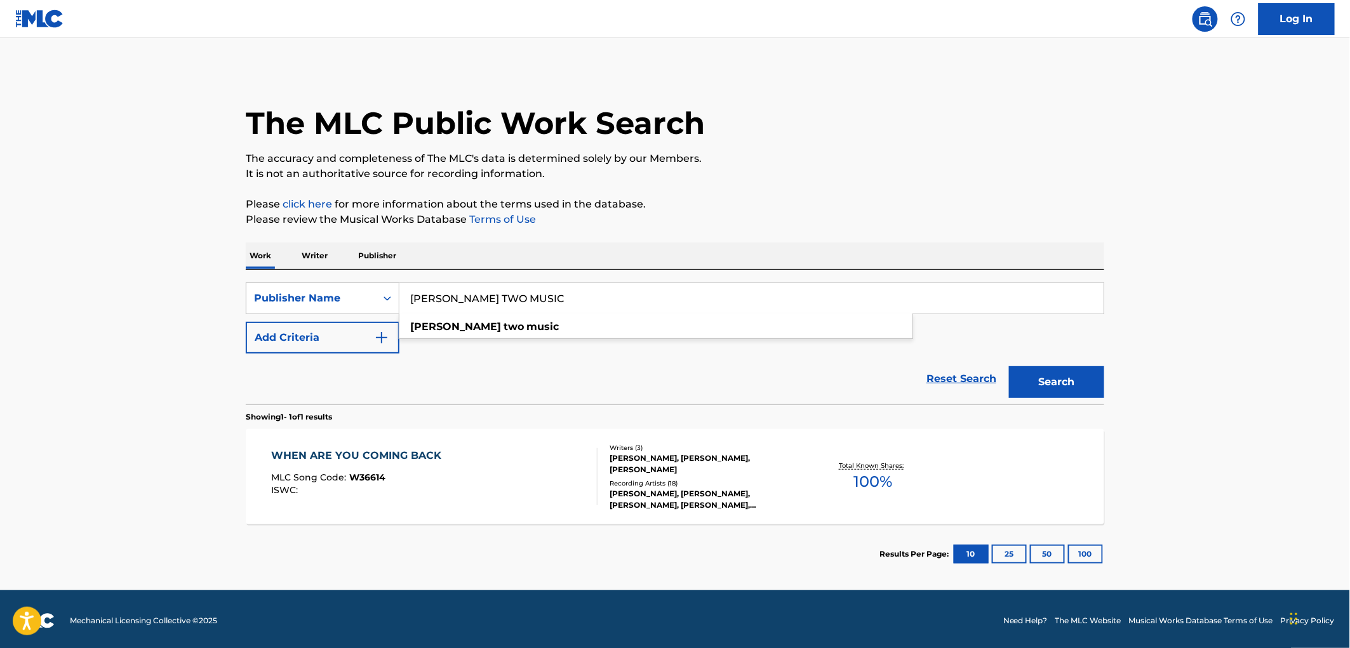
drag, startPoint x: 407, startPoint y: 302, endPoint x: 520, endPoint y: 301, distance: 112.4
click at [520, 301] on input "[PERSON_NAME] TWO MUSIC" at bounding box center [752, 298] width 704 height 30
paste input "[PERSON_NAME]"
type input "[PERSON_NAME] MUSIC"
click at [1035, 380] on button "Search" at bounding box center [1056, 382] width 95 height 32
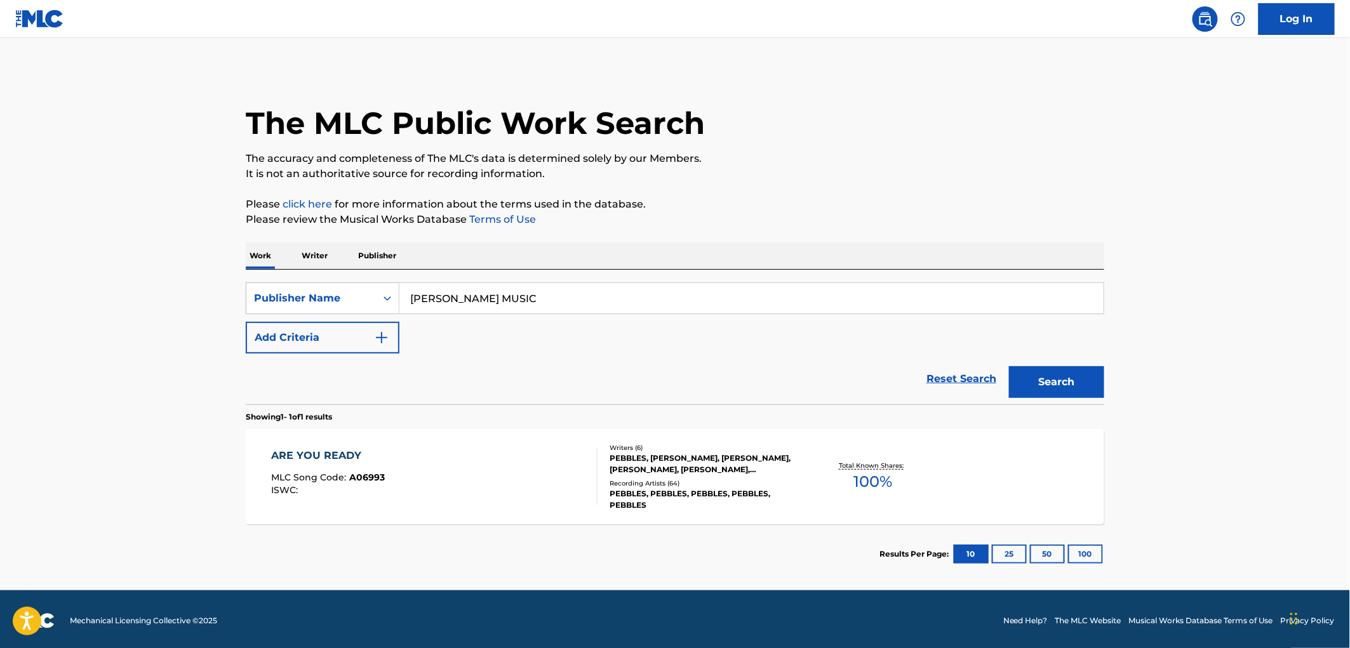
click at [386, 476] on div "ARE YOU READY MLC Song Code : A06993 ISWC :" at bounding box center [435, 476] width 326 height 57
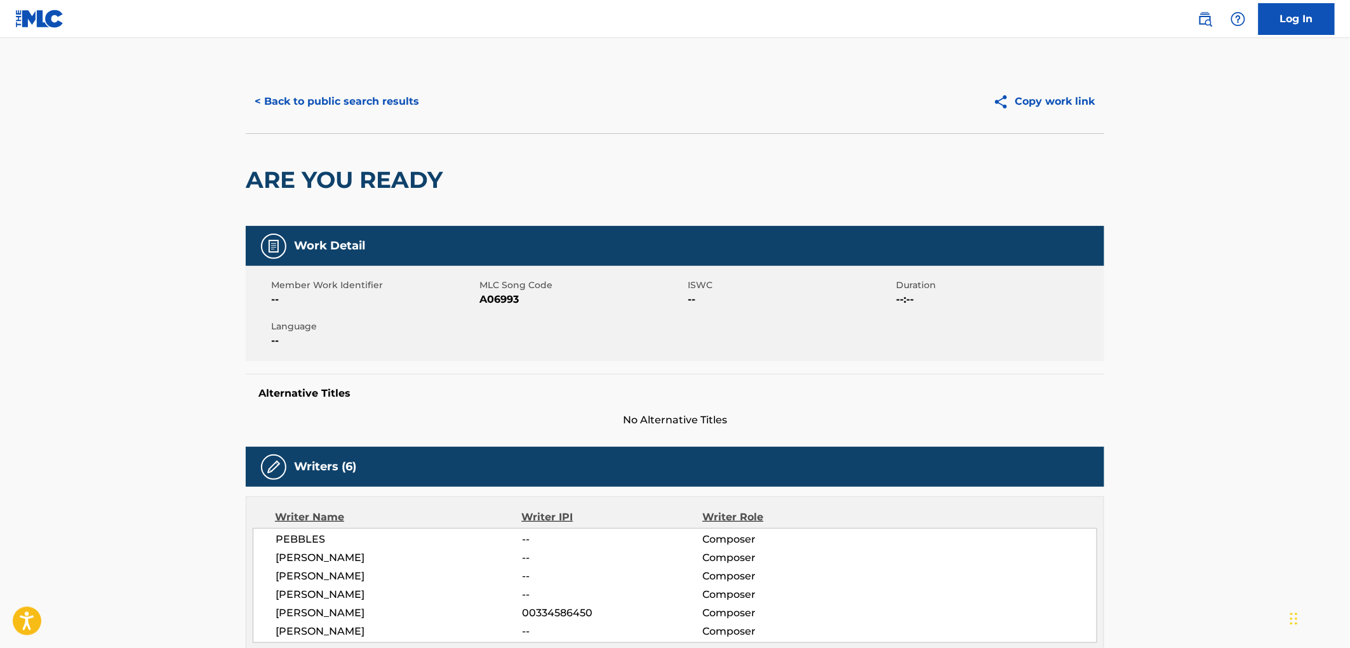
click at [340, 112] on button "< Back to public search results" at bounding box center [337, 102] width 182 height 32
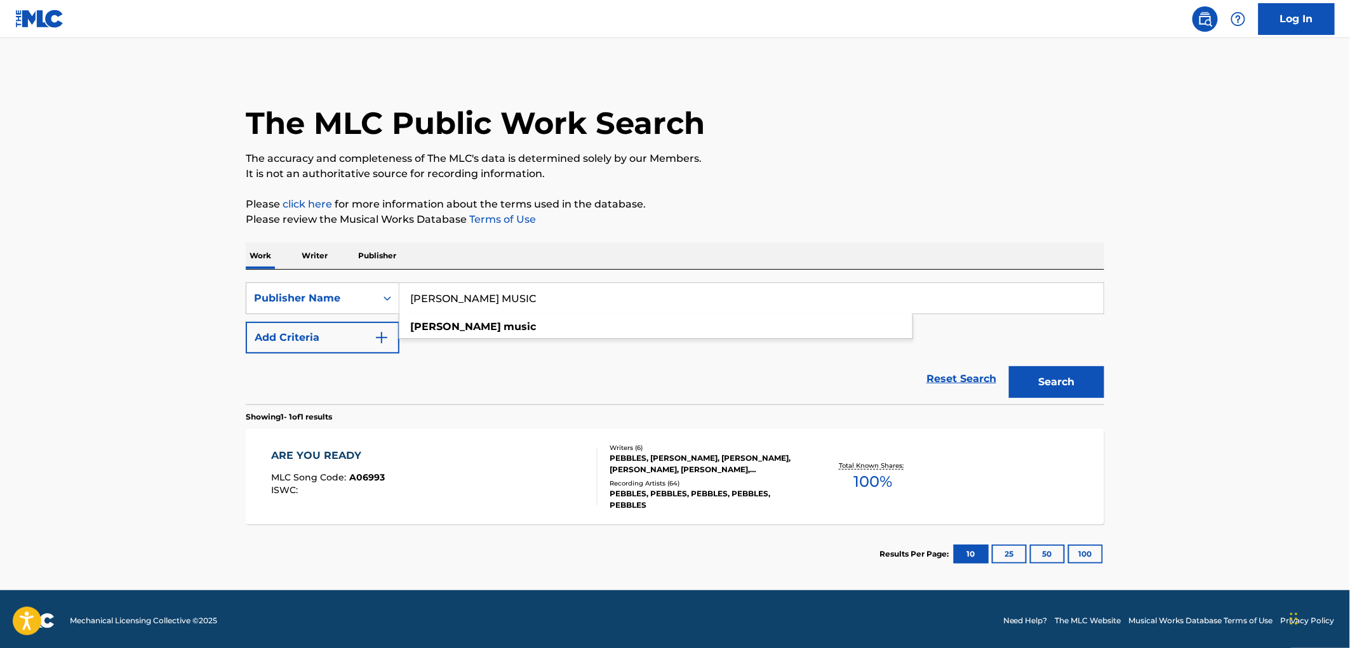
drag, startPoint x: 408, startPoint y: 290, endPoint x: 539, endPoint y: 304, distance: 131.5
click at [539, 304] on input "[PERSON_NAME] MUSIC" at bounding box center [752, 298] width 704 height 30
paste input "GENDARME PUBLISHING"
type input "GENDARME PUBLISHING"
click at [1028, 367] on button "Search" at bounding box center [1056, 382] width 95 height 32
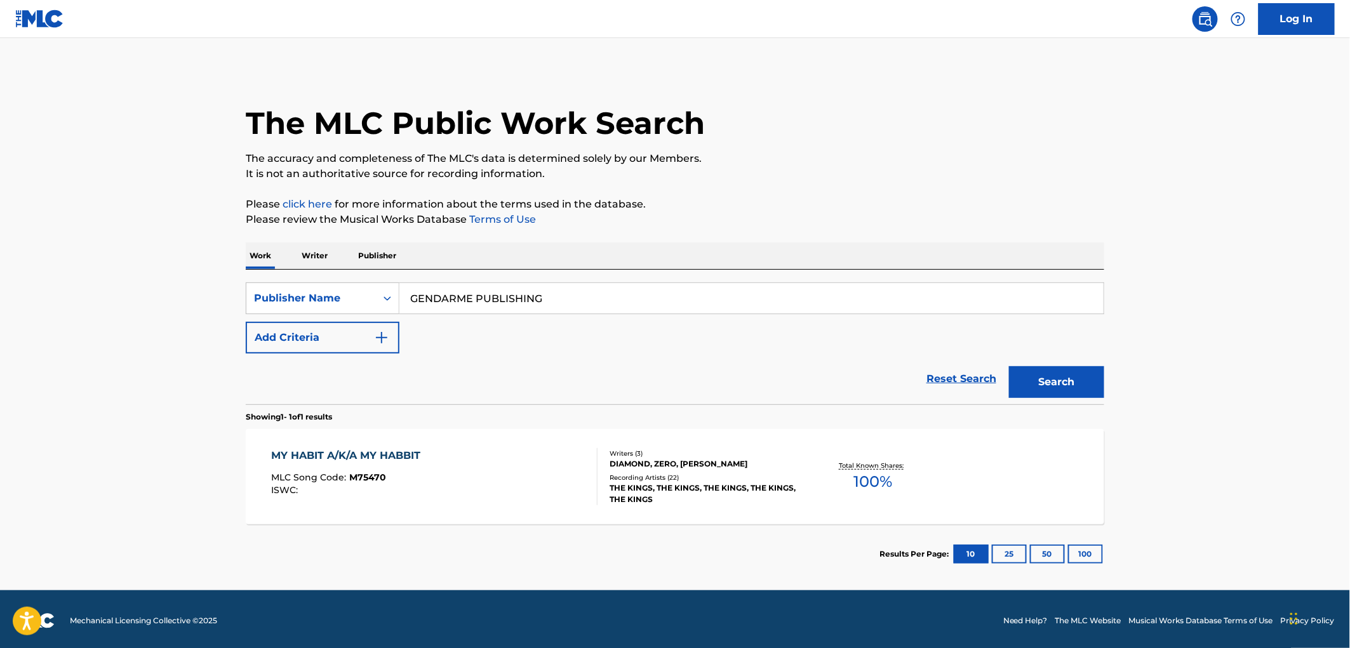
click at [368, 481] on span "M75470" at bounding box center [368, 477] width 37 height 11
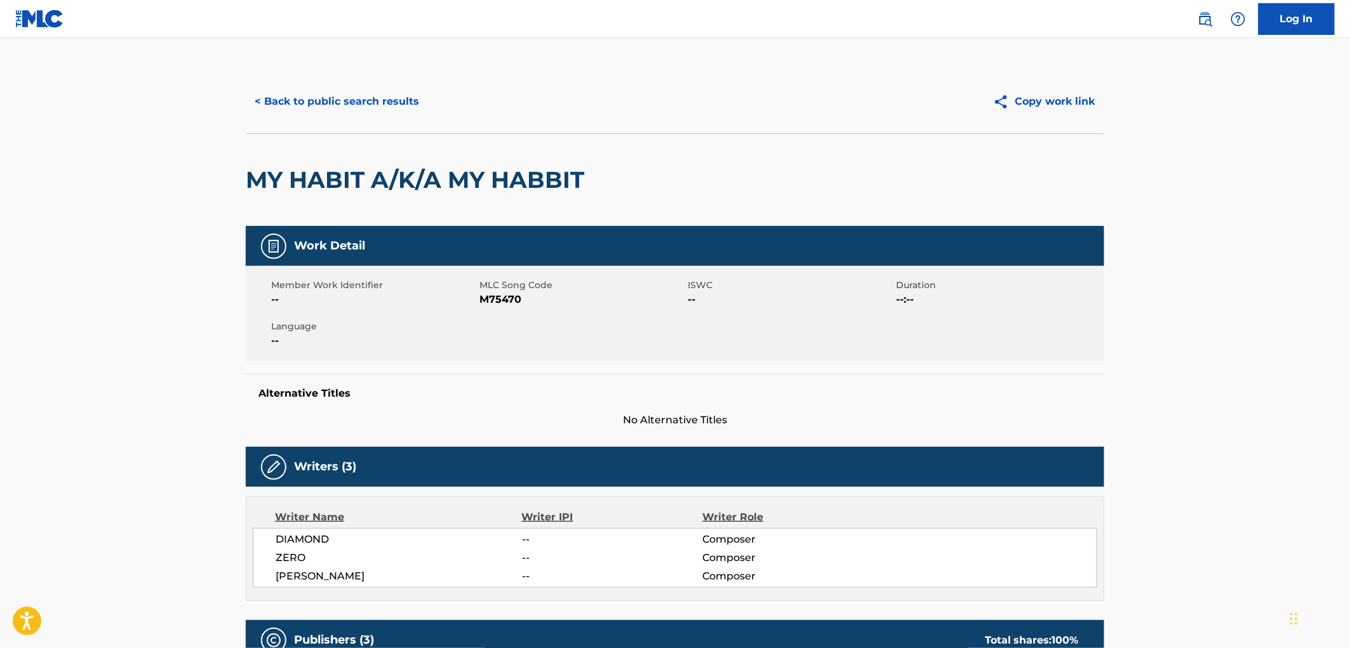
click at [394, 107] on button "< Back to public search results" at bounding box center [337, 102] width 182 height 32
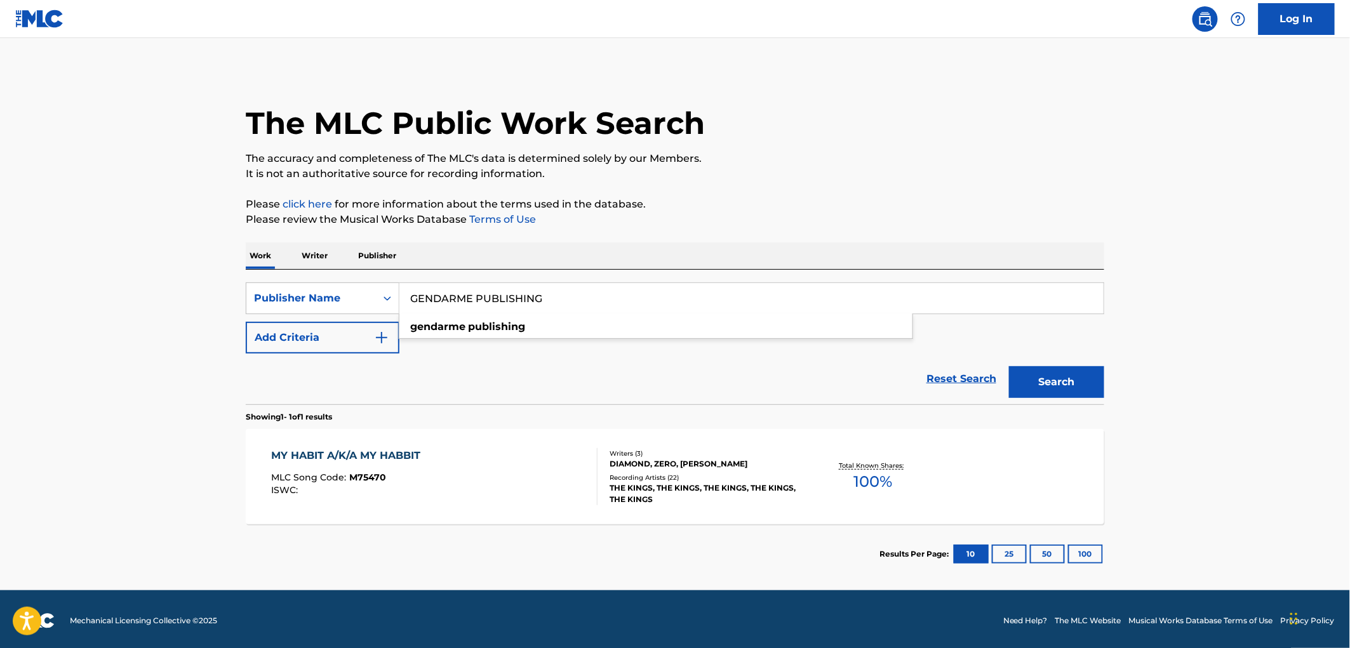
drag, startPoint x: 410, startPoint y: 297, endPoint x: 539, endPoint y: 299, distance: 128.3
click at [539, 299] on input "GENDARME PUBLISHING" at bounding box center [752, 298] width 704 height 30
paste input "BOOTLEG MUSIC"
type input "BOOTLEG MUSIC"
click at [1038, 389] on button "Search" at bounding box center [1056, 382] width 95 height 32
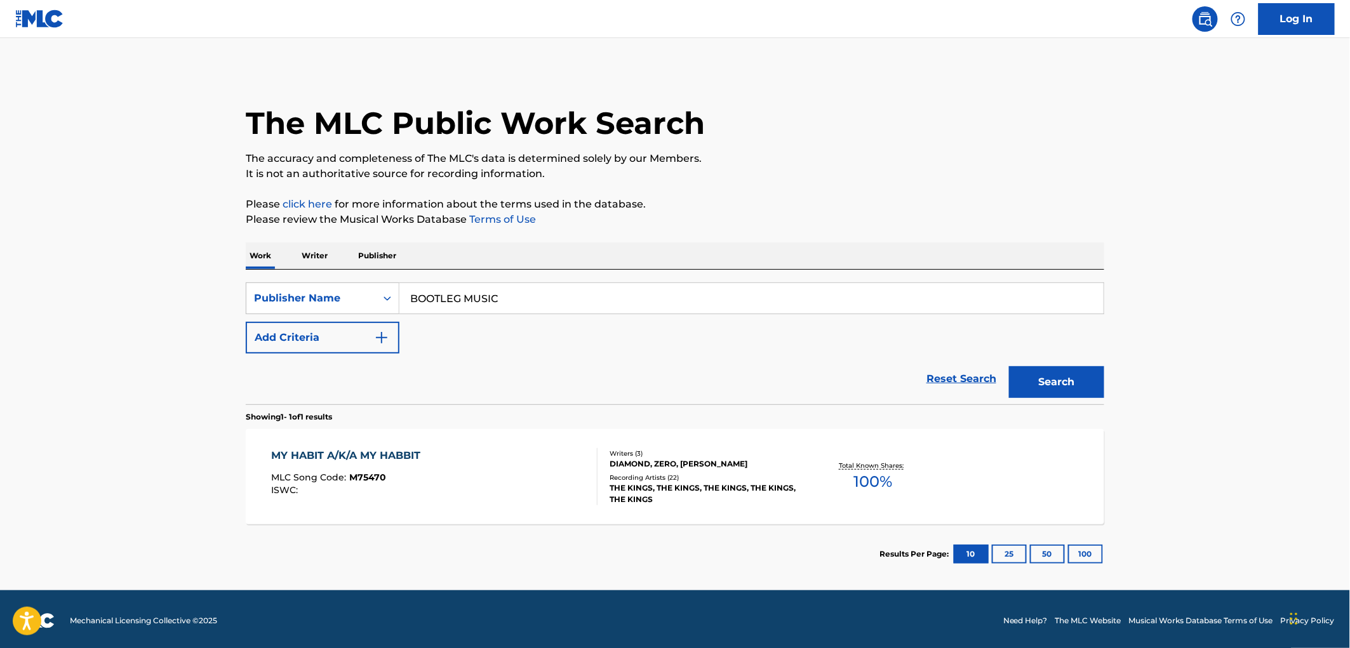
click at [372, 480] on span "M75470" at bounding box center [368, 477] width 37 height 11
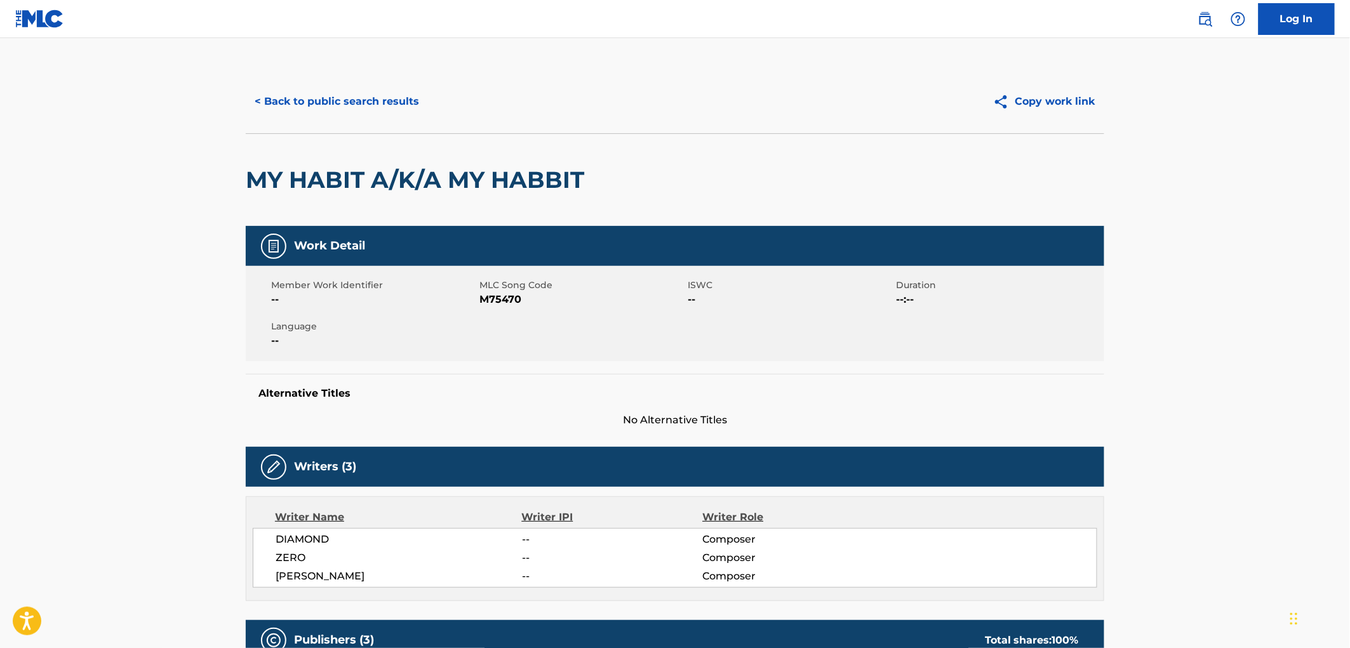
click at [393, 106] on button "< Back to public search results" at bounding box center [337, 102] width 182 height 32
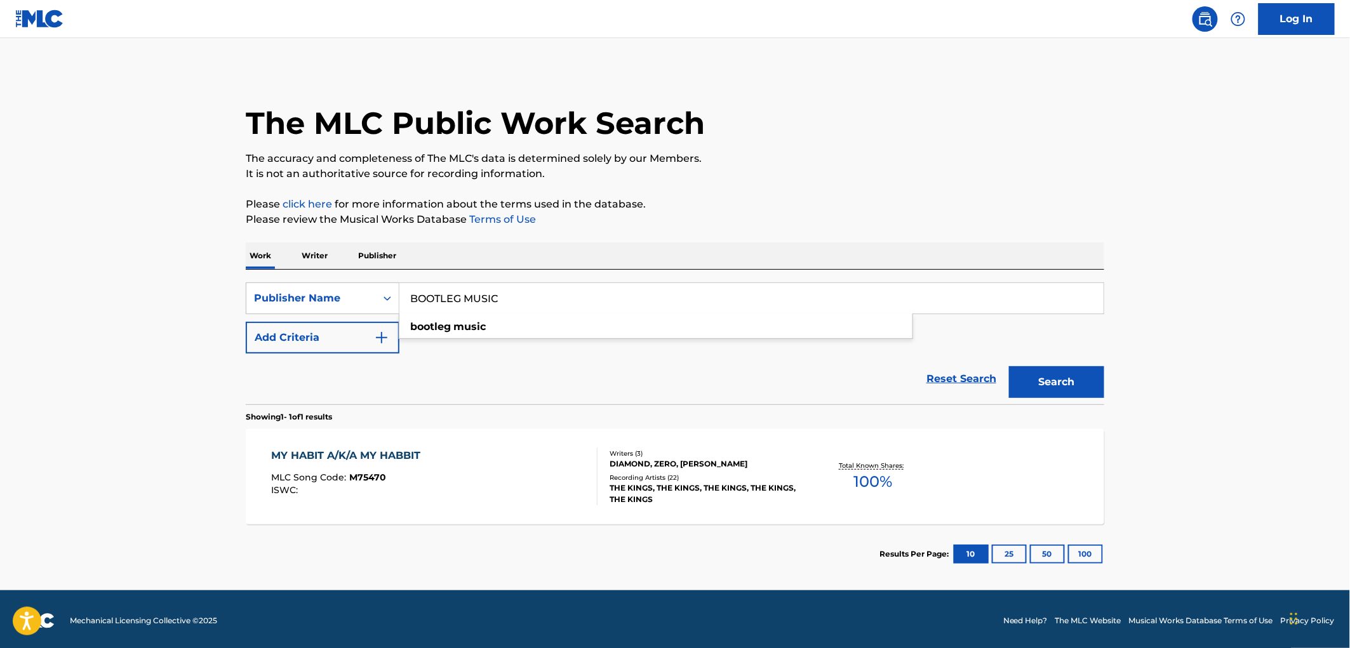
drag, startPoint x: 413, startPoint y: 300, endPoint x: 530, endPoint y: 299, distance: 116.9
click at [530, 299] on input "BOOTLEG MUSIC" at bounding box center [752, 298] width 704 height 30
paste input "LACK-MAN PUBLISHING COMPANY"
click at [1056, 391] on button "Search" at bounding box center [1056, 382] width 95 height 32
click at [448, 299] on input "BLACK-MAN PUBLISHING COMPANY" at bounding box center [752, 298] width 704 height 30
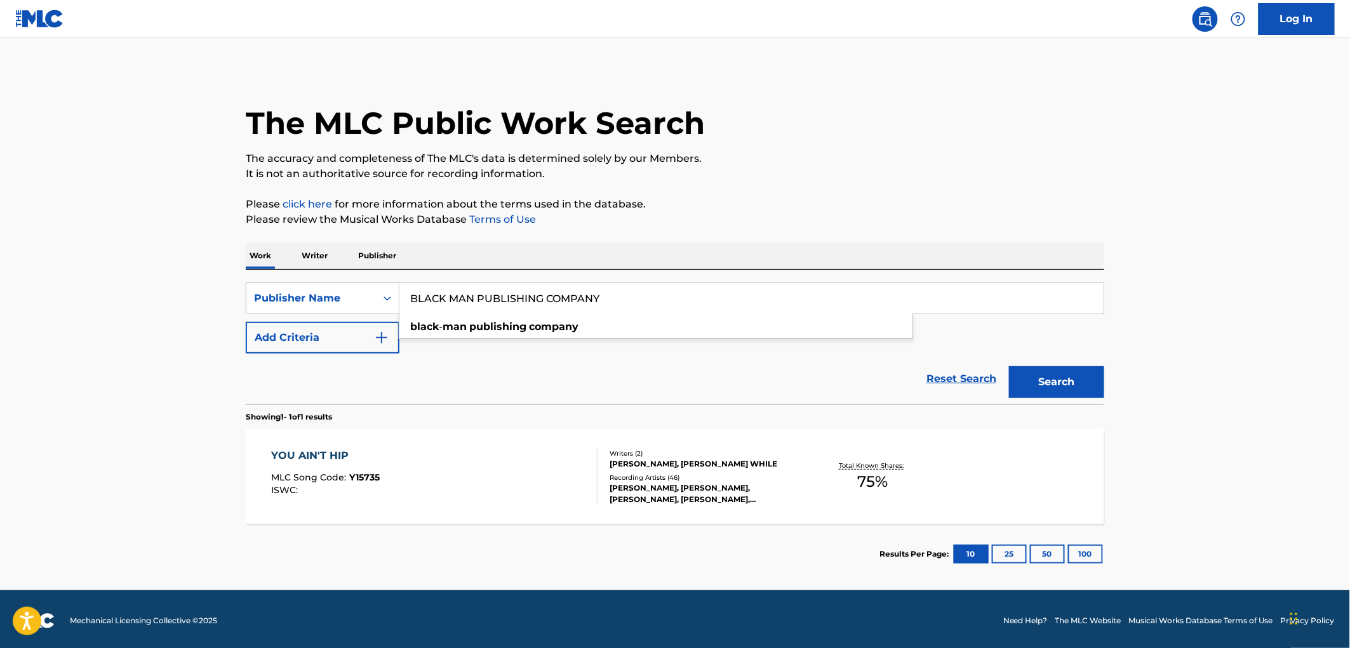
type input "BLACK MAN PUBLISHING COMPANY"
click at [1009, 366] on button "Search" at bounding box center [1056, 382] width 95 height 32
click at [377, 475] on span "Y15735" at bounding box center [365, 477] width 30 height 11
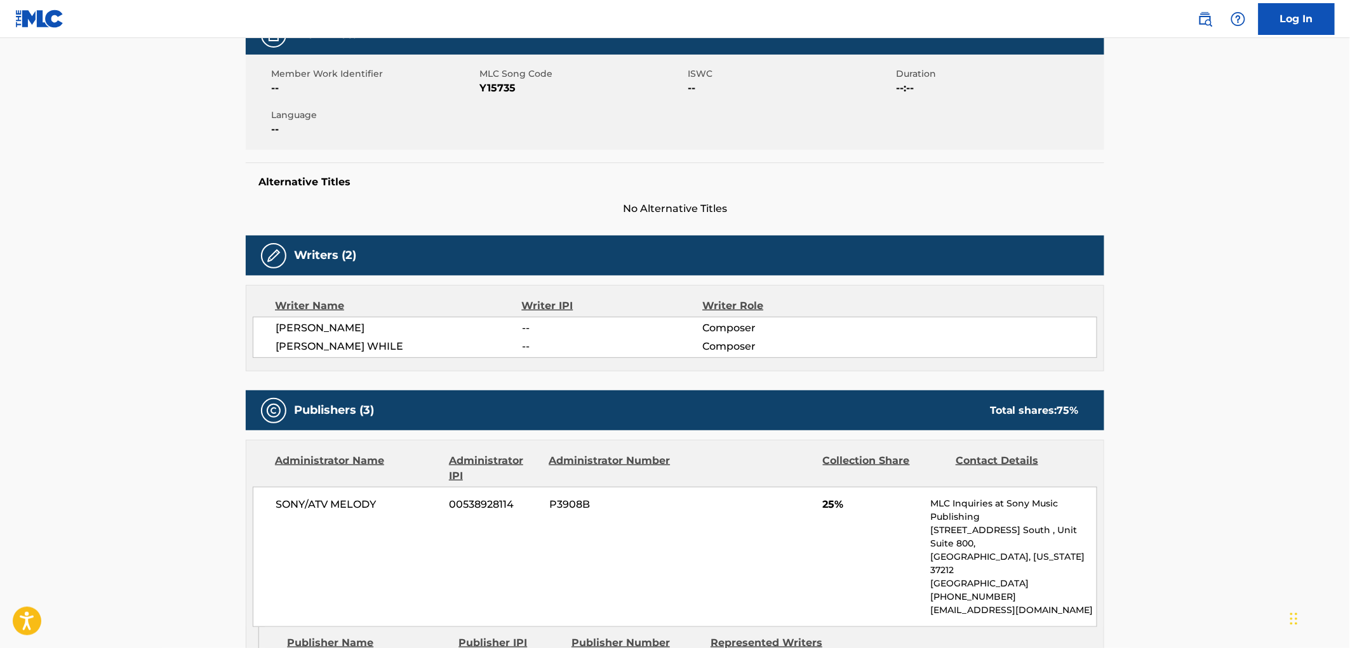
scroll to position [353, 0]
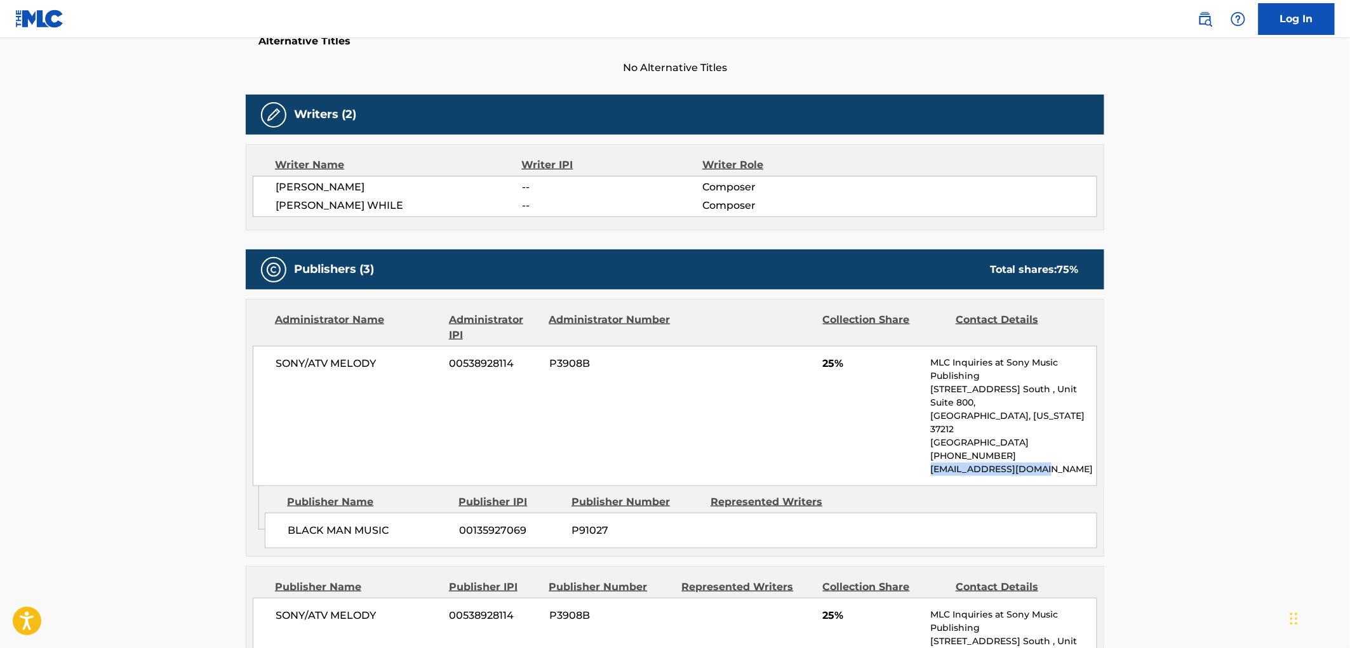
drag, startPoint x: 1007, startPoint y: 438, endPoint x: 922, endPoint y: 443, distance: 85.2
click at [922, 443] on div "SONY/ATV MELODY 00538928114 P3908B 25% MLC Inquiries at Sony Music Publishing […" at bounding box center [675, 416] width 845 height 140
drag, startPoint x: 379, startPoint y: 357, endPoint x: 254, endPoint y: 361, distance: 124.5
click at [254, 361] on div "SONY/ATV MELODY 00538928114 P3908B 25% MLC Inquiries at Sony Music Publishing […" at bounding box center [675, 416] width 845 height 140
copy span "SONY/ATV MELODY"
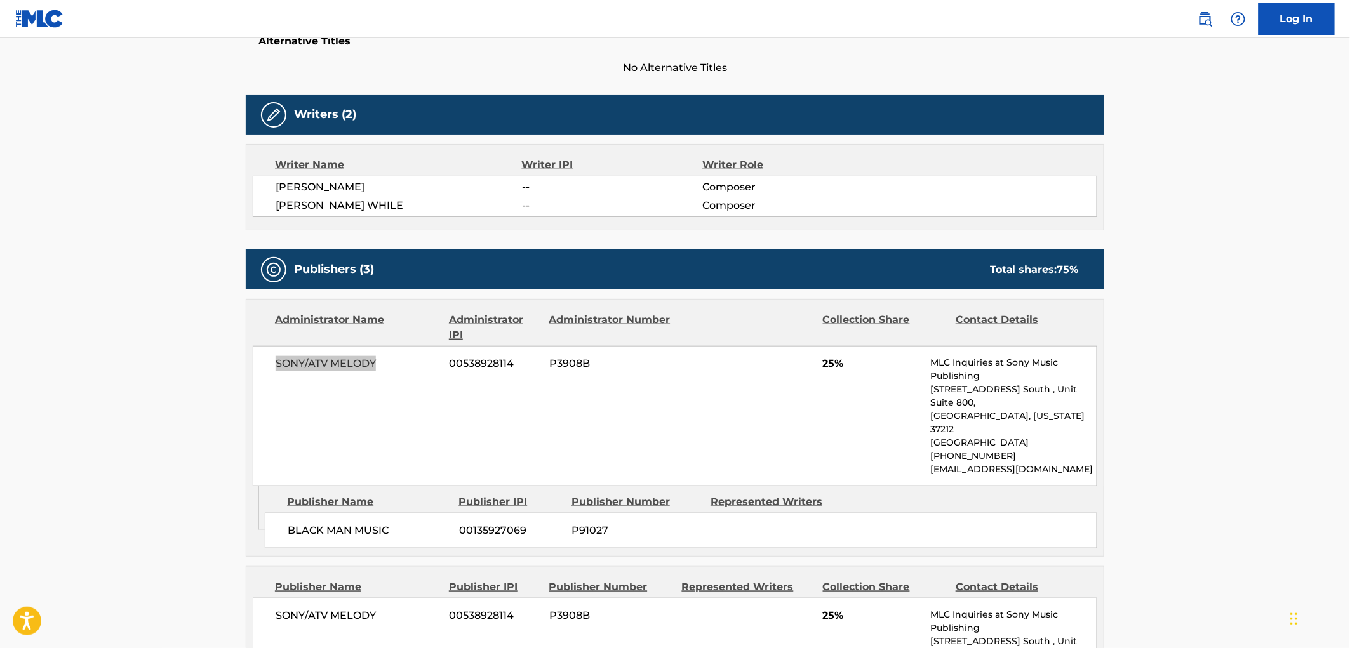
scroll to position [0, 0]
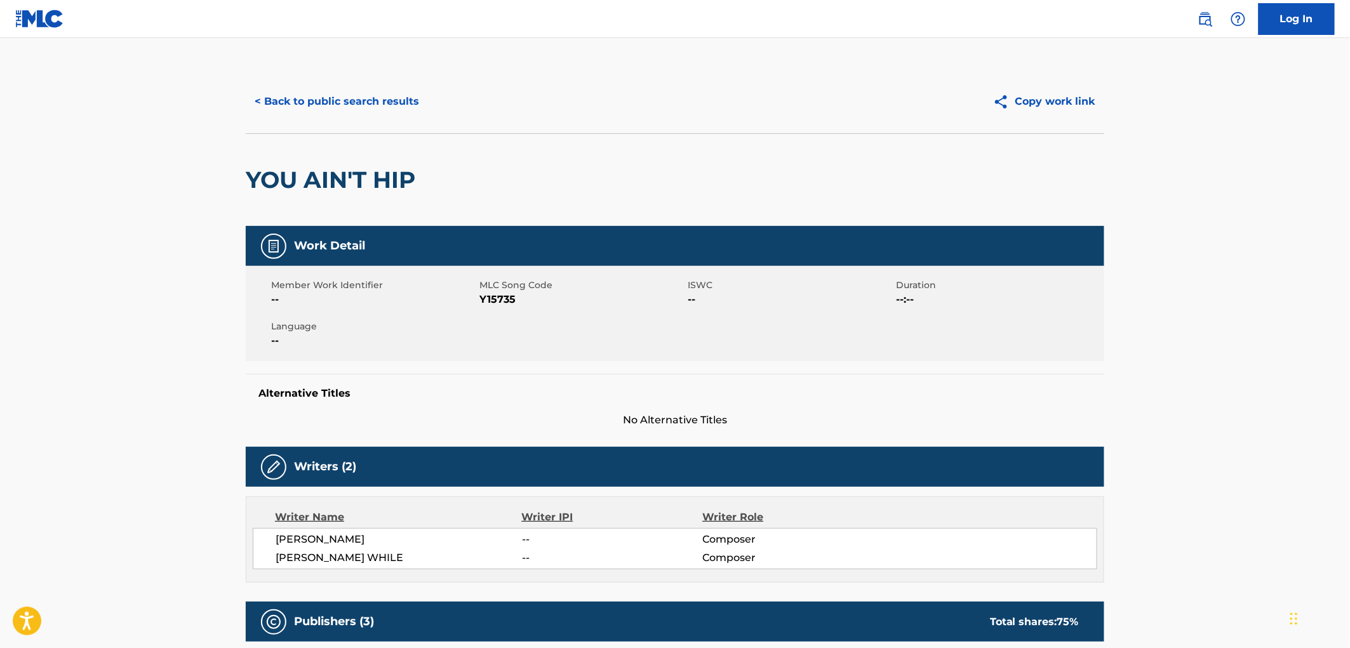
click at [354, 104] on button "< Back to public search results" at bounding box center [337, 102] width 182 height 32
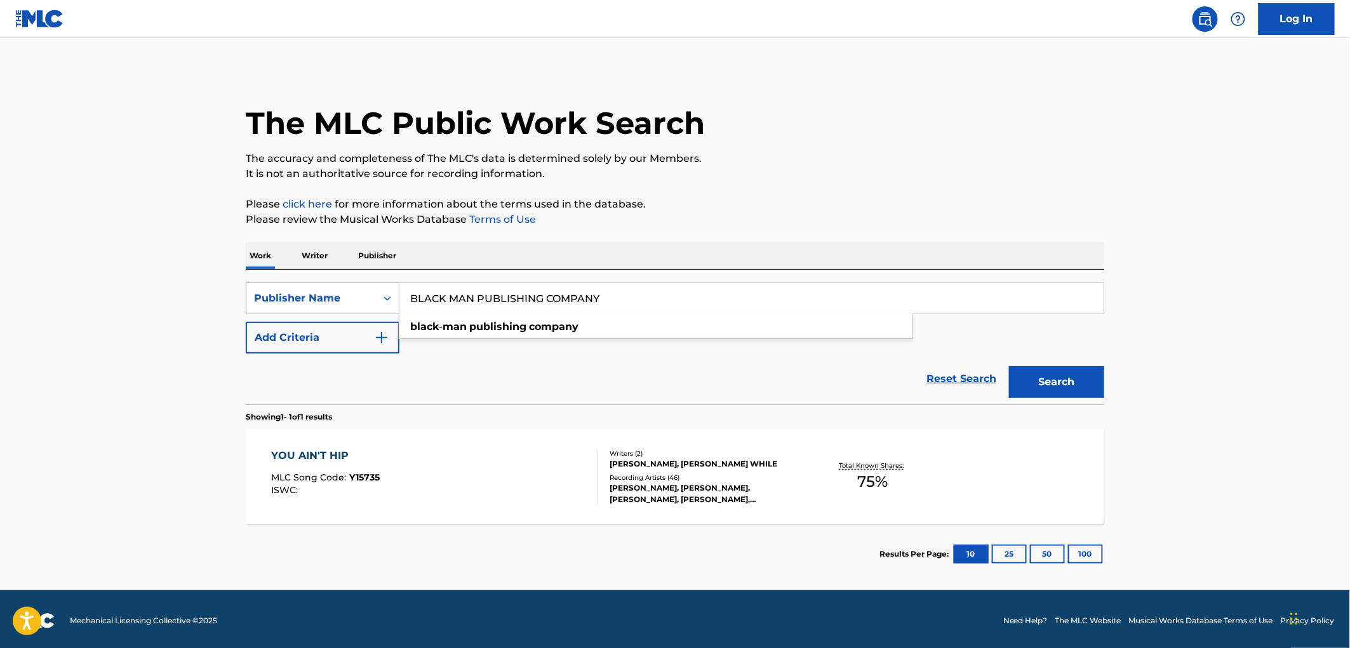
drag, startPoint x: 619, startPoint y: 297, endPoint x: 328, endPoint y: 300, distance: 290.9
click at [328, 300] on div "SearchWithCriteria17e57a69-19b2-4dda-adb4-3514f88badf9 Publisher Name BLACK MAN…" at bounding box center [675, 299] width 859 height 32
paste input "RAW SILK INC"
drag, startPoint x: 460, startPoint y: 297, endPoint x: 783, endPoint y: 339, distance: 325.9
click at [783, 314] on div "RAW SILK INC raw silk inc" at bounding box center [752, 298] width 704 height 30
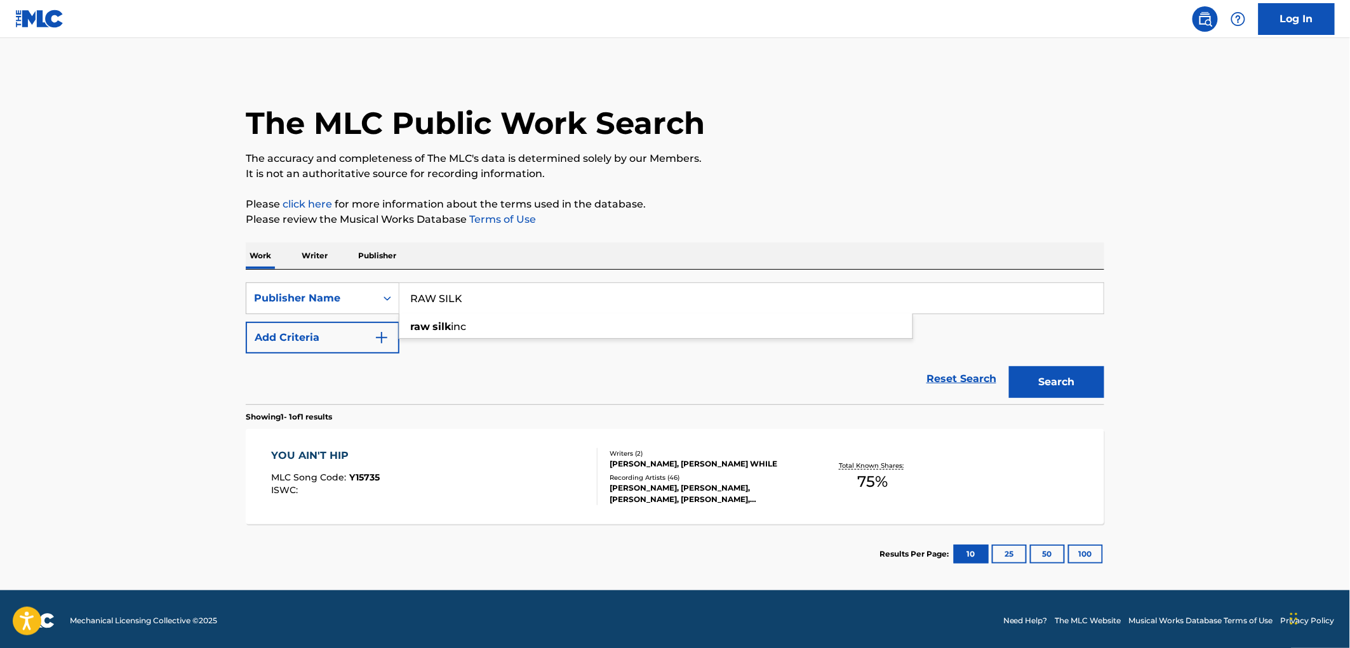
type input "RAW SILK"
click at [1009, 366] on button "Search" at bounding box center [1056, 382] width 95 height 32
click at [367, 483] on span "W84621" at bounding box center [368, 477] width 36 height 11
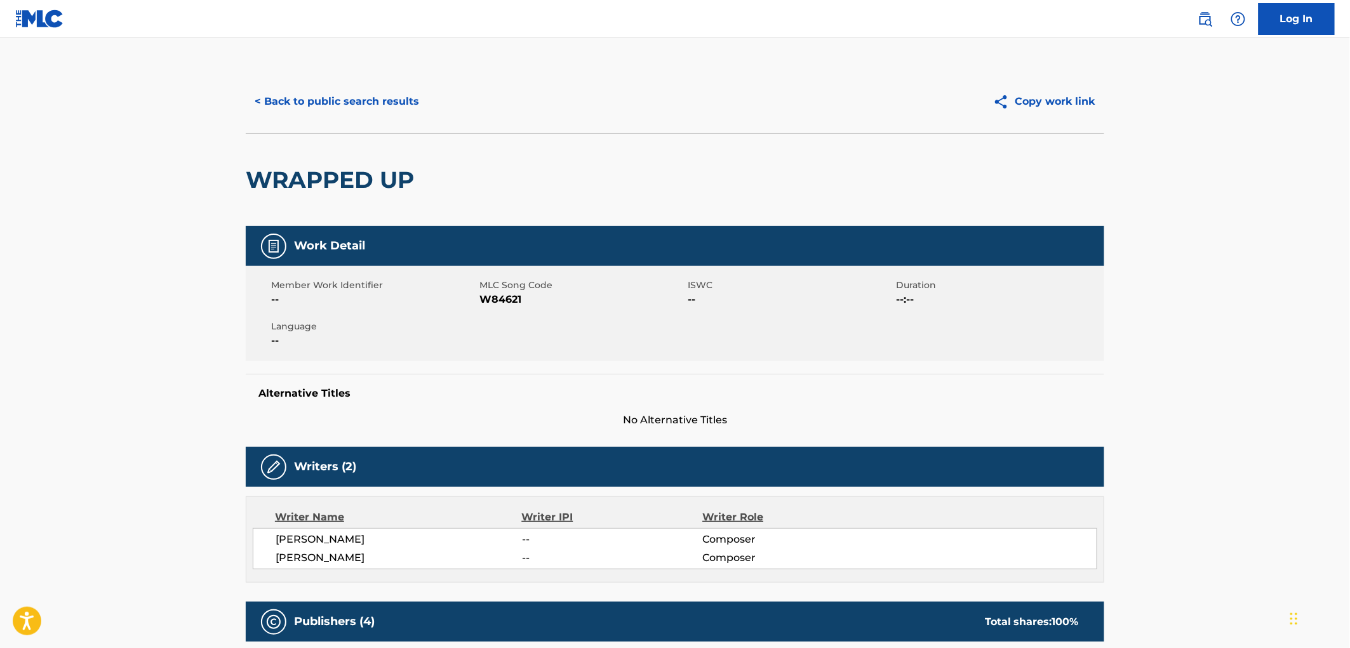
click at [327, 104] on button "< Back to public search results" at bounding box center [337, 102] width 182 height 32
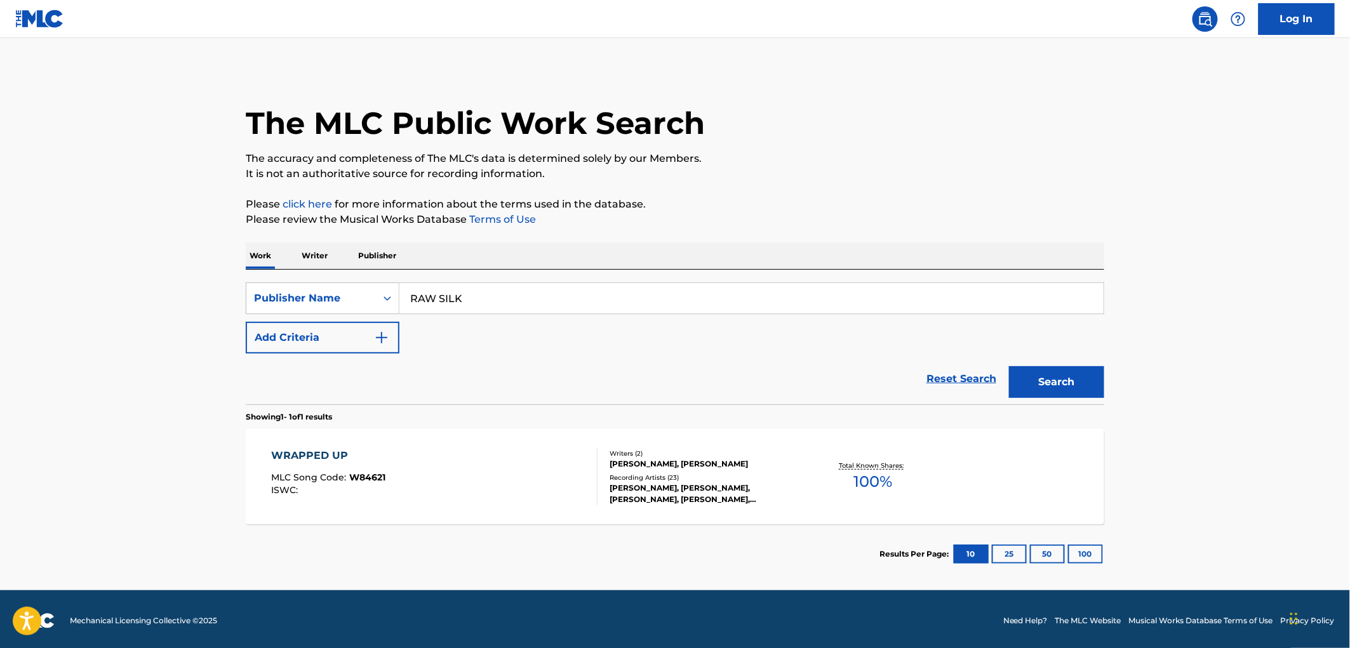
click at [422, 300] on input "RAW SILK" at bounding box center [752, 298] width 704 height 30
drag, startPoint x: 504, startPoint y: 300, endPoint x: 358, endPoint y: 301, distance: 146.7
click at [358, 301] on div "SearchWithCriteria17e57a69-19b2-4dda-adb4-3514f88badf9 Publisher Name RAW SILK …" at bounding box center [675, 299] width 859 height 32
paste input "[PERSON_NAME] MUSIC"
type input "[PERSON_NAME] MUSIC"
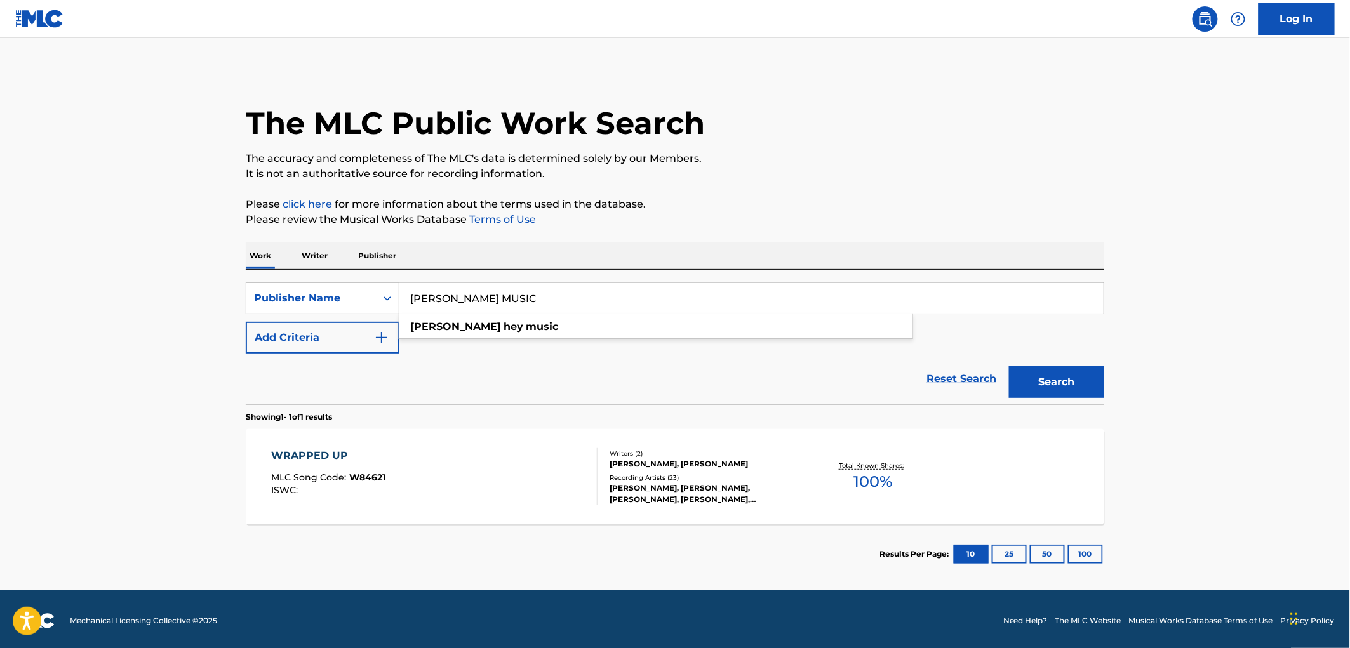
click at [1038, 377] on button "Search" at bounding box center [1056, 382] width 95 height 32
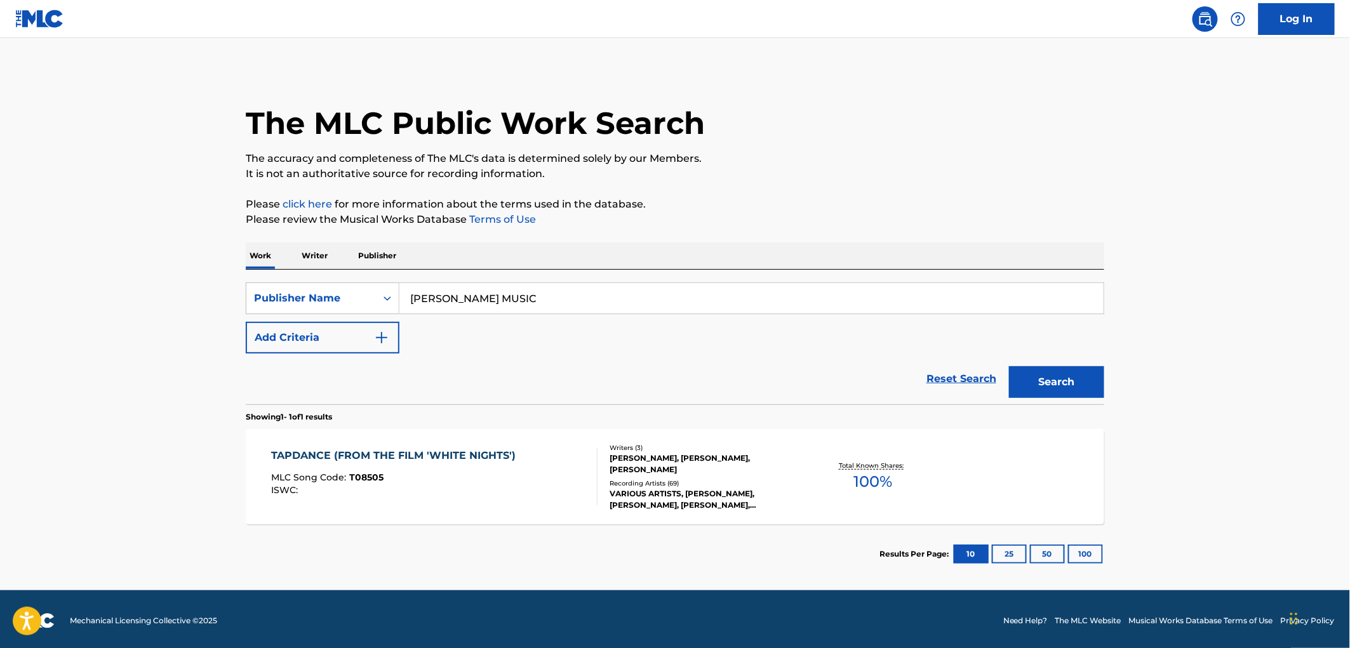
click at [359, 491] on div "ISWC :" at bounding box center [397, 491] width 251 height 10
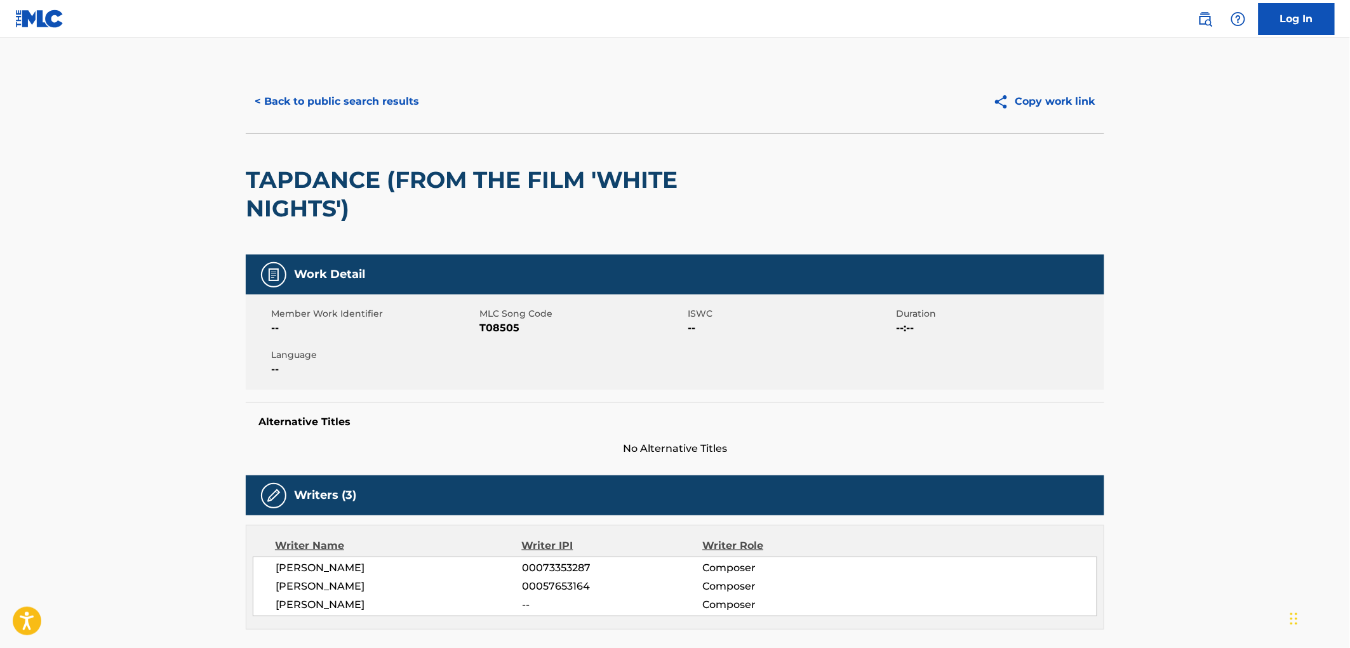
click at [339, 108] on button "< Back to public search results" at bounding box center [337, 102] width 182 height 32
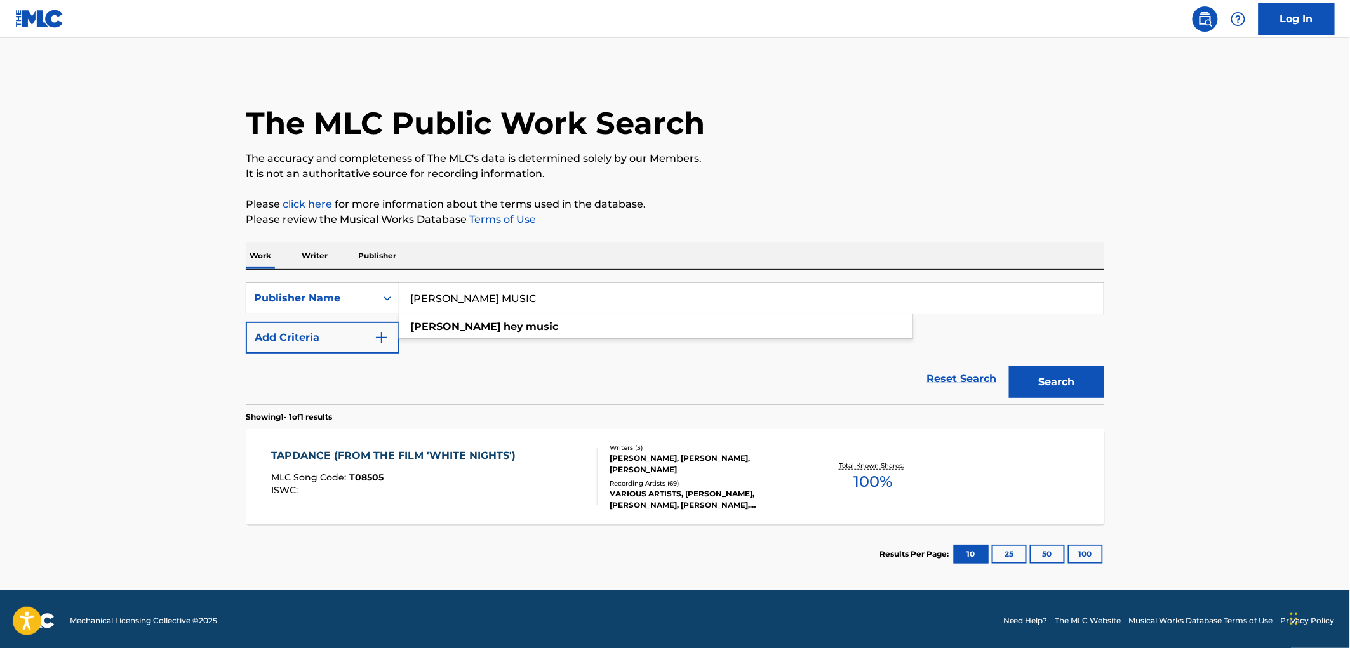
drag, startPoint x: 410, startPoint y: 300, endPoint x: 534, endPoint y: 297, distance: 123.9
click at [534, 297] on input "[PERSON_NAME] MUSIC" at bounding box center [752, 298] width 704 height 30
paste input "LEADERS SCHOOL"
type input "LEADERS SCHOOL"
click at [1058, 391] on button "Search" at bounding box center [1056, 382] width 95 height 32
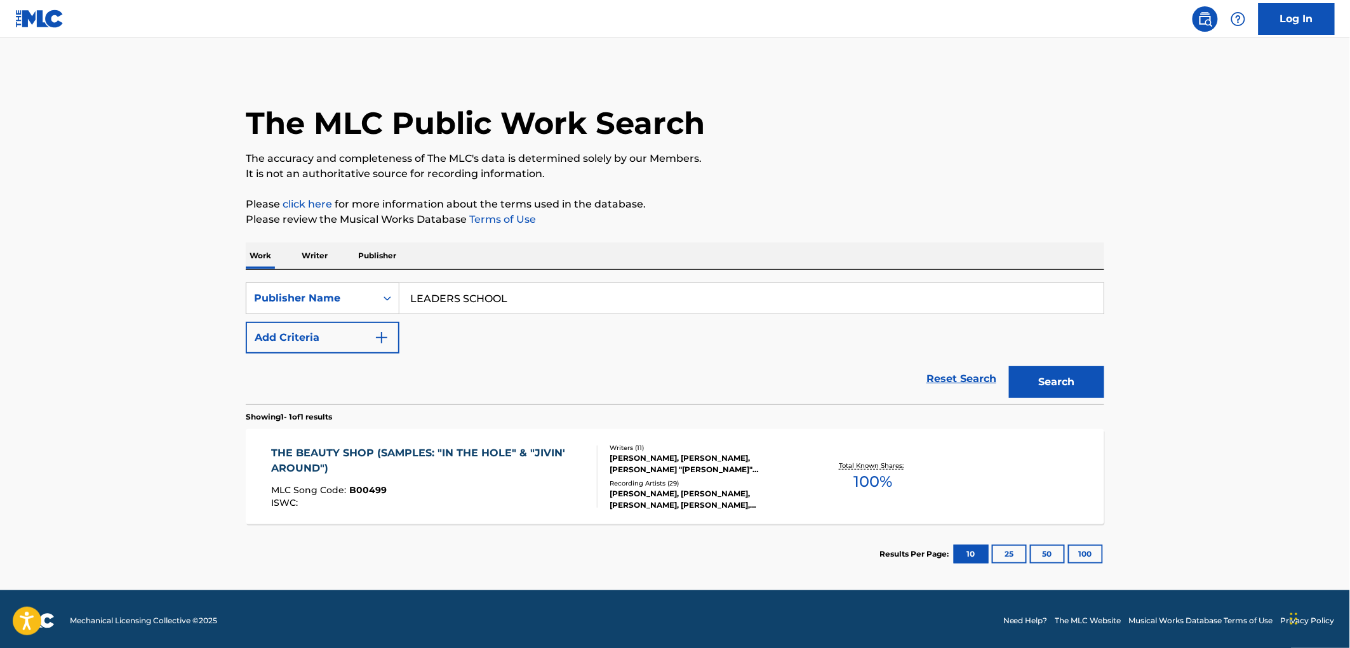
click at [364, 496] on div "MLC Song Code : B00499" at bounding box center [430, 492] width 316 height 13
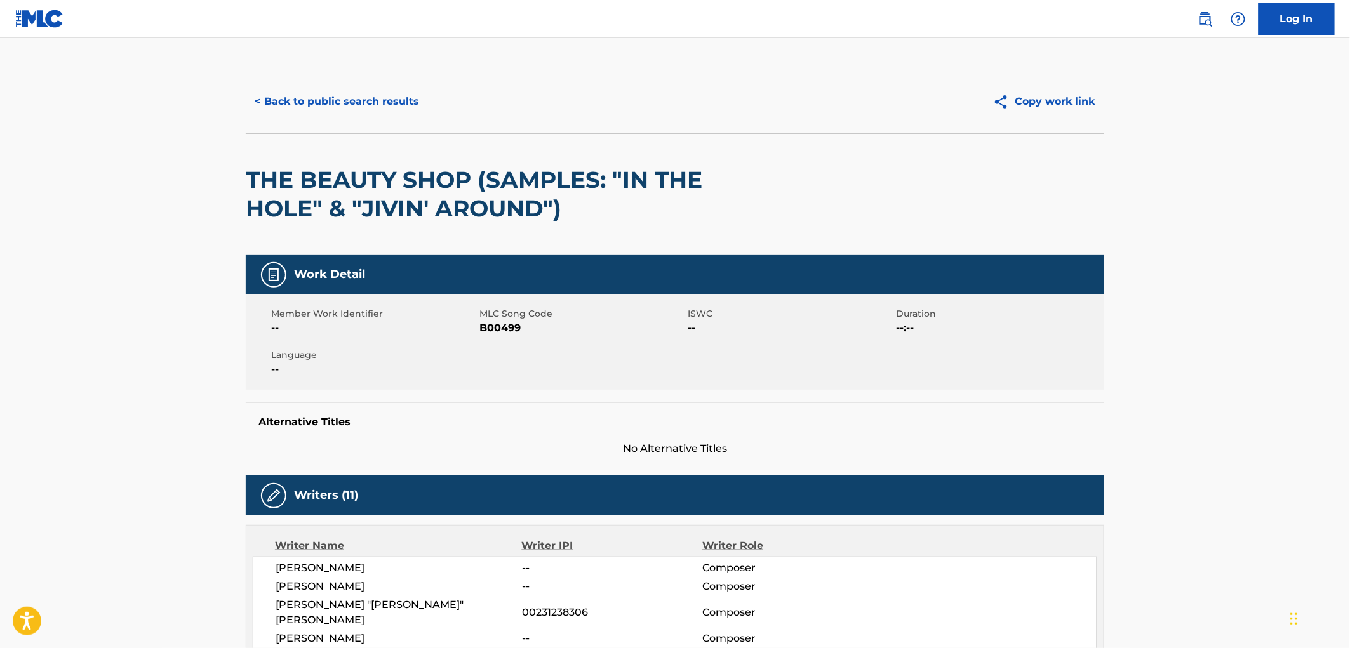
click at [409, 111] on button "< Back to public search results" at bounding box center [337, 102] width 182 height 32
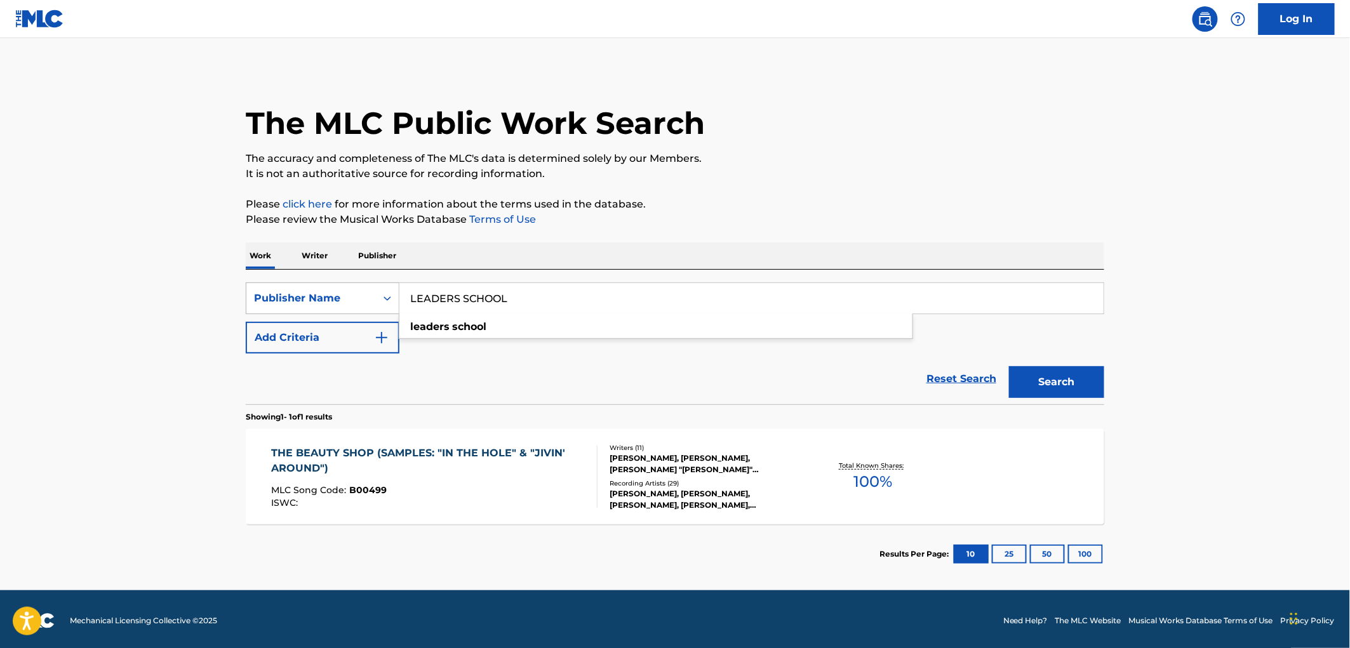
drag, startPoint x: 506, startPoint y: 302, endPoint x: 353, endPoint y: 307, distance: 153.2
click at [353, 307] on div "SearchWithCriteria17e57a69-19b2-4dda-adb4-3514f88badf9 Publisher Name LEADERS S…" at bounding box center [675, 299] width 859 height 32
paste input "ST WINEVELYN MUSIC"
type input "ST WINEVELYN MUSIC"
click at [1026, 377] on button "Search" at bounding box center [1056, 382] width 95 height 32
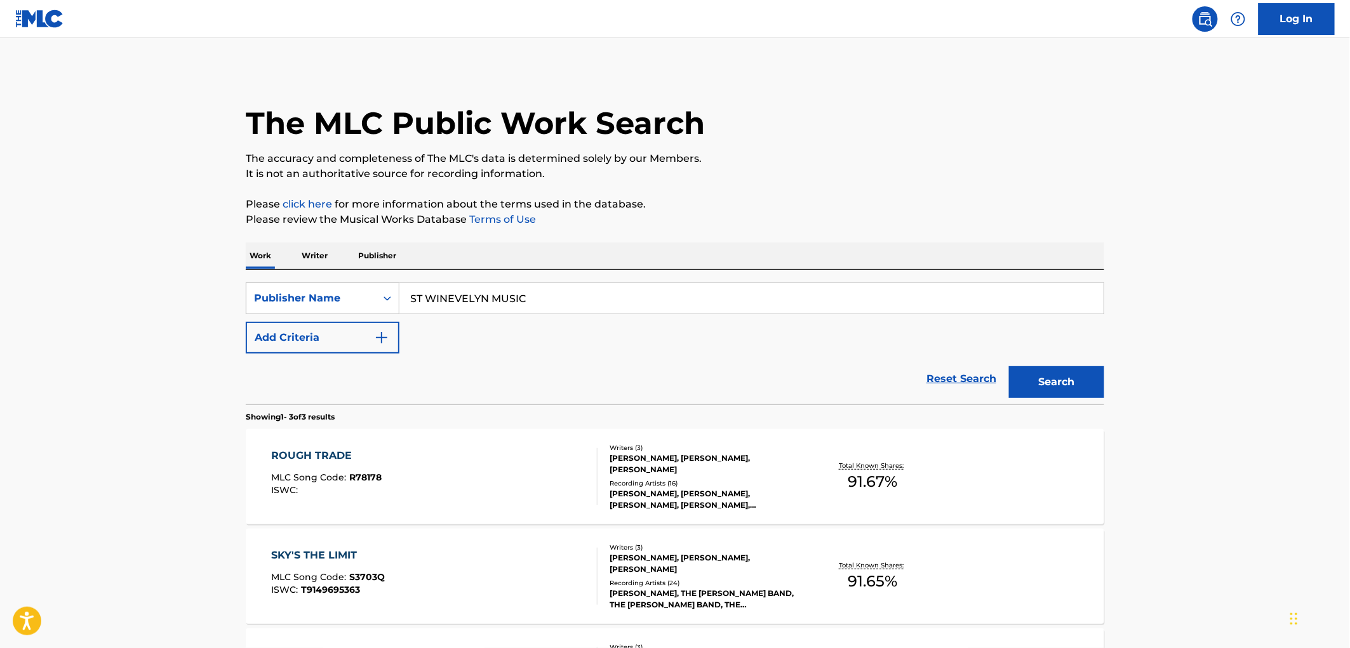
click at [356, 491] on div "ISWC :" at bounding box center [327, 491] width 111 height 10
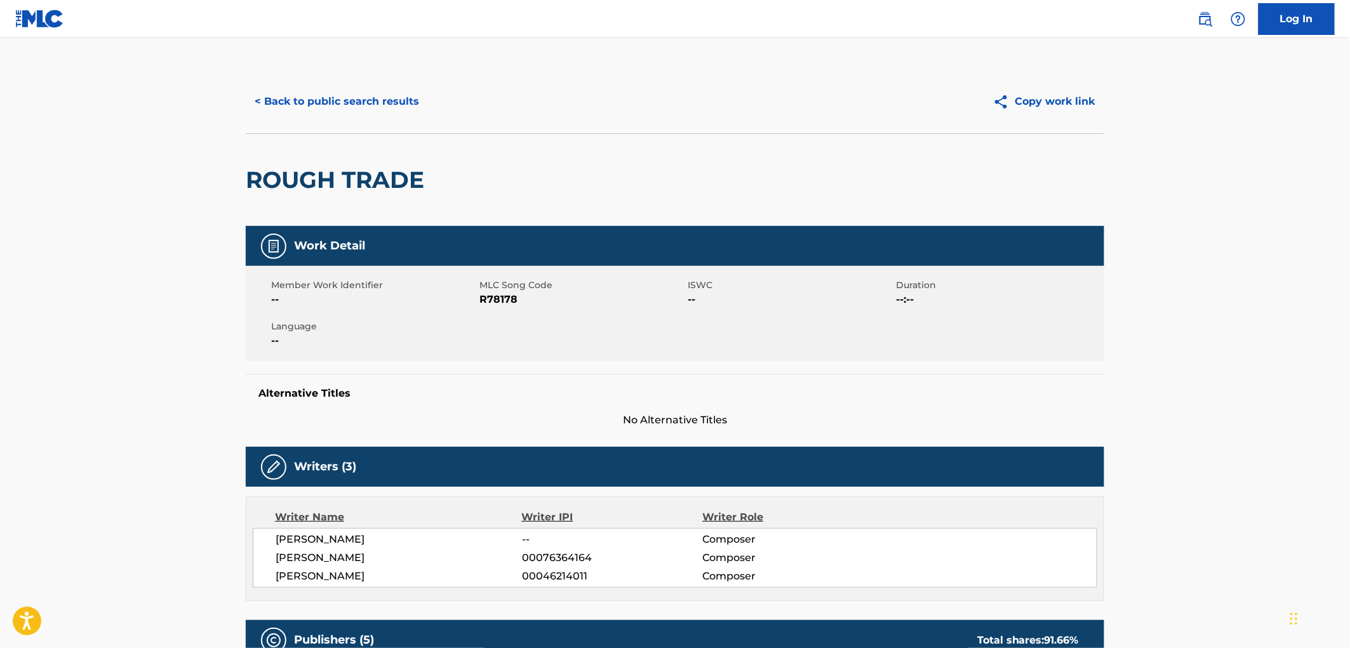
click at [348, 100] on button "< Back to public search results" at bounding box center [337, 102] width 182 height 32
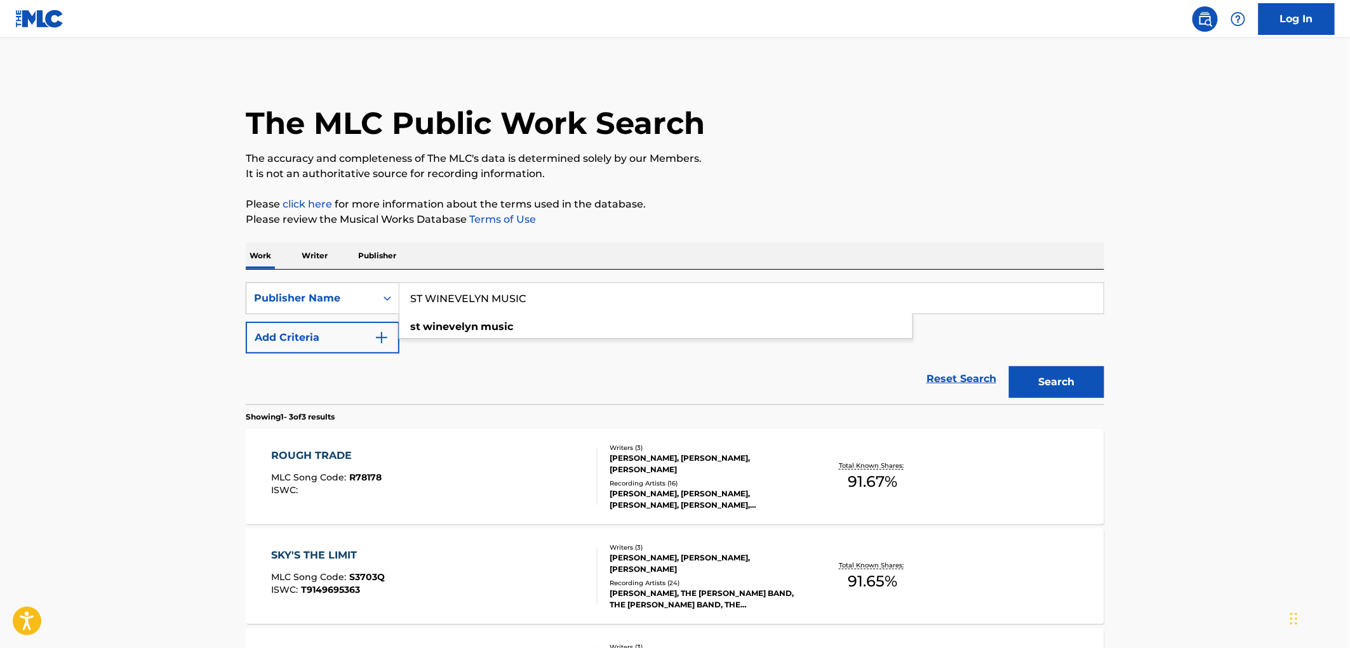
drag, startPoint x: 413, startPoint y: 297, endPoint x: 528, endPoint y: 309, distance: 116.2
click at [527, 309] on input "ST WINEVELYN MUSIC" at bounding box center [752, 298] width 704 height 30
paste input "ARGENTINA TUNES"
type input "ARGENTINA TUNES"
click at [1042, 382] on button "Search" at bounding box center [1056, 382] width 95 height 32
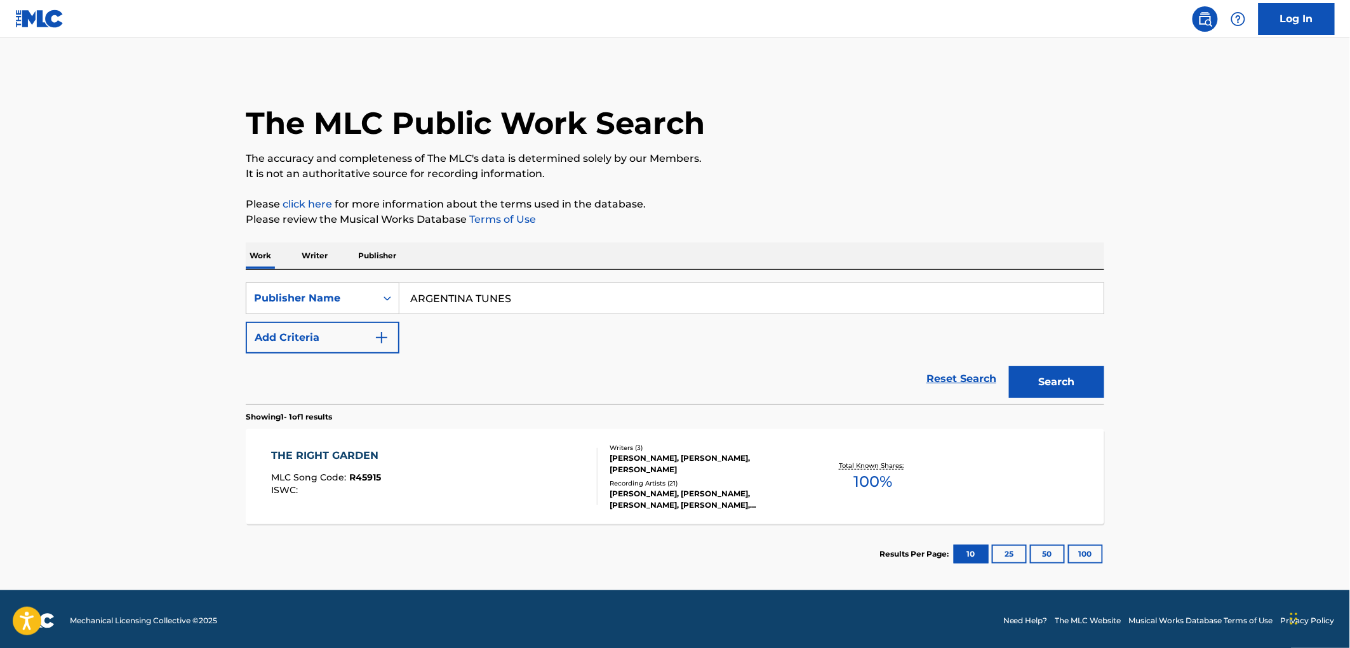
click at [353, 481] on span "R45915" at bounding box center [366, 477] width 32 height 11
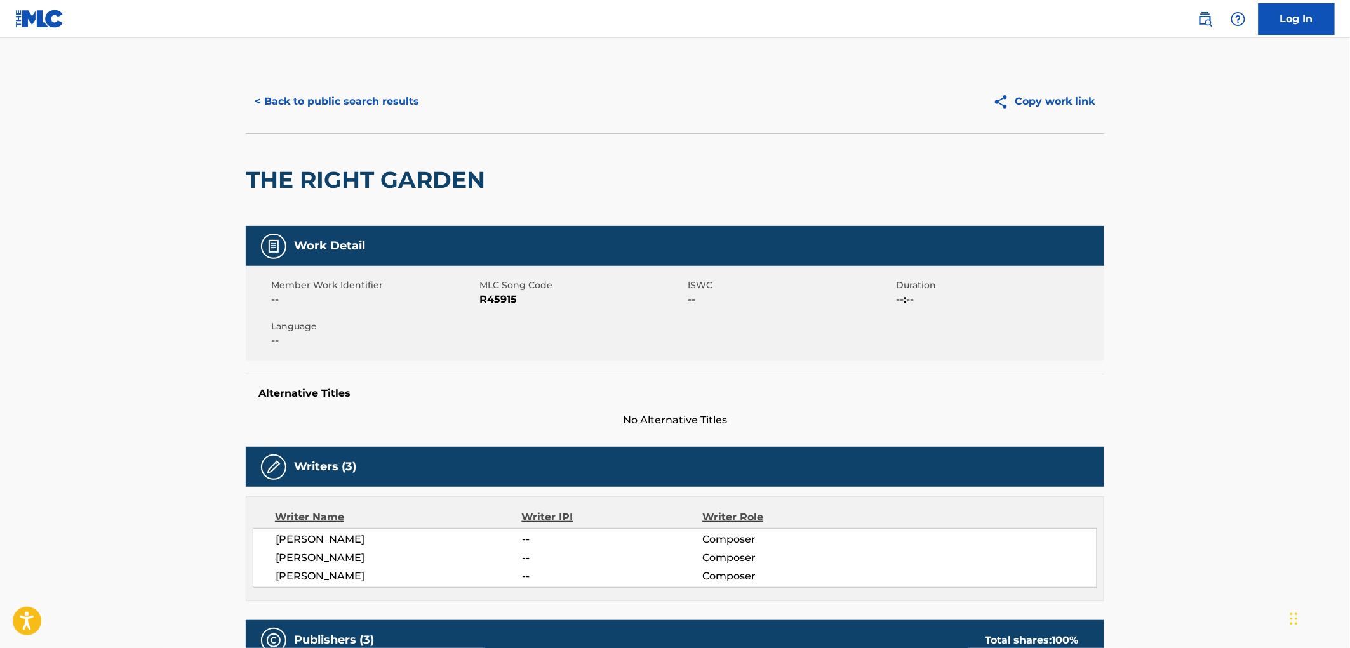
click at [335, 91] on button "< Back to public search results" at bounding box center [337, 102] width 182 height 32
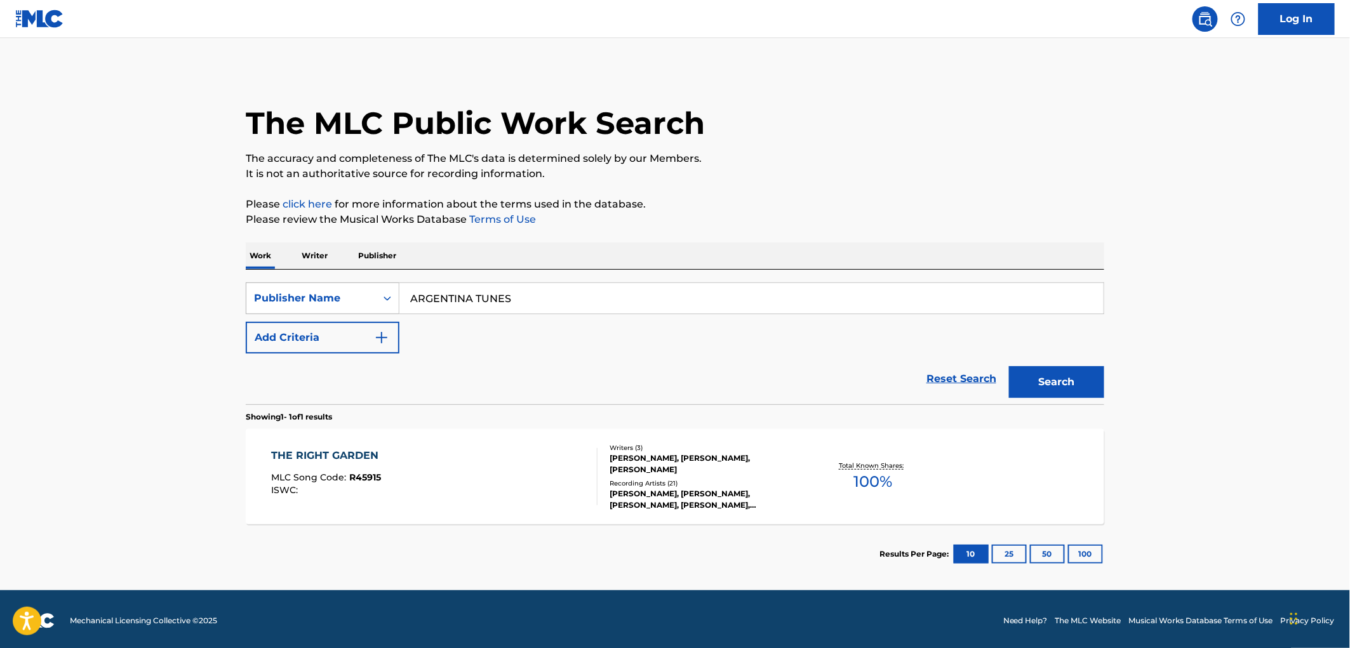
drag, startPoint x: 521, startPoint y: 294, endPoint x: 370, endPoint y: 295, distance: 150.5
click at [370, 295] on div "SearchWithCriteria17e57a69-19b2-4dda-adb4-3514f88badf9 Publisher Name ARGENTINA…" at bounding box center [675, 299] width 859 height 32
paste input "[US_STATE] COUNTRY MUSIC"
type input "[US_STATE] COUNTRY MUSIC"
click at [1094, 372] on button "Search" at bounding box center [1056, 382] width 95 height 32
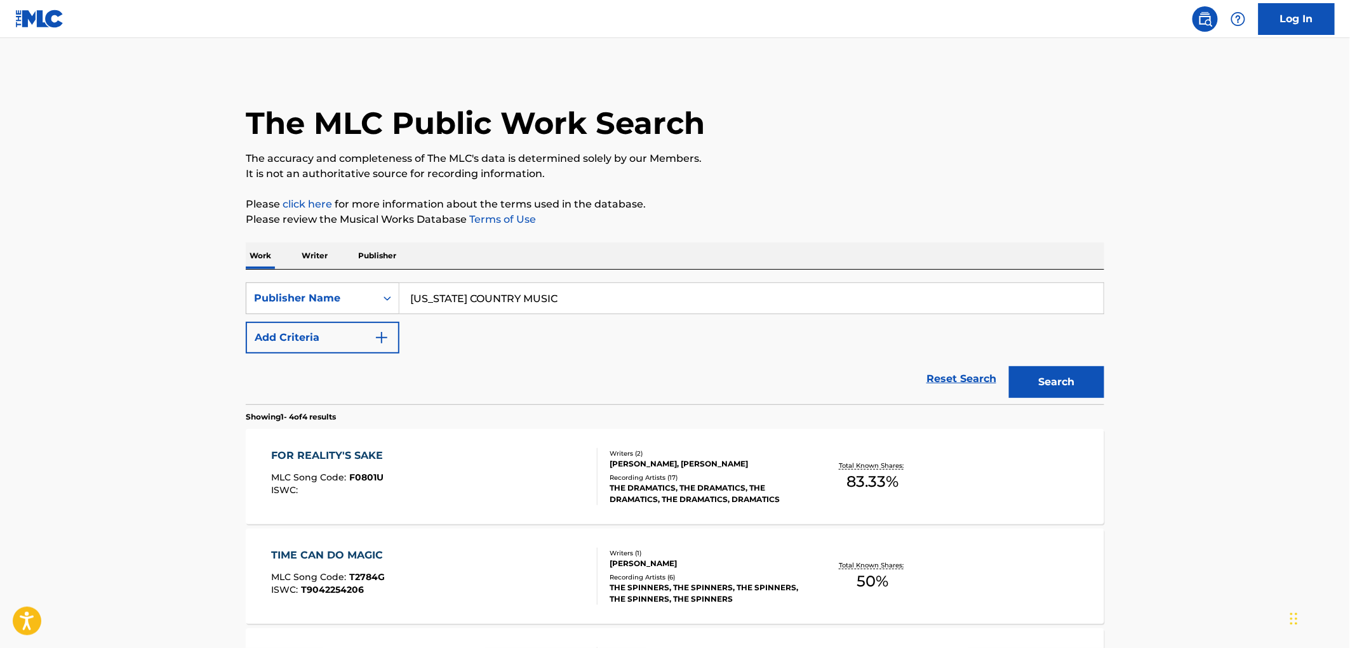
click at [398, 478] on div "FOR REALITY'S SAKE MLC Song Code : F0801U ISWC :" at bounding box center [435, 476] width 326 height 57
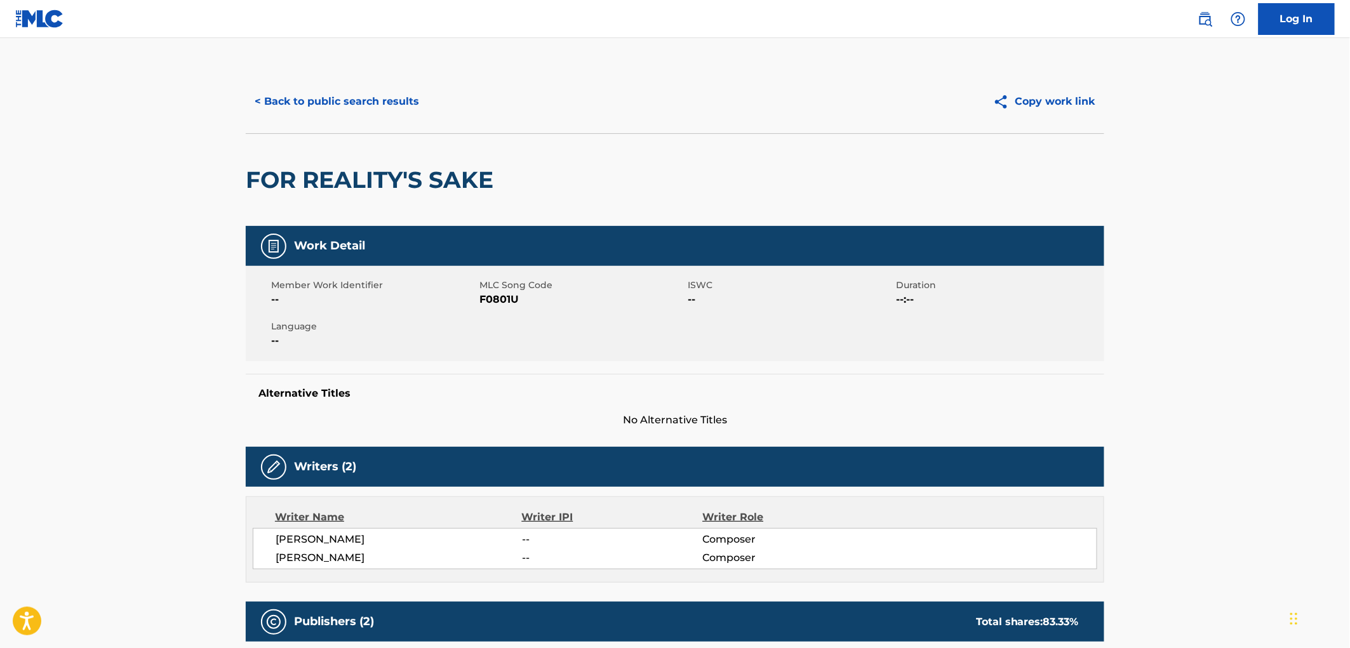
click at [344, 100] on button "< Back to public search results" at bounding box center [337, 102] width 182 height 32
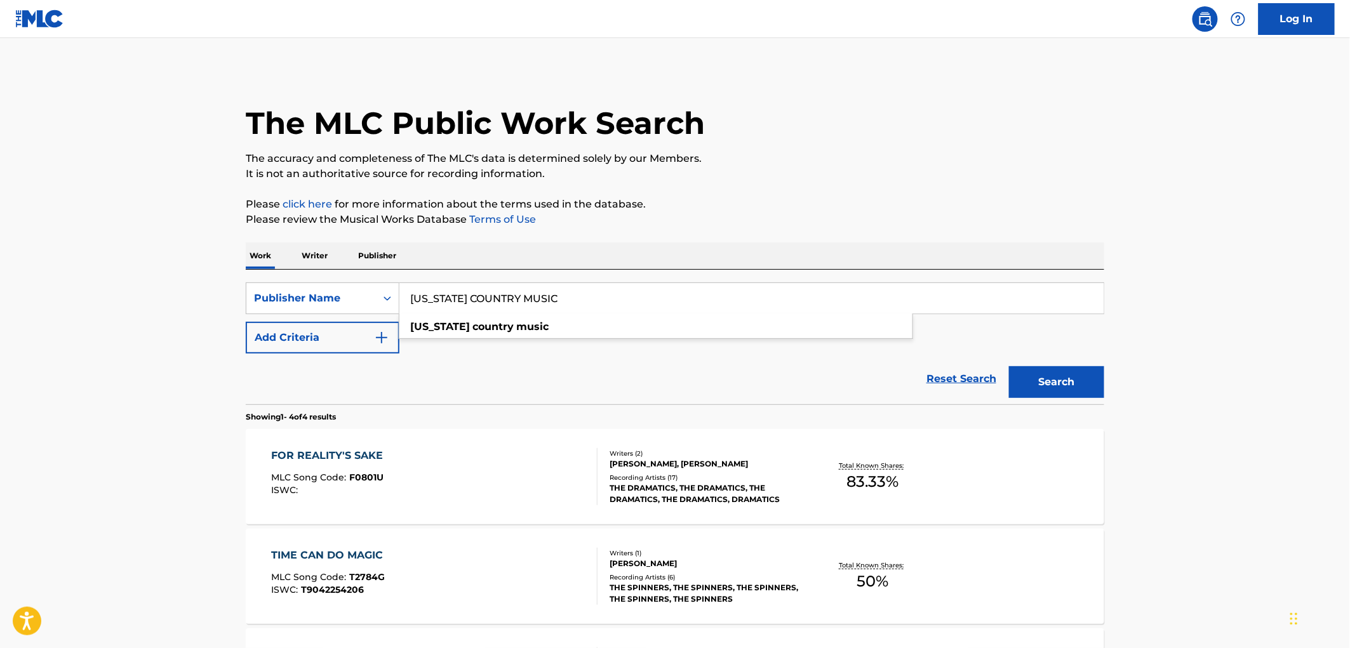
drag, startPoint x: 406, startPoint y: 299, endPoint x: 637, endPoint y: 301, distance: 230.6
click at [637, 301] on input "[US_STATE] COUNTRY MUSIC" at bounding box center [752, 298] width 704 height 30
paste input "MIDEE"
type input "MIDEE"
click at [1052, 386] on button "Search" at bounding box center [1056, 382] width 95 height 32
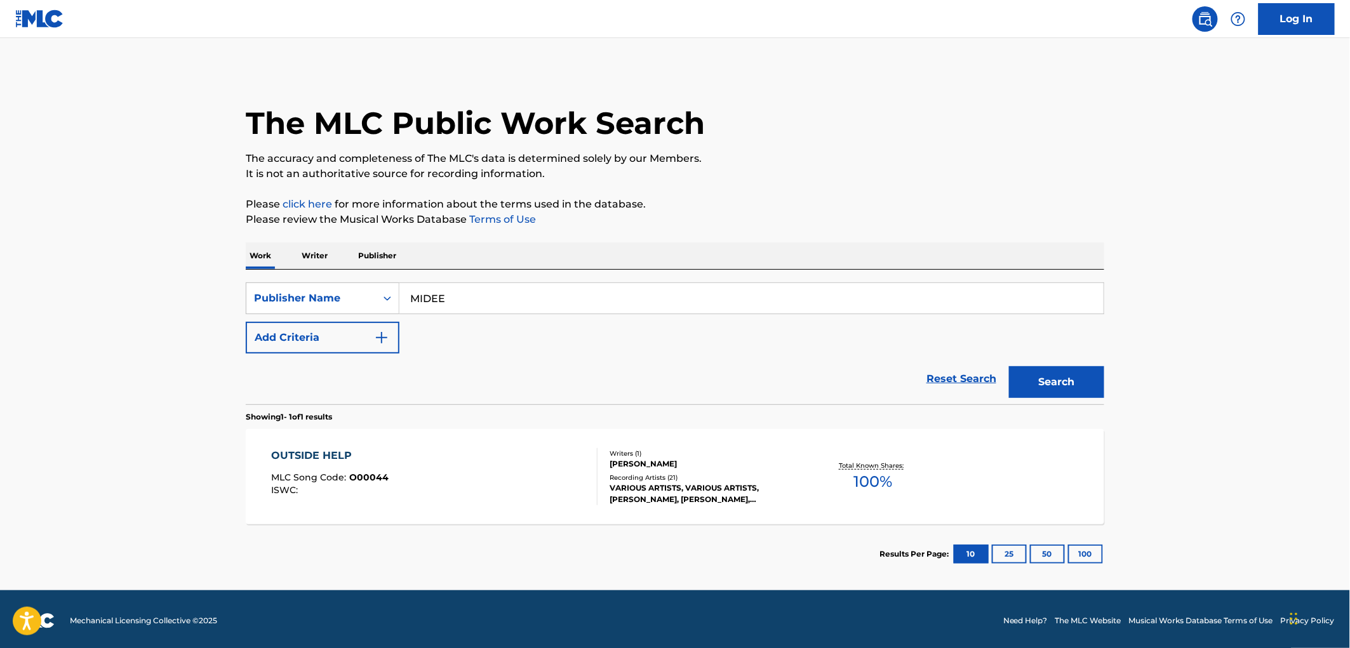
click at [368, 477] on span "O00044" at bounding box center [369, 477] width 39 height 11
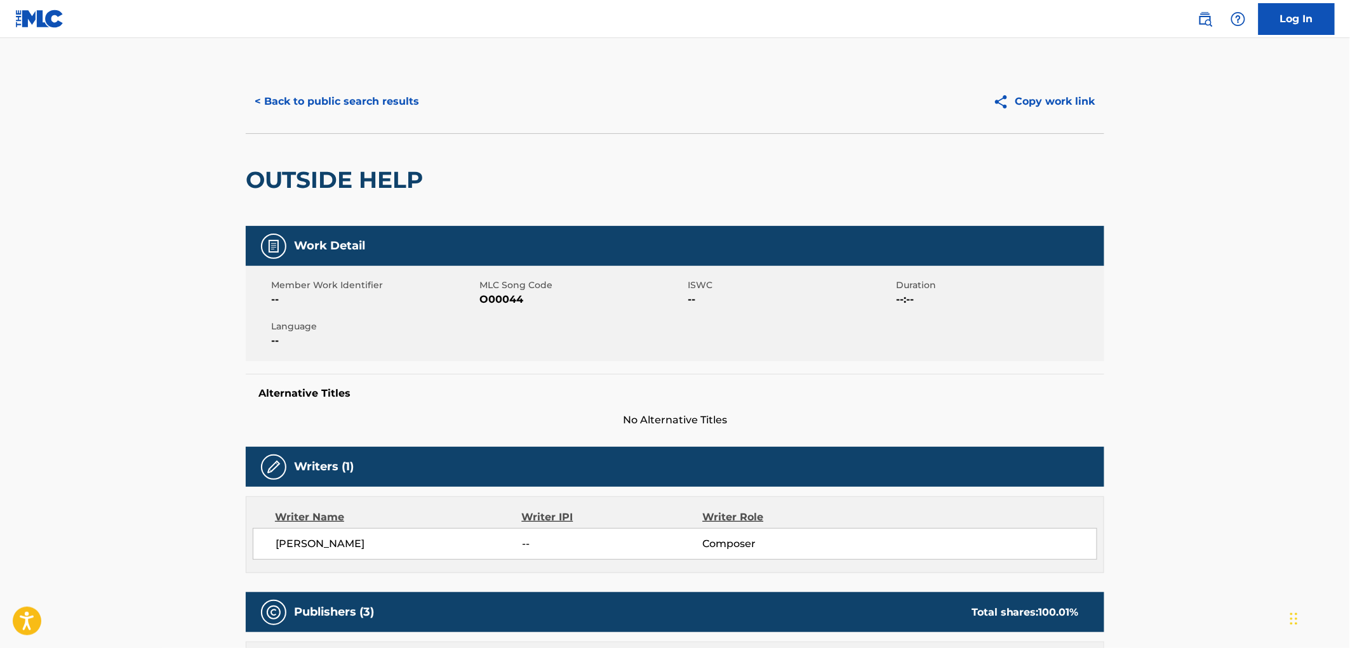
click at [349, 90] on button "< Back to public search results" at bounding box center [337, 102] width 182 height 32
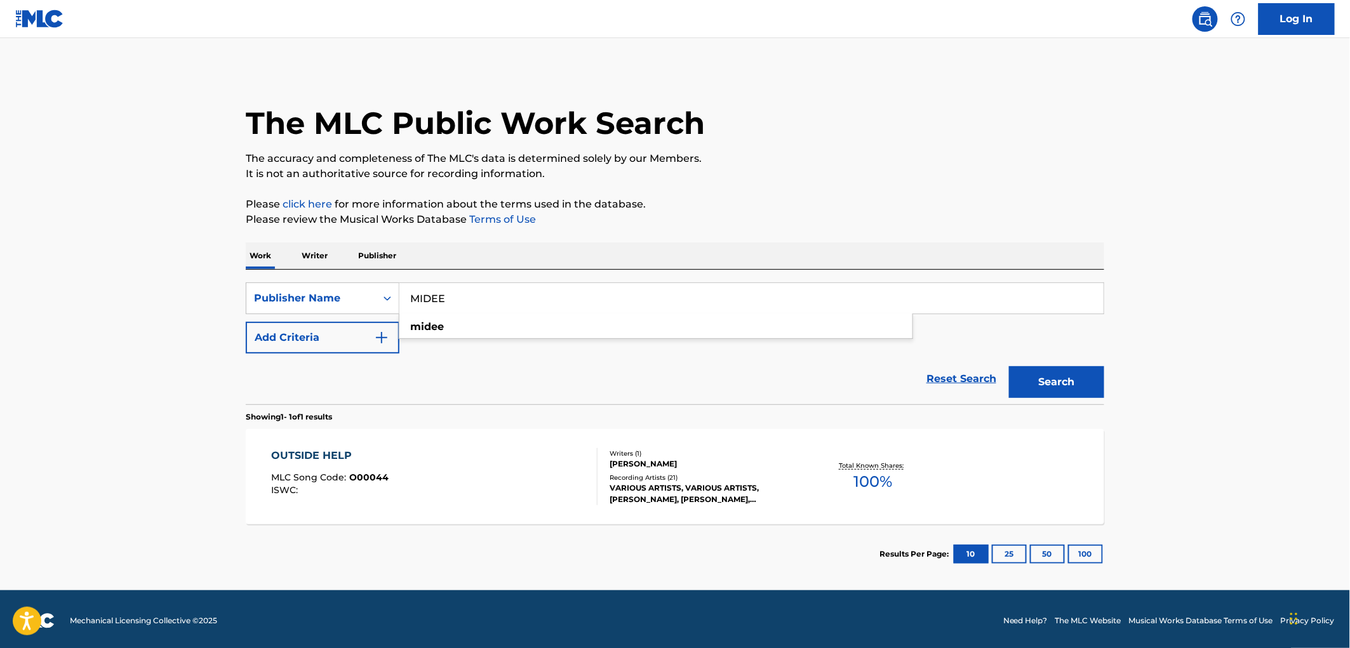
drag, startPoint x: 412, startPoint y: 297, endPoint x: 474, endPoint y: 301, distance: 63.0
click at [474, 301] on input "MIDEE" at bounding box center [752, 298] width 704 height 30
paste input "VCV MUSIC"
type input "VCV MUSIC"
click at [1056, 370] on button "Search" at bounding box center [1056, 382] width 95 height 32
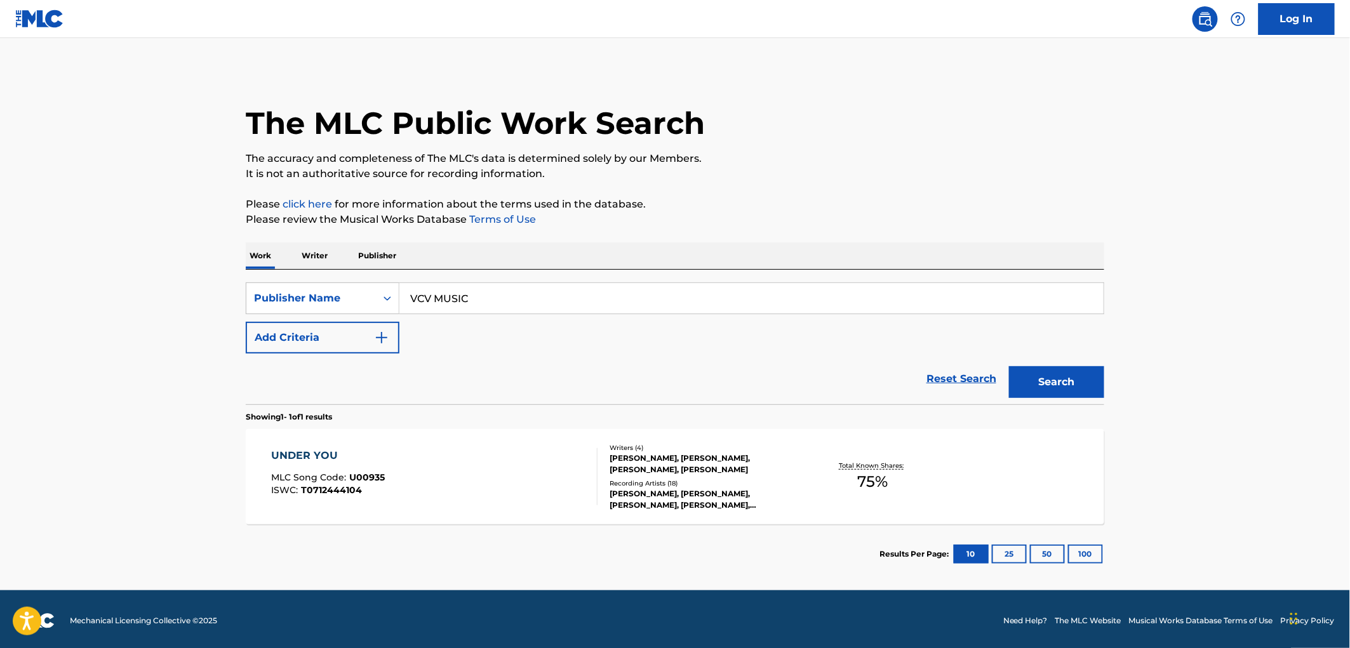
click at [377, 476] on span "U00935" at bounding box center [368, 477] width 36 height 11
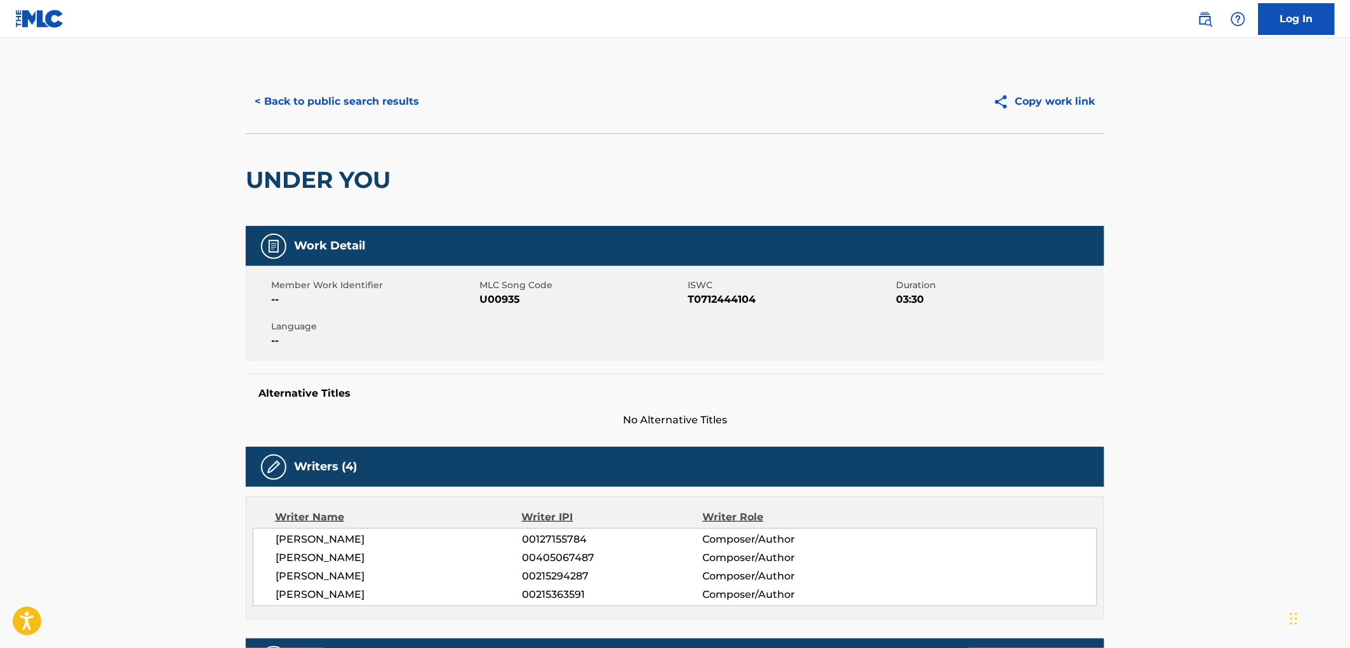
click at [379, 100] on button "< Back to public search results" at bounding box center [337, 102] width 182 height 32
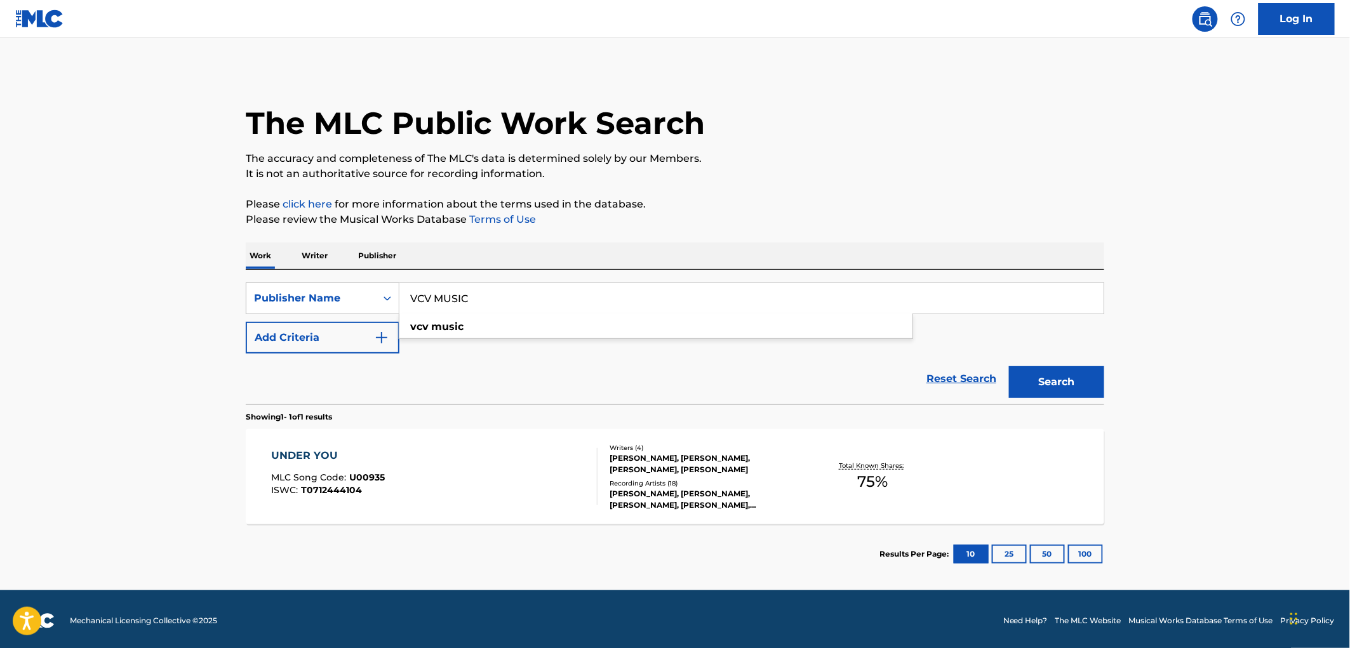
drag, startPoint x: 418, startPoint y: 304, endPoint x: 474, endPoint y: 299, distance: 56.1
click at [474, 299] on input "VCV MUSIC" at bounding box center [752, 298] width 704 height 30
paste input "SONGS MUSIC PUBLISHING LL"
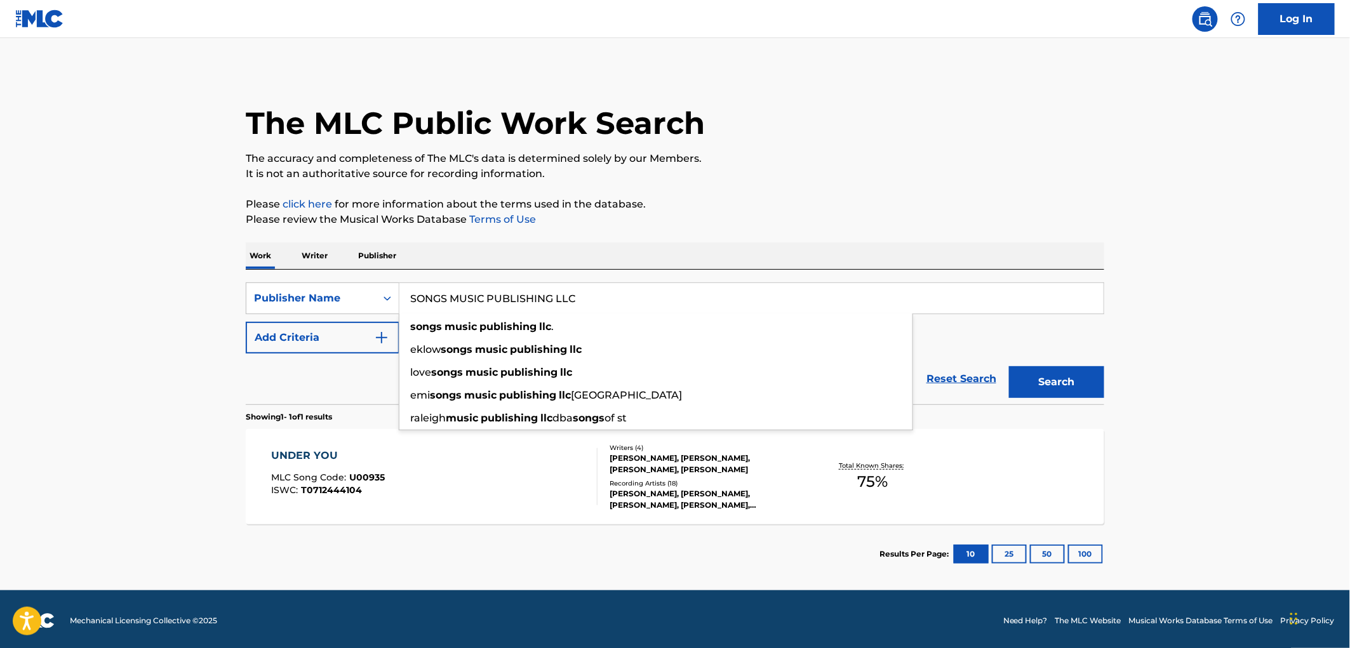
drag, startPoint x: 483, startPoint y: 295, endPoint x: 743, endPoint y: 314, distance: 260.5
click at [743, 314] on div "SONGS MUSIC PUBLISHING LLC songs music publishing llc . eklow songs music publi…" at bounding box center [752, 298] width 704 height 30
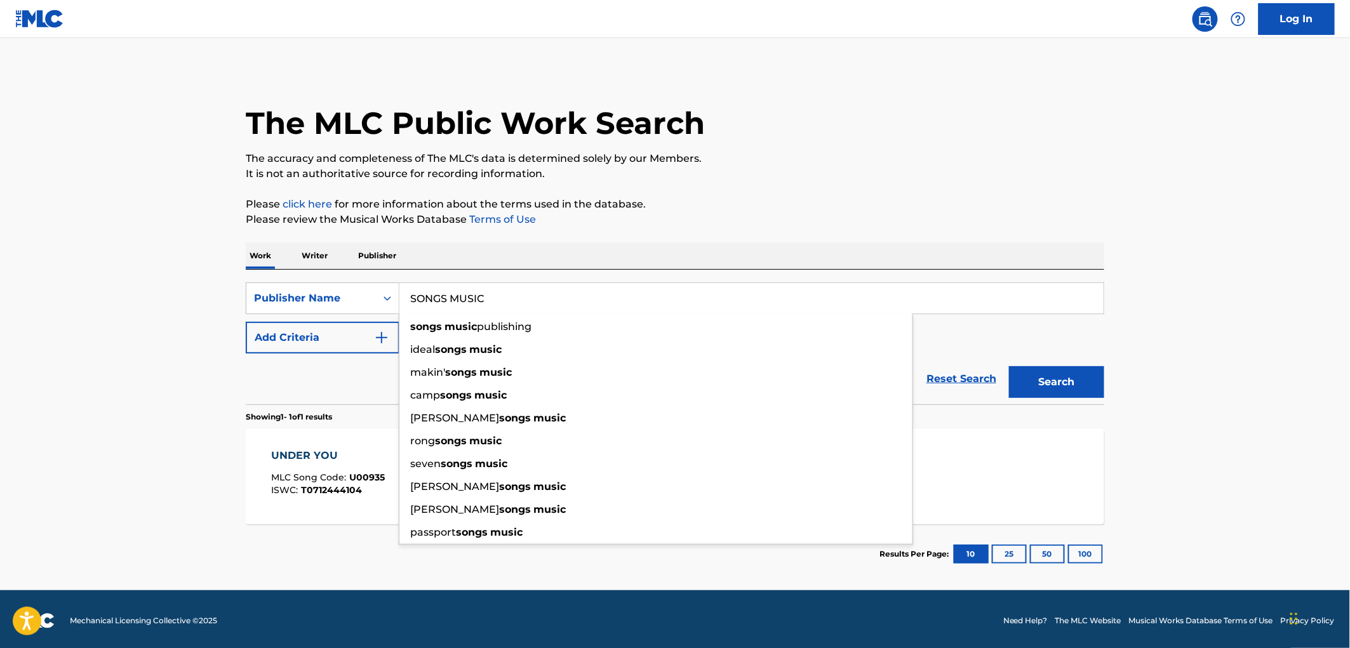
type input "SONGS MUSIC"
click at [1009, 366] on button "Search" at bounding box center [1056, 382] width 95 height 32
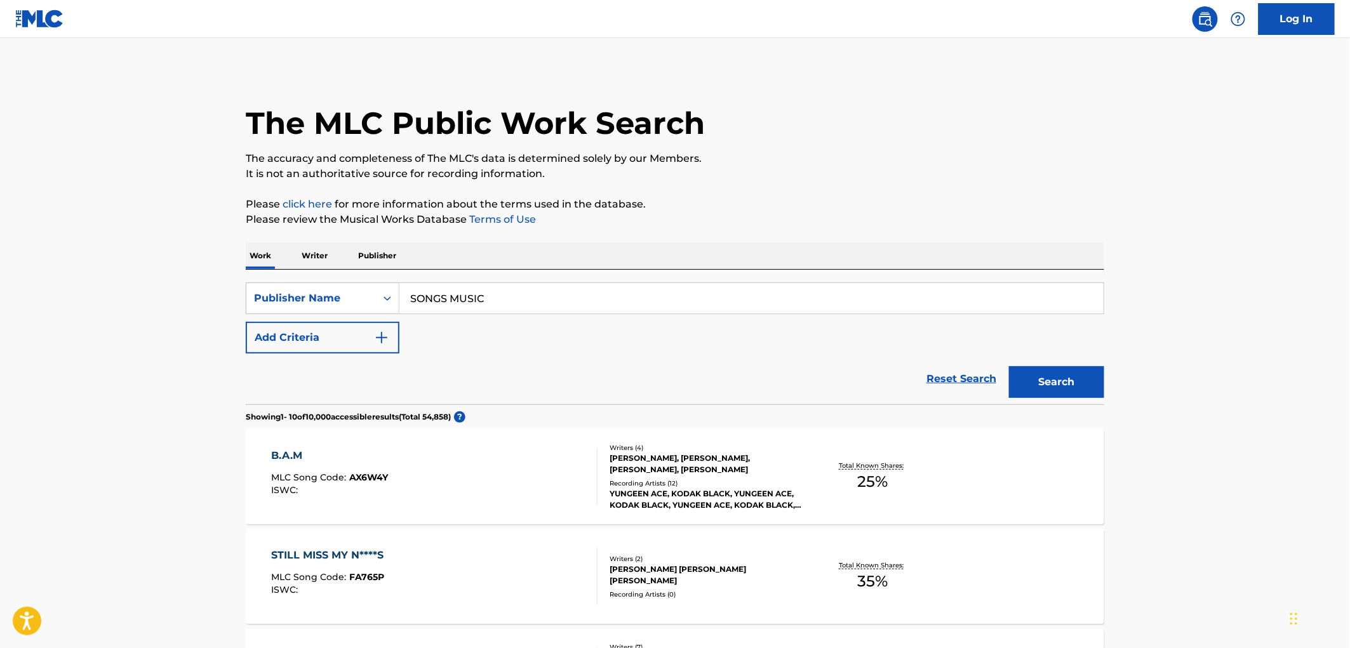
click at [366, 480] on span "AX6W4Y" at bounding box center [369, 477] width 39 height 11
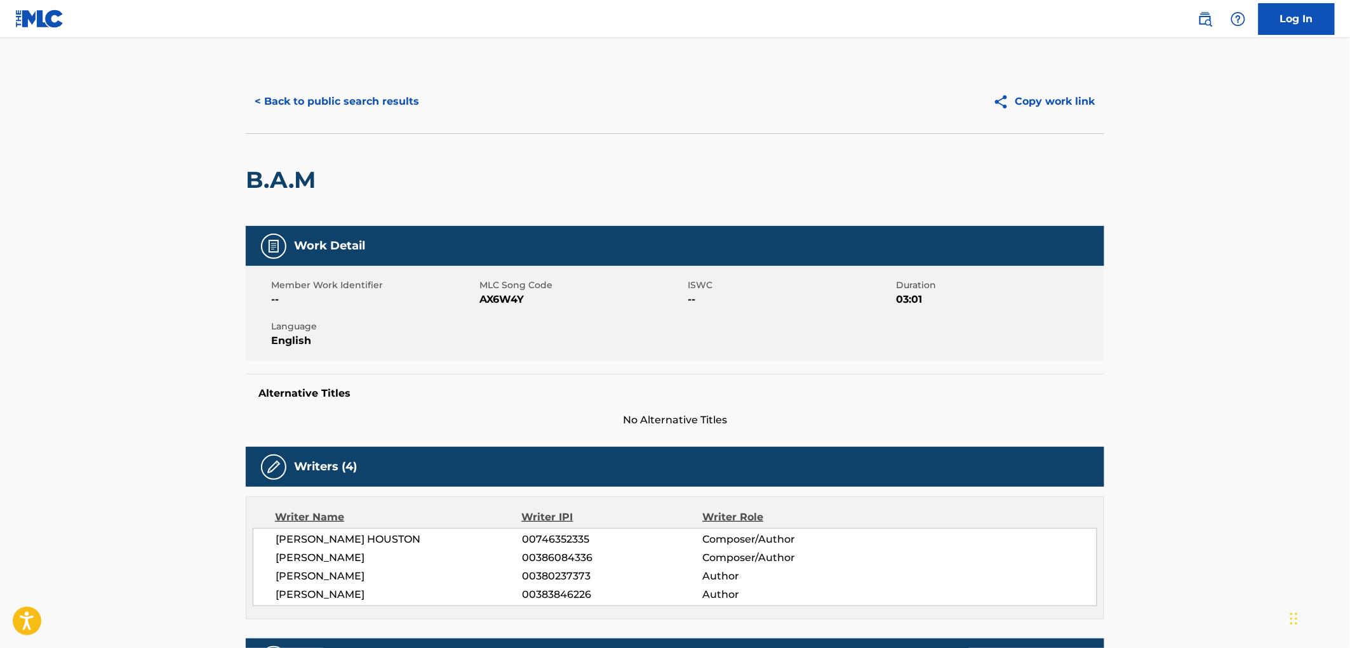
click at [326, 99] on button "< Back to public search results" at bounding box center [337, 102] width 182 height 32
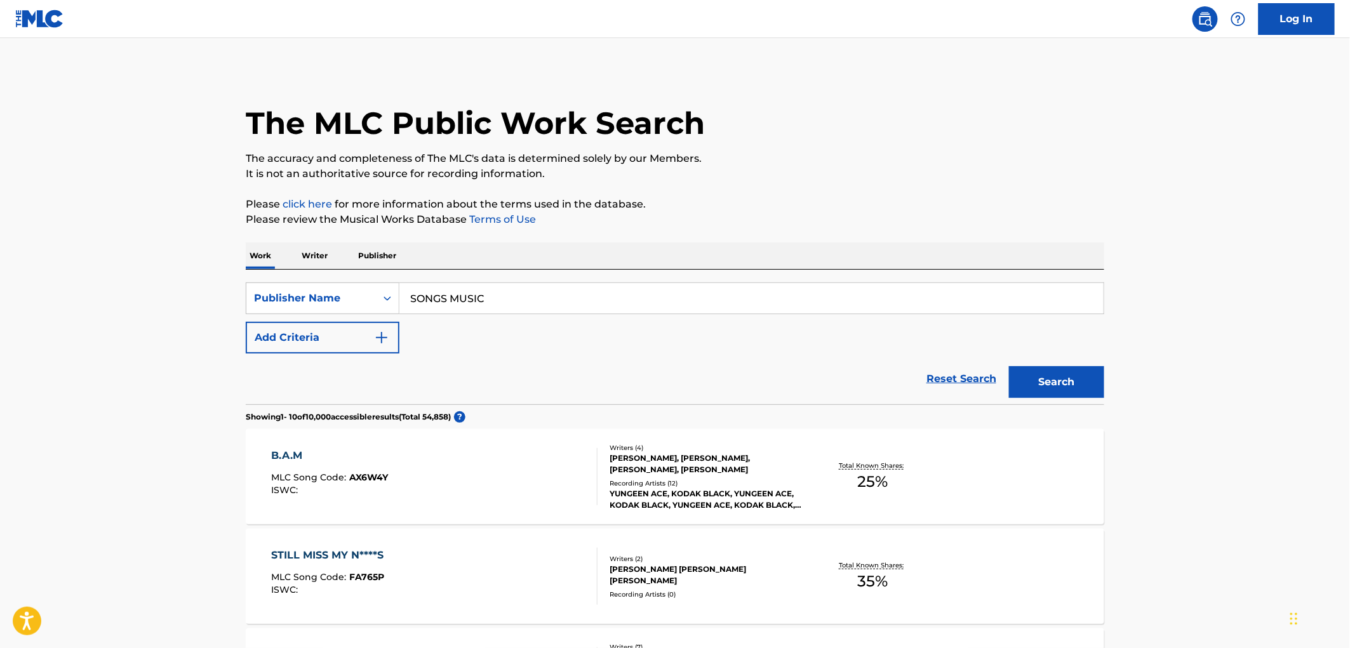
drag, startPoint x: 512, startPoint y: 273, endPoint x: 496, endPoint y: 284, distance: 19.2
click at [502, 278] on div "SearchWithCriteria17e57a69-19b2-4dda-adb4-3514f88badf9 Publisher Name SONGS MUS…" at bounding box center [675, 337] width 859 height 135
drag, startPoint x: 496, startPoint y: 297, endPoint x: 397, endPoint y: 293, distance: 99.2
click at [397, 293] on div "SearchWithCriteria17e57a69-19b2-4dda-adb4-3514f88badf9 Publisher Name SONGS MUS…" at bounding box center [675, 299] width 859 height 32
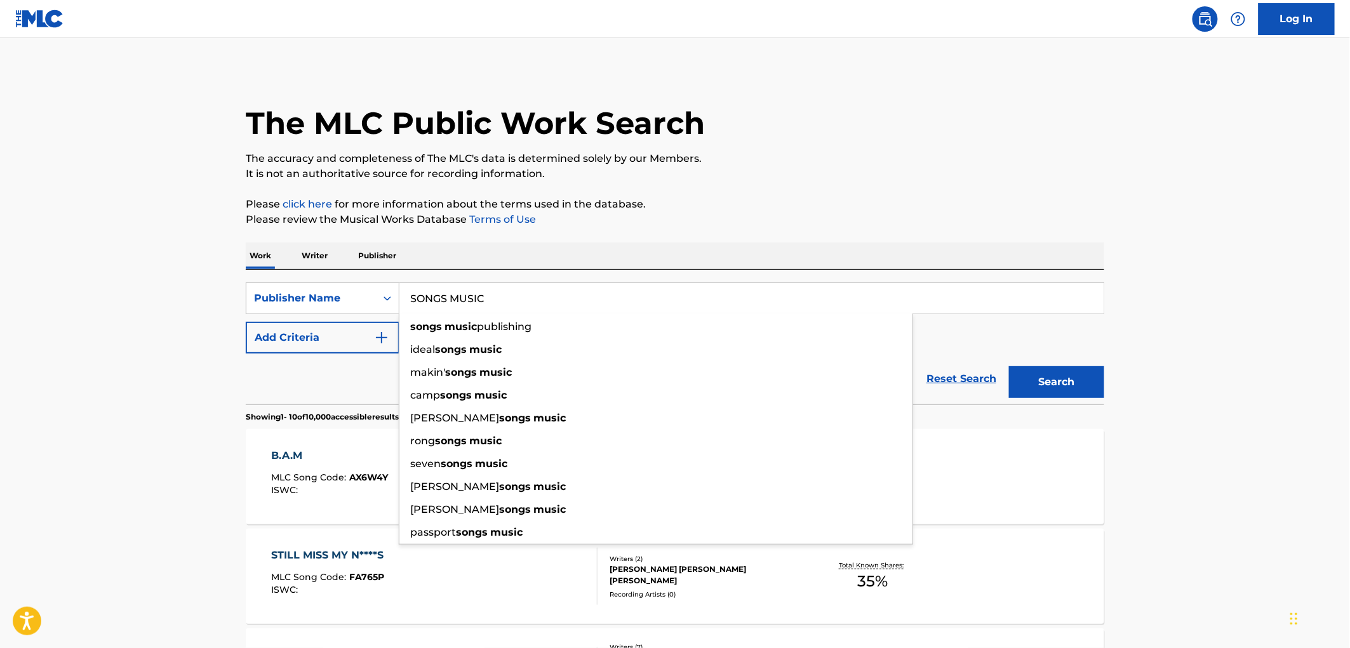
paste input "PANIC ZONE PUBLISHING"
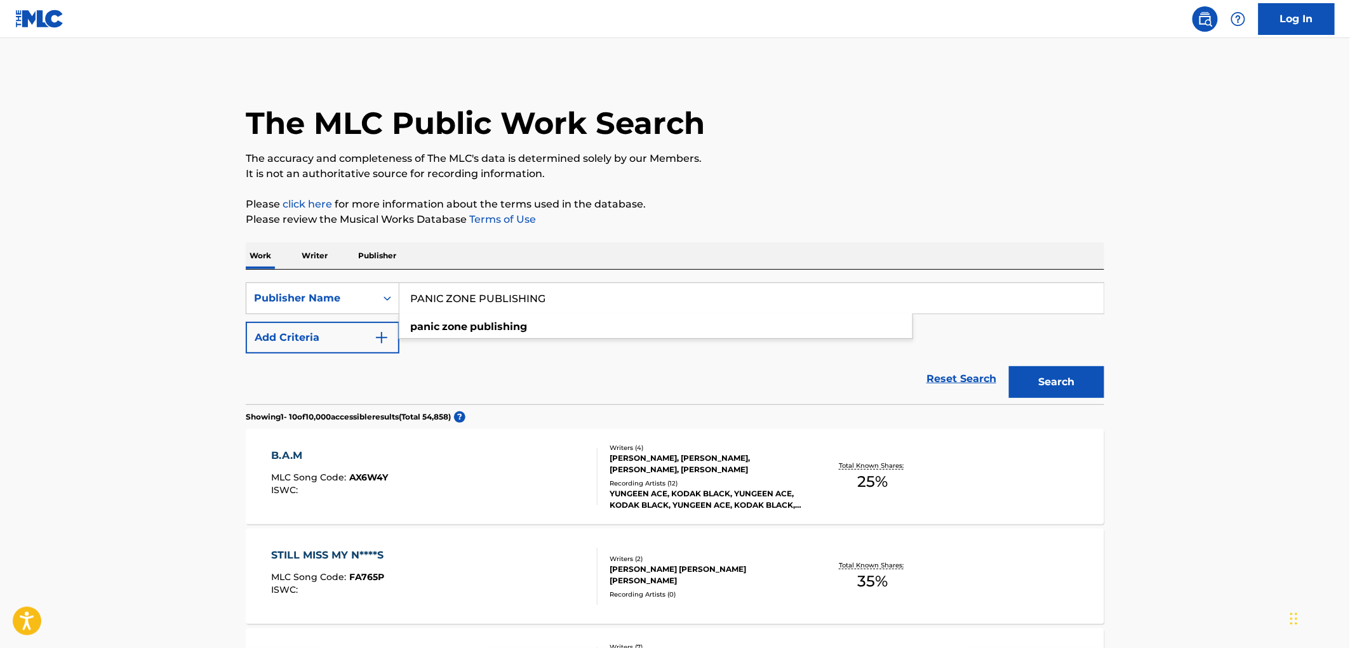
type input "PANIC ZONE PUBLISHING"
click at [1053, 372] on button "Search" at bounding box center [1056, 382] width 95 height 32
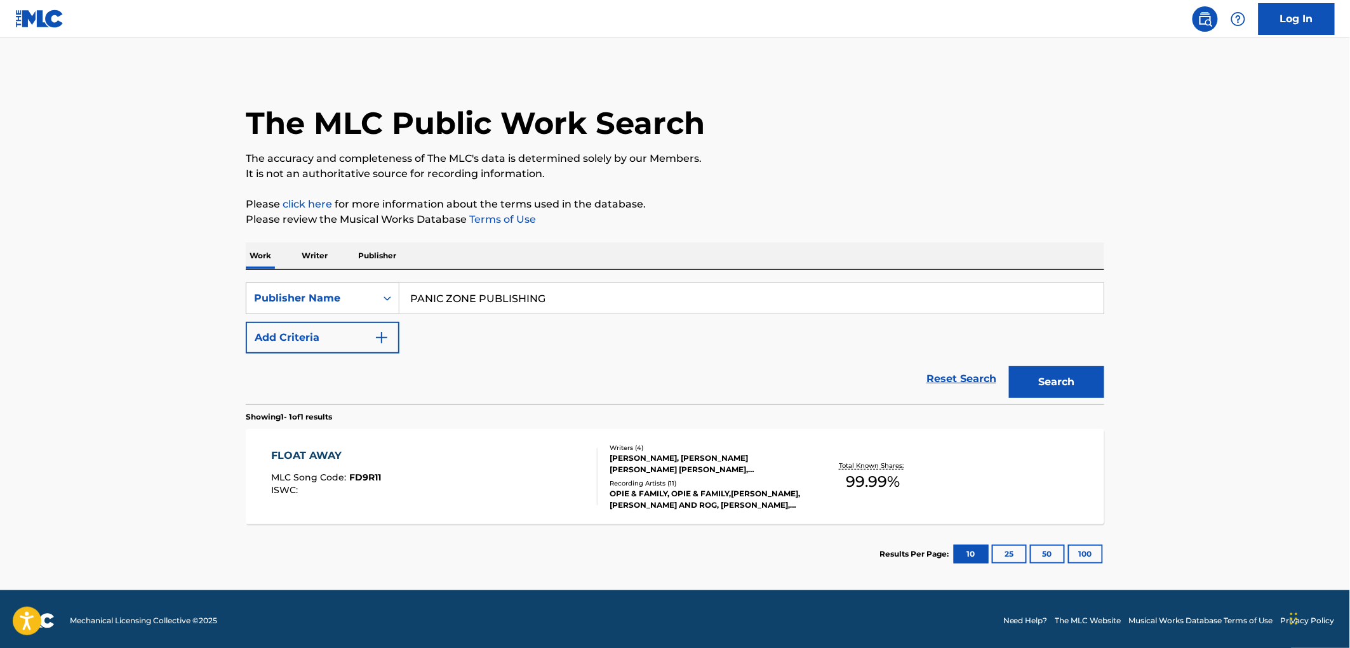
click at [353, 483] on div "MLC Song Code : FD9R11" at bounding box center [327, 479] width 110 height 13
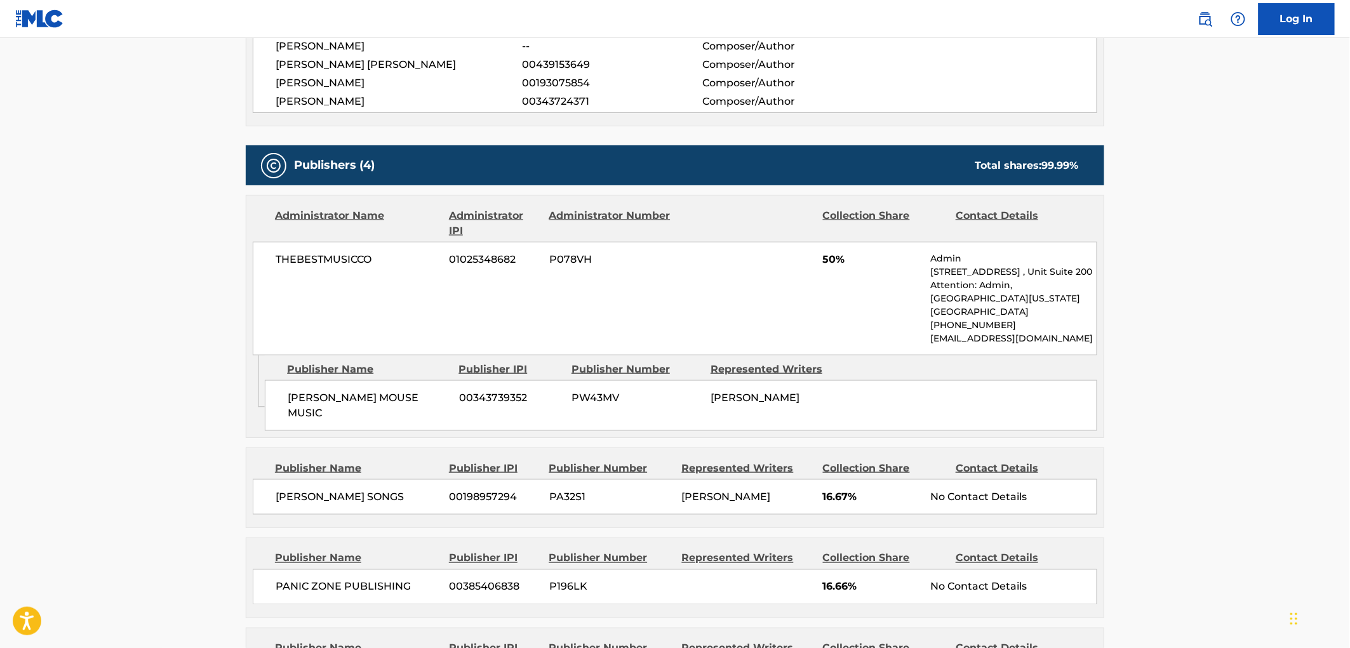
scroll to position [564, 0]
